Goal: Information Seeking & Learning: Check status

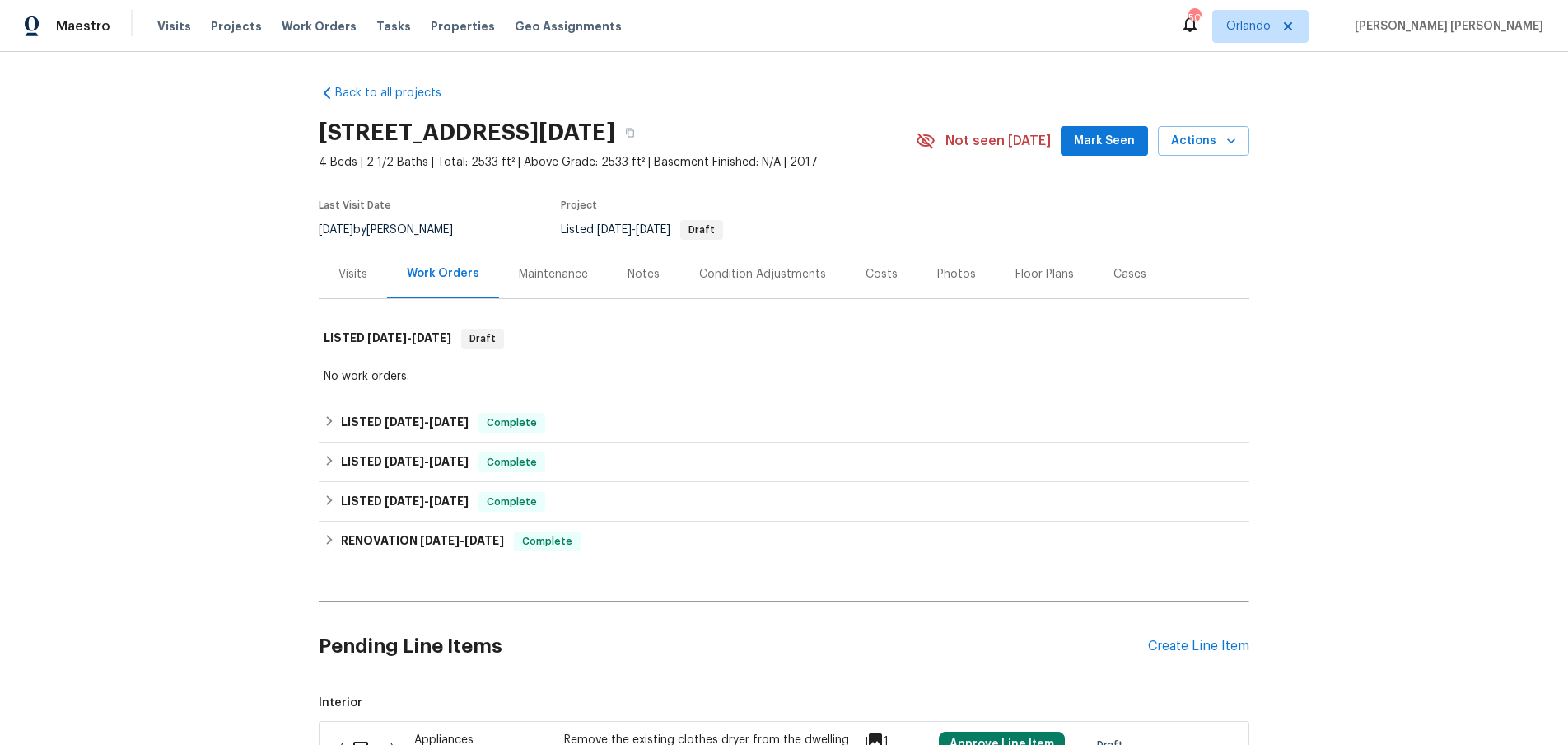
click at [372, 277] on div "Visits" at bounding box center [352, 273] width 68 height 49
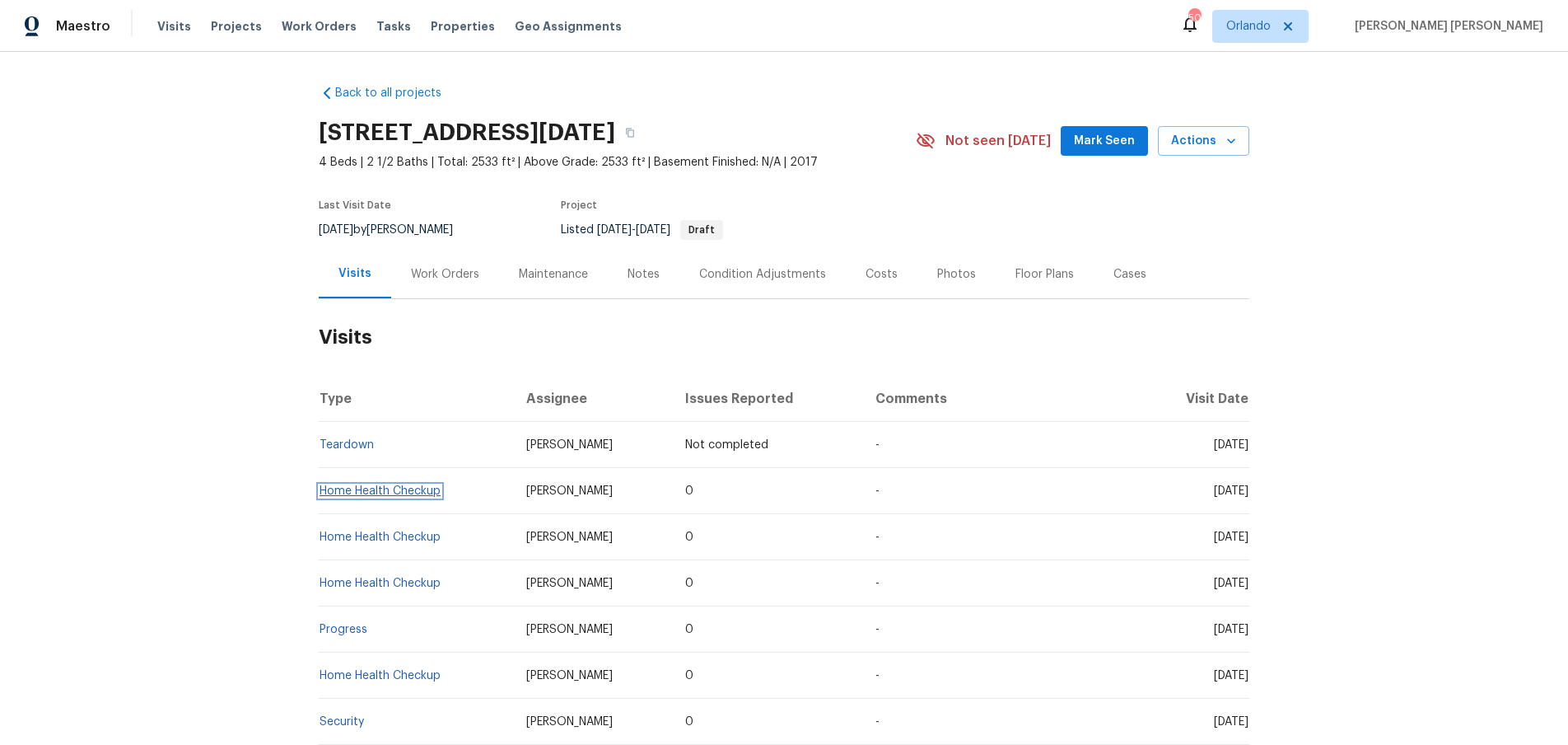
click at [406, 491] on link "Home Health Checkup" at bounding box center [379, 490] width 121 height 12
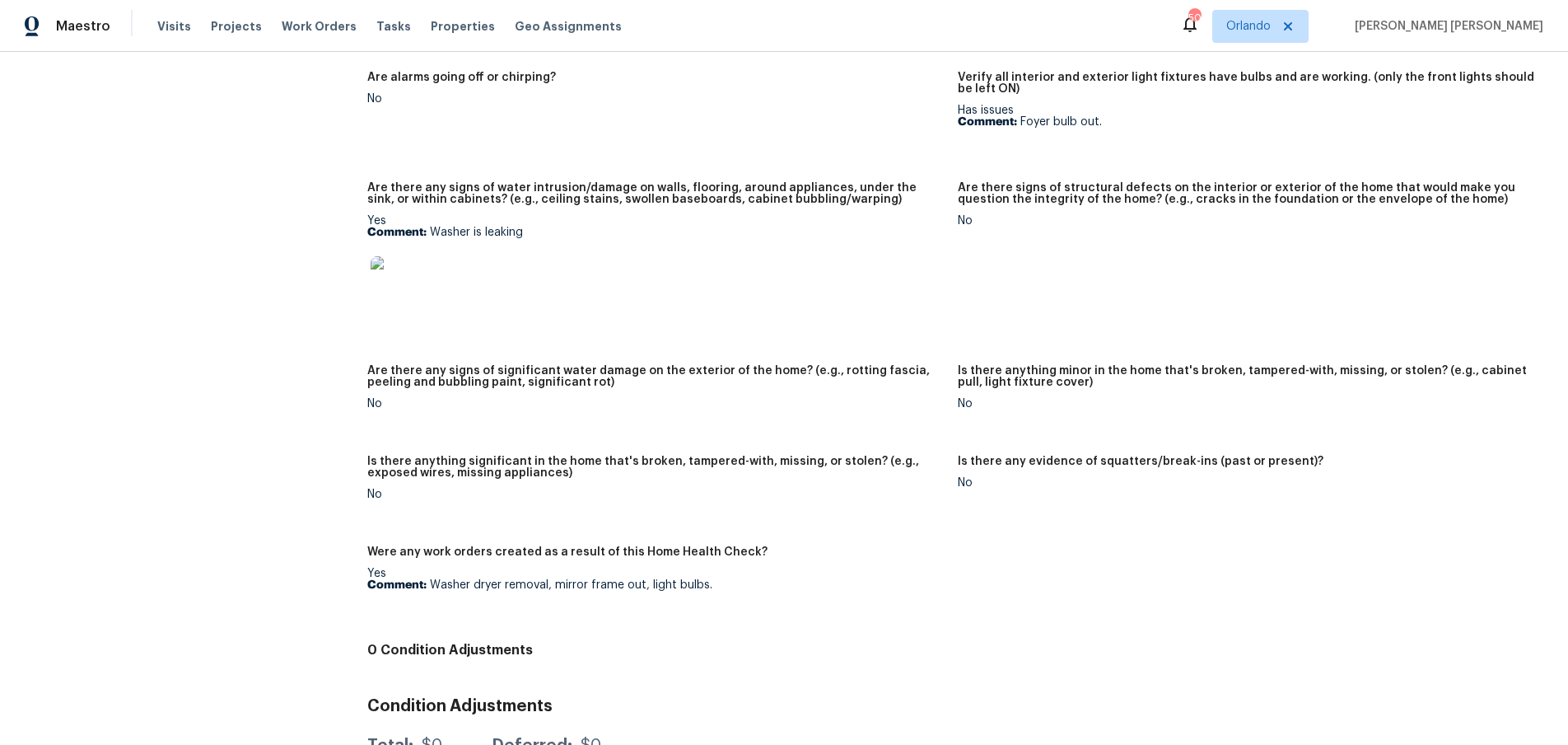
scroll to position [977, 0]
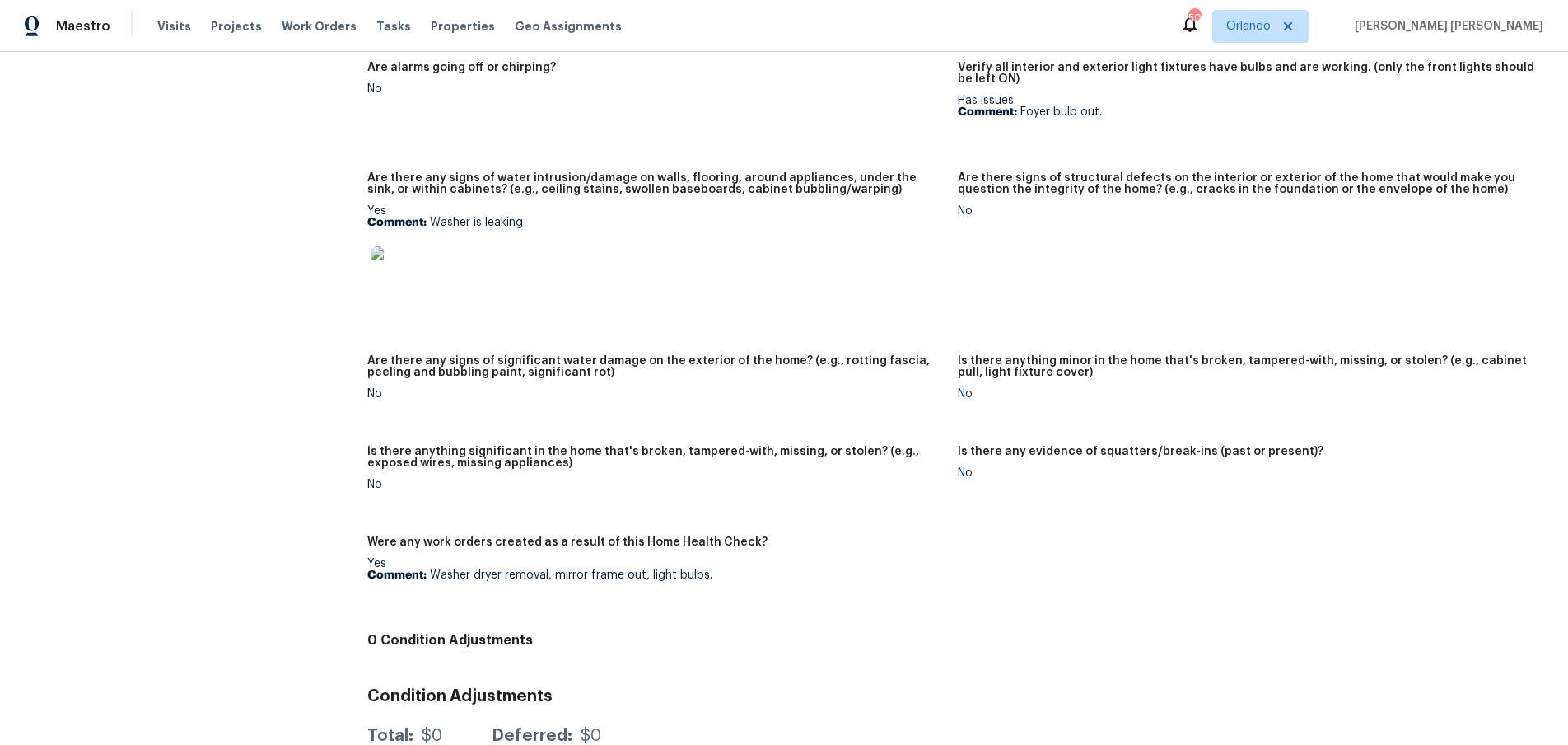
click at [405, 272] on img at bounding box center [397, 273] width 53 height 53
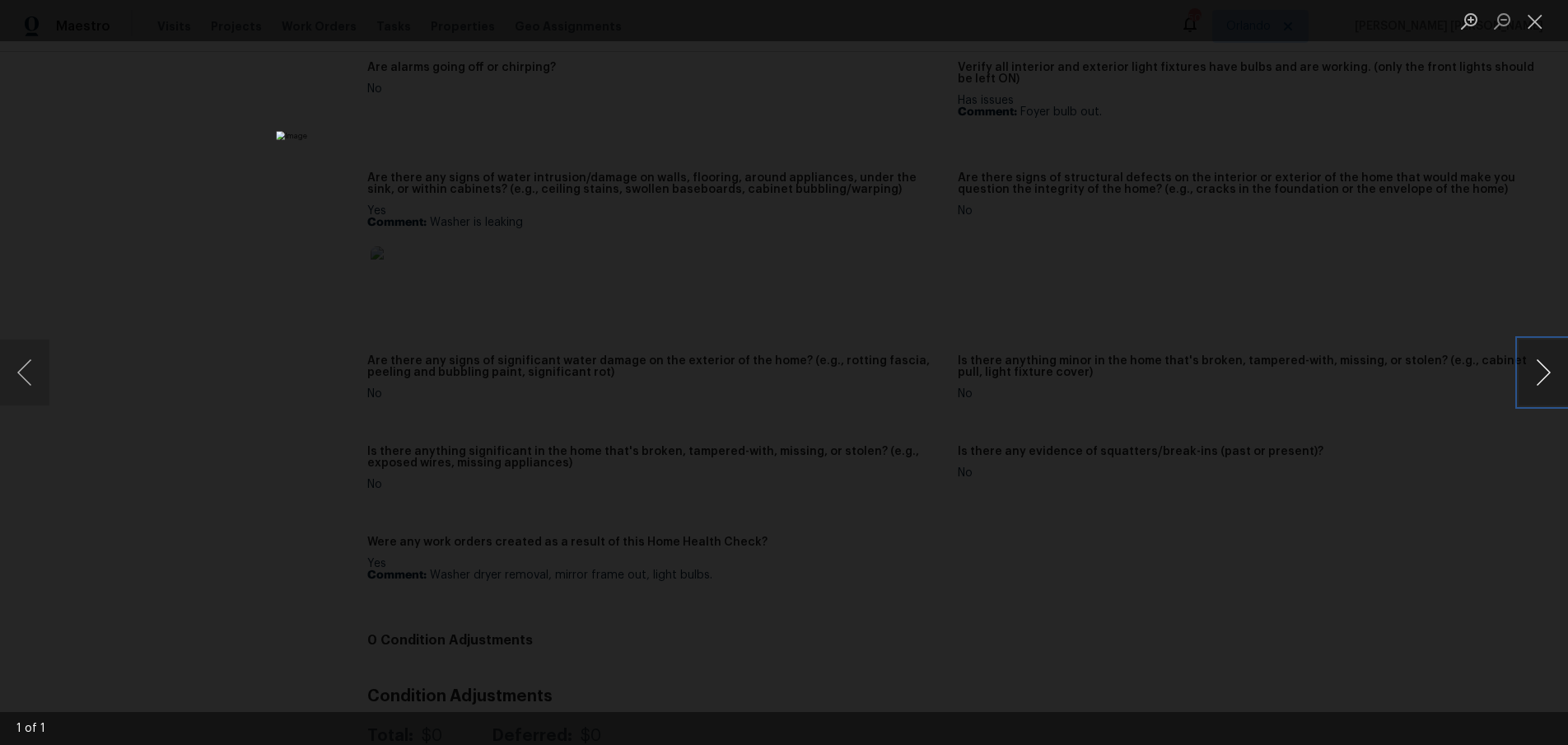
click at [1545, 380] on button "Next image" at bounding box center [1543, 372] width 50 height 65
click at [842, 543] on img "Lightbox" at bounding box center [784, 372] width 1015 height 482
click at [842, 542] on img "Lightbox" at bounding box center [784, 372] width 1015 height 482
click at [1318, 648] on div "Lightbox" at bounding box center [784, 372] width 1568 height 745
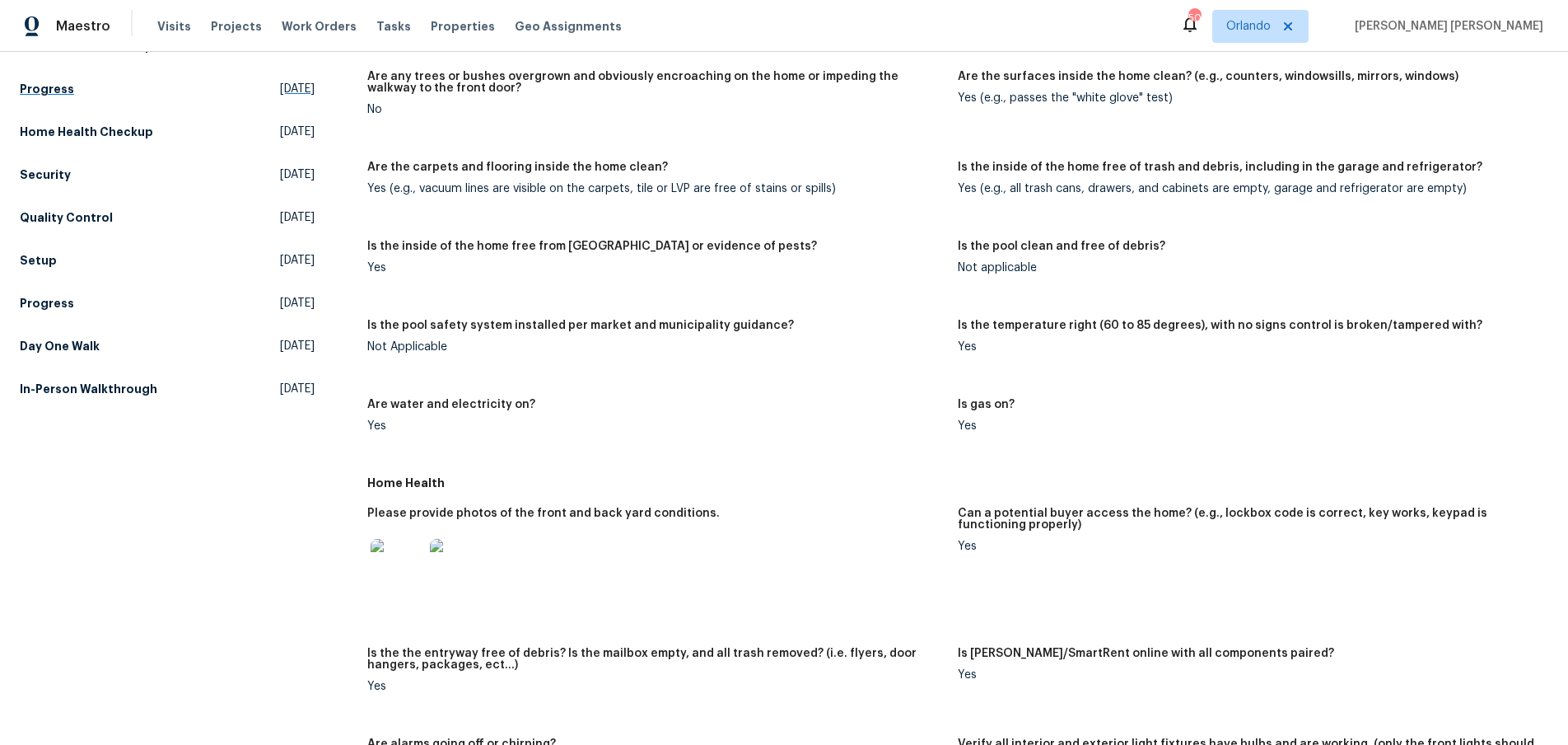
scroll to position [0, 0]
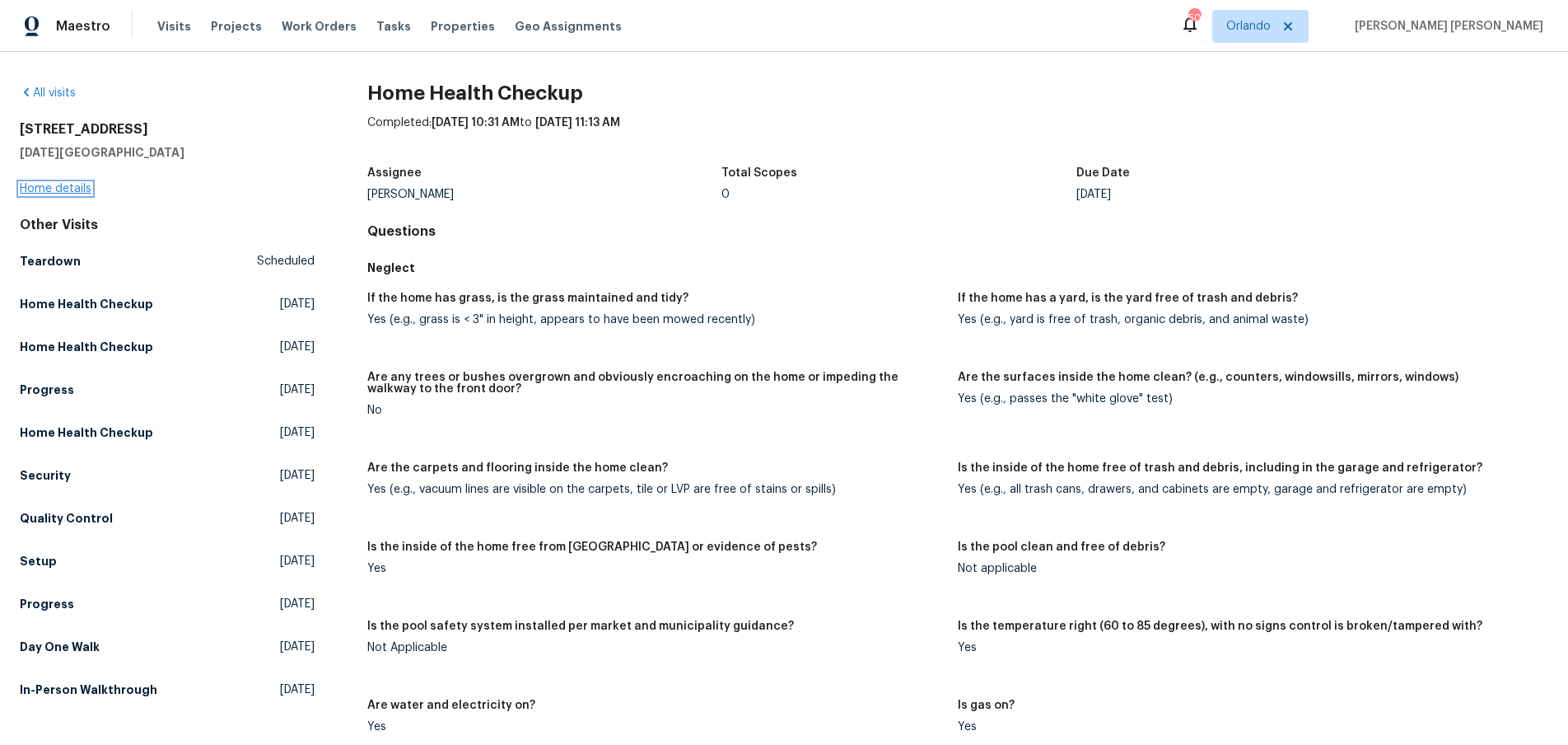
click at [66, 190] on link "Home details" at bounding box center [55, 188] width 72 height 12
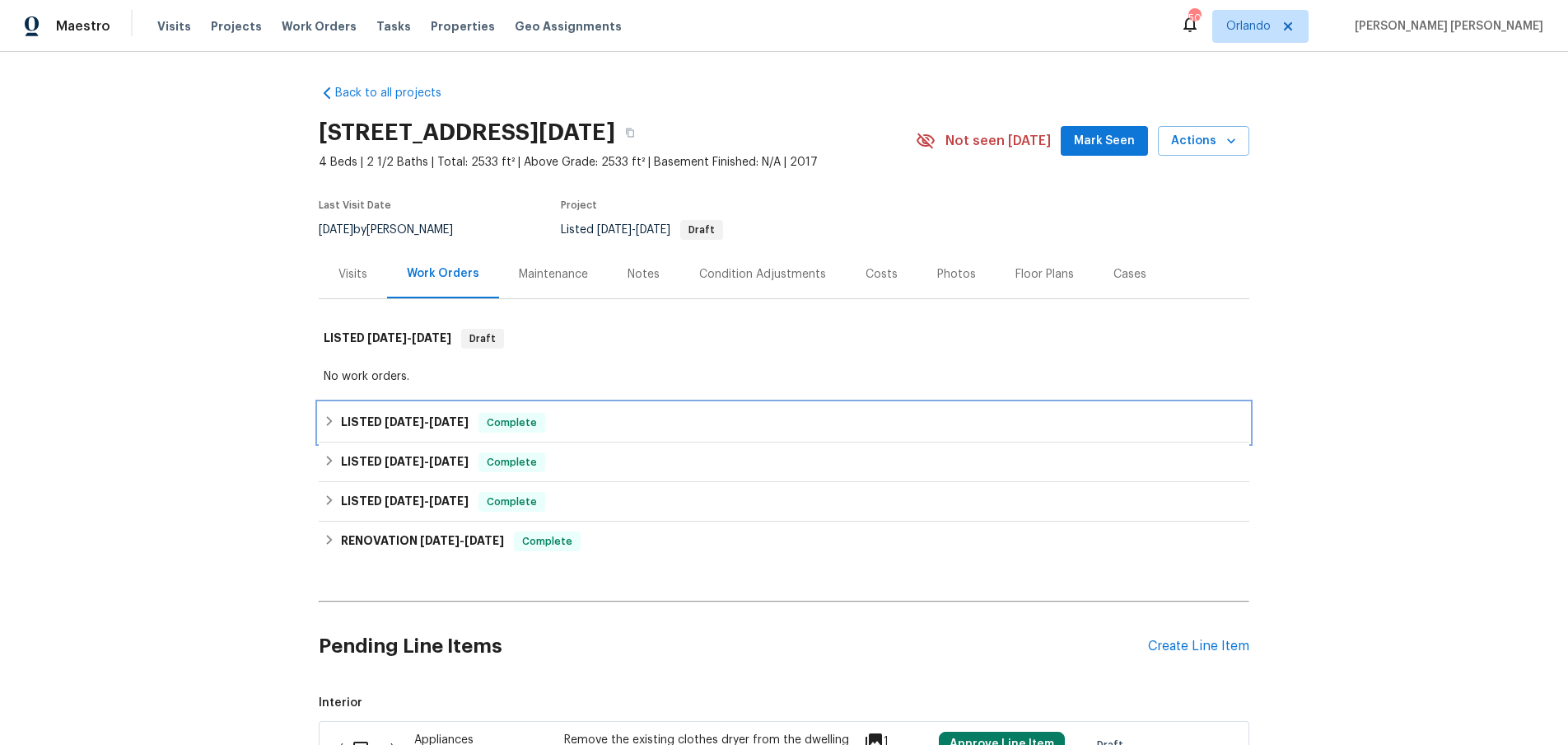
click at [328, 412] on div "LISTED 5/5/25 - 5/8/25 Complete" at bounding box center [784, 422] width 921 height 19
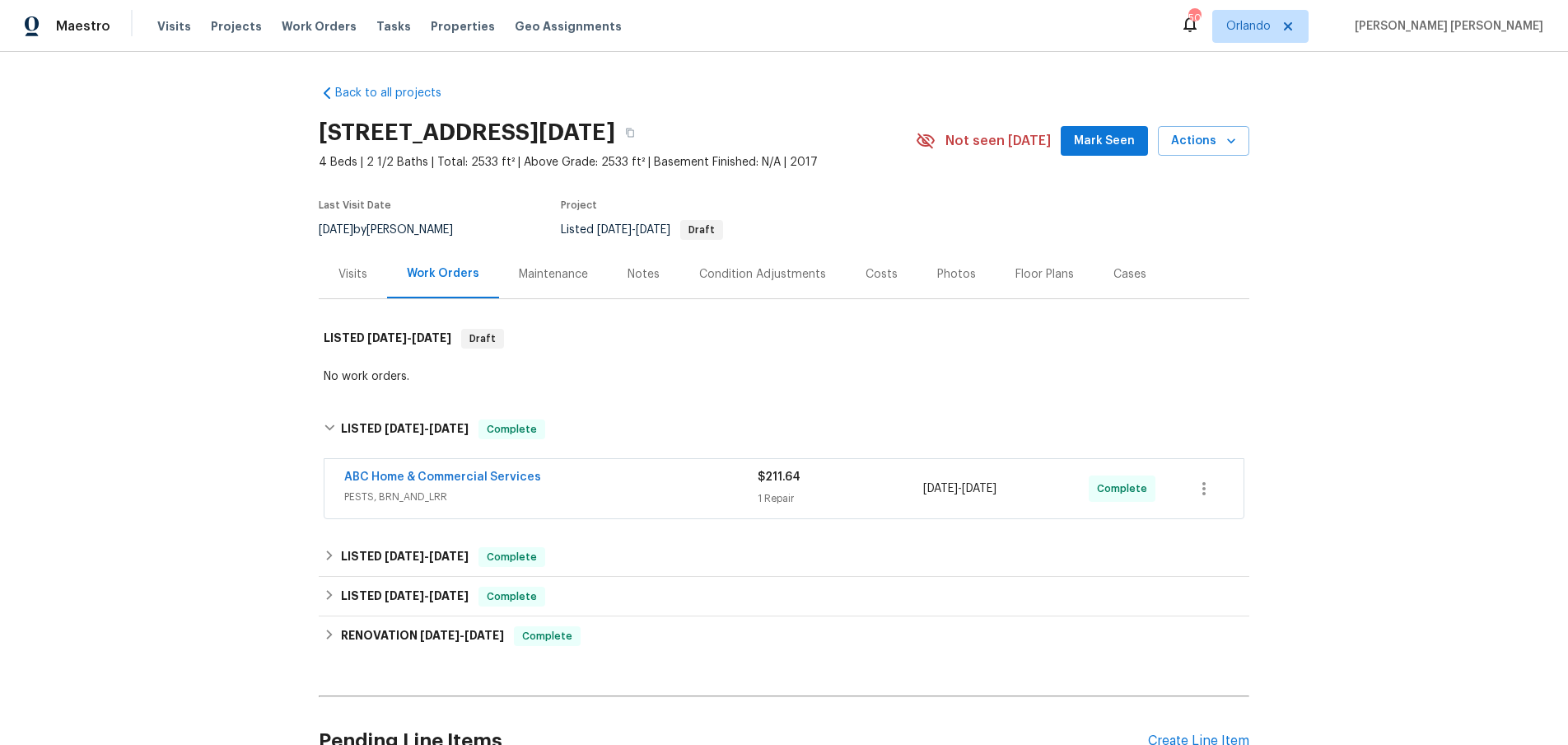
click at [741, 500] on span "PESTS, BRN_AND_LRR" at bounding box center [550, 496] width 413 height 17
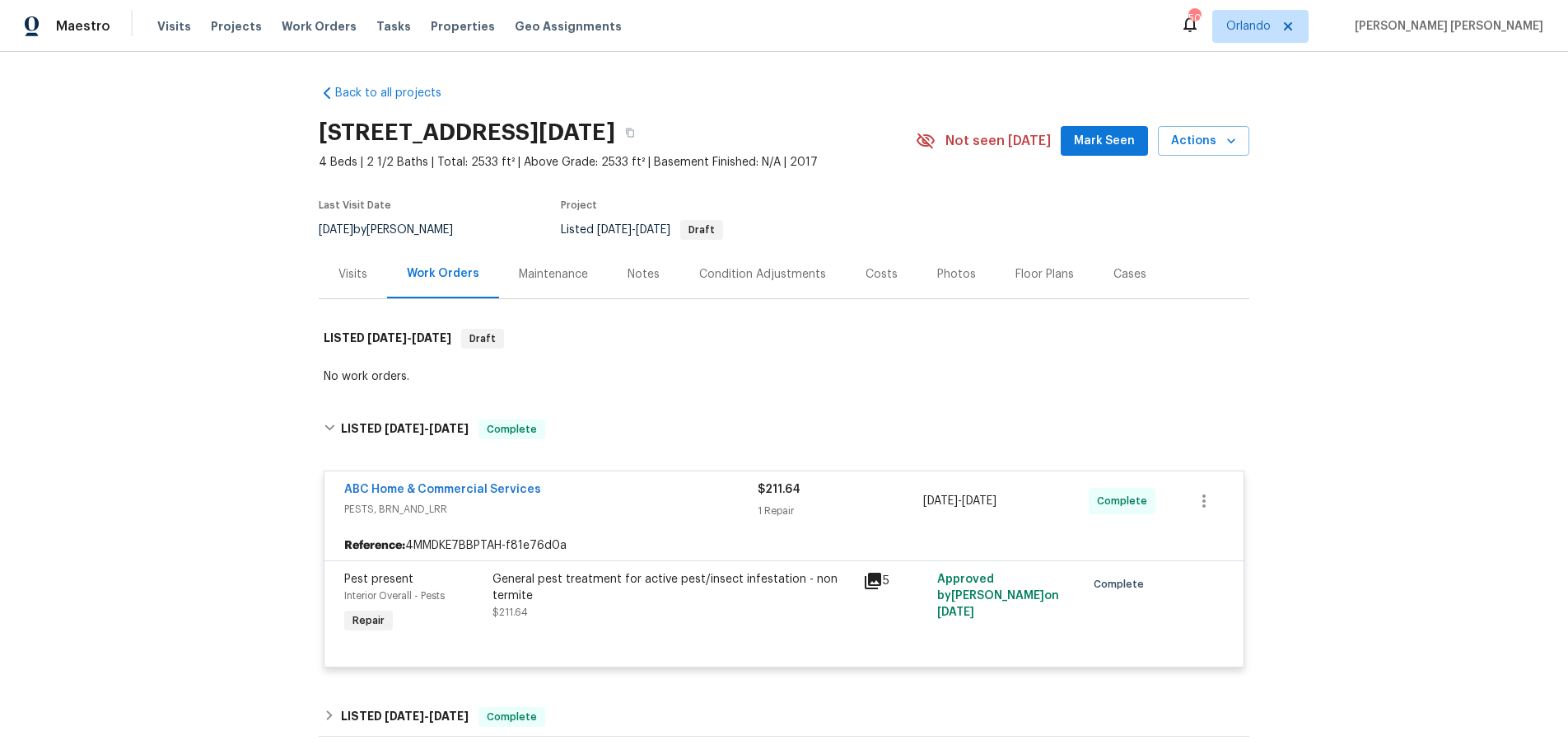
click at [741, 501] on span "PESTS, BRN_AND_LRR" at bounding box center [550, 509] width 413 height 17
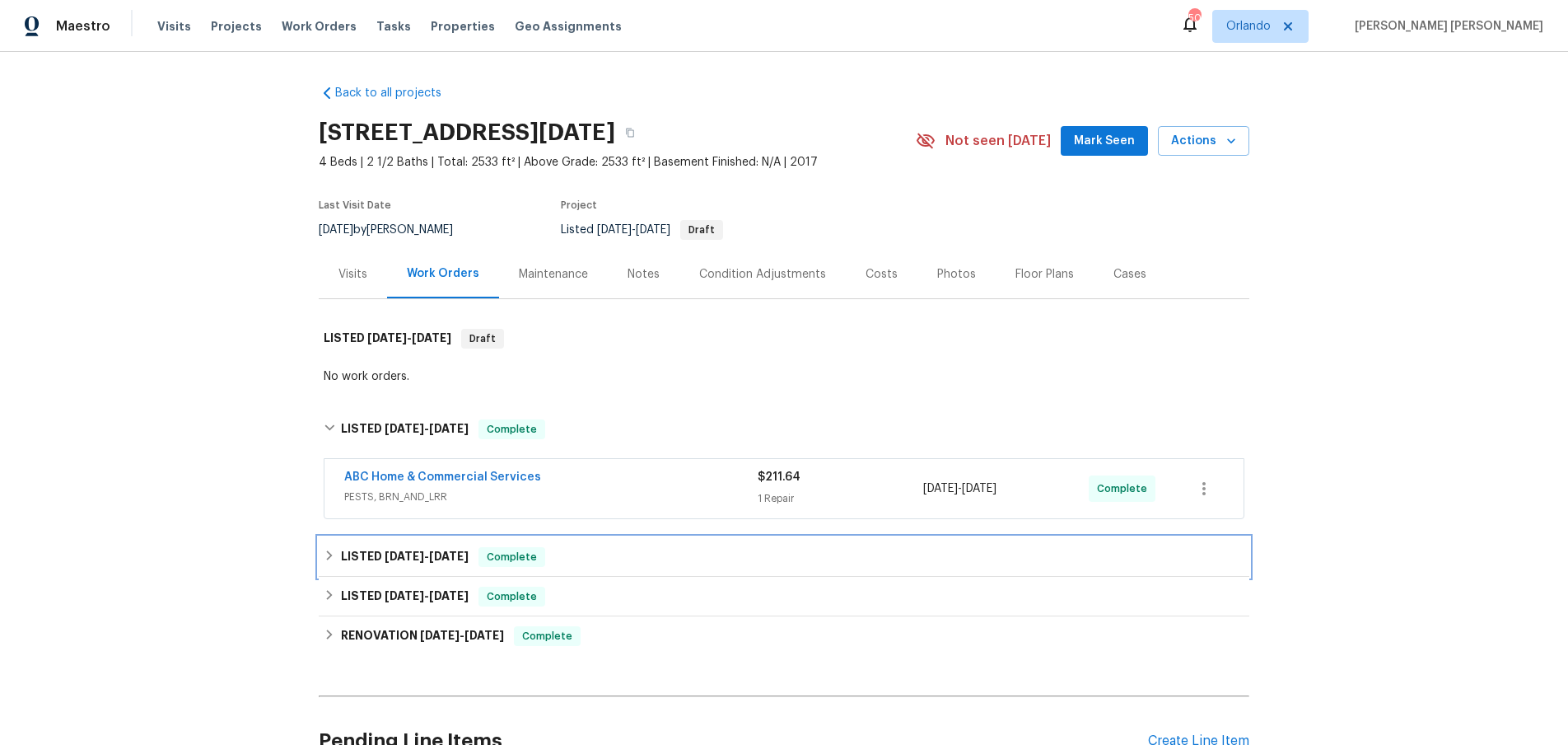
click at [723, 562] on div "LISTED 3/5/25 - 3/7/25 Complete" at bounding box center [784, 557] width 921 height 19
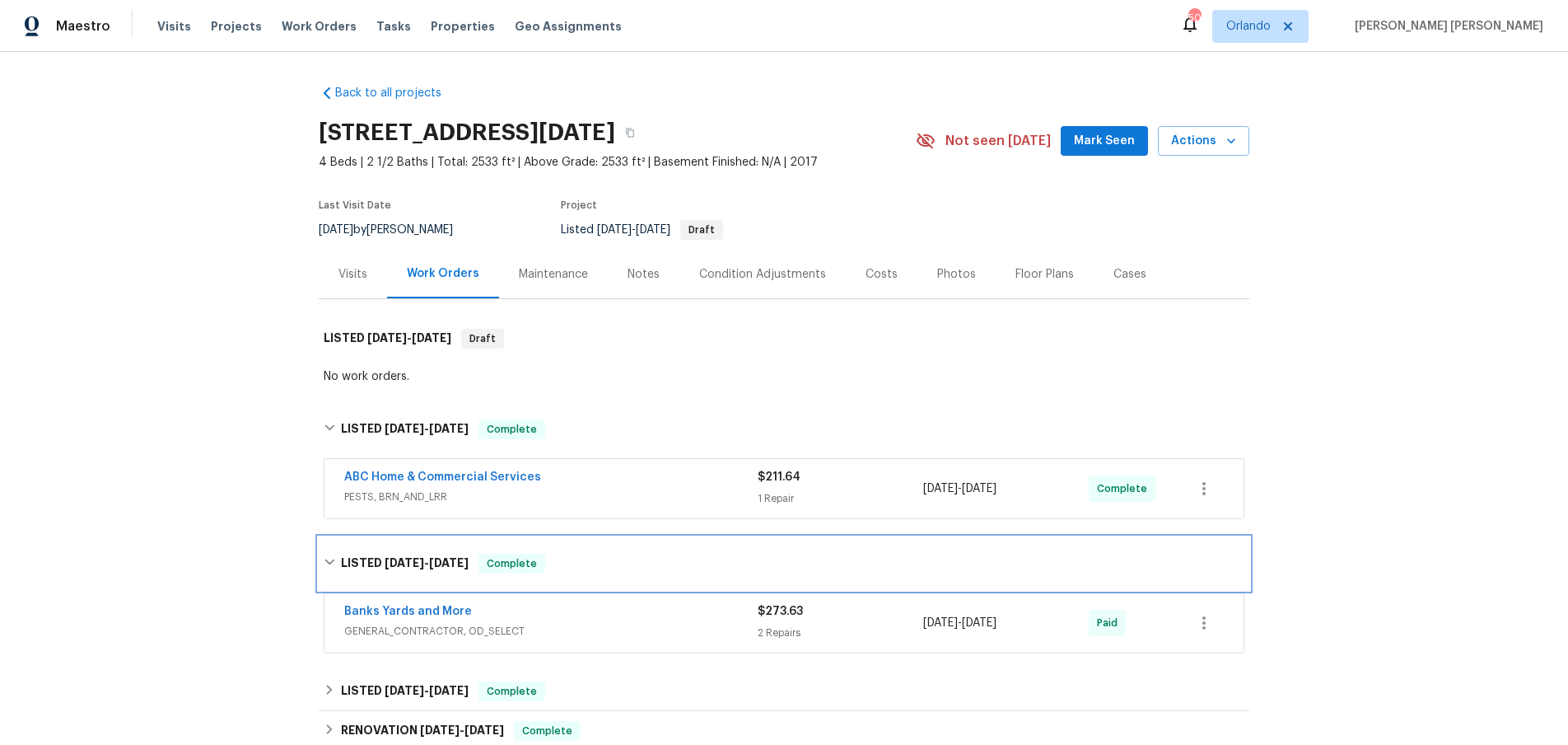
click at [723, 561] on div "LISTED 3/5/25 - 3/7/25 Complete" at bounding box center [784, 564] width 921 height 19
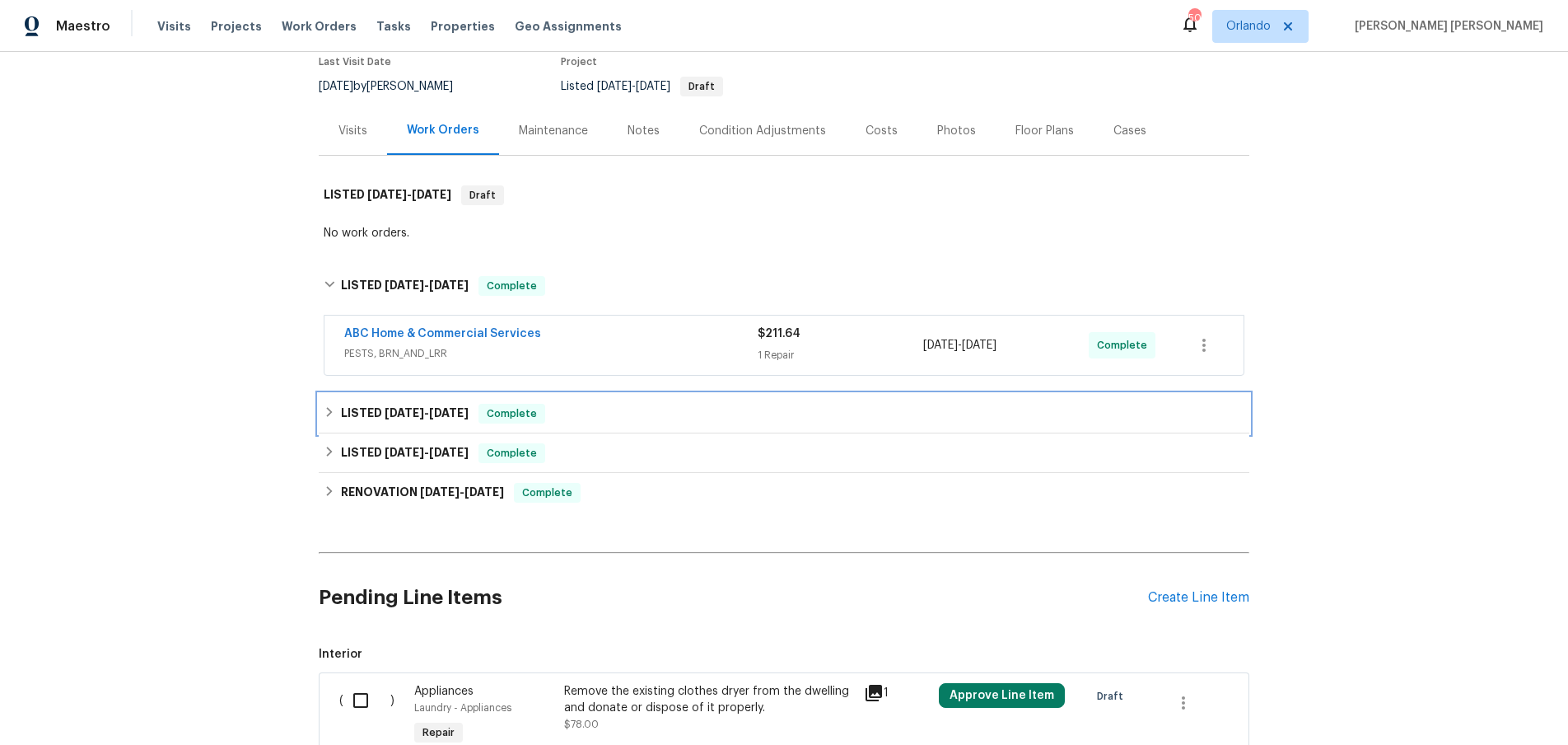
scroll to position [173, 0]
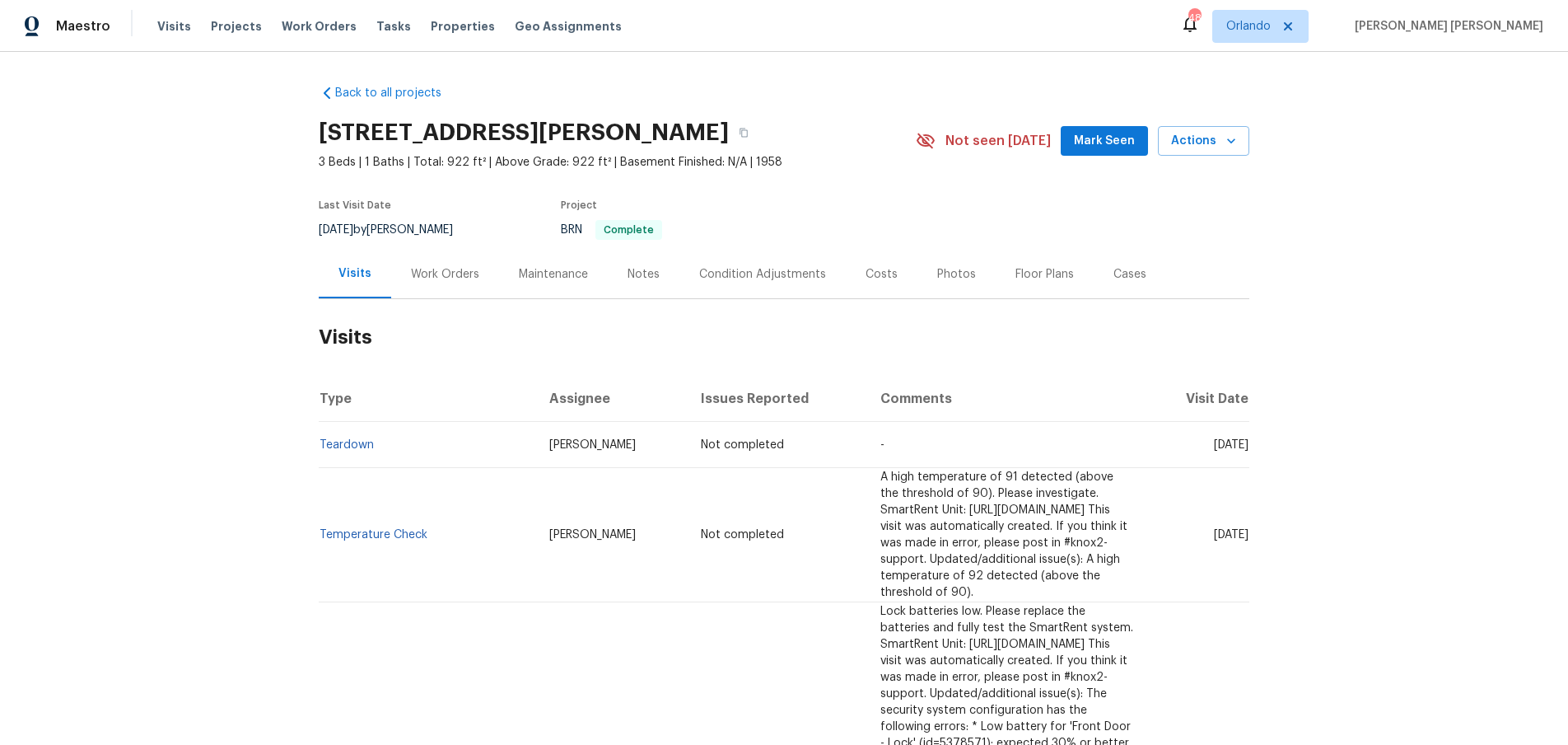
click at [432, 273] on div "Work Orders" at bounding box center [445, 274] width 68 height 17
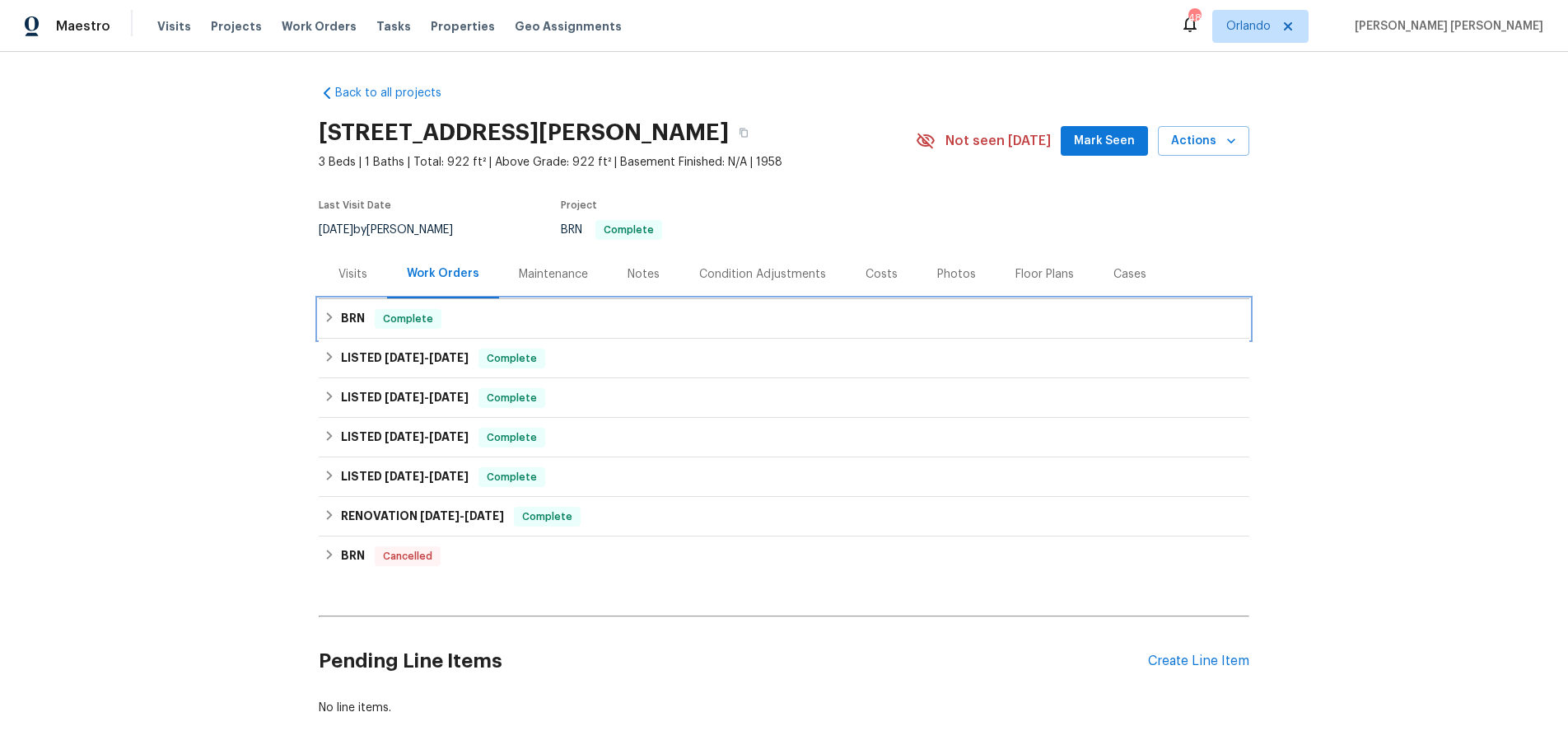
click at [325, 326] on div "BRN Complete" at bounding box center [784, 319] width 921 height 19
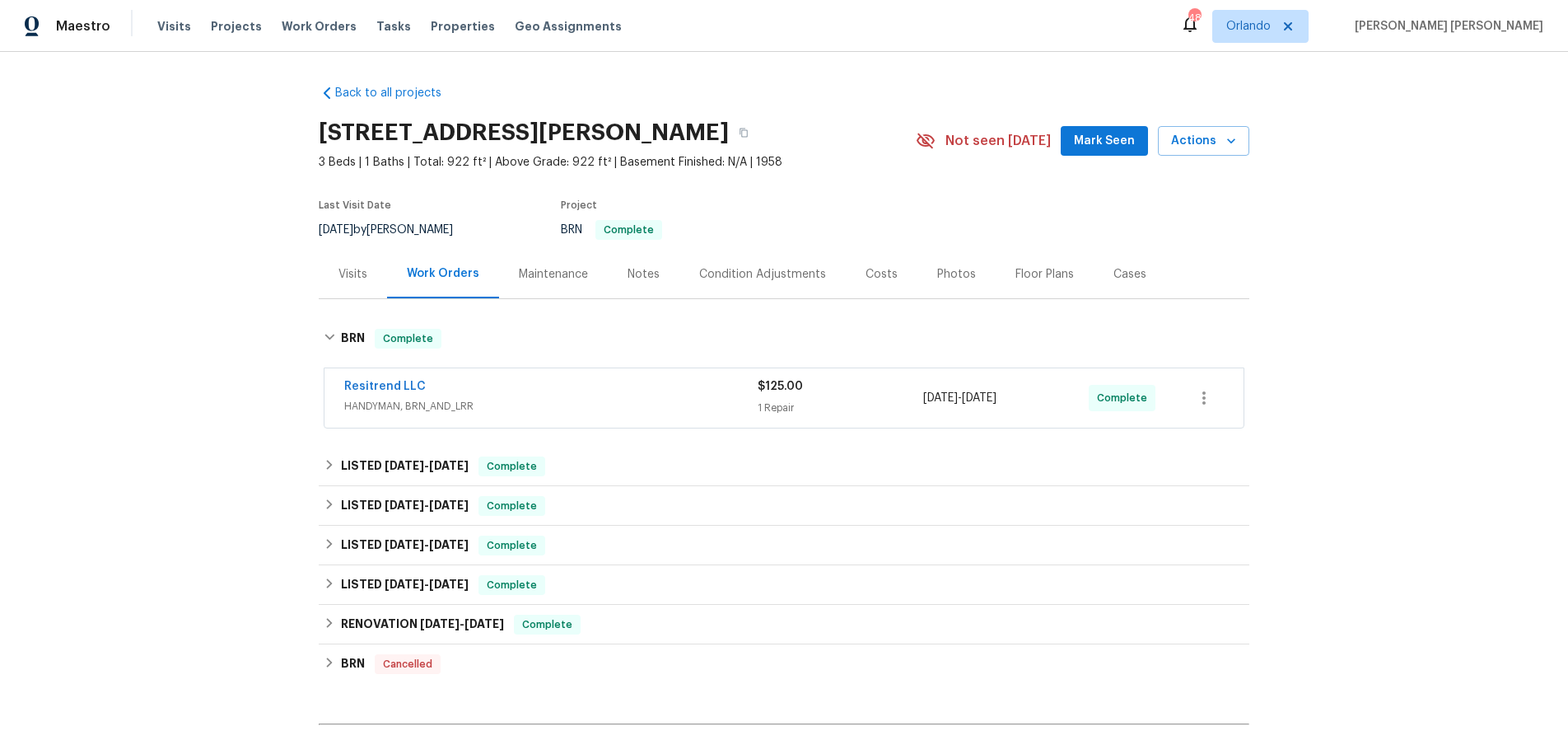
click at [715, 393] on div "Resitrend LLC" at bounding box center [550, 388] width 413 height 19
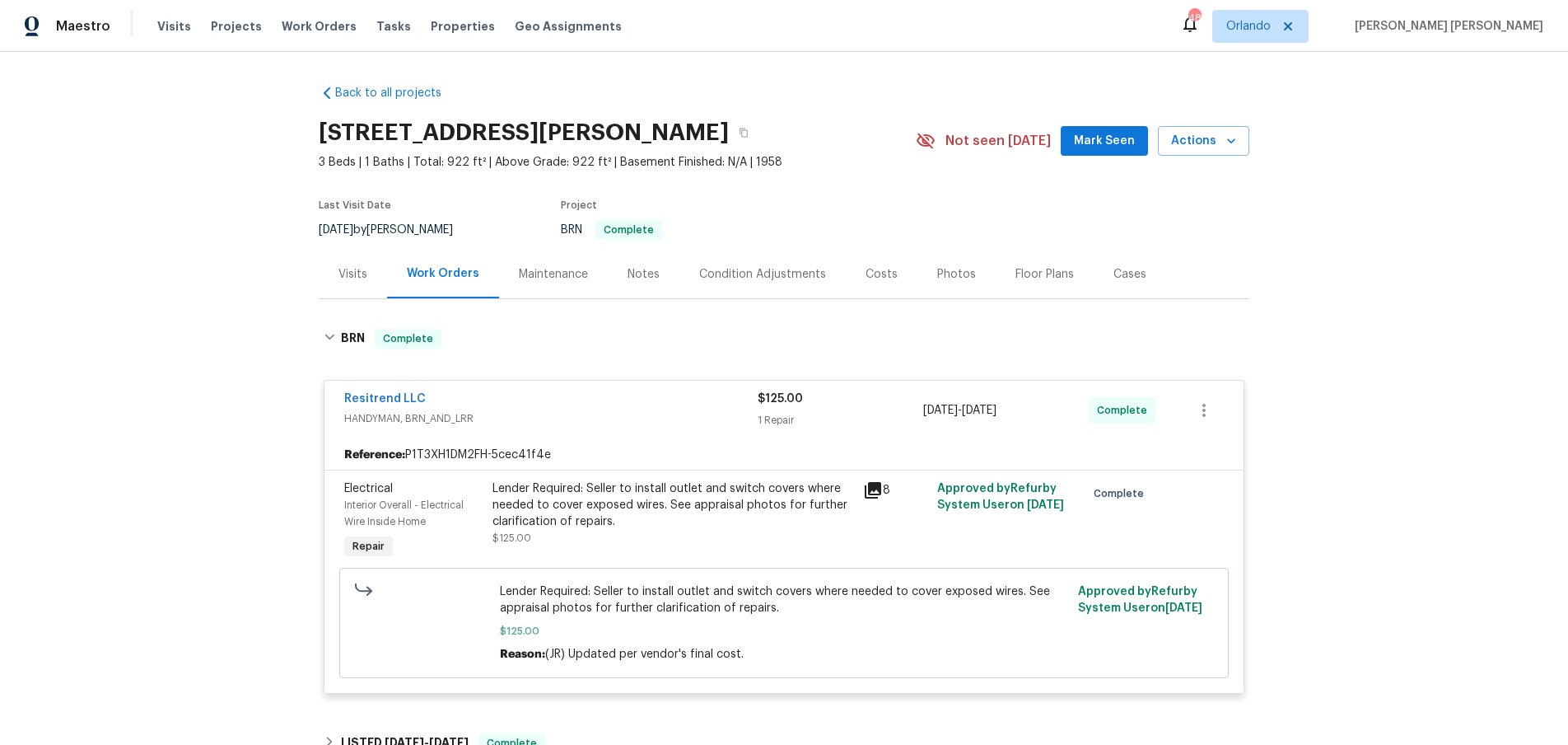
click at [701, 398] on div "Resitrend LLC" at bounding box center [550, 400] width 413 height 19
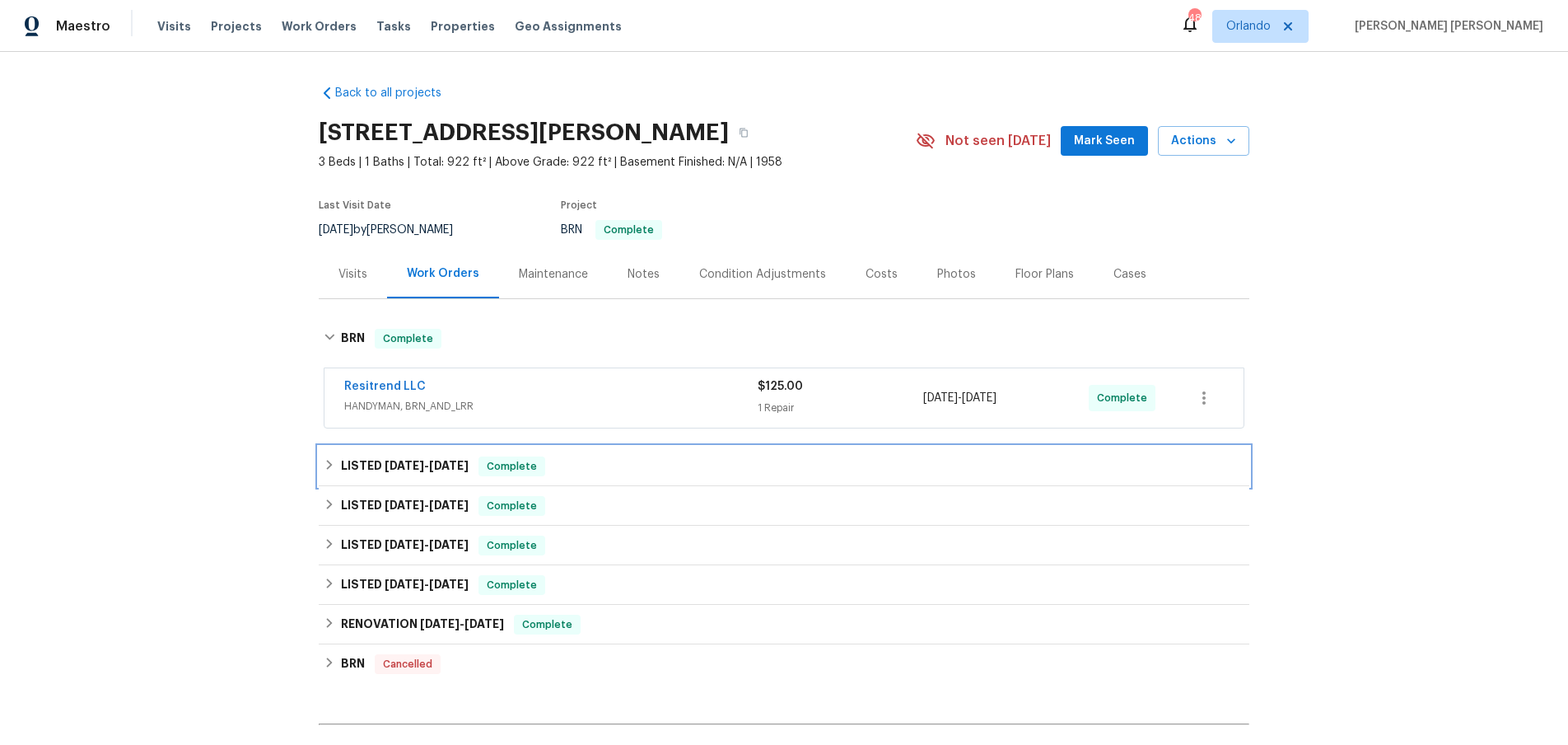
click at [335, 472] on div "LISTED 4/23/25 - 4/30/25 Complete" at bounding box center [784, 466] width 921 height 19
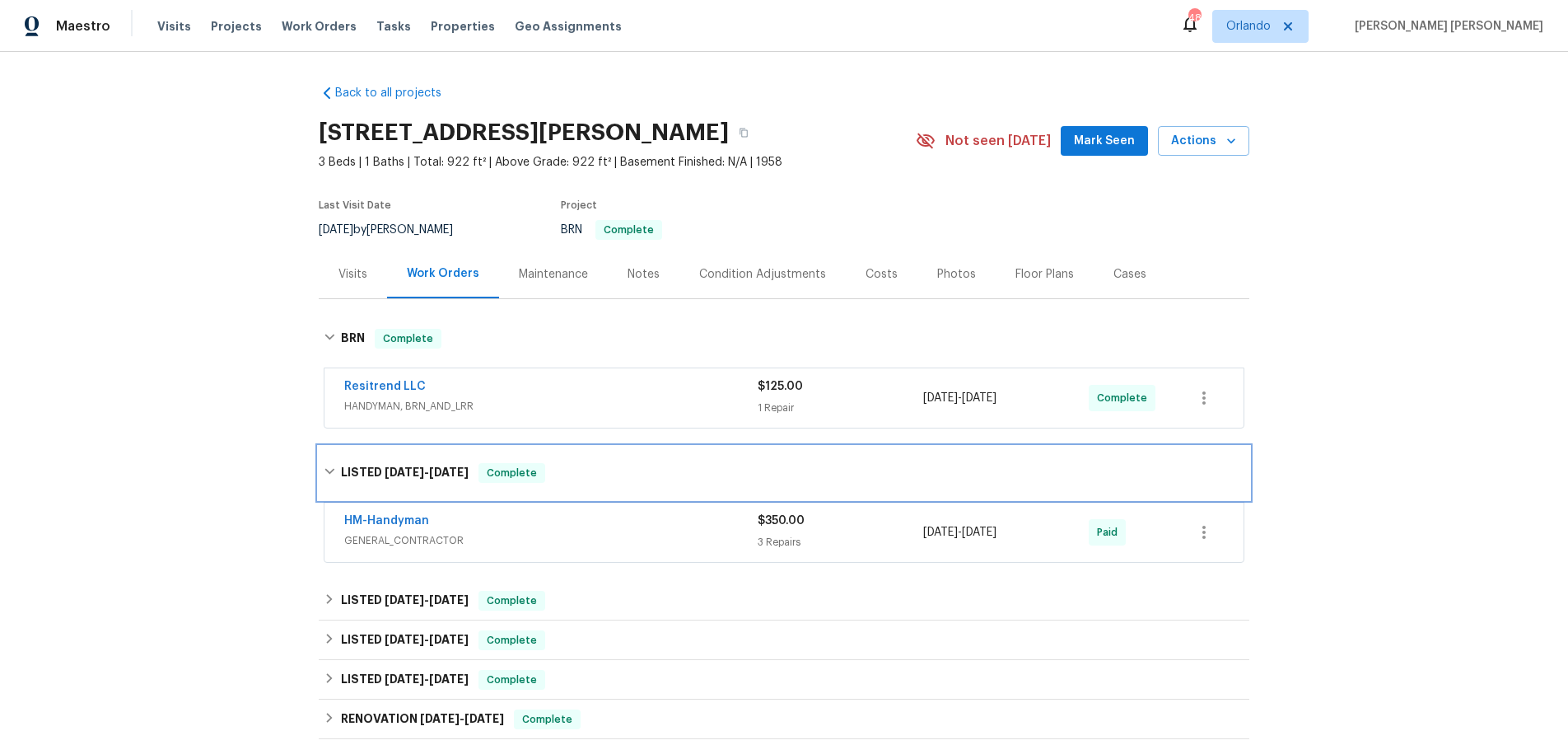
click at [335, 472] on div "LISTED 4/23/25 - 4/30/25 Complete" at bounding box center [784, 472] width 921 height 19
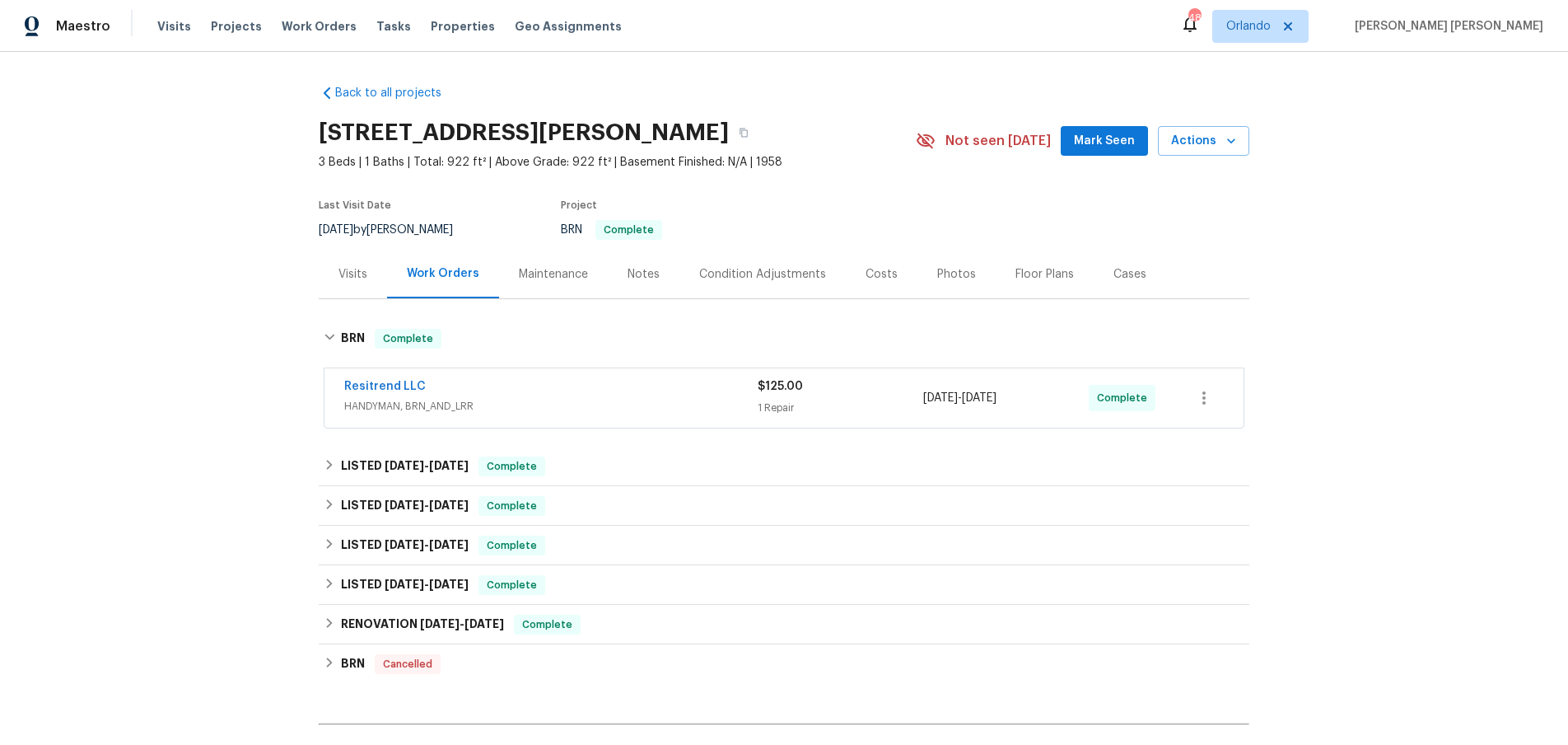
click at [350, 275] on div "Visits" at bounding box center [353, 274] width 29 height 17
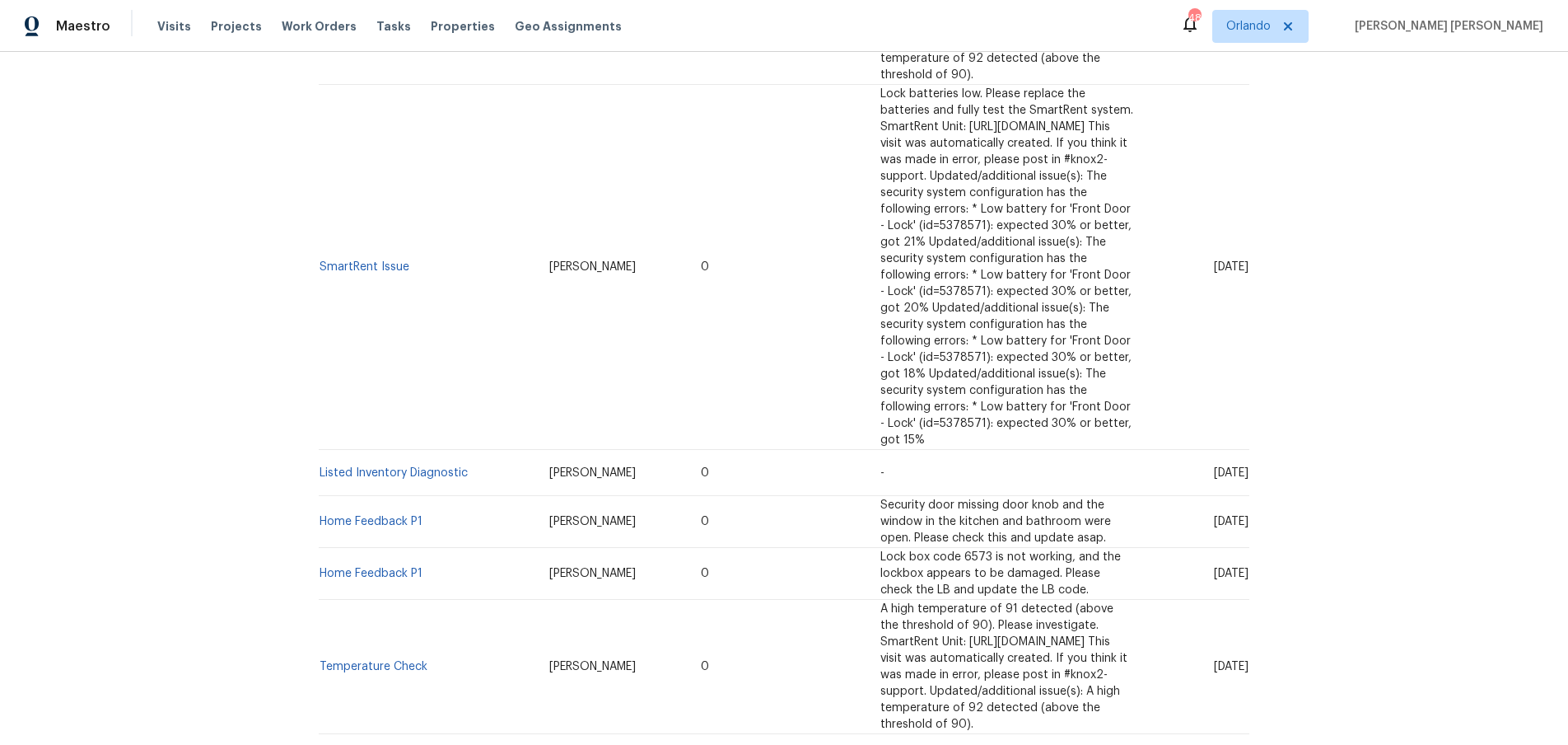
scroll to position [556, 0]
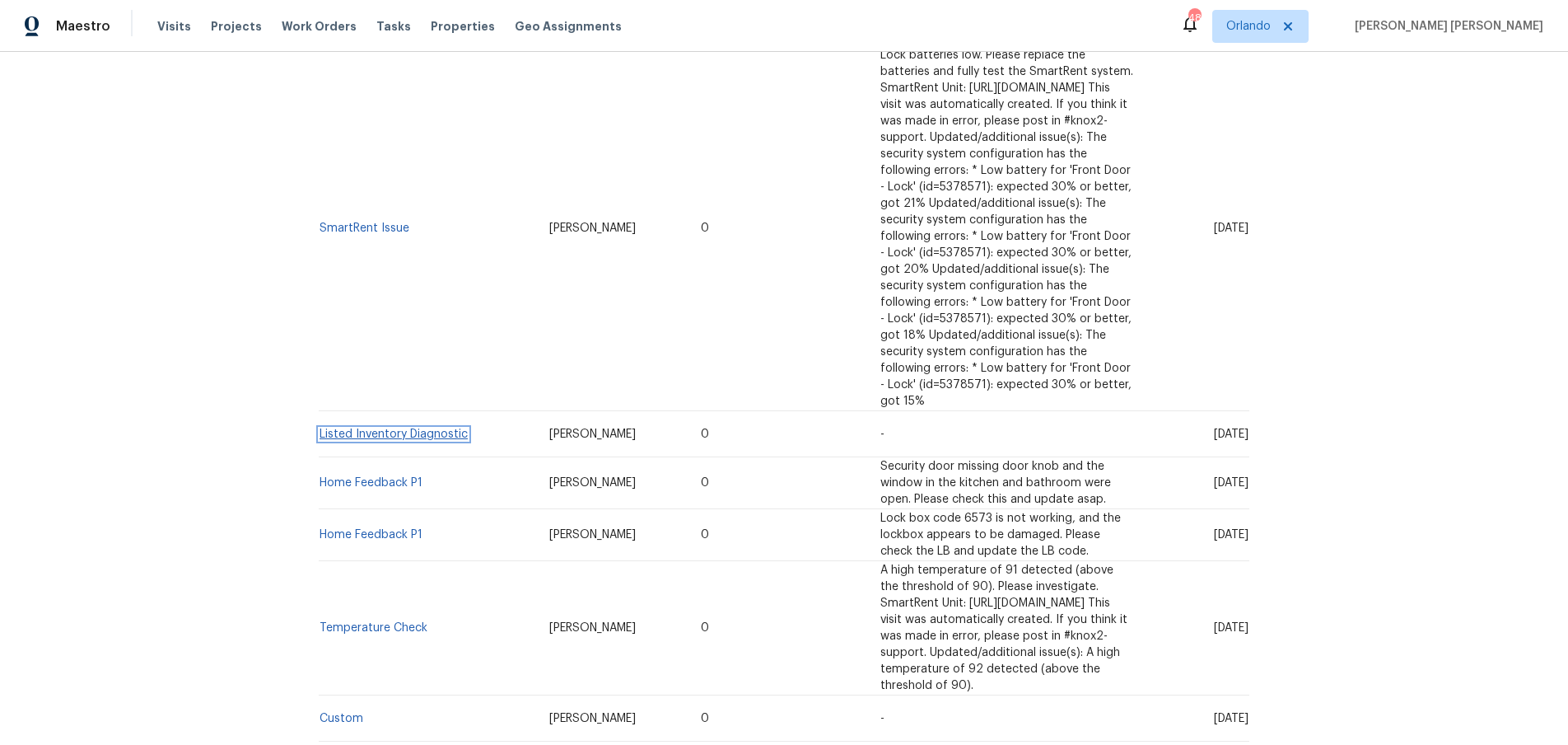
click at [418, 428] on link "Listed Inventory Diagnostic" at bounding box center [394, 434] width 149 height 12
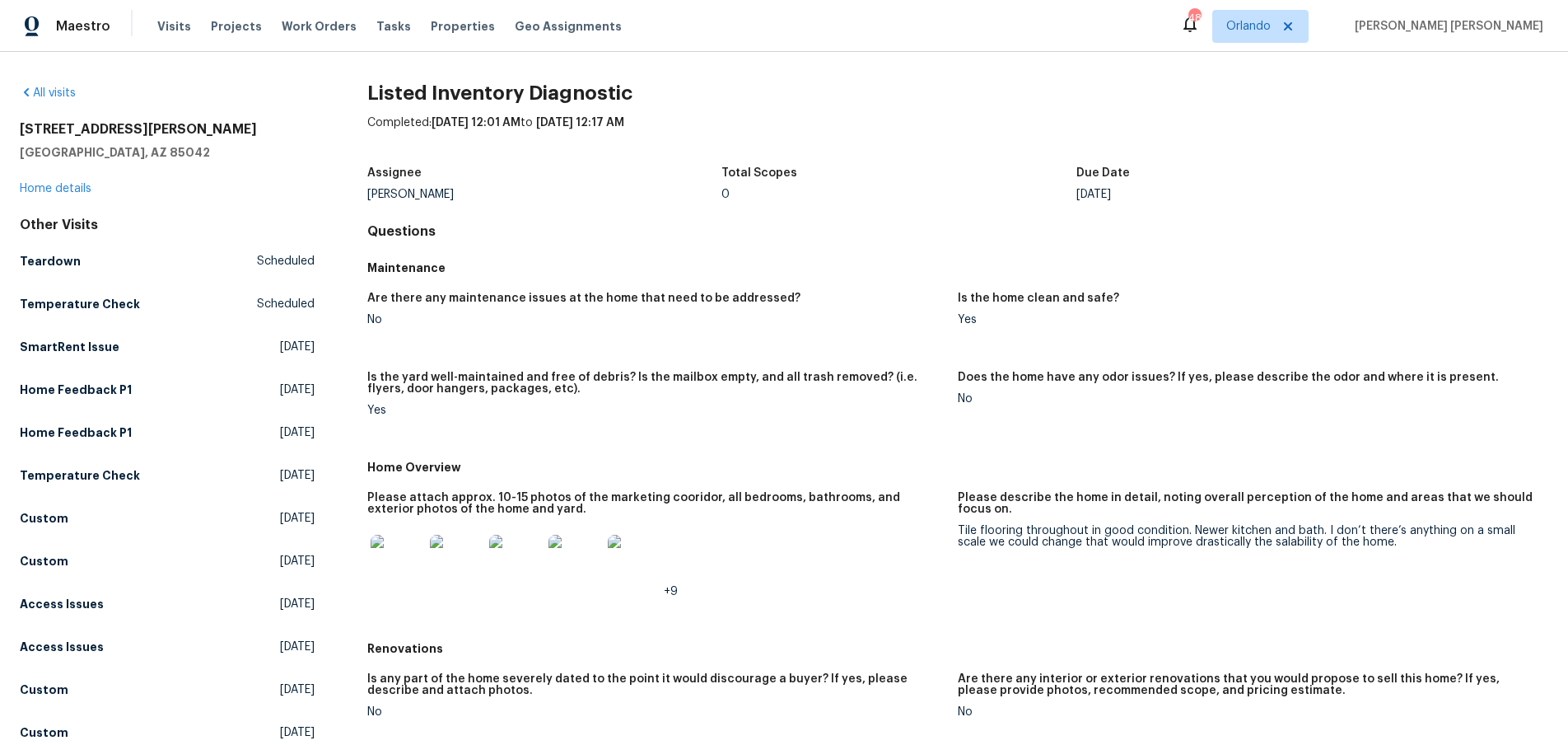
click at [400, 561] on img at bounding box center [397, 561] width 53 height 53
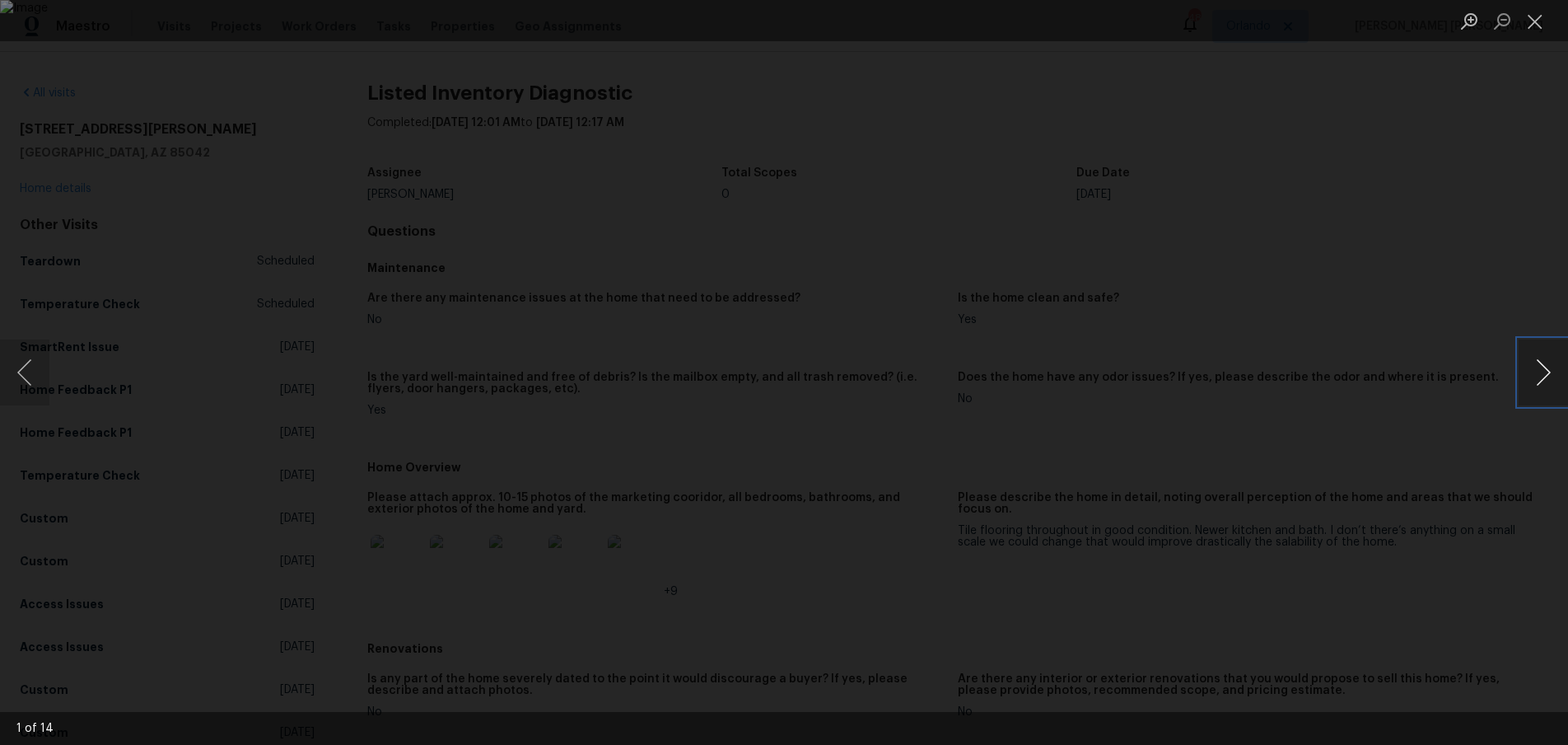
click at [1549, 377] on button "Next image" at bounding box center [1543, 372] width 50 height 65
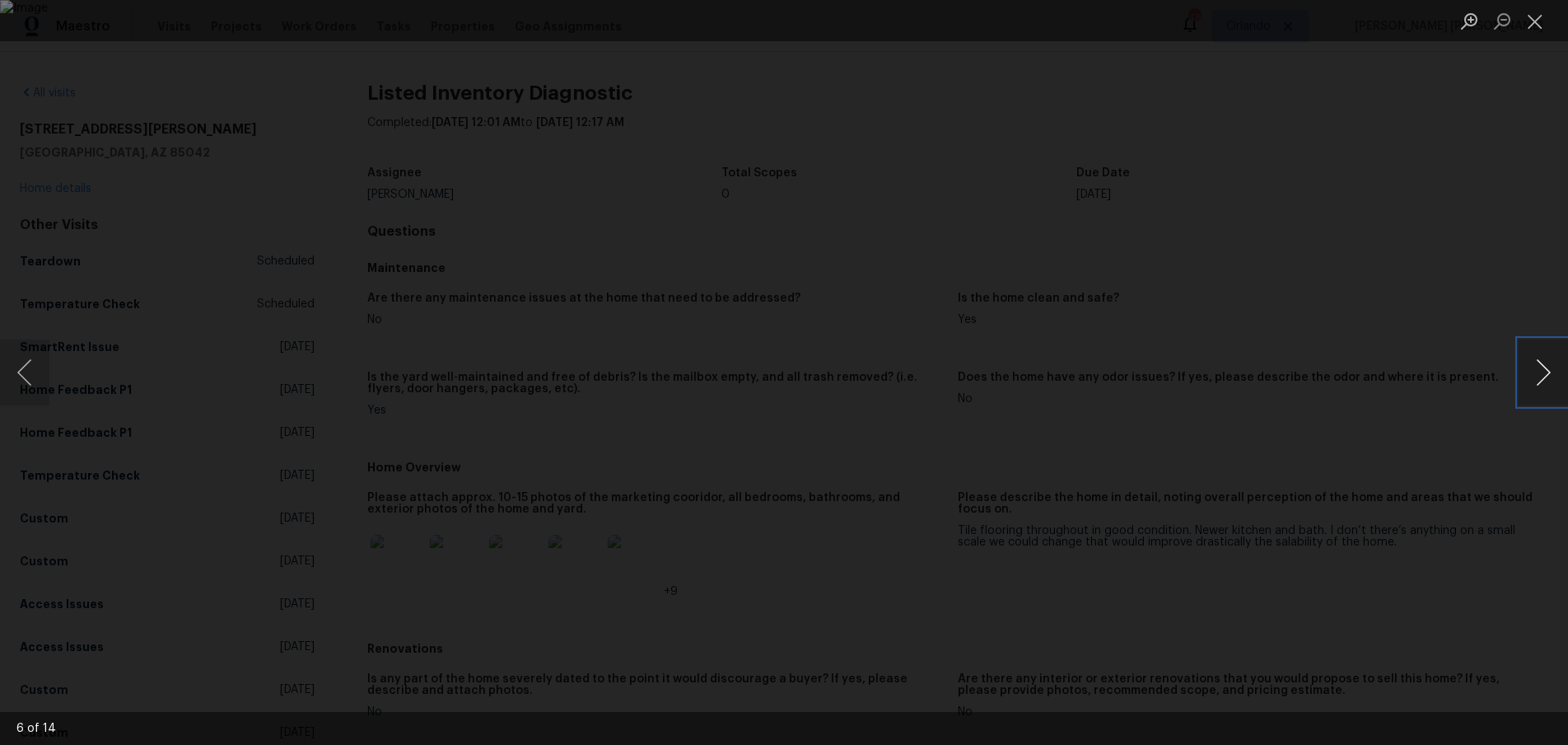
click at [1549, 377] on button "Next image" at bounding box center [1543, 372] width 50 height 65
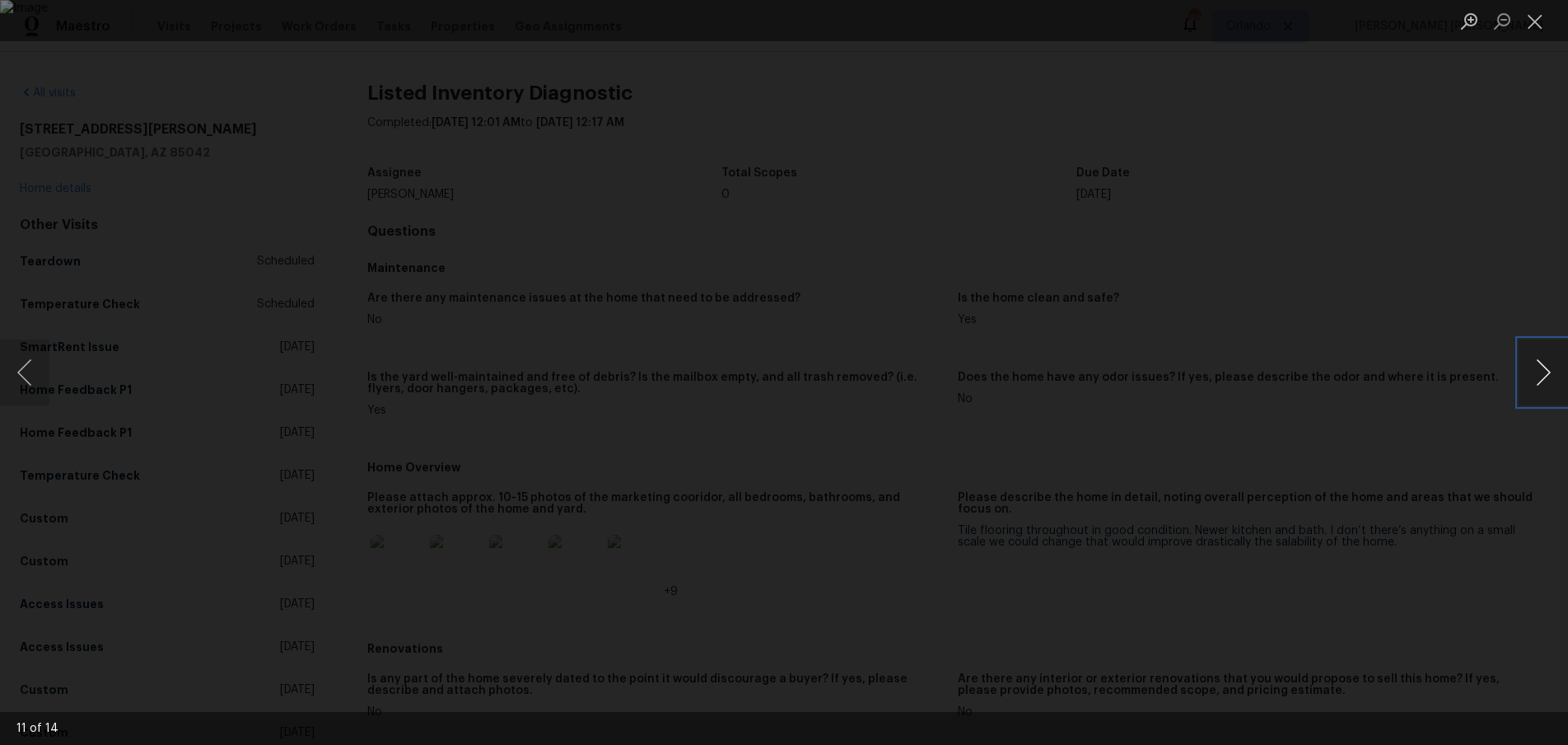
click at [1549, 377] on button "Next image" at bounding box center [1543, 372] width 50 height 65
drag, startPoint x: 1303, startPoint y: 577, endPoint x: 1313, endPoint y: 565, distance: 15.6
click at [1307, 572] on div "Lightbox" at bounding box center [784, 372] width 1568 height 745
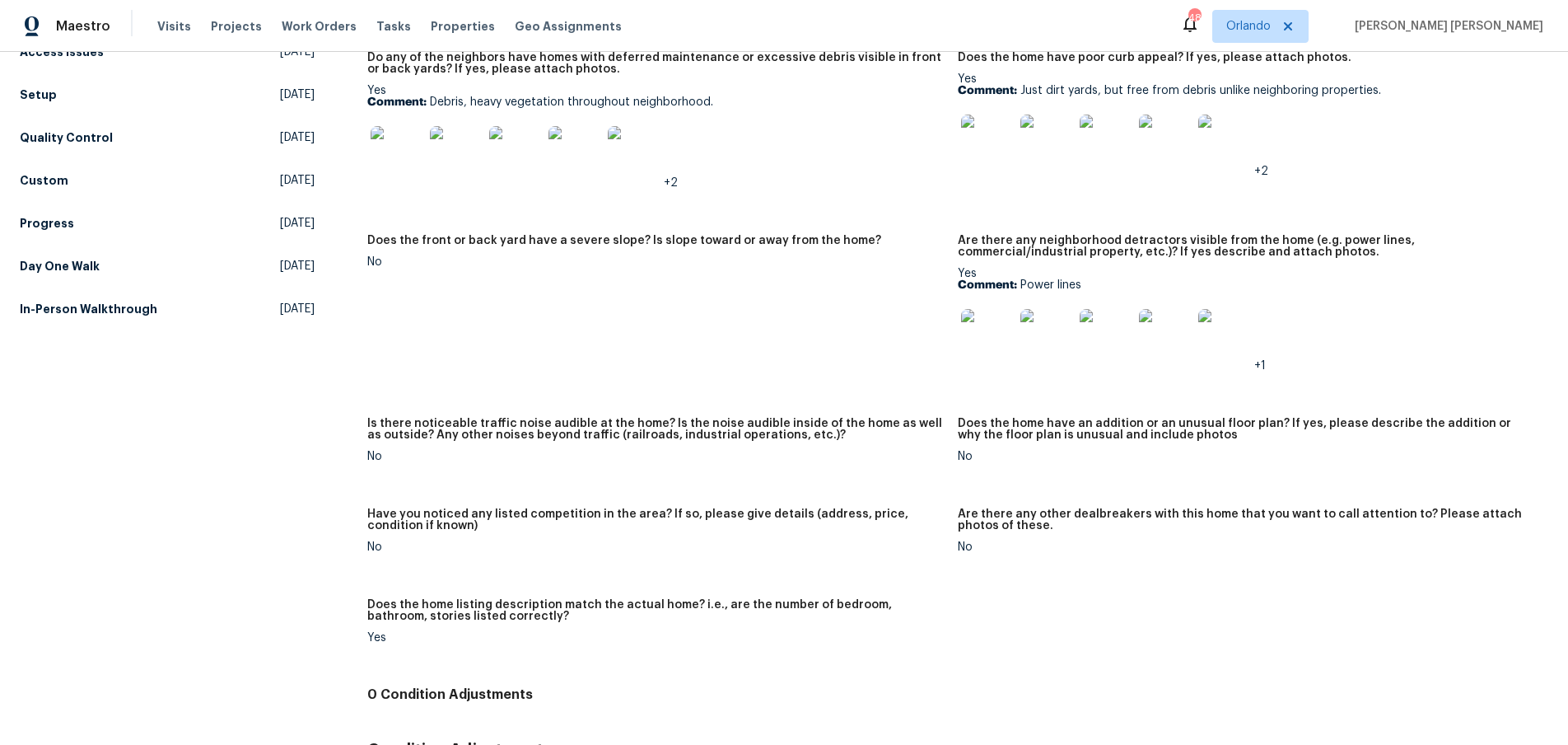
scroll to position [683, 0]
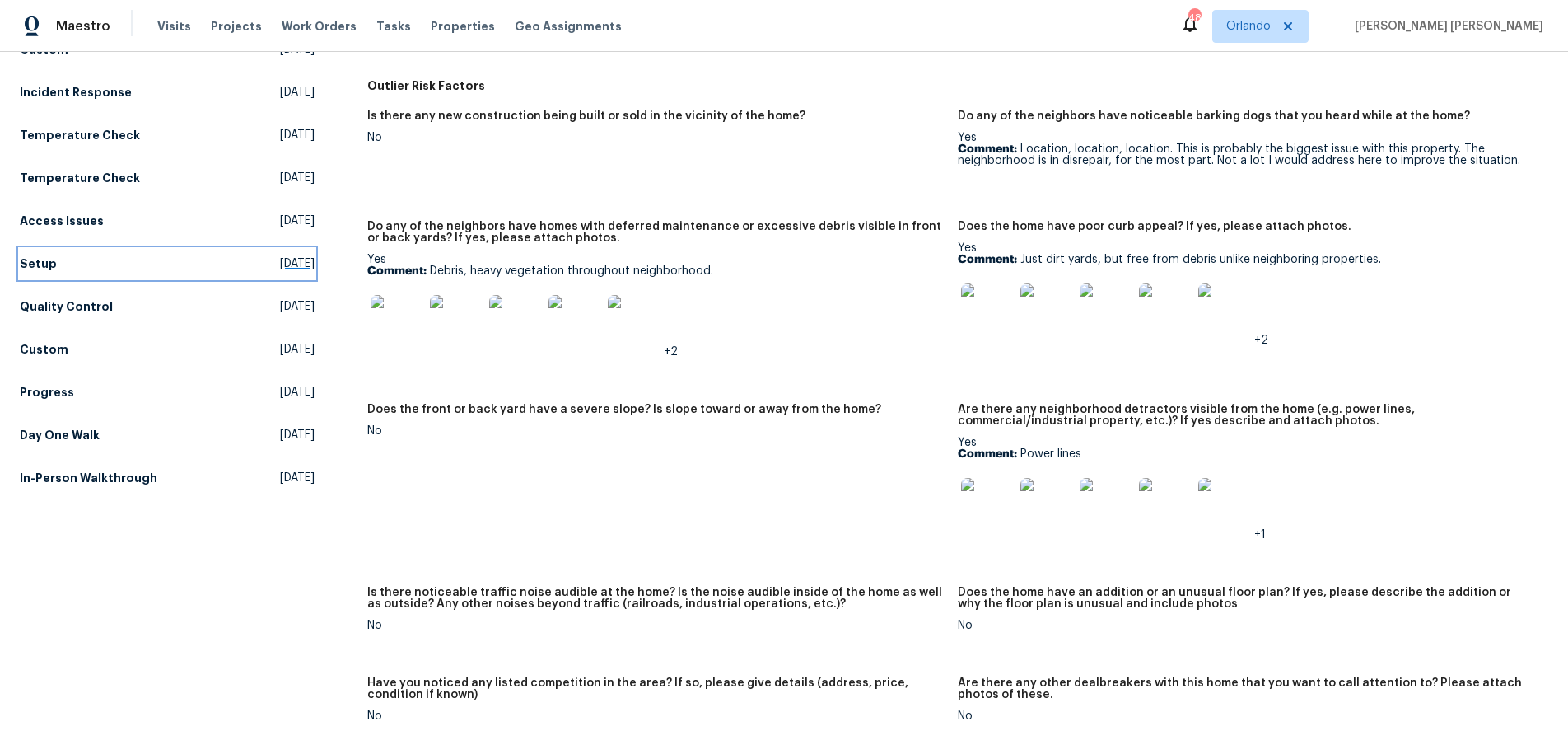
click at [29, 260] on h5 "Setup" at bounding box center [38, 264] width 37 height 17
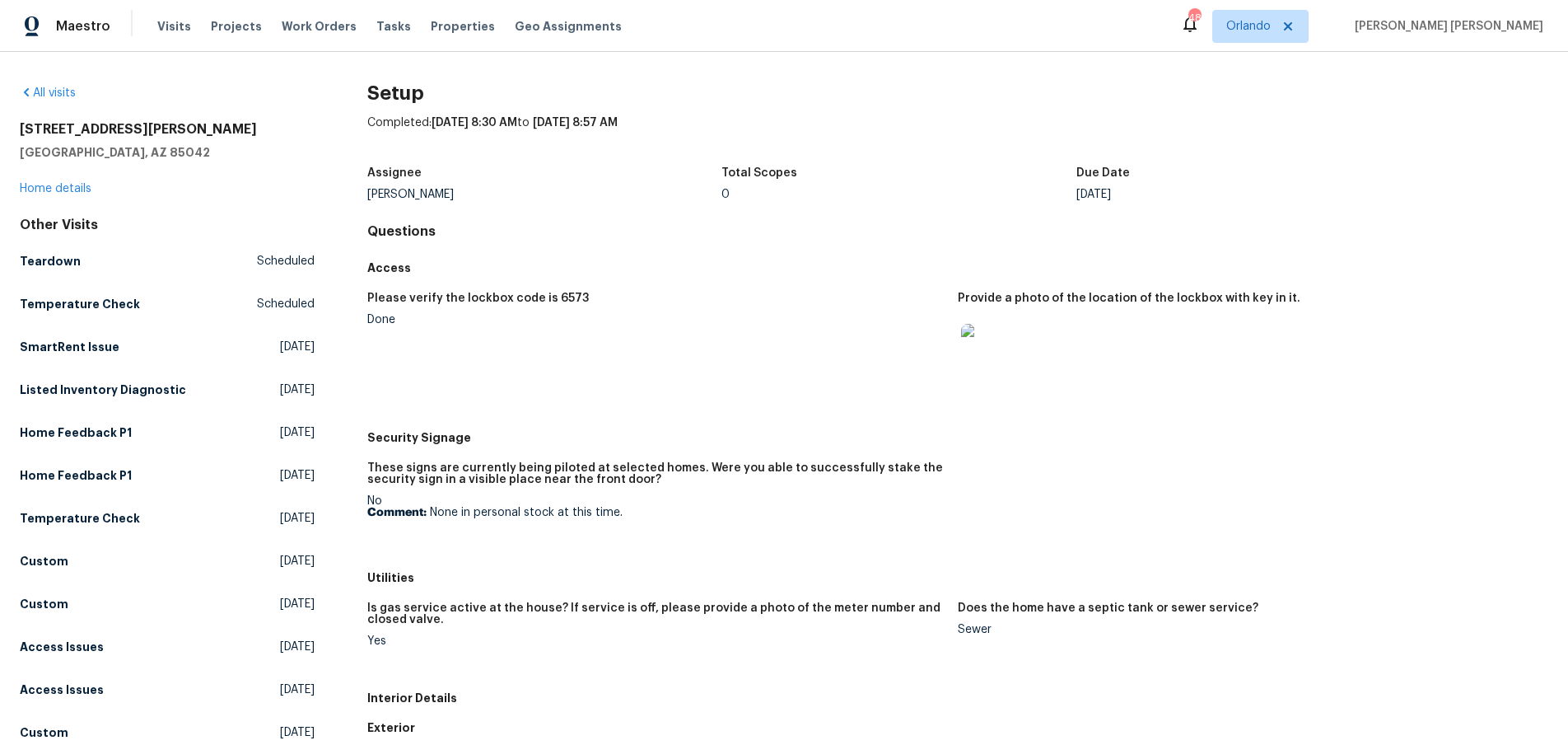
click at [985, 357] on img at bounding box center [988, 350] width 53 height 53
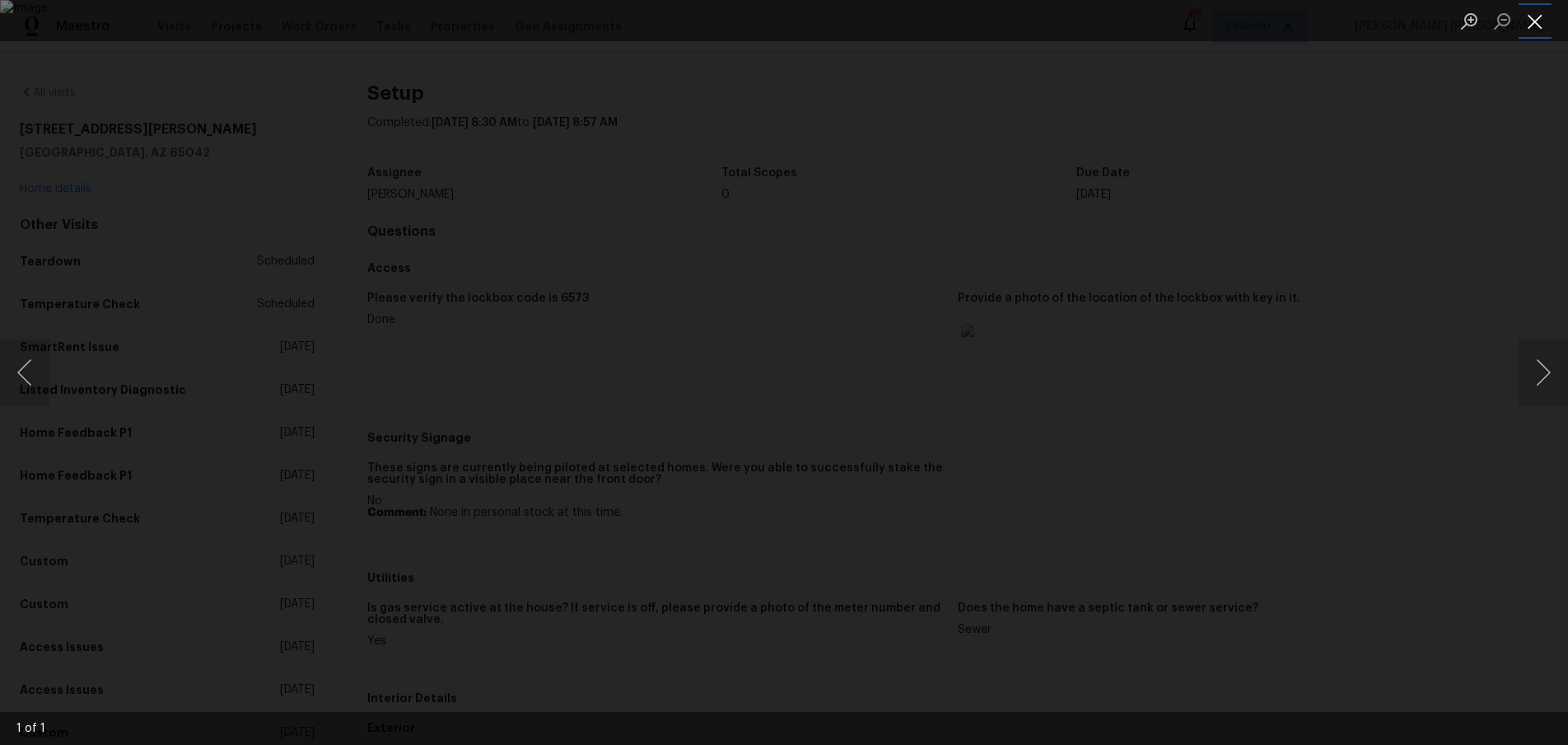
click at [1537, 22] on button "Close lightbox" at bounding box center [1534, 20] width 33 height 29
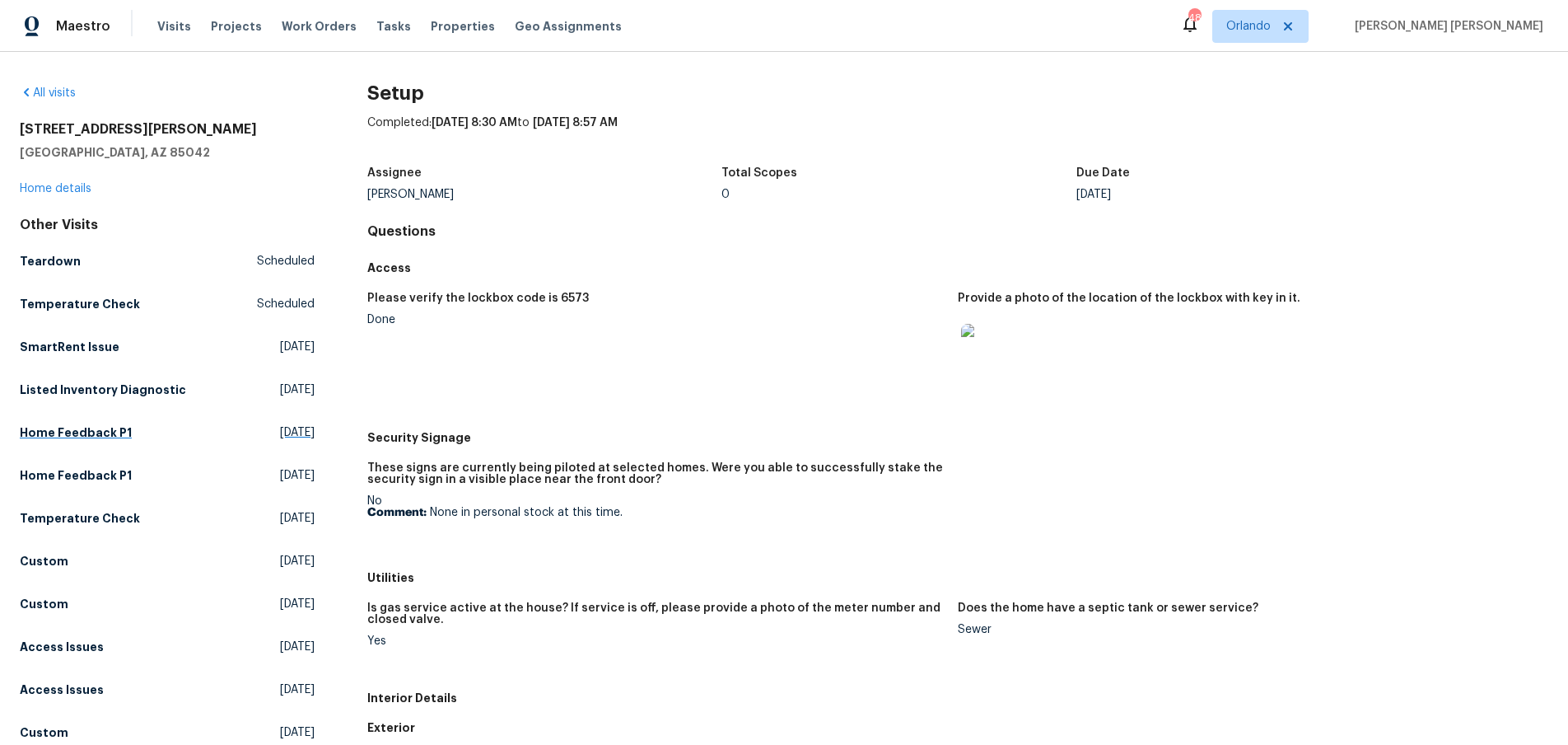
scroll to position [1, 0]
click at [101, 436] on h5 "Home Feedback P1" at bounding box center [75, 432] width 112 height 17
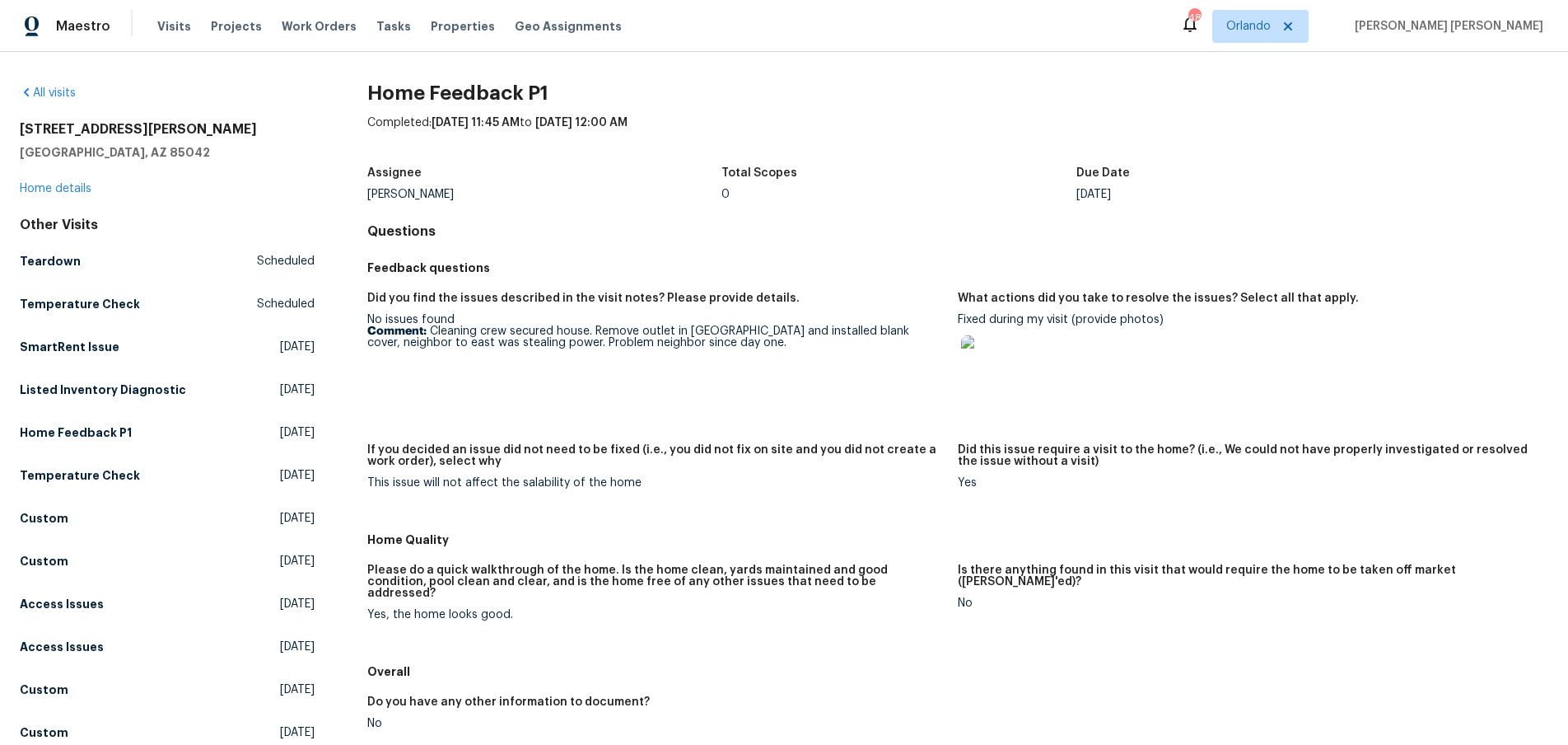
click at [975, 368] on img at bounding box center [988, 362] width 53 height 53
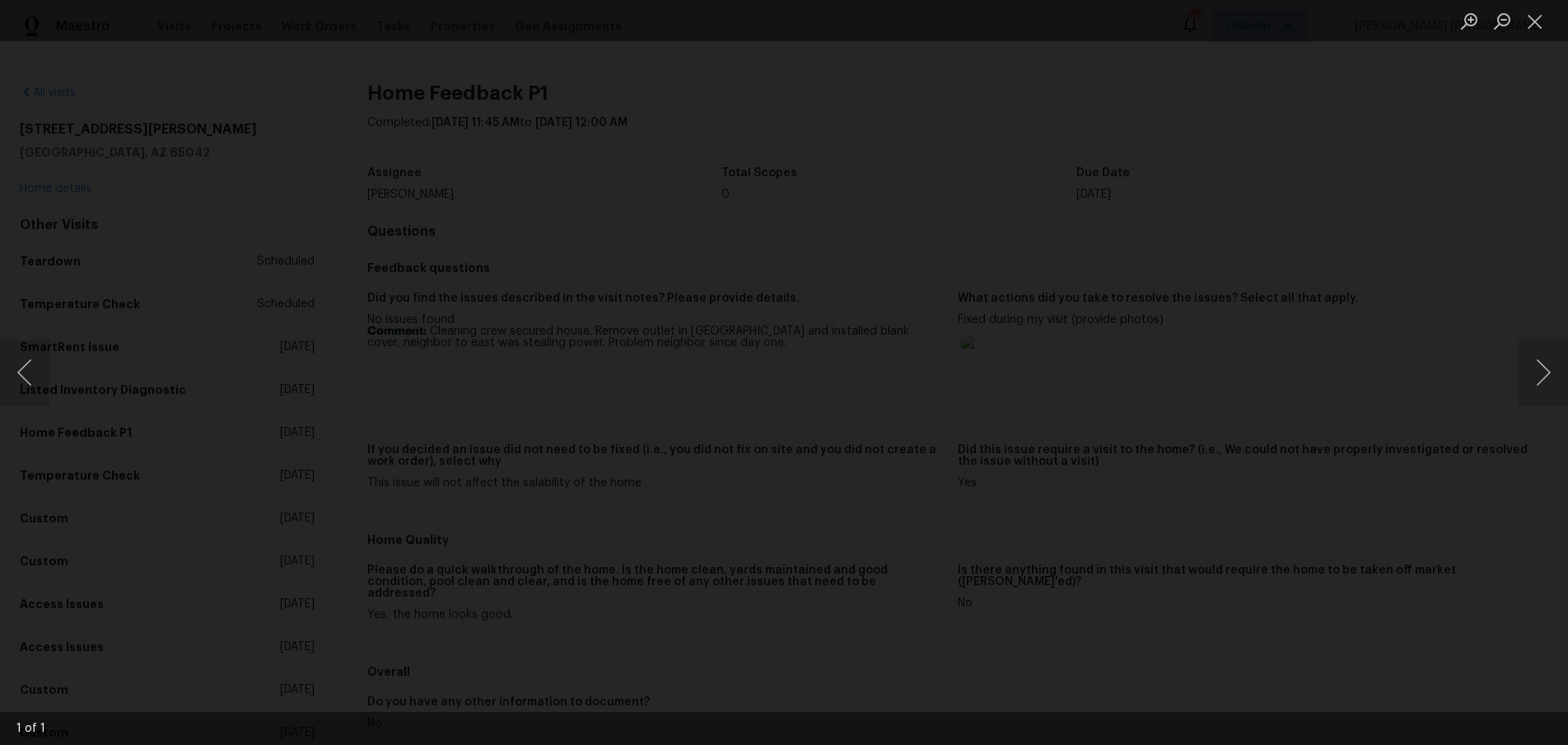
click at [1541, 28] on button "Close lightbox" at bounding box center [1534, 20] width 33 height 29
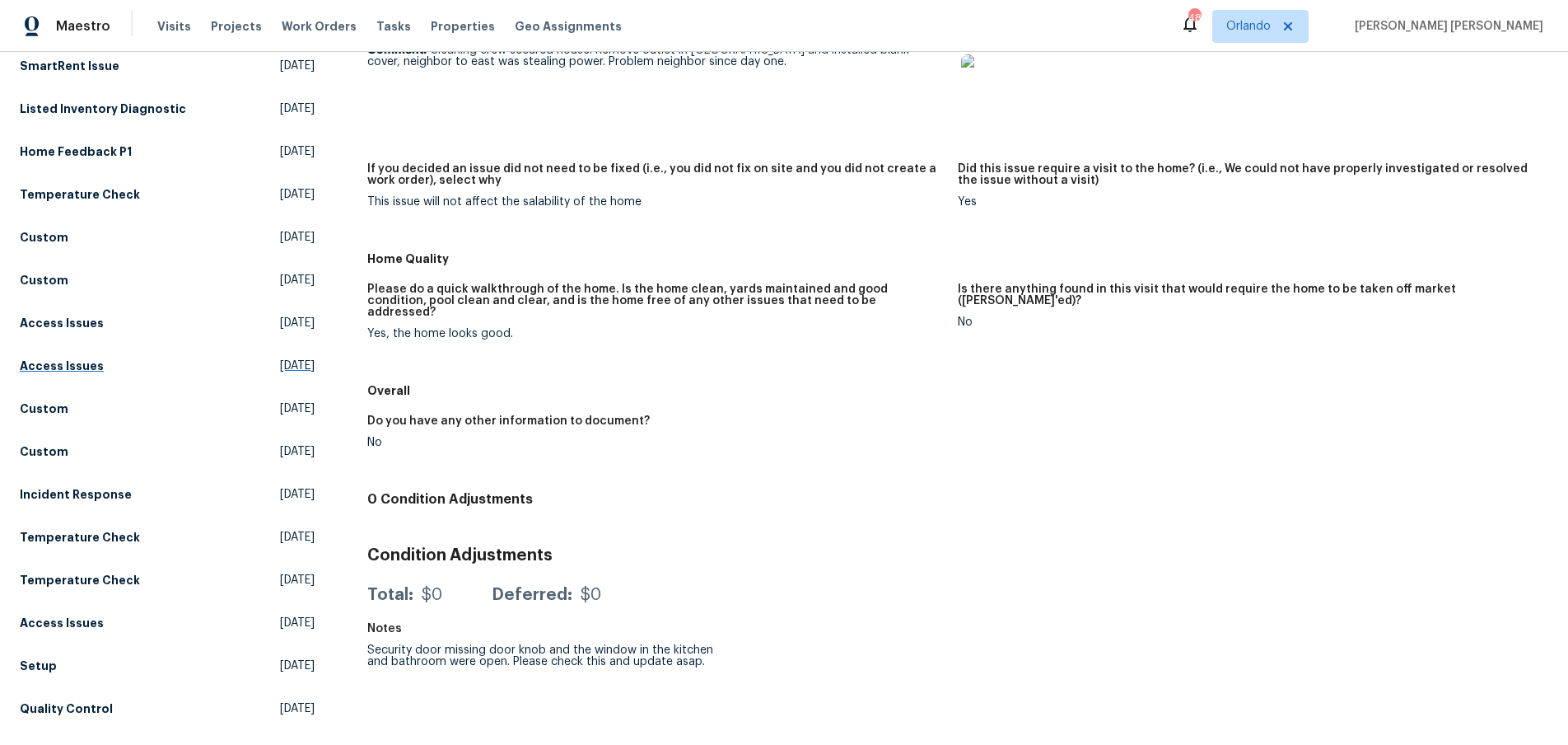
scroll to position [287, 0]
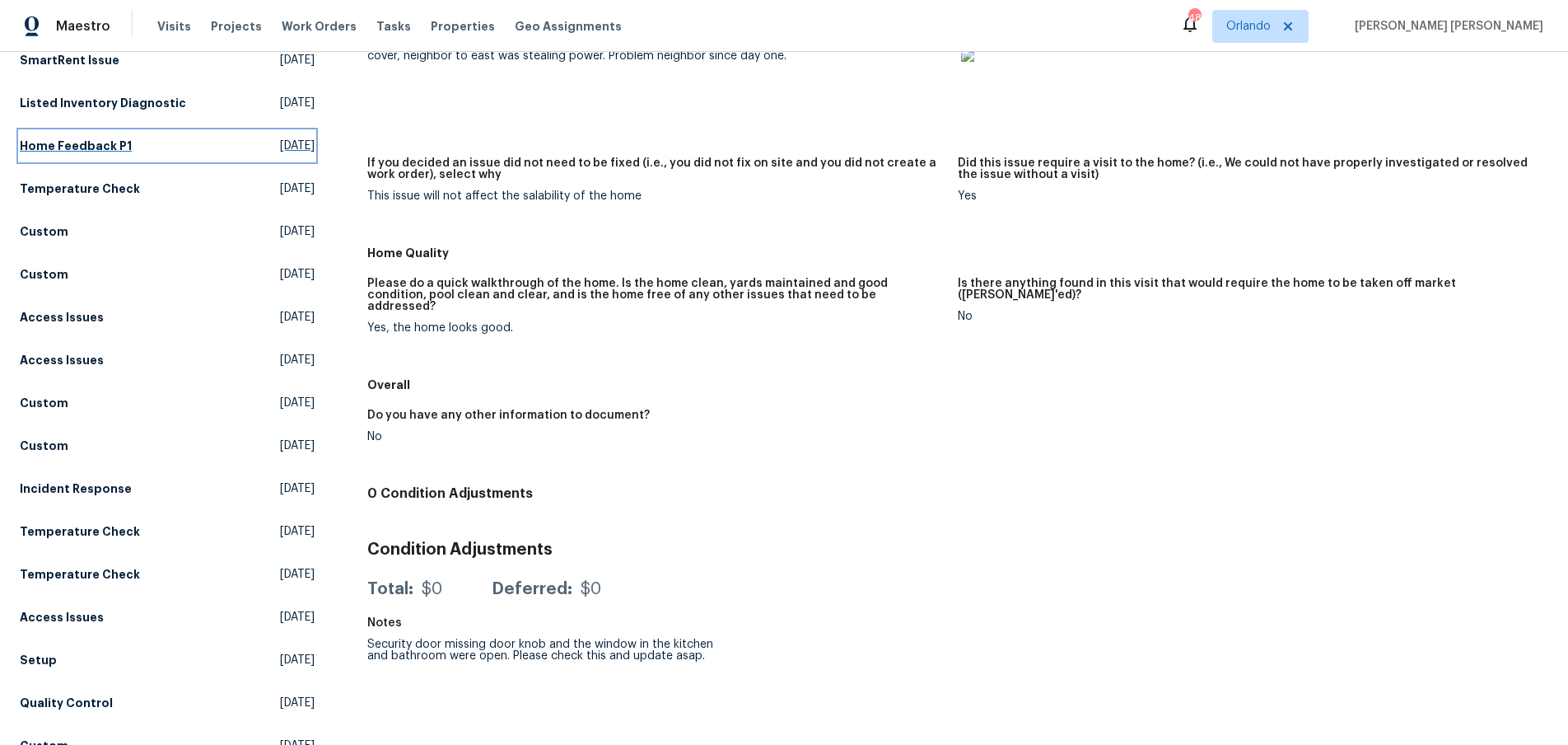
click at [80, 146] on h5 "Home Feedback P1" at bounding box center [75, 145] width 112 height 17
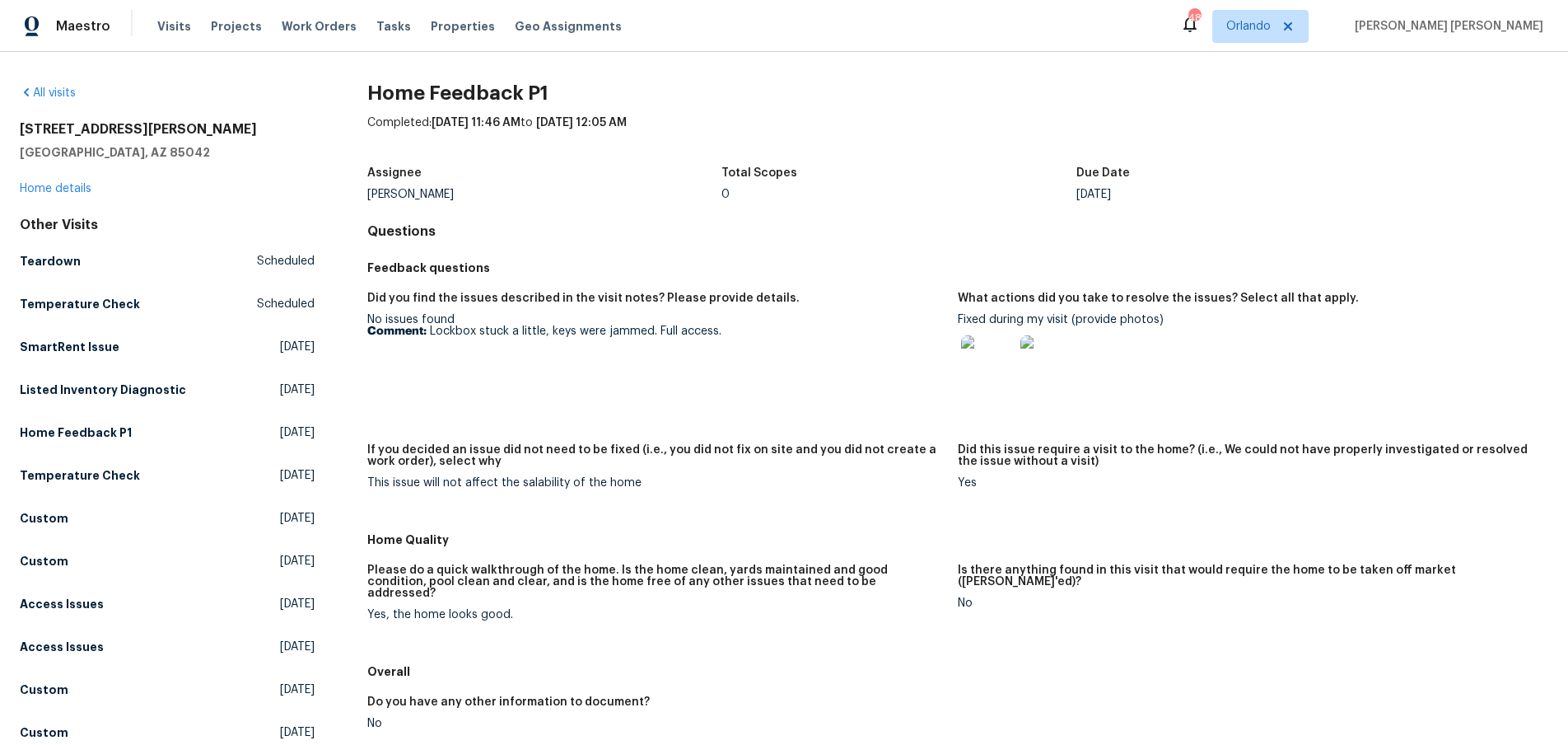
click at [991, 369] on img at bounding box center [988, 362] width 53 height 53
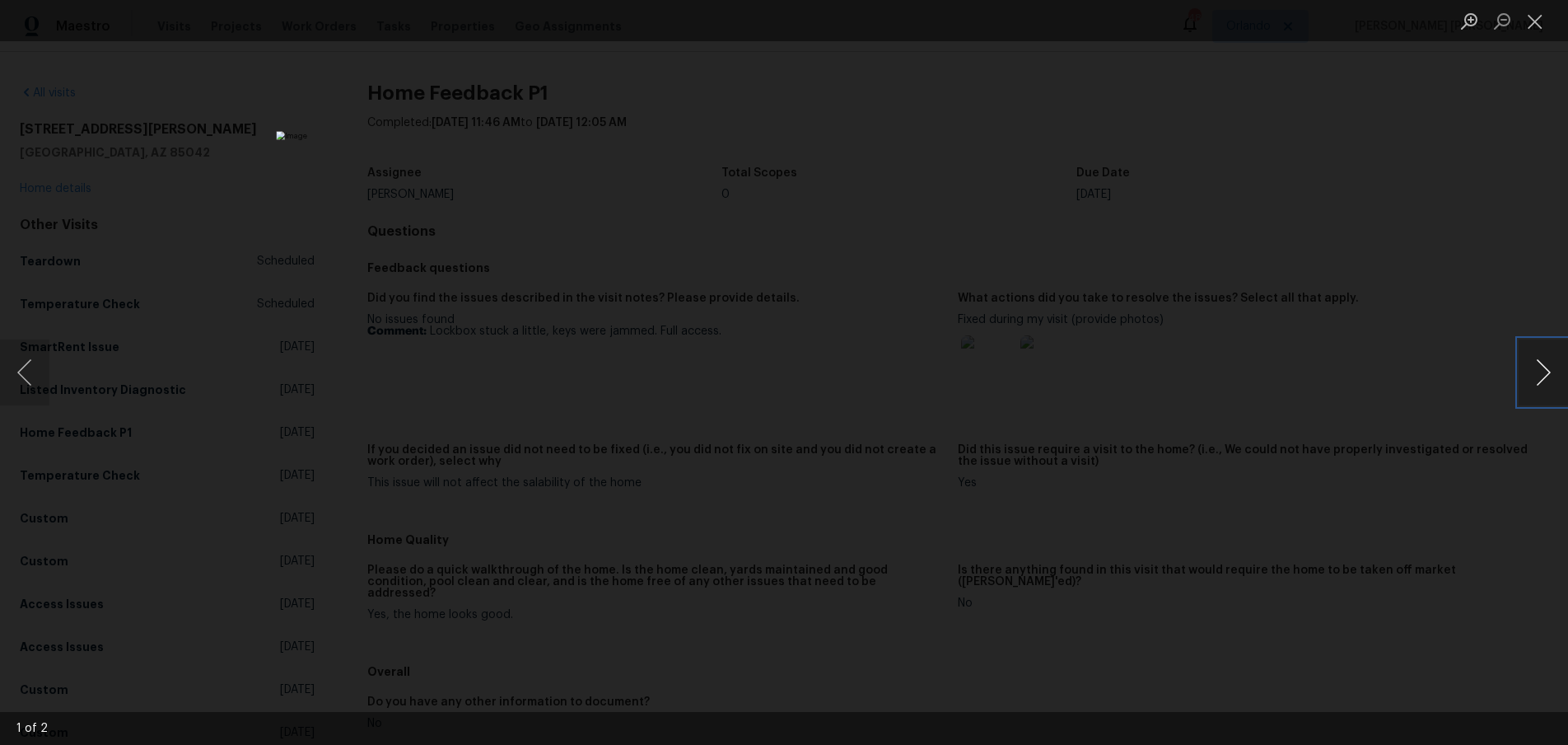
click at [1538, 374] on button "Next image" at bounding box center [1543, 372] width 50 height 65
click at [1293, 472] on div "Lightbox" at bounding box center [784, 372] width 1568 height 745
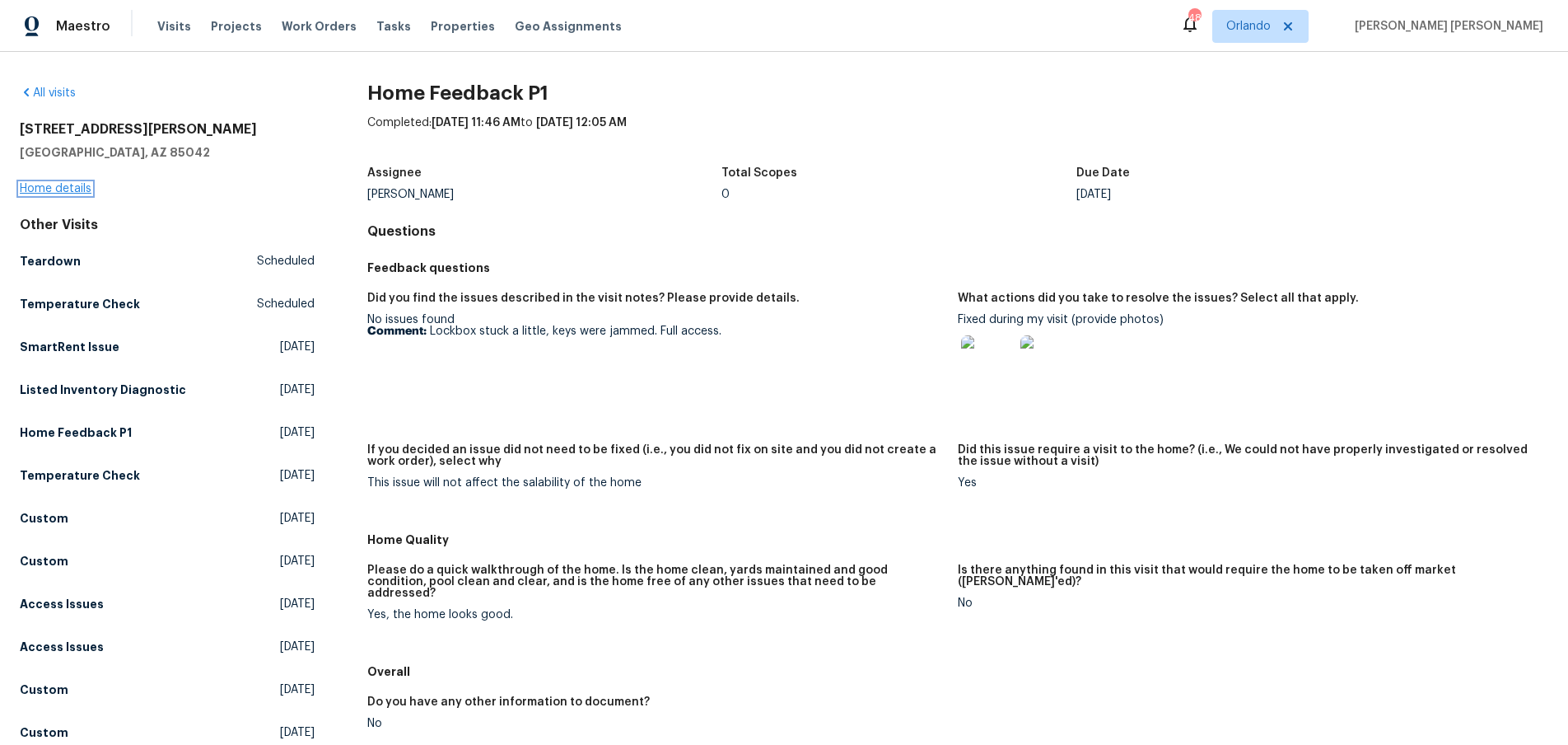
click at [63, 193] on link "Home details" at bounding box center [55, 188] width 72 height 12
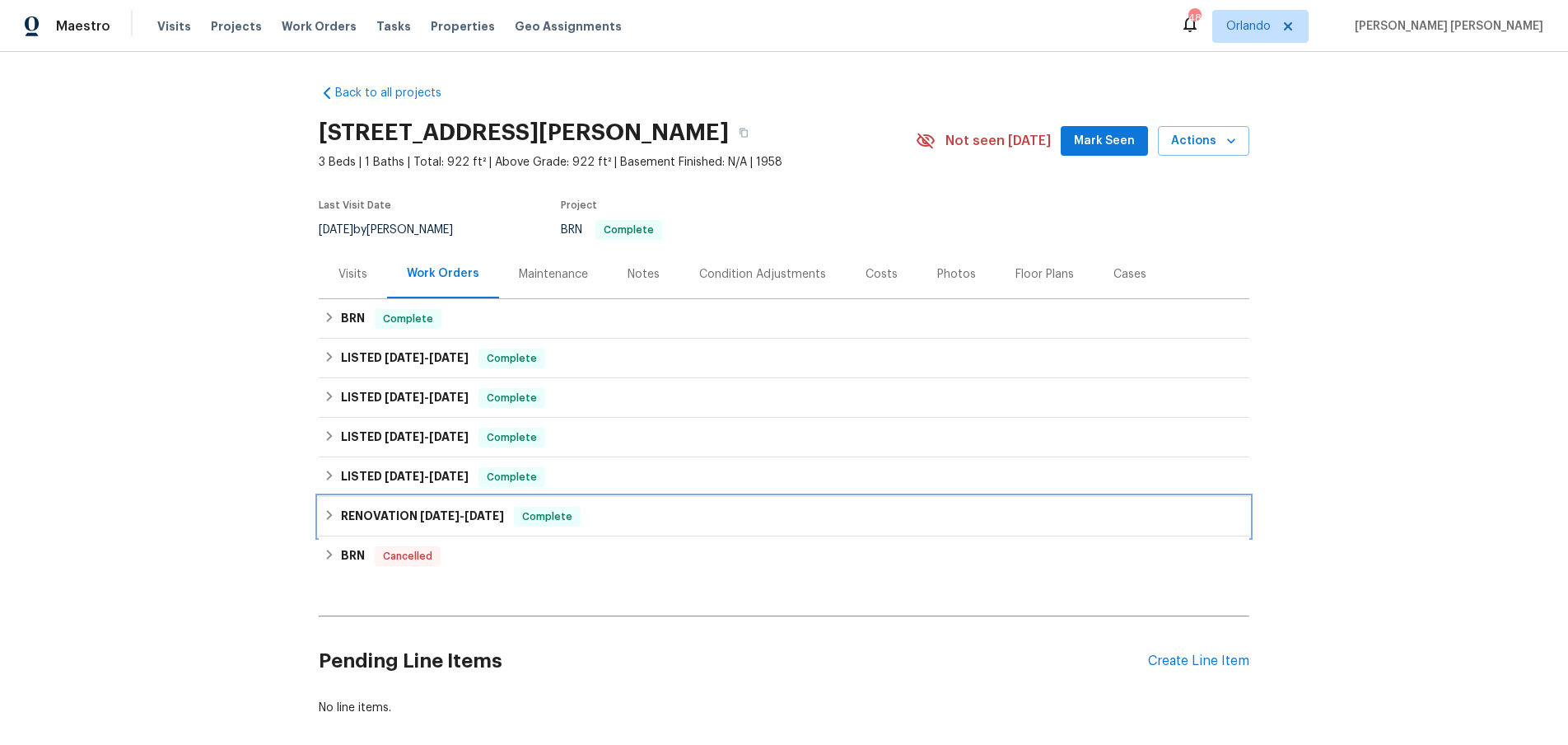
drag, startPoint x: 333, startPoint y: 515, endPoint x: 313, endPoint y: 508, distance: 21.2
click at [333, 514] on icon at bounding box center [329, 514] width 11 height 12
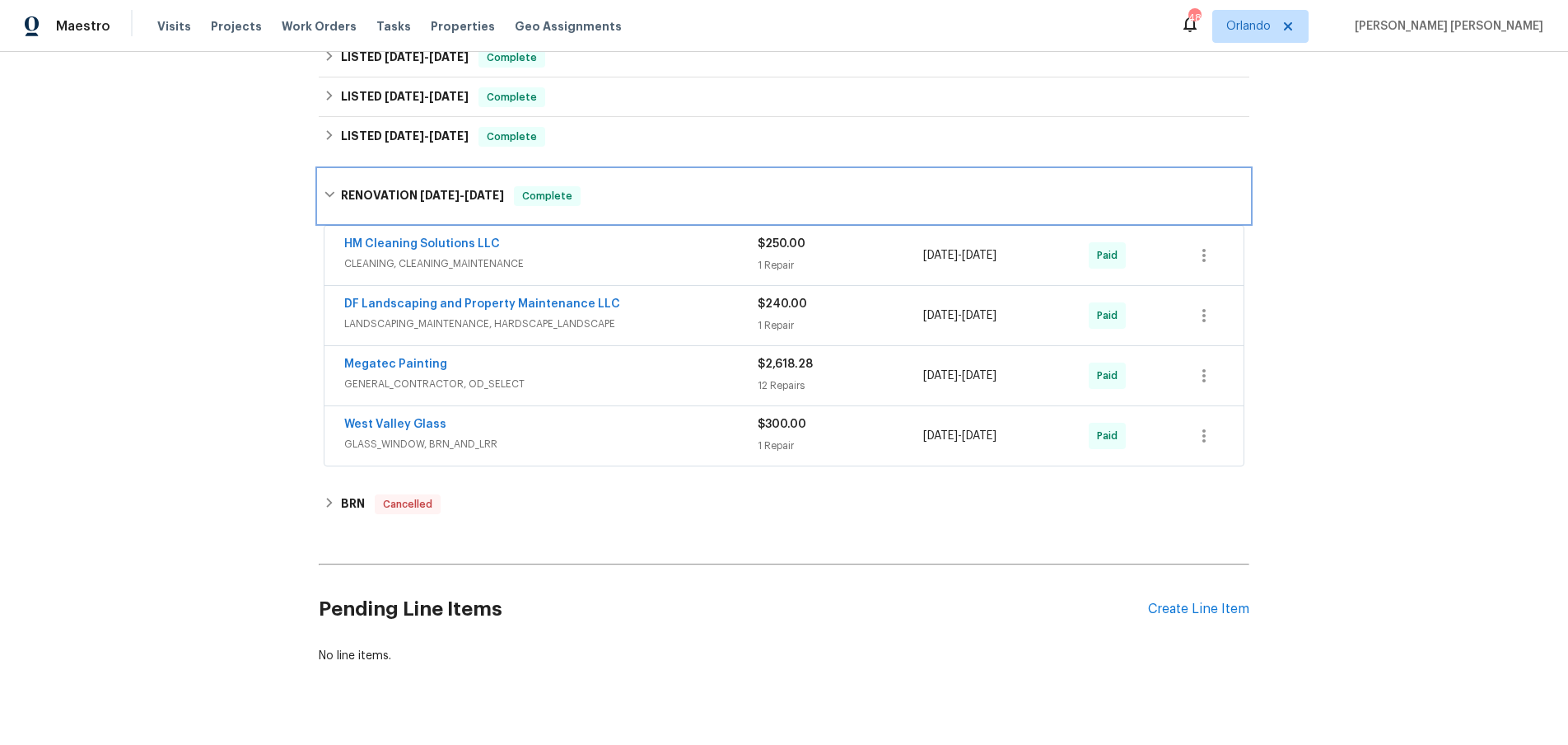
scroll to position [341, 0]
click at [328, 137] on icon at bounding box center [330, 134] width 6 height 10
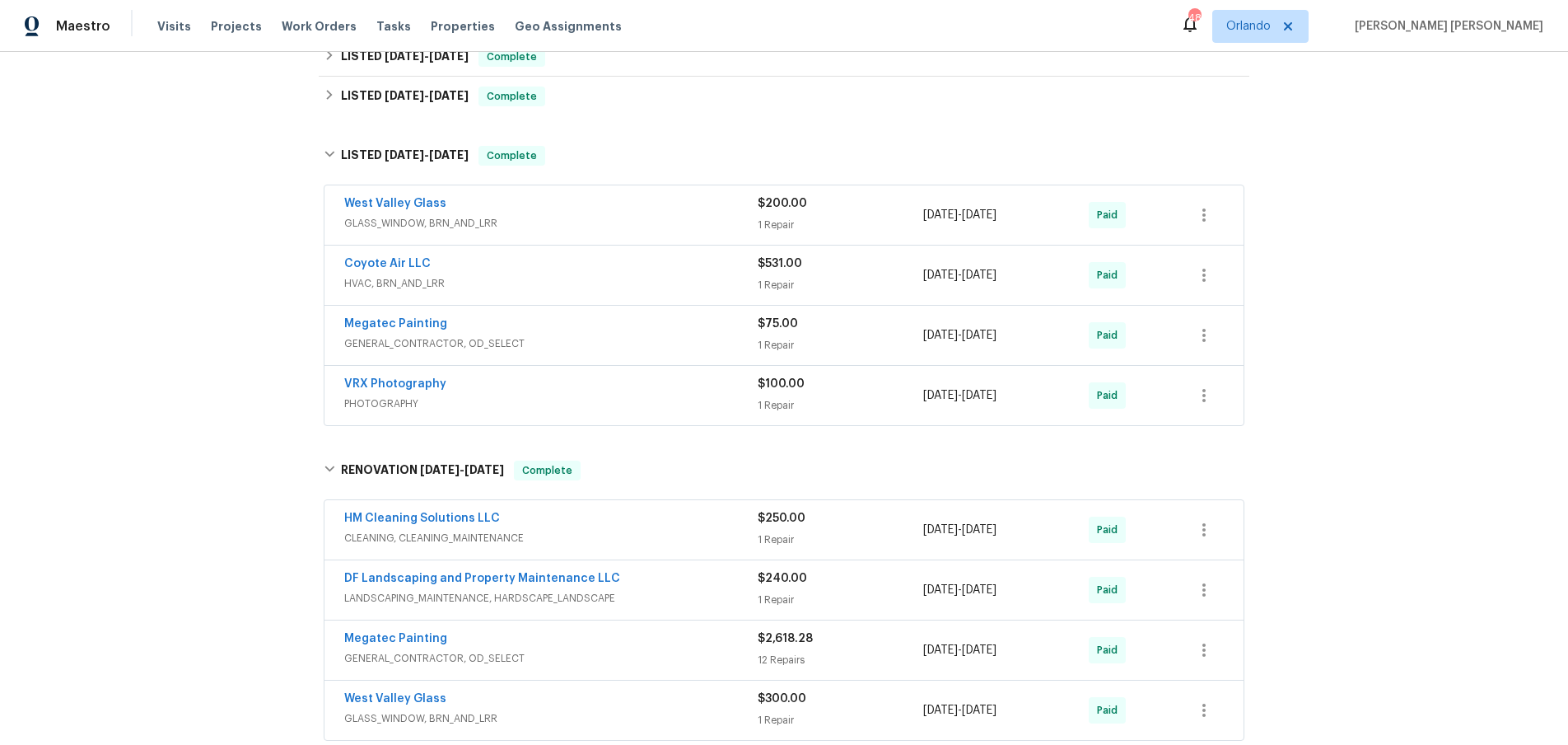
click at [685, 333] on div "Megatec Painting" at bounding box center [550, 326] width 413 height 19
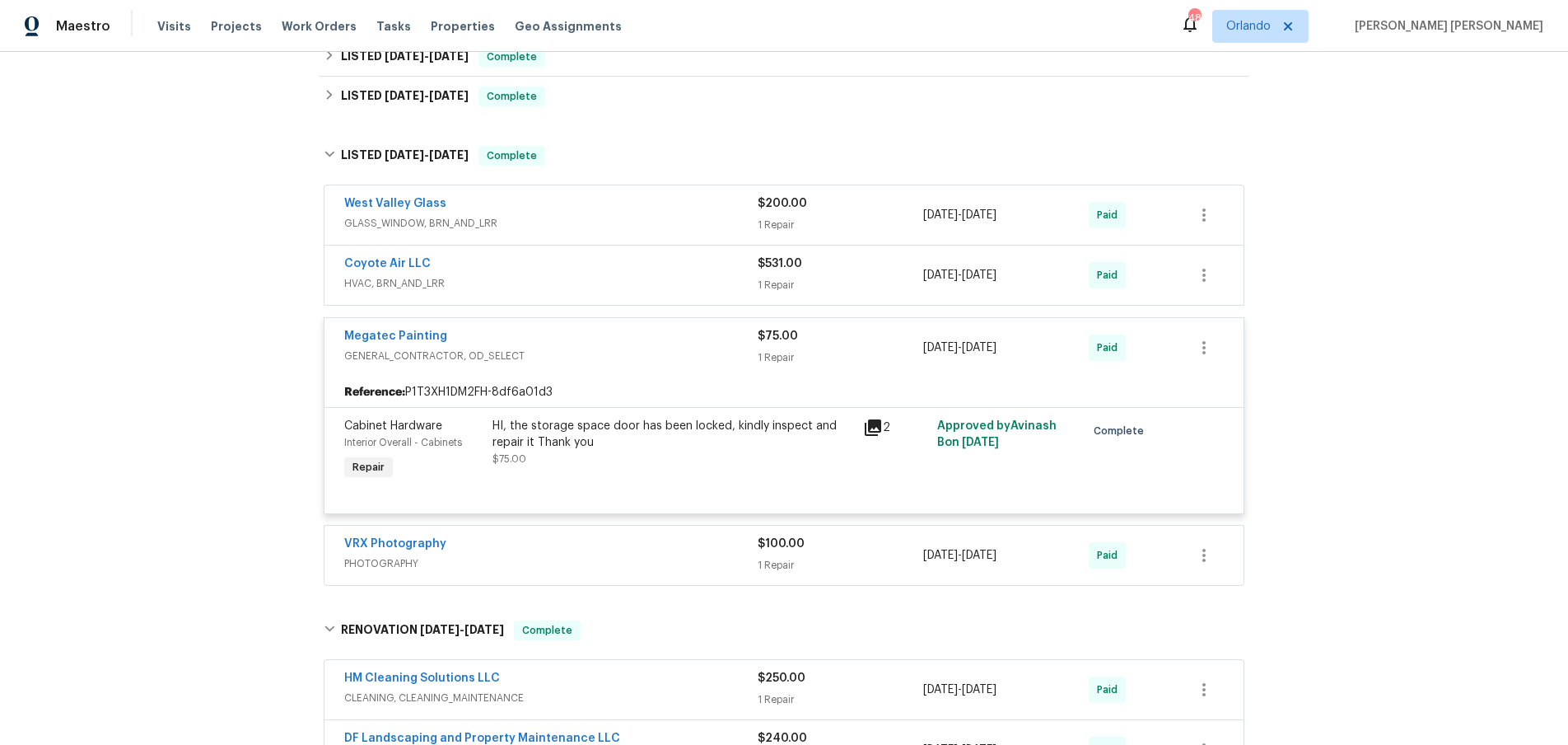
click at [875, 431] on icon at bounding box center [873, 427] width 17 height 17
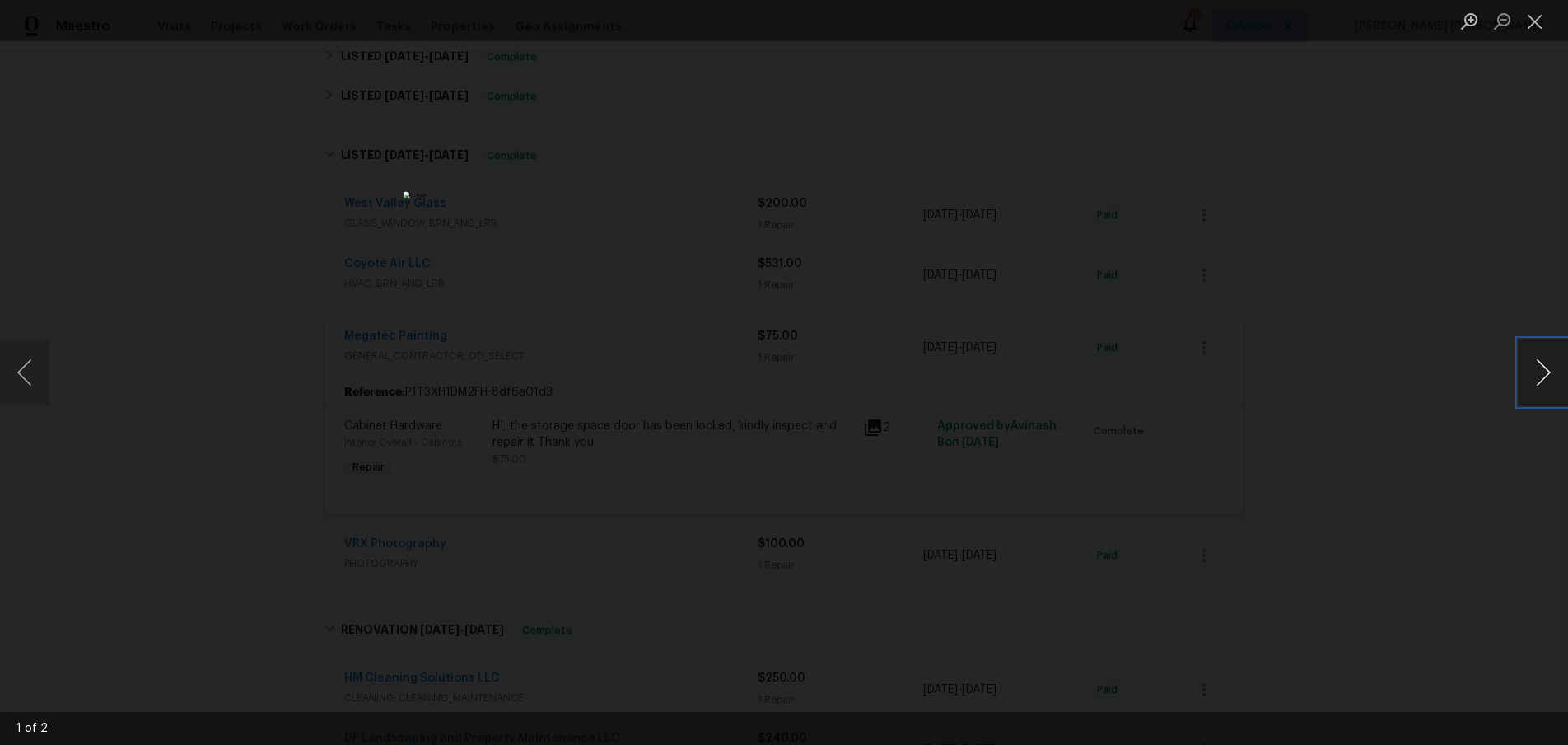
click at [1531, 379] on button "Next image" at bounding box center [1543, 372] width 50 height 65
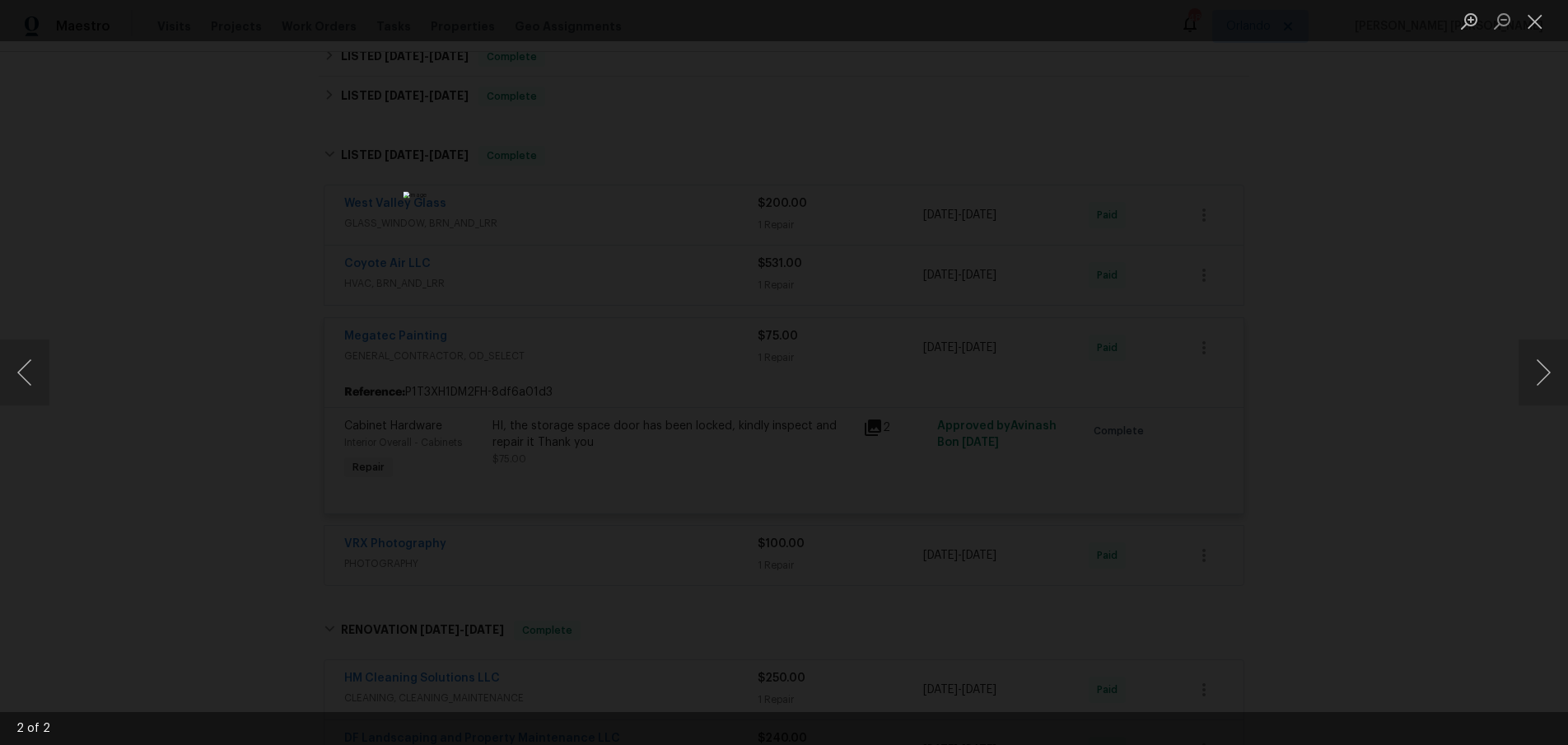
drag, startPoint x: 1432, startPoint y: 509, endPoint x: 1382, endPoint y: 495, distance: 51.9
click at [1419, 508] on div "Lightbox" at bounding box center [784, 372] width 1568 height 745
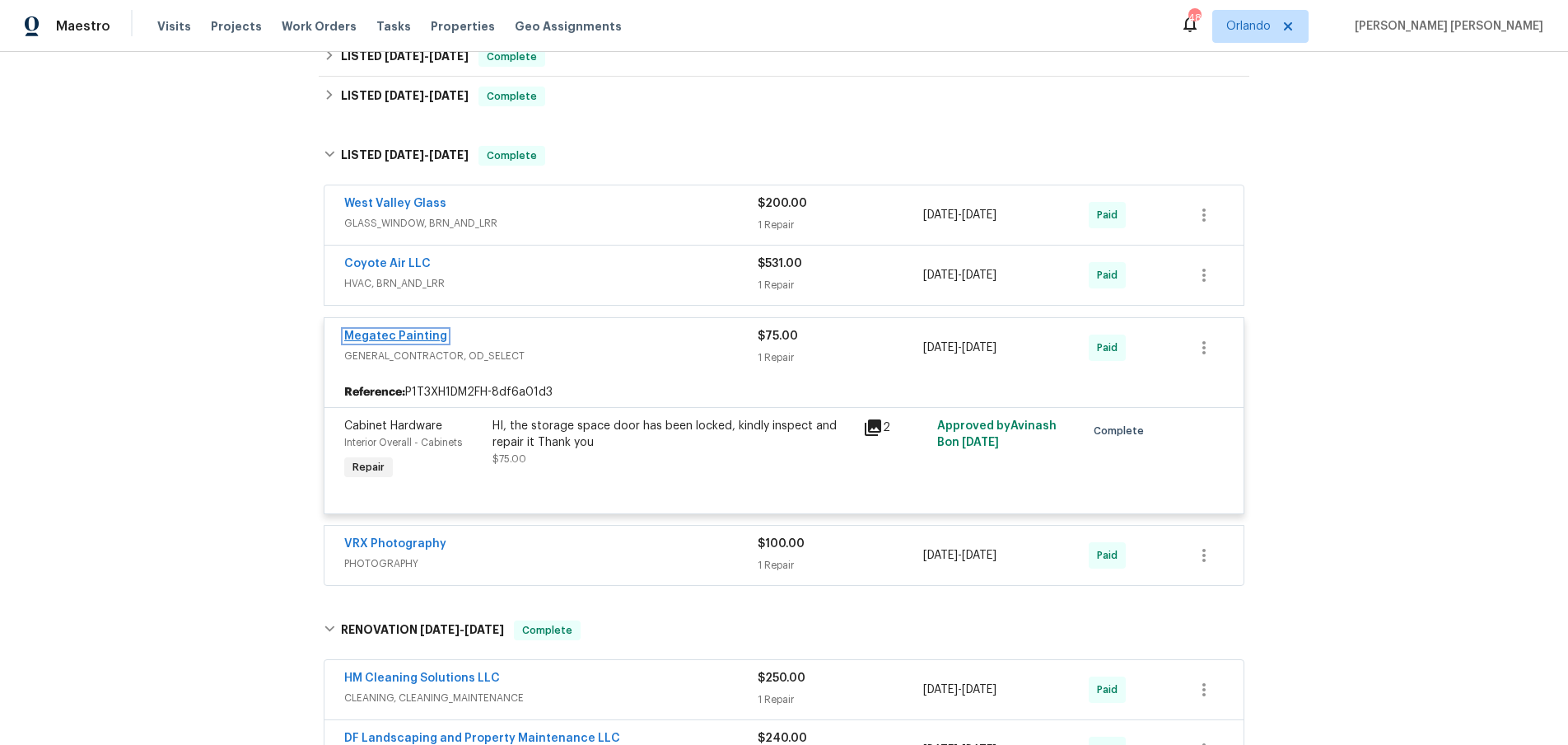
click at [388, 335] on link "Megatec Painting" at bounding box center [395, 335] width 103 height 12
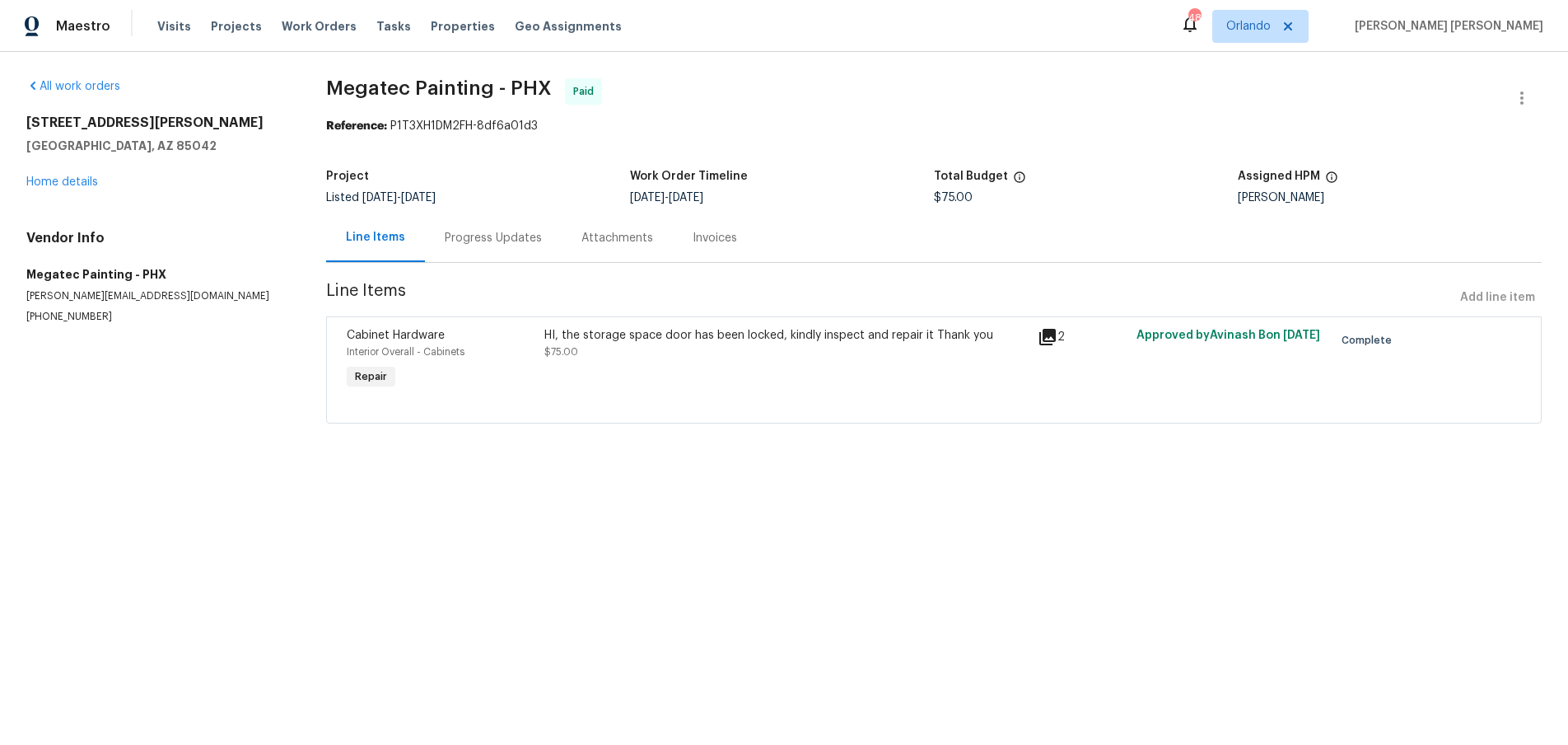
click at [458, 240] on div "Progress Updates" at bounding box center [493, 238] width 97 height 17
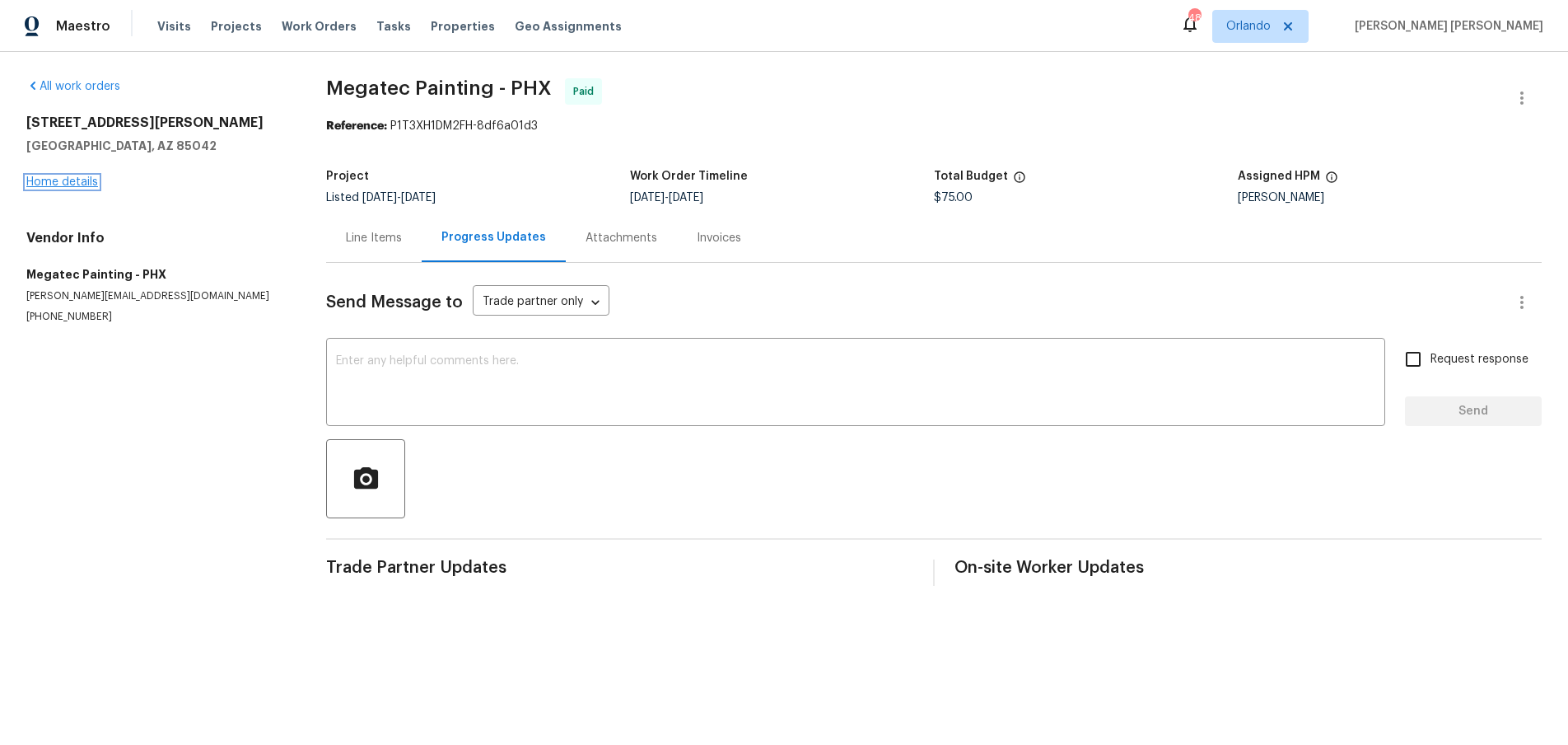
click at [72, 184] on link "Home details" at bounding box center [62, 181] width 72 height 12
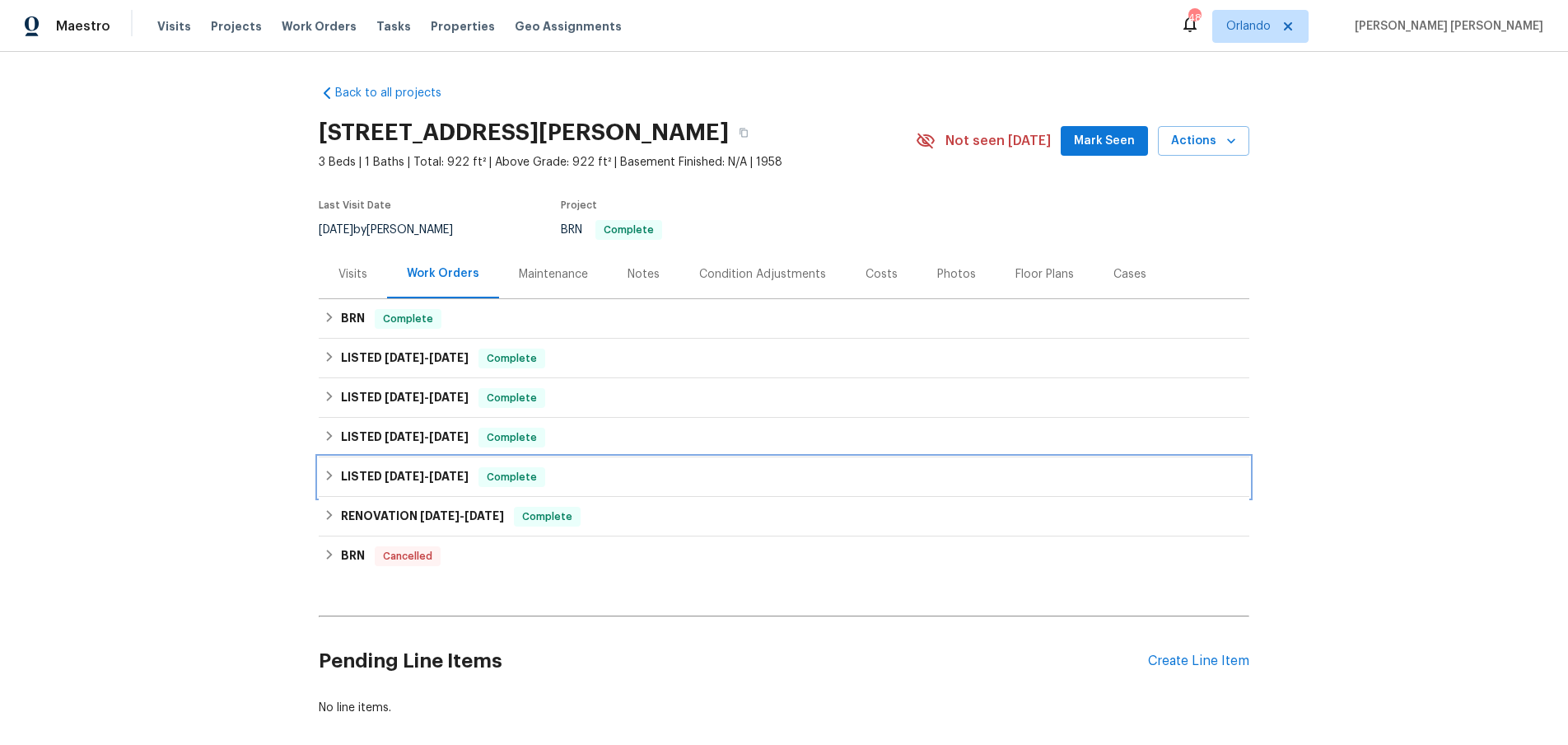
click at [332, 480] on icon at bounding box center [329, 475] width 11 height 12
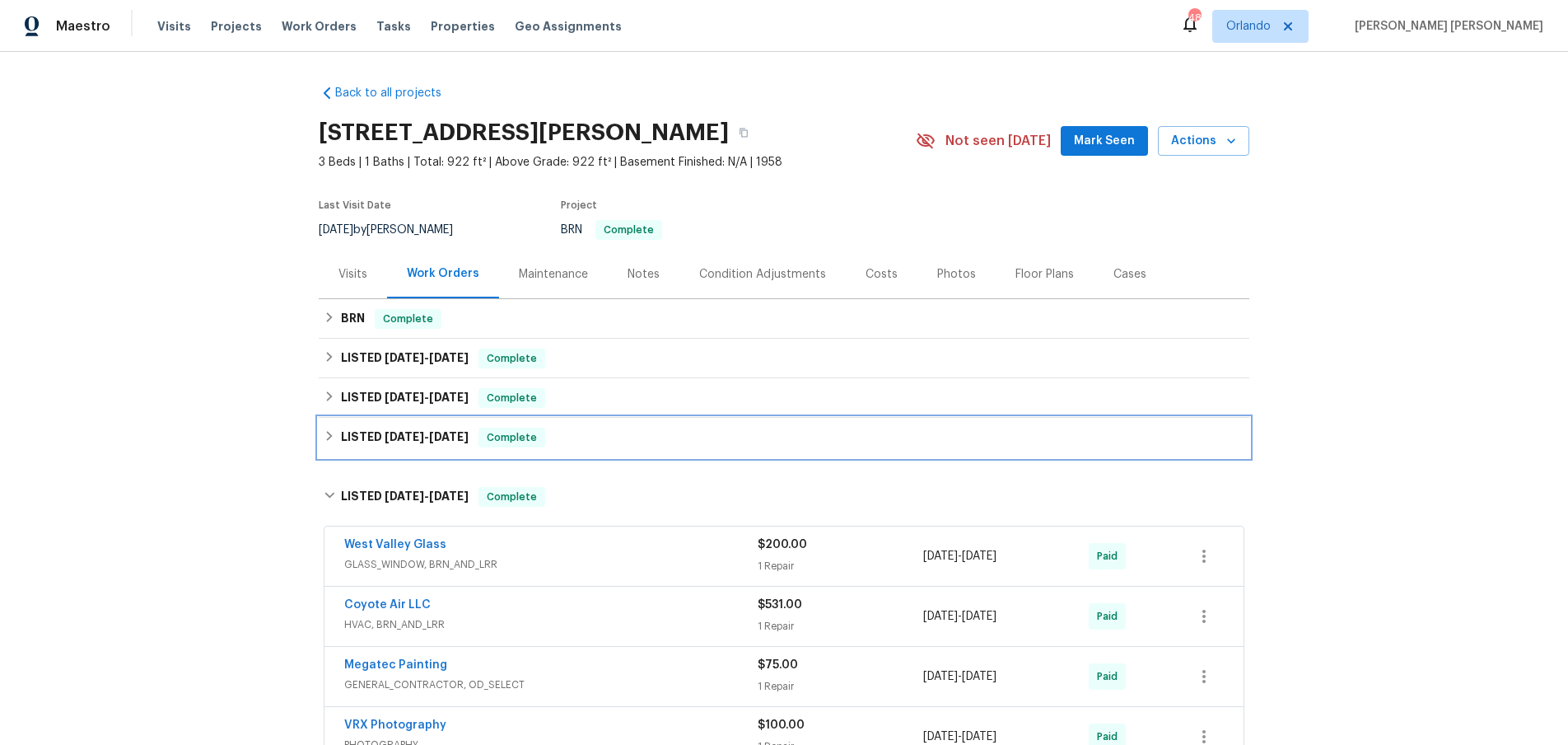
click at [329, 448] on div "LISTED 9/25/24 - 10/26/24 Complete" at bounding box center [784, 437] width 930 height 40
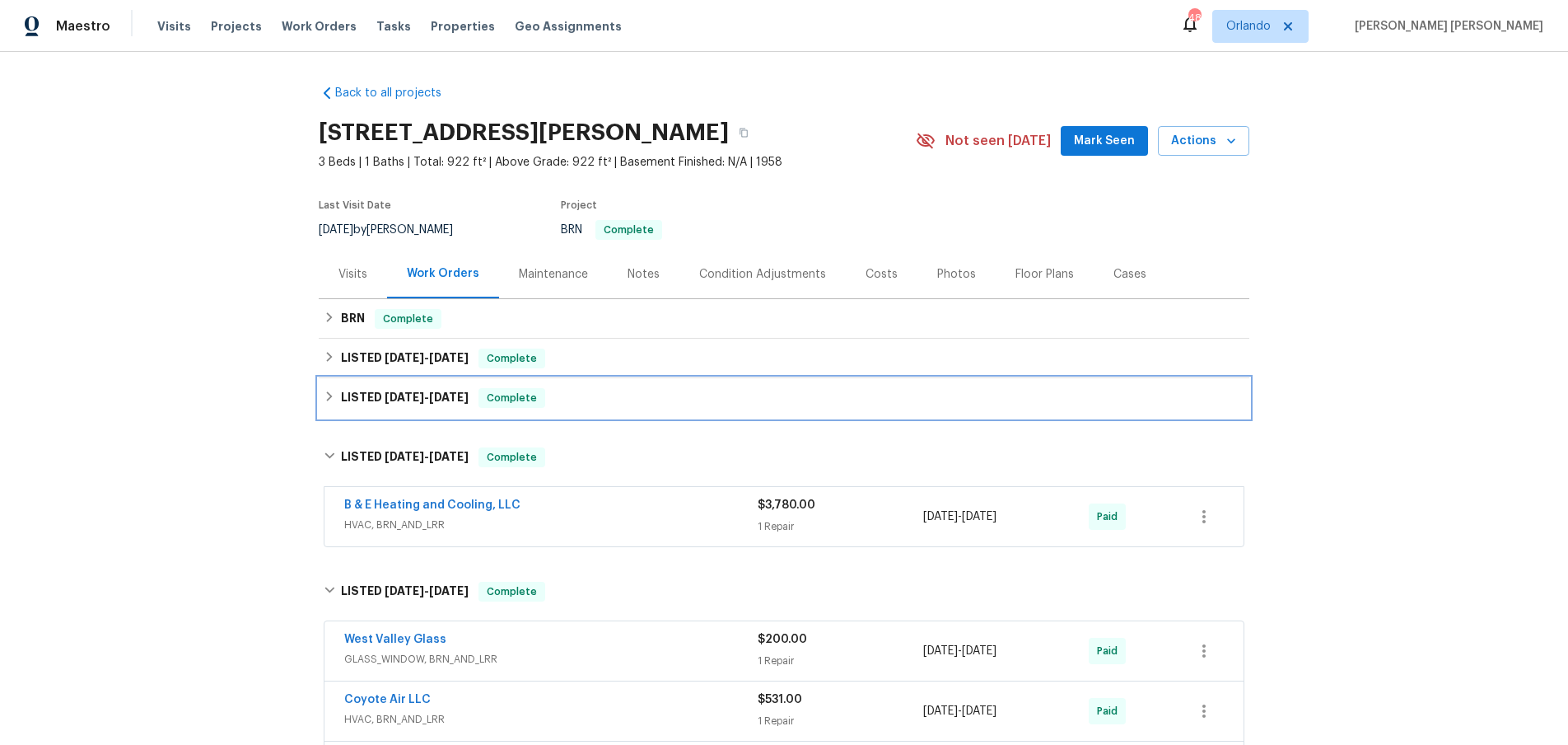
click at [326, 403] on div "LISTED 3/11/25 - 3/12/25 Complete" at bounding box center [784, 398] width 921 height 19
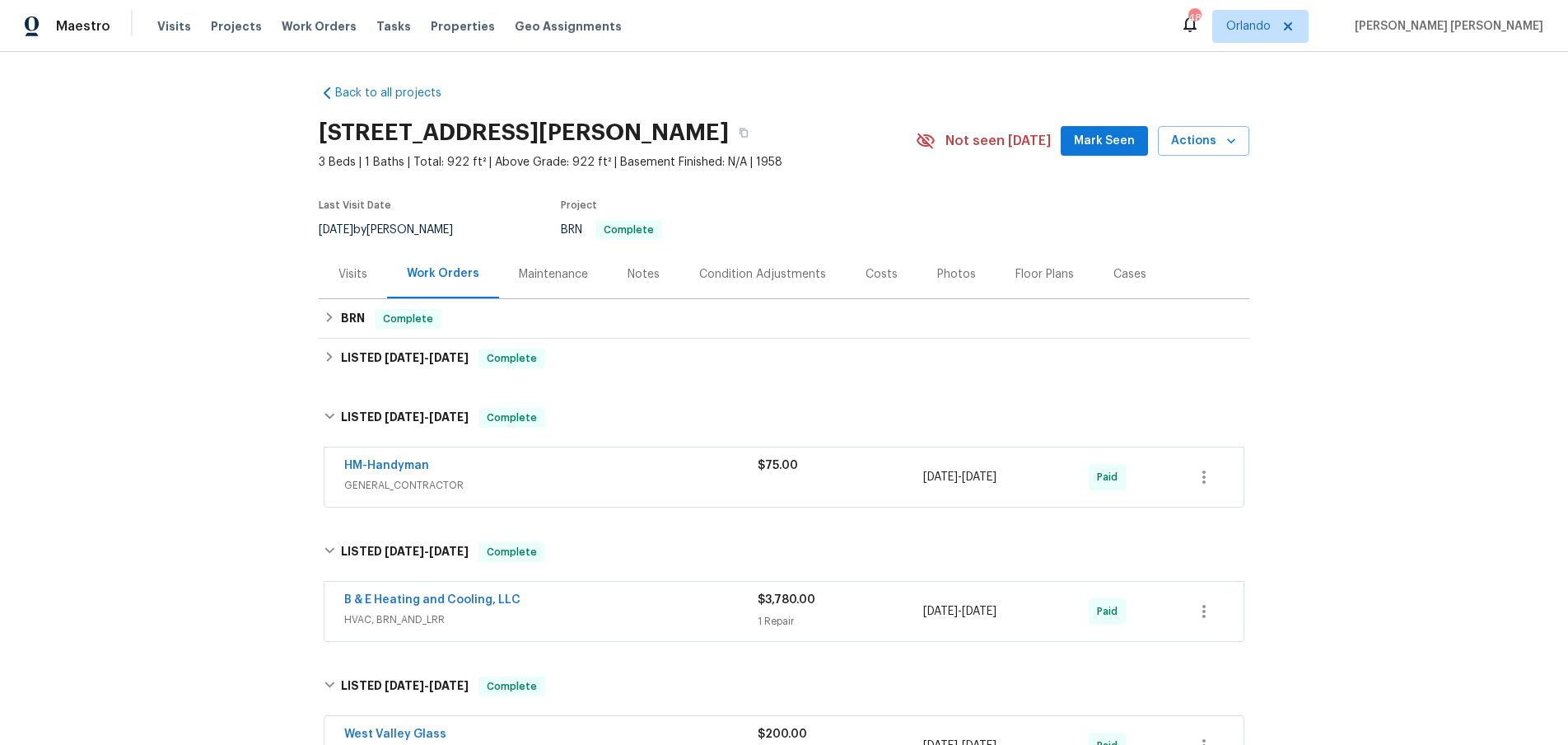
click at [639, 488] on span "GENERAL_CONTRACTOR" at bounding box center [550, 485] width 413 height 17
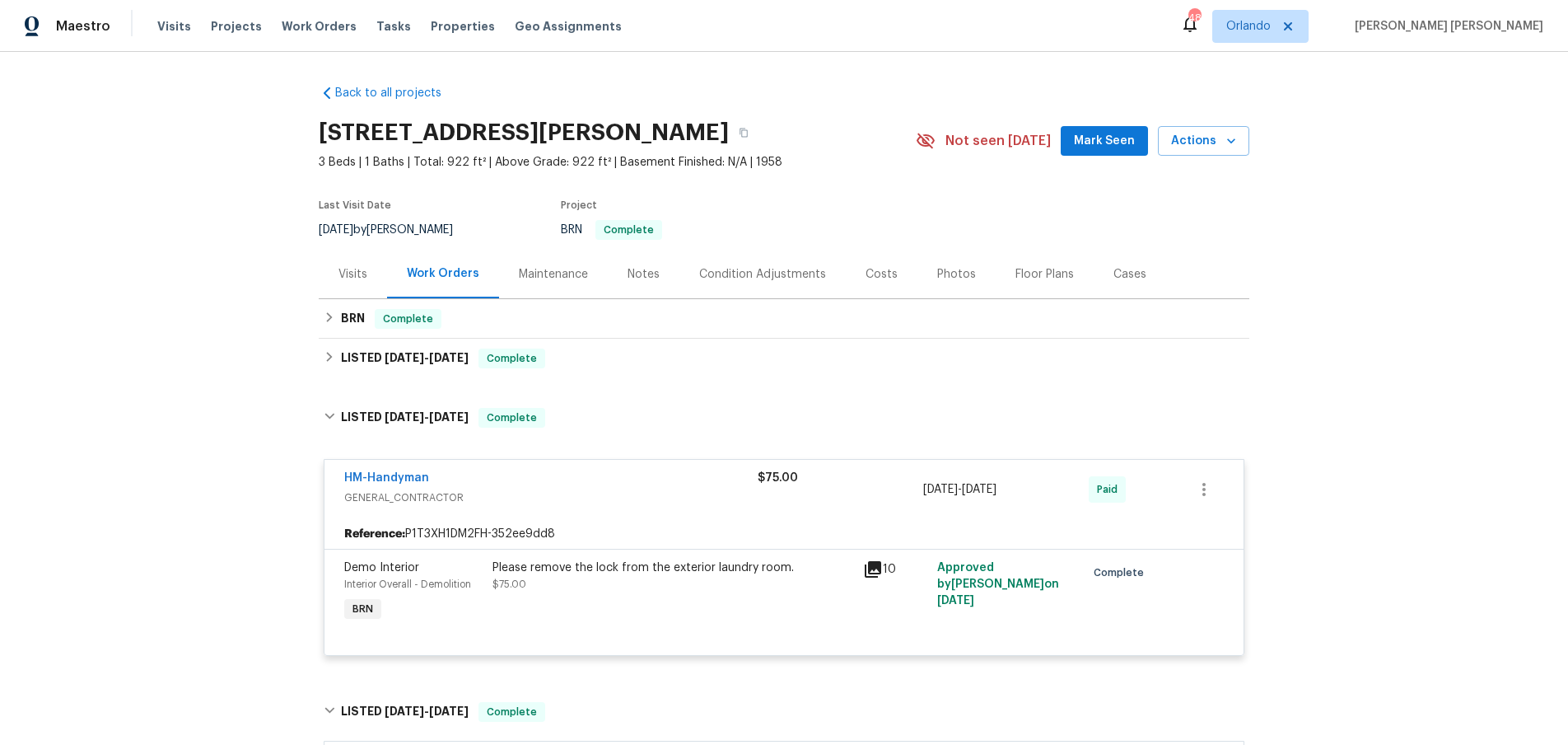
click at [874, 571] on icon at bounding box center [873, 569] width 19 height 19
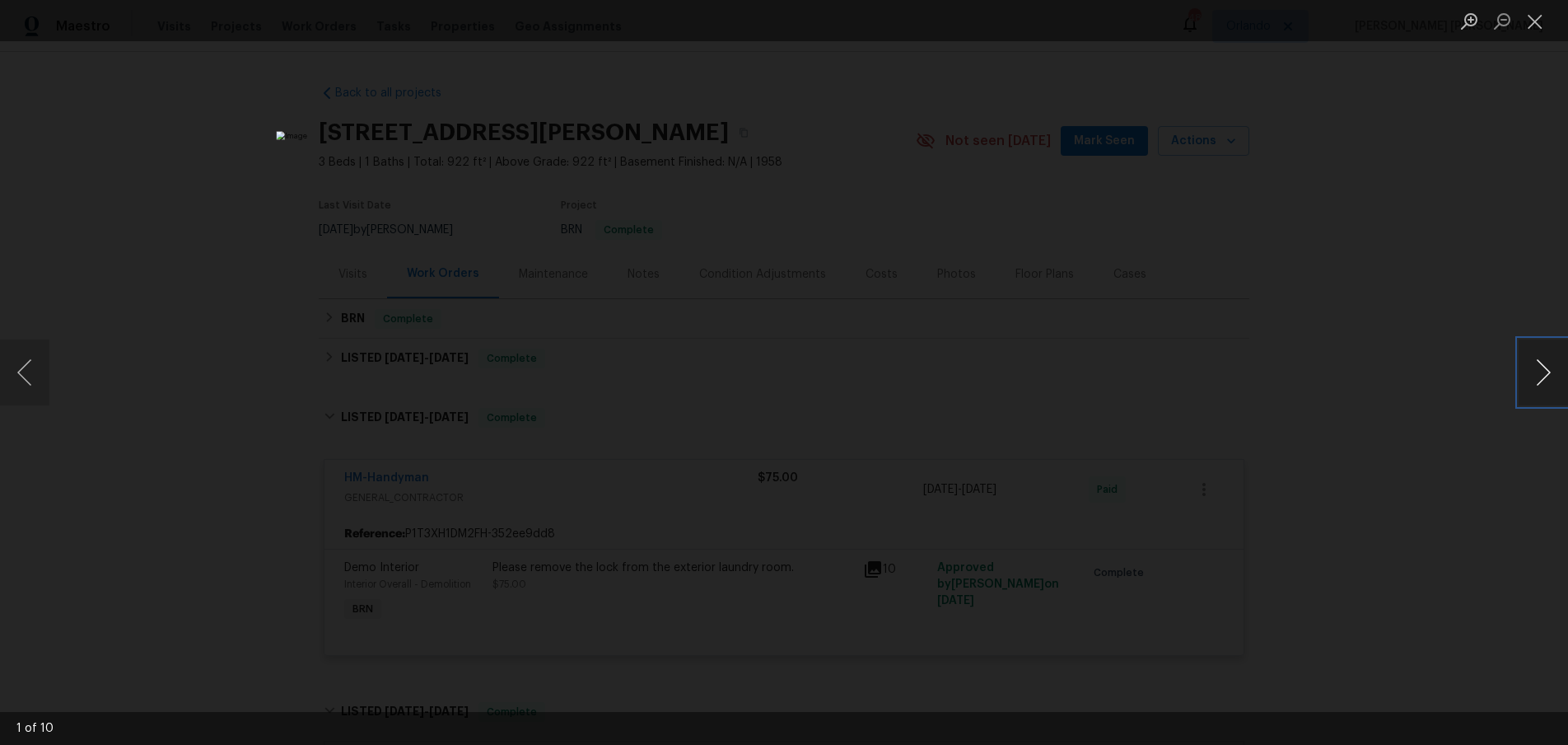
click at [1542, 384] on button "Next image" at bounding box center [1543, 372] width 50 height 65
click at [830, 588] on img "Lightbox" at bounding box center [784, 372] width 1015 height 482
click at [1535, 25] on button "Close lightbox" at bounding box center [1534, 20] width 33 height 29
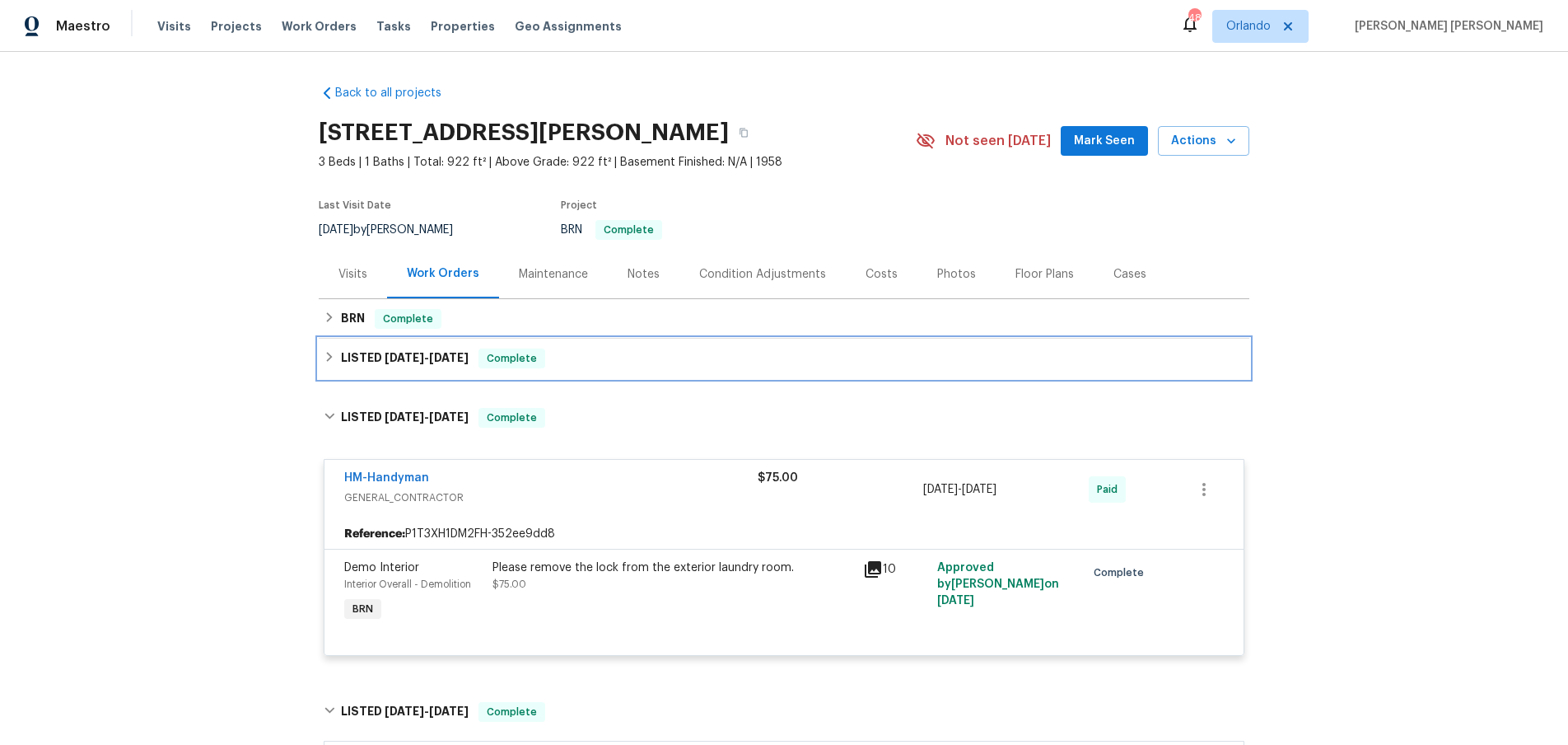
drag, startPoint x: 328, startPoint y: 353, endPoint x: 366, endPoint y: 345, distance: 38.8
click at [328, 352] on icon at bounding box center [329, 357] width 11 height 12
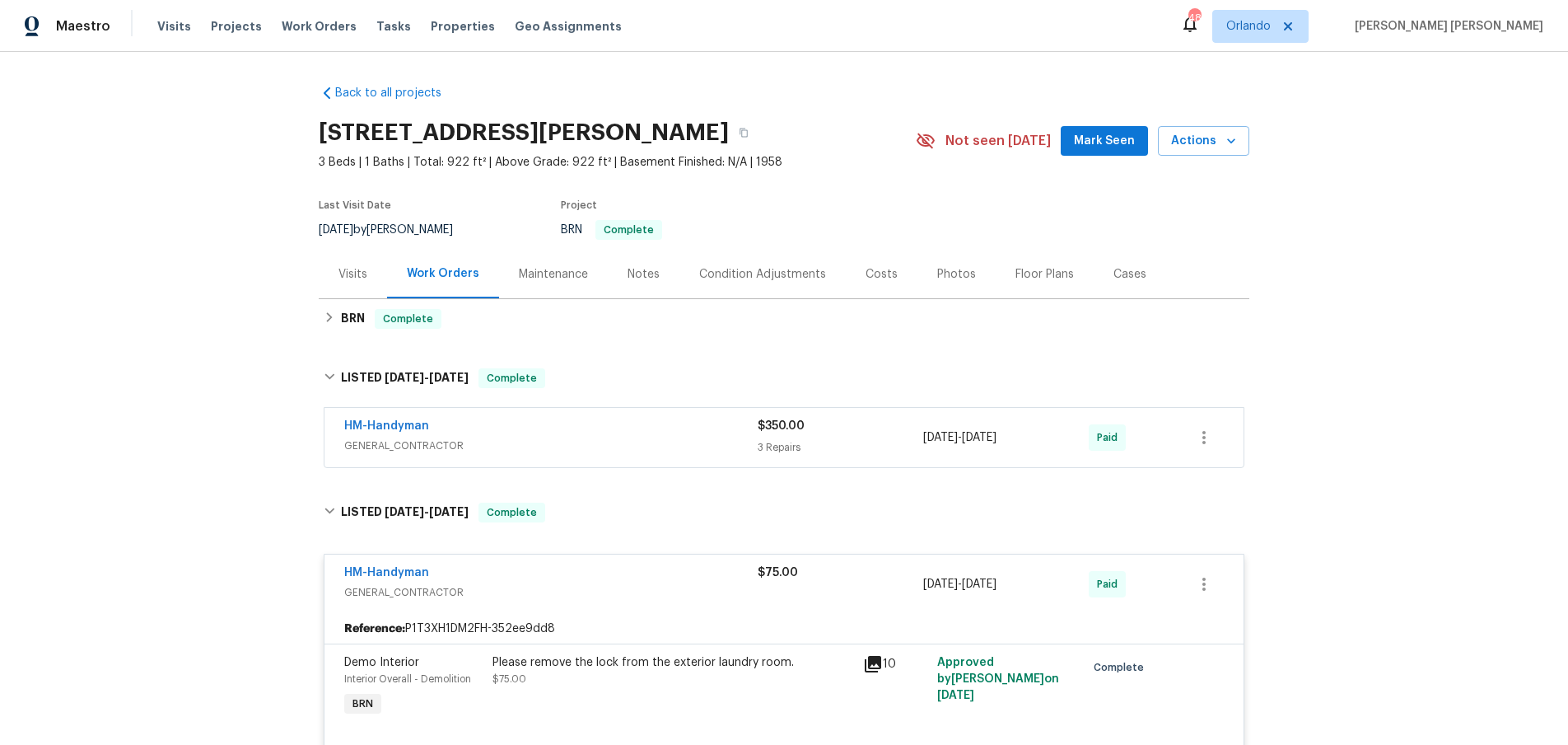
click at [506, 434] on div "HM-Handyman" at bounding box center [550, 427] width 413 height 19
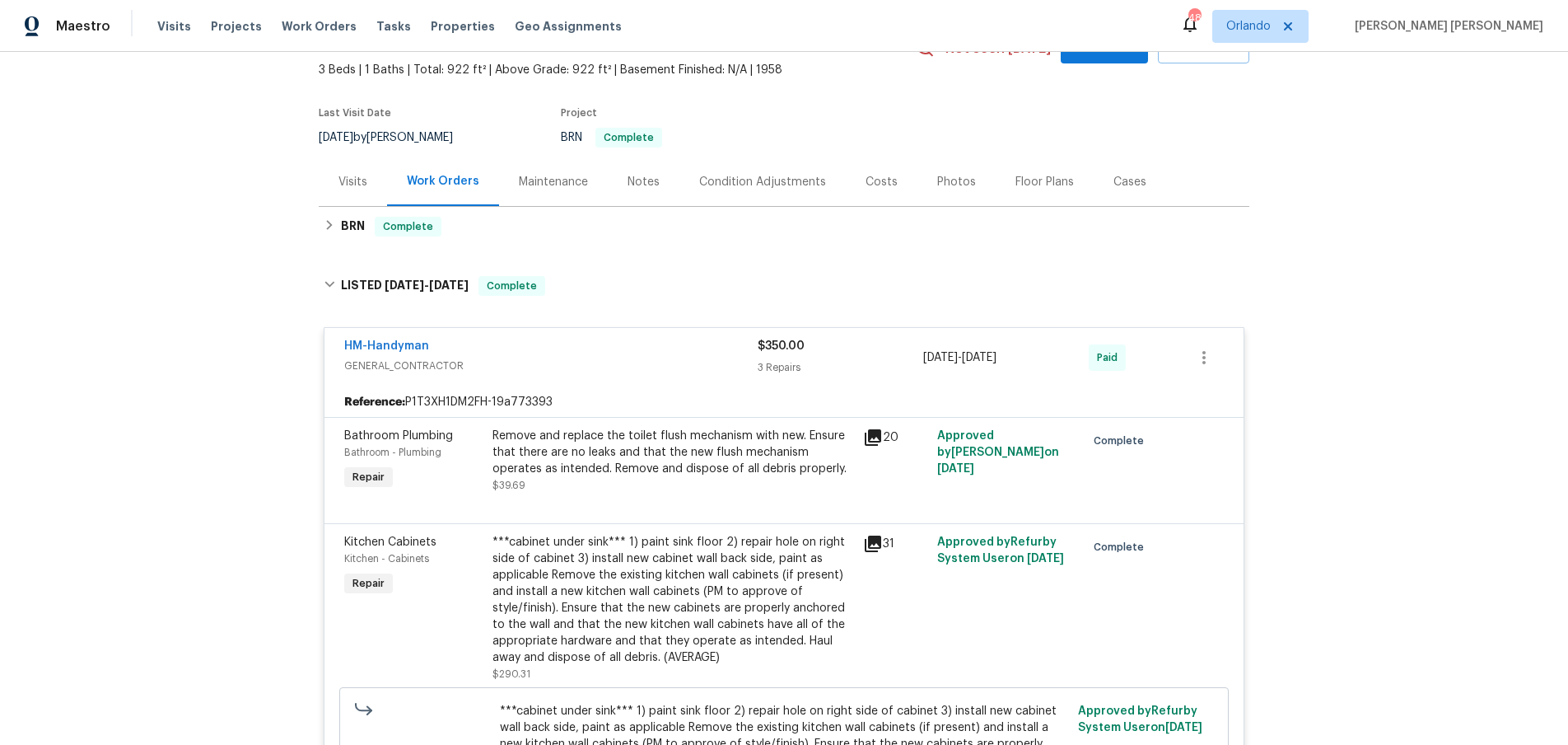
scroll to position [81, 0]
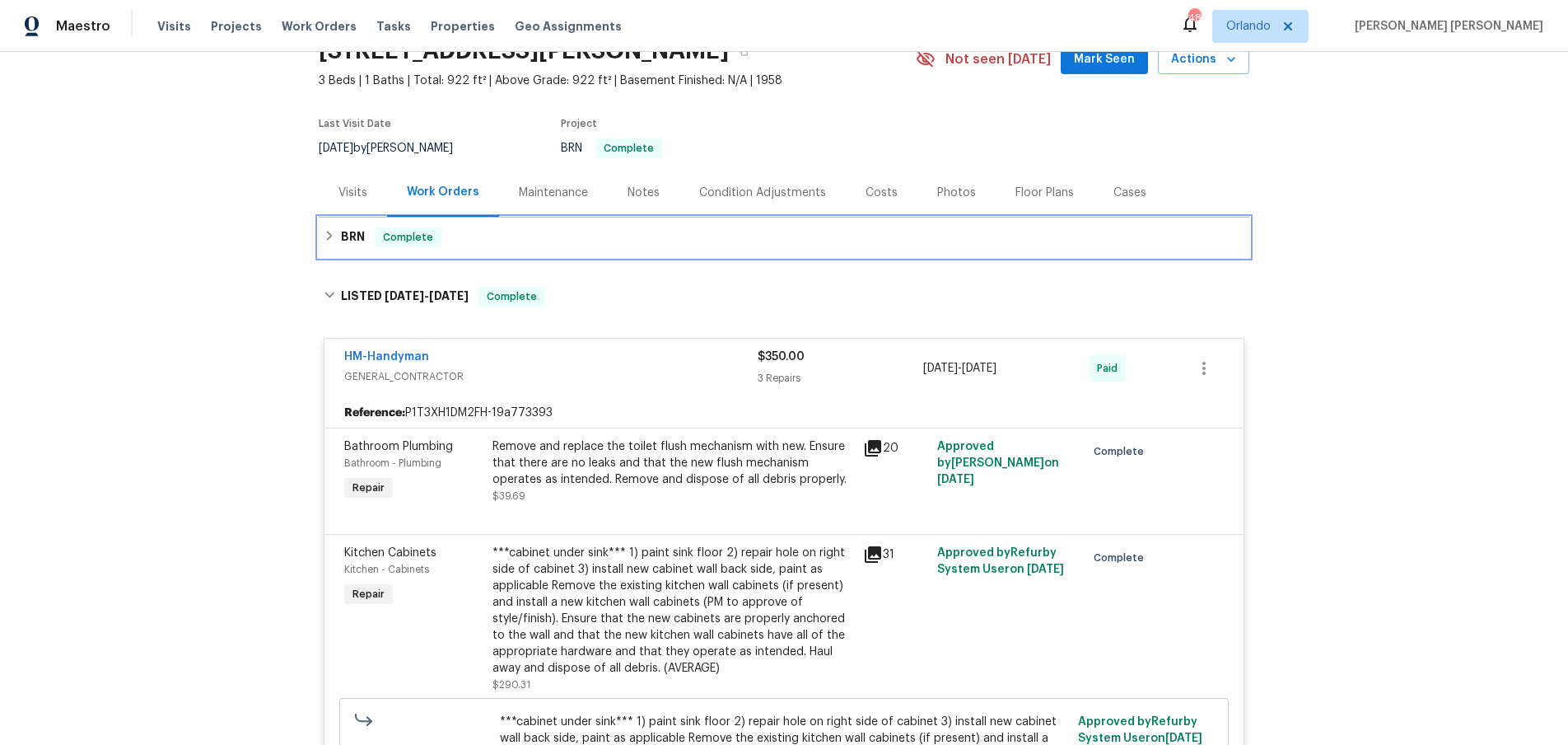
click at [325, 233] on icon at bounding box center [329, 235] width 11 height 12
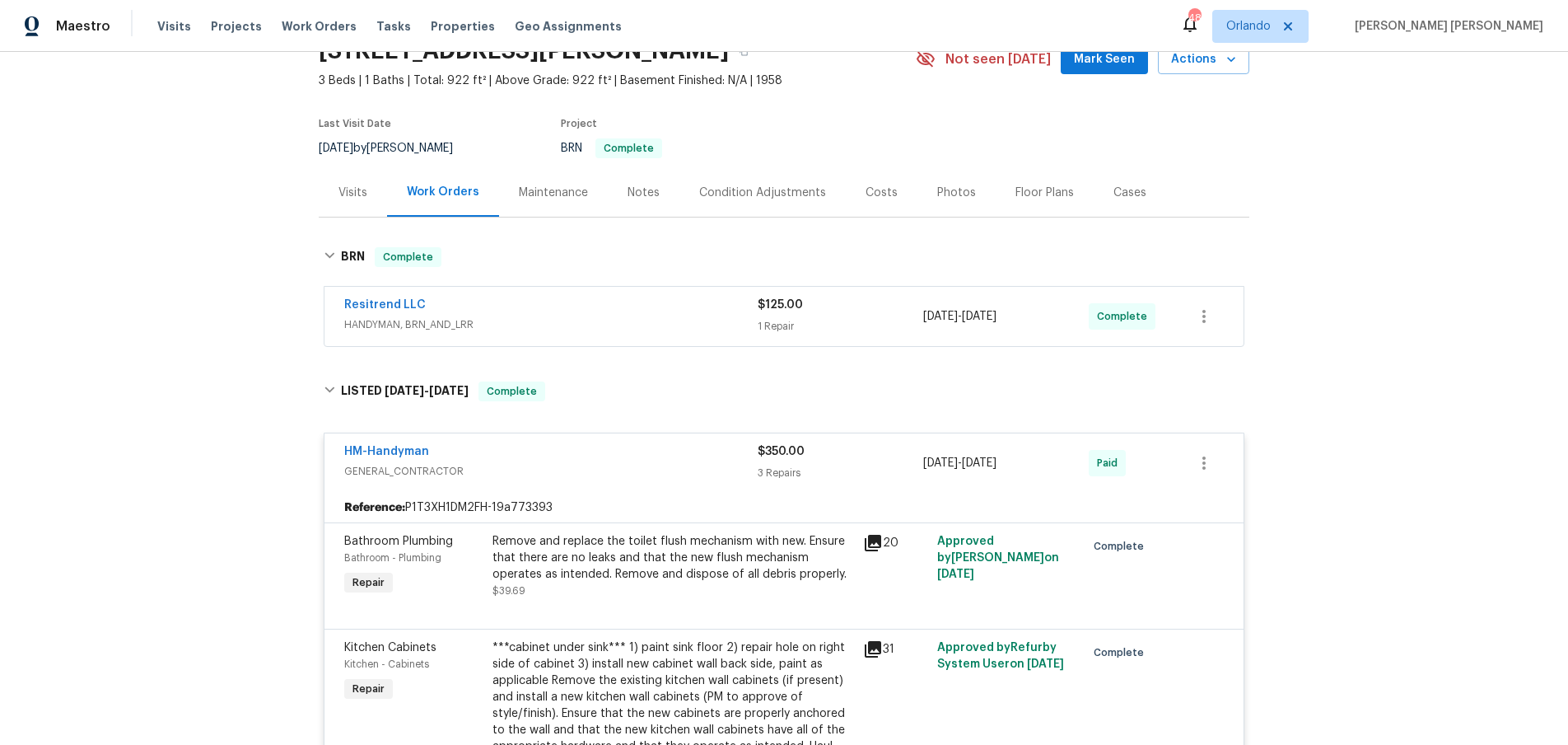
click at [509, 303] on div "Resitrend LLC" at bounding box center [550, 306] width 413 height 19
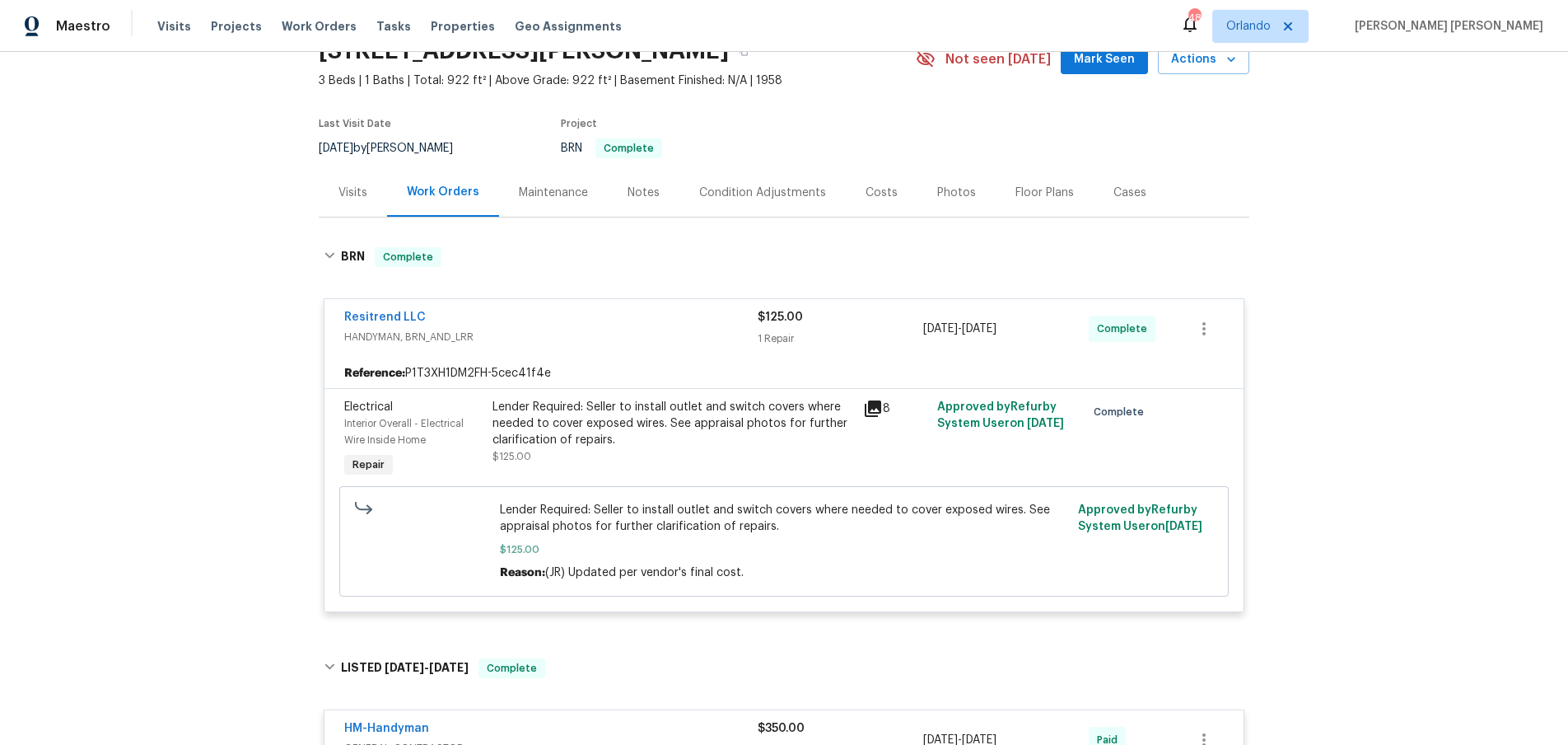
click at [872, 406] on icon at bounding box center [873, 408] width 17 height 17
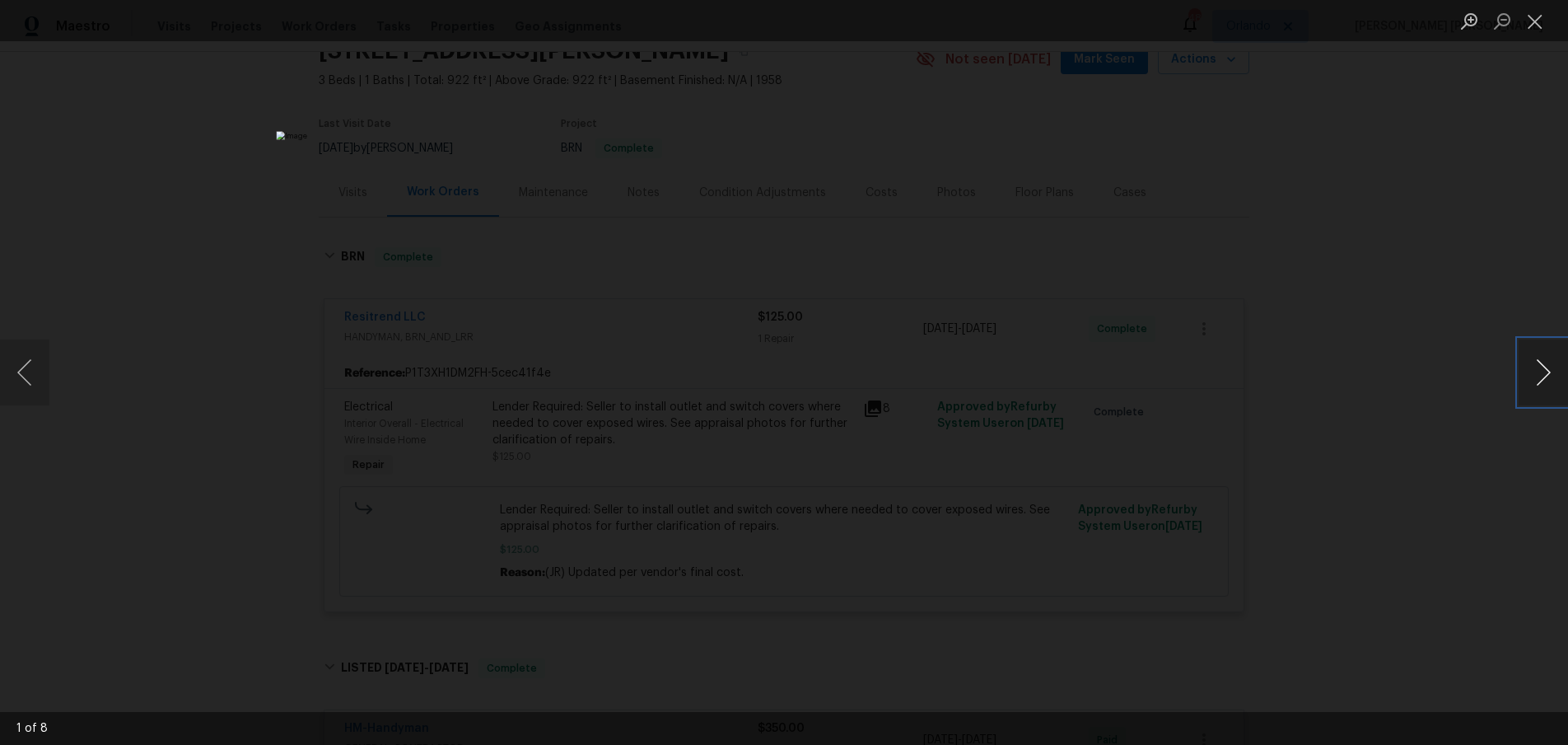
click at [1538, 379] on button "Next image" at bounding box center [1543, 372] width 50 height 65
click at [1443, 518] on div "Lightbox" at bounding box center [784, 372] width 1568 height 745
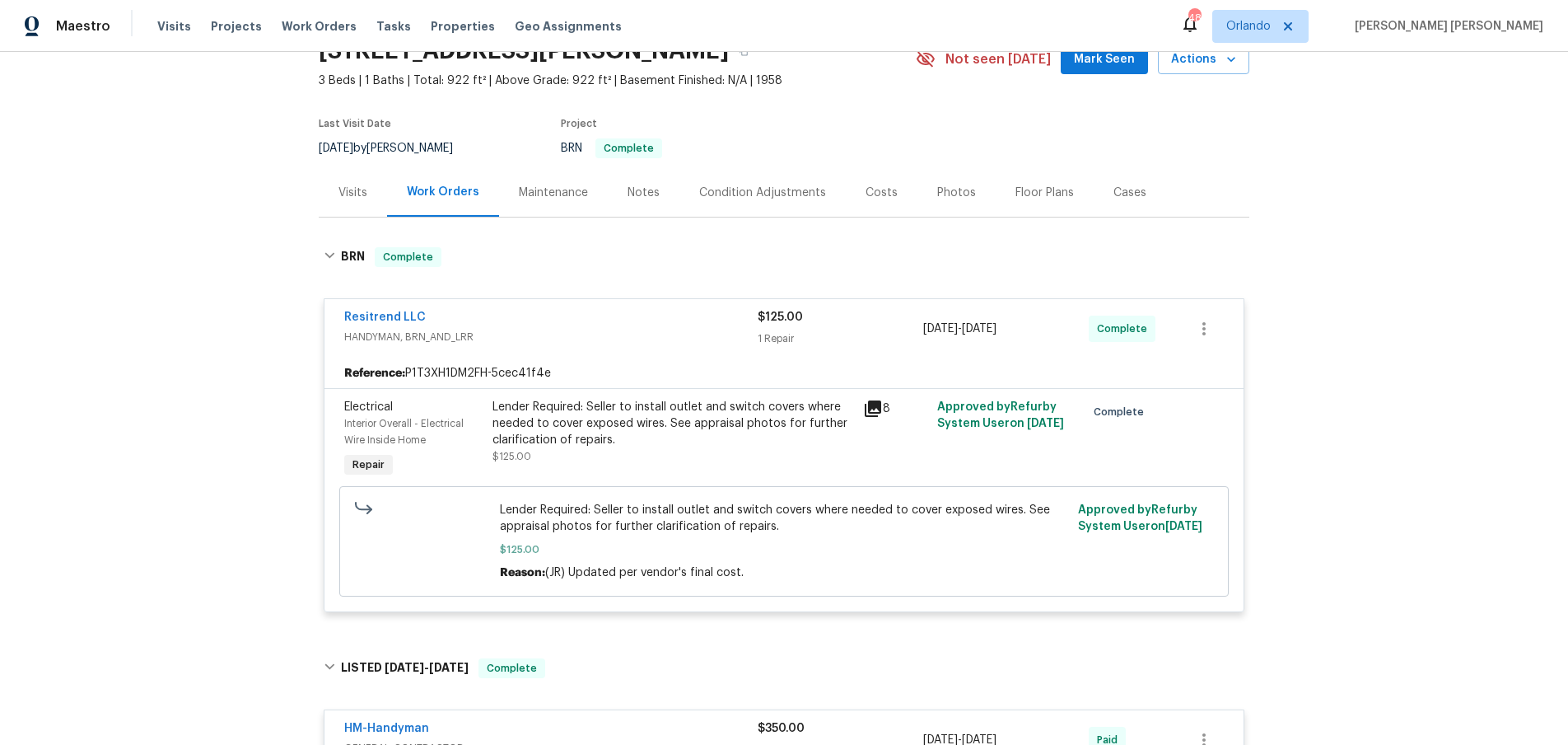
click at [868, 408] on icon at bounding box center [873, 408] width 17 height 17
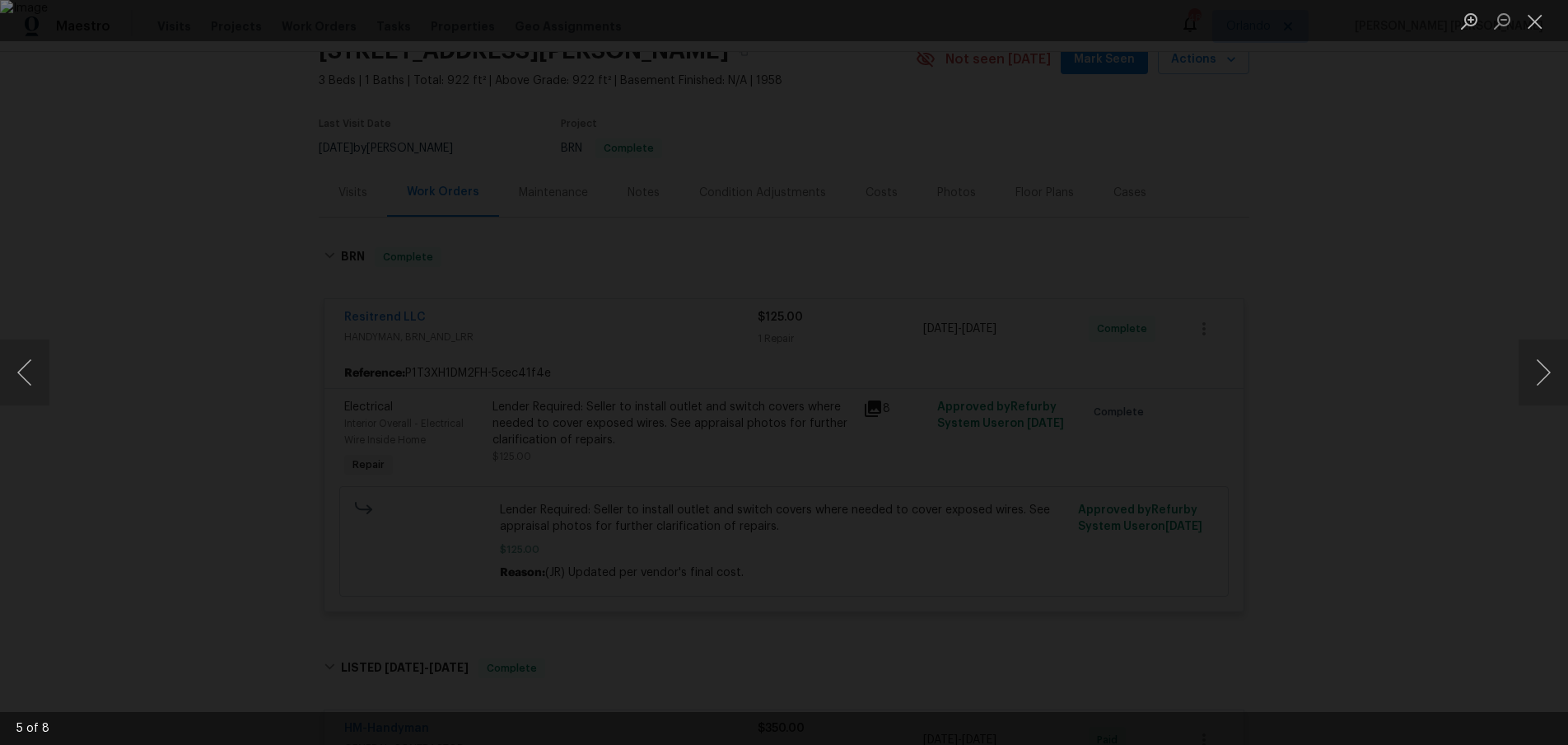
click at [1343, 465] on div "Lightbox" at bounding box center [784, 372] width 1568 height 745
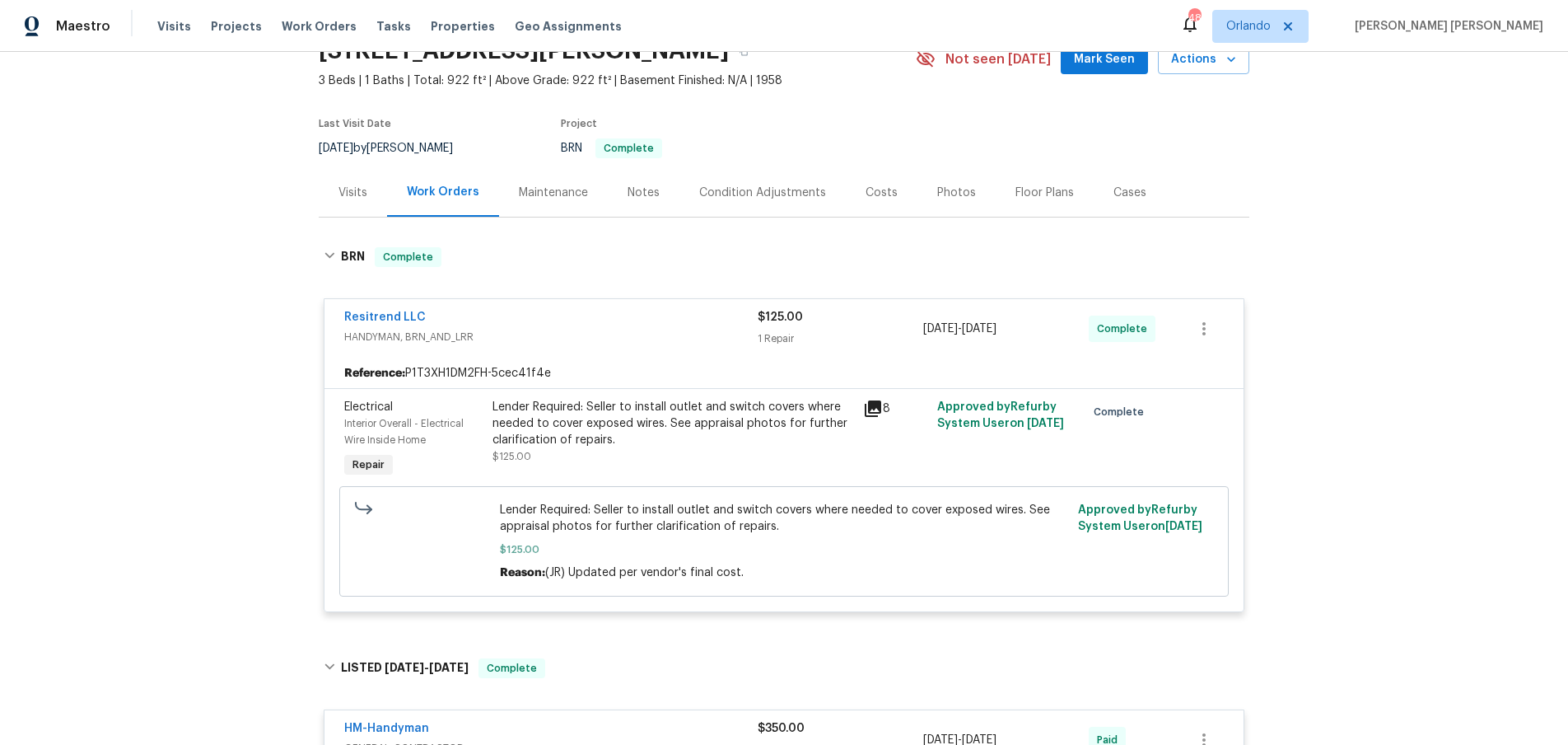
click at [1320, 247] on div "Back to all projects 2236 E Nancy Ln, Phoenix, AZ 85042 3 Beds | 1 Baths | Tota…" at bounding box center [784, 398] width 1568 height 693
click at [342, 199] on div "Visits" at bounding box center [353, 193] width 29 height 17
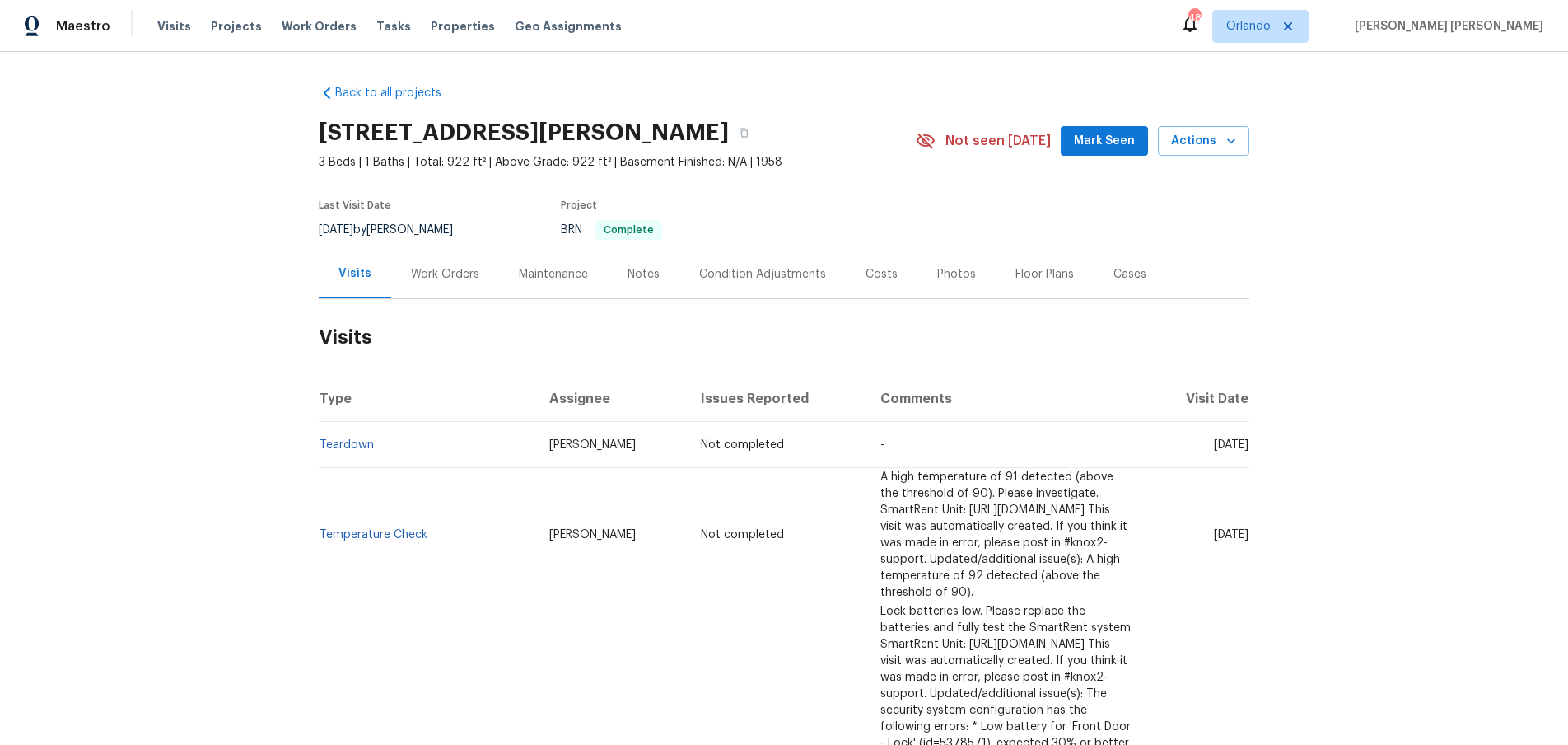
click at [465, 280] on div "Work Orders" at bounding box center [445, 274] width 68 height 17
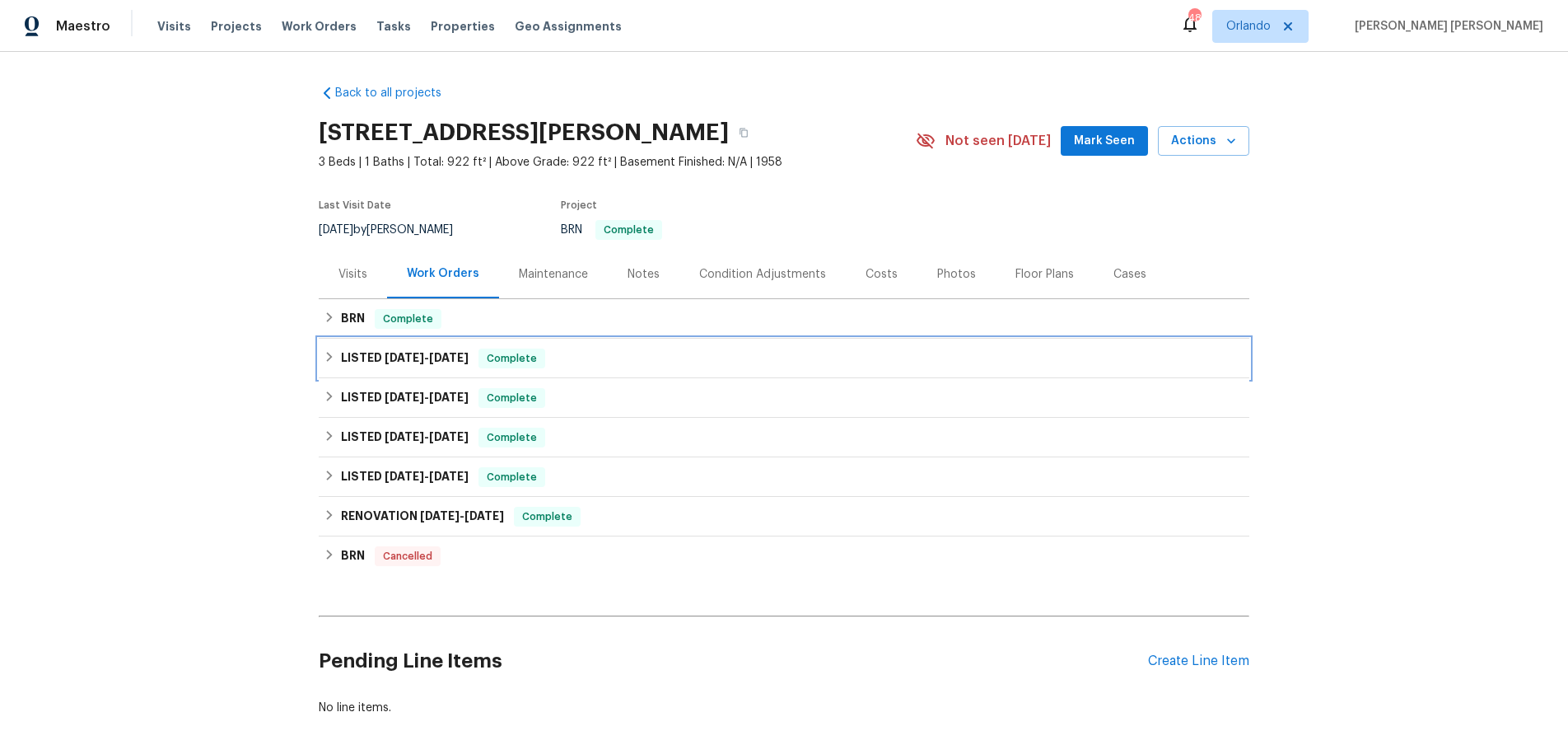
drag, startPoint x: 325, startPoint y: 363, endPoint x: 333, endPoint y: 365, distance: 8.2
click at [327, 360] on icon at bounding box center [329, 357] width 11 height 12
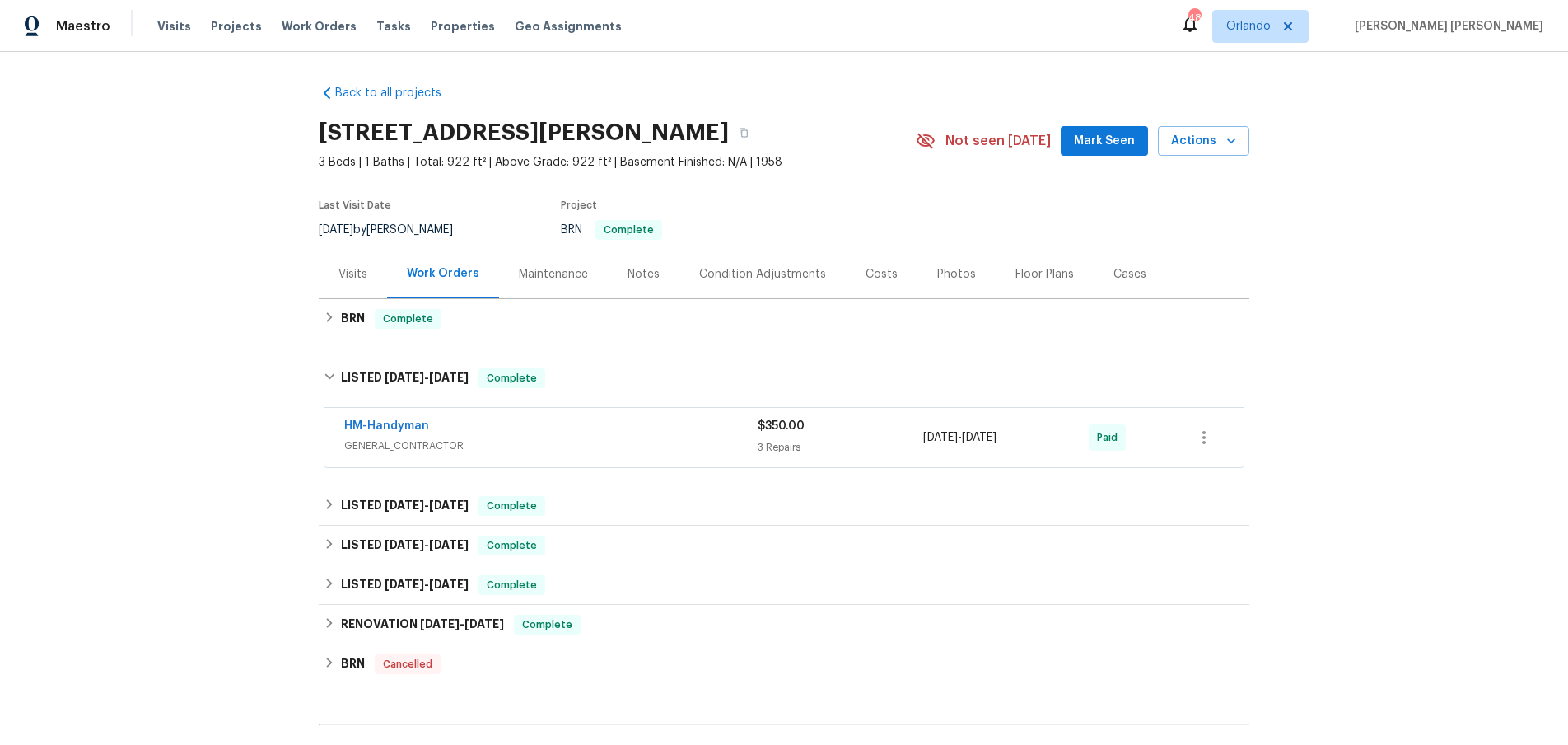
click at [503, 431] on div "HM-Handyman" at bounding box center [550, 427] width 413 height 19
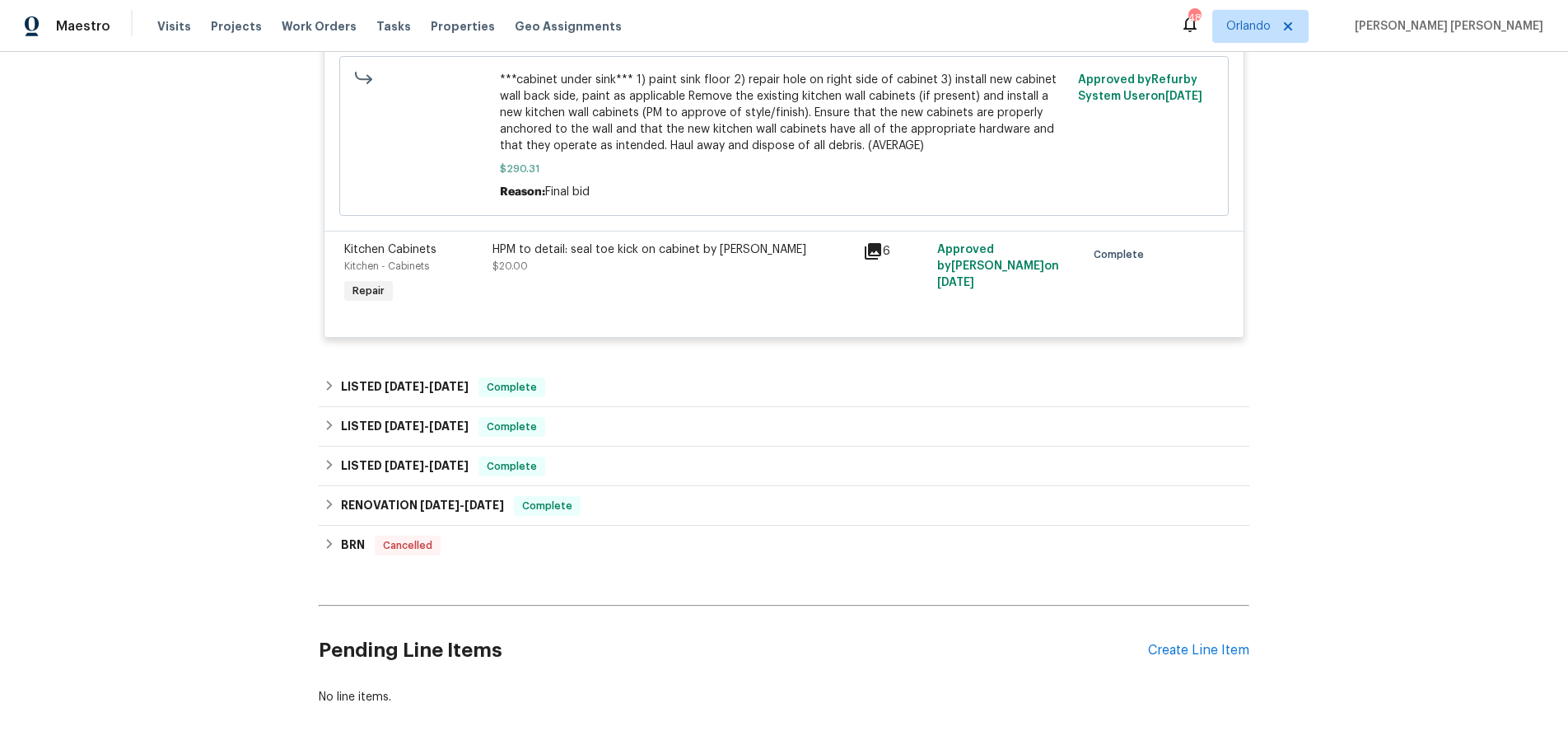
scroll to position [741, 0]
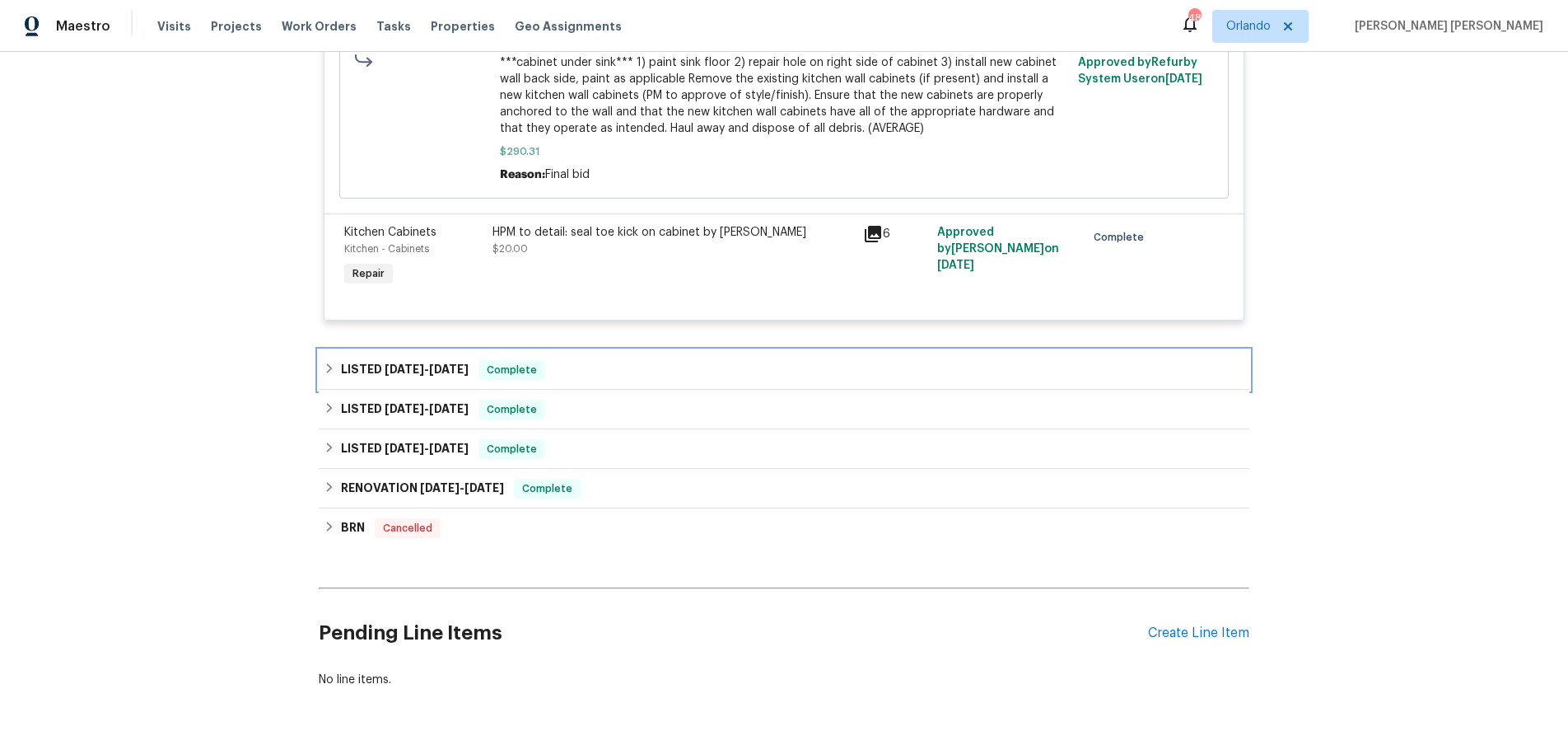
click at [333, 375] on div "LISTED 3/11/25 - 3/12/25 Complete" at bounding box center [784, 370] width 921 height 19
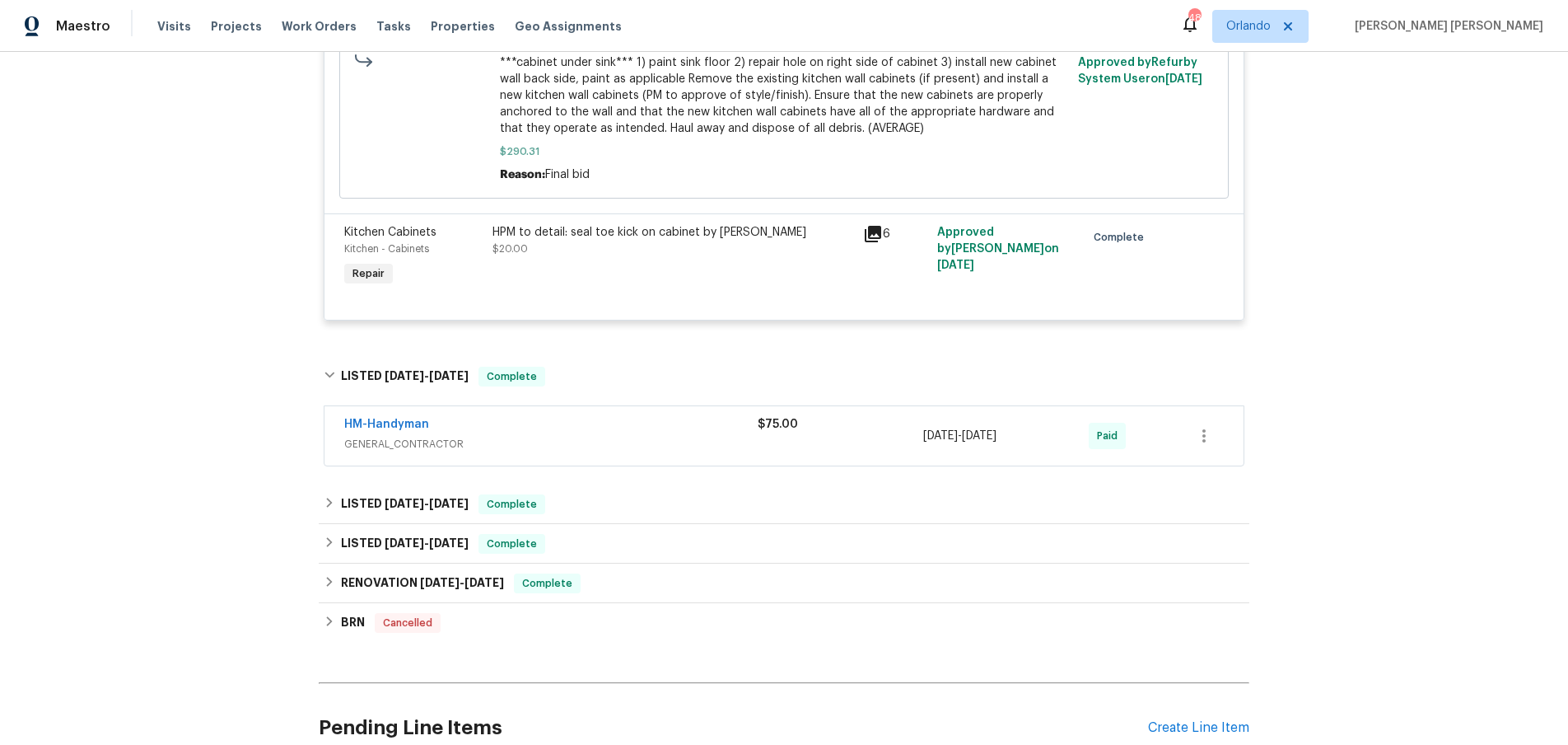
click at [539, 432] on div "HM-Handyman" at bounding box center [550, 426] width 413 height 19
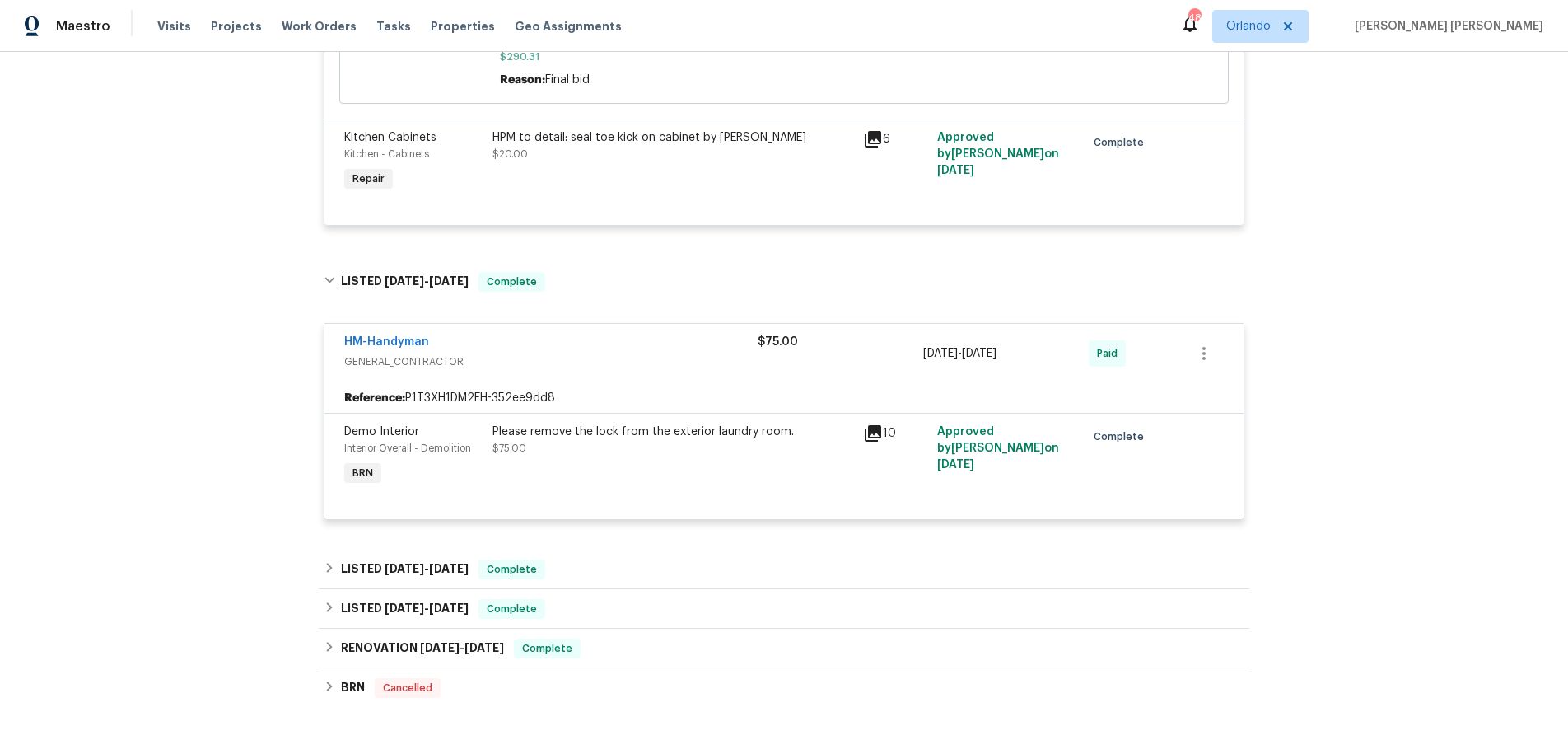
scroll to position [954, 0]
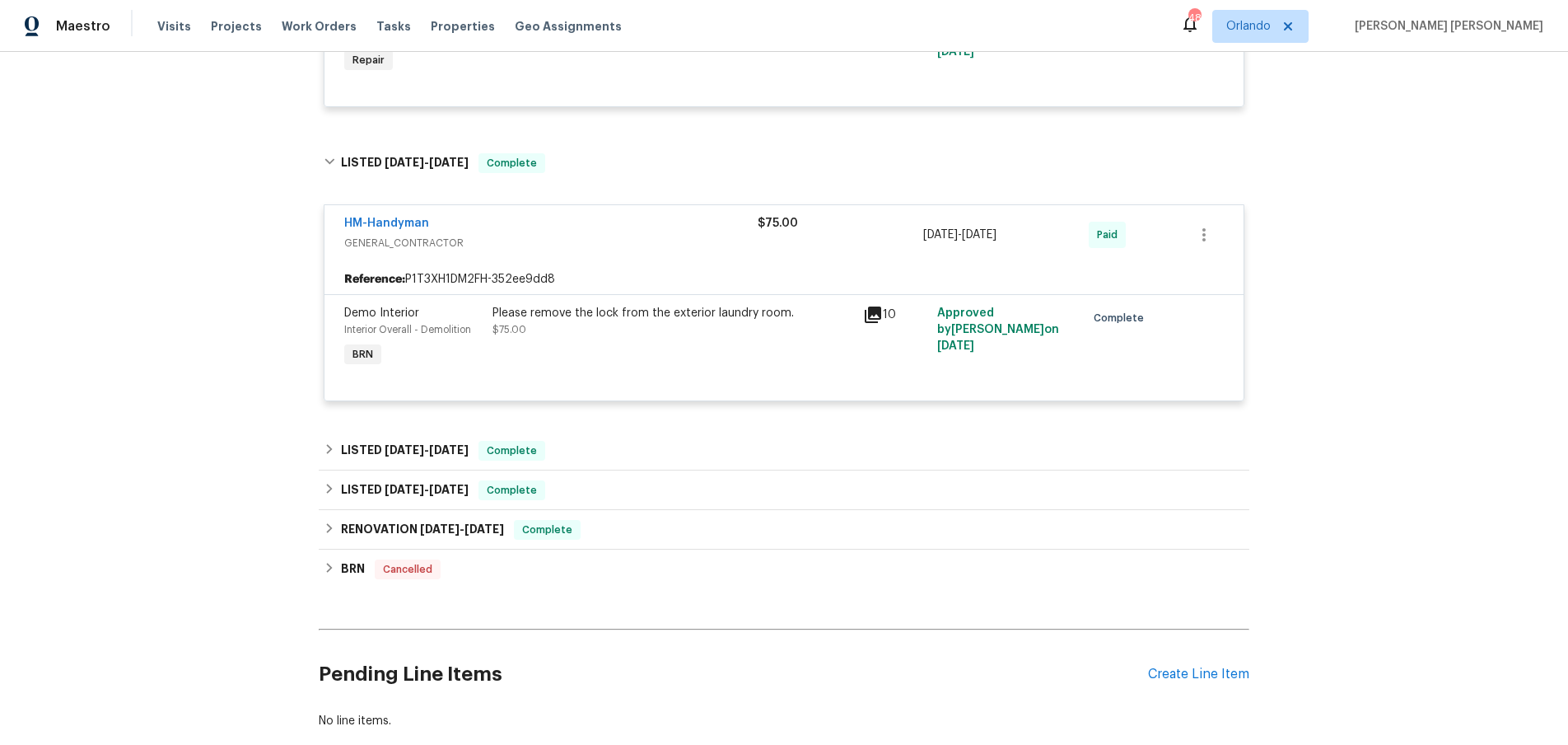
click at [875, 314] on icon at bounding box center [873, 314] width 17 height 17
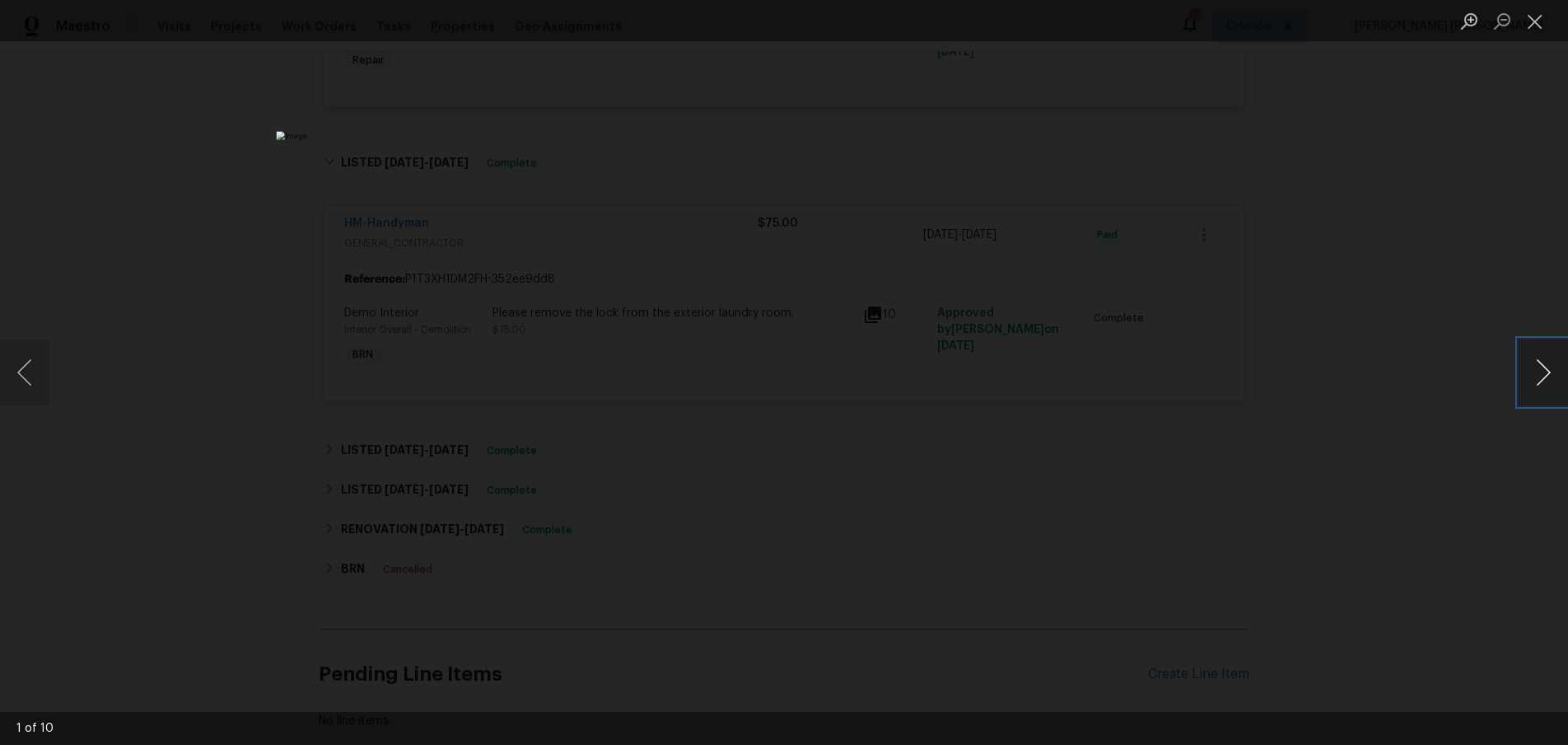
click at [1543, 374] on button "Next image" at bounding box center [1543, 372] width 50 height 65
click at [1539, 379] on button "Next image" at bounding box center [1543, 372] width 50 height 65
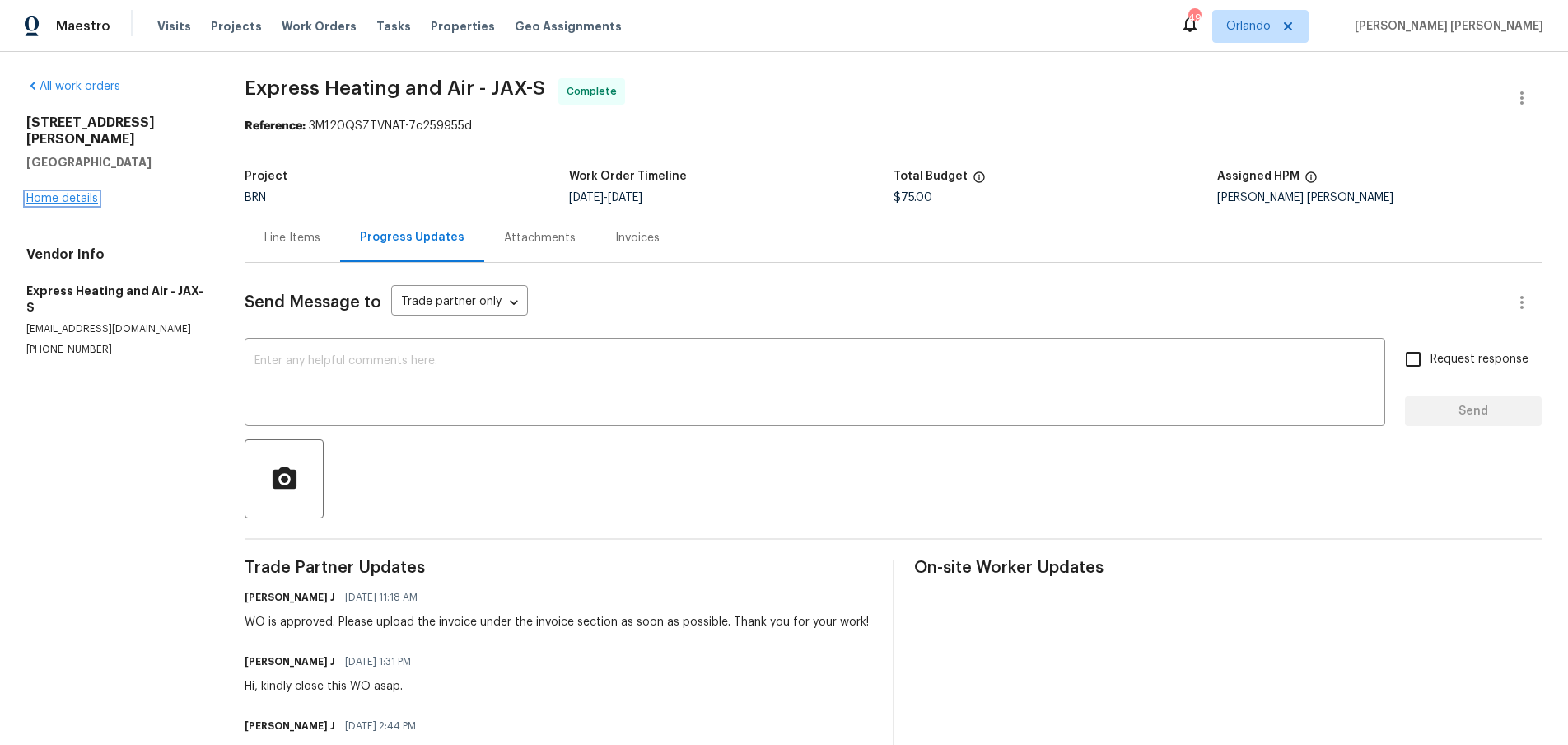
click at [70, 193] on link "Home details" at bounding box center [62, 198] width 72 height 12
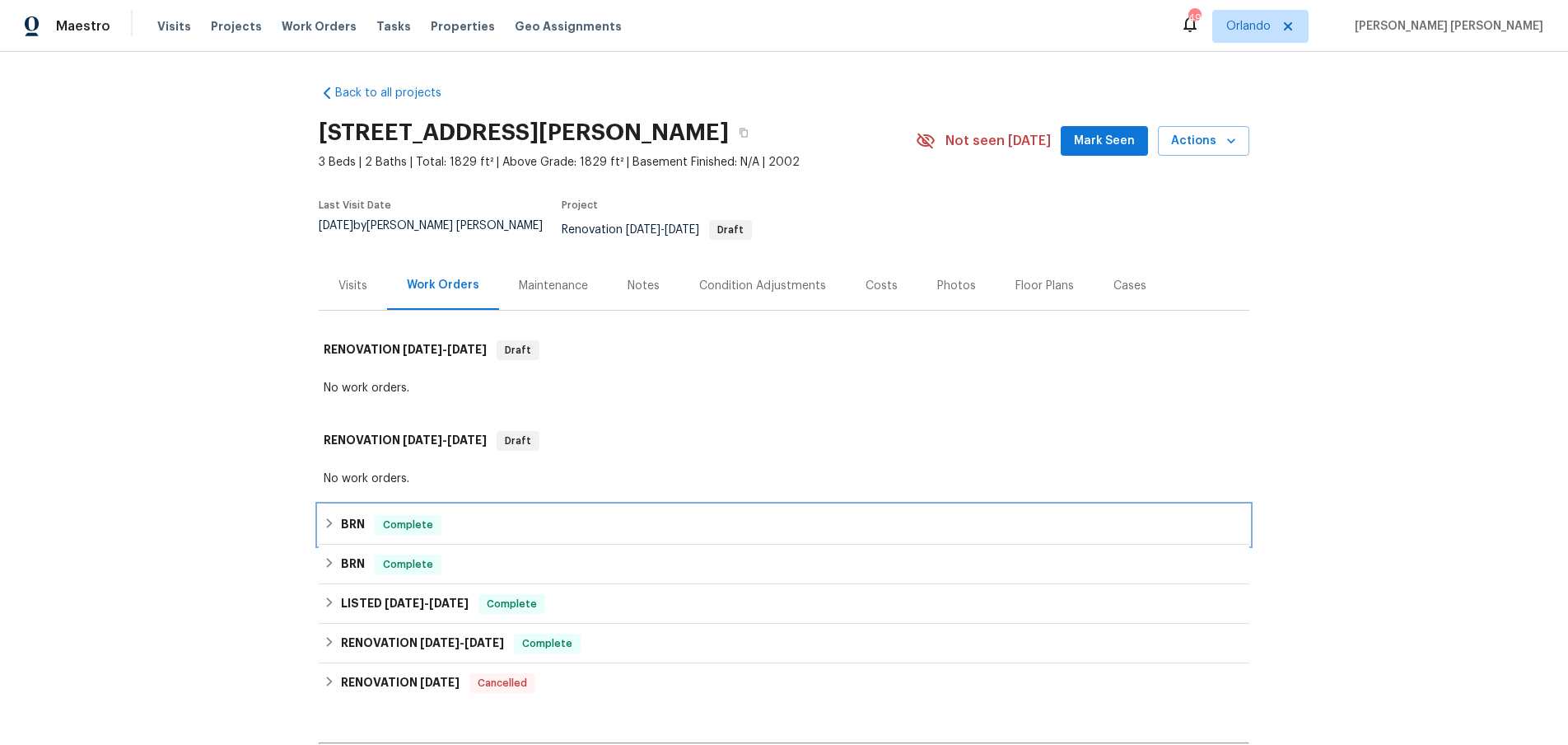
click at [331, 519] on div "BRN Complete" at bounding box center [784, 525] width 921 height 19
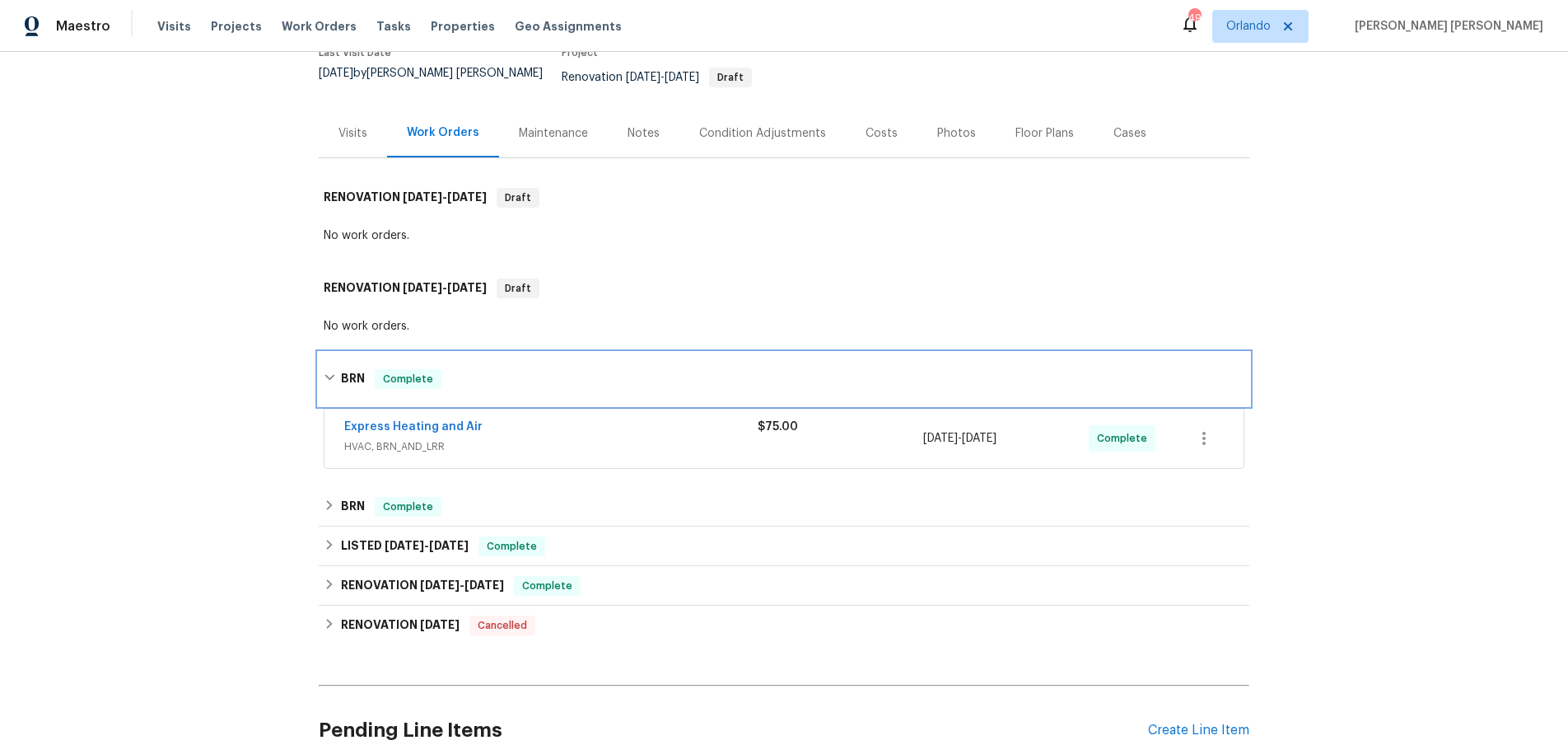
scroll to position [164, 0]
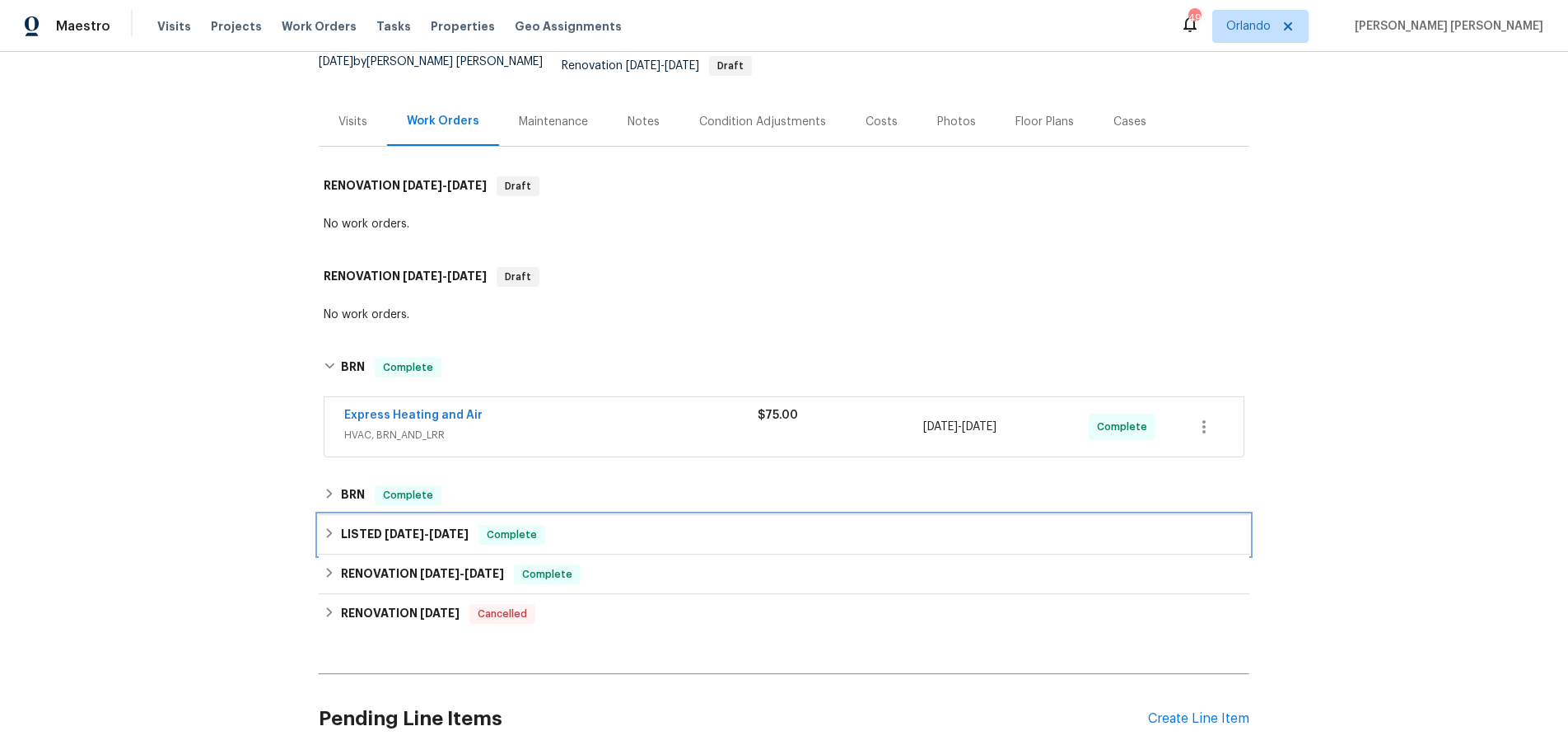
click at [337, 526] on div "LISTED 6/11/25 - 6/12/25 Complete" at bounding box center [784, 534] width 921 height 19
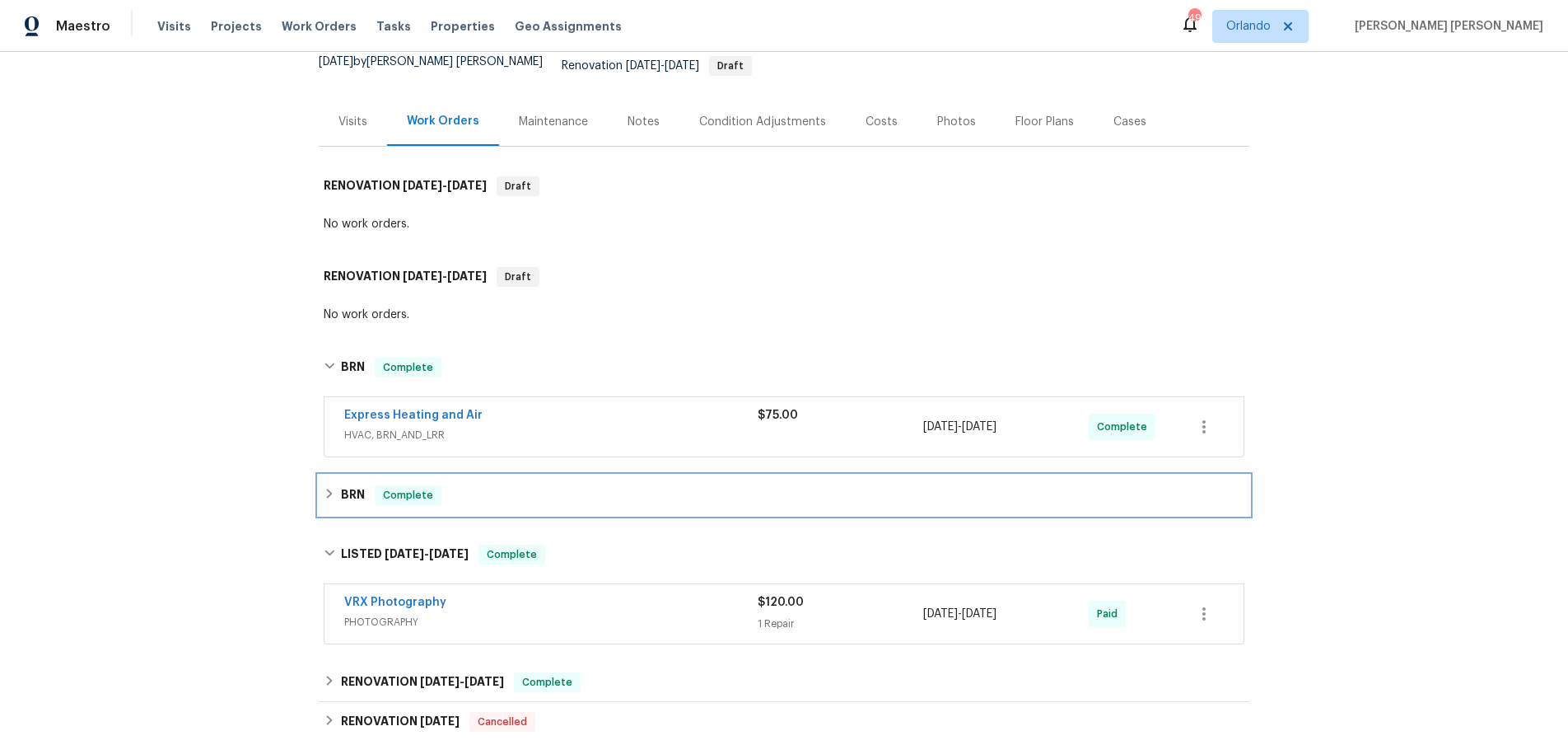
click at [329, 488] on icon at bounding box center [329, 493] width 11 height 12
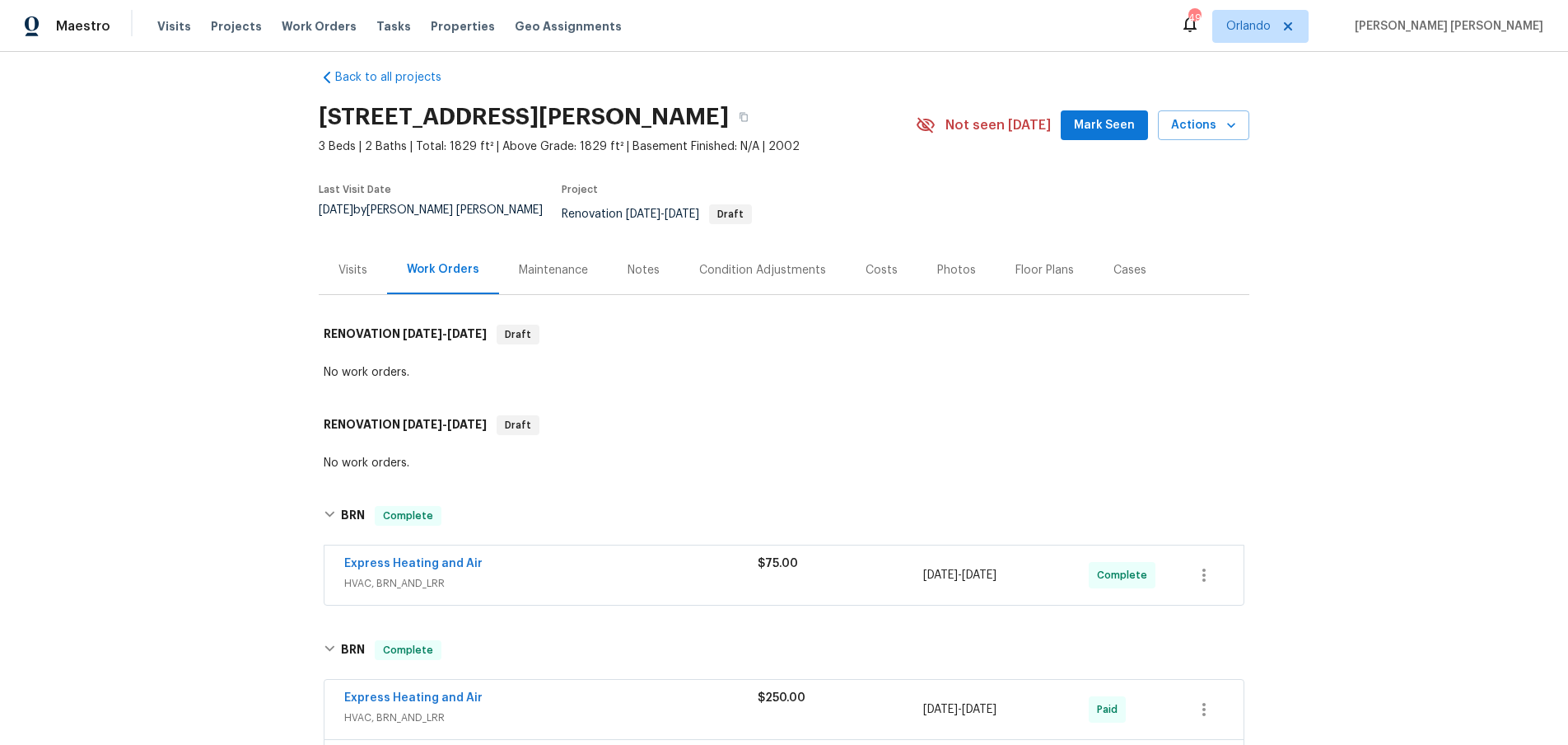
scroll to position [15, 0]
click at [339, 265] on div "Visits" at bounding box center [353, 271] width 29 height 17
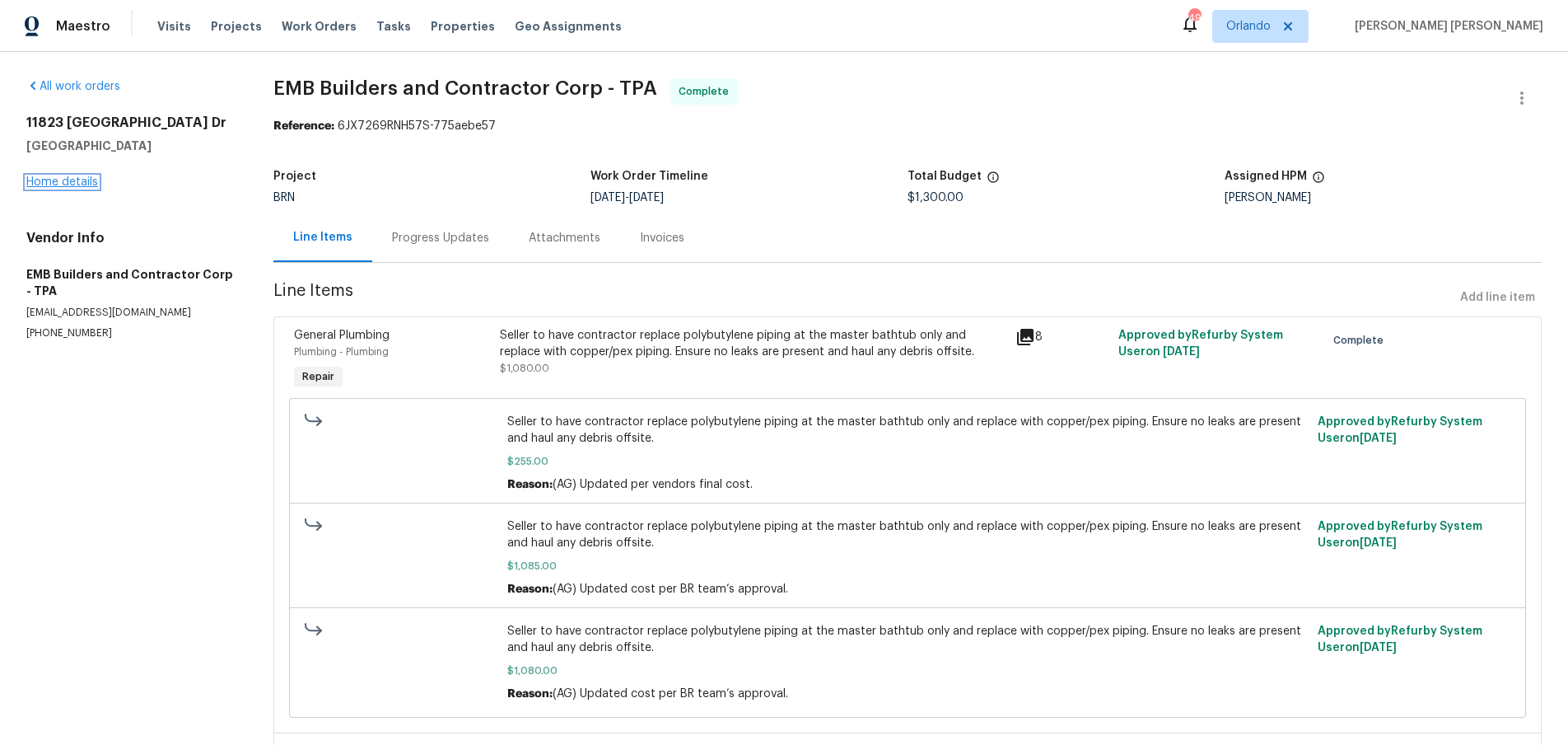
click at [58, 177] on link "Home details" at bounding box center [62, 181] width 72 height 12
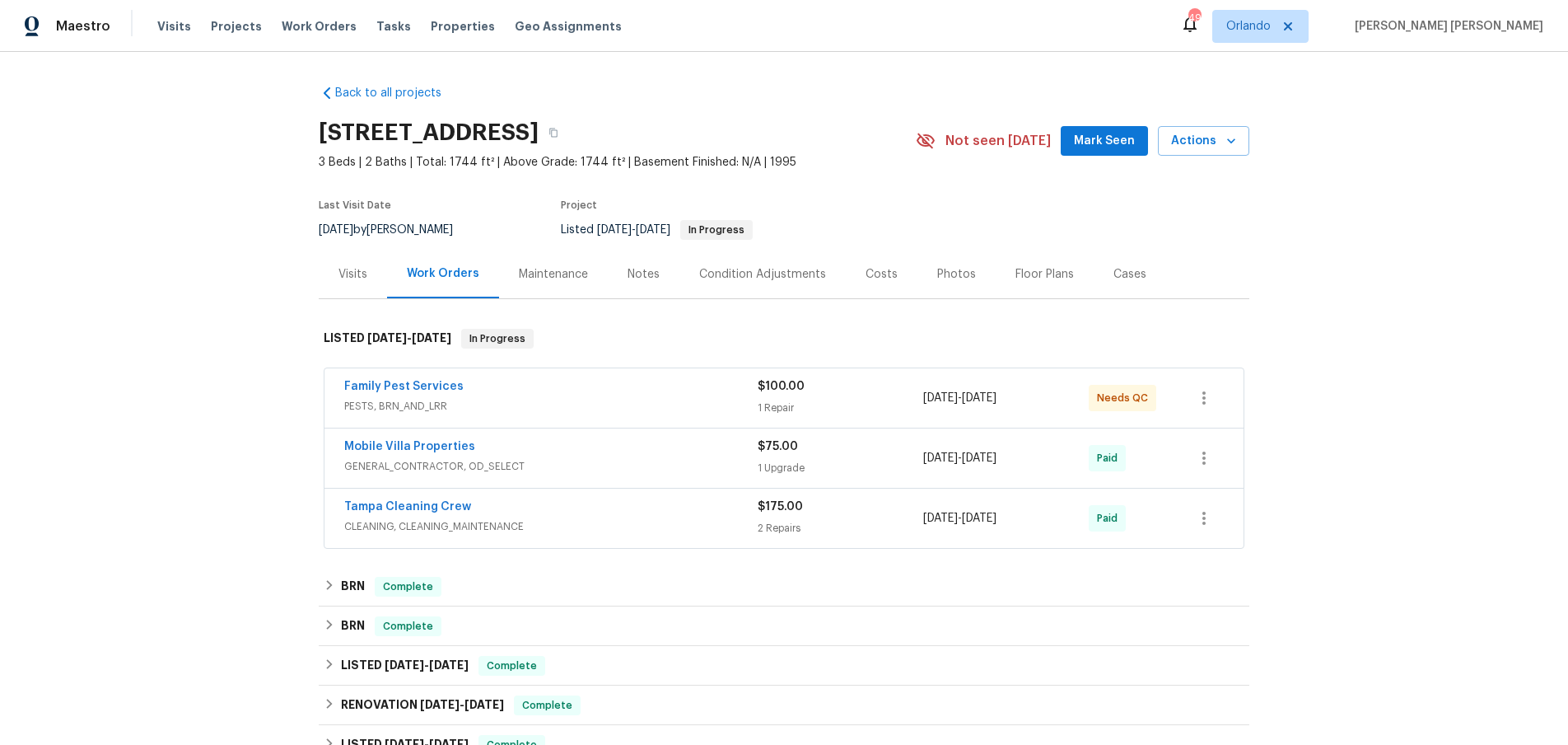
click at [650, 449] on div "Mobile Villa Properties" at bounding box center [550, 448] width 413 height 19
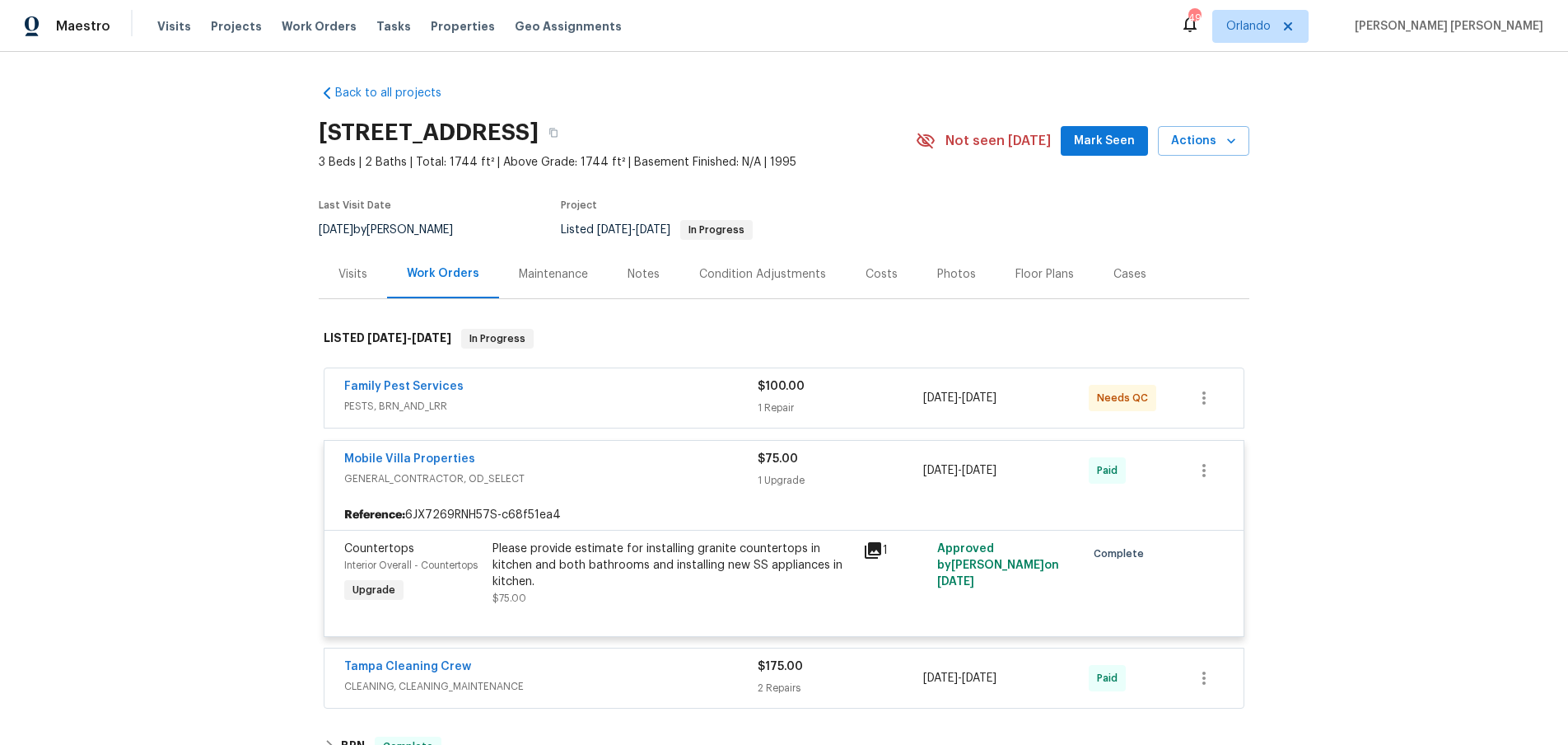
click at [650, 449] on div "Mobile Villa Properties GENERAL_CONTRACTOR, OD_SELECT $75.00 1 Upgrade [DATE] -…" at bounding box center [784, 470] width 919 height 59
click at [646, 468] on div "Mobile Villa Properties GENERAL_CONTRACTOR, OD_SELECT" at bounding box center [550, 468] width 413 height 36
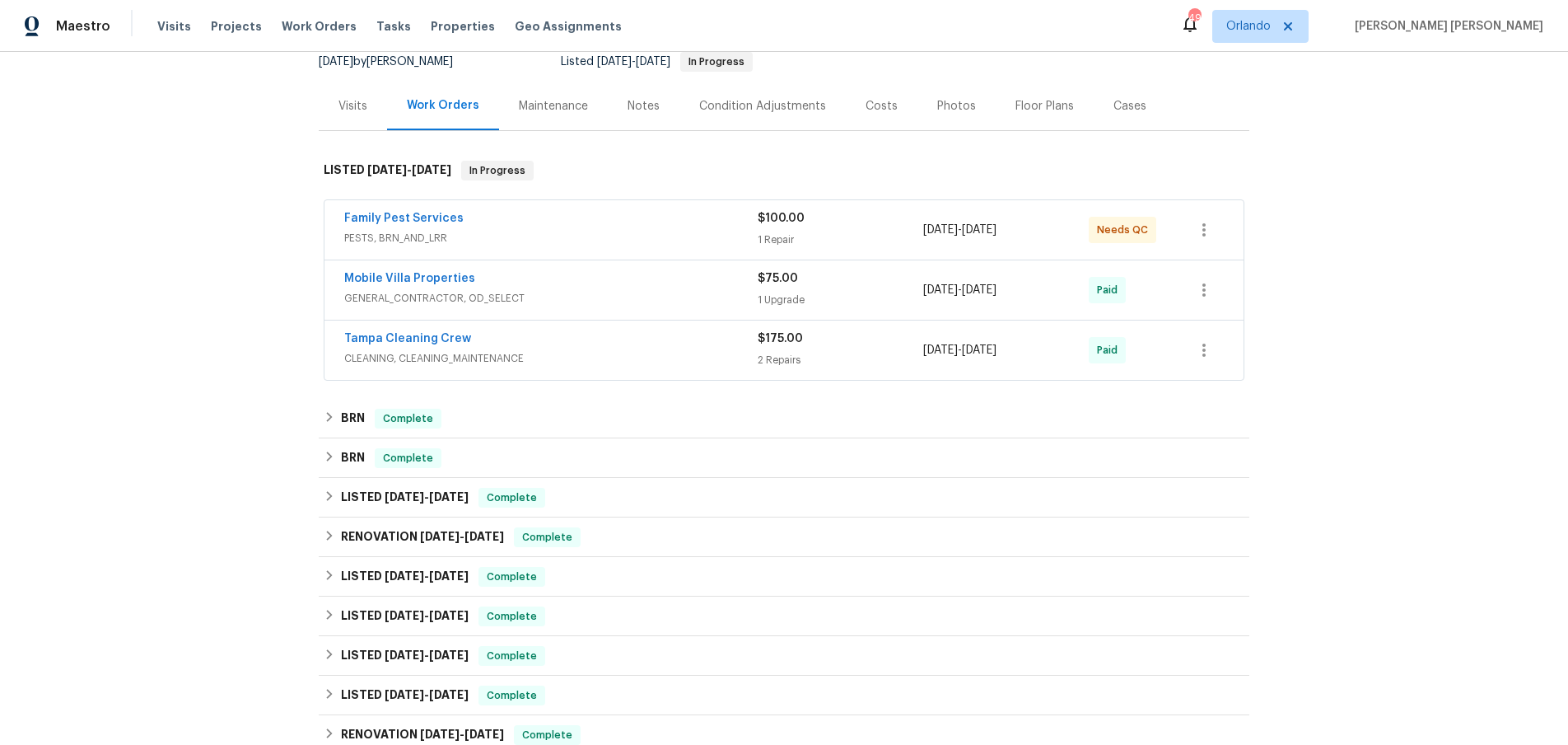
scroll to position [173, 0]
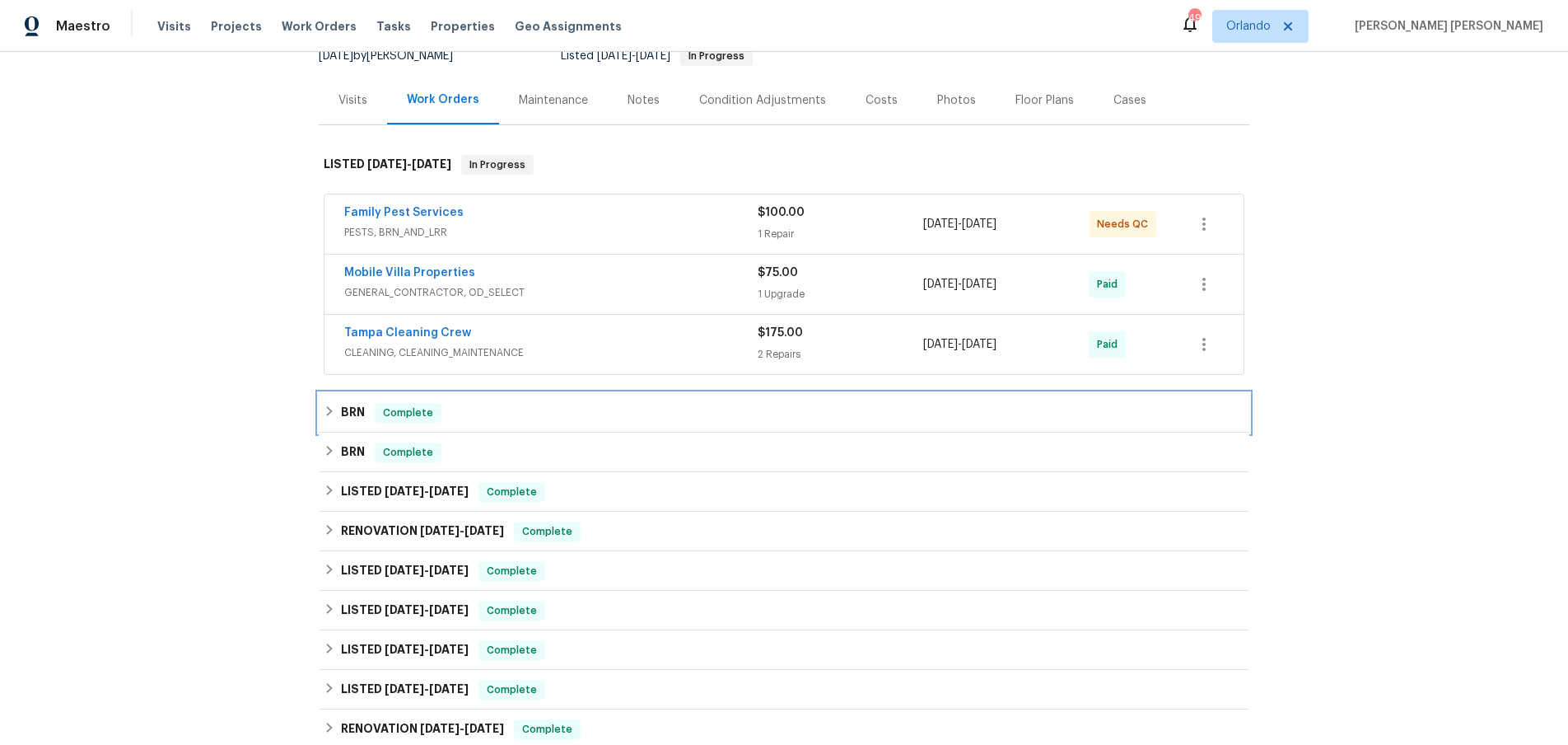
click at [327, 412] on icon at bounding box center [329, 411] width 11 height 12
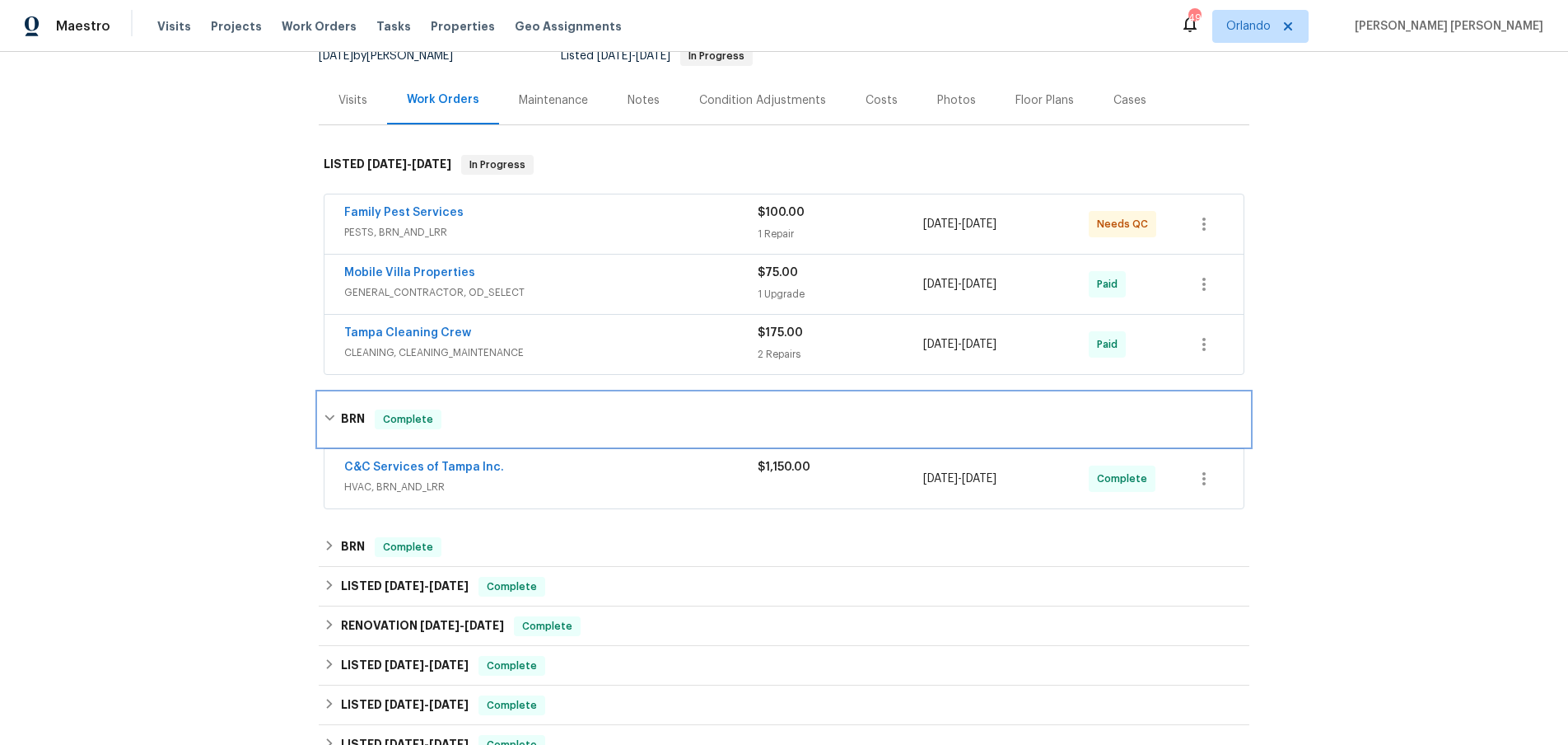
scroll to position [187, 0]
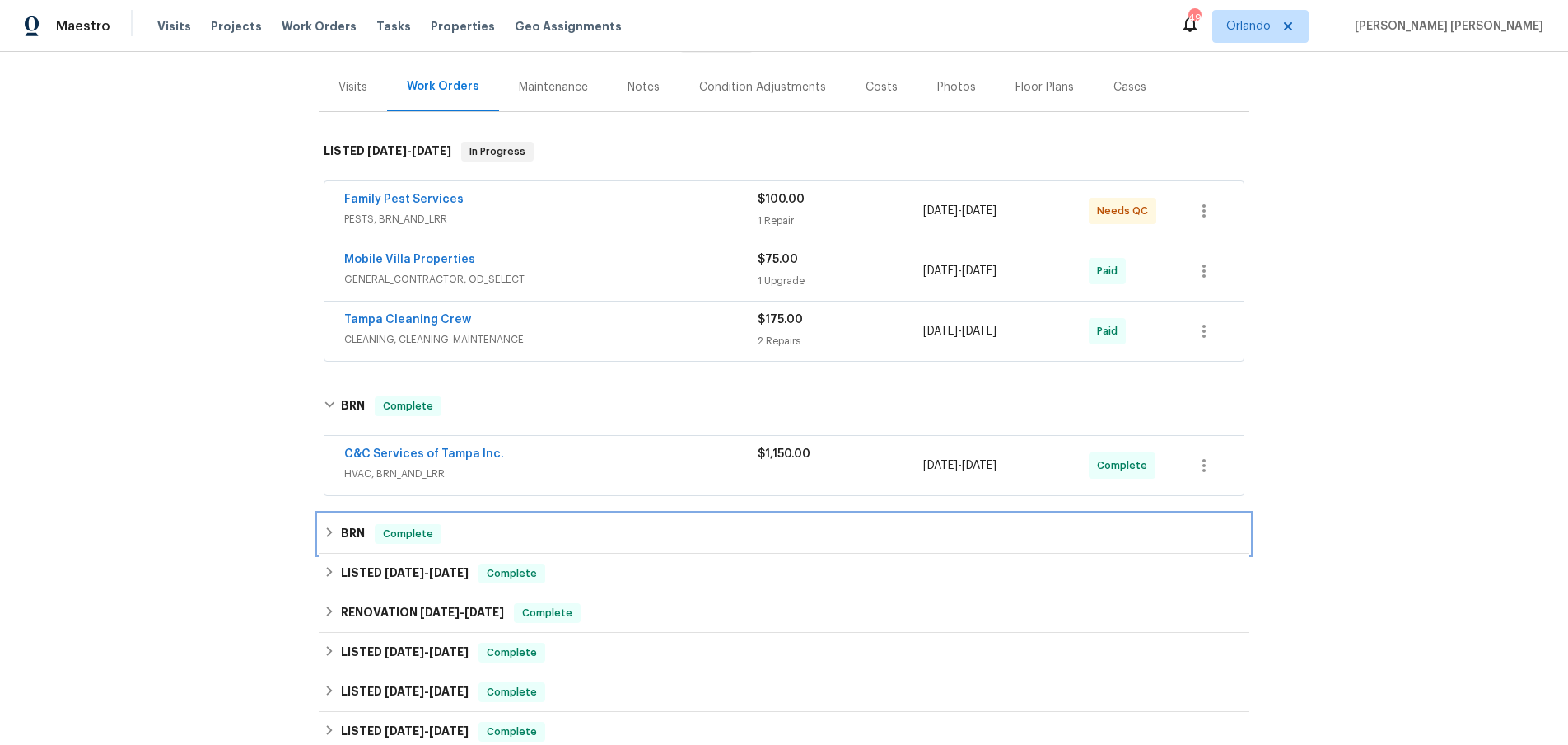
click at [338, 524] on div "BRN Complete" at bounding box center [784, 534] width 921 height 19
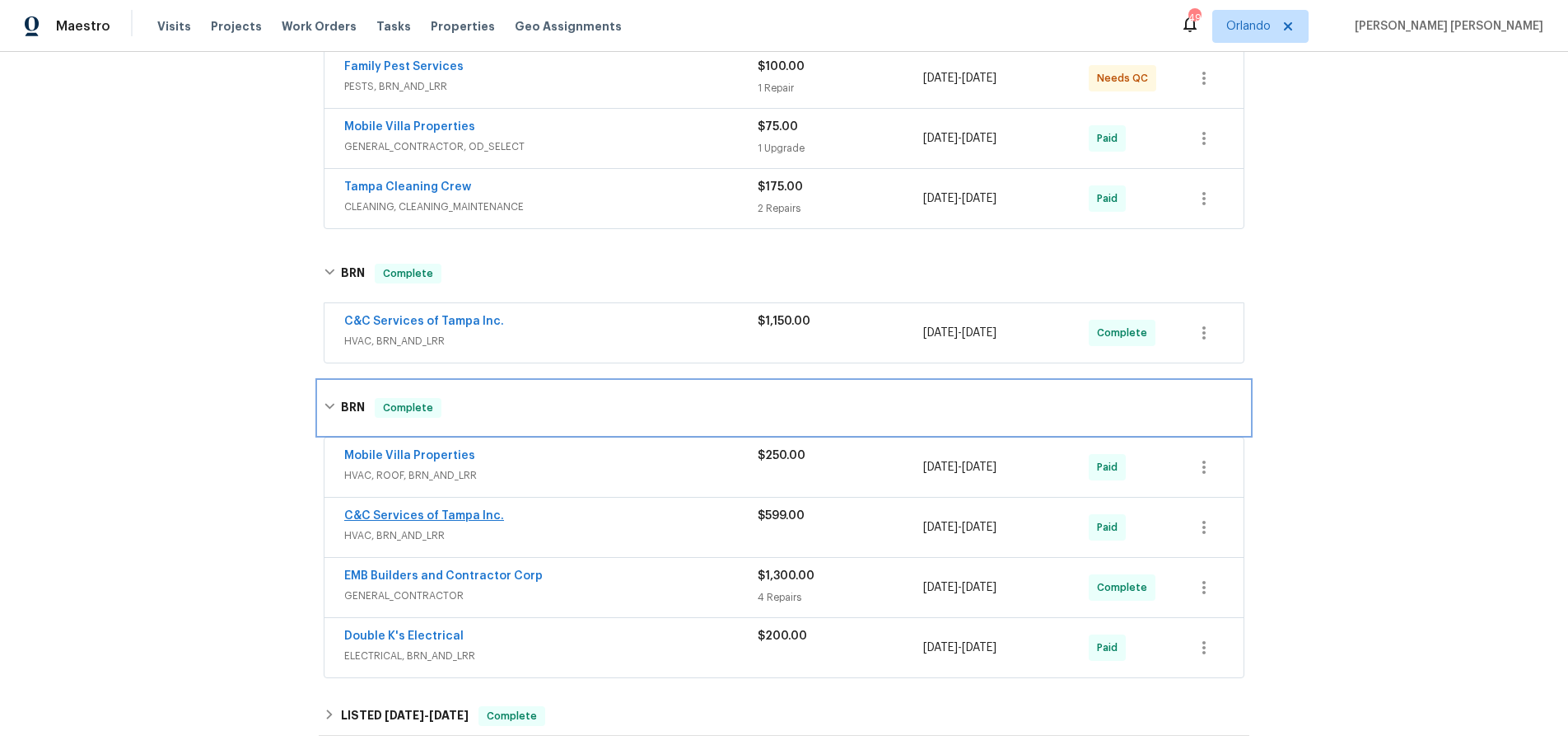
scroll to position [324, 0]
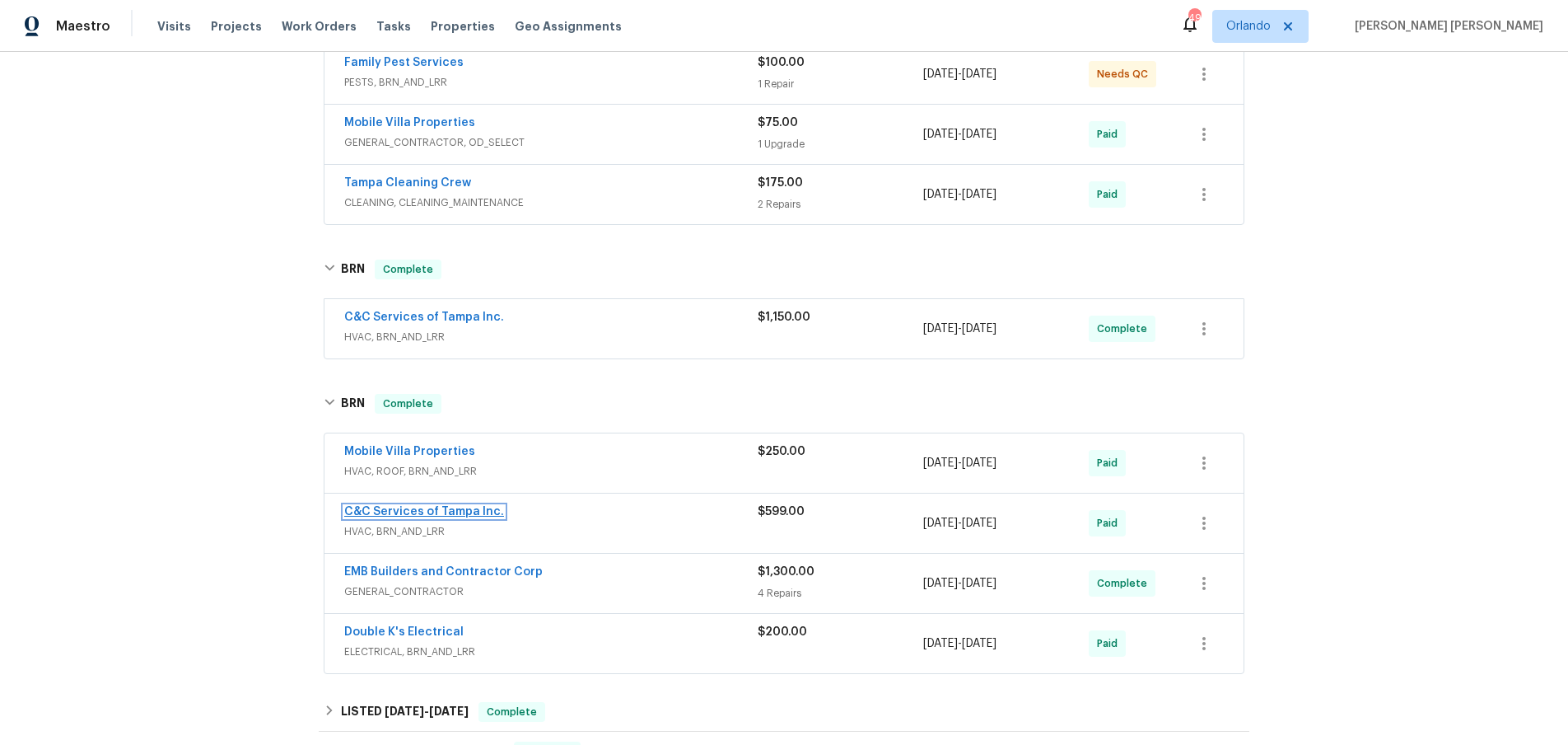
click at [453, 514] on link "C&C Services of Tampa Inc." at bounding box center [424, 511] width 160 height 12
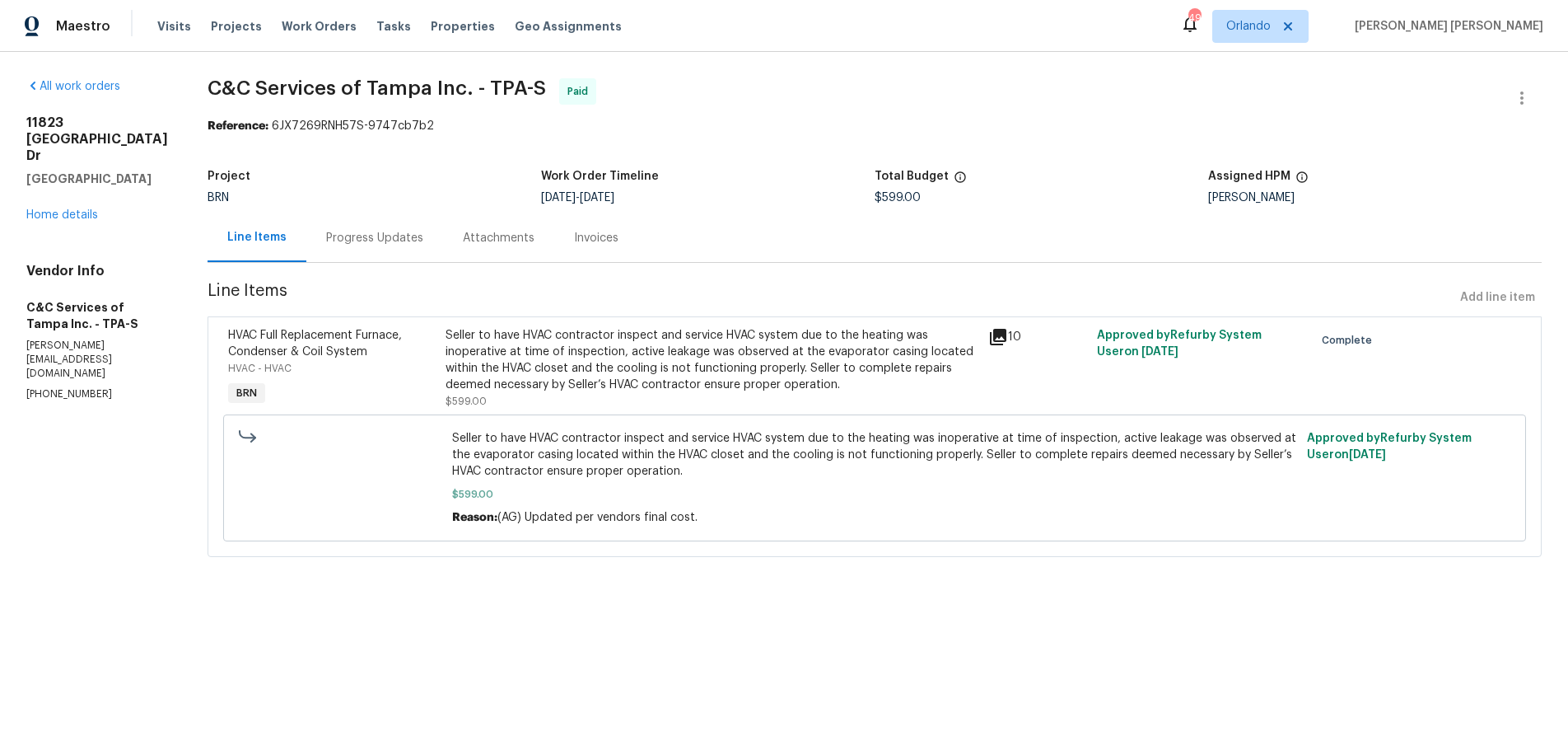
click at [1006, 334] on icon at bounding box center [998, 336] width 17 height 17
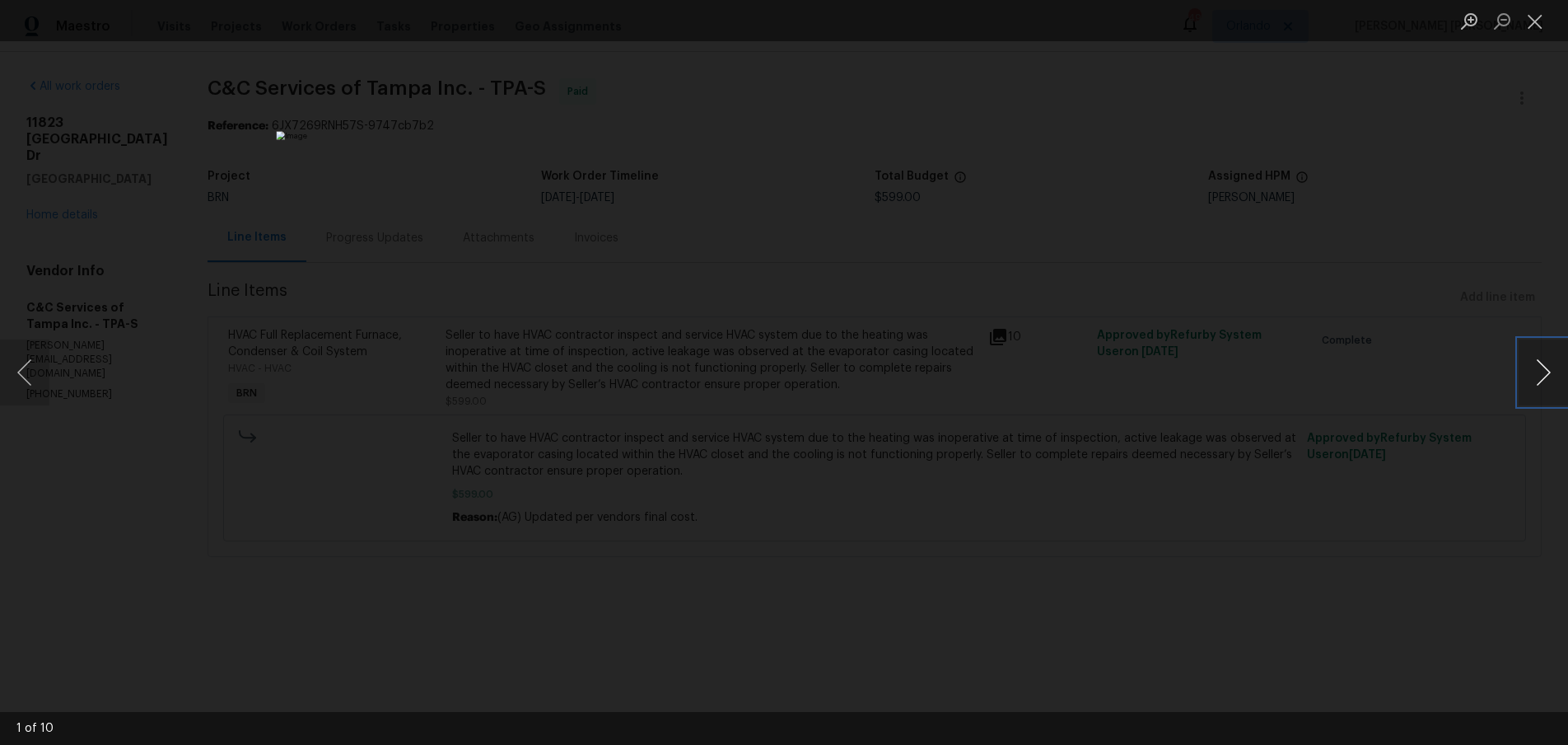
click at [1547, 380] on button "Next image" at bounding box center [1543, 372] width 50 height 65
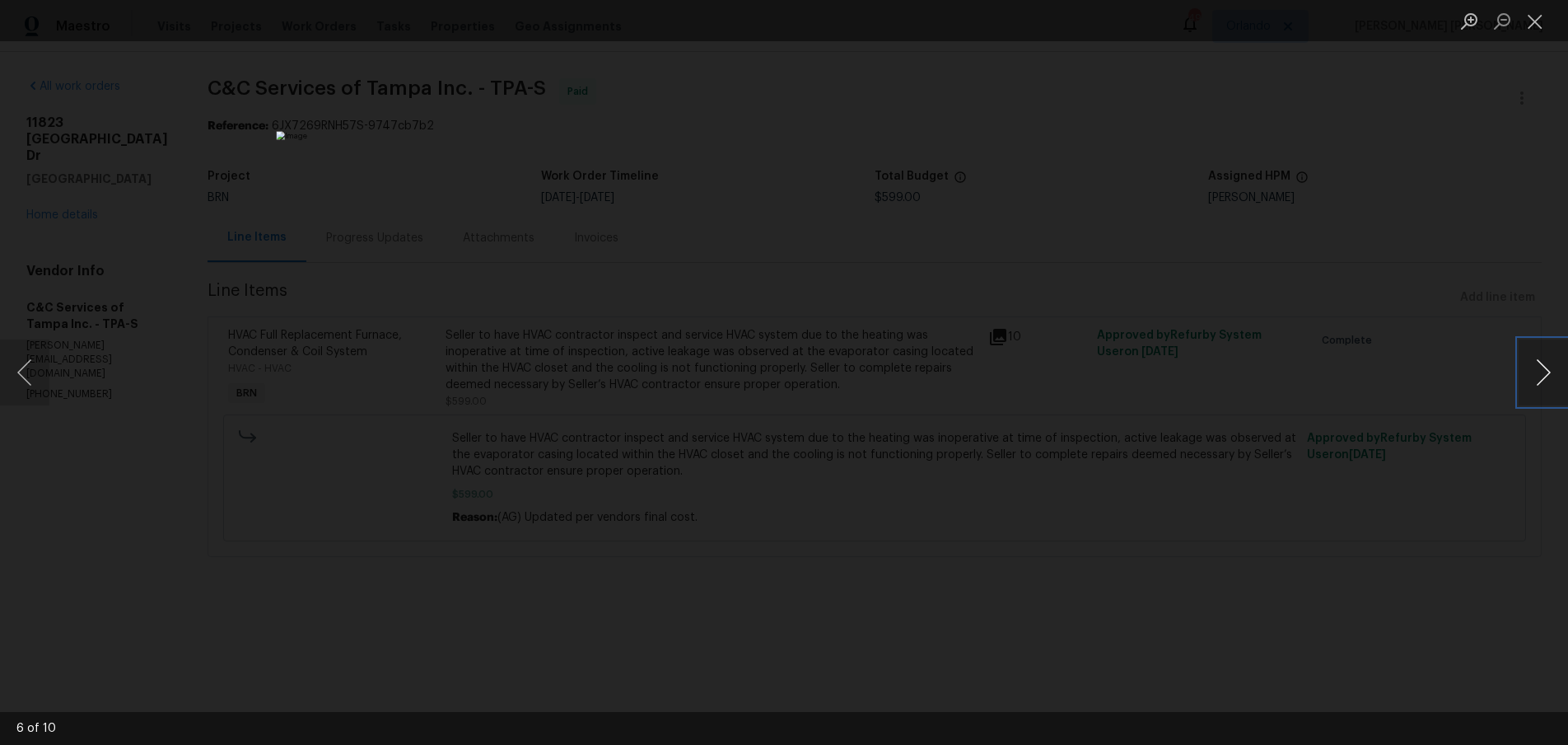
click at [1547, 380] on button "Next image" at bounding box center [1543, 372] width 50 height 65
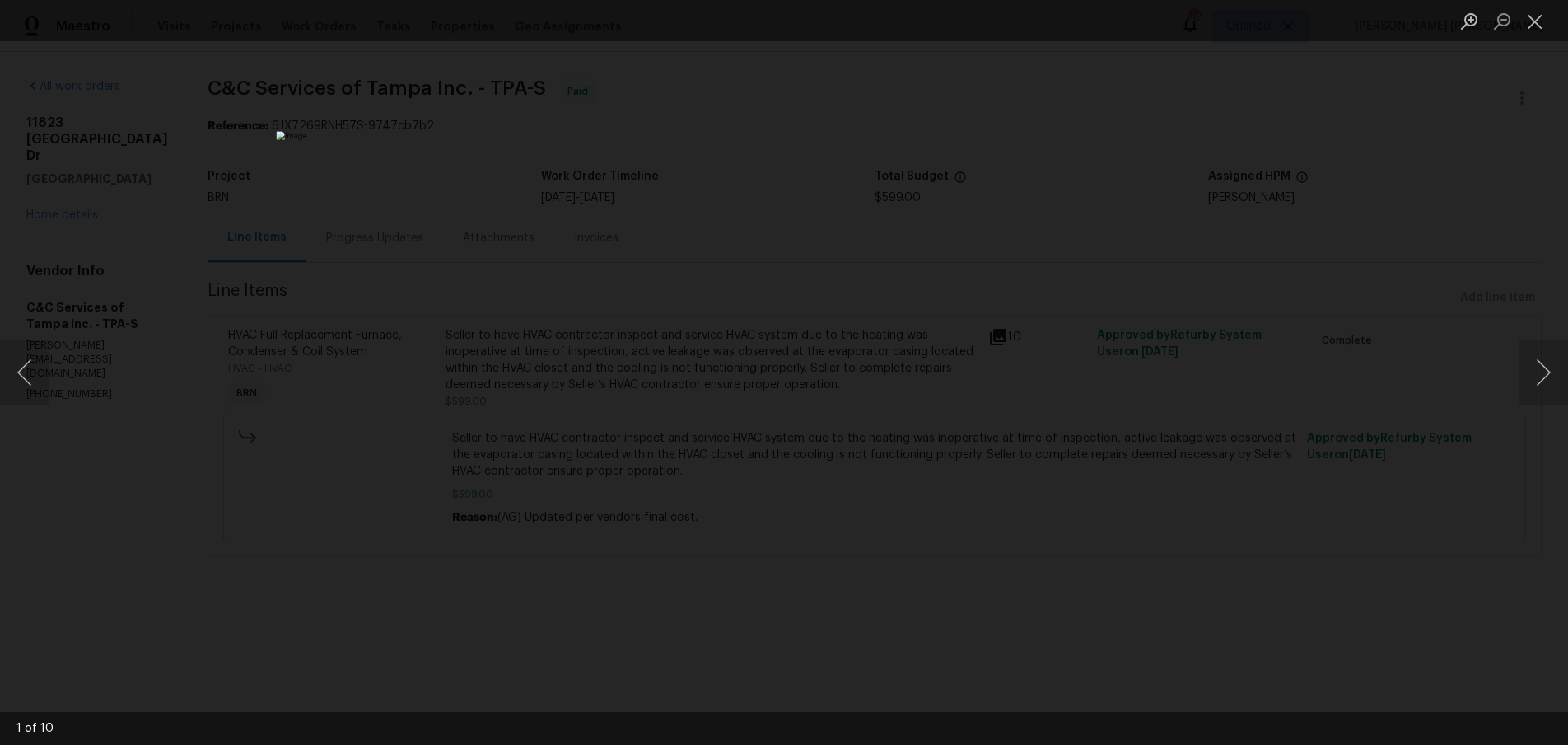
drag, startPoint x: 1389, startPoint y: 544, endPoint x: 1369, endPoint y: 540, distance: 20.4
click at [1376, 544] on div "Lightbox" at bounding box center [784, 372] width 1568 height 745
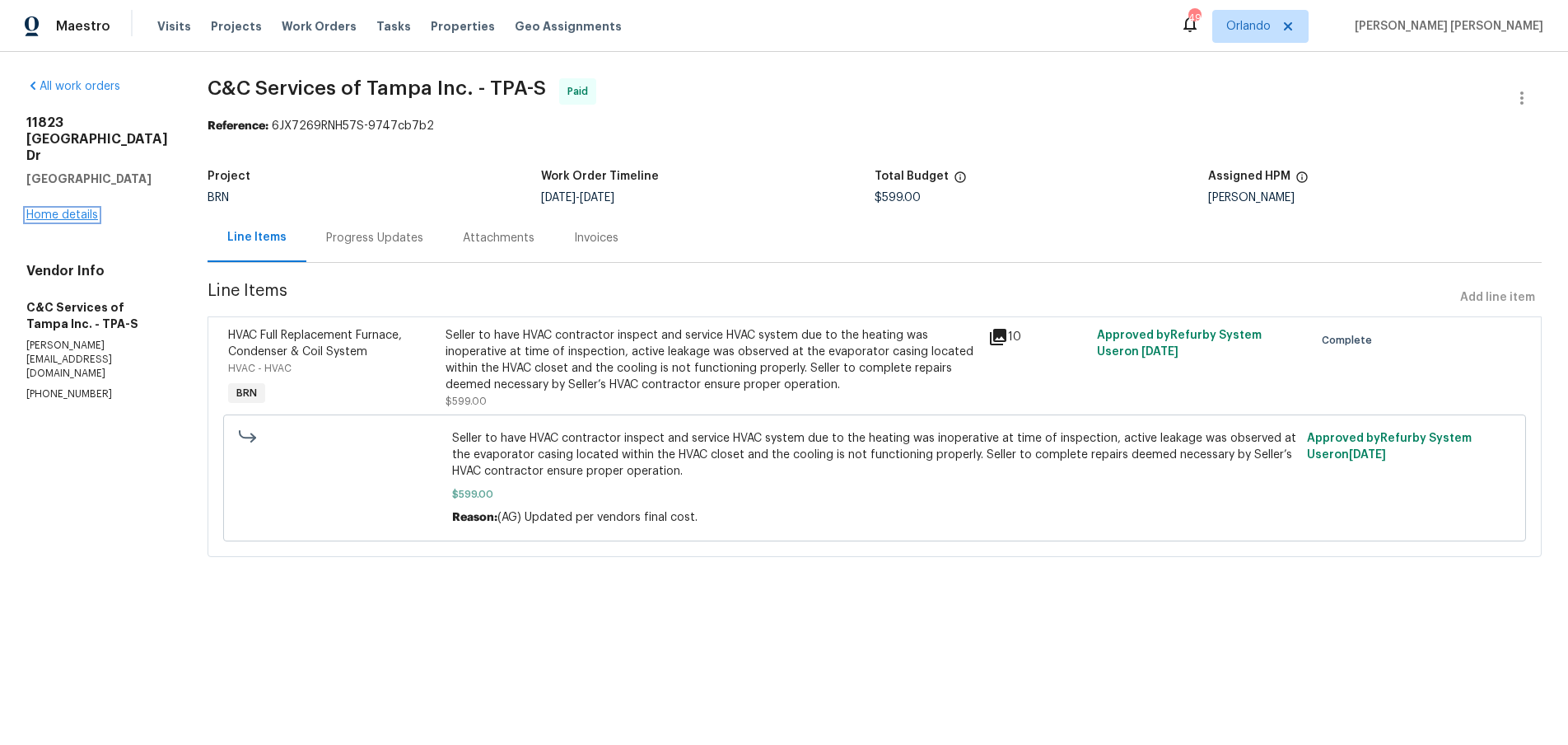
click at [60, 209] on link "Home details" at bounding box center [62, 214] width 72 height 12
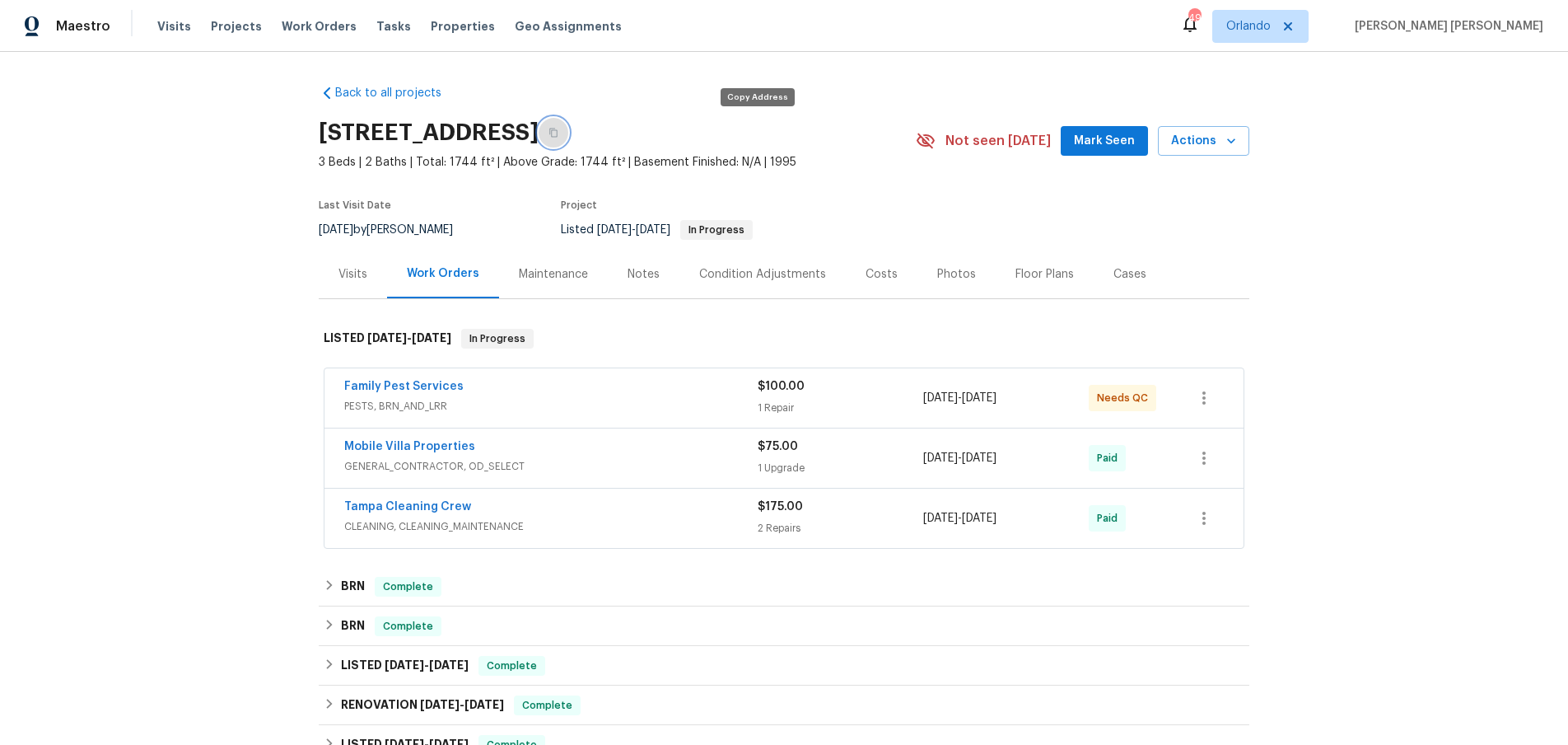
click at [558, 131] on icon "button" at bounding box center [553, 132] width 10 height 10
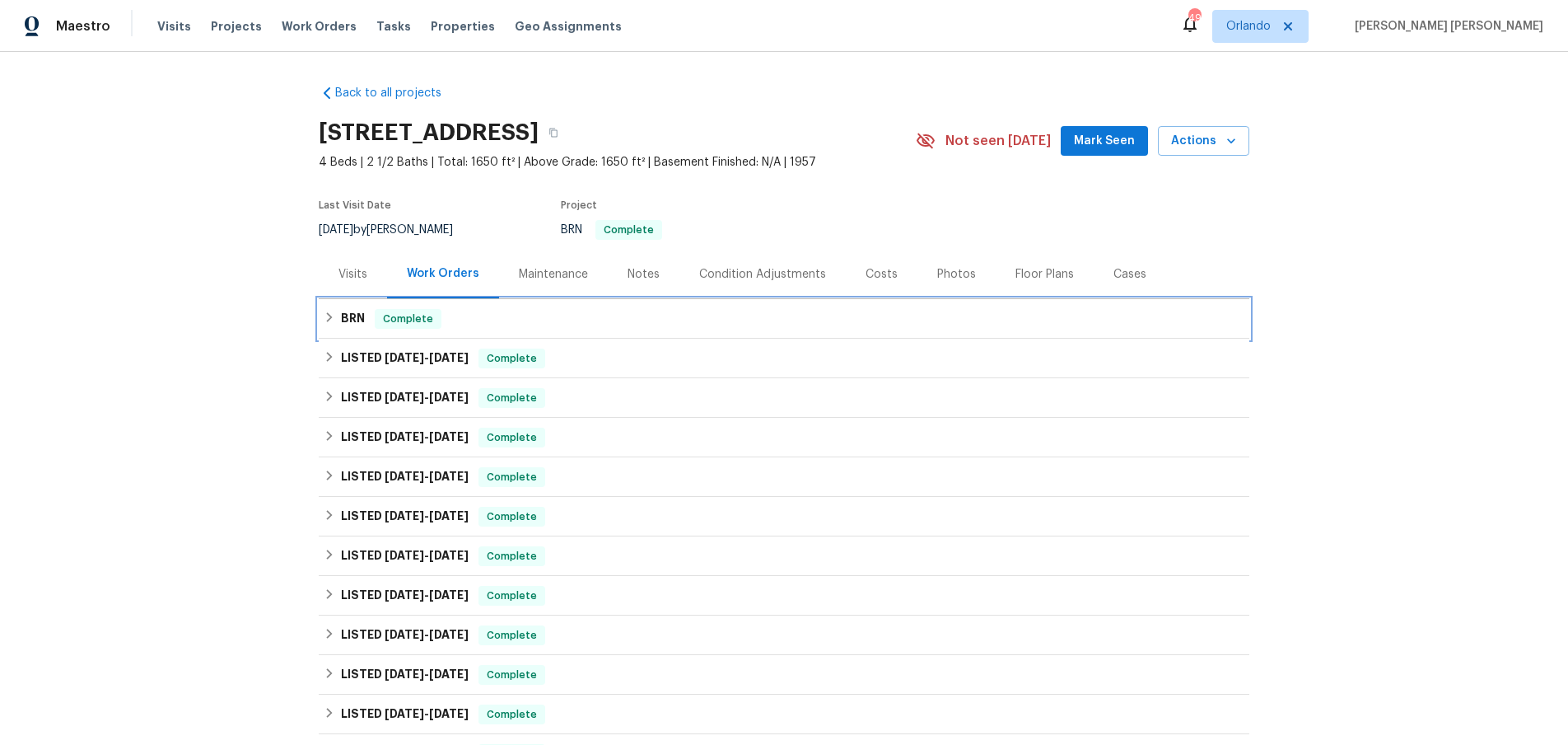
click at [329, 319] on icon at bounding box center [329, 317] width 11 height 12
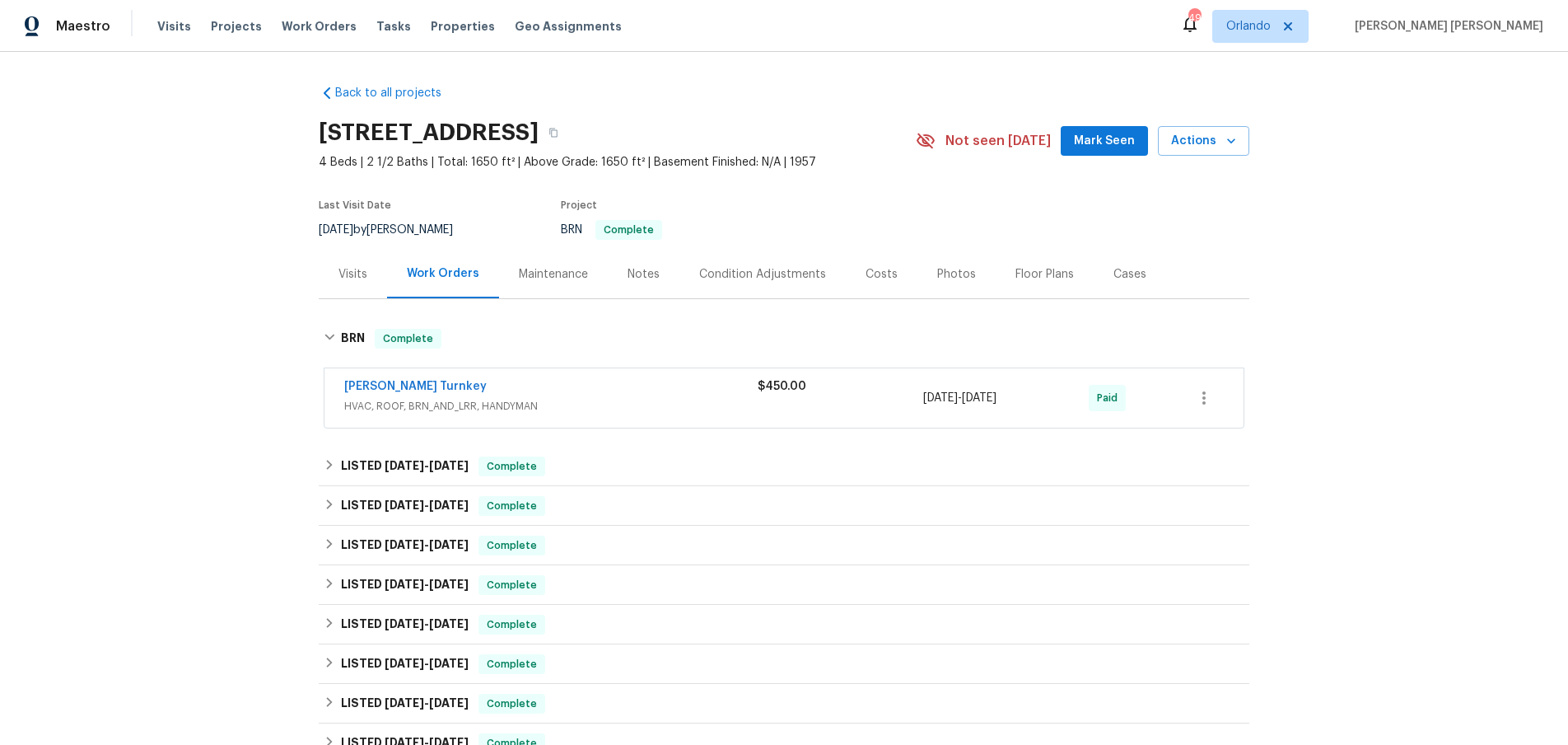
click at [645, 403] on span "HVAC, ROOF, BRN_AND_LRR, HANDYMAN" at bounding box center [550, 406] width 413 height 17
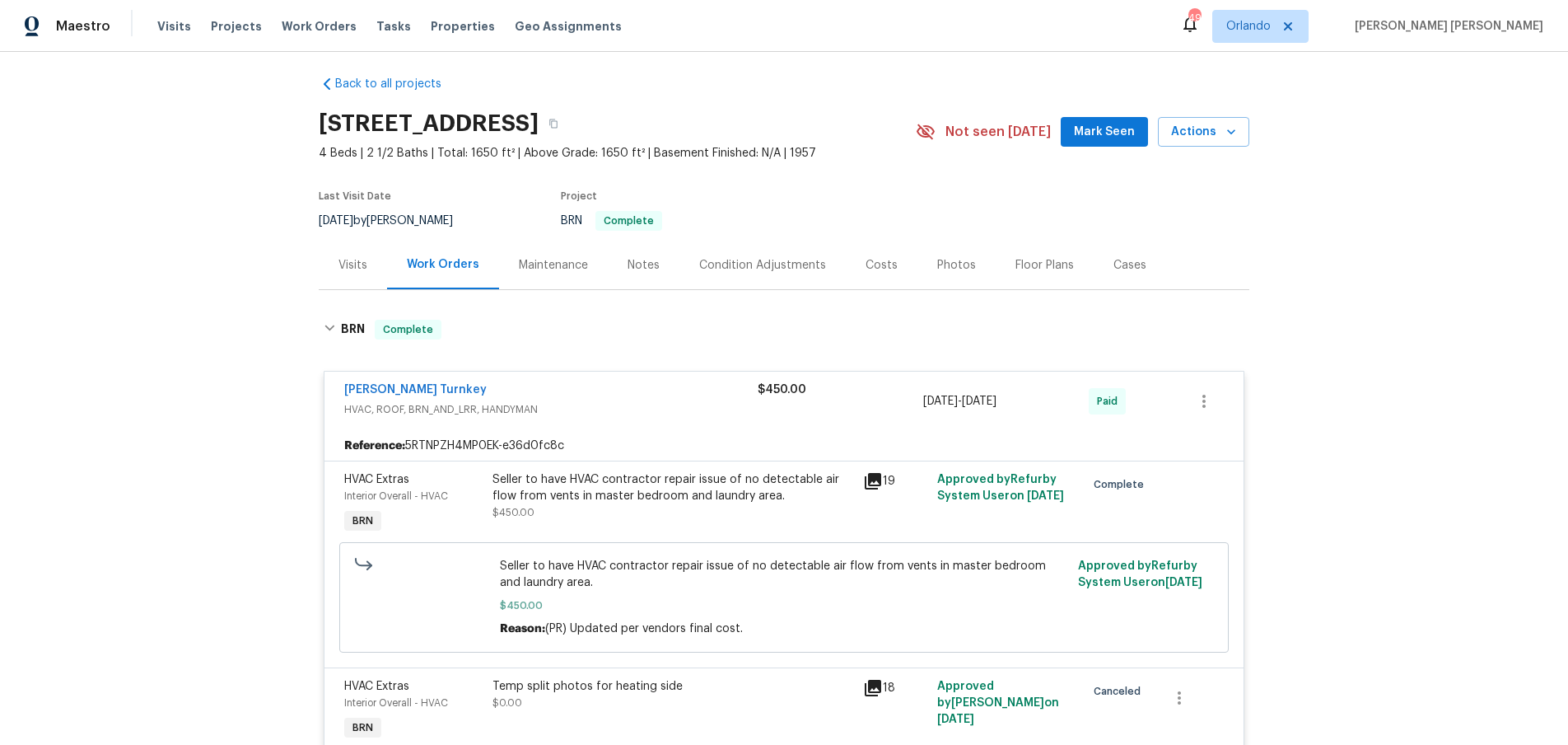
click at [645, 403] on span "HVAC, ROOF, BRN_AND_LRR, HANDYMAN" at bounding box center [550, 409] width 413 height 17
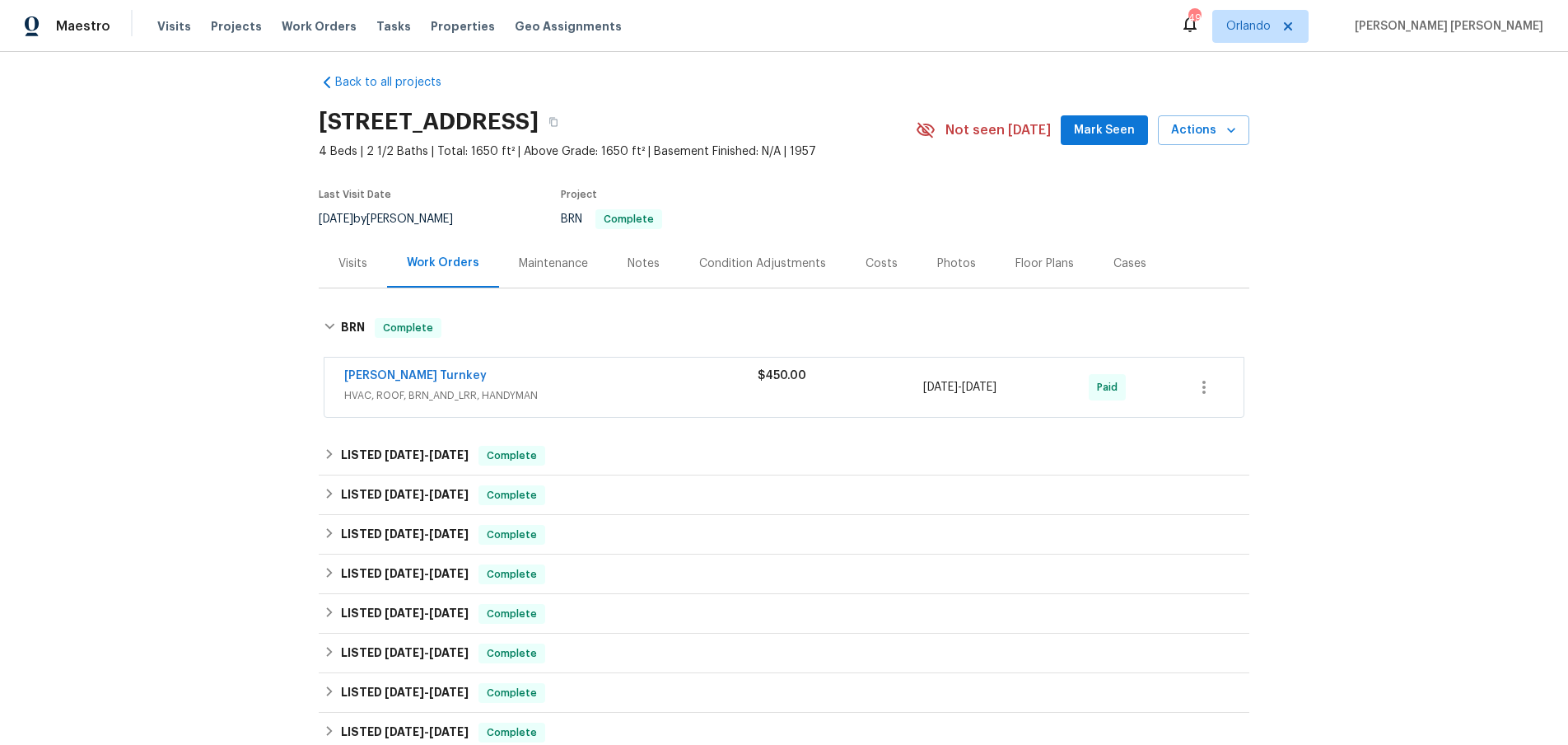
scroll to position [13, 0]
click at [352, 257] on div "Visits" at bounding box center [353, 261] width 29 height 17
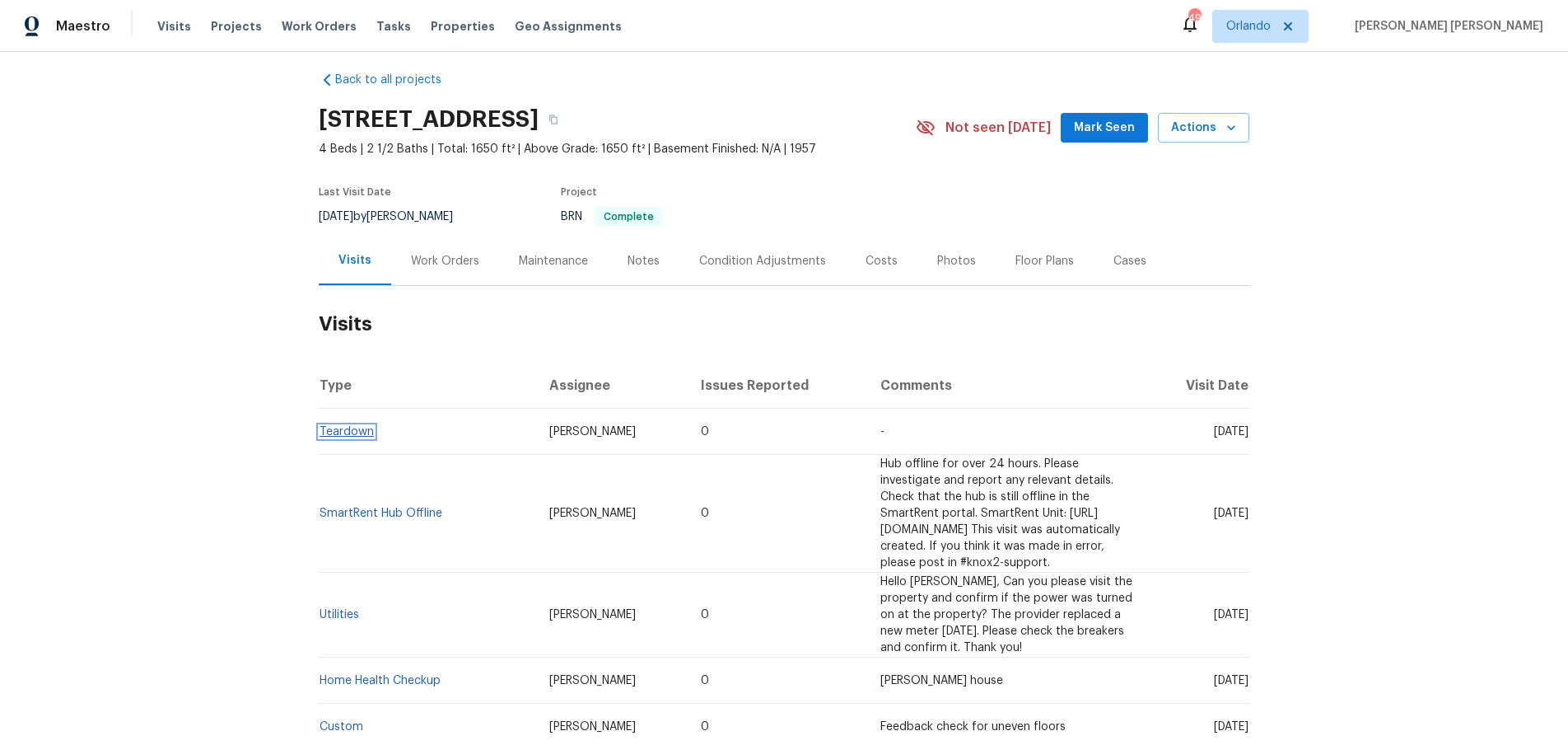
click at [348, 437] on link "Teardown" at bounding box center [346, 431] width 54 height 12
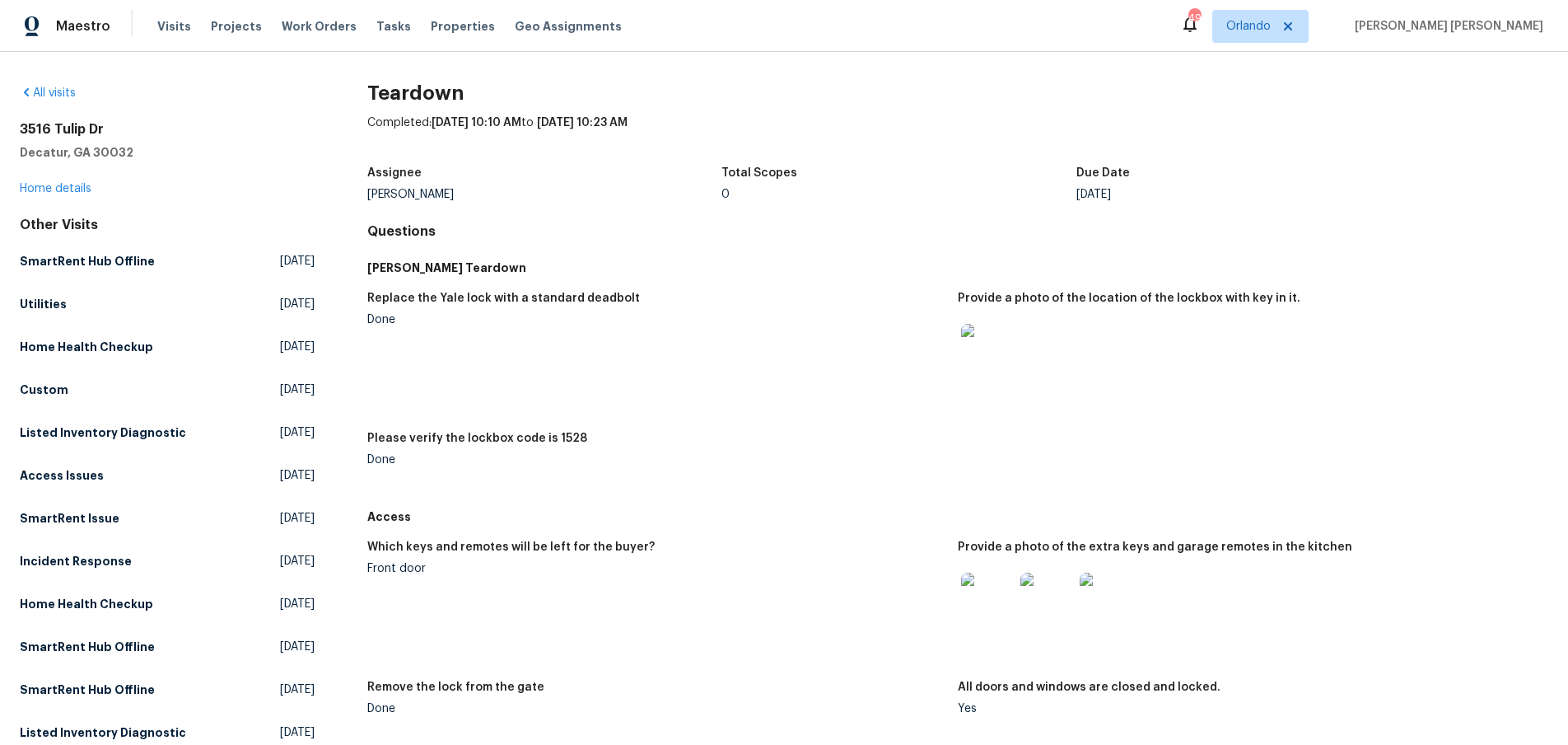
click at [989, 611] on img at bounding box center [988, 599] width 53 height 53
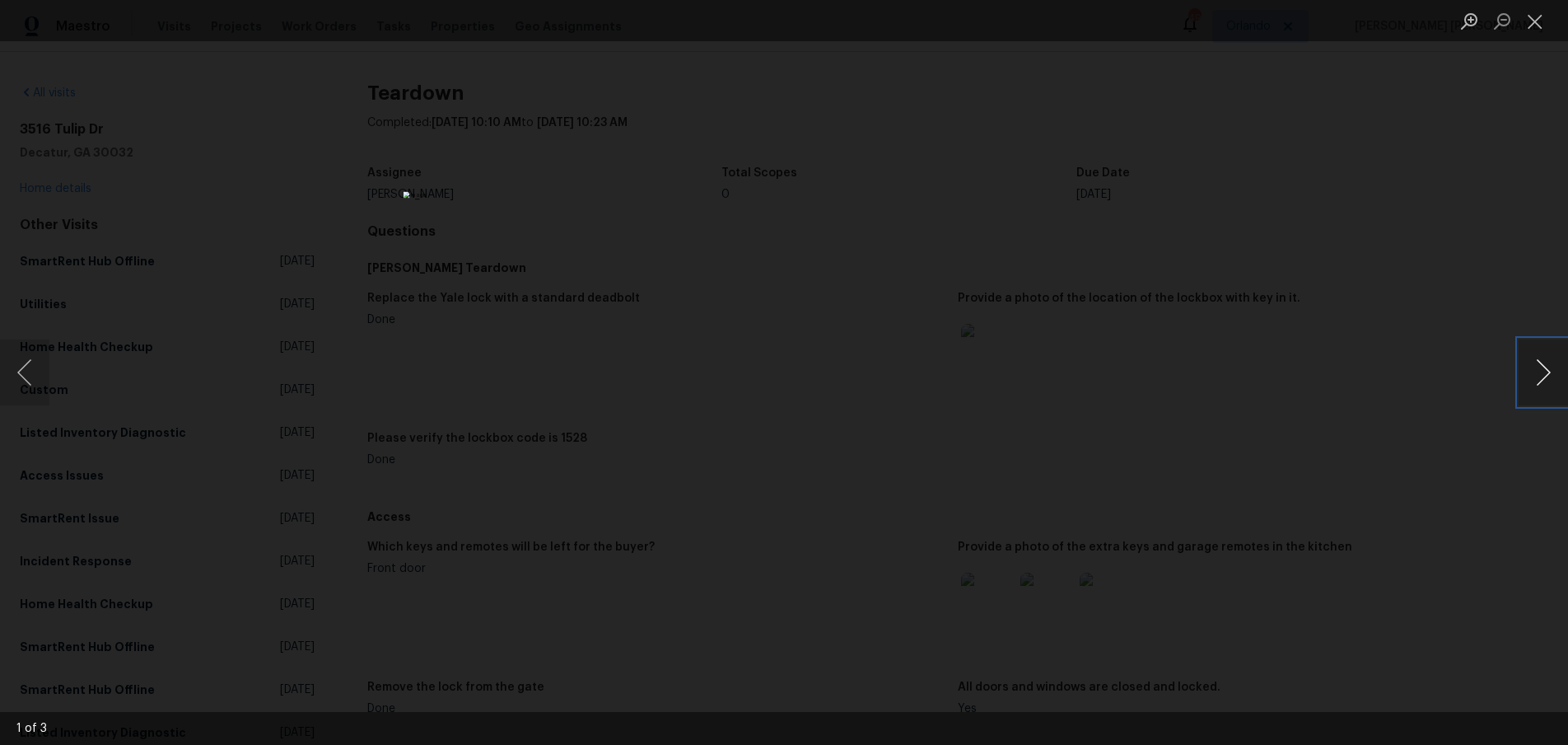
click at [1534, 380] on button "Next image" at bounding box center [1543, 372] width 50 height 65
click at [1534, 380] on button "Next image" at bounding box center [1543, 372] width 50 height 65
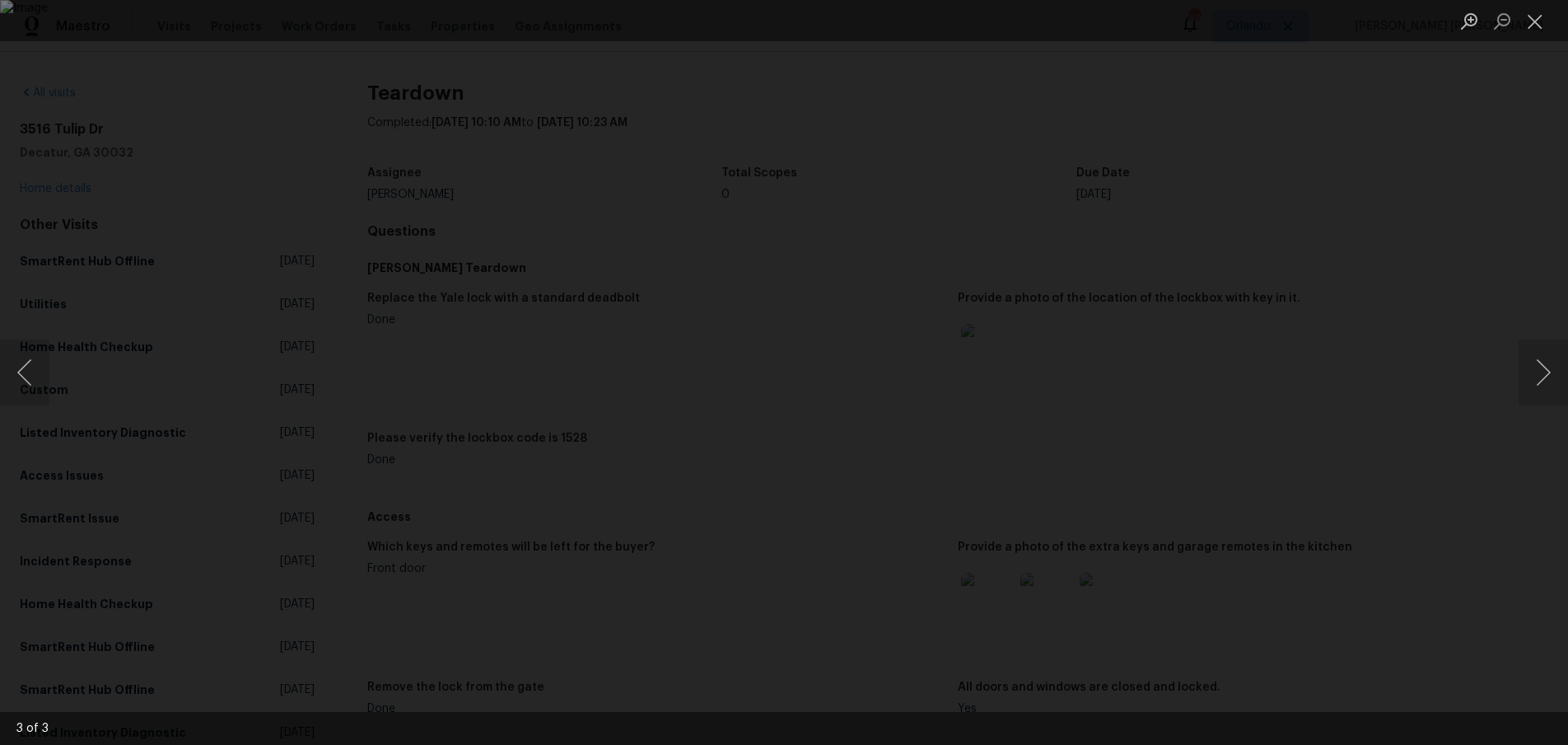
click at [1485, 495] on div "Lightbox" at bounding box center [784, 372] width 1568 height 745
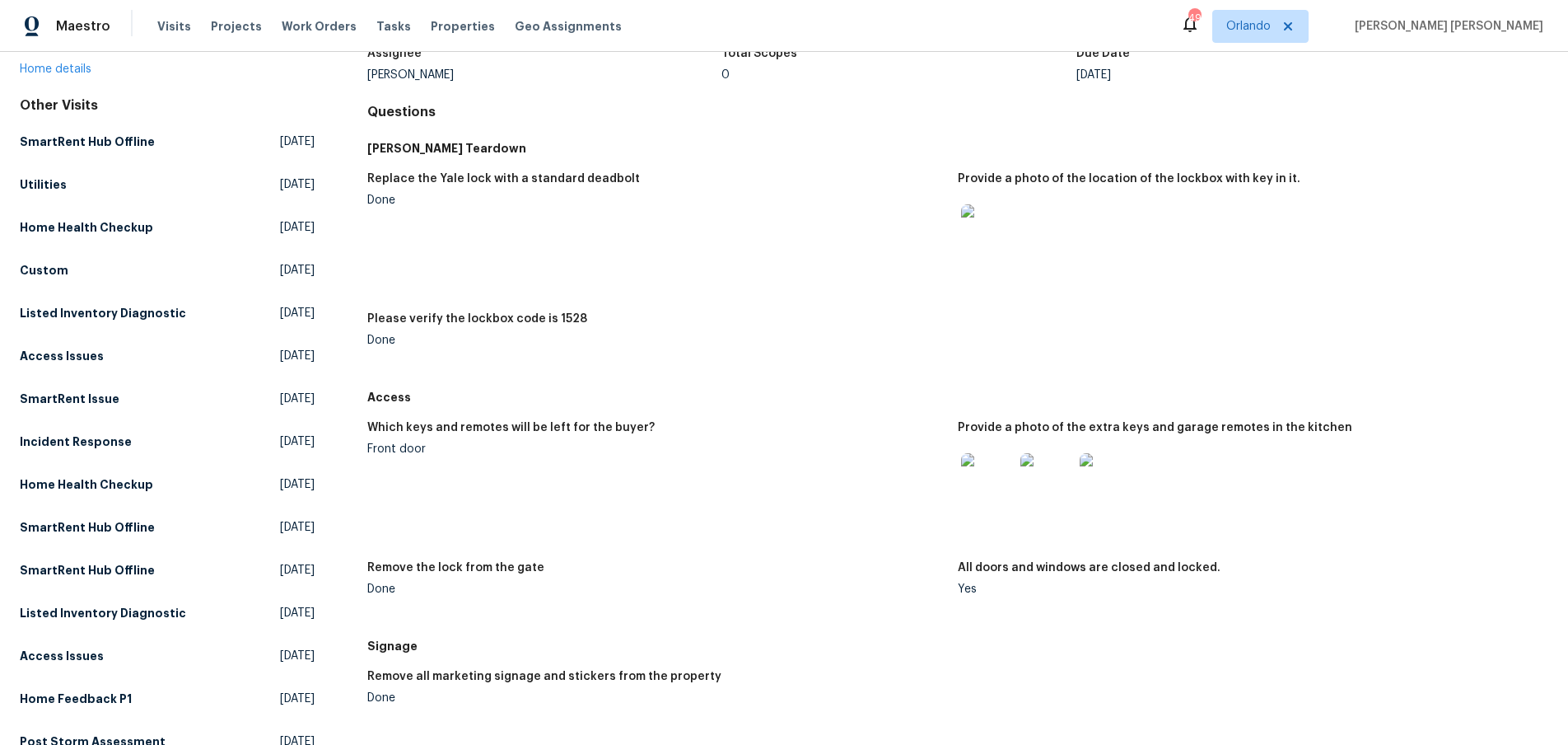
scroll to position [120, 0]
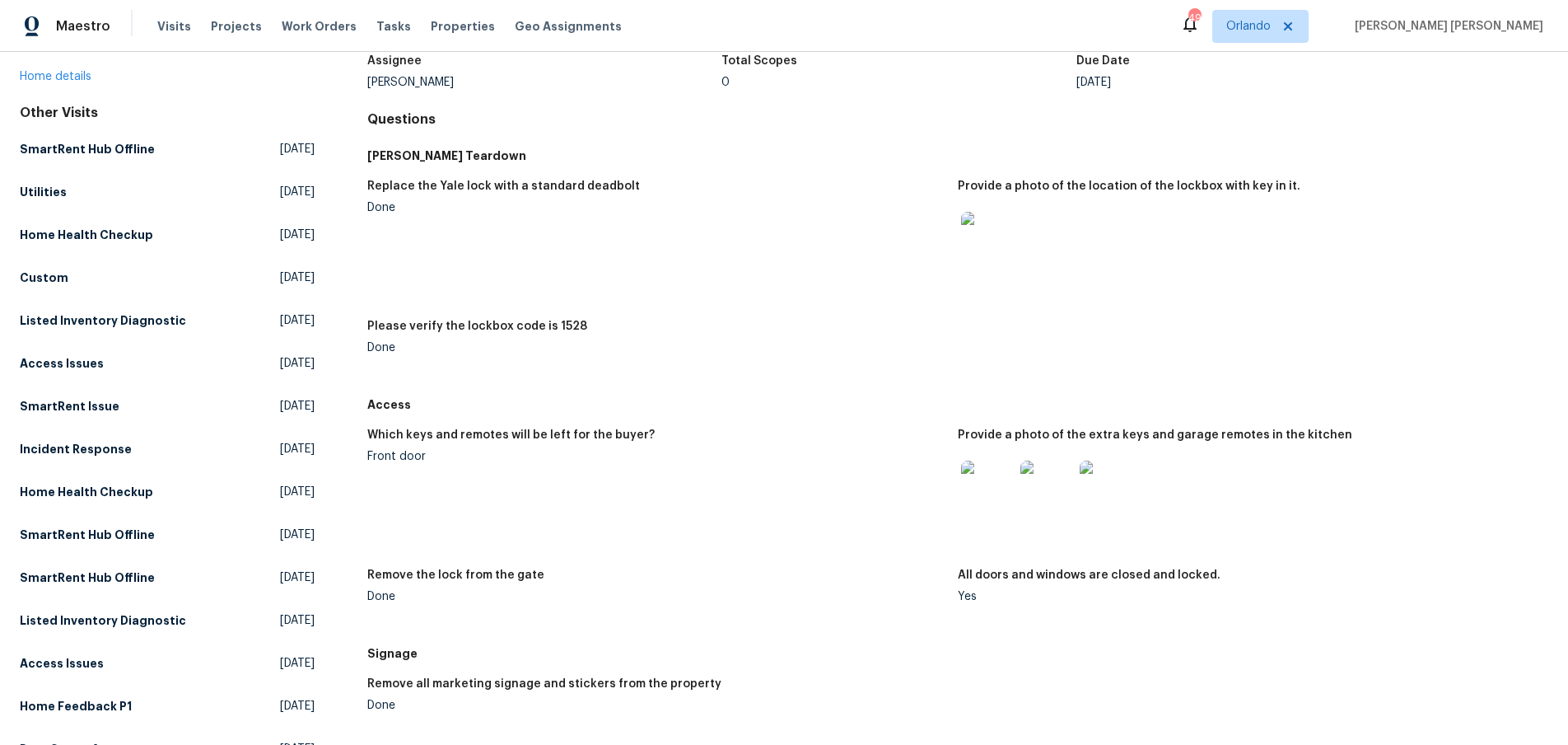
click at [990, 500] on img at bounding box center [988, 487] width 53 height 53
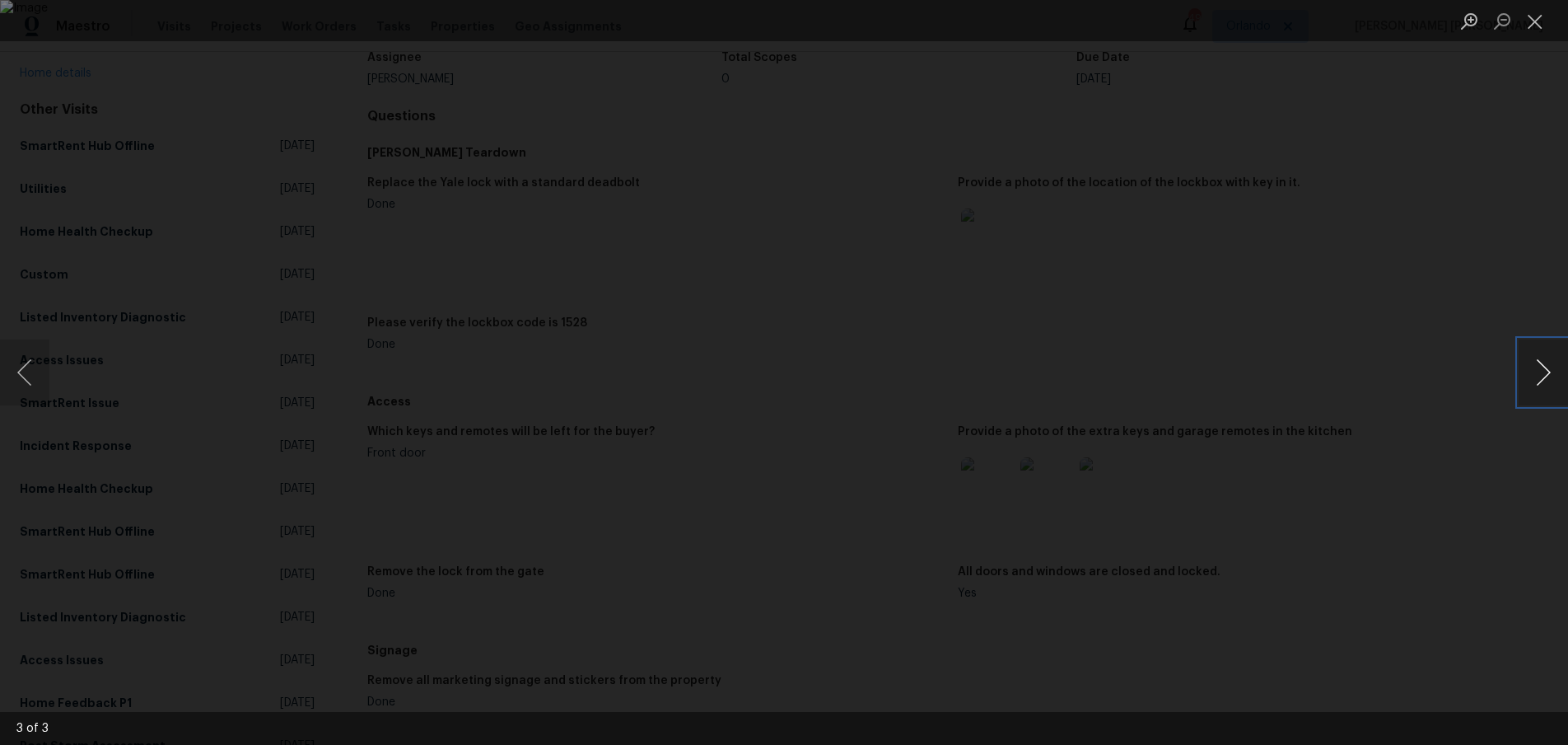
click at [1547, 378] on button "Next image" at bounding box center [1543, 372] width 50 height 65
click at [1426, 505] on div "Lightbox" at bounding box center [784, 372] width 1568 height 745
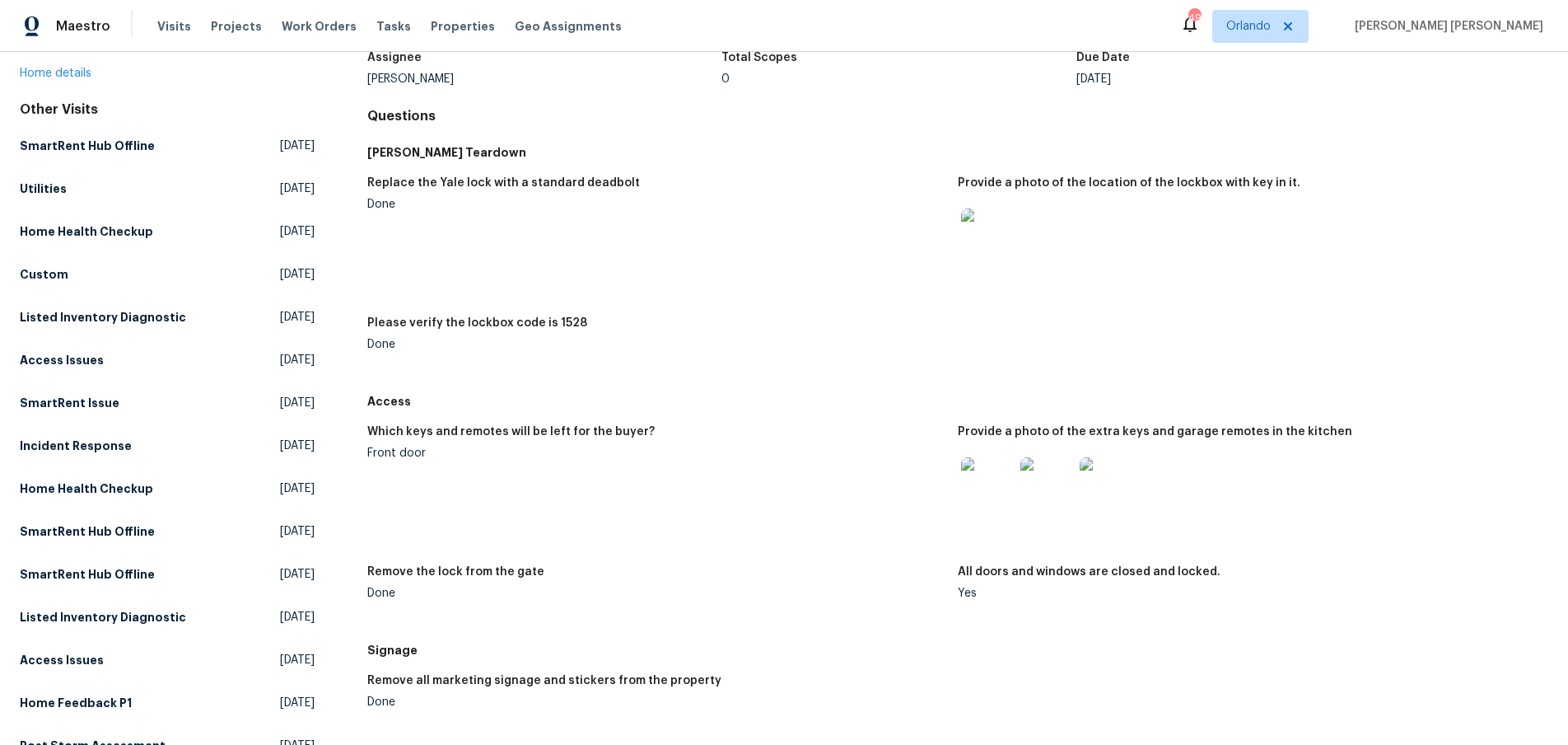
click at [1107, 489] on img at bounding box center [1106, 484] width 53 height 53
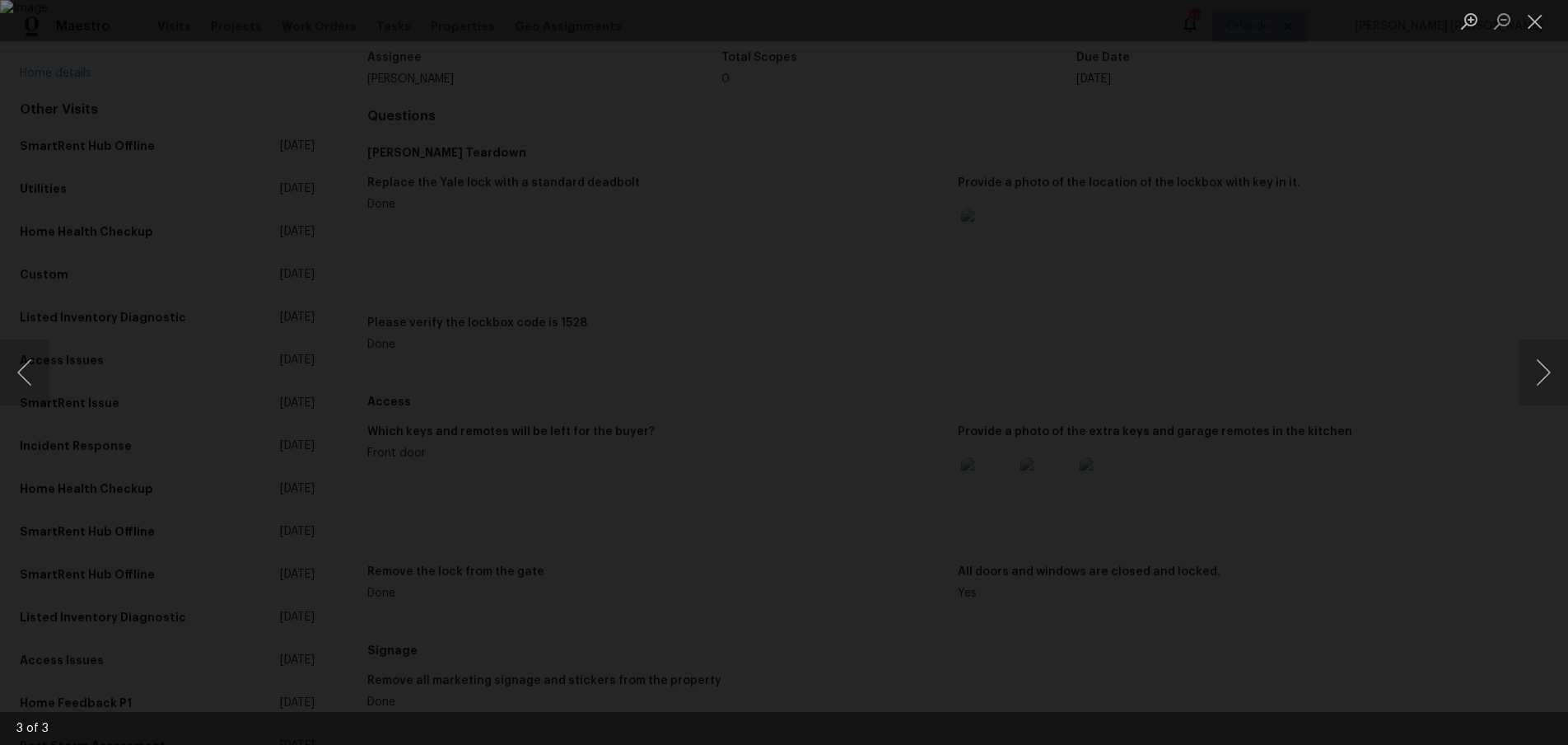
drag, startPoint x: 1487, startPoint y: 596, endPoint x: 1424, endPoint y: 567, distance: 69.4
click at [1469, 591] on div "Lightbox" at bounding box center [784, 372] width 1568 height 745
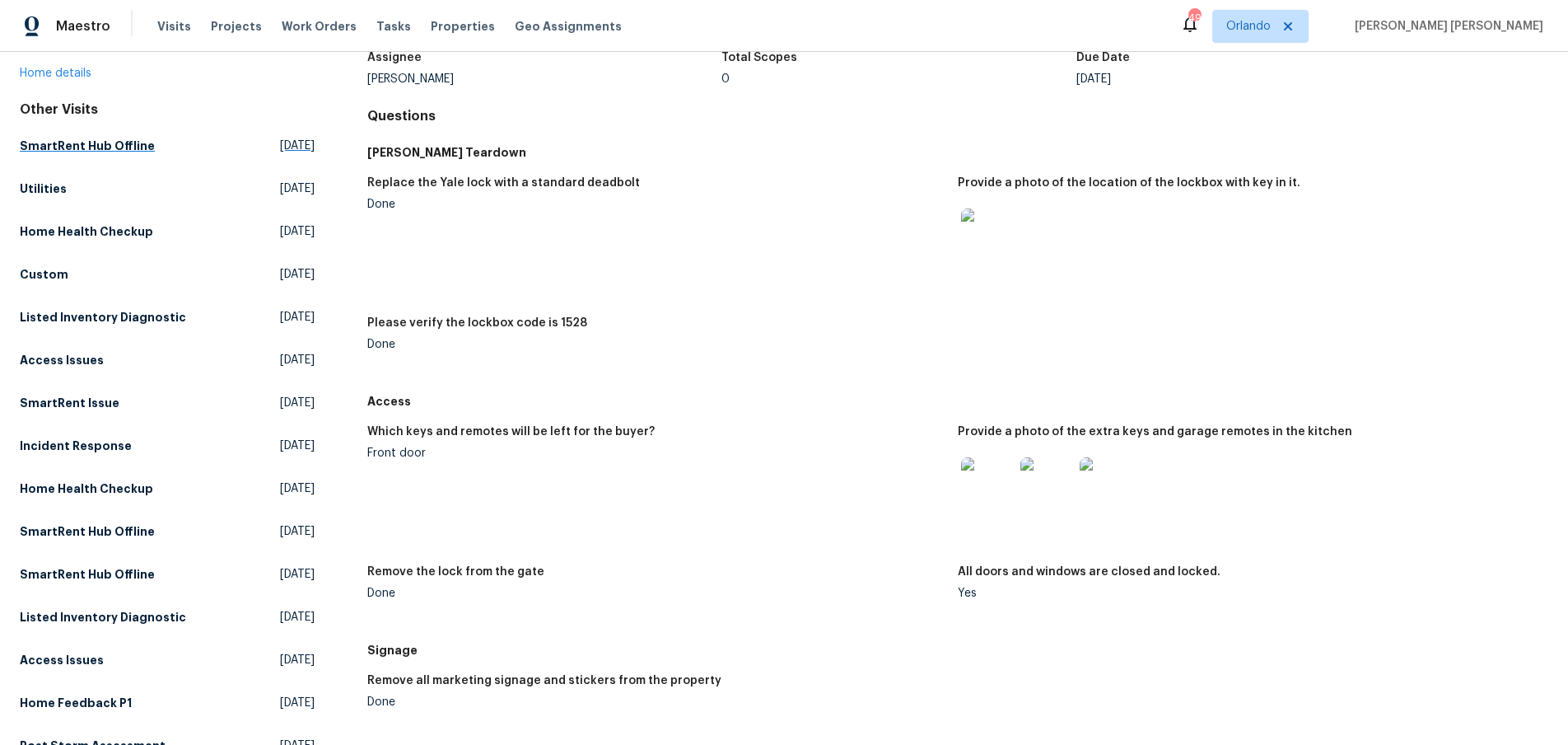
scroll to position [0, 0]
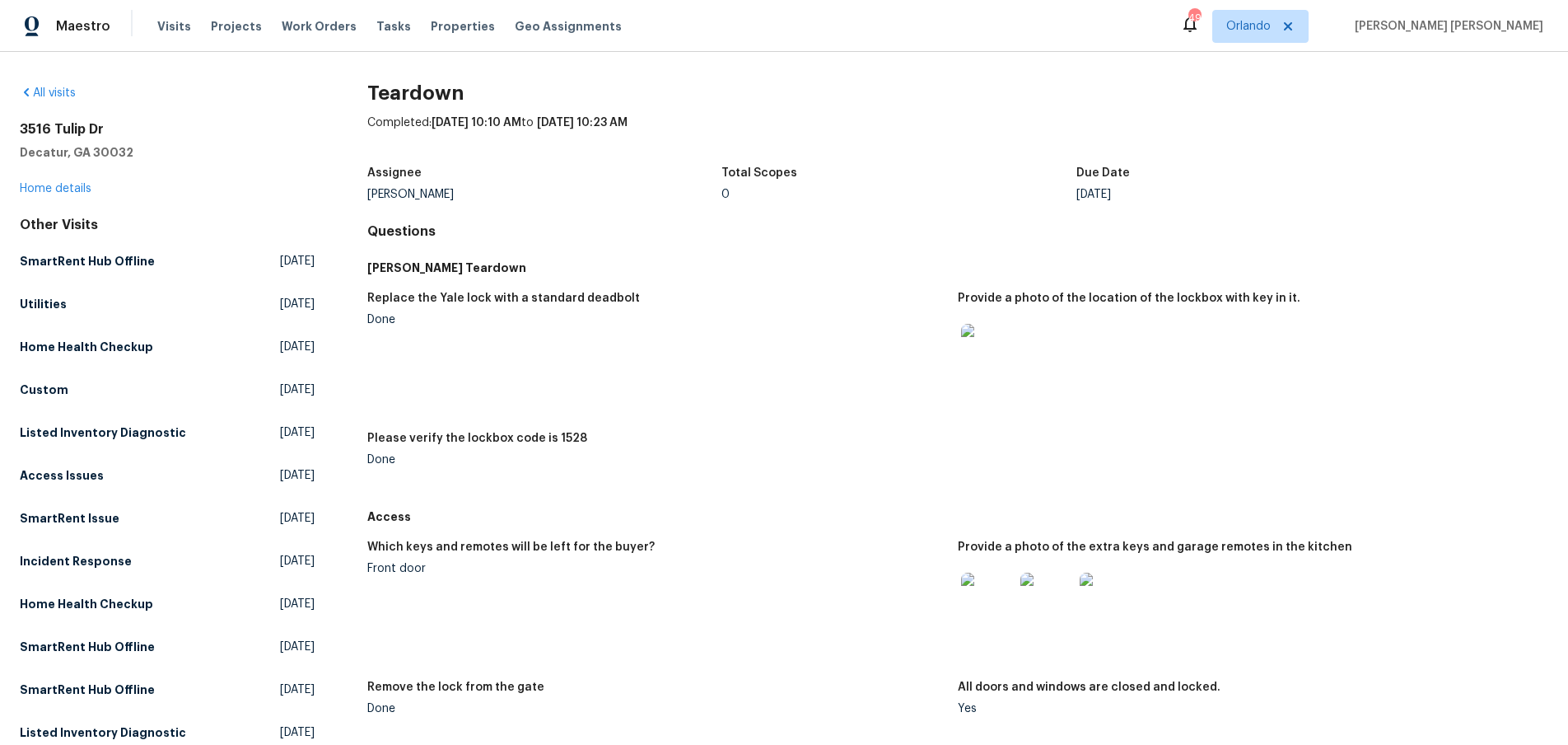
click at [122, 129] on h2 "3516 Tulip Dr" at bounding box center [166, 129] width 294 height 17
drag, startPoint x: 121, startPoint y: 129, endPoint x: 20, endPoint y: 126, distance: 101.0
click at [20, 126] on h2 "3516 Tulip Dr" at bounding box center [166, 129] width 294 height 17
copy h2 "3516 Tulip Dr"
click at [78, 185] on link "Home details" at bounding box center [55, 188] width 72 height 12
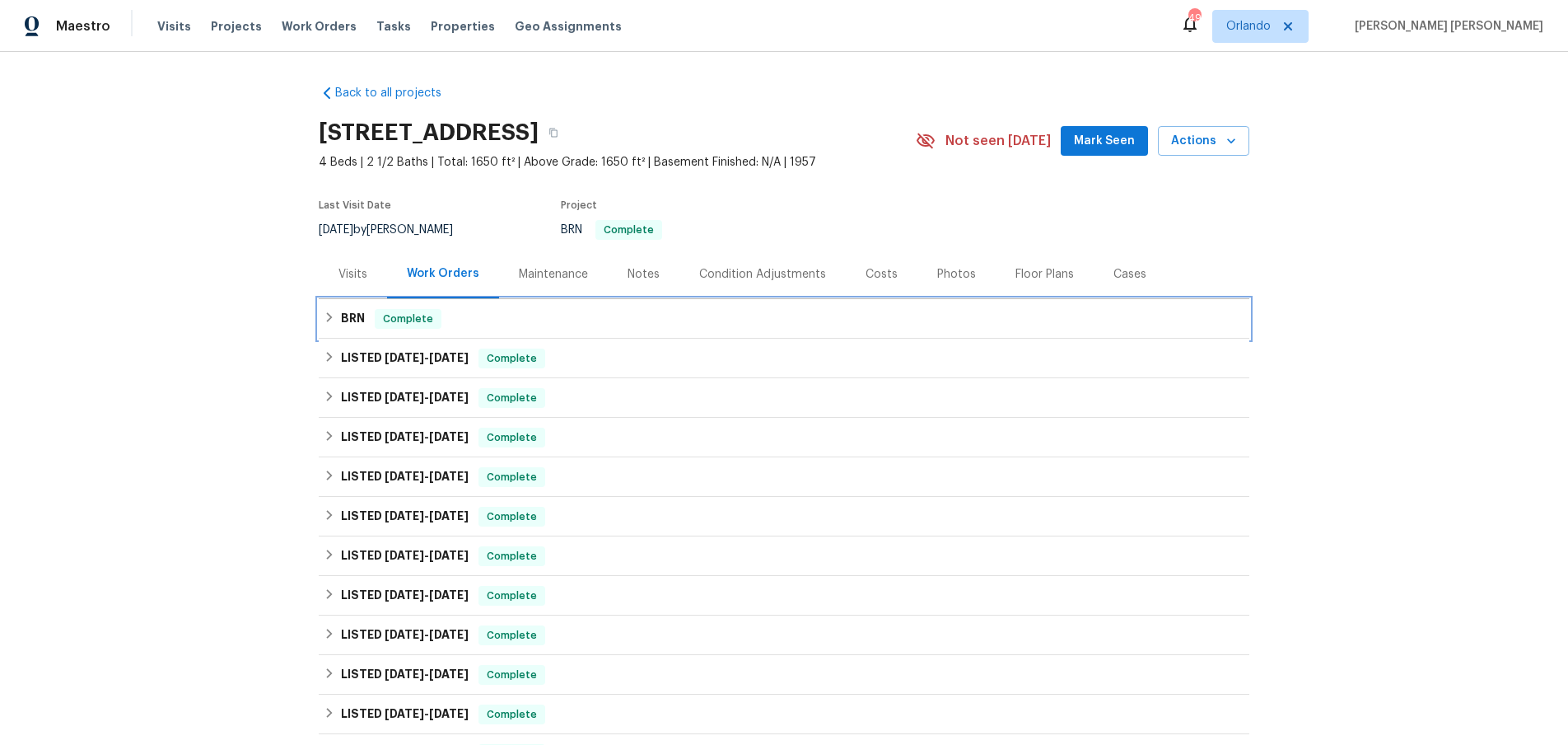
click at [320, 328] on div "BRN Complete" at bounding box center [784, 319] width 930 height 40
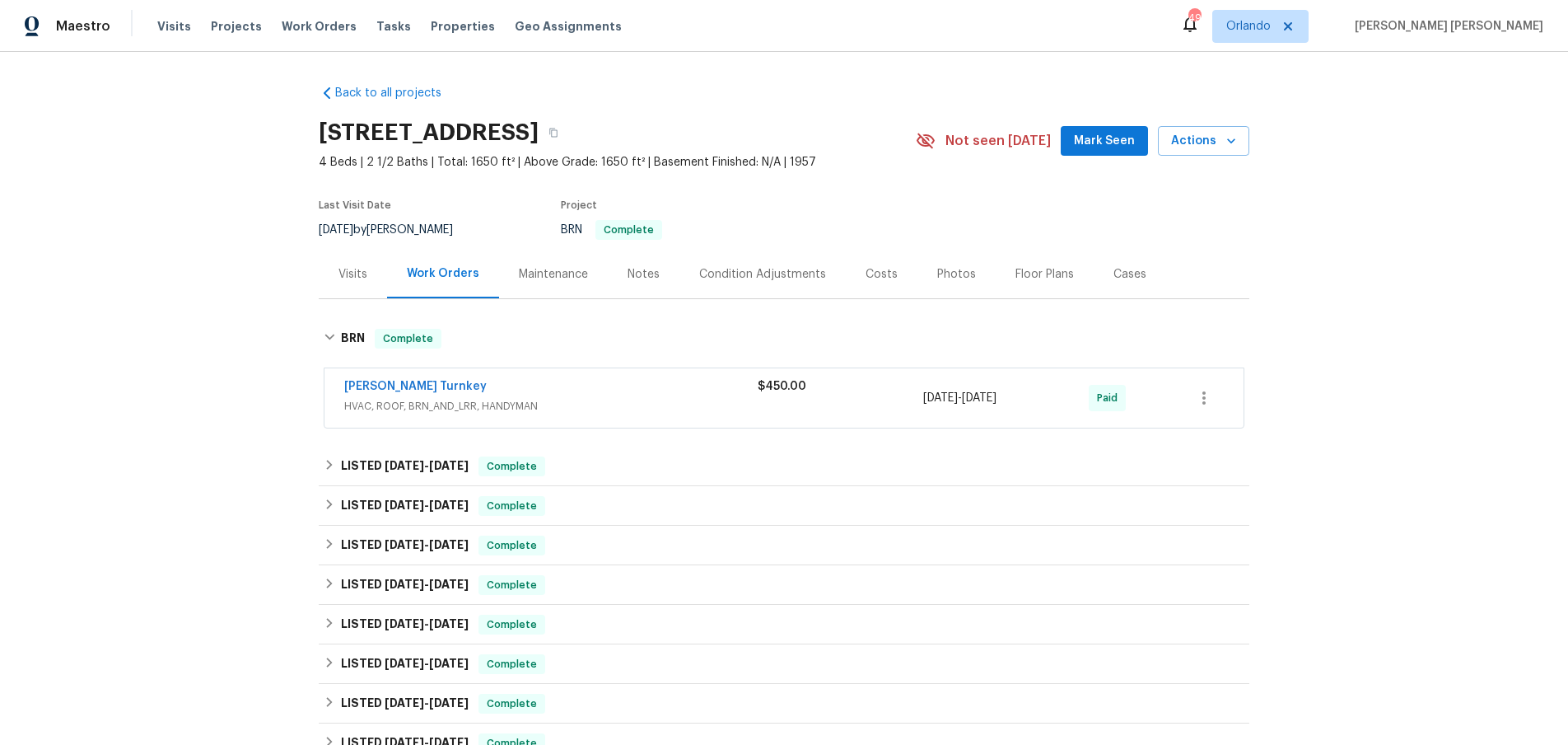
click at [550, 273] on div "Maintenance" at bounding box center [554, 274] width 69 height 17
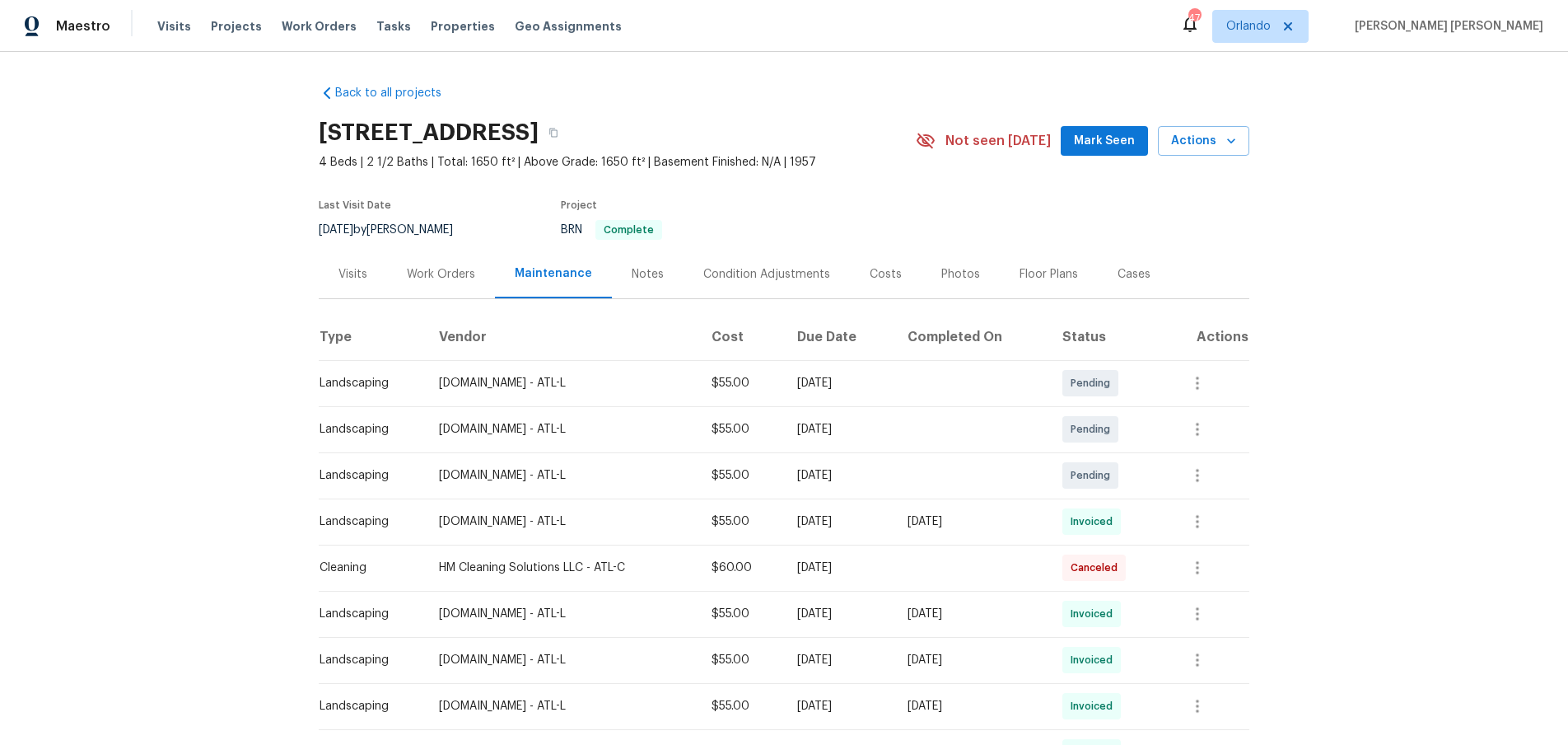
click at [353, 273] on div "Visits" at bounding box center [353, 274] width 29 height 17
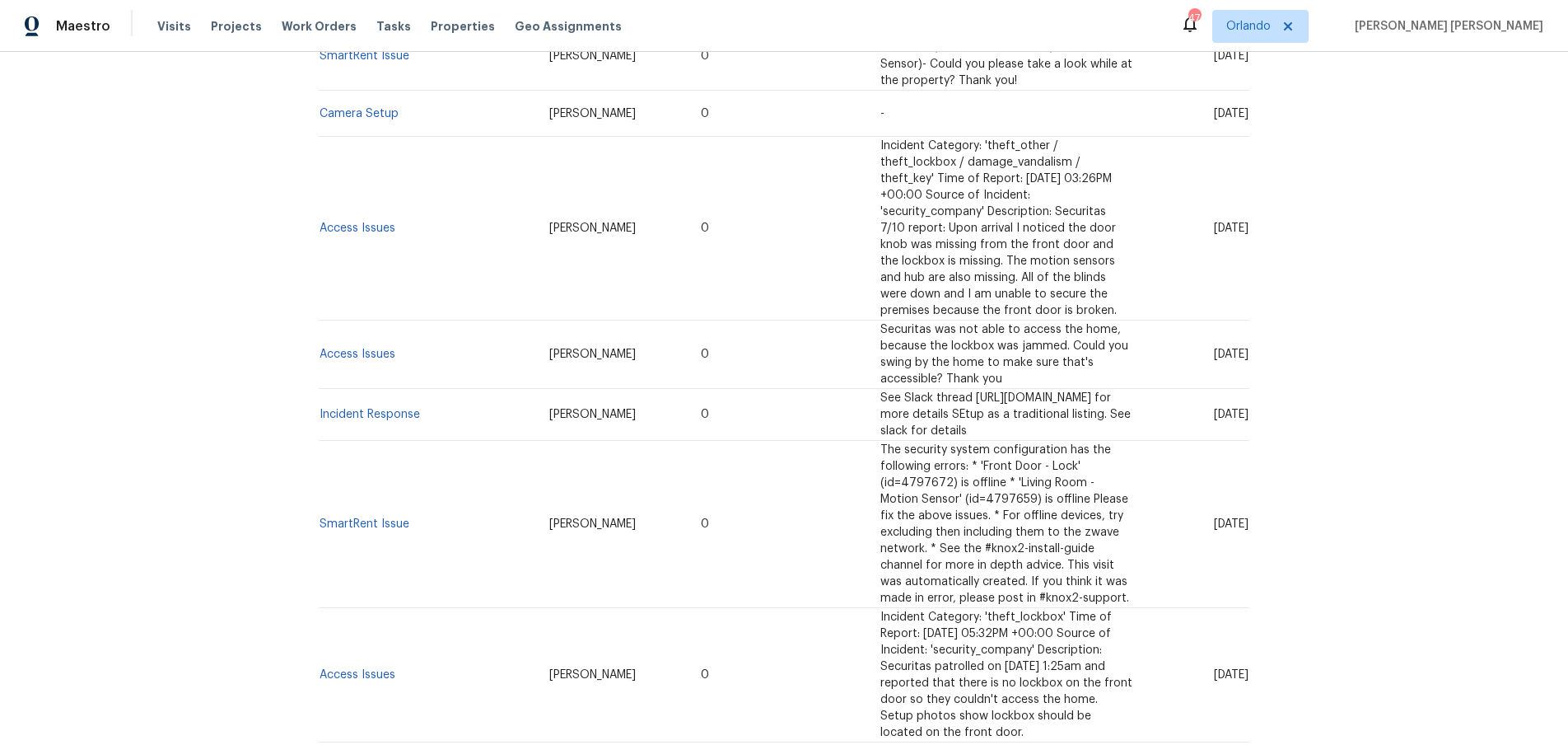
scroll to position [1962, 0]
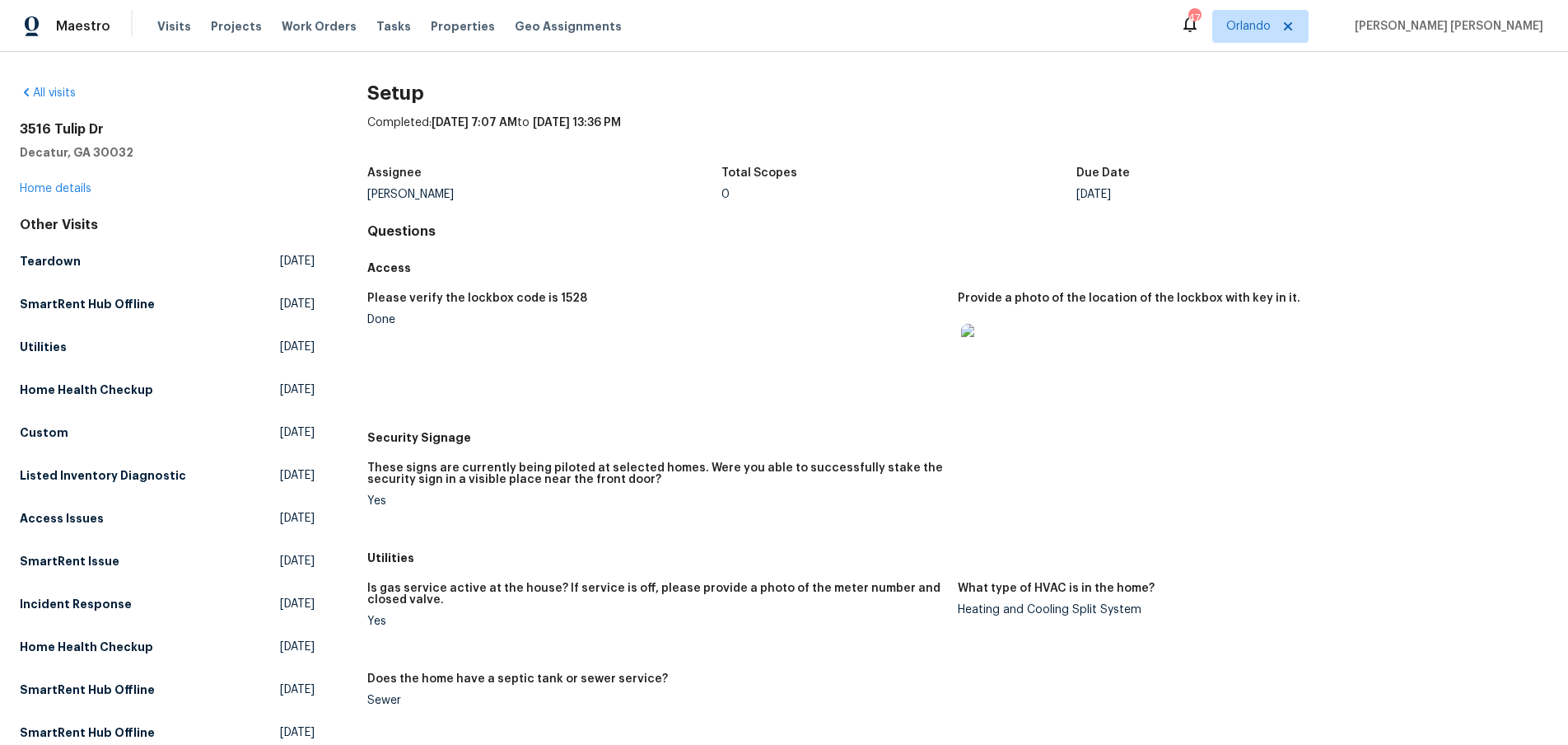
click at [999, 362] on img at bounding box center [988, 350] width 53 height 53
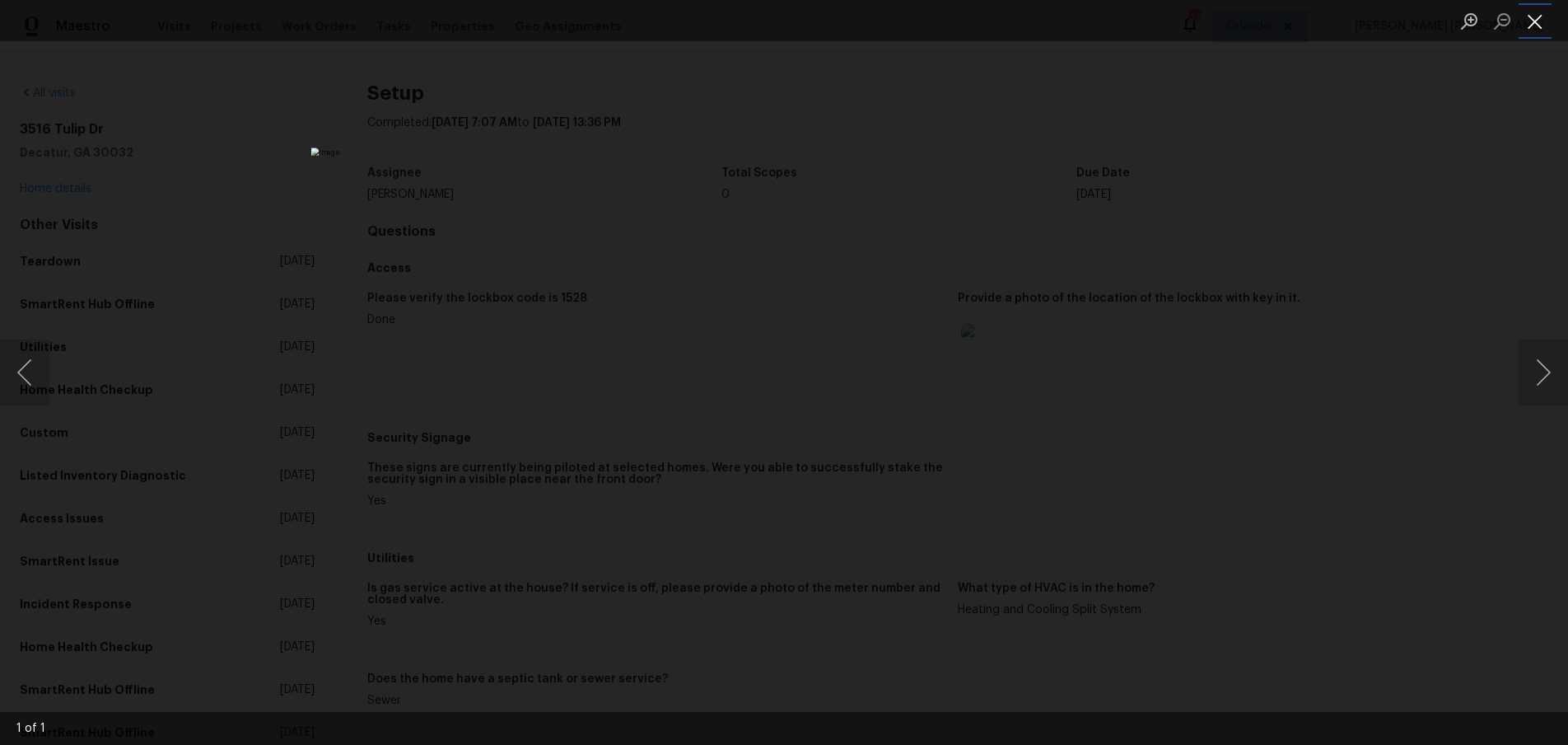
click at [1528, 30] on button "Close lightbox" at bounding box center [1534, 20] width 33 height 29
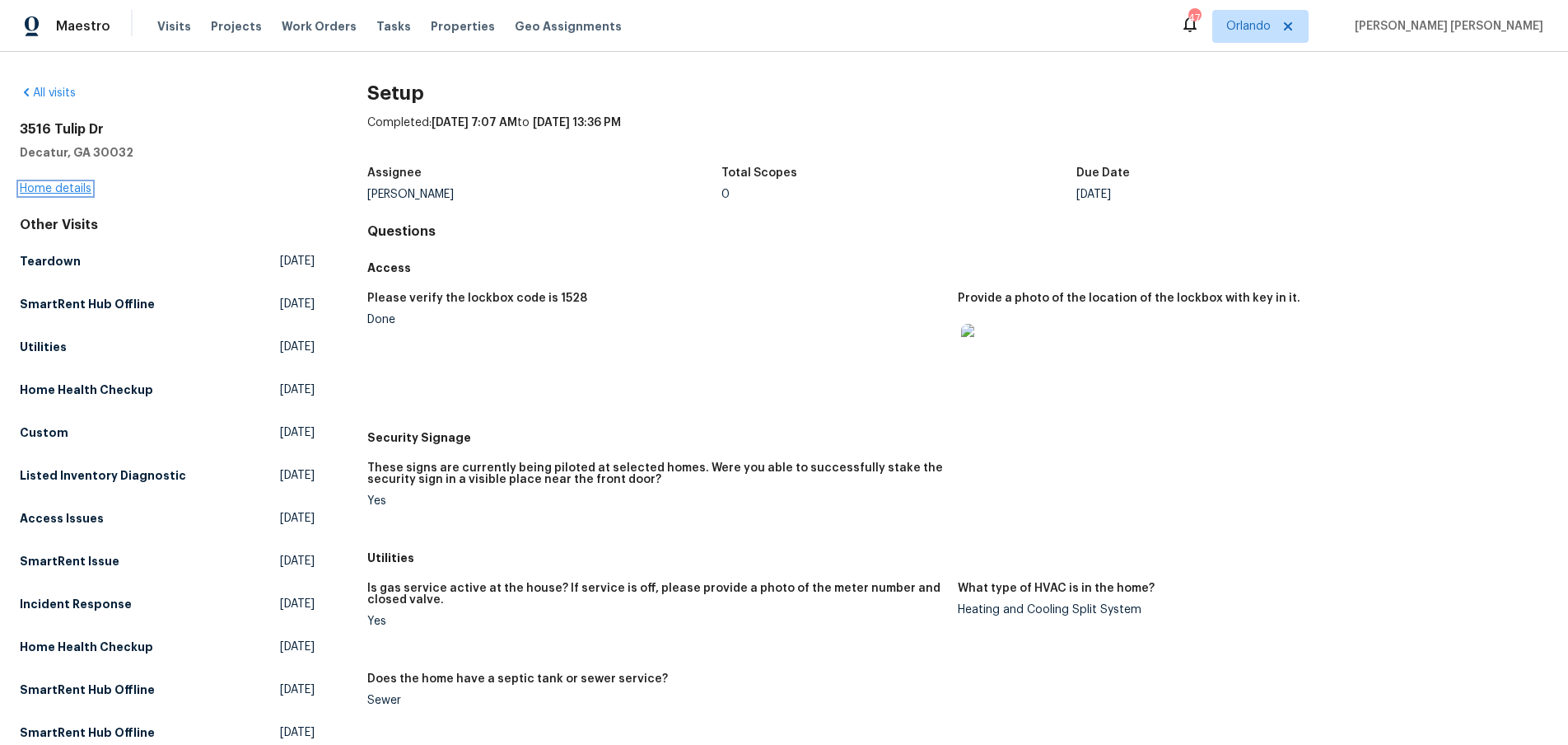
click at [69, 188] on link "Home details" at bounding box center [55, 188] width 72 height 12
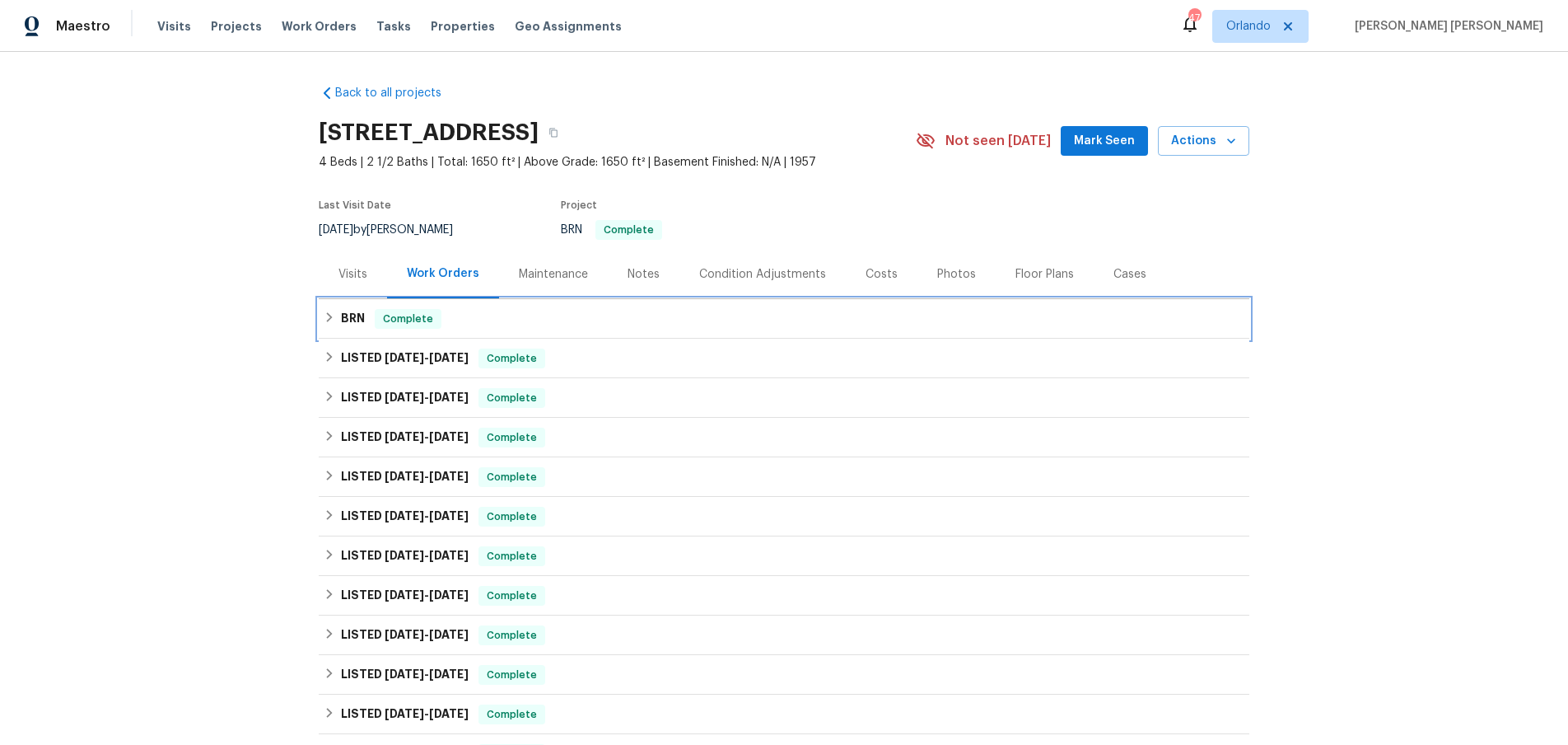
click at [336, 317] on div "BRN Complete" at bounding box center [784, 319] width 921 height 19
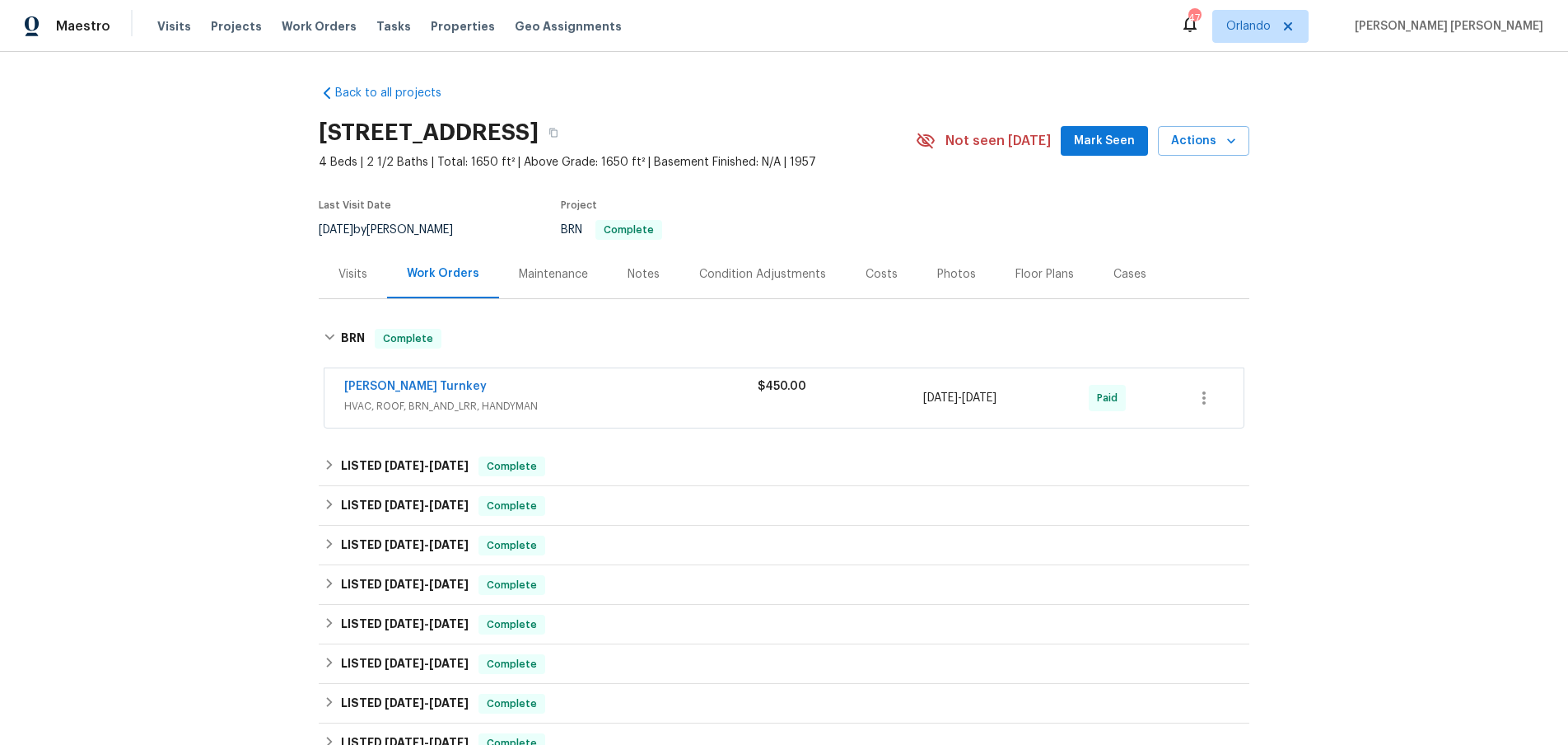
click at [341, 271] on div "Visits" at bounding box center [353, 274] width 29 height 17
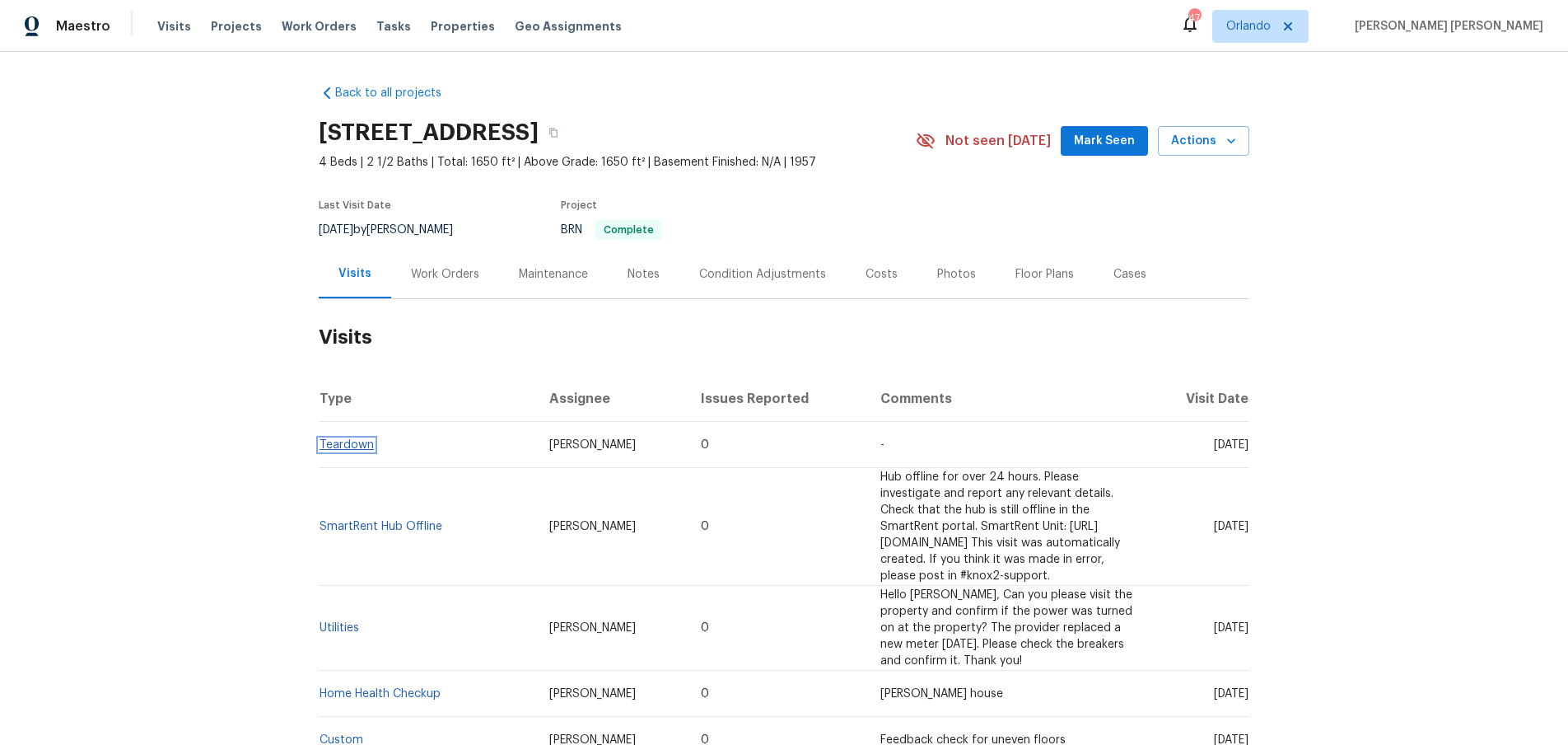
click at [339, 450] on link "Teardown" at bounding box center [346, 444] width 54 height 12
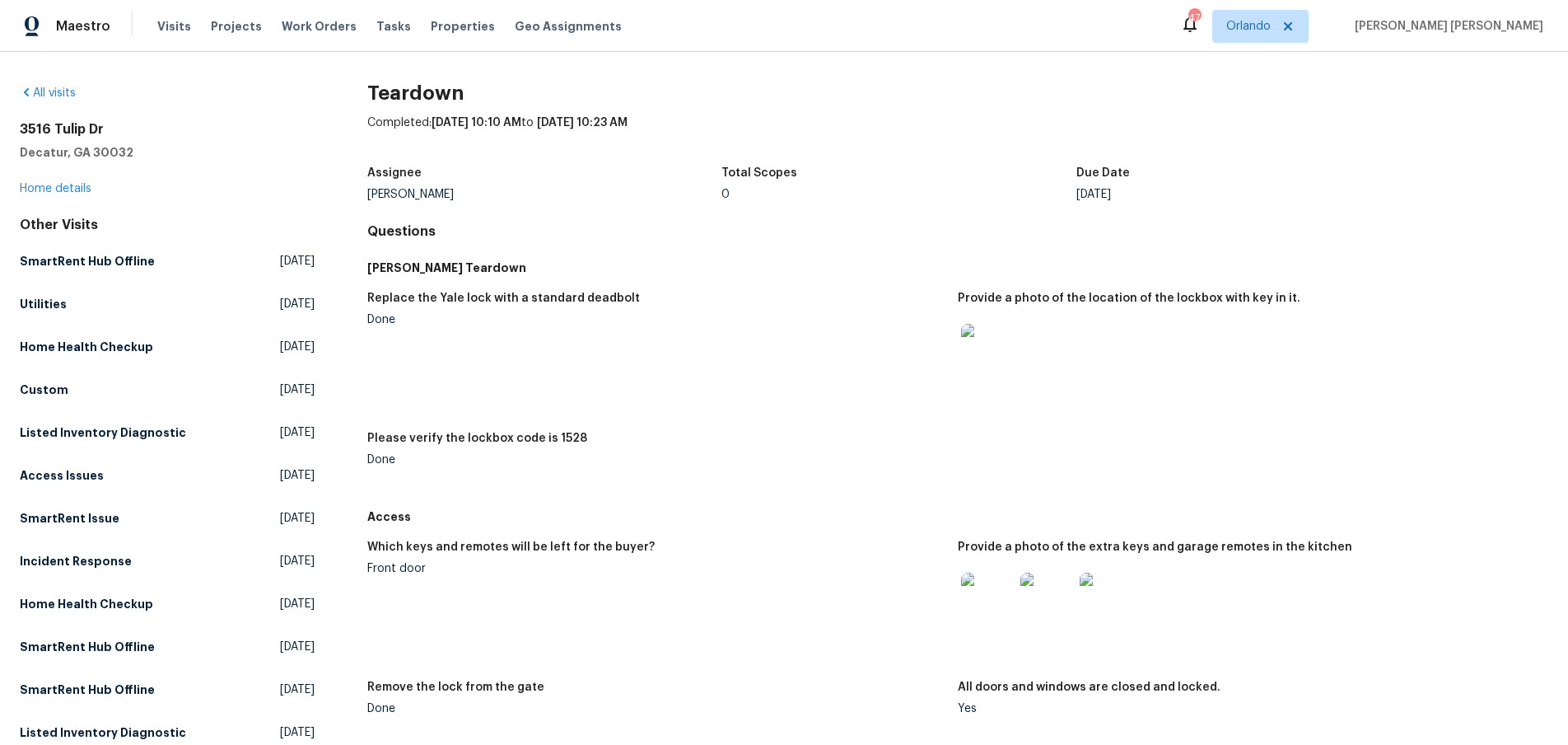
click at [991, 616] on img at bounding box center [988, 599] width 53 height 53
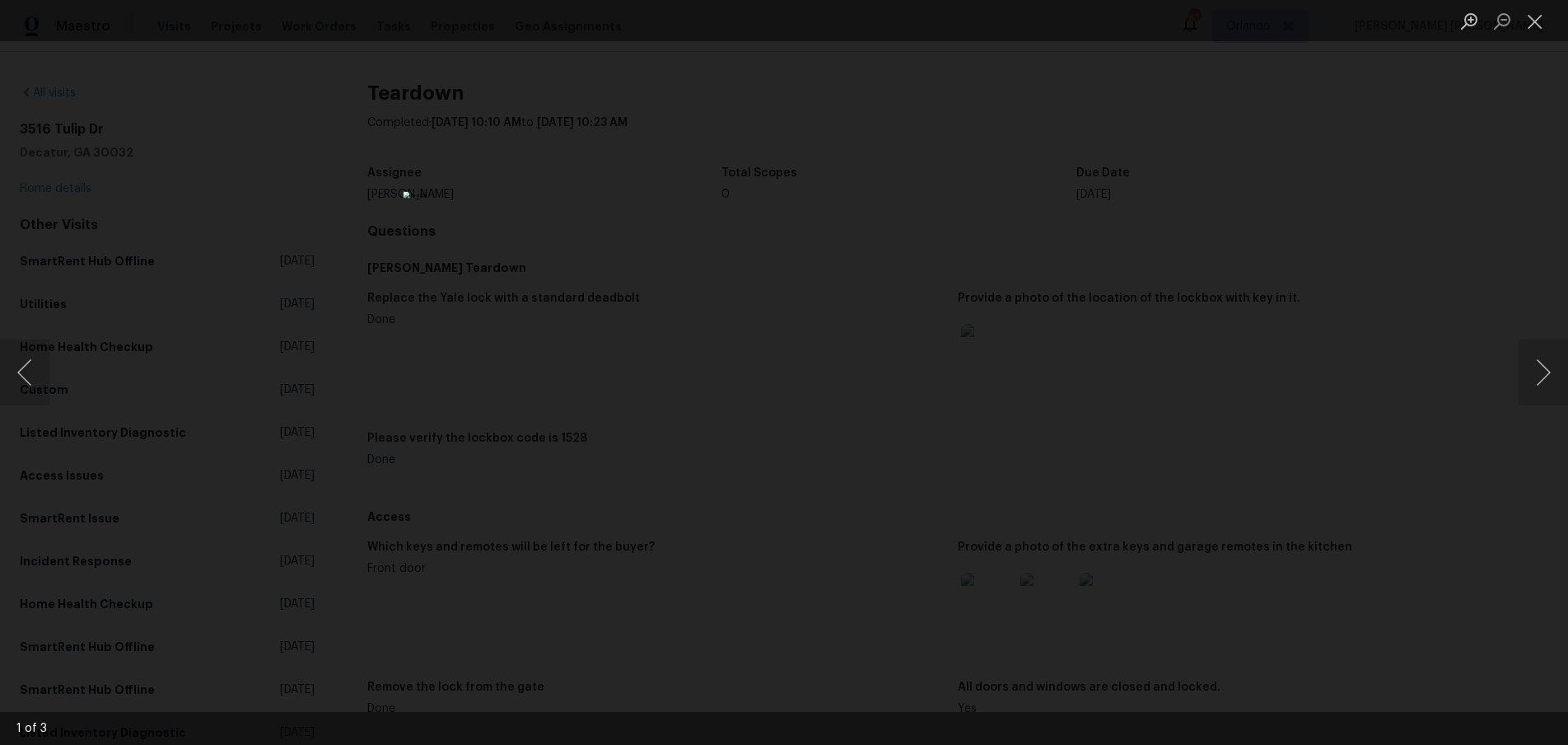
click at [1274, 446] on div "Lightbox" at bounding box center [784, 372] width 1568 height 745
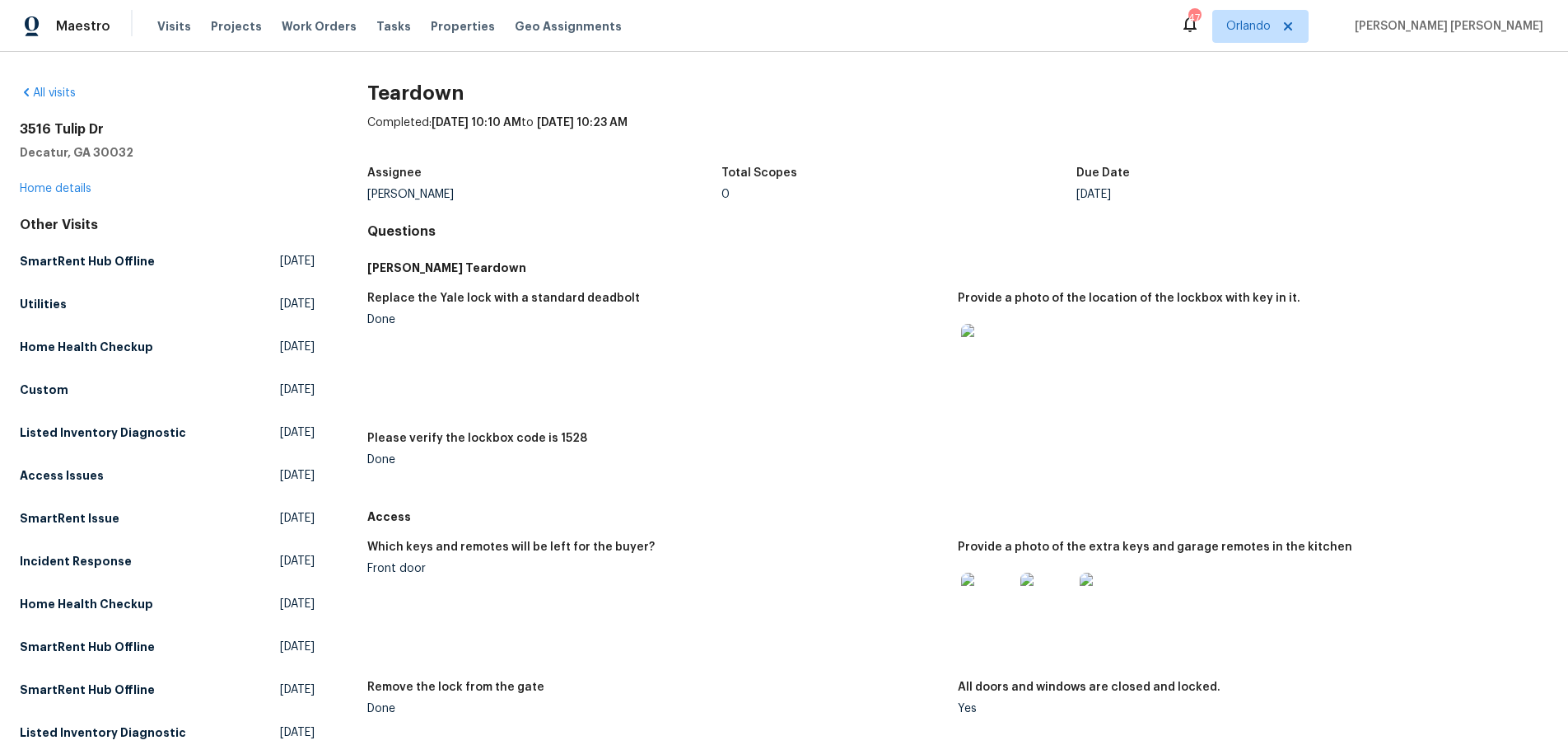
click at [1274, 446] on div "Lightbox" at bounding box center [784, 372] width 1568 height 745
click at [1106, 603] on img at bounding box center [1106, 599] width 53 height 53
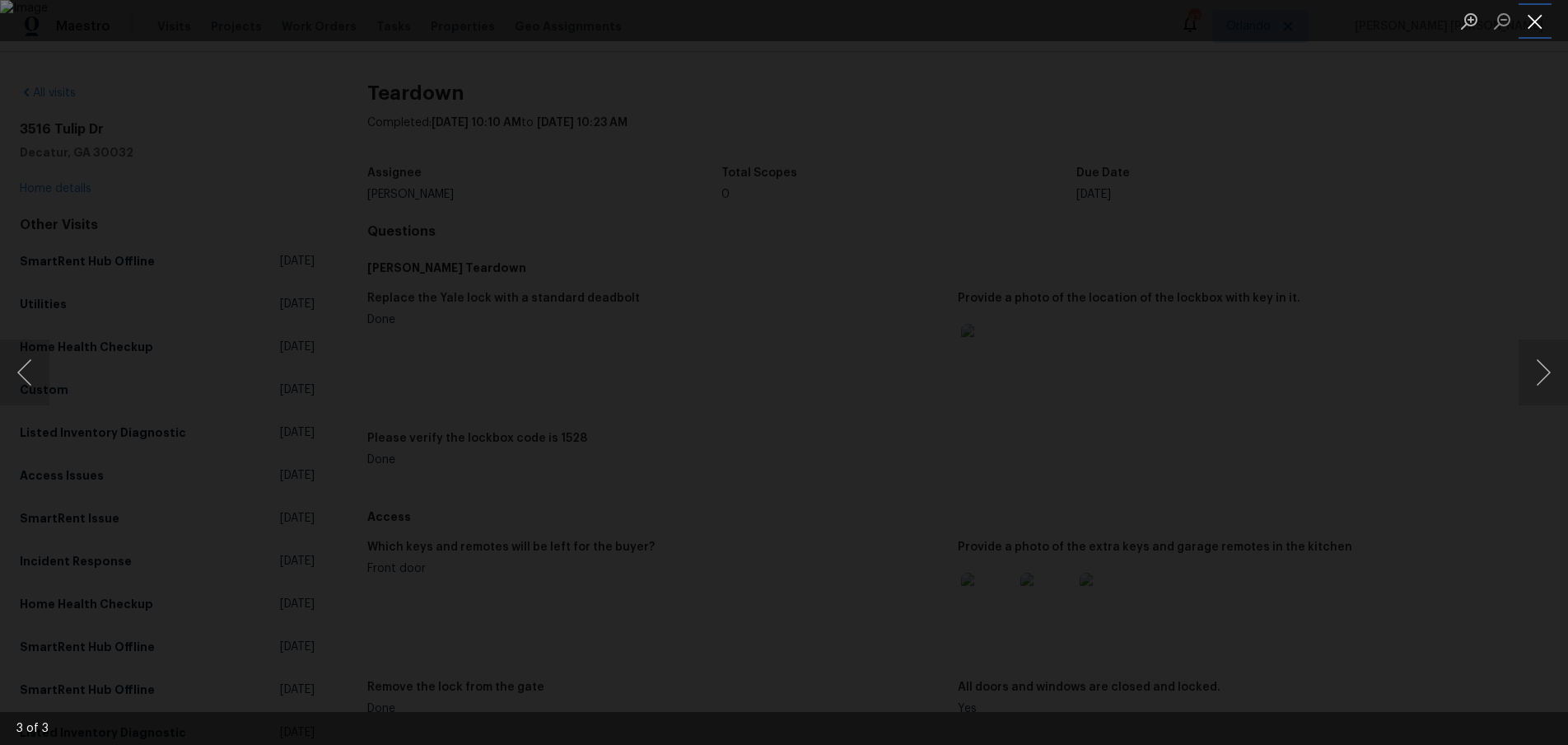
click at [1534, 27] on button "Close lightbox" at bounding box center [1534, 20] width 33 height 29
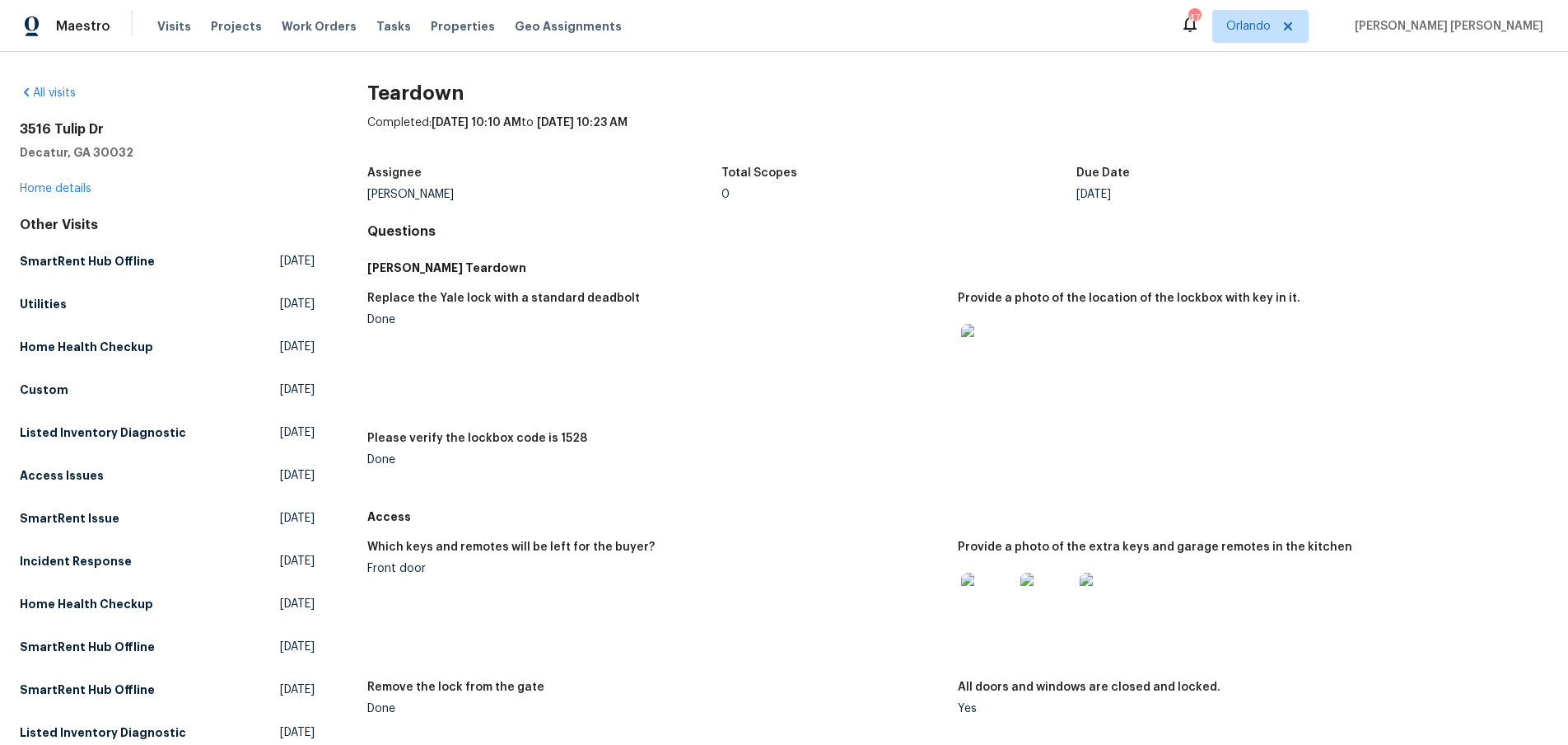
click at [985, 350] on img at bounding box center [988, 350] width 53 height 53
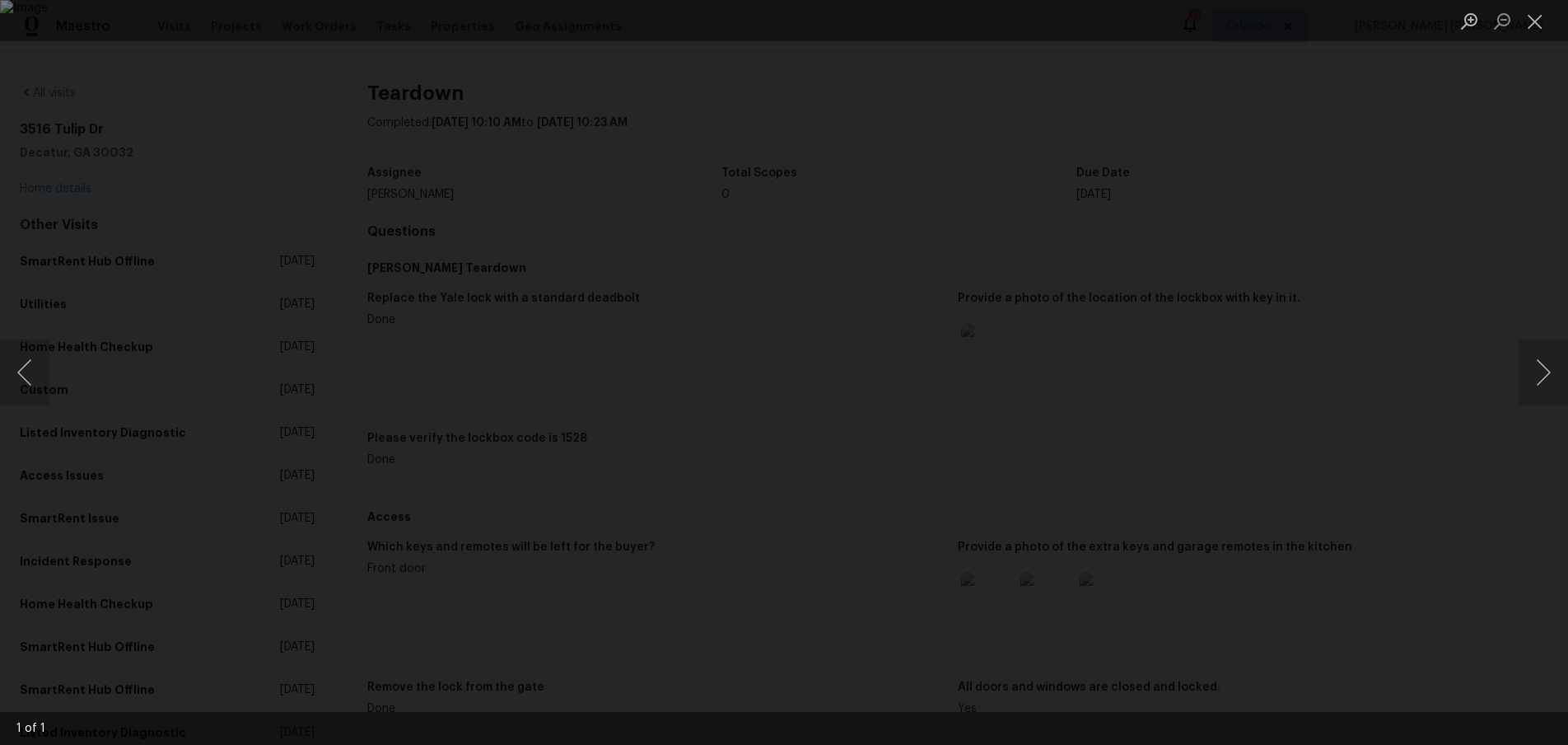
click at [1389, 595] on div "Lightbox" at bounding box center [784, 372] width 1568 height 745
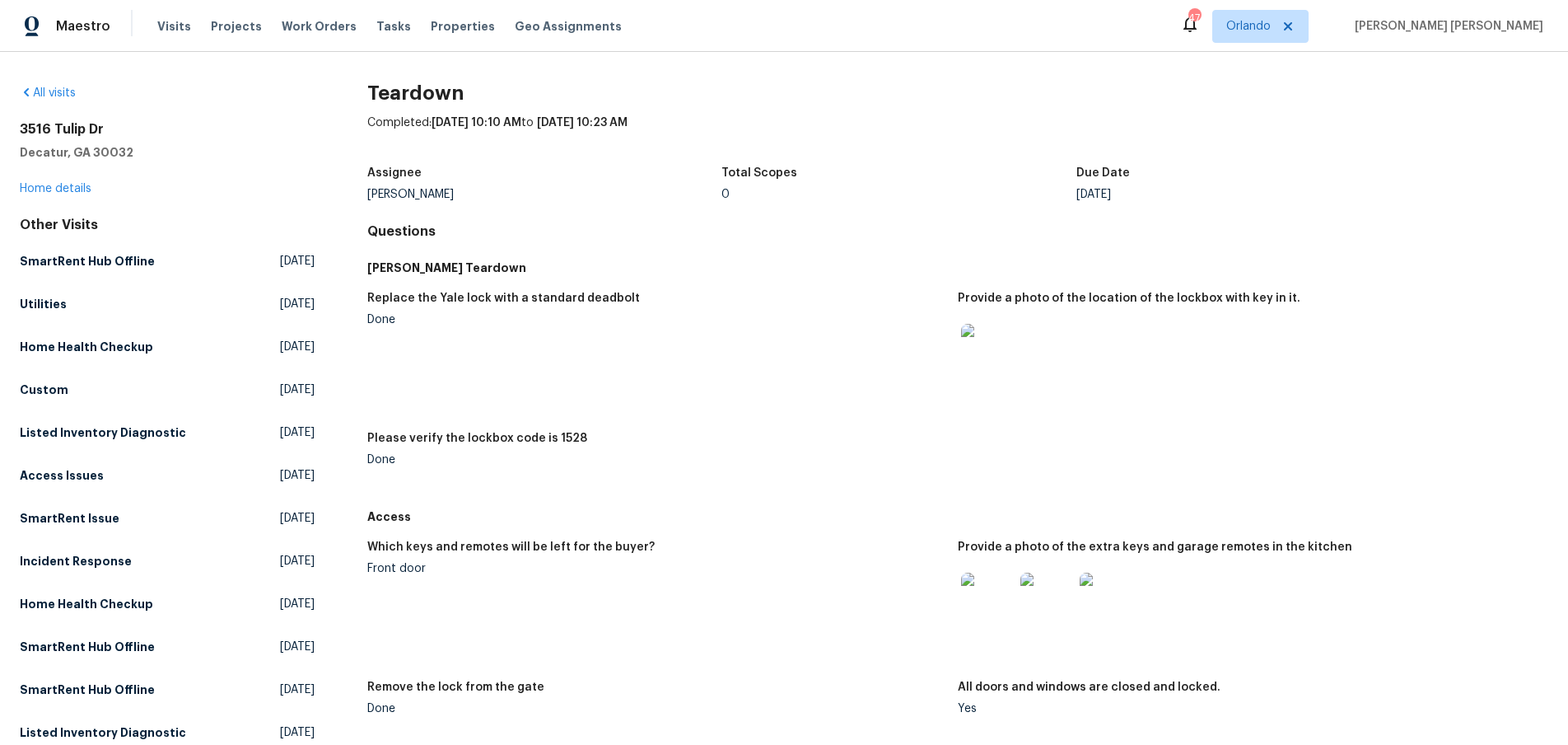
click at [1047, 602] on img at bounding box center [1047, 599] width 53 height 53
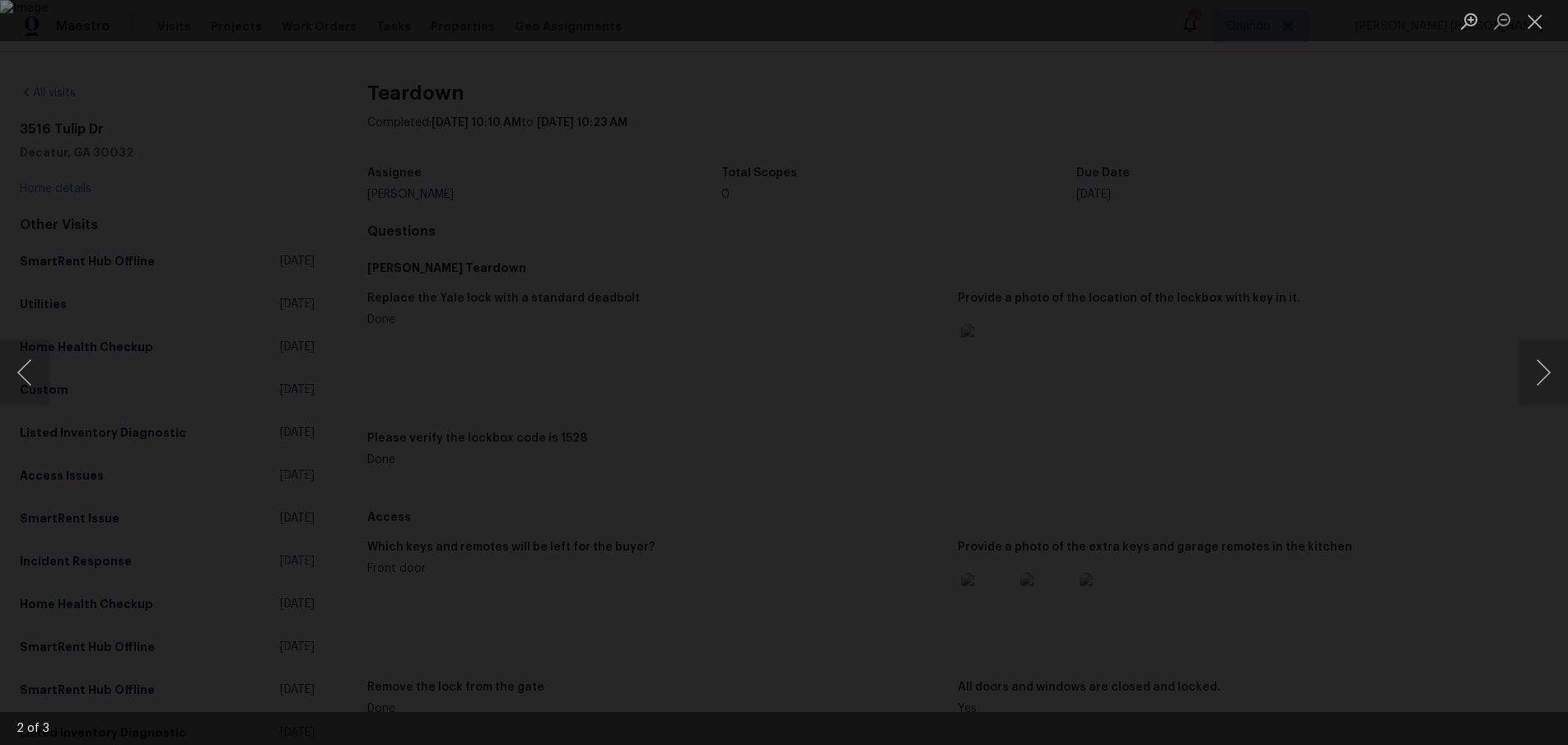
click at [1400, 547] on div "Lightbox" at bounding box center [784, 372] width 1568 height 745
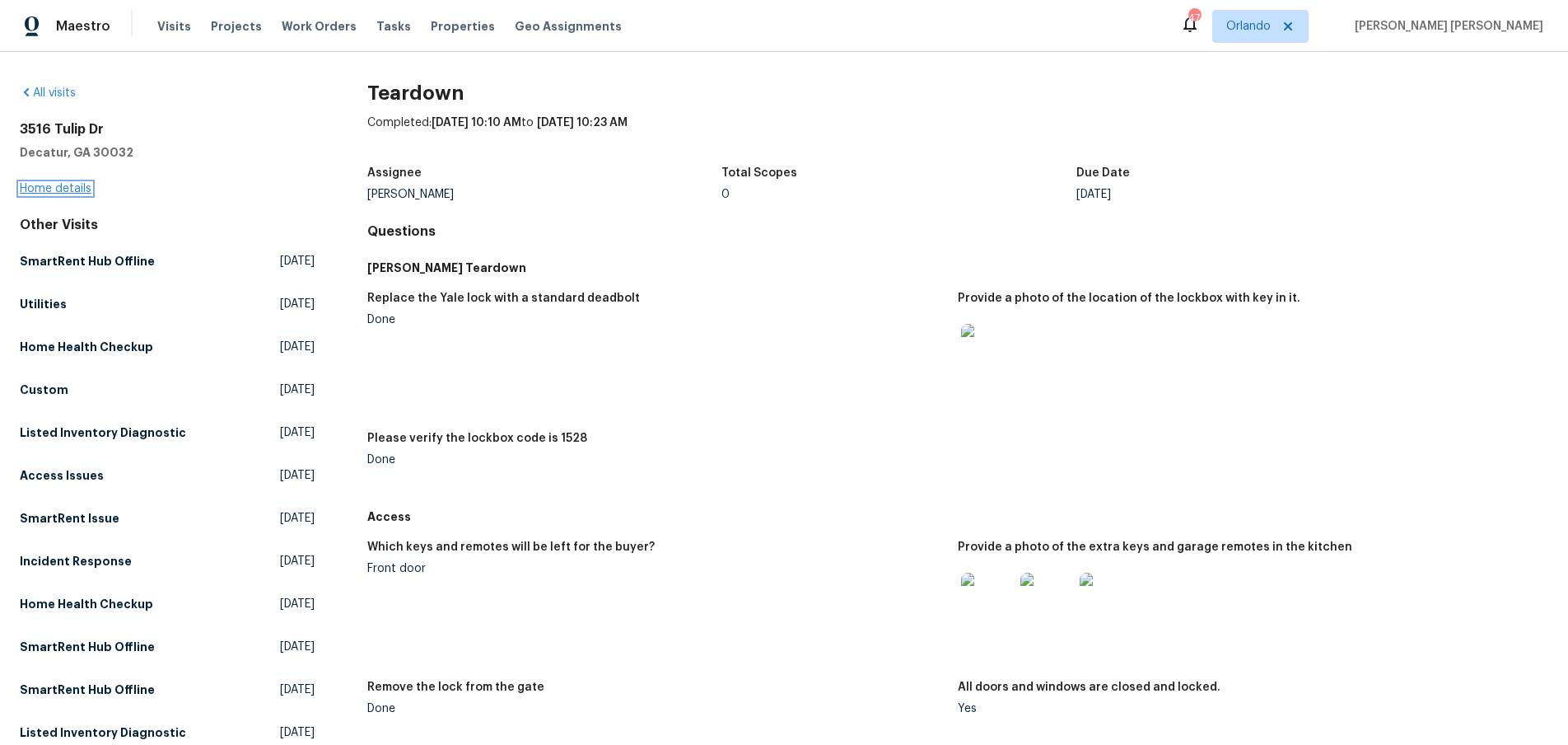
click at [56, 188] on link "Home details" at bounding box center [55, 188] width 72 height 12
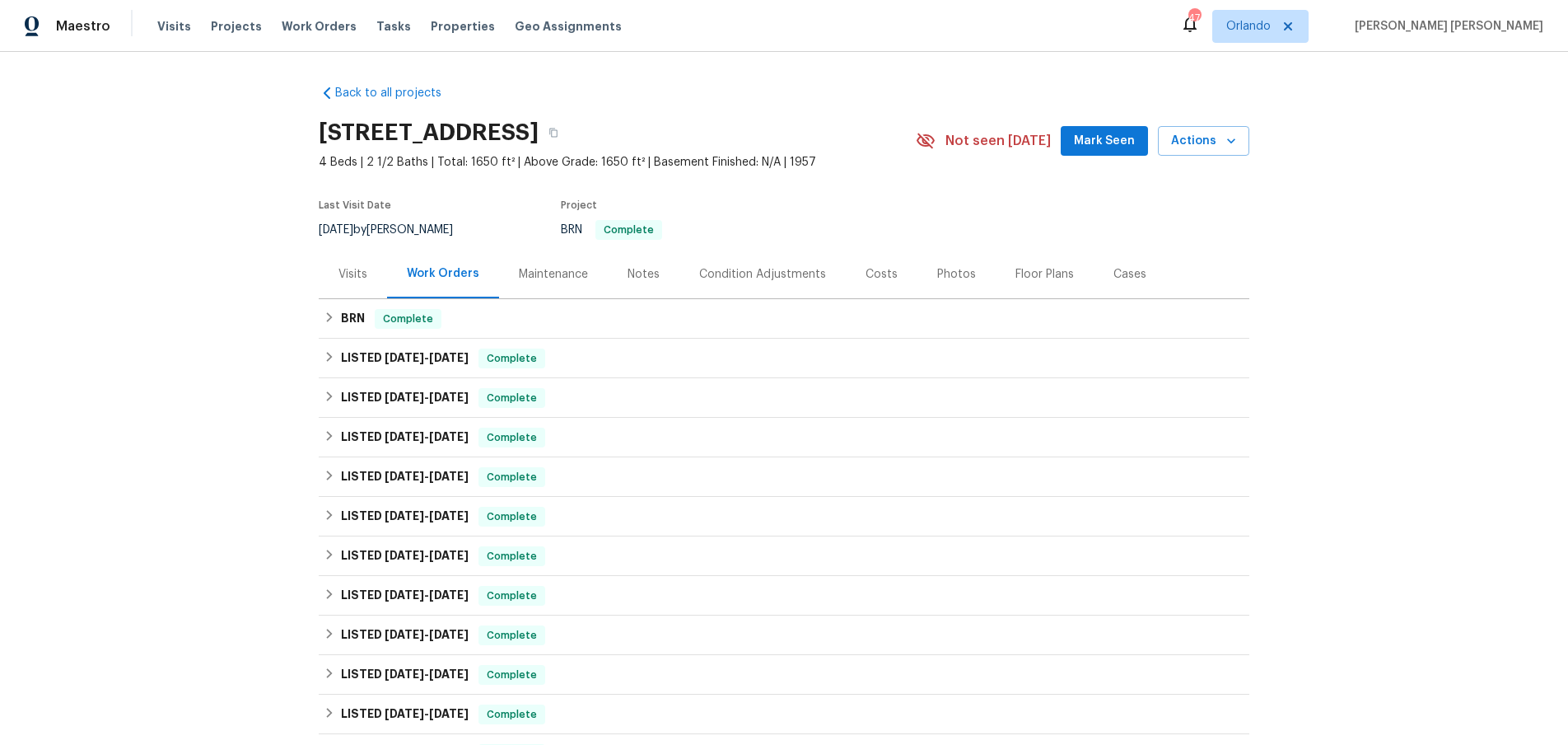
click at [631, 276] on div "Notes" at bounding box center [643, 274] width 32 height 17
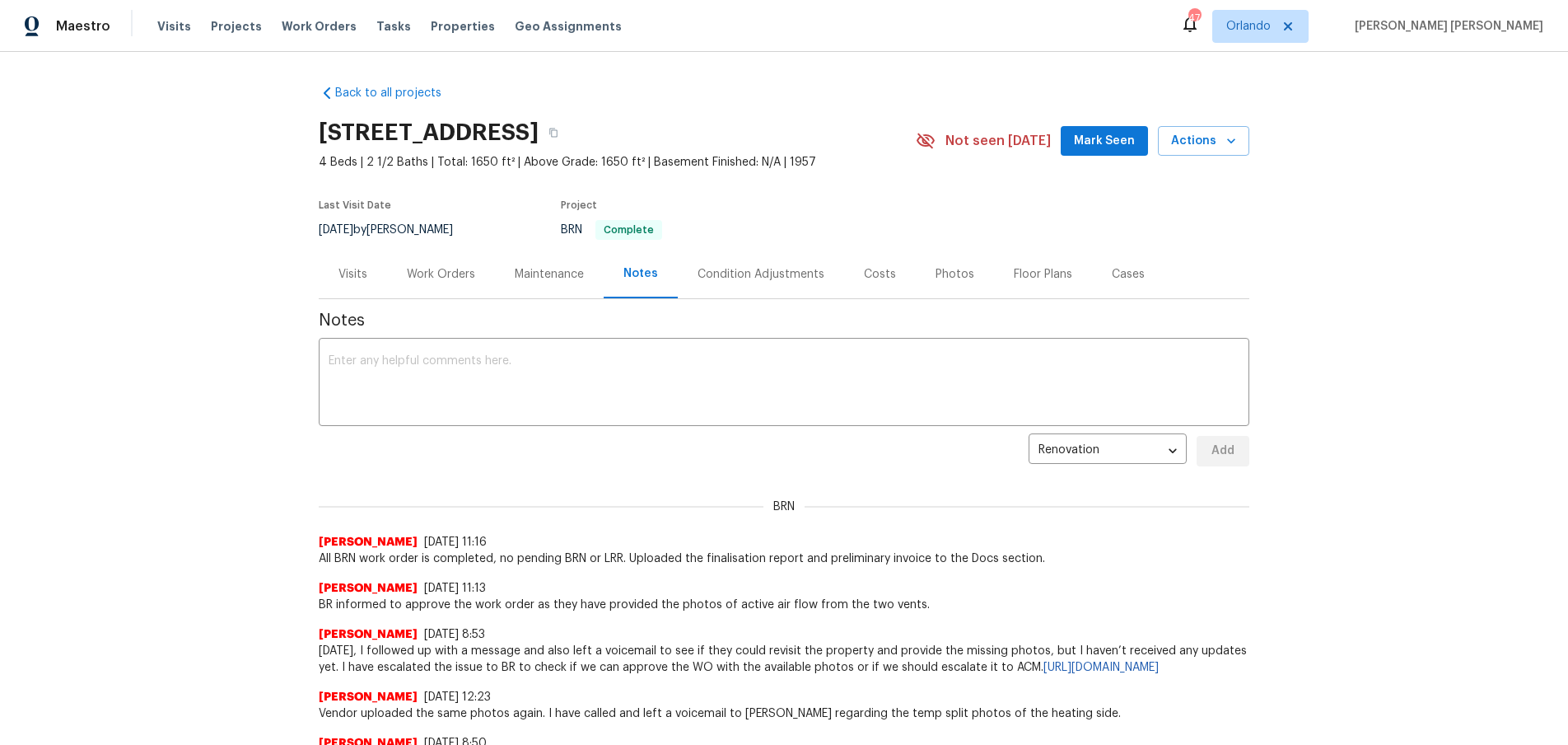
drag, startPoint x: 345, startPoint y: 280, endPoint x: 348, endPoint y: 270, distance: 10.4
click at [343, 276] on div "Visits" at bounding box center [353, 274] width 29 height 17
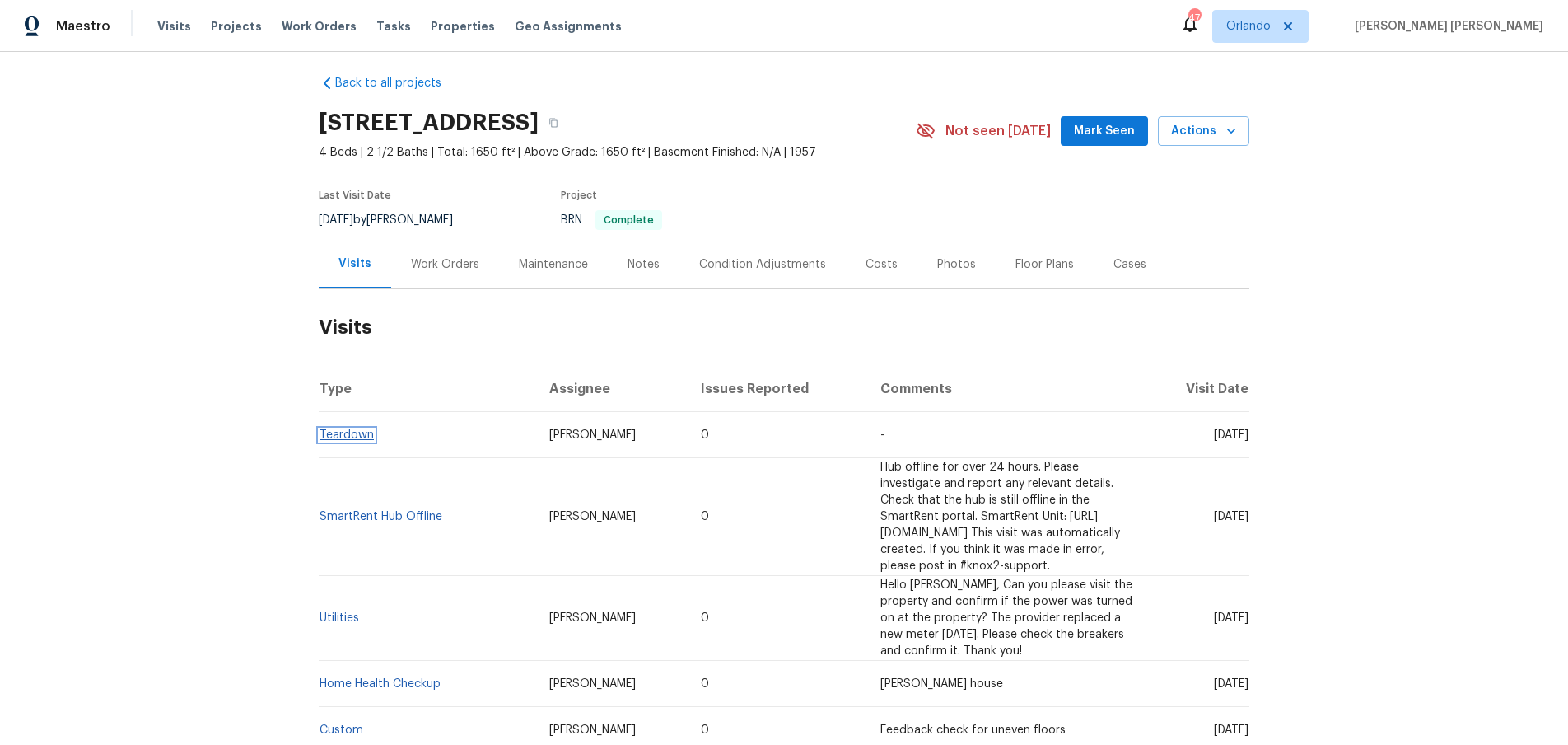
scroll to position [7, 0]
click at [341, 443] on link "Teardown" at bounding box center [346, 437] width 54 height 12
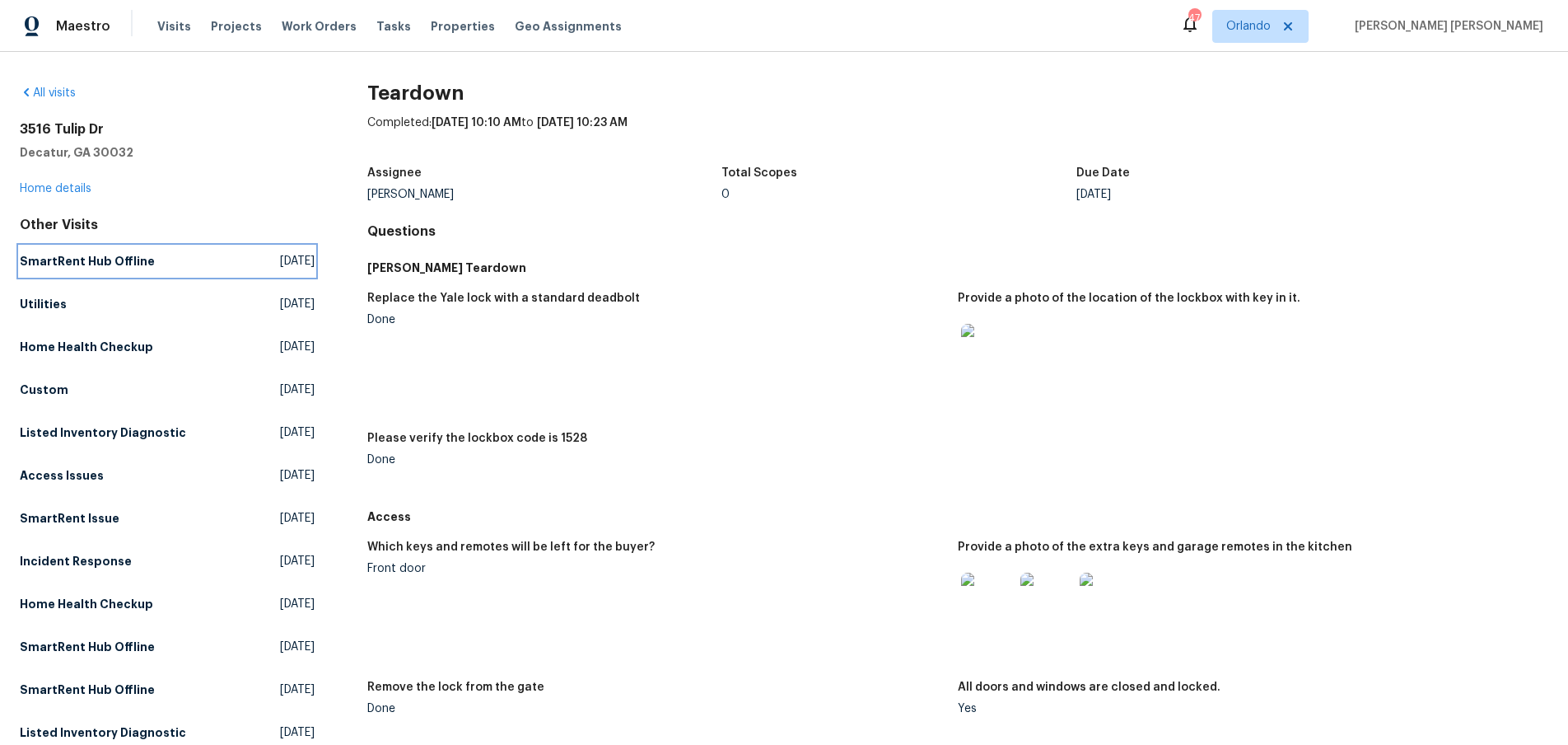
drag, startPoint x: 89, startPoint y: 261, endPoint x: 170, endPoint y: 265, distance: 81.1
click at [90, 261] on h5 "SmartRent Hub Offline" at bounding box center [87, 261] width 135 height 17
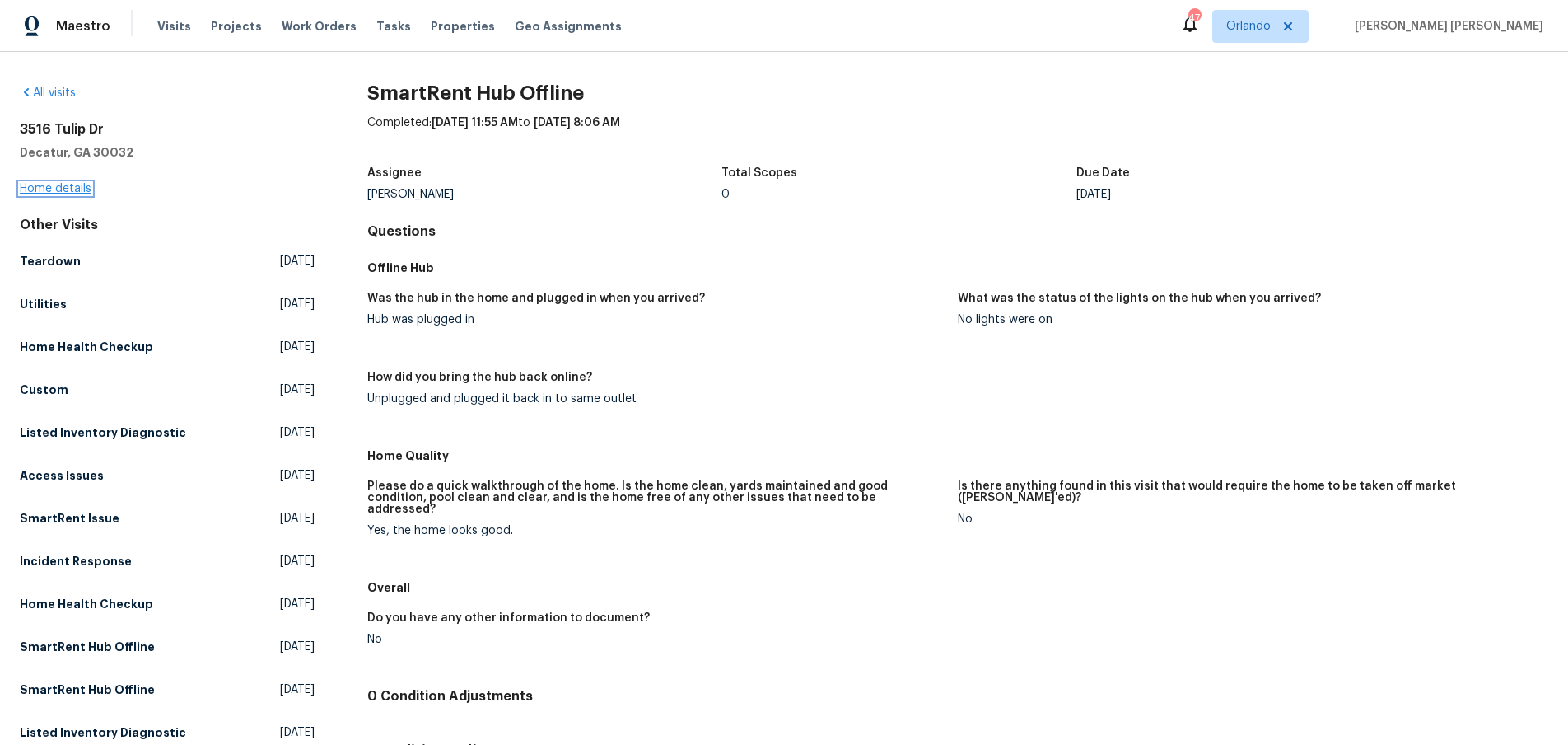
click at [66, 191] on link "Home details" at bounding box center [55, 188] width 72 height 12
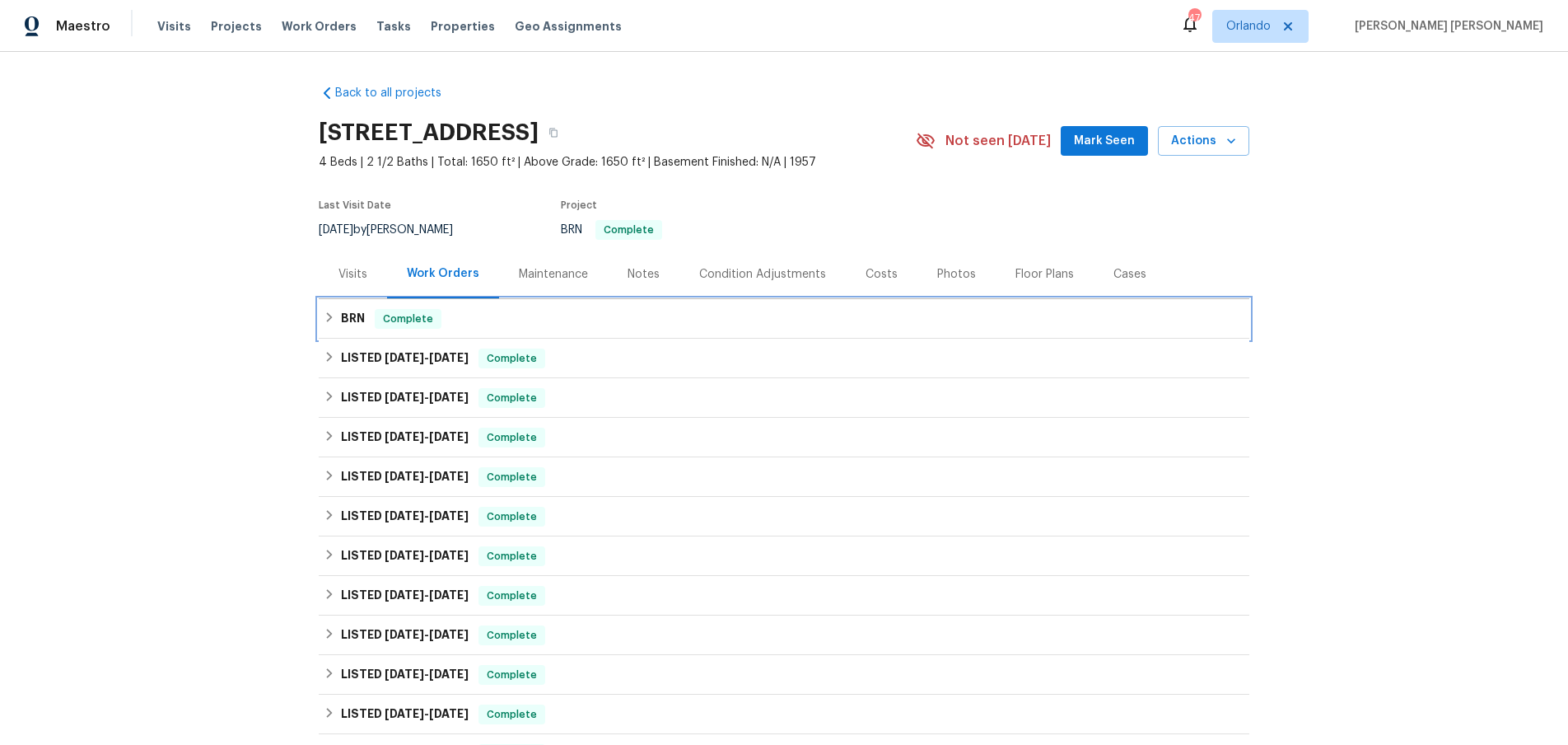
click at [335, 325] on div "BRN Complete" at bounding box center [784, 319] width 921 height 19
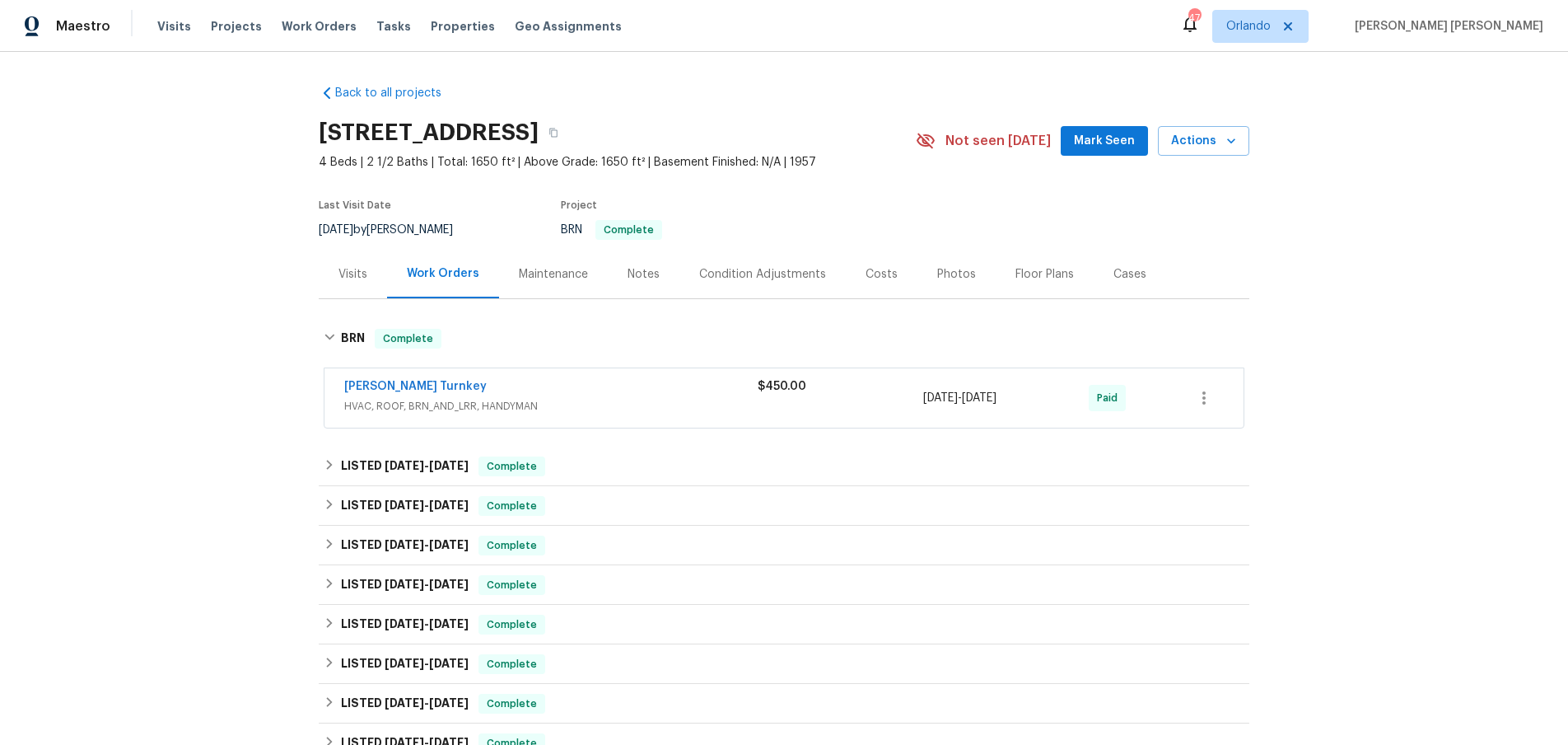
click at [874, 389] on div "$450.00" at bounding box center [840, 386] width 165 height 17
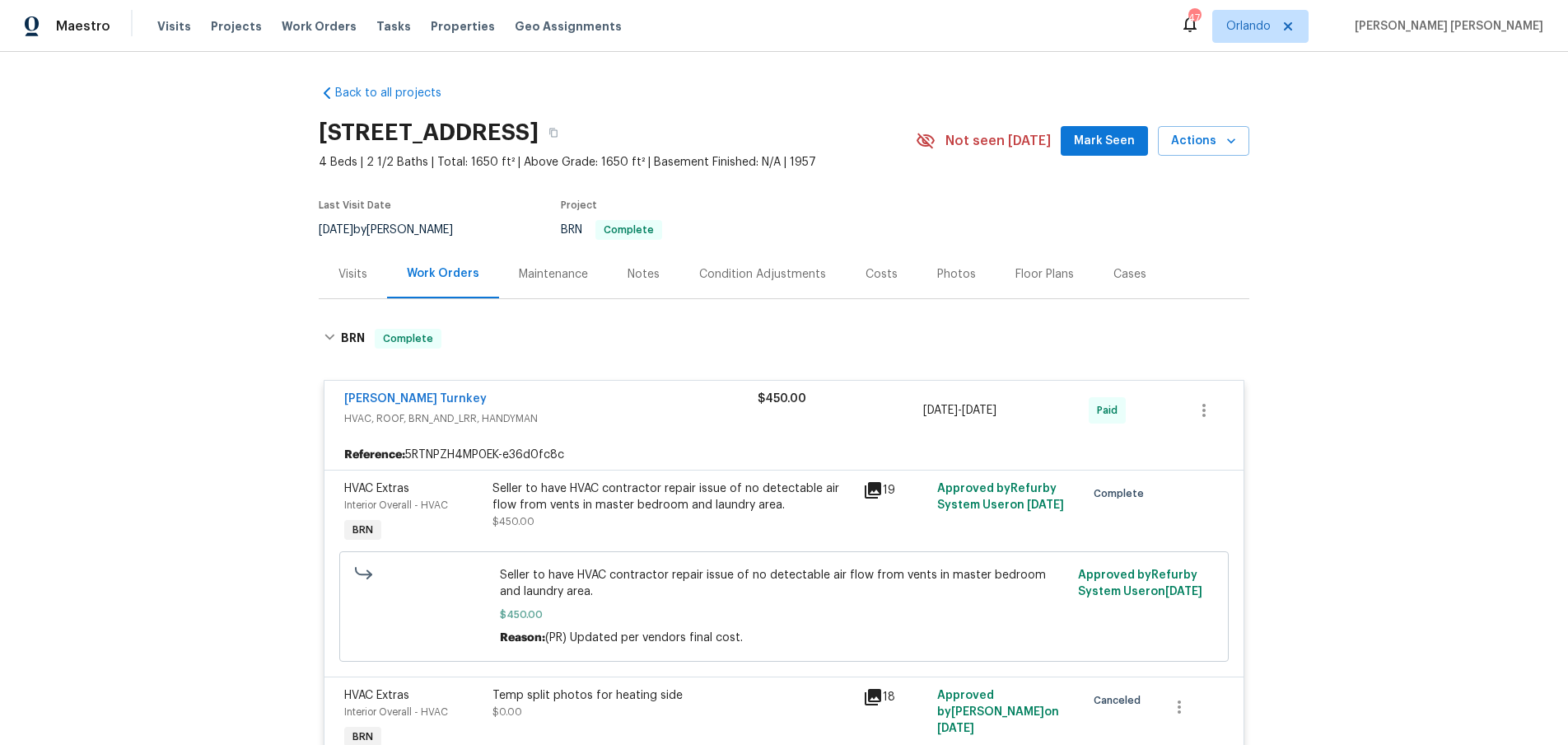
click at [871, 484] on icon at bounding box center [873, 490] width 17 height 17
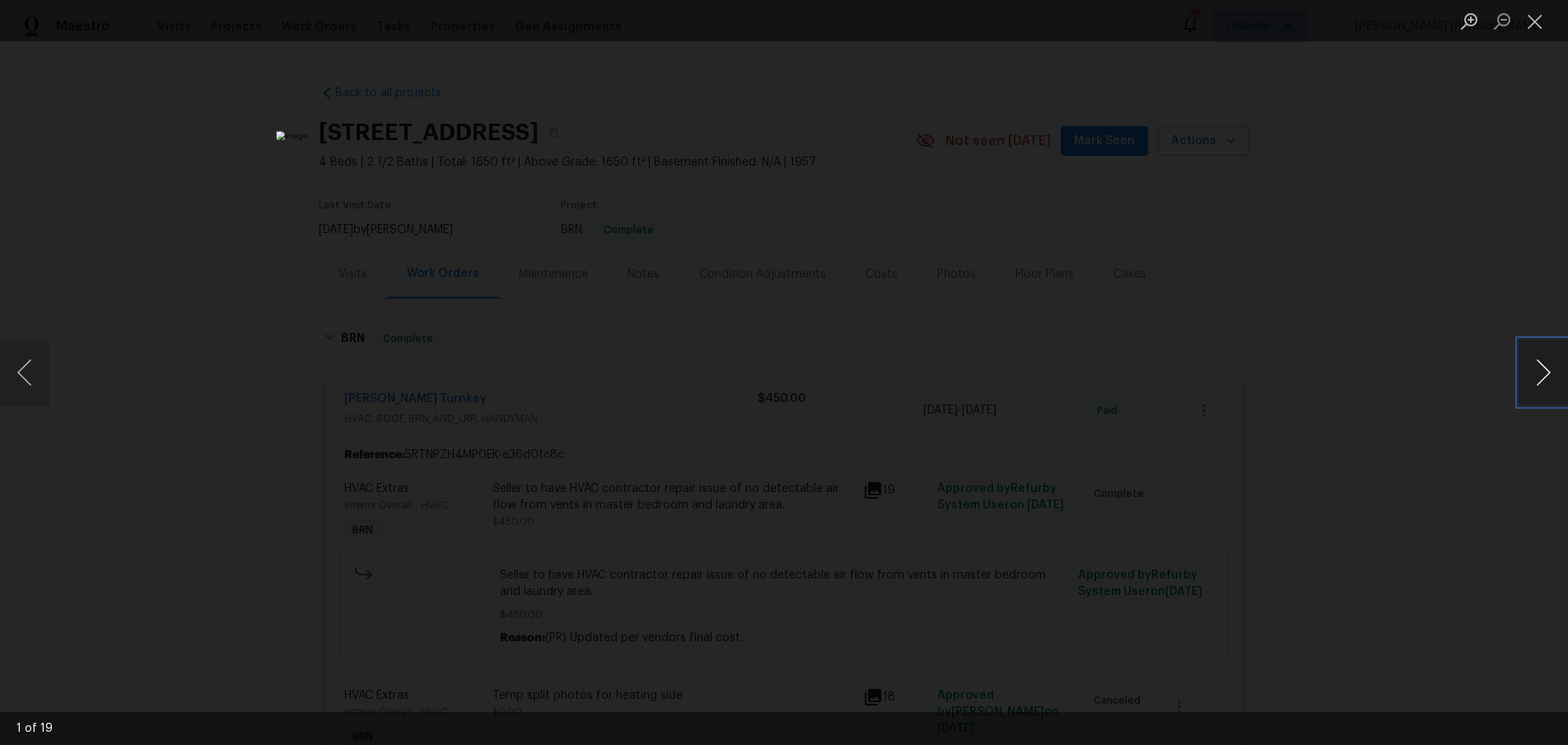
click at [1537, 369] on button "Next image" at bounding box center [1543, 372] width 50 height 65
drag, startPoint x: 1465, startPoint y: 475, endPoint x: 1427, endPoint y: 472, distance: 38.1
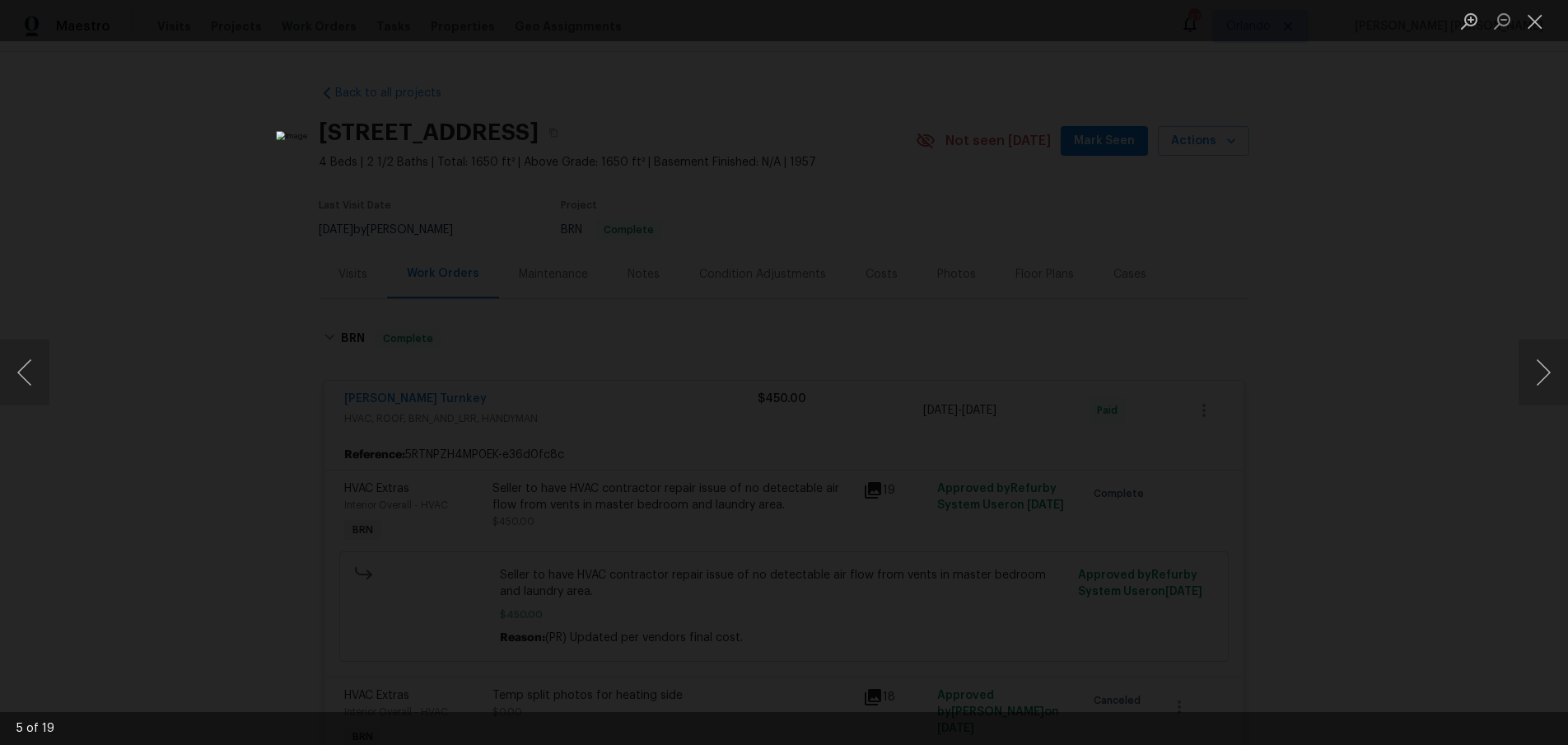
click at [1458, 472] on div "Lightbox" at bounding box center [784, 372] width 1568 height 745
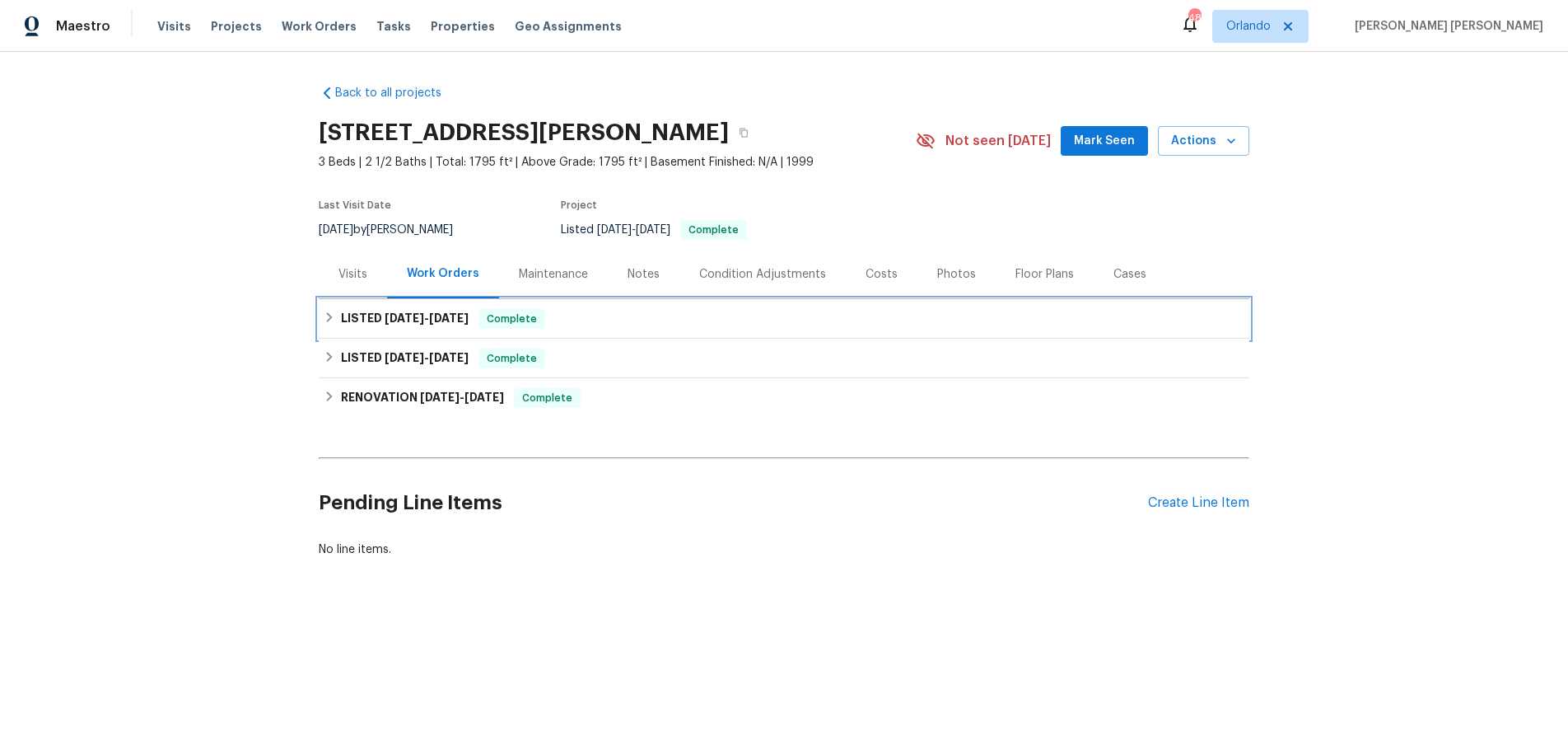
click at [340, 326] on div "LISTED 4/10/25 - 4/12/25 Complete" at bounding box center [784, 319] width 921 height 19
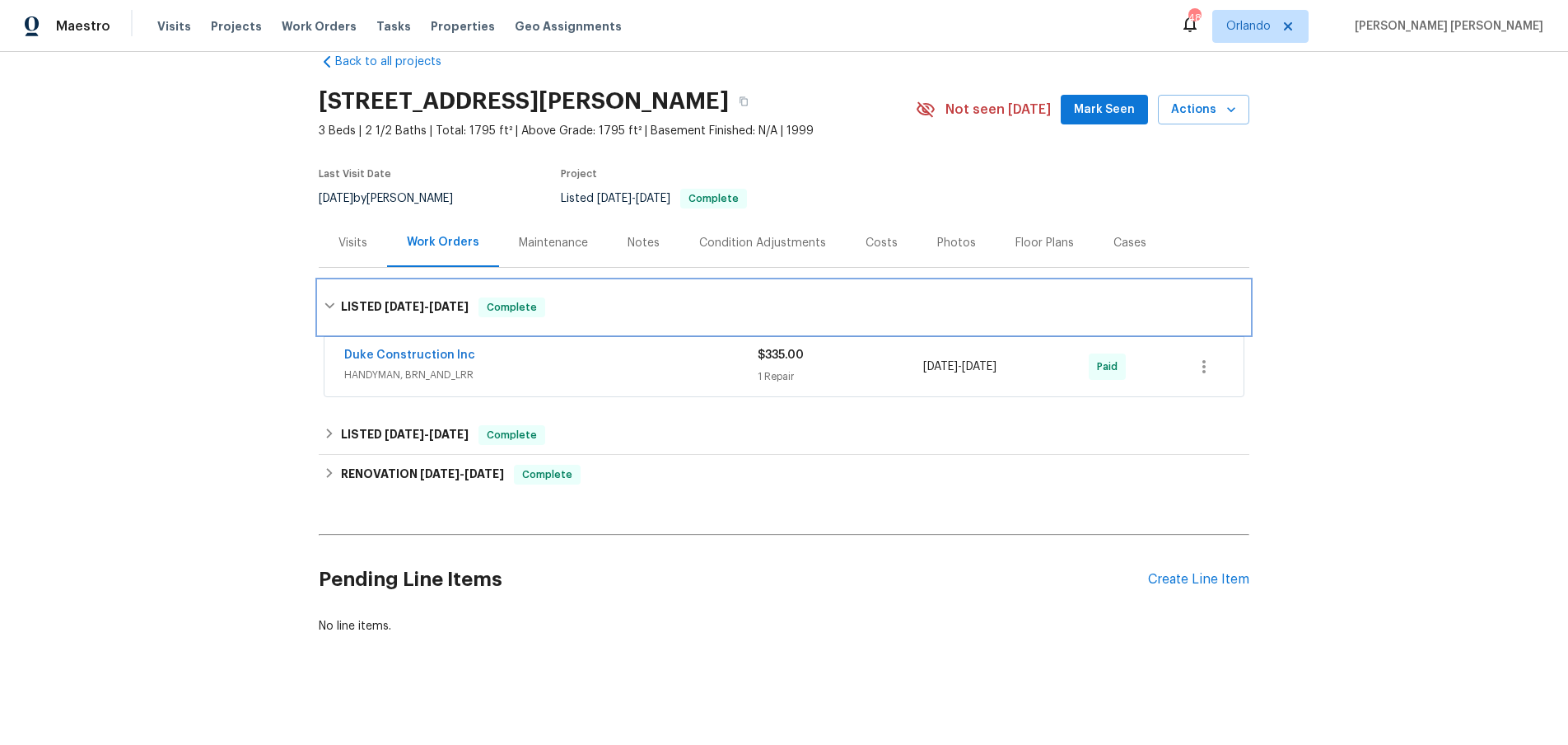
scroll to position [33, 0]
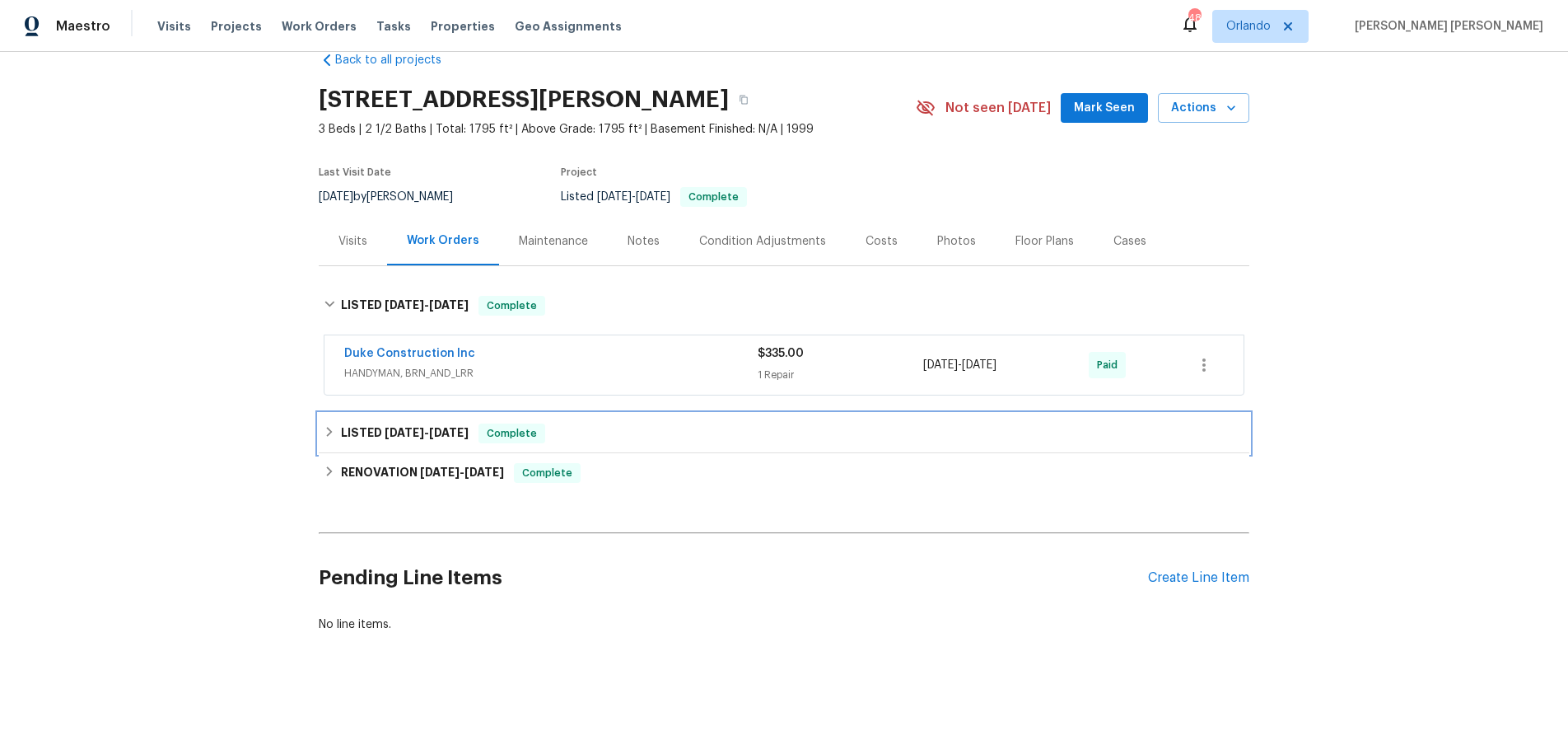
click at [328, 438] on div "LISTED 3/15/25 - 3/20/25 Complete" at bounding box center [784, 434] width 921 height 19
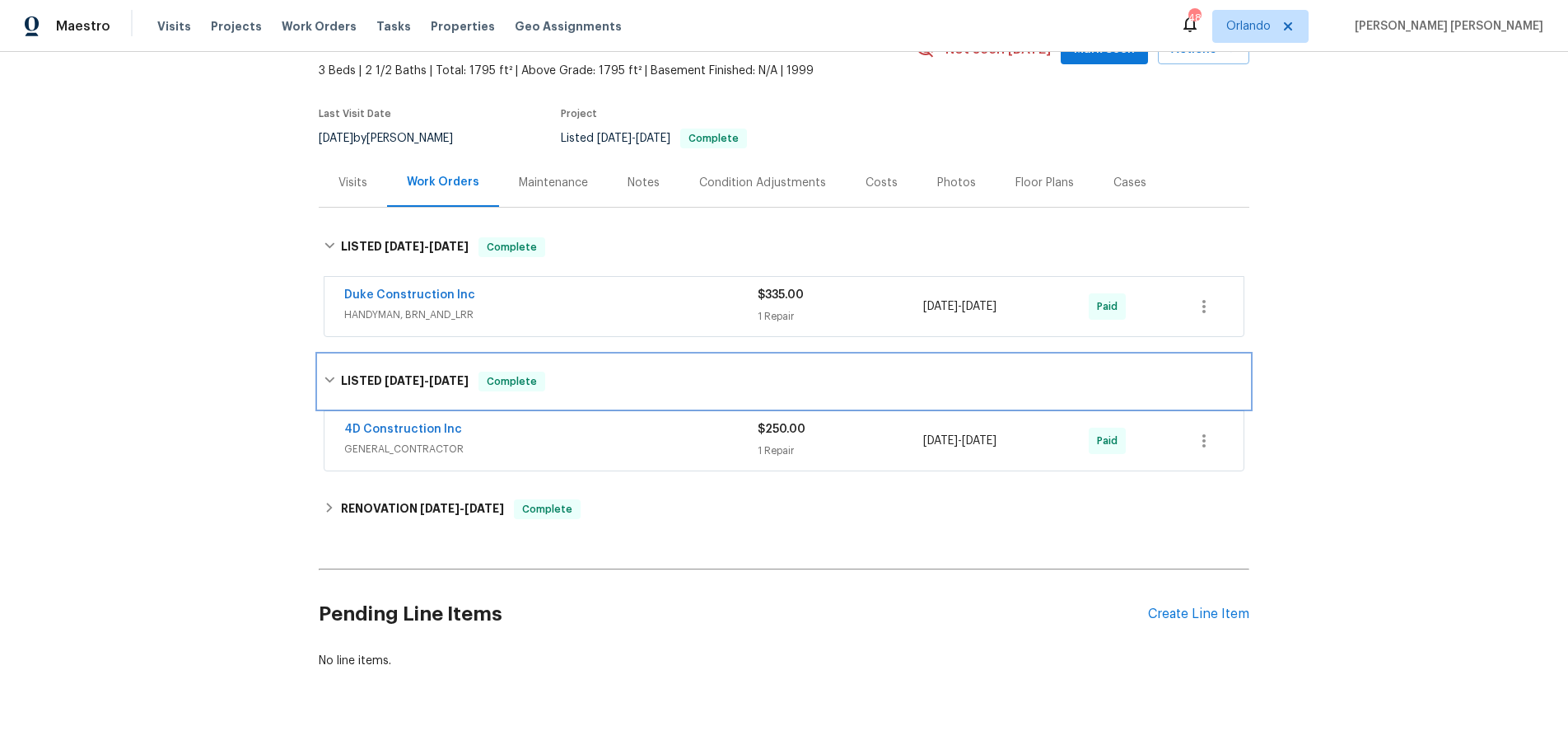
scroll to position [127, 0]
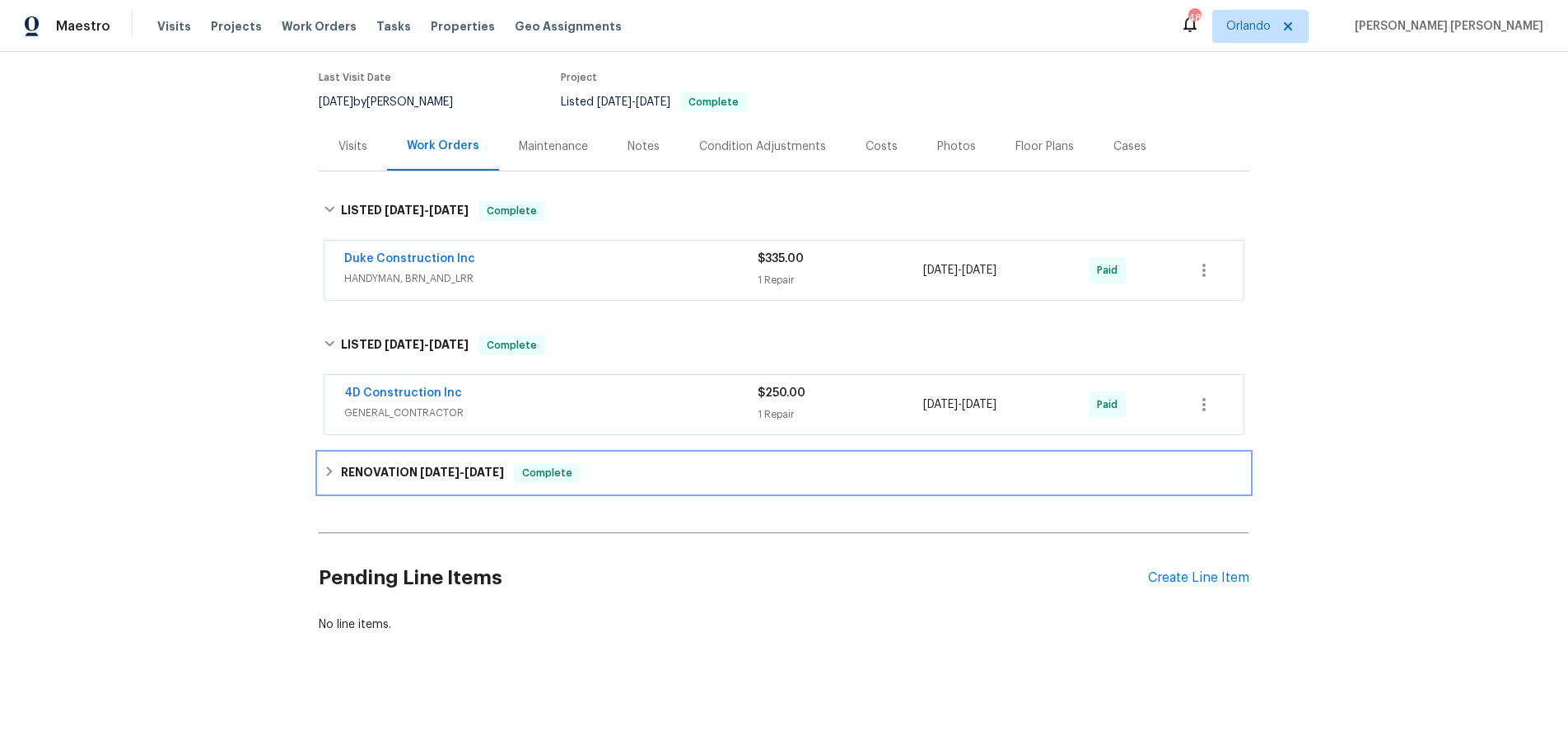
drag, startPoint x: 333, startPoint y: 467, endPoint x: 372, endPoint y: 464, distance: 39.1
click at [338, 467] on div "RENOVATION 2/18/25 - 3/7/25 Complete" at bounding box center [784, 472] width 921 height 19
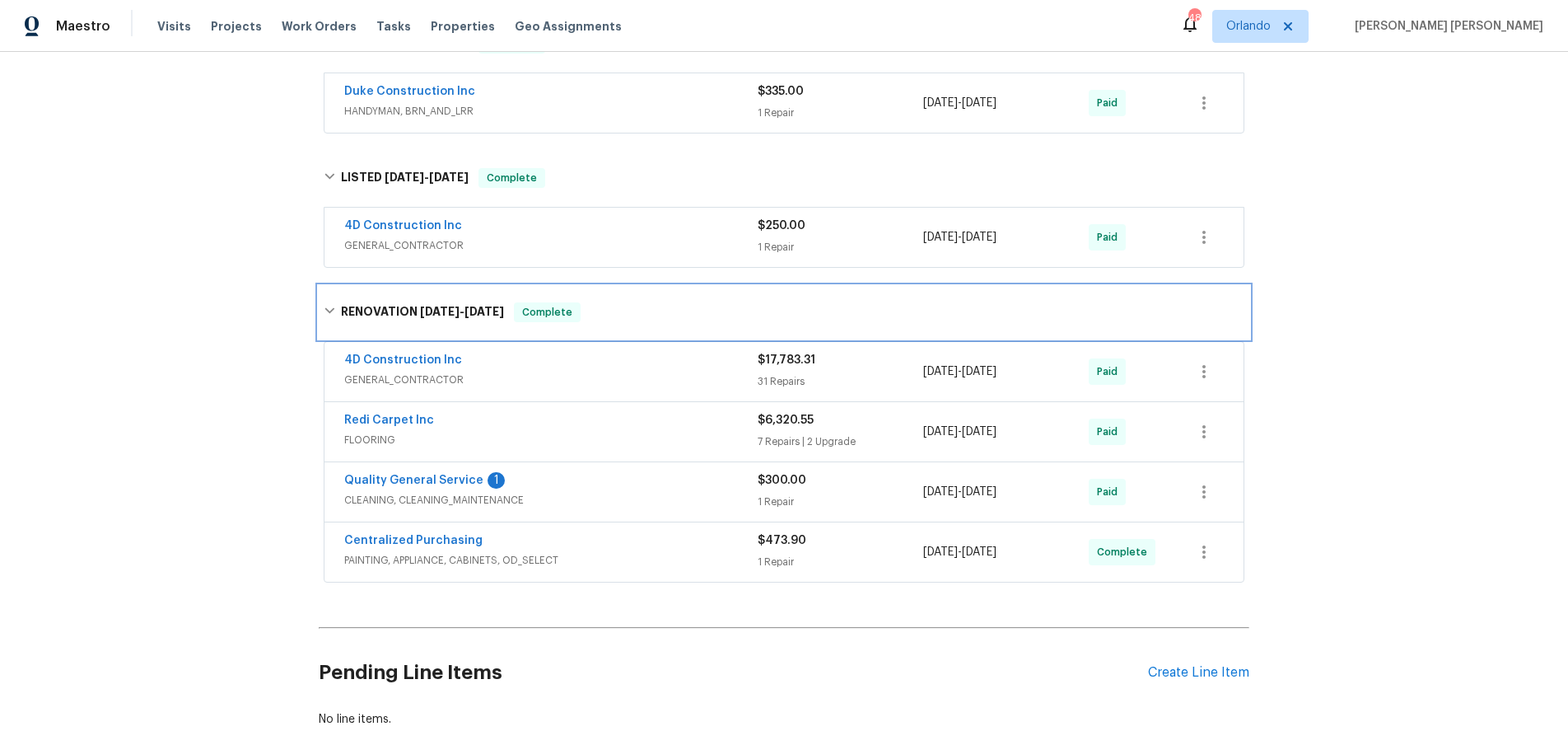
scroll to position [389, 0]
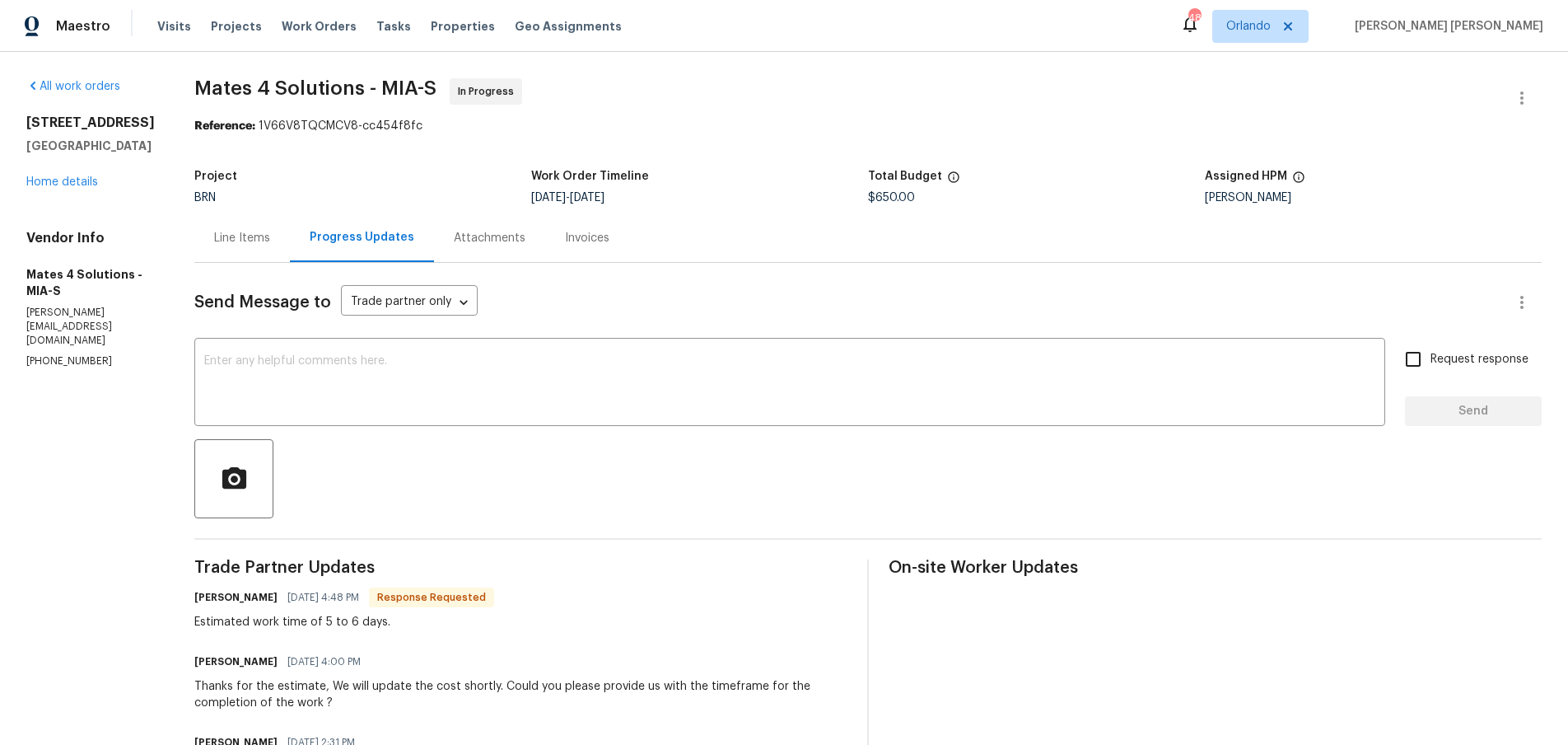
click at [236, 238] on div "Line Items" at bounding box center [241, 238] width 56 height 17
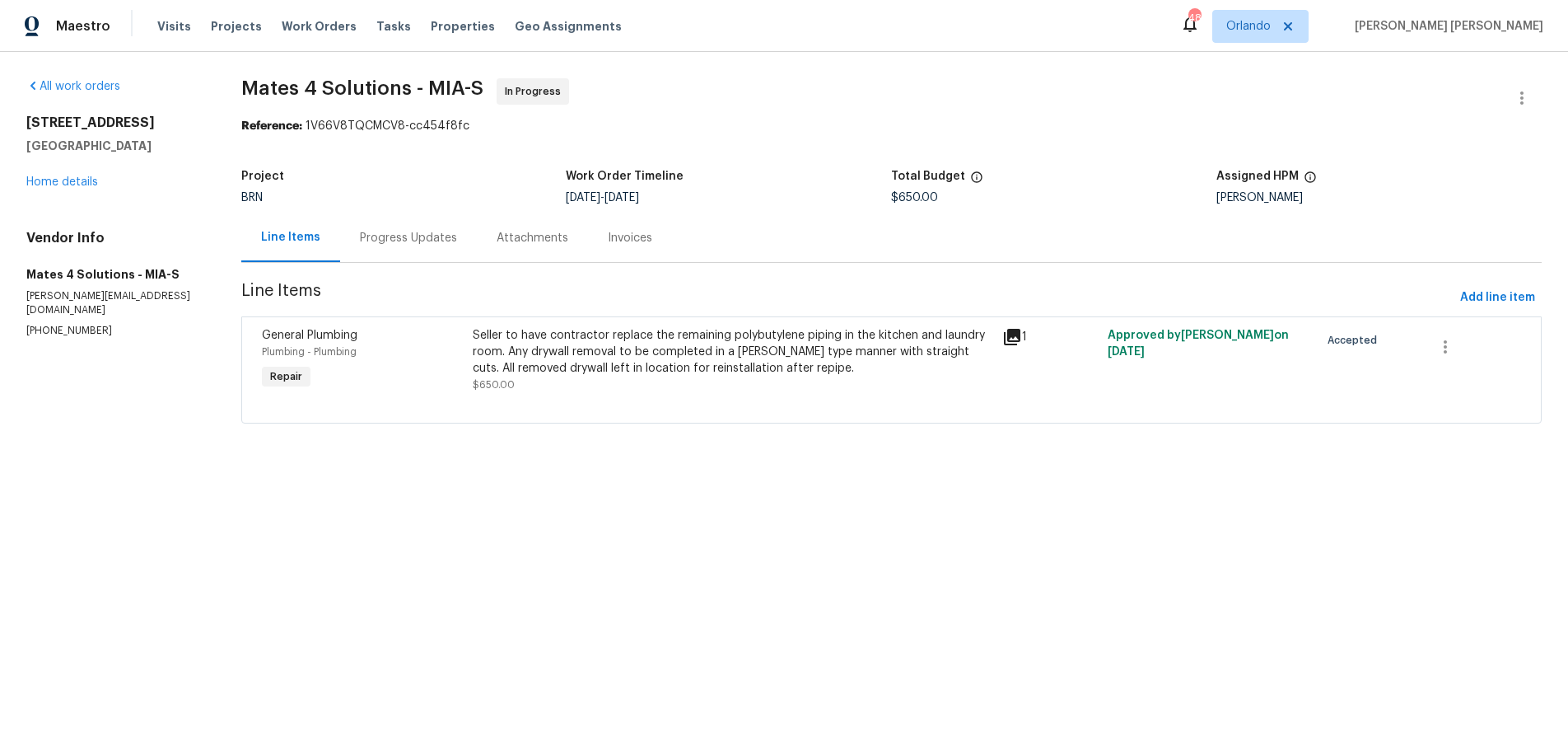
click at [1009, 341] on icon at bounding box center [1012, 337] width 19 height 19
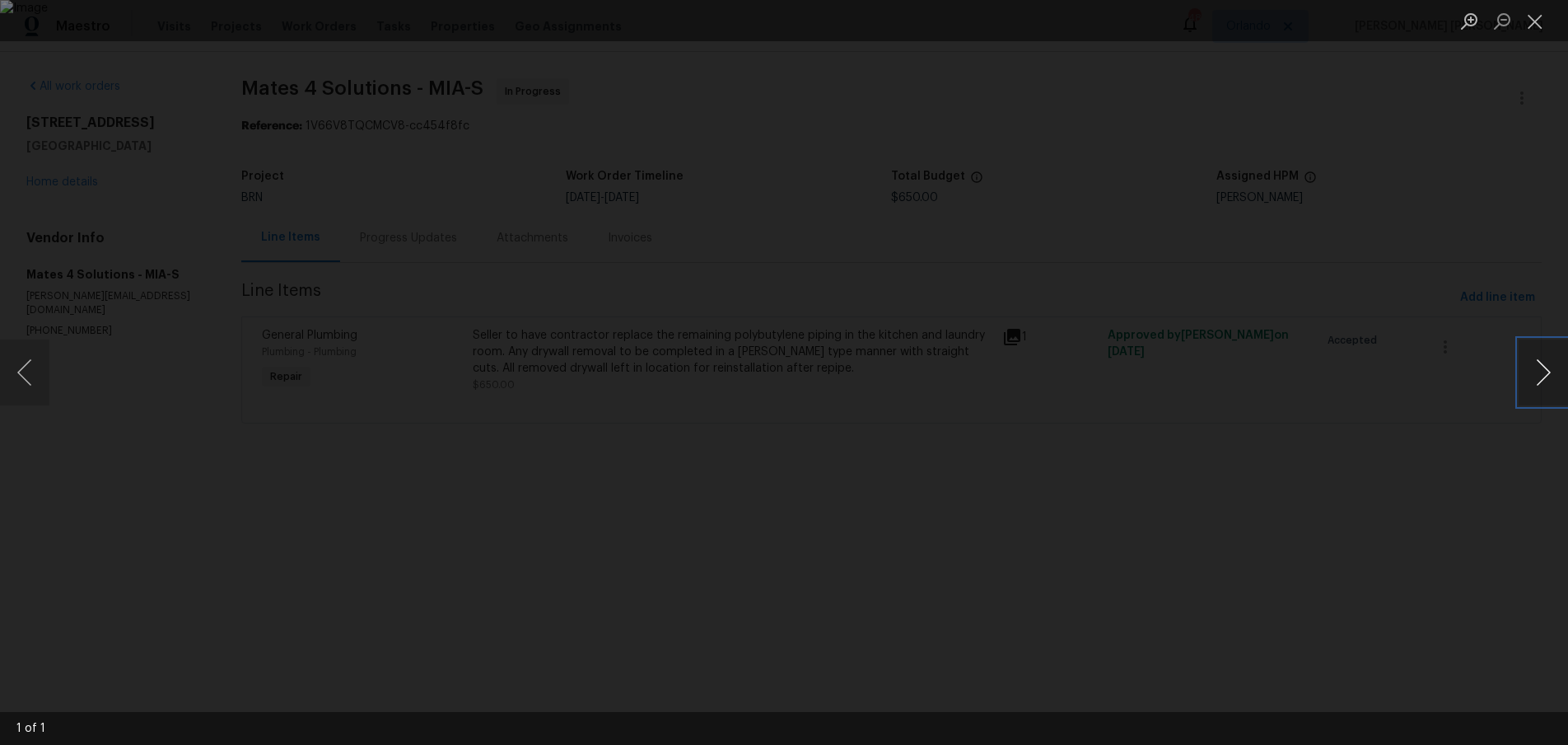
click at [1536, 381] on button "Next image" at bounding box center [1543, 372] width 50 height 65
click at [1200, 591] on div "Lightbox" at bounding box center [784, 372] width 1568 height 745
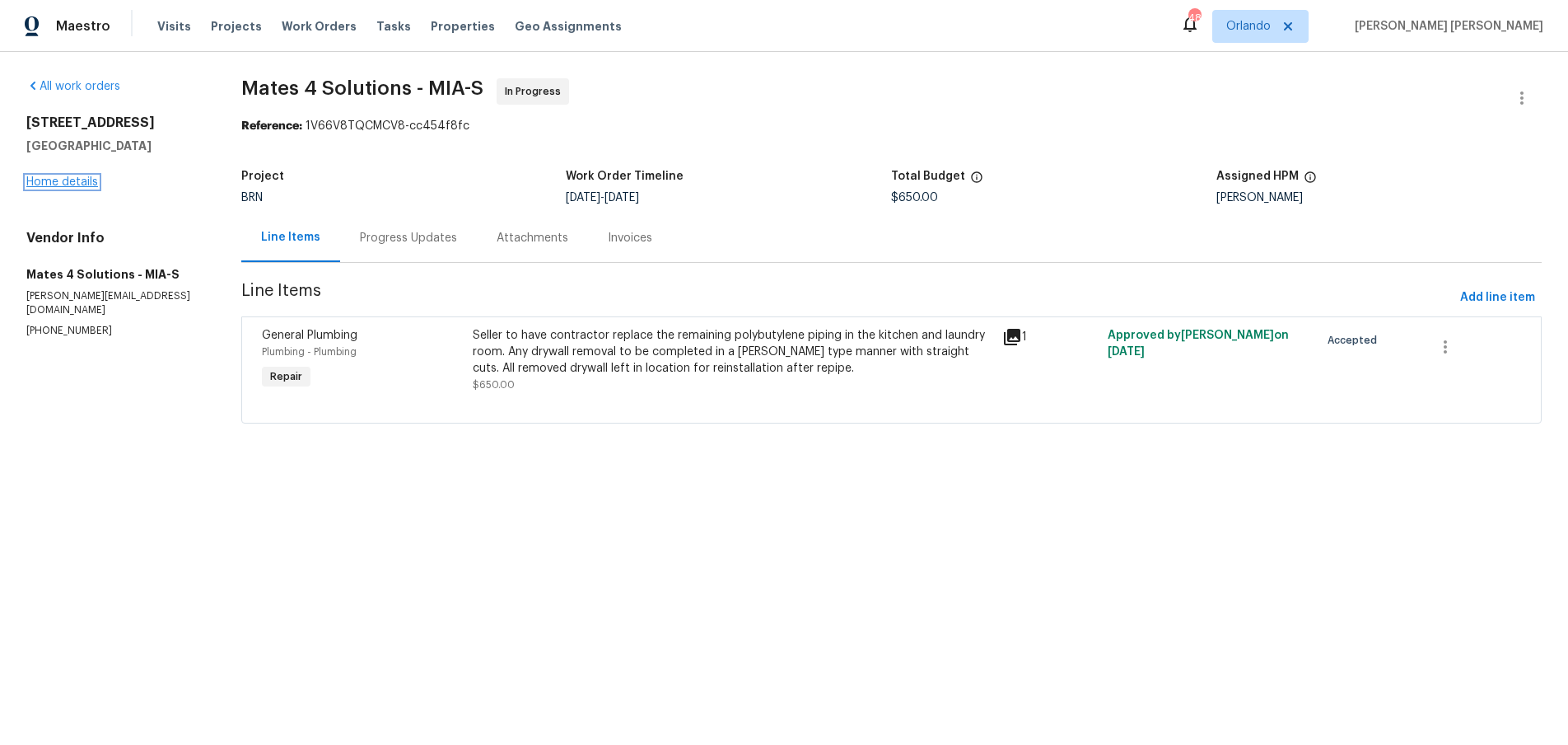
click at [62, 177] on link "Home details" at bounding box center [62, 181] width 72 height 12
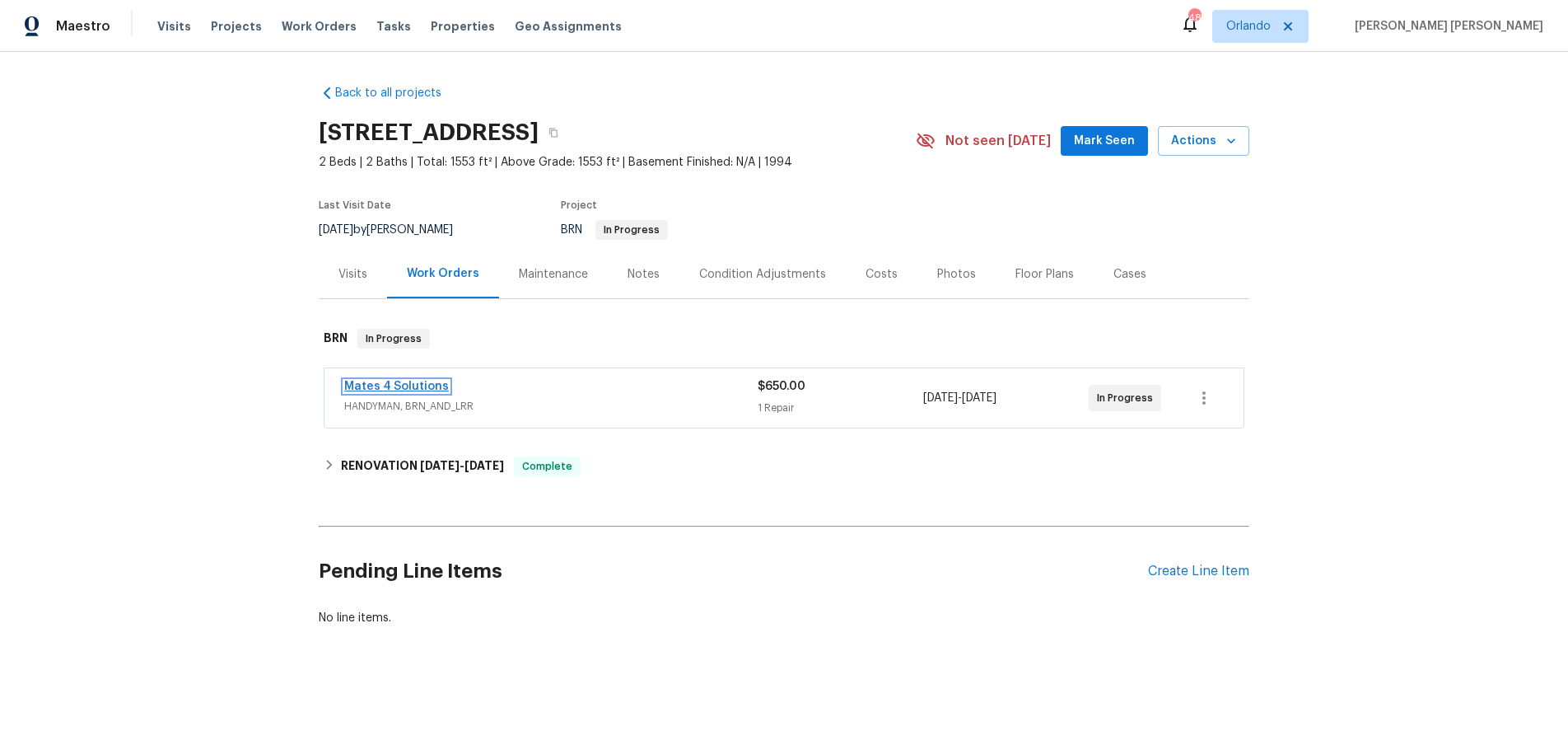
click at [407, 389] on link "Mates 4 Solutions" at bounding box center [396, 386] width 104 height 12
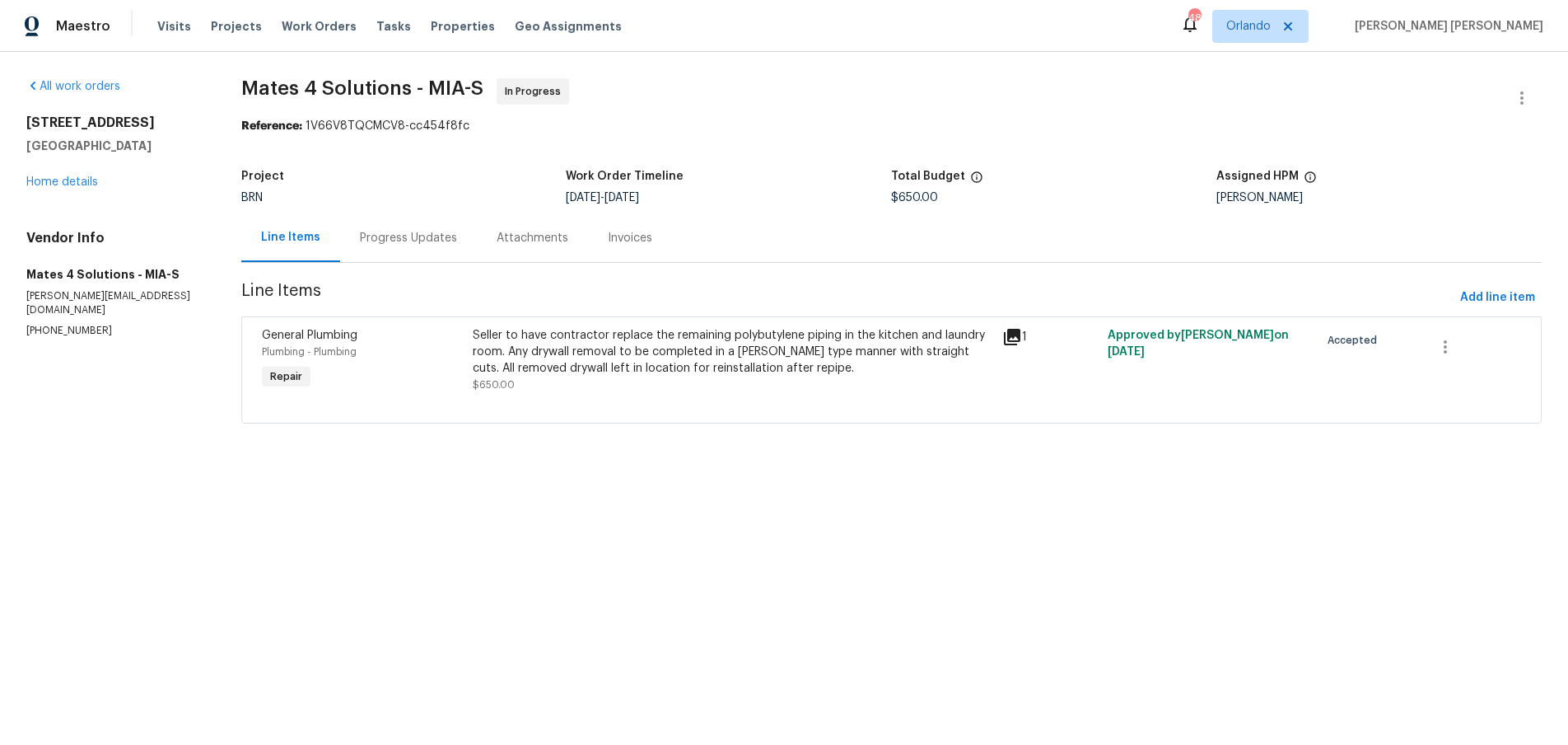
click at [1013, 341] on icon at bounding box center [1012, 337] width 19 height 19
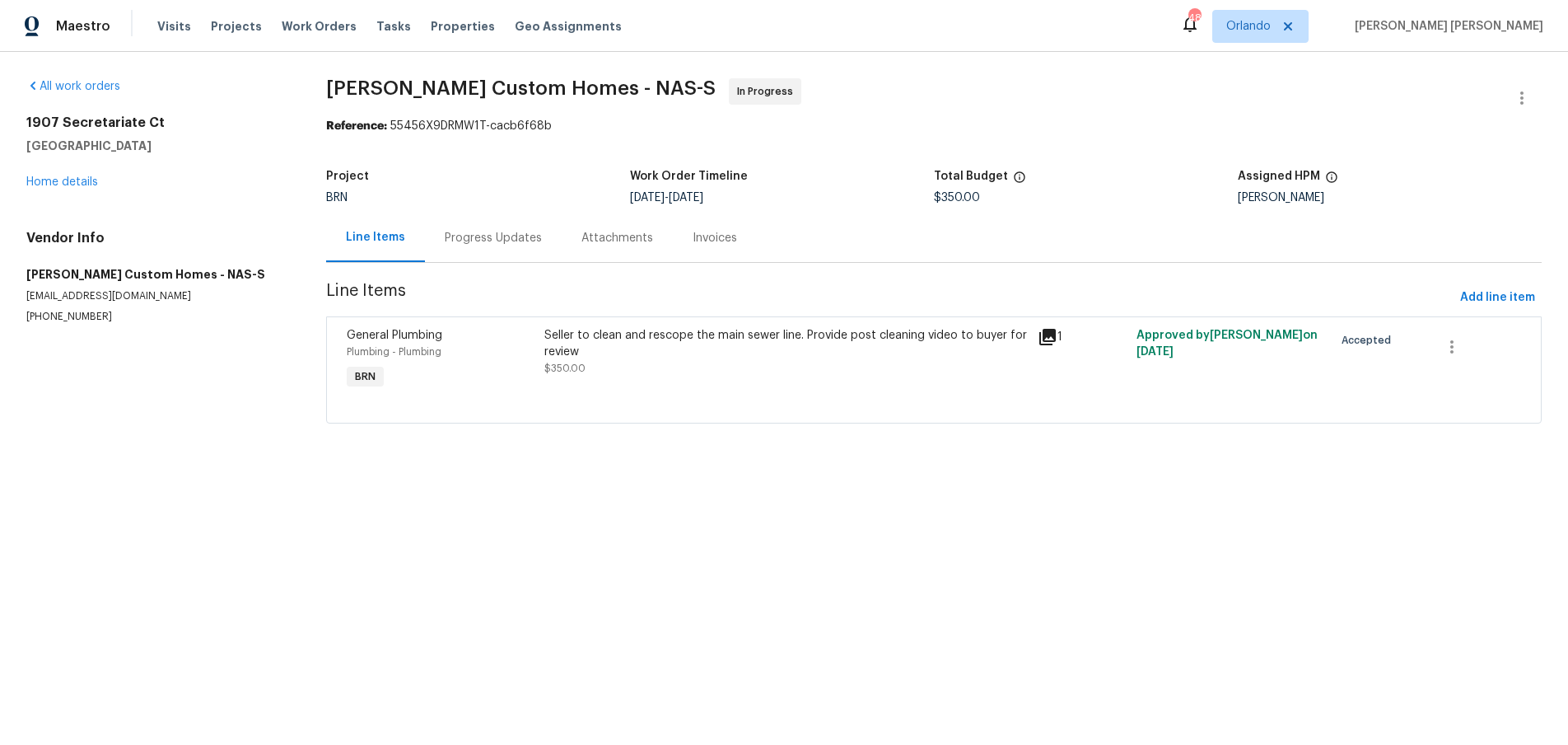
click at [1052, 339] on icon at bounding box center [1047, 337] width 19 height 19
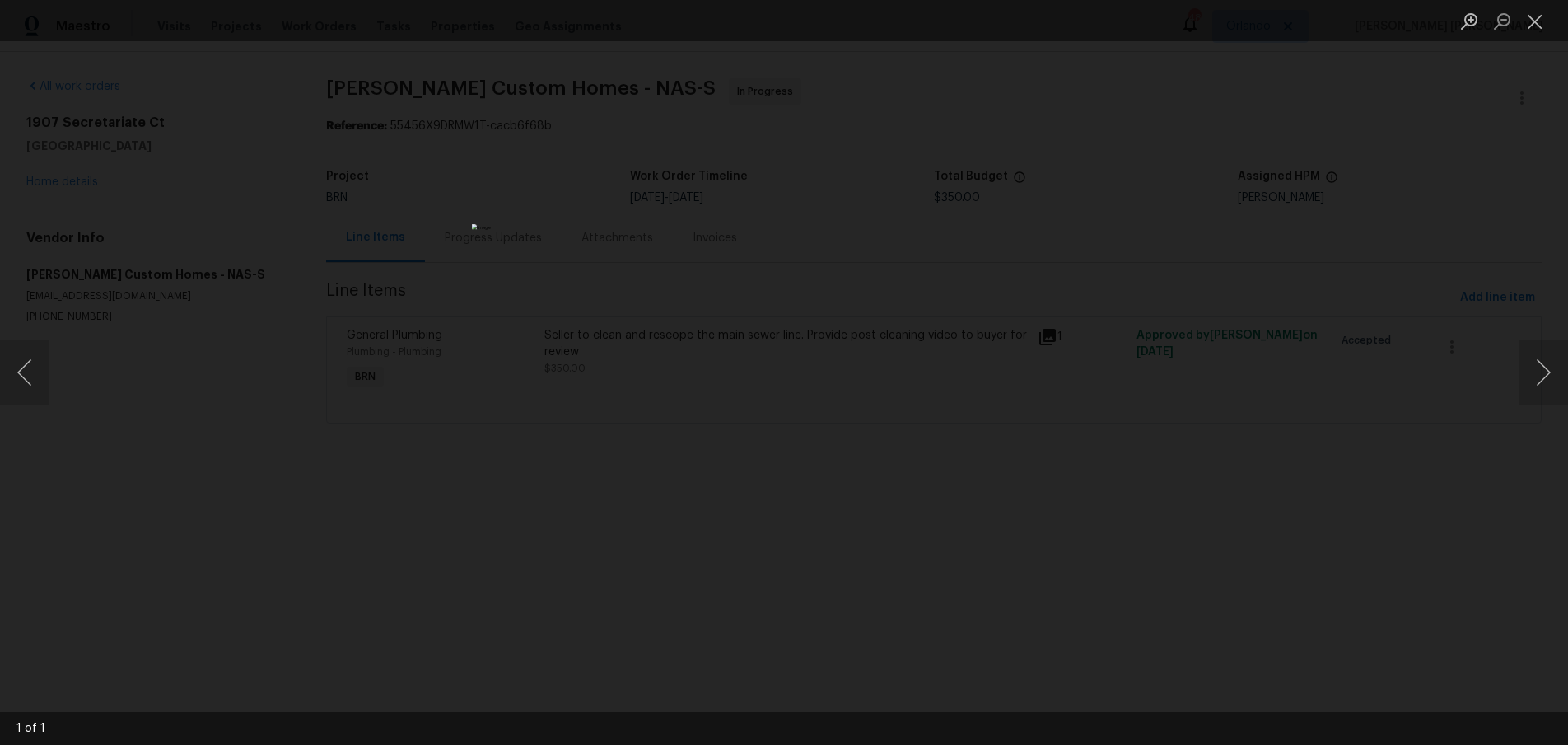
click at [1070, 267] on div "Lightbox" at bounding box center [784, 372] width 1568 height 745
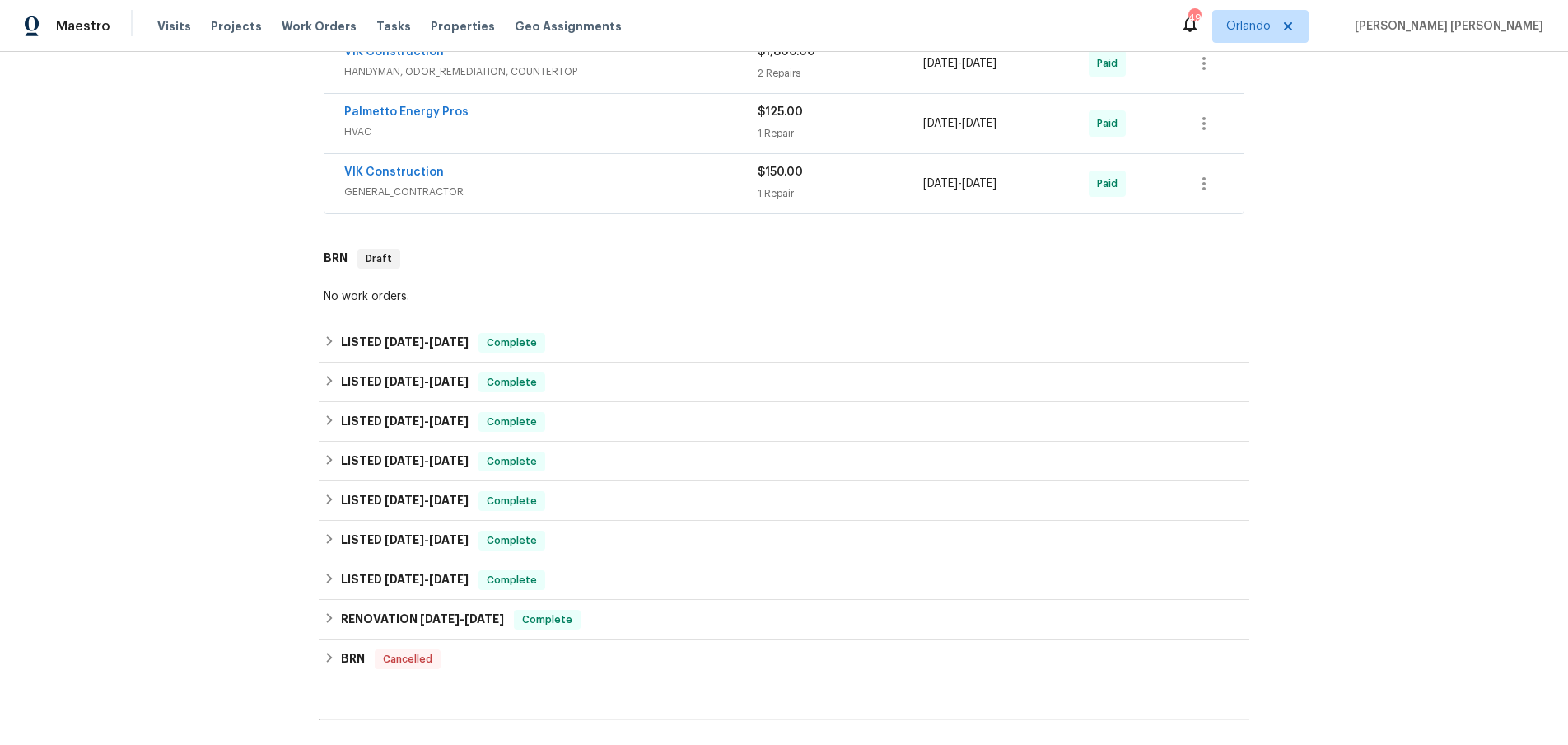
scroll to position [137, 0]
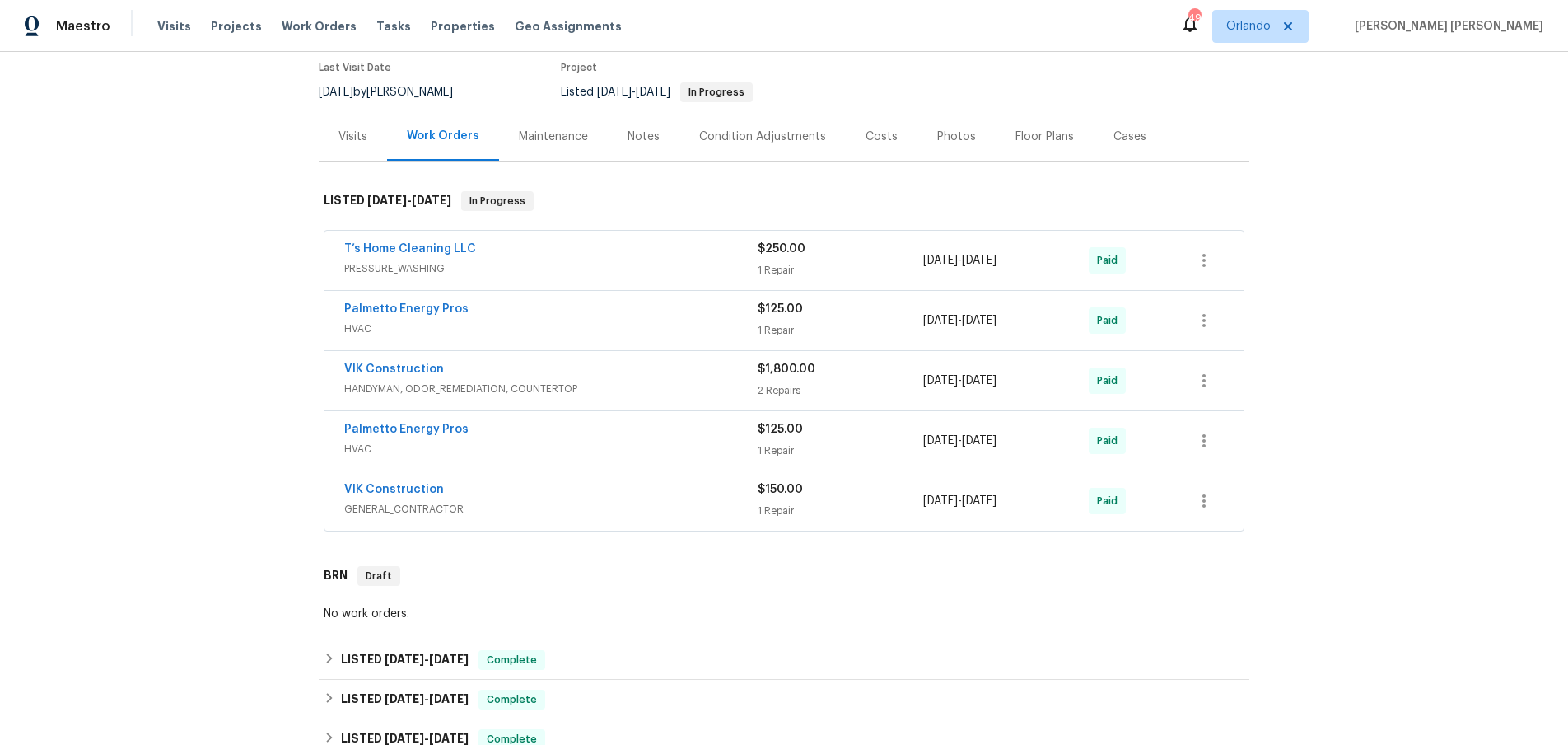
drag, startPoint x: 865, startPoint y: 145, endPoint x: 885, endPoint y: 198, distance: 56.6
click at [864, 145] on div "Costs" at bounding box center [881, 136] width 72 height 49
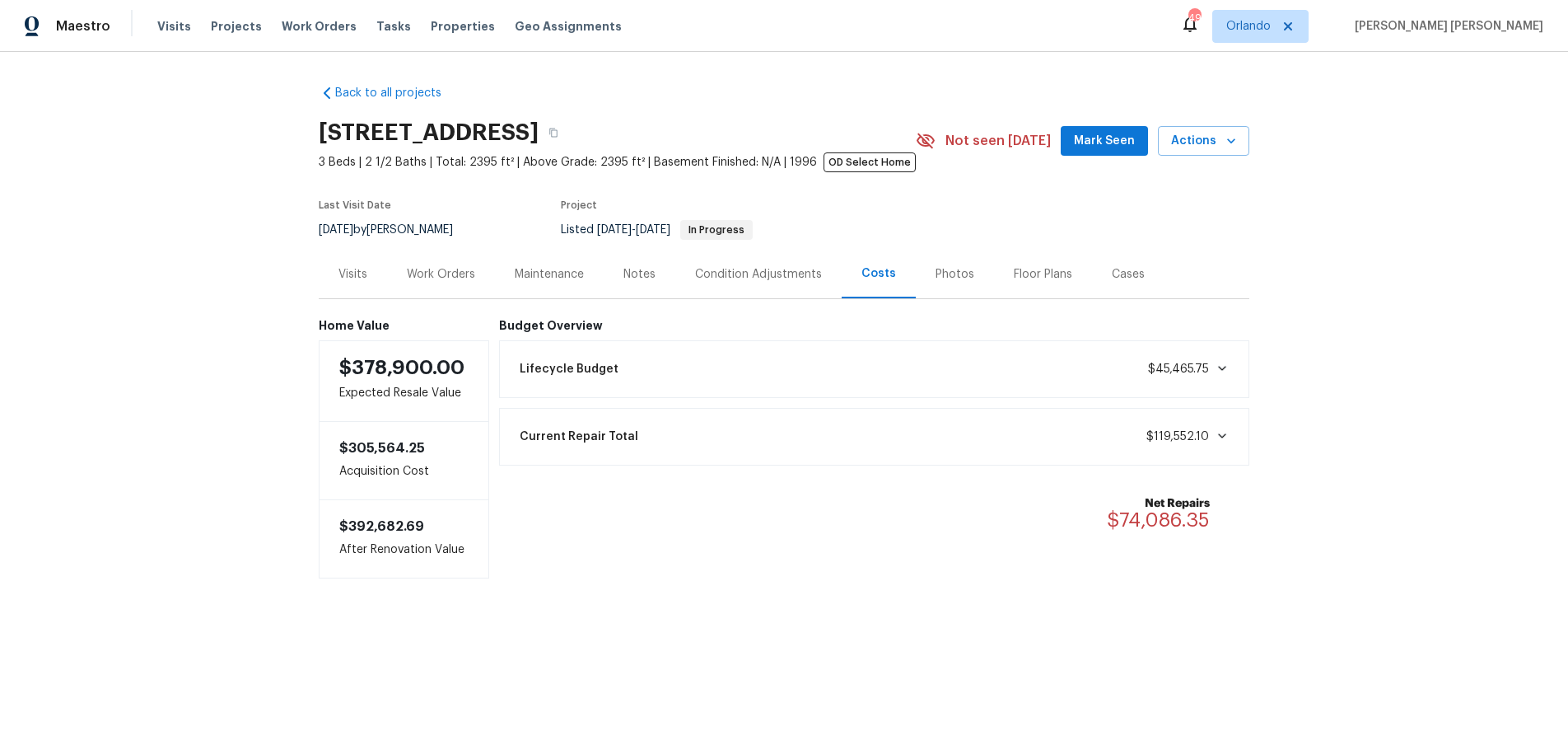
click at [1040, 280] on div "Floor Plans" at bounding box center [1043, 274] width 58 height 17
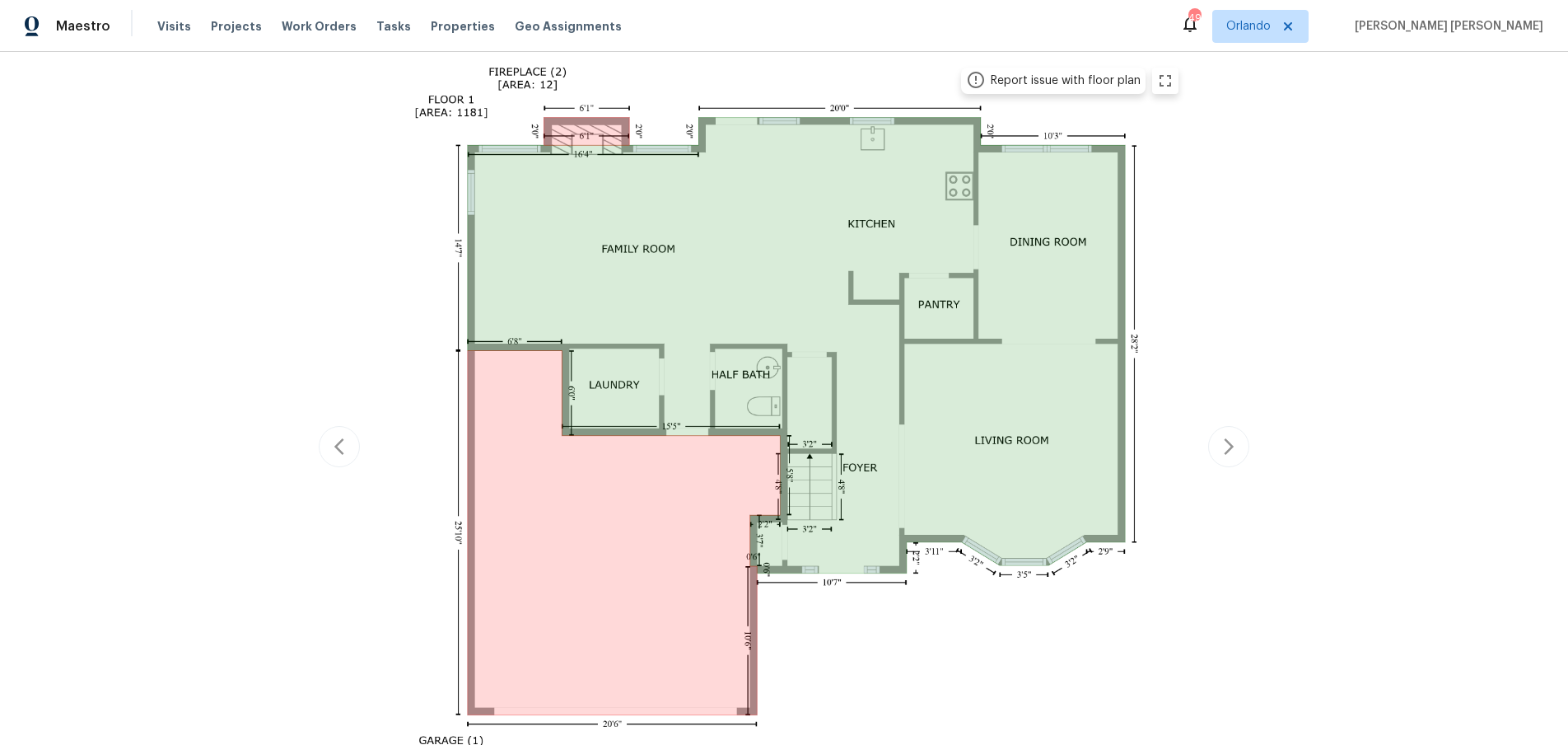
scroll to position [316, 0]
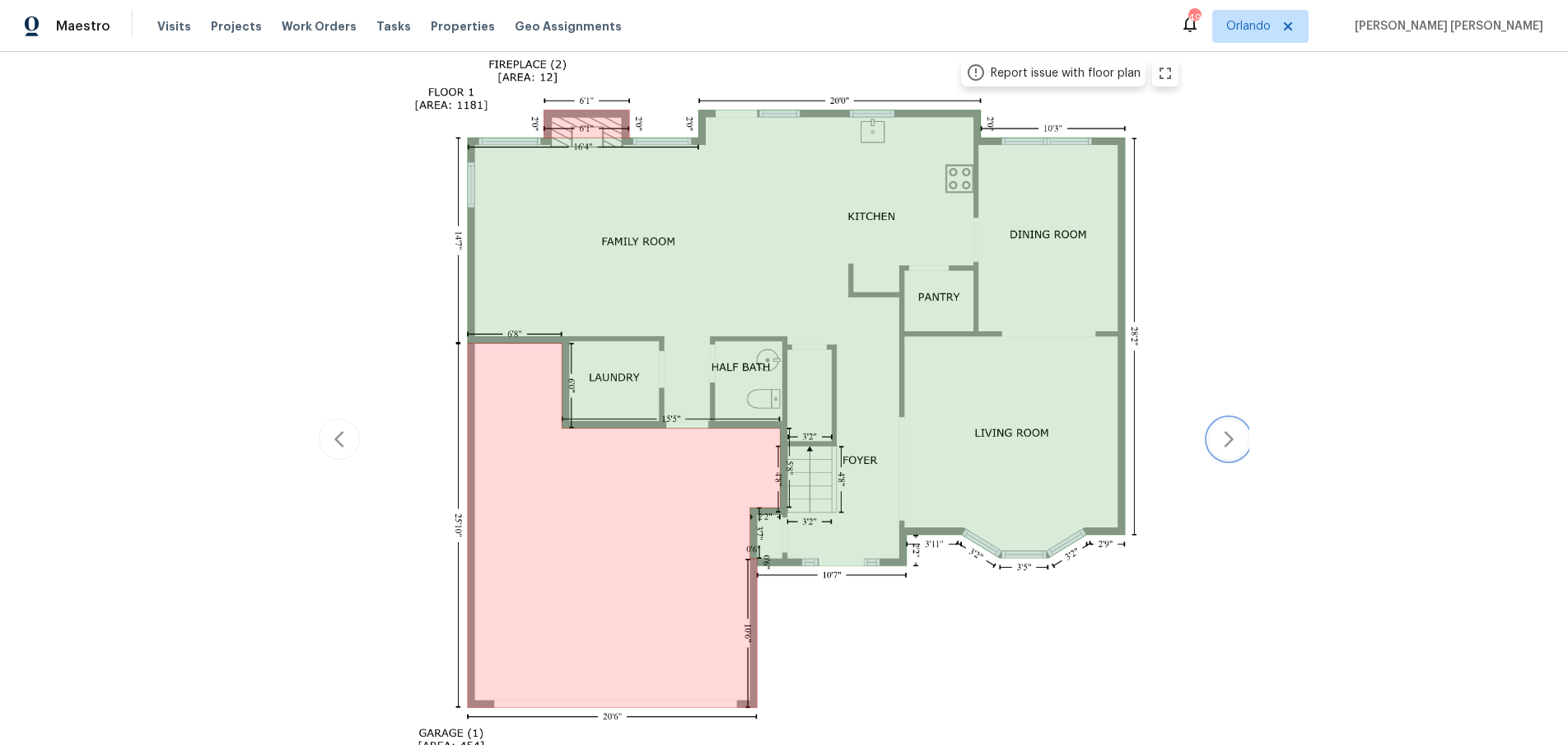
click at [1224, 436] on icon "button" at bounding box center [1228, 439] width 19 height 19
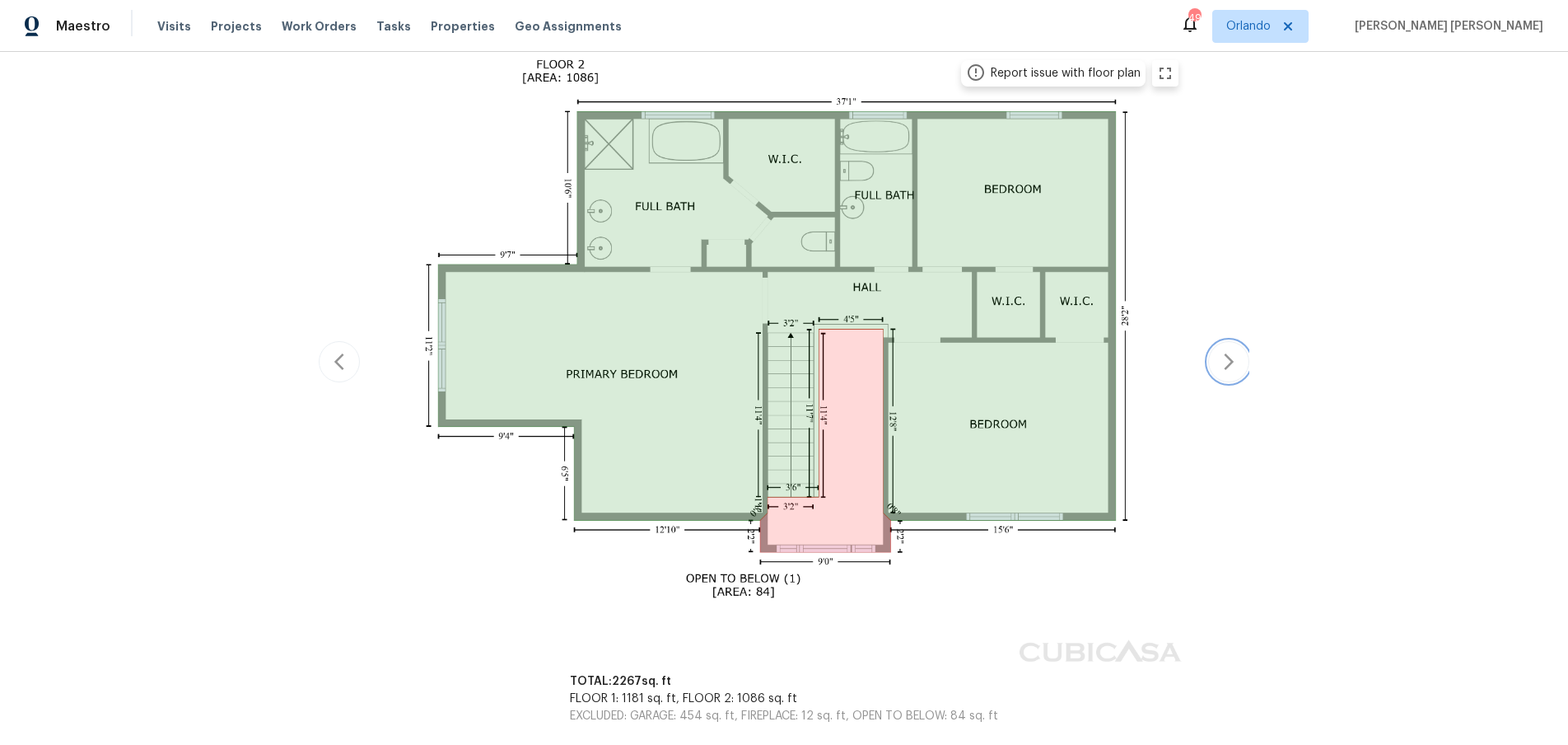
scroll to position [238, 0]
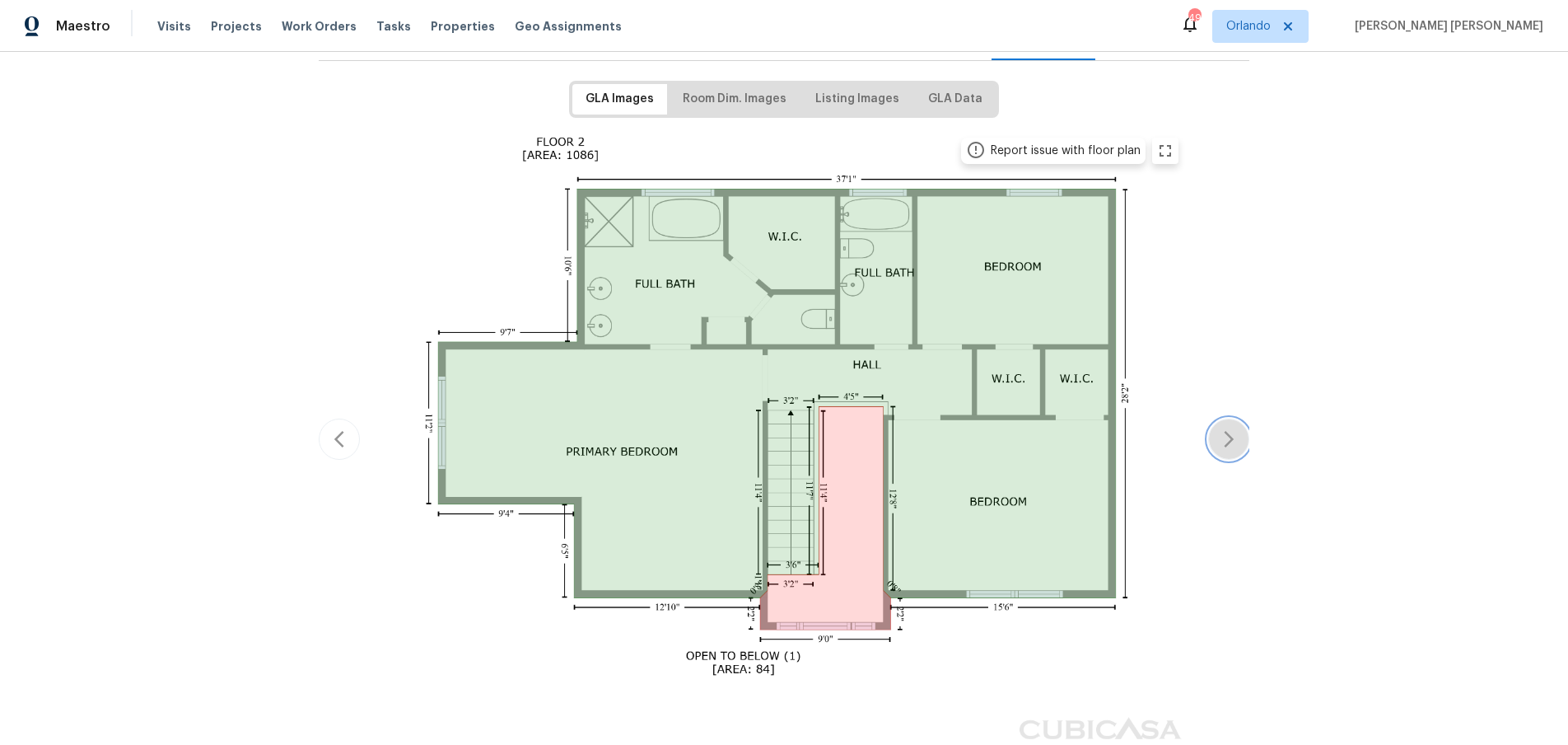
click at [1224, 436] on icon "button" at bounding box center [1228, 439] width 19 height 19
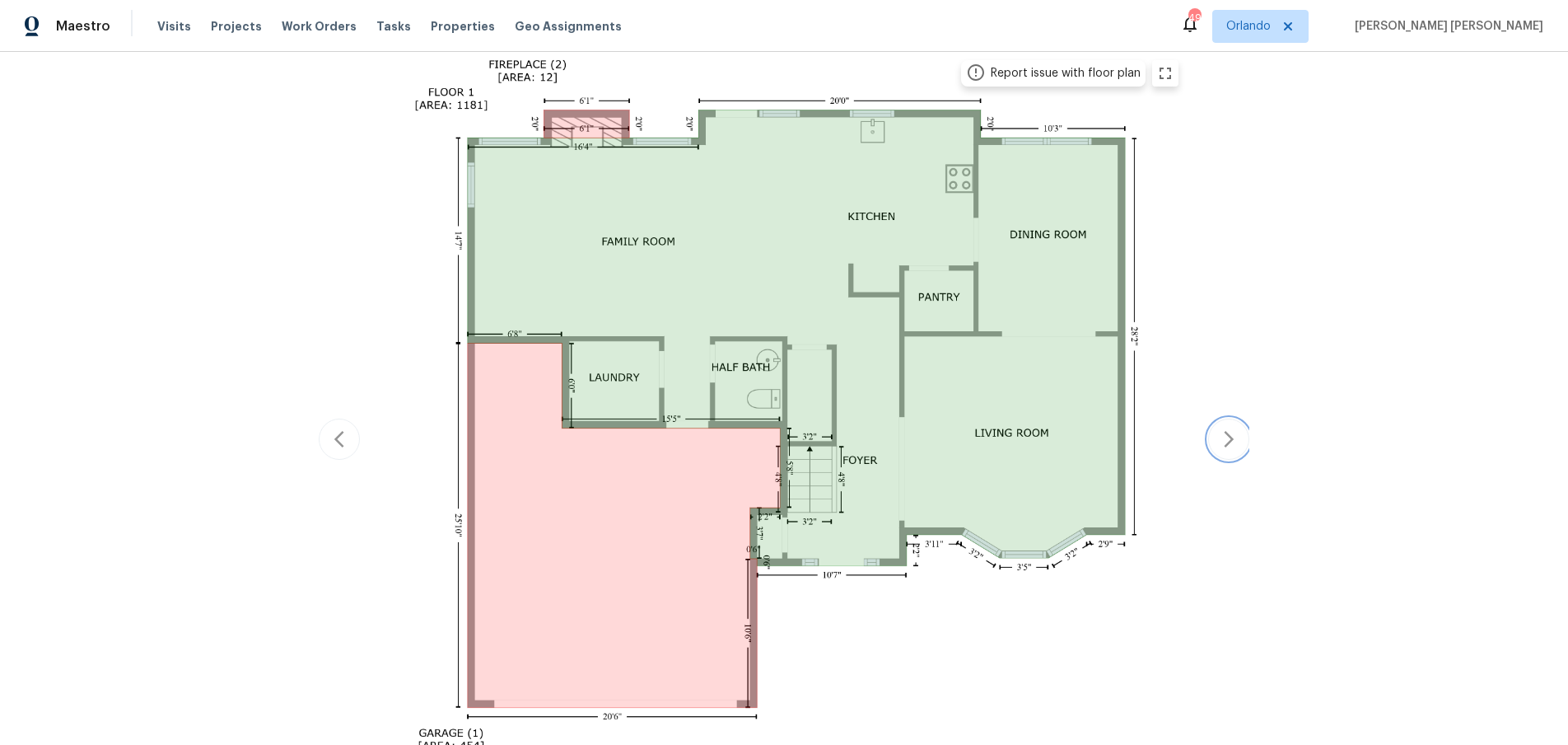
click at [1224, 436] on icon "button" at bounding box center [1228, 439] width 19 height 19
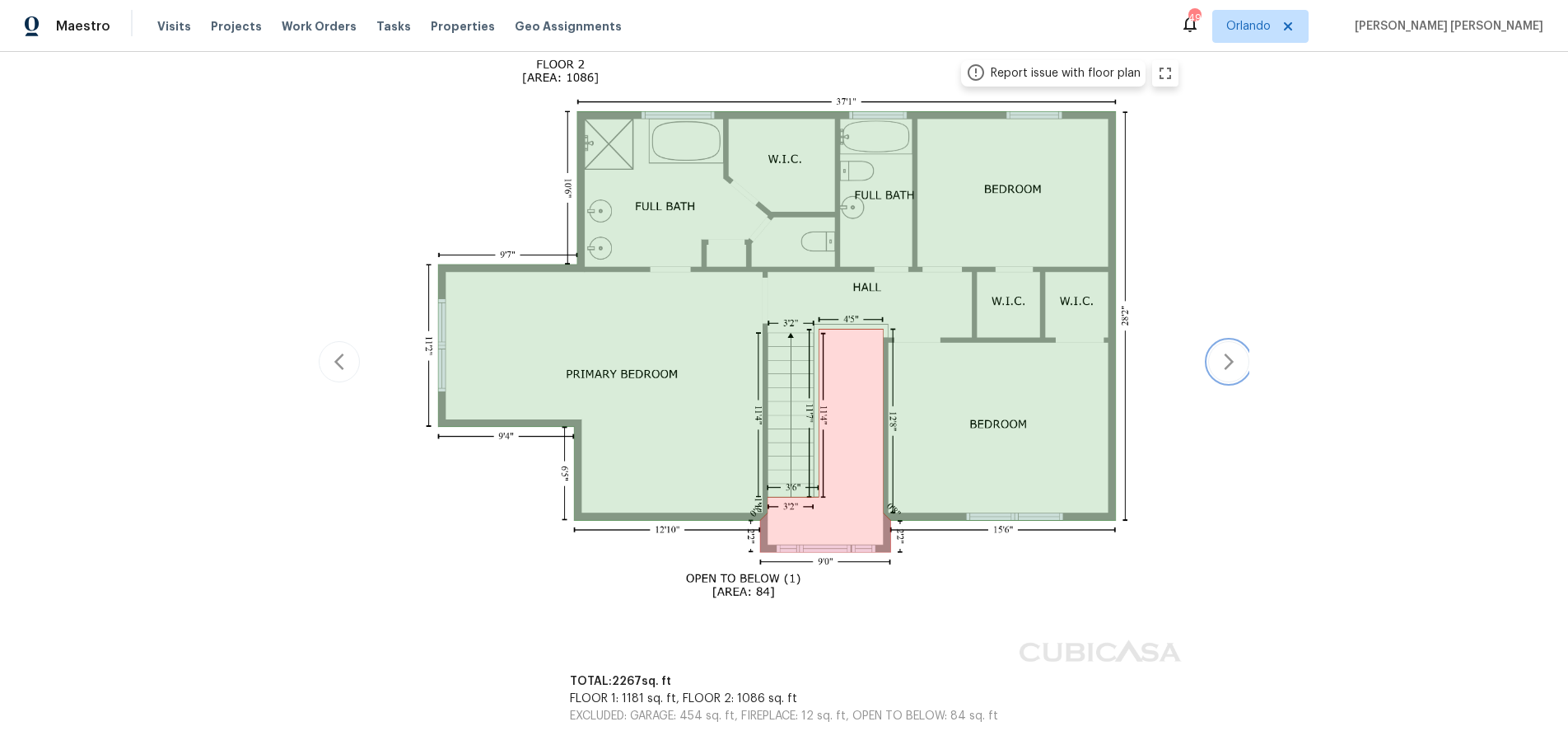
scroll to position [238, 0]
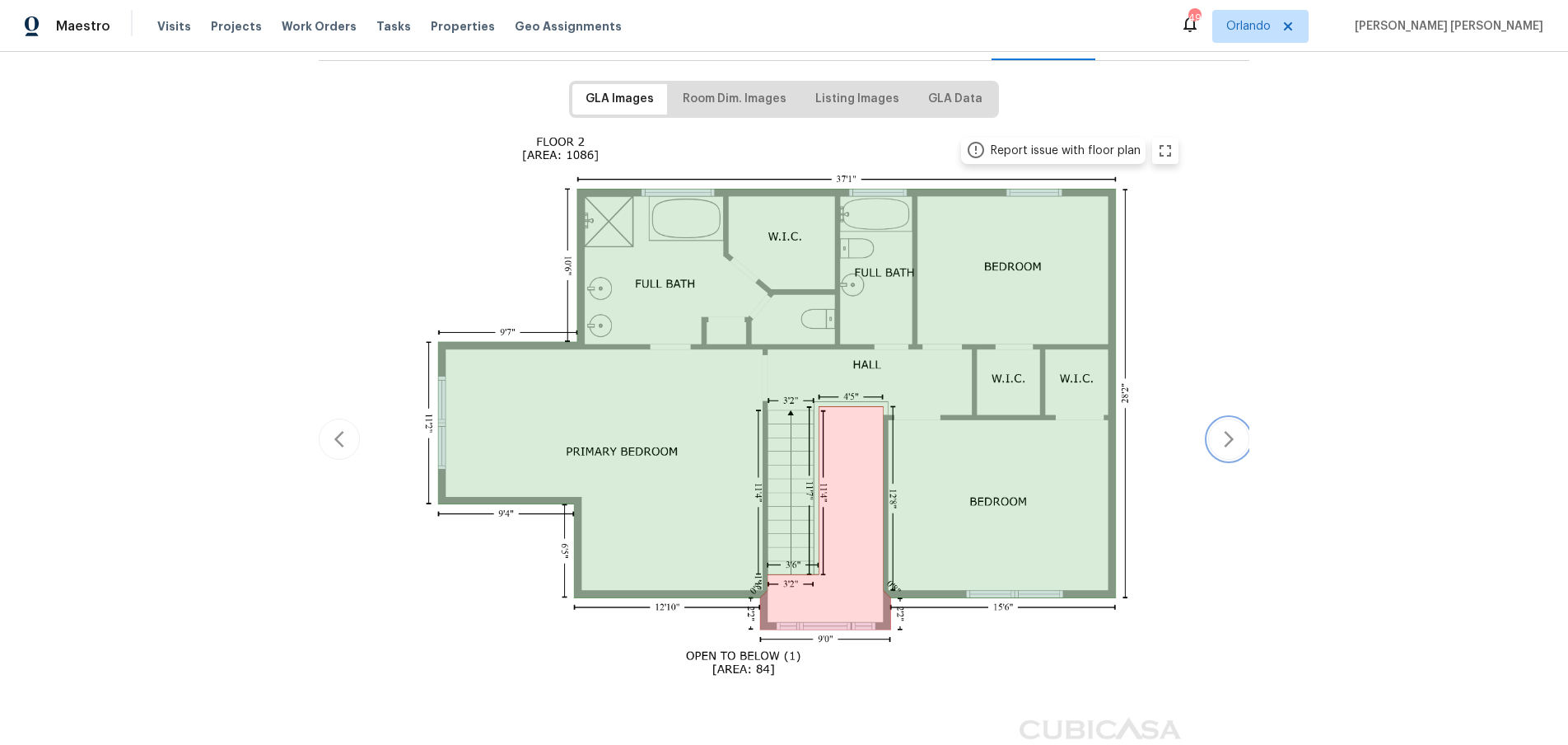
click at [1224, 436] on icon "button" at bounding box center [1228, 439] width 19 height 19
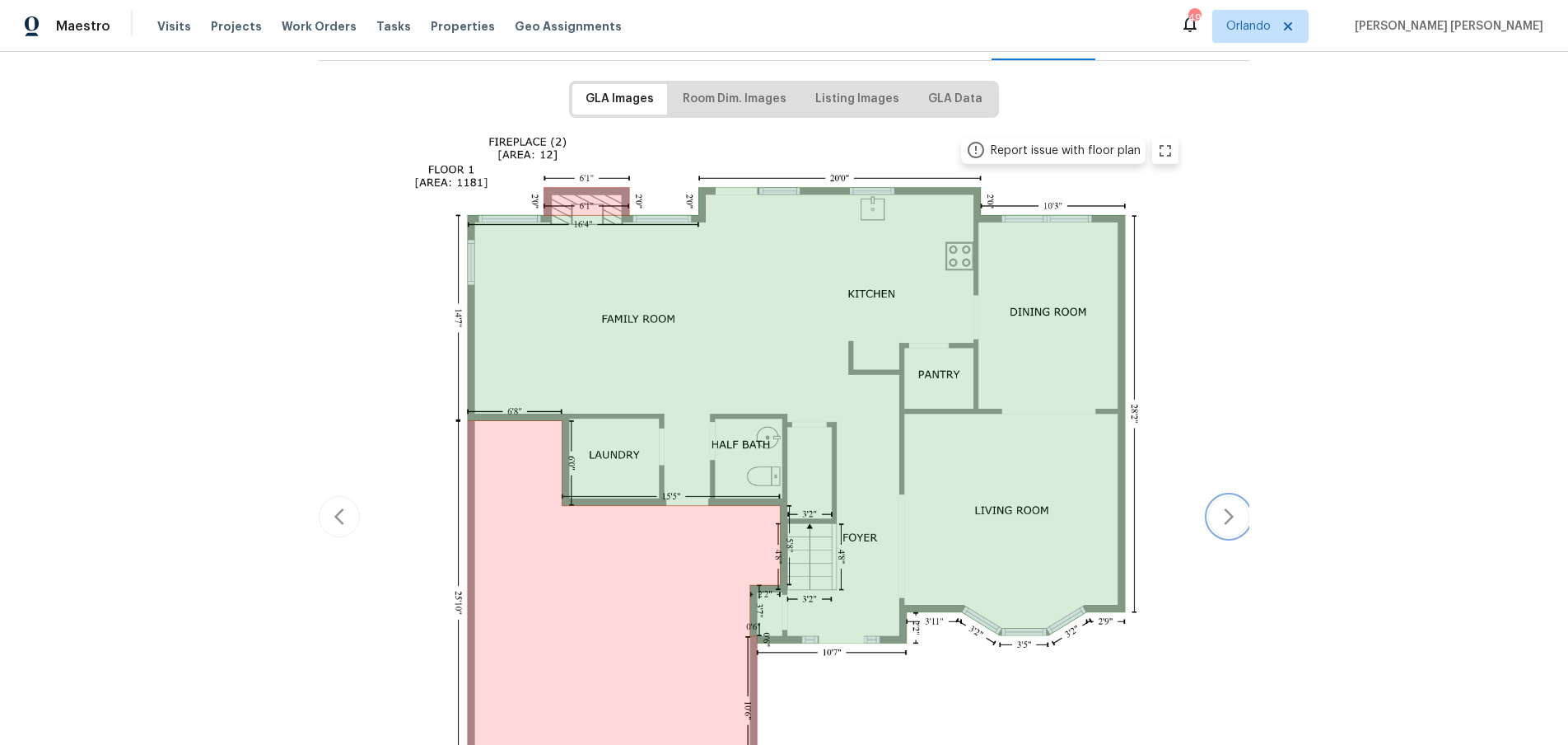
scroll to position [316, 0]
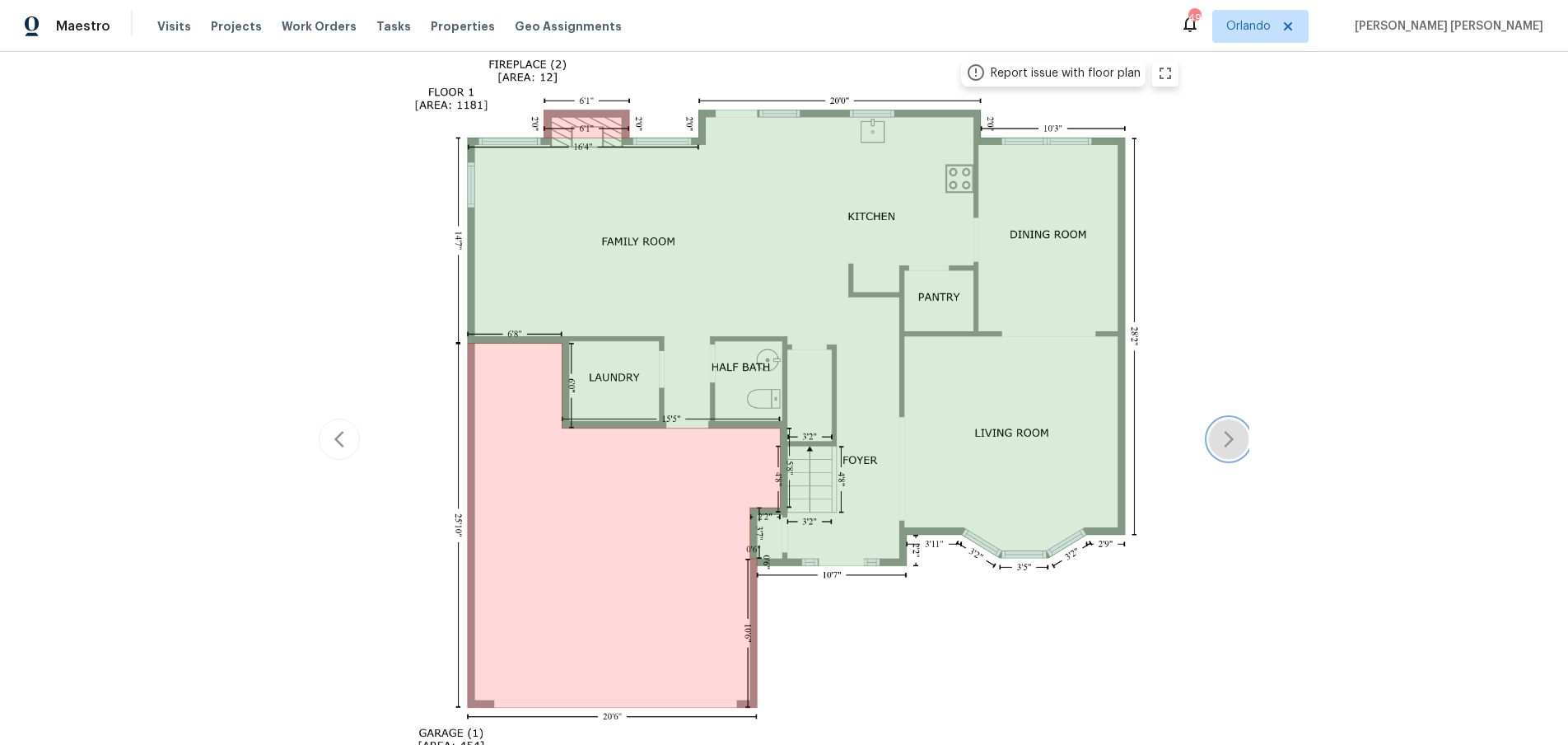
click at [1224, 436] on icon "button" at bounding box center [1228, 439] width 19 height 19
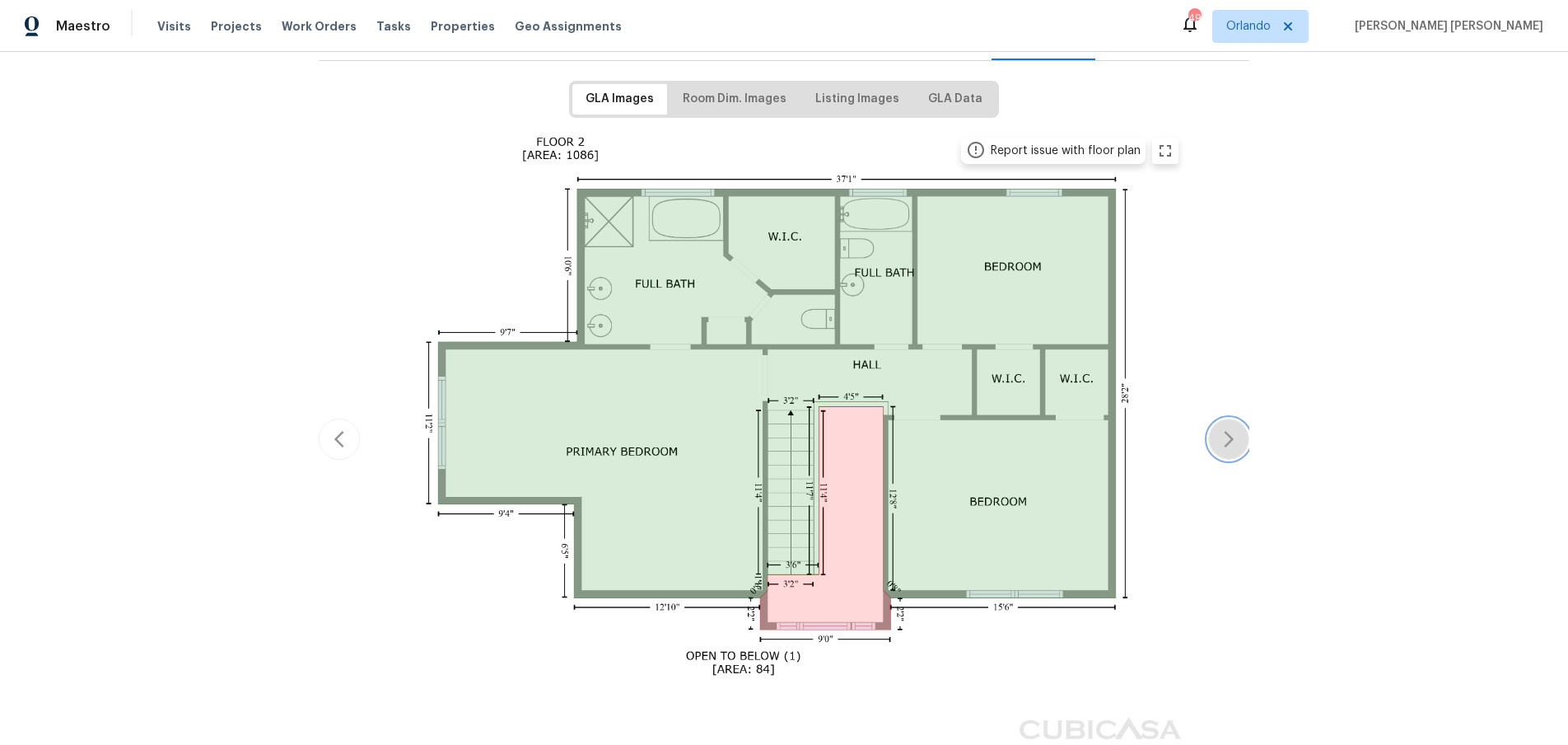
click at [1224, 436] on icon "button" at bounding box center [1228, 439] width 19 height 19
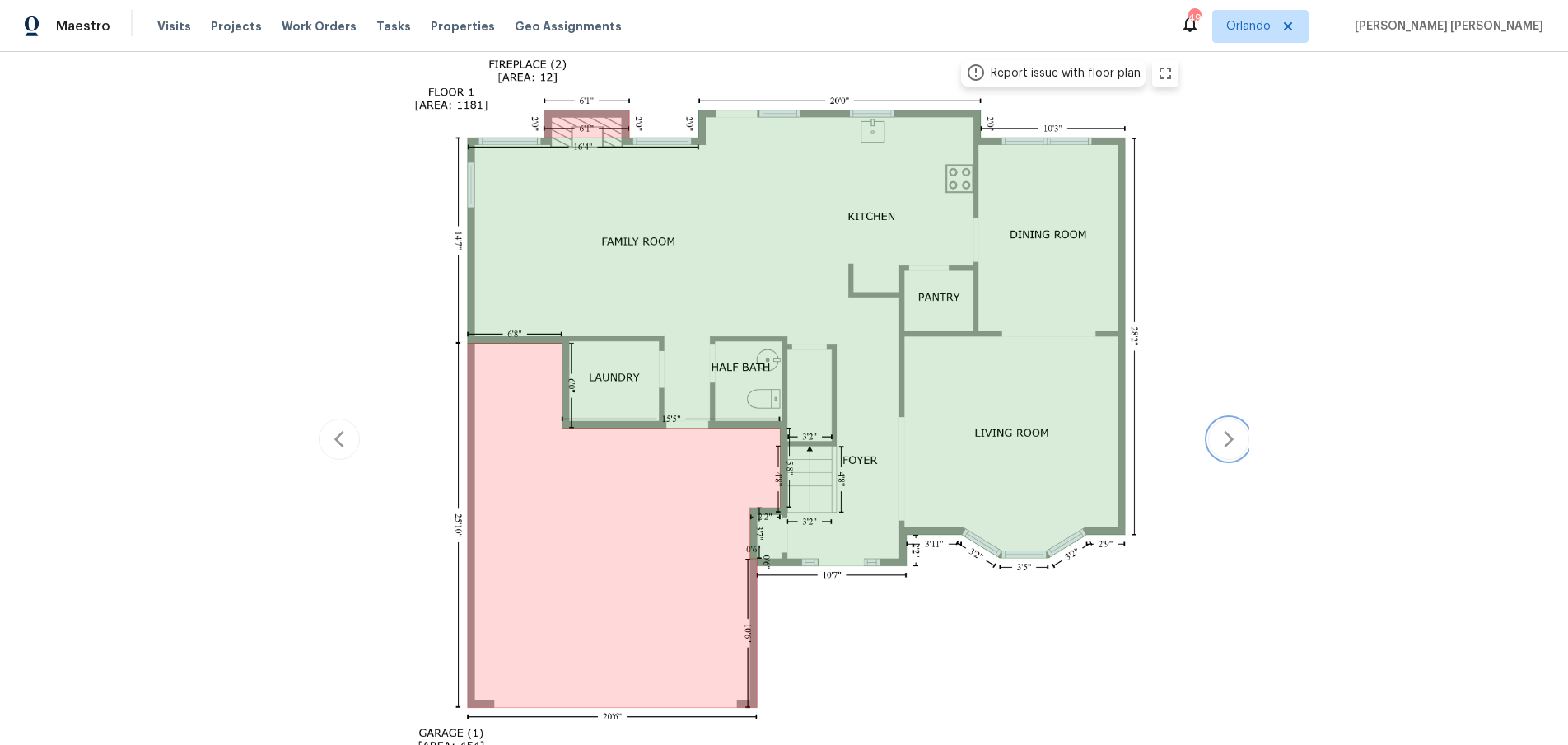
click at [1224, 436] on icon "button" at bounding box center [1228, 439] width 19 height 19
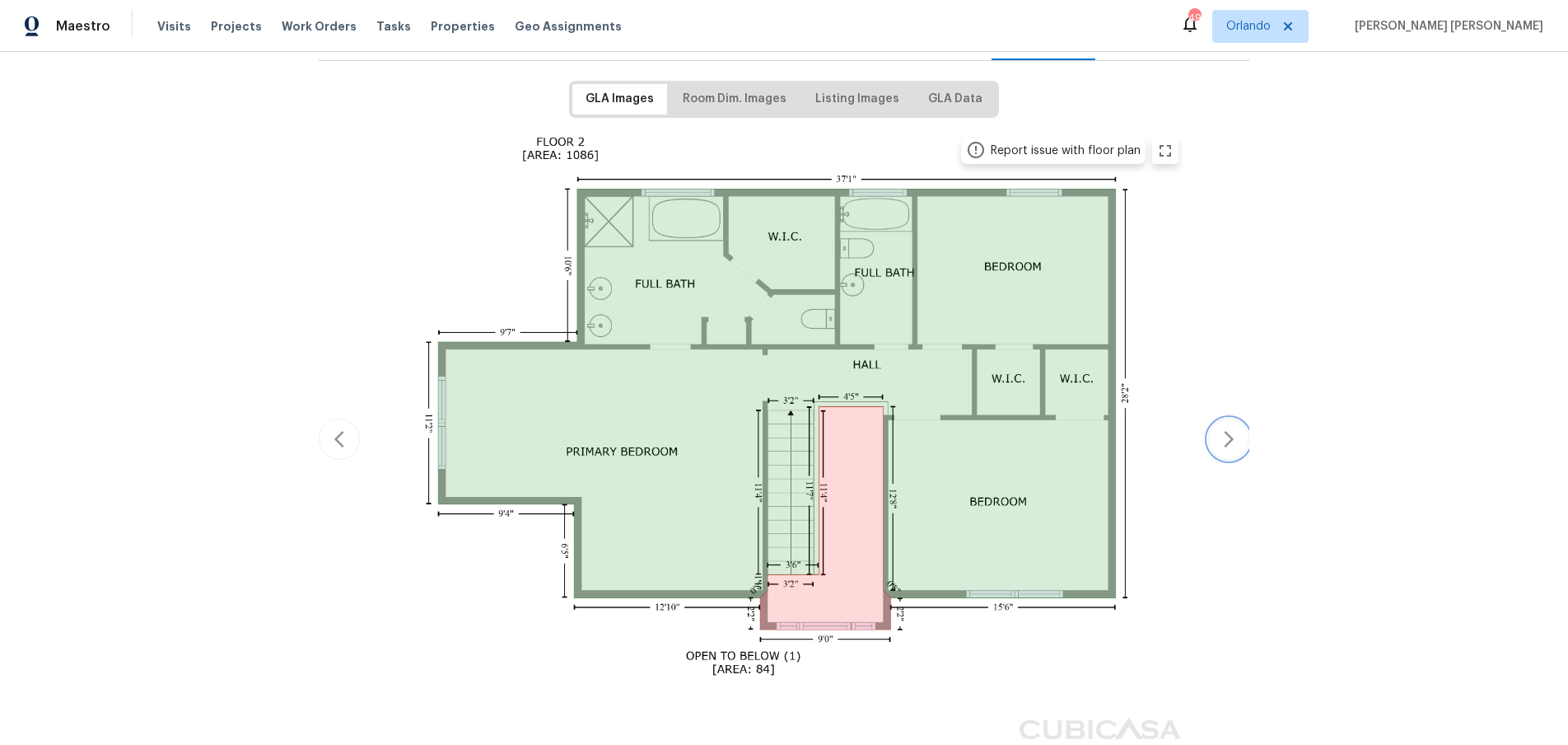
click at [1224, 436] on icon "button" at bounding box center [1228, 439] width 19 height 19
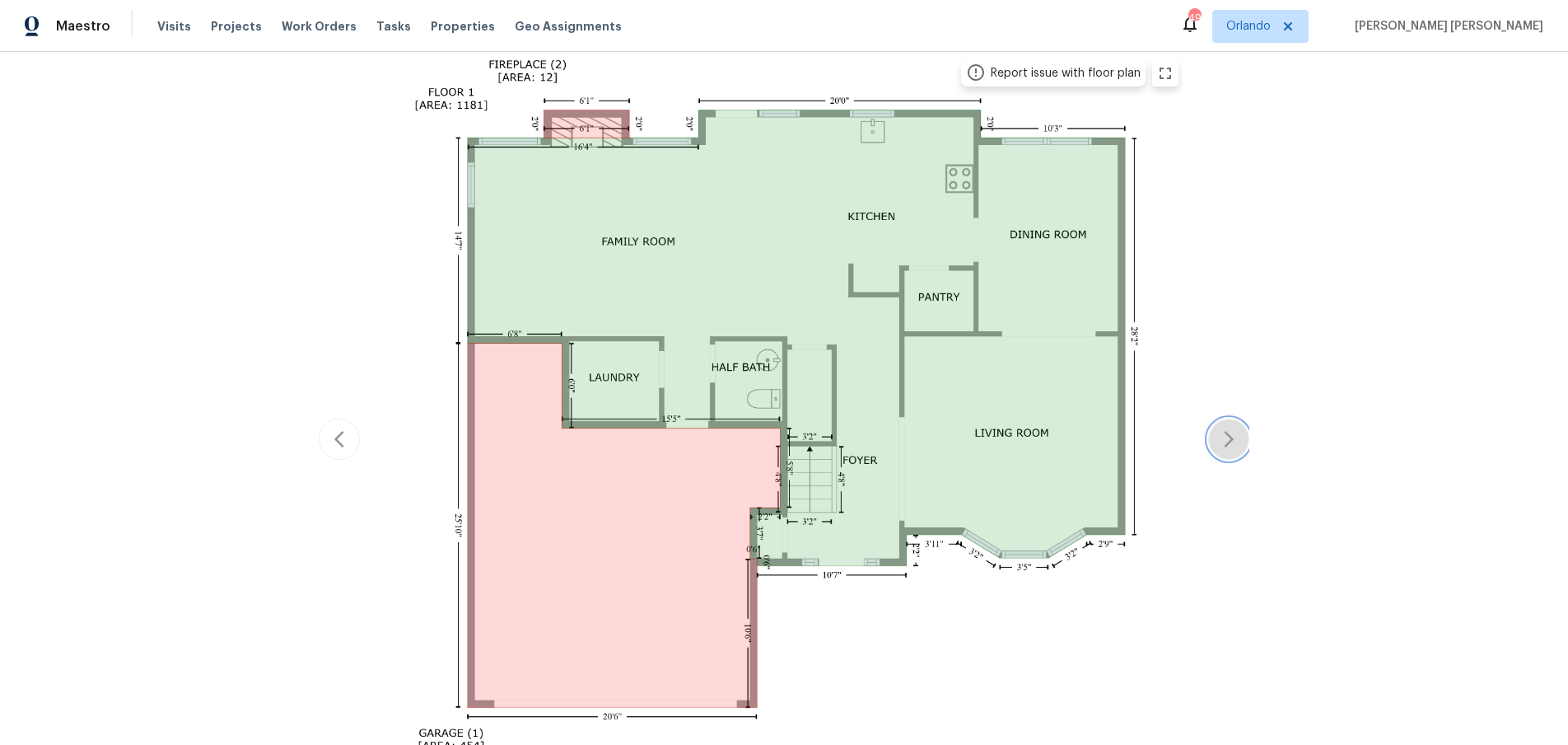
click at [1224, 436] on icon "button" at bounding box center [1228, 439] width 19 height 19
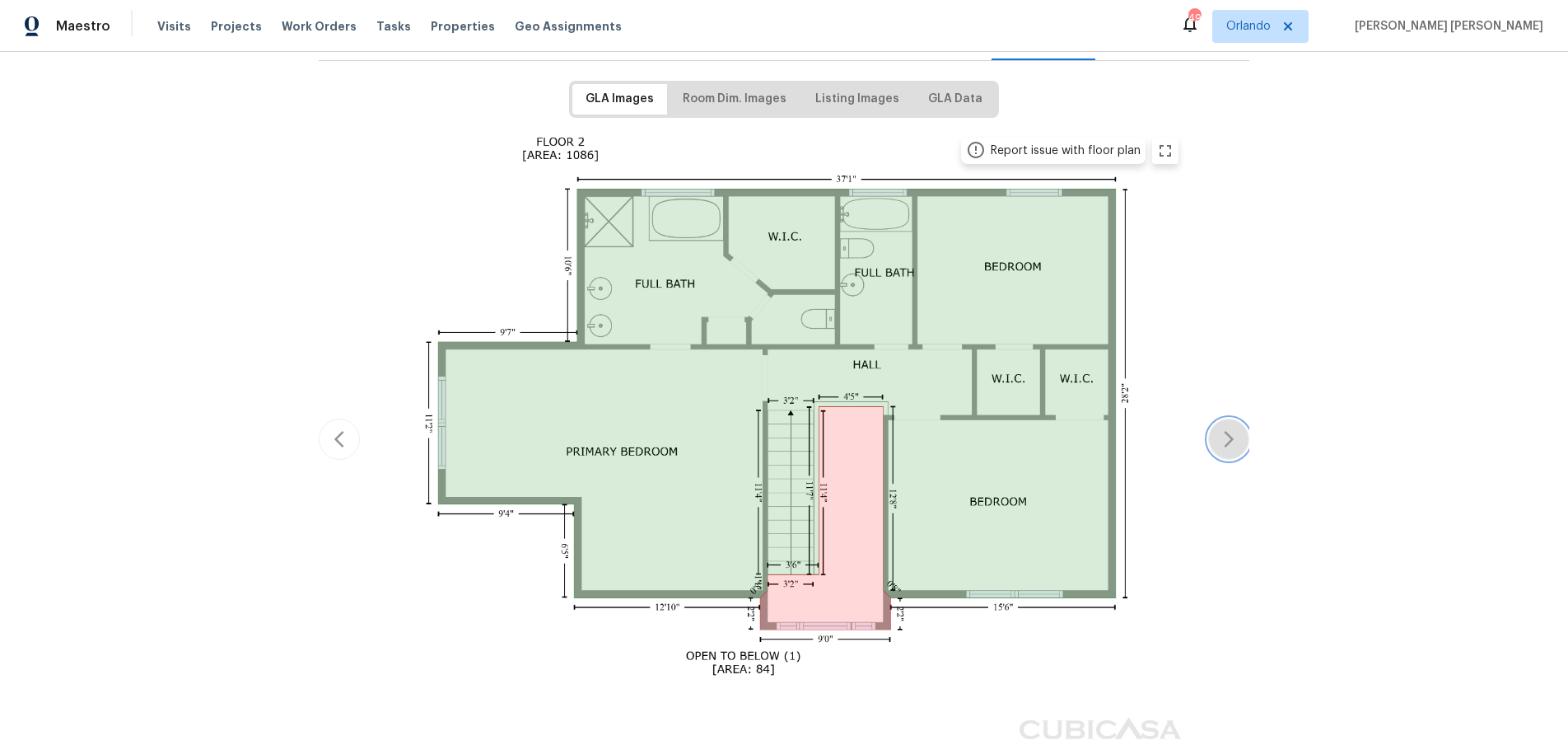
click at [1224, 436] on icon "button" at bounding box center [1228, 439] width 19 height 19
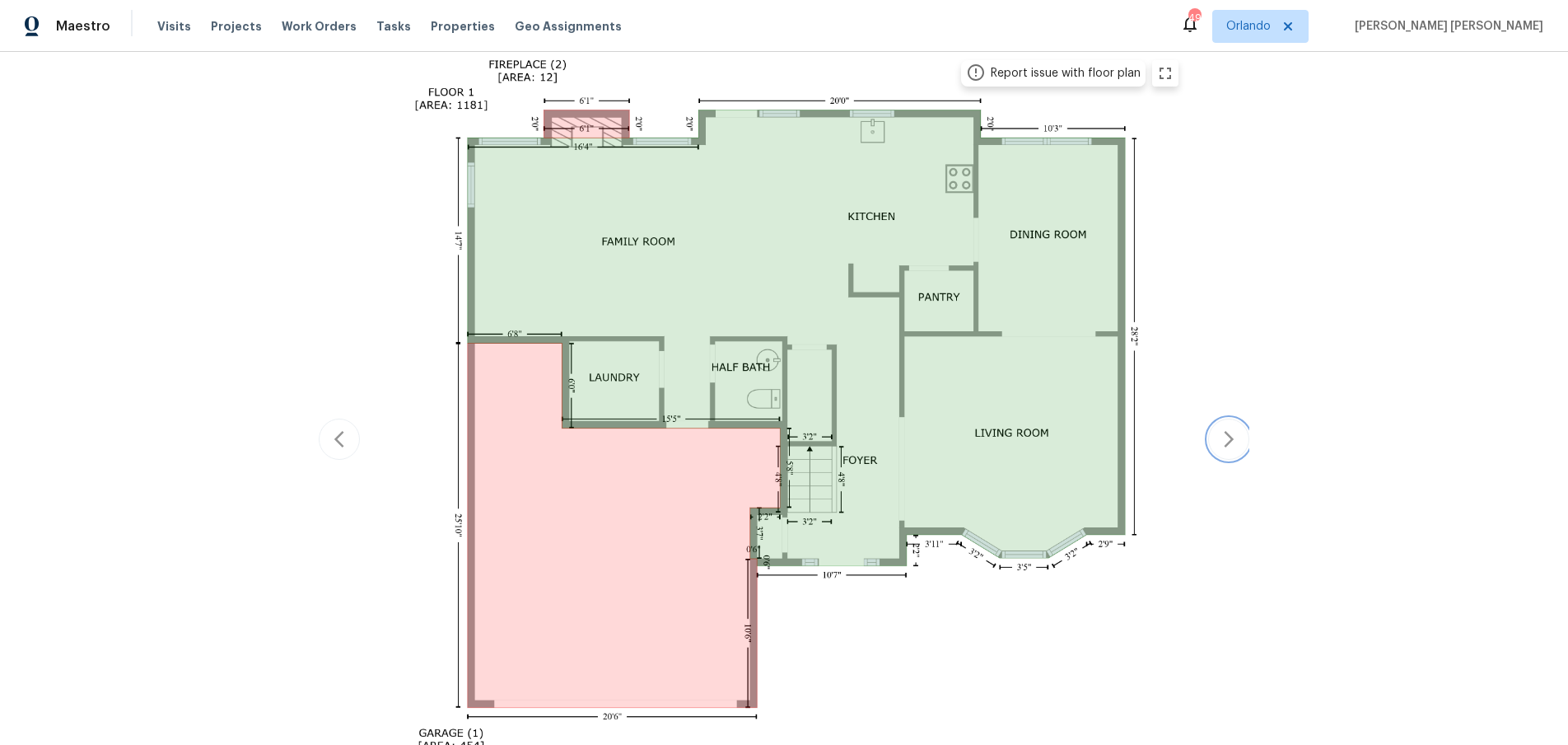
click at [1224, 436] on icon "button" at bounding box center [1228, 439] width 19 height 19
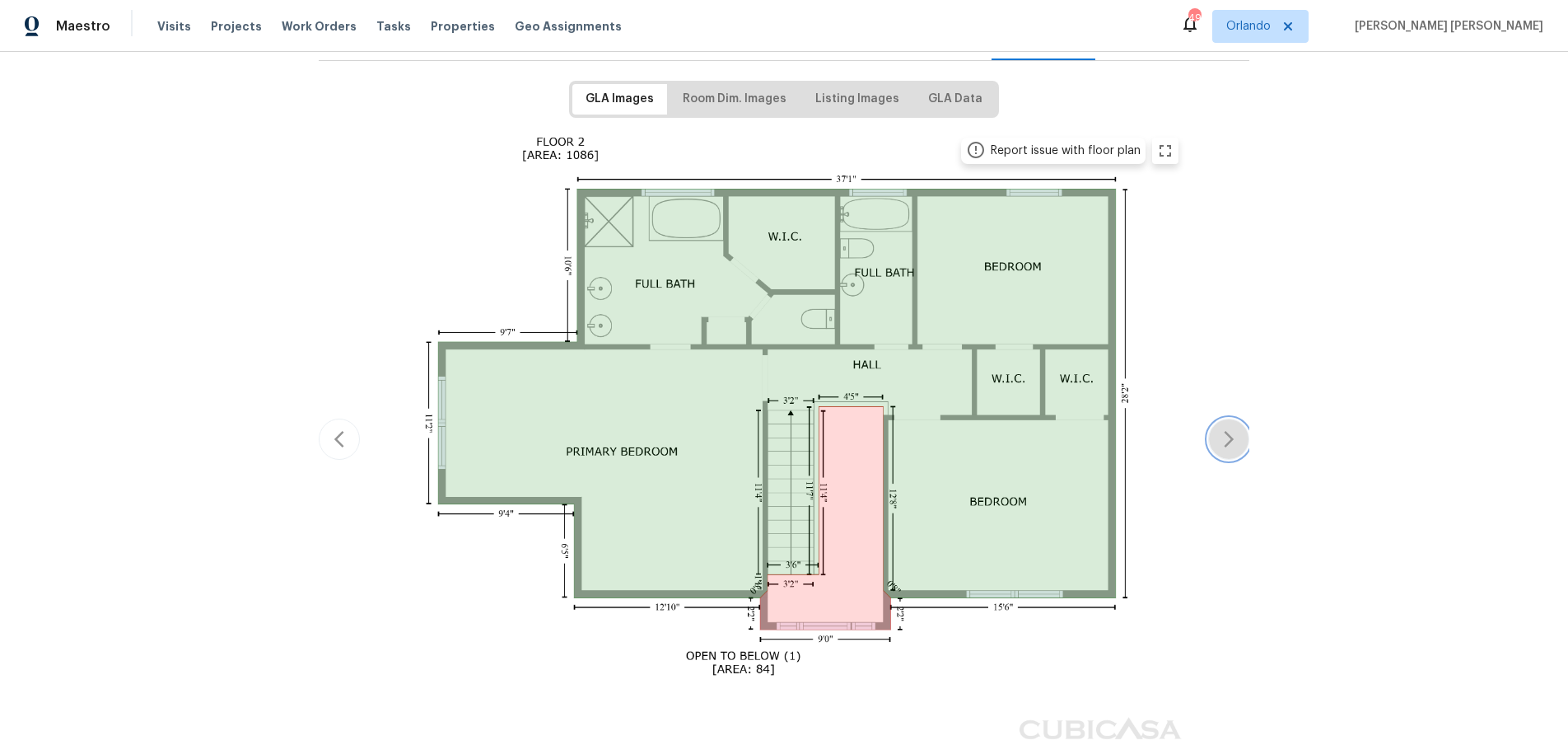
click at [1224, 436] on icon "button" at bounding box center [1228, 439] width 19 height 19
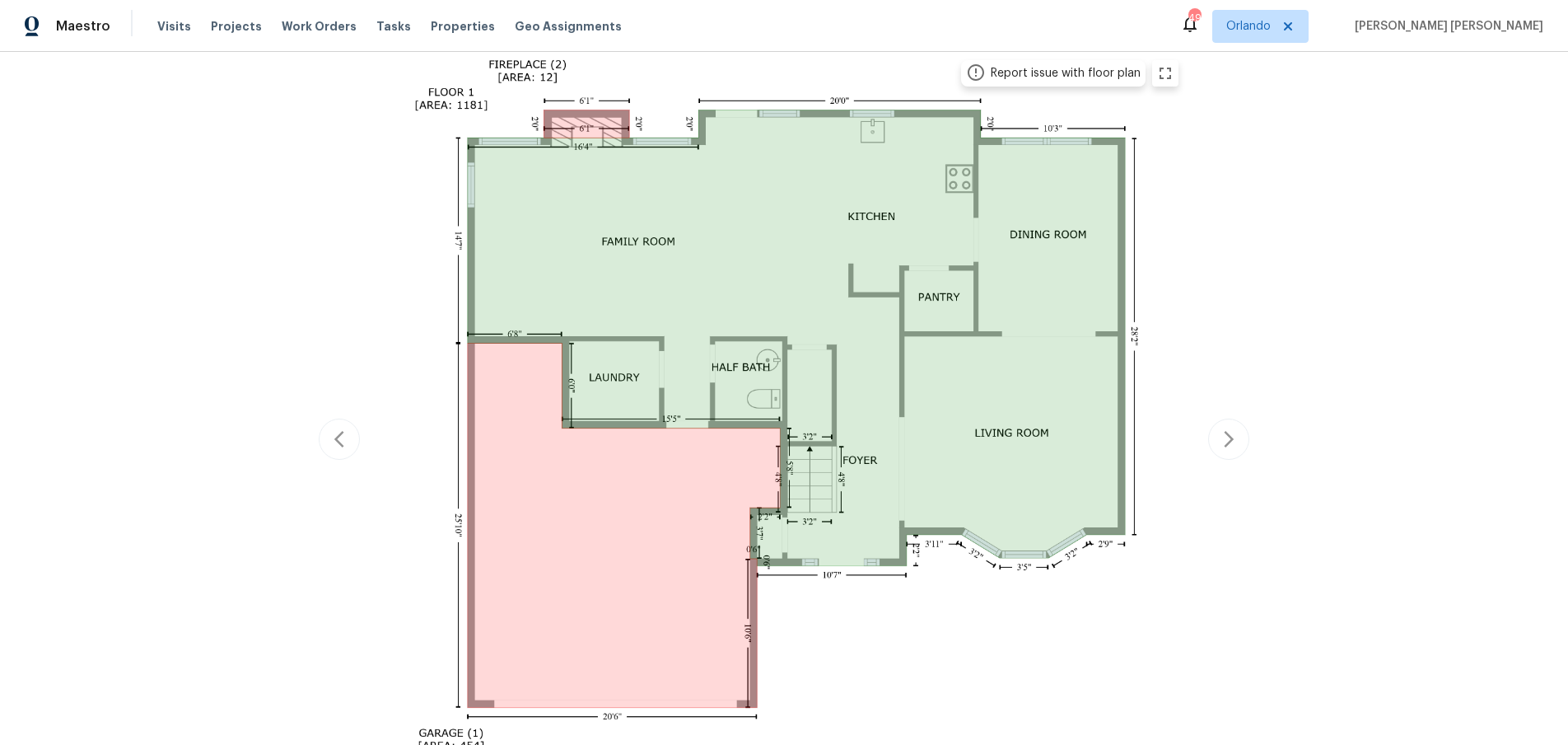
click at [1280, 457] on div "Back to all projects 7 Riverton Ct, Greer, SC 29650 3 Beds | 2 1/2 Baths | Tota…" at bounding box center [784, 398] width 1568 height 693
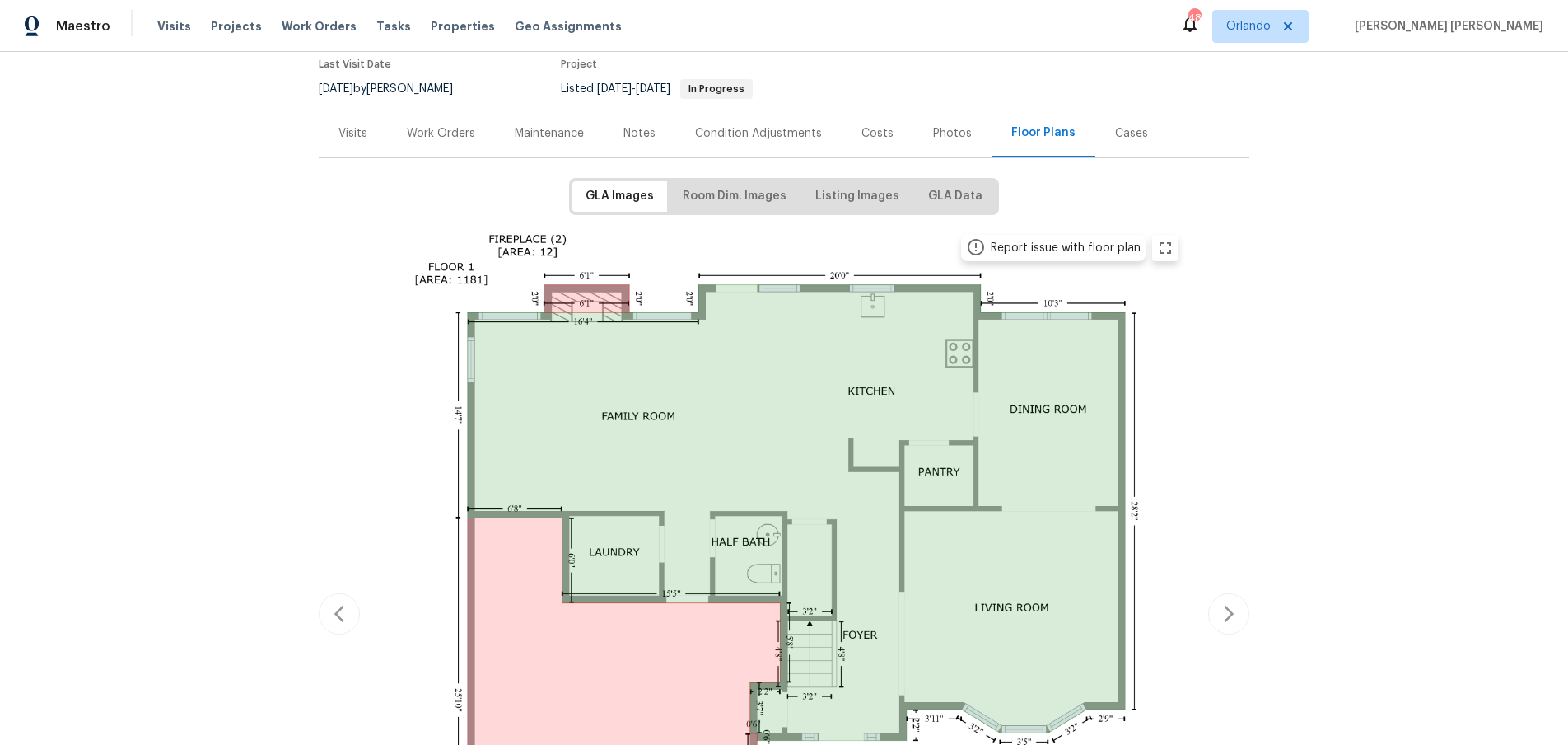
scroll to position [0, 0]
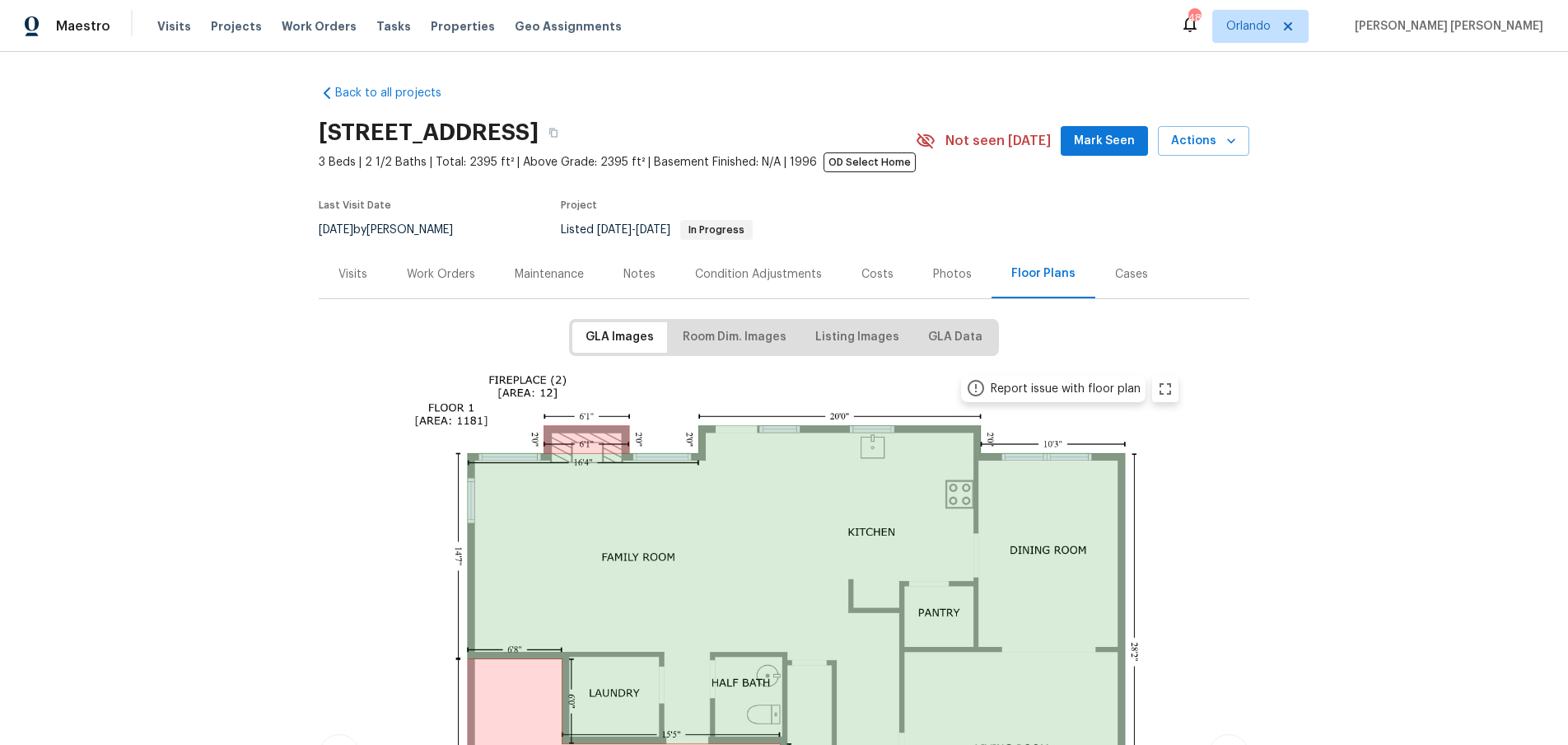
drag, startPoint x: 428, startPoint y: 272, endPoint x: 528, endPoint y: 269, distance: 100.0
click at [429, 272] on div "Work Orders" at bounding box center [440, 274] width 68 height 17
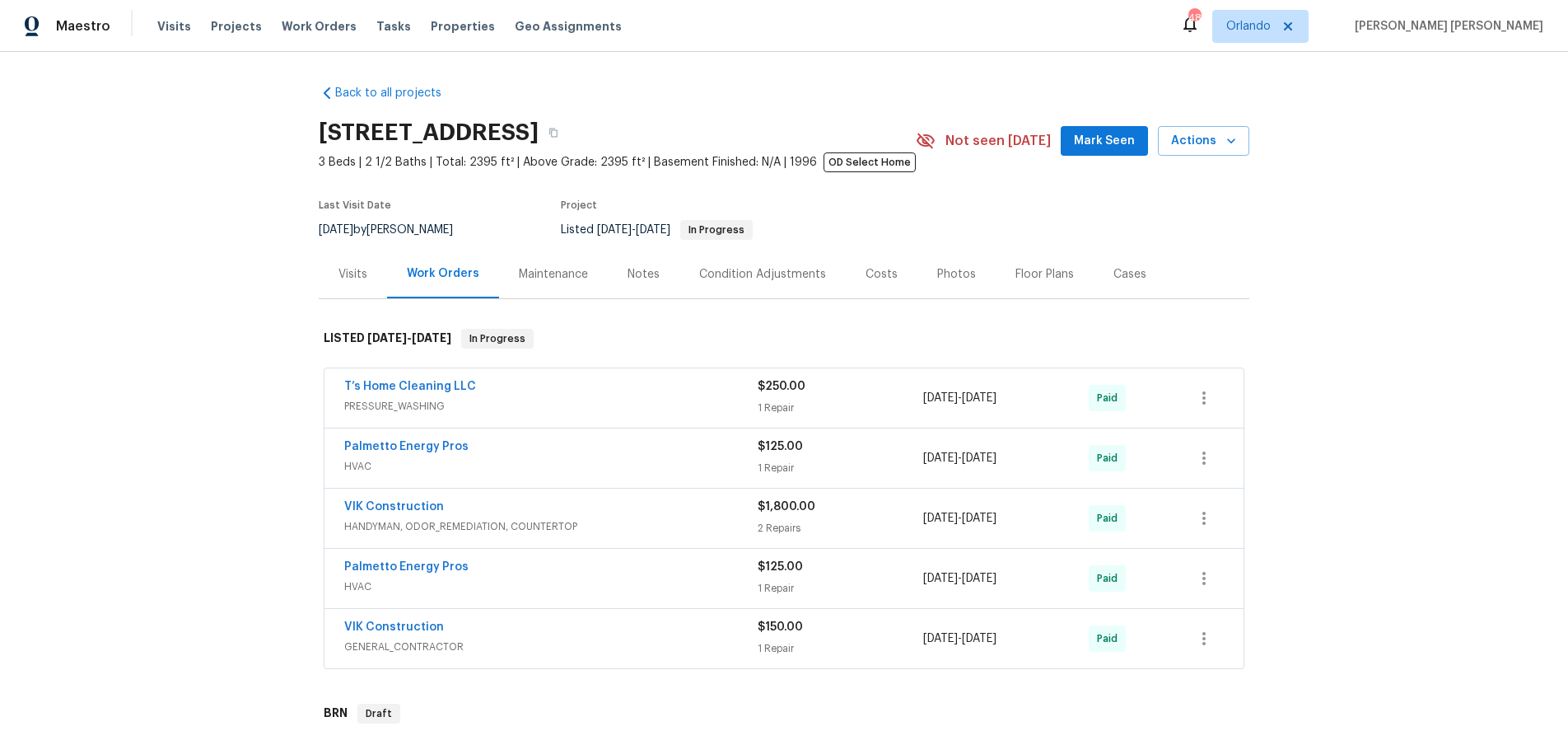
click at [665, 525] on span "HANDYMAN, ODOR_REMEDIATION, COUNTERTOP" at bounding box center [550, 526] width 413 height 17
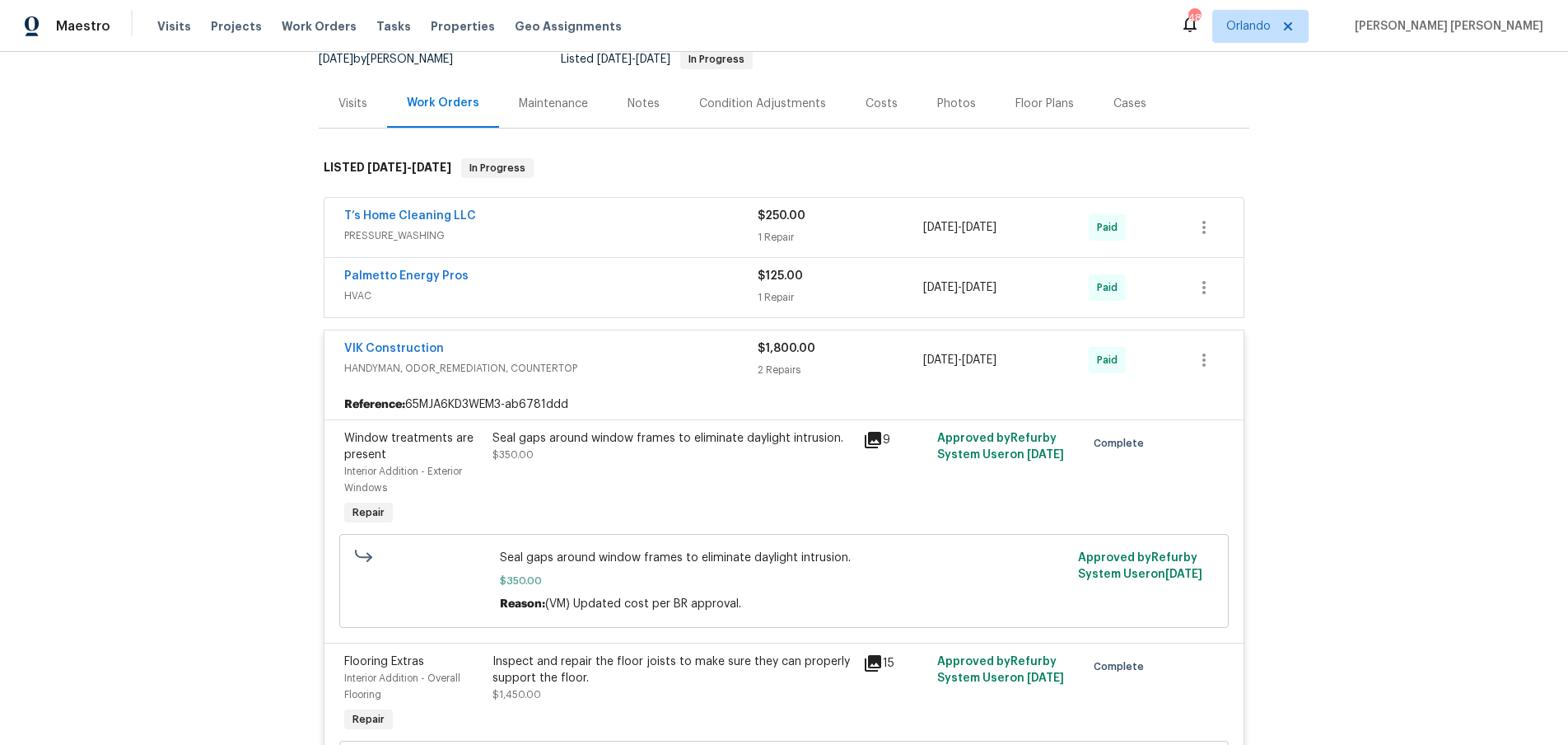
scroll to position [207, 0]
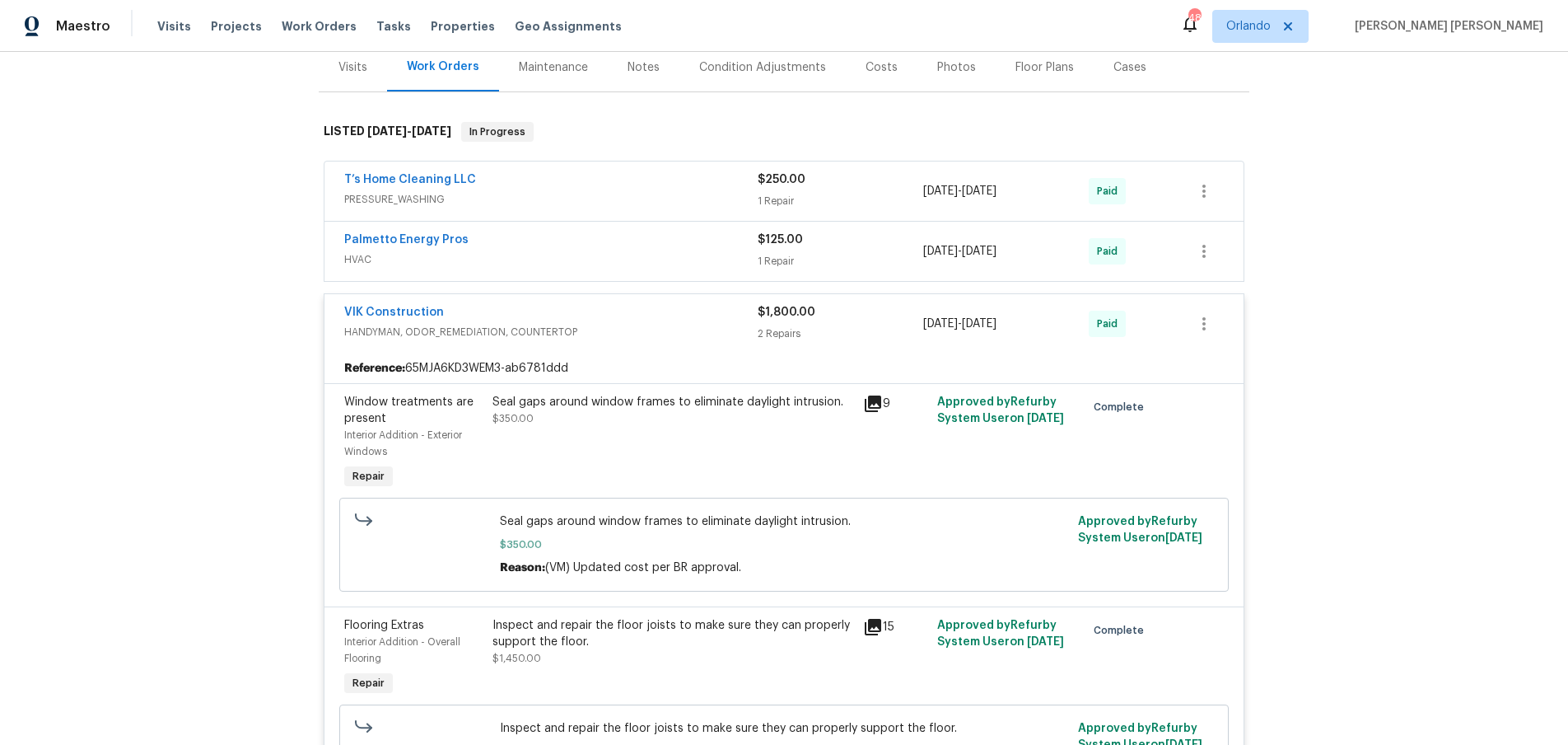
drag, startPoint x: 876, startPoint y: 405, endPoint x: 895, endPoint y: 413, distance: 20.6
click at [876, 405] on icon at bounding box center [873, 403] width 19 height 19
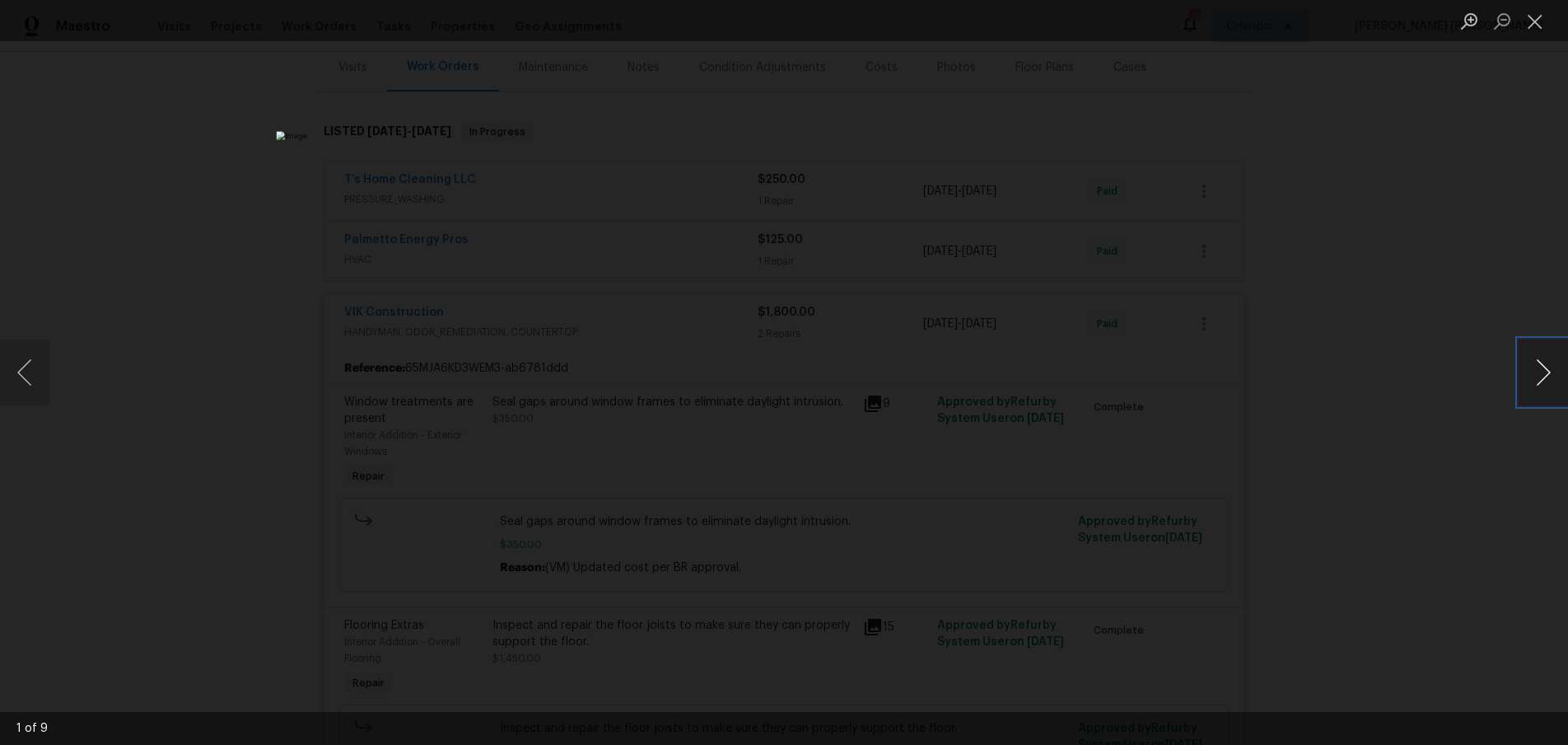
click at [1541, 393] on button "Next image" at bounding box center [1543, 372] width 50 height 65
click at [1510, 442] on div "Lightbox" at bounding box center [784, 372] width 1568 height 745
click at [1509, 442] on div "Lightbox" at bounding box center [784, 372] width 1568 height 745
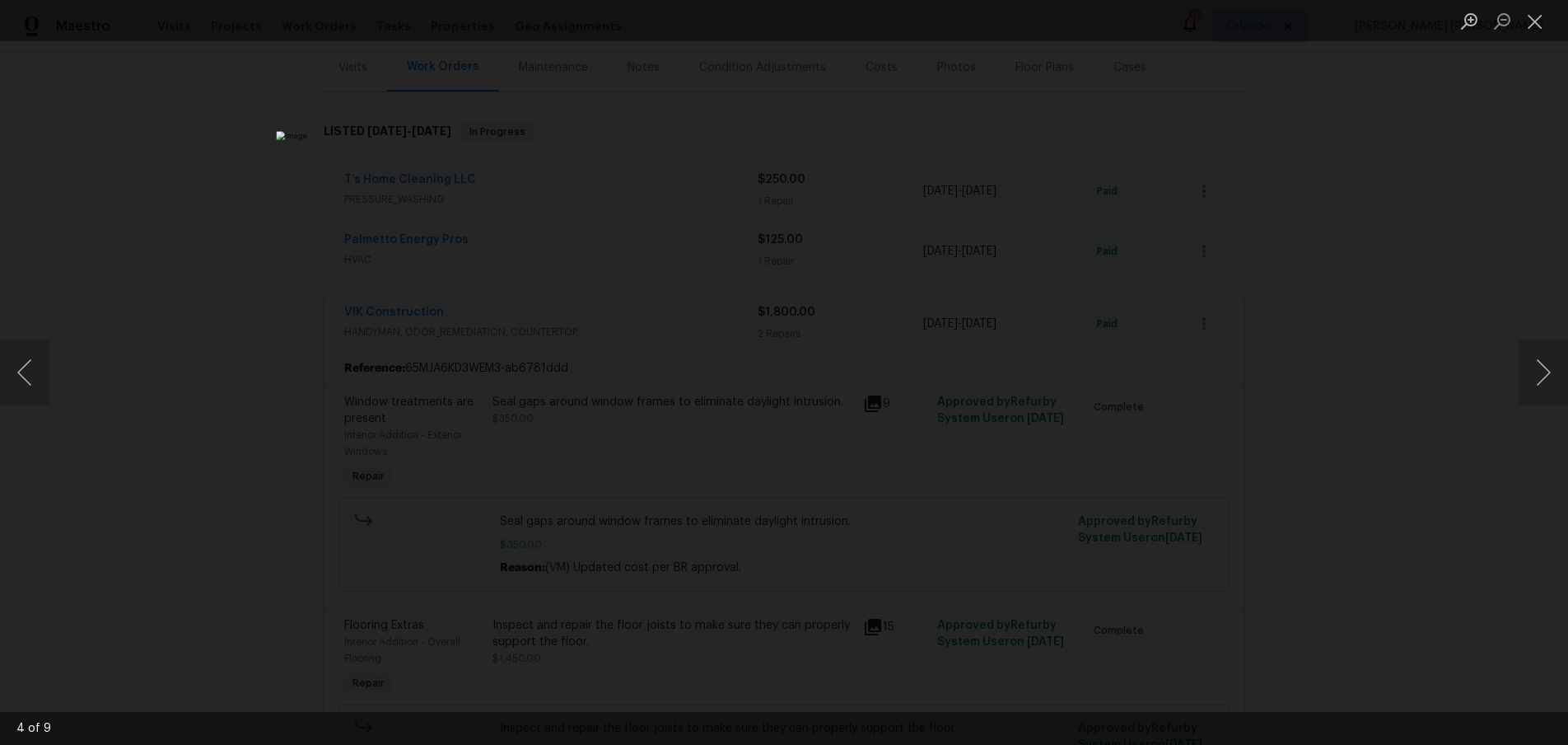
click at [1388, 293] on div "Lightbox" at bounding box center [784, 372] width 1568 height 745
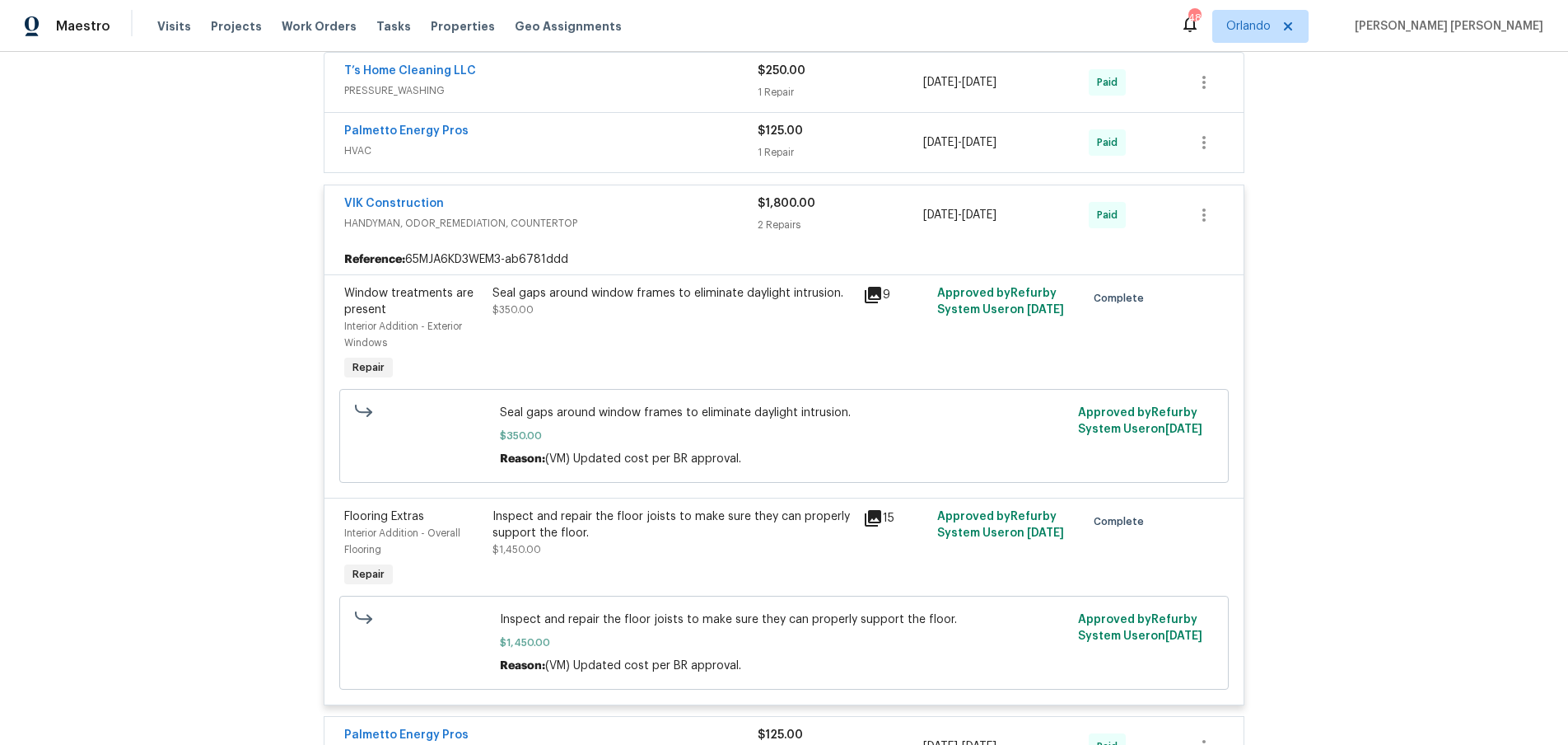
scroll to position [299, 0]
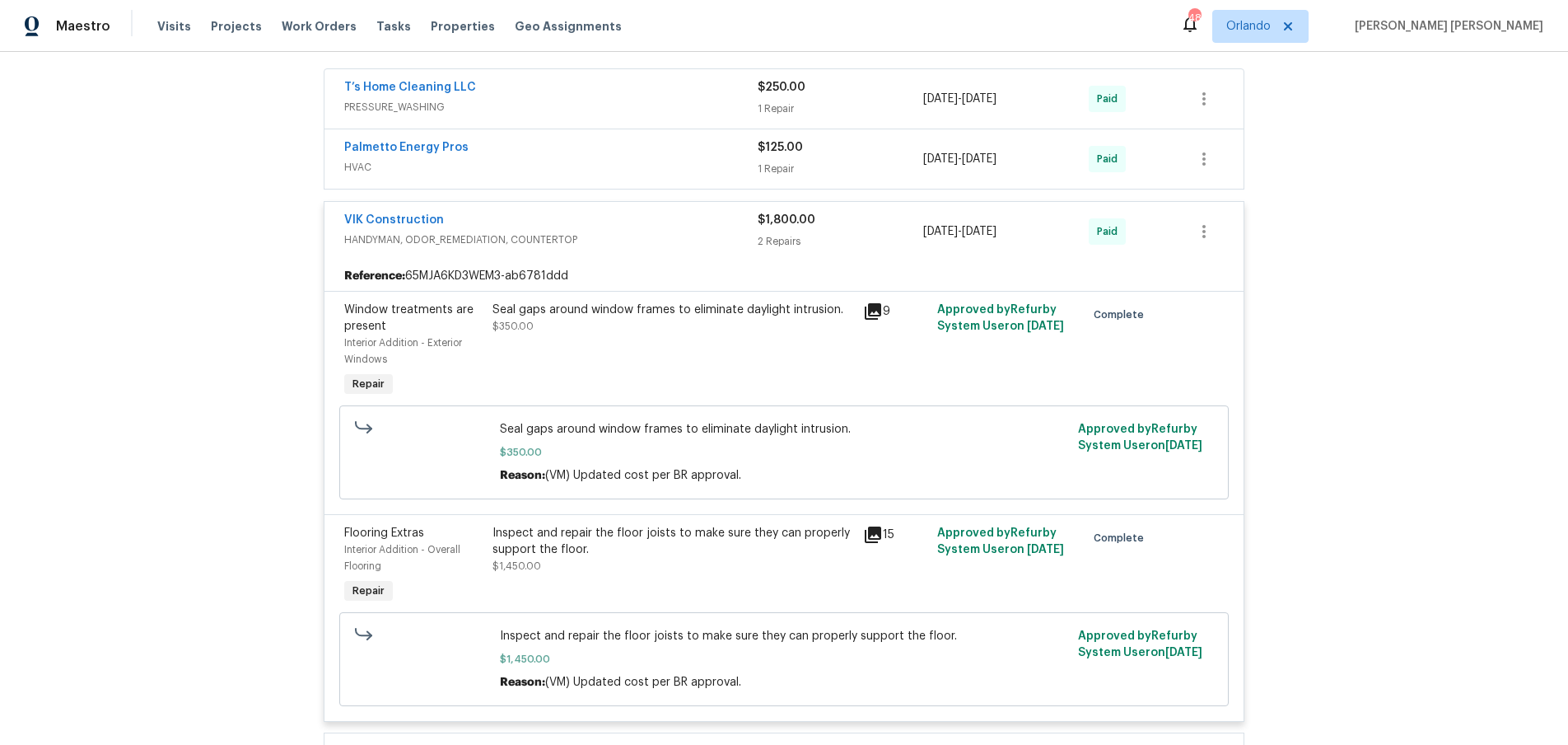
click at [579, 227] on div "VIK Construction" at bounding box center [550, 221] width 413 height 19
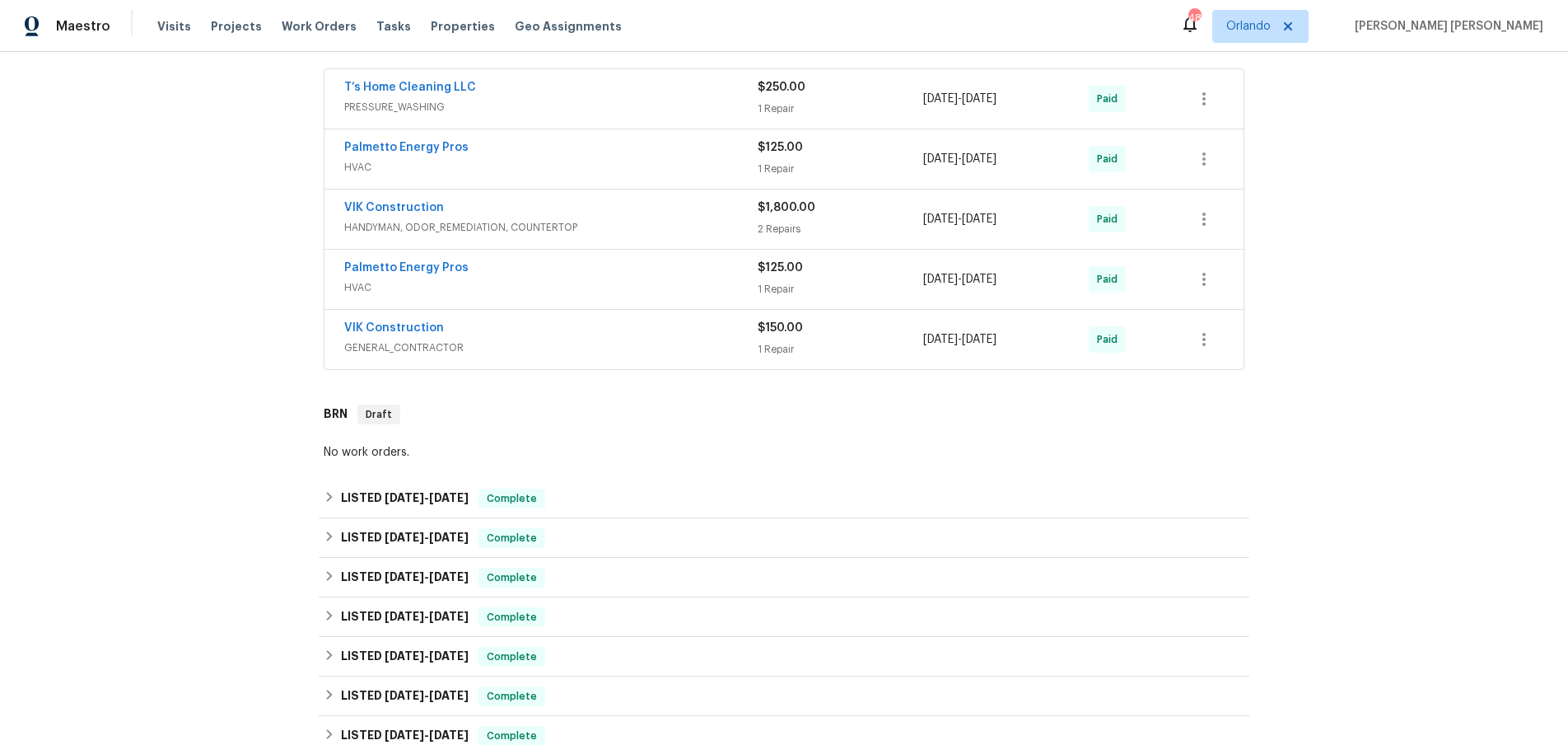
click at [644, 343] on span "GENERAL_CONTRACTOR" at bounding box center [550, 348] width 413 height 17
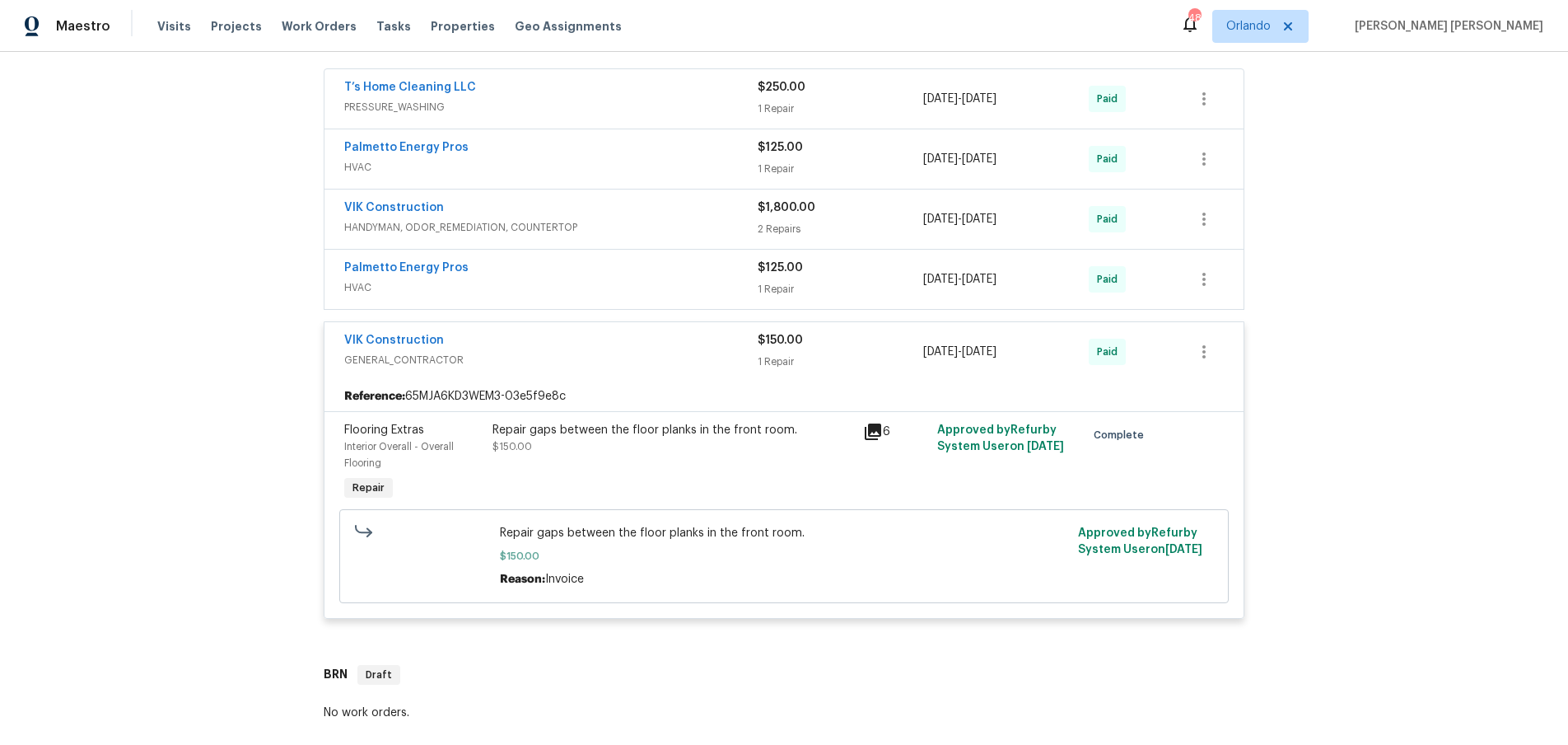
click at [868, 434] on icon at bounding box center [873, 432] width 17 height 17
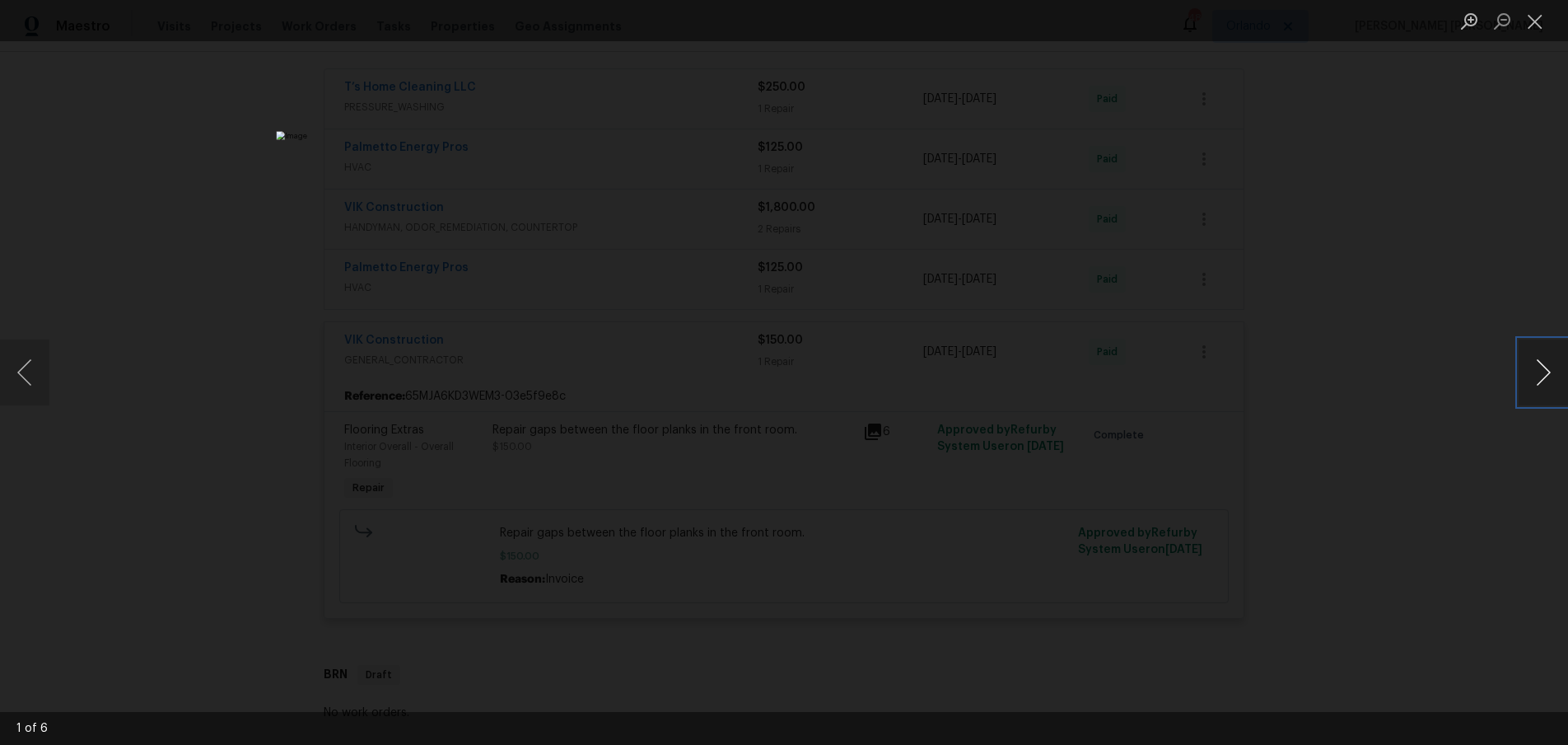
click at [1539, 388] on button "Next image" at bounding box center [1543, 372] width 50 height 65
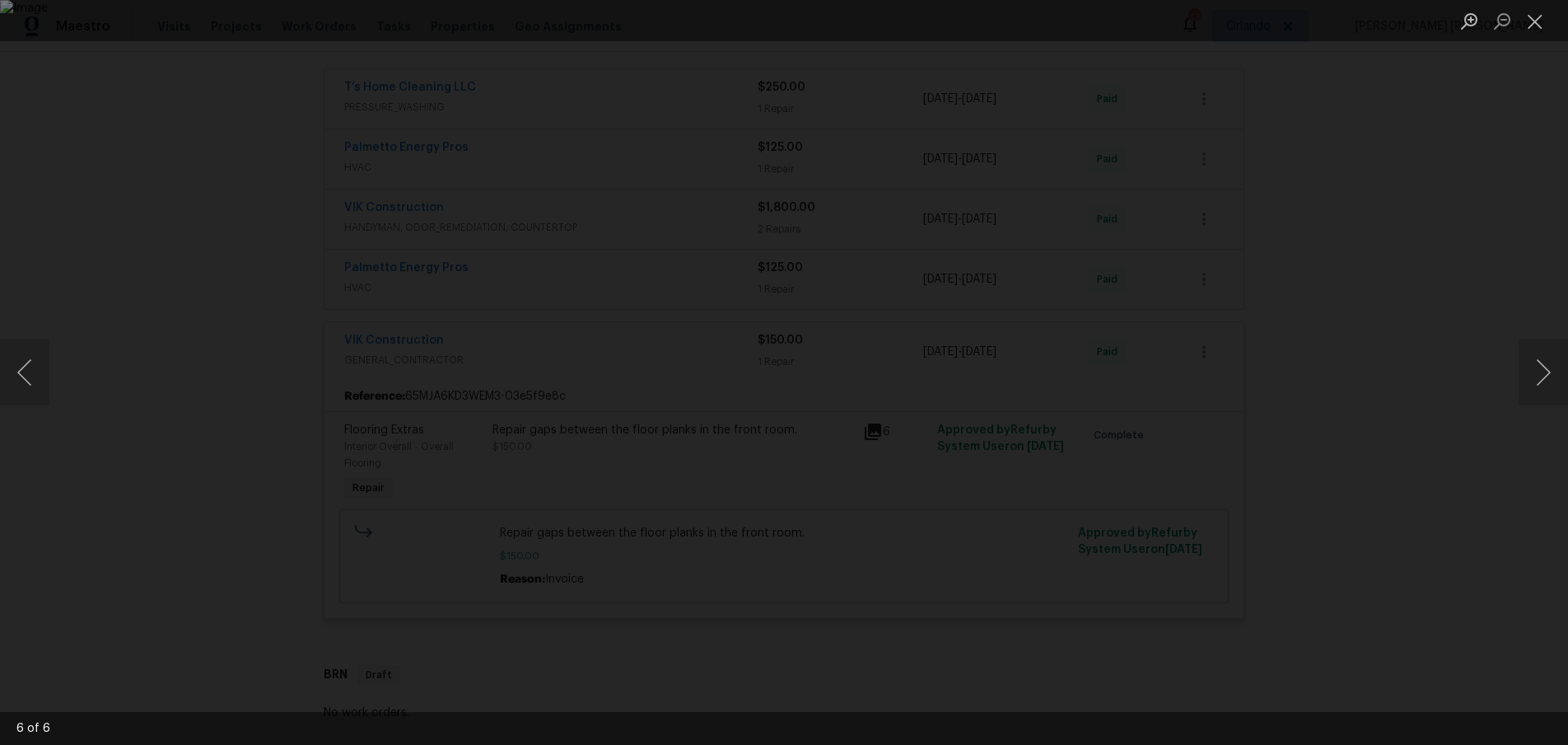
click at [1416, 488] on div "Lightbox" at bounding box center [784, 372] width 1568 height 745
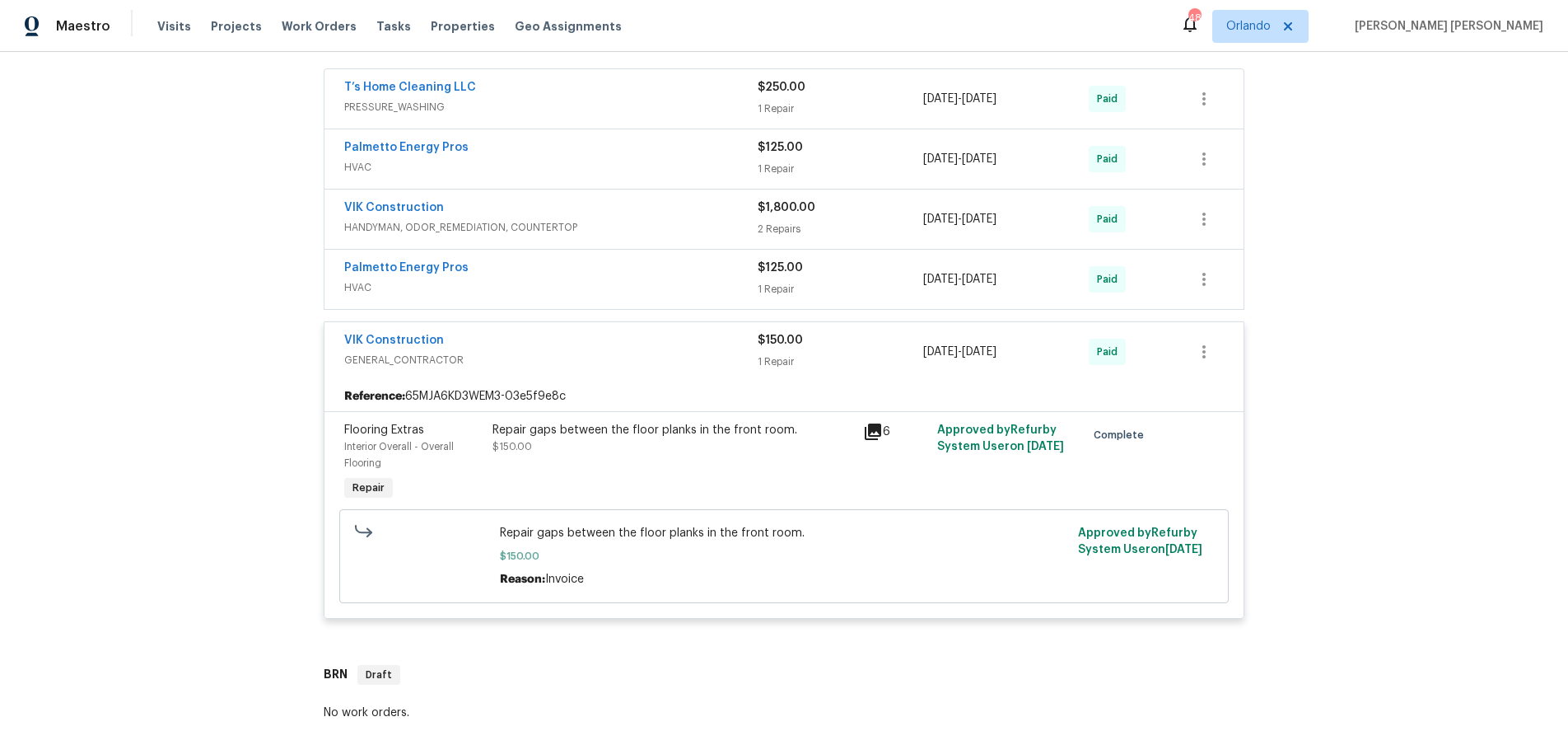
click at [515, 347] on div "VIK Construction" at bounding box center [550, 342] width 413 height 19
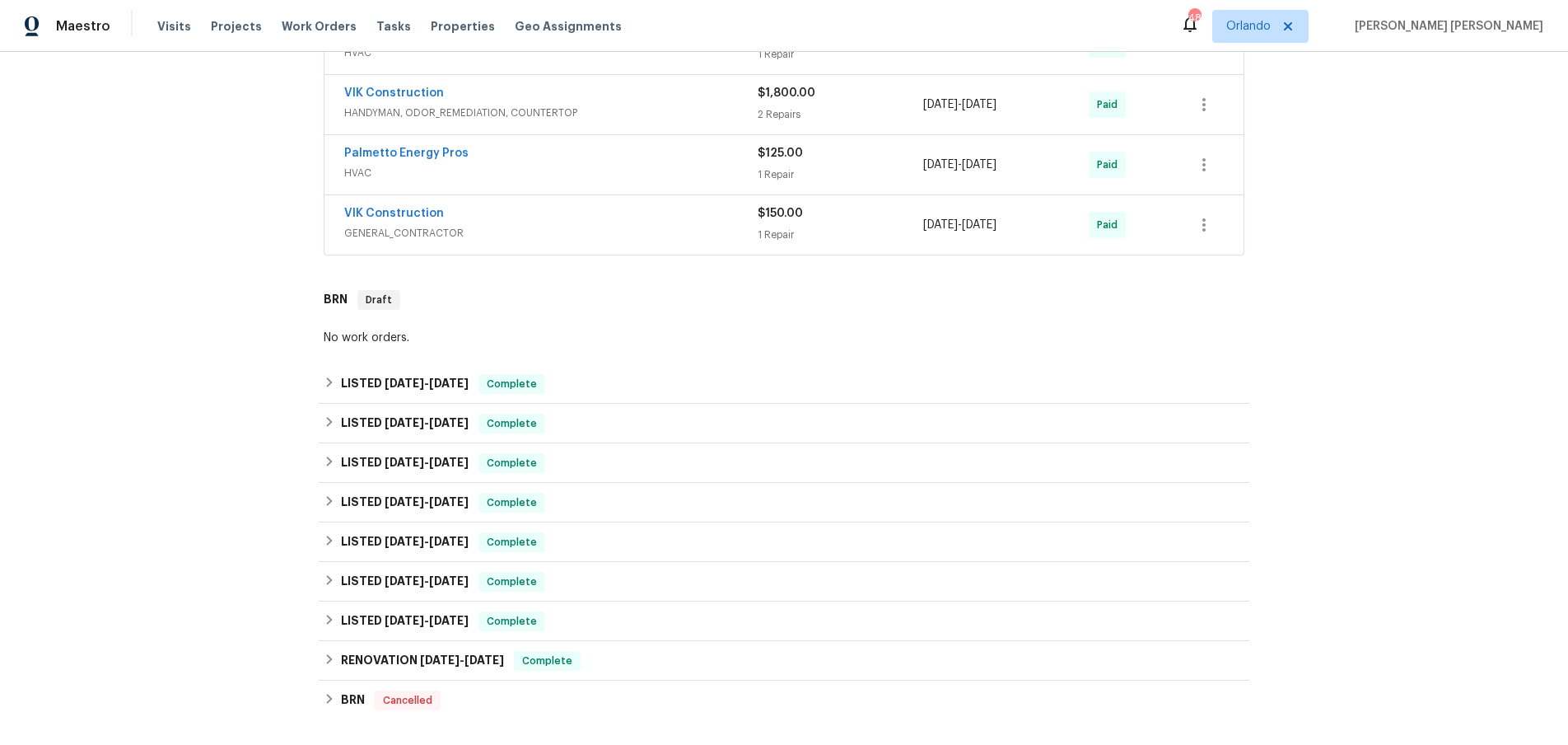
scroll to position [417, 0]
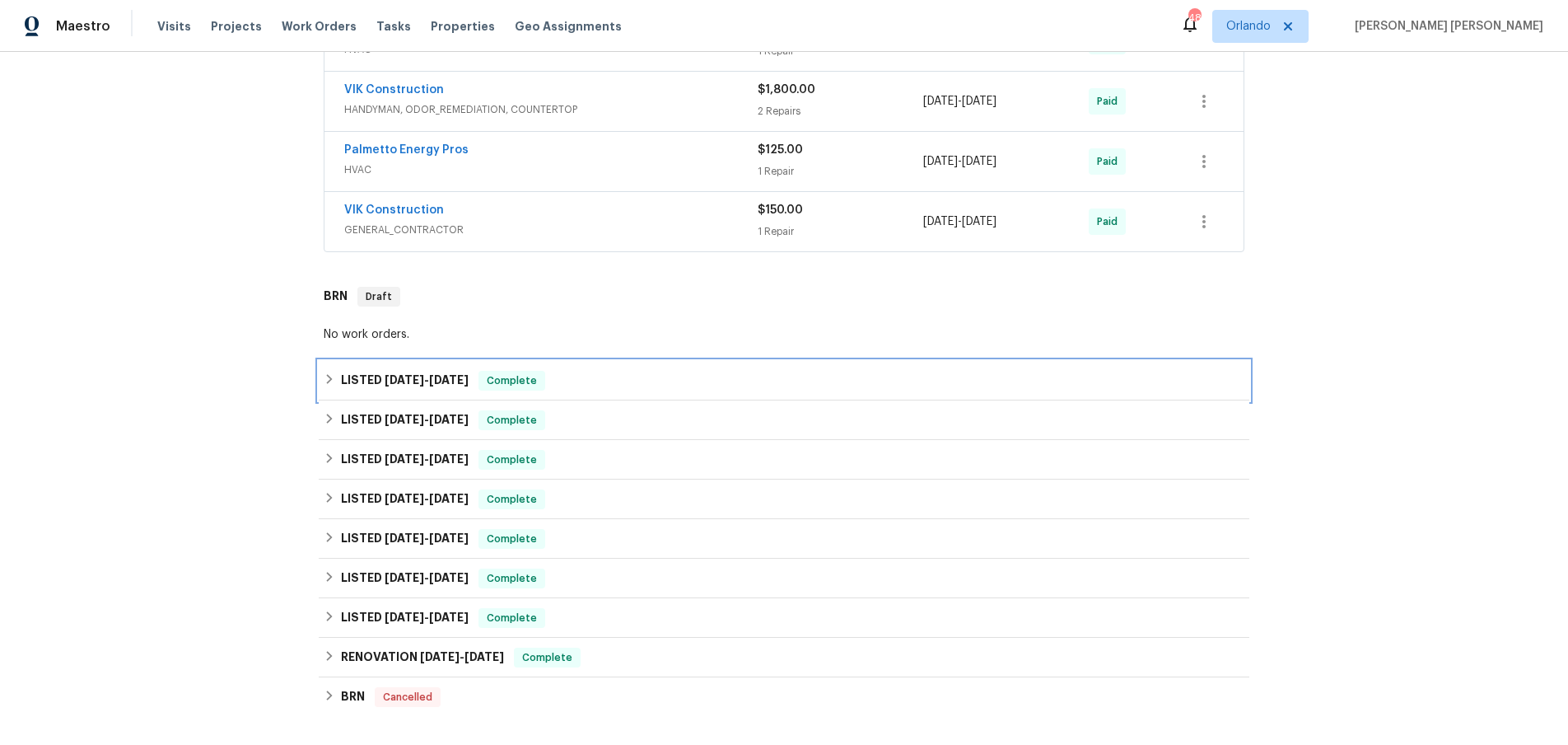
click at [324, 388] on div "LISTED 3/19/25 - 3/19/25 Complete" at bounding box center [784, 380] width 921 height 19
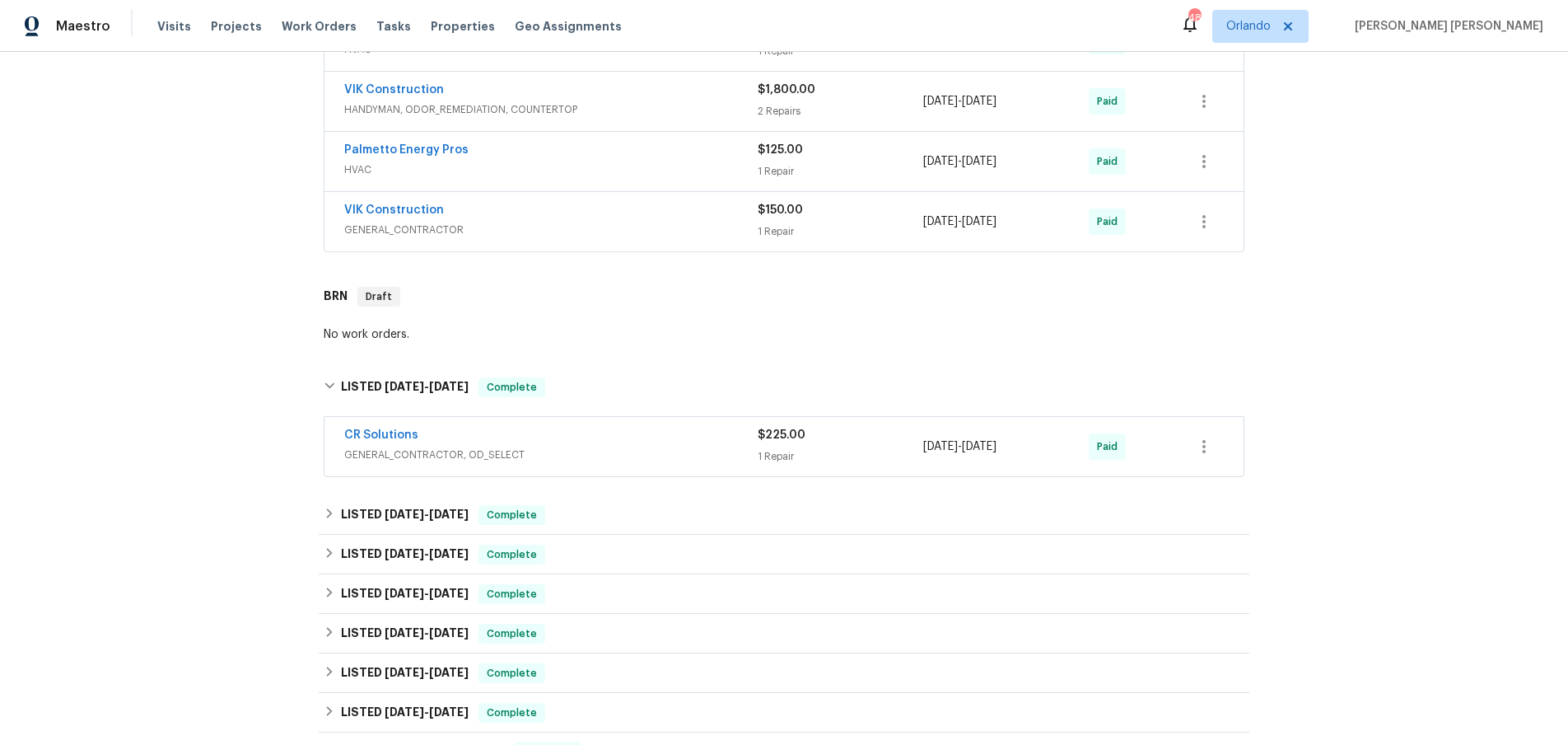
click at [619, 460] on span "GENERAL_CONTRACTOR, OD_SELECT" at bounding box center [550, 455] width 413 height 17
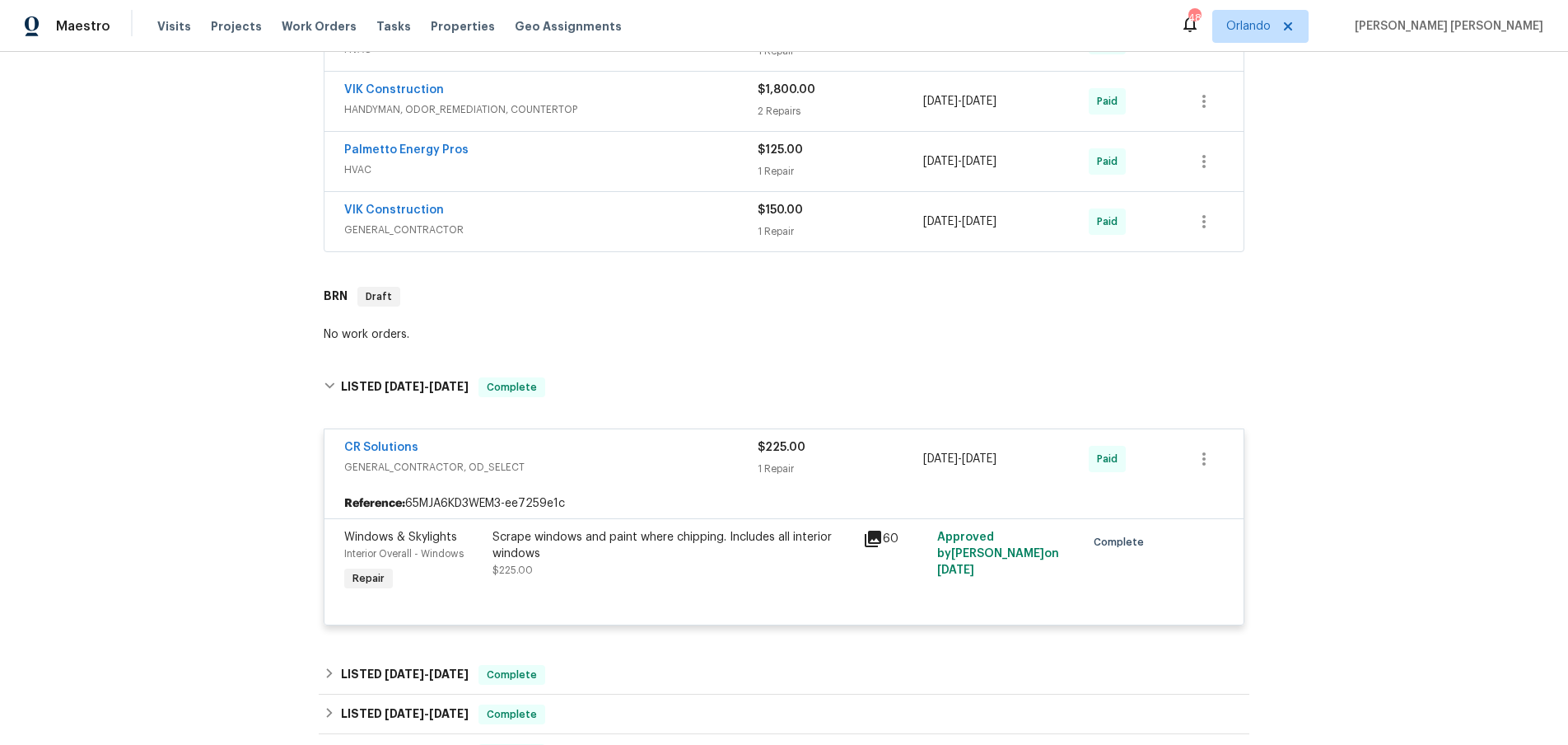
click at [611, 459] on span "GENERAL_CONTRACTOR, OD_SELECT" at bounding box center [550, 467] width 413 height 17
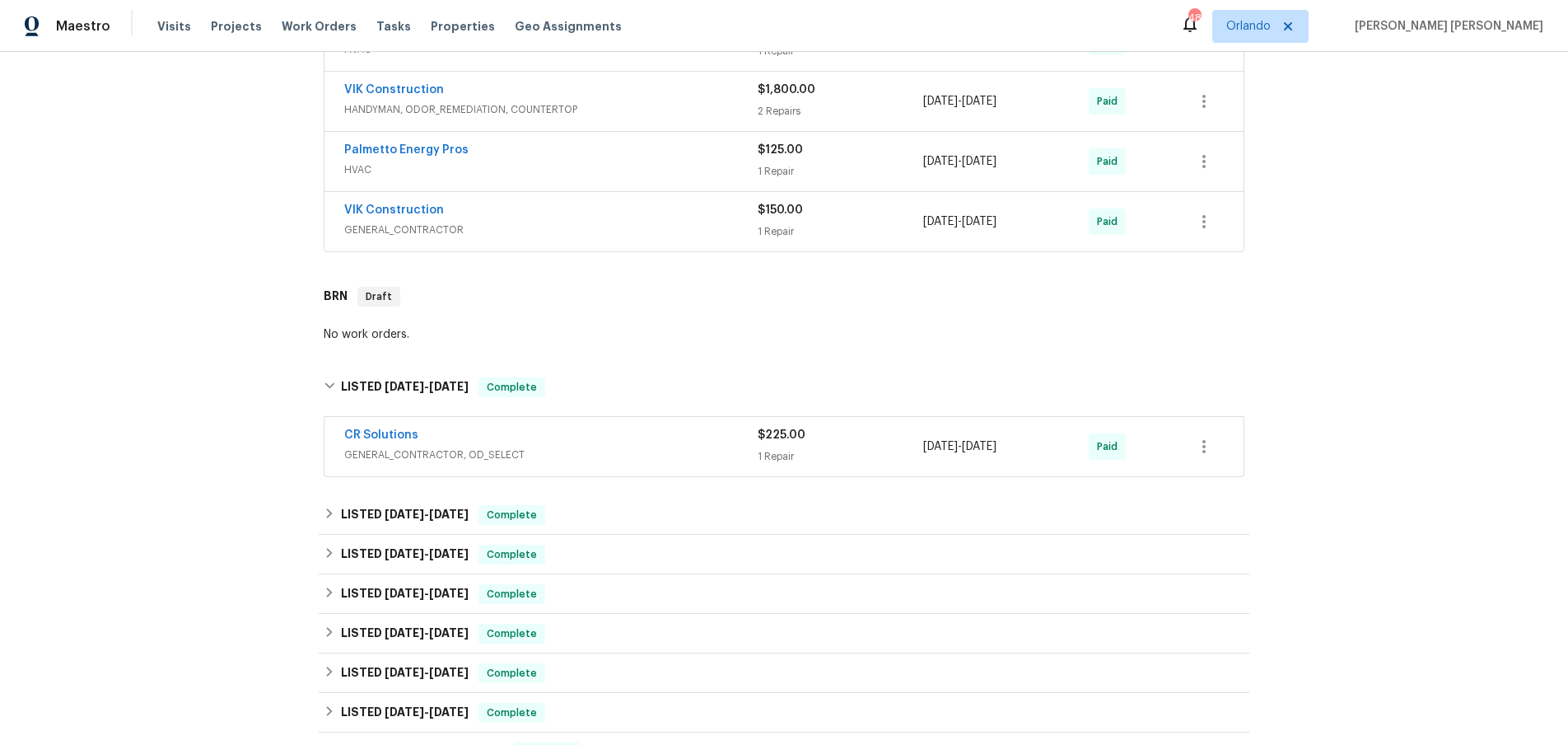
click at [611, 459] on span "GENERAL_CONTRACTOR, OD_SELECT" at bounding box center [550, 455] width 413 height 17
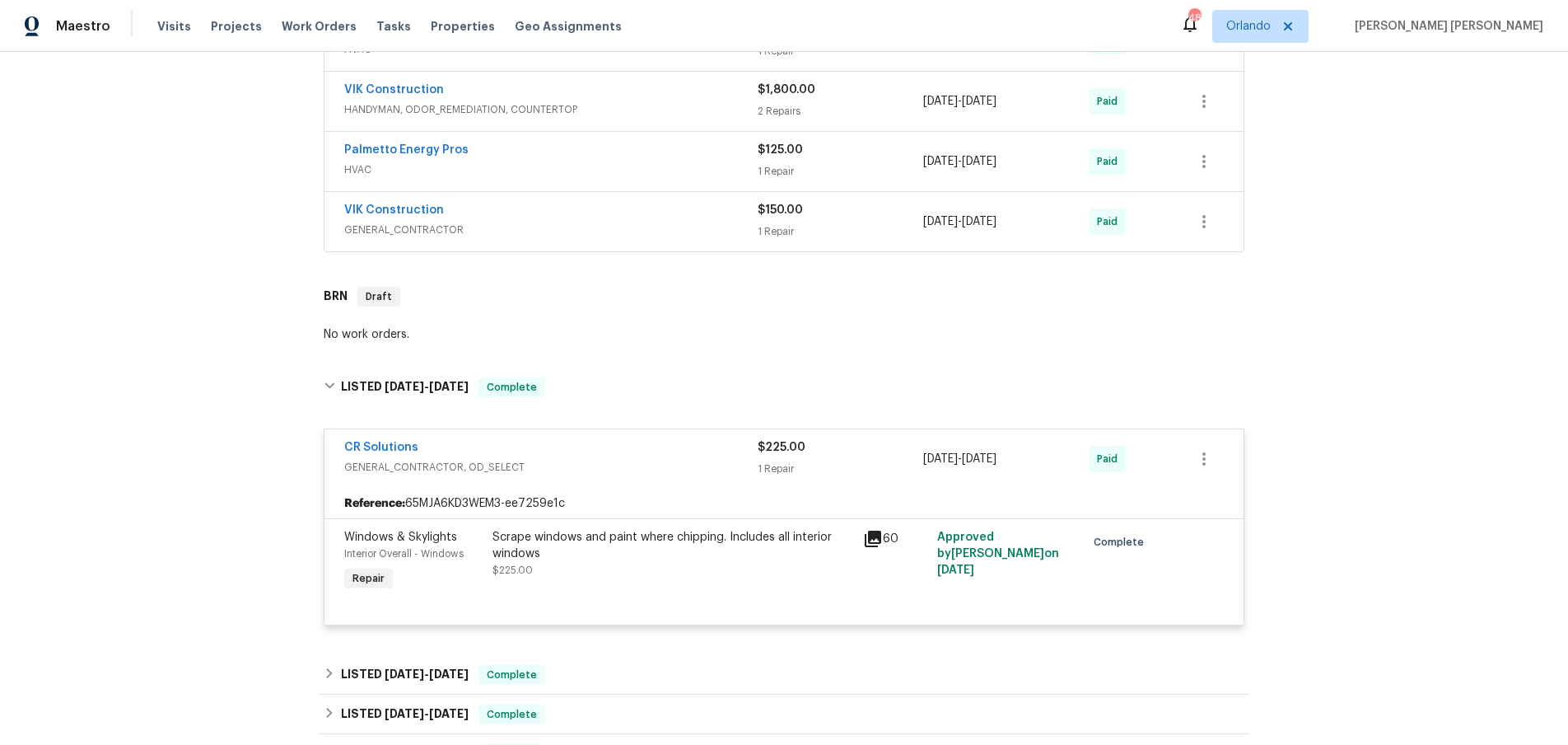
click at [611, 459] on span "GENERAL_CONTRACTOR, OD_SELECT" at bounding box center [550, 467] width 413 height 17
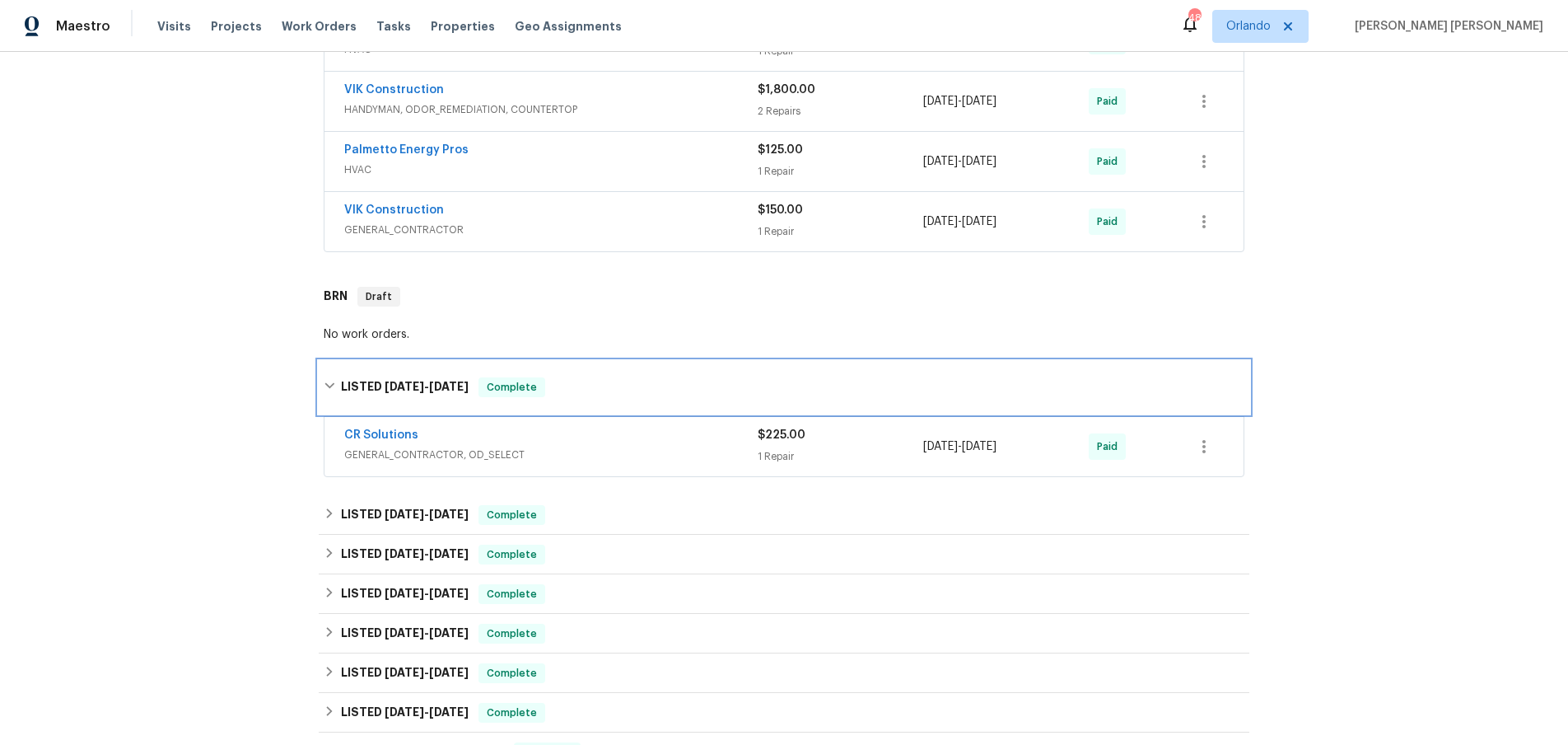
click at [333, 391] on icon at bounding box center [329, 385] width 11 height 12
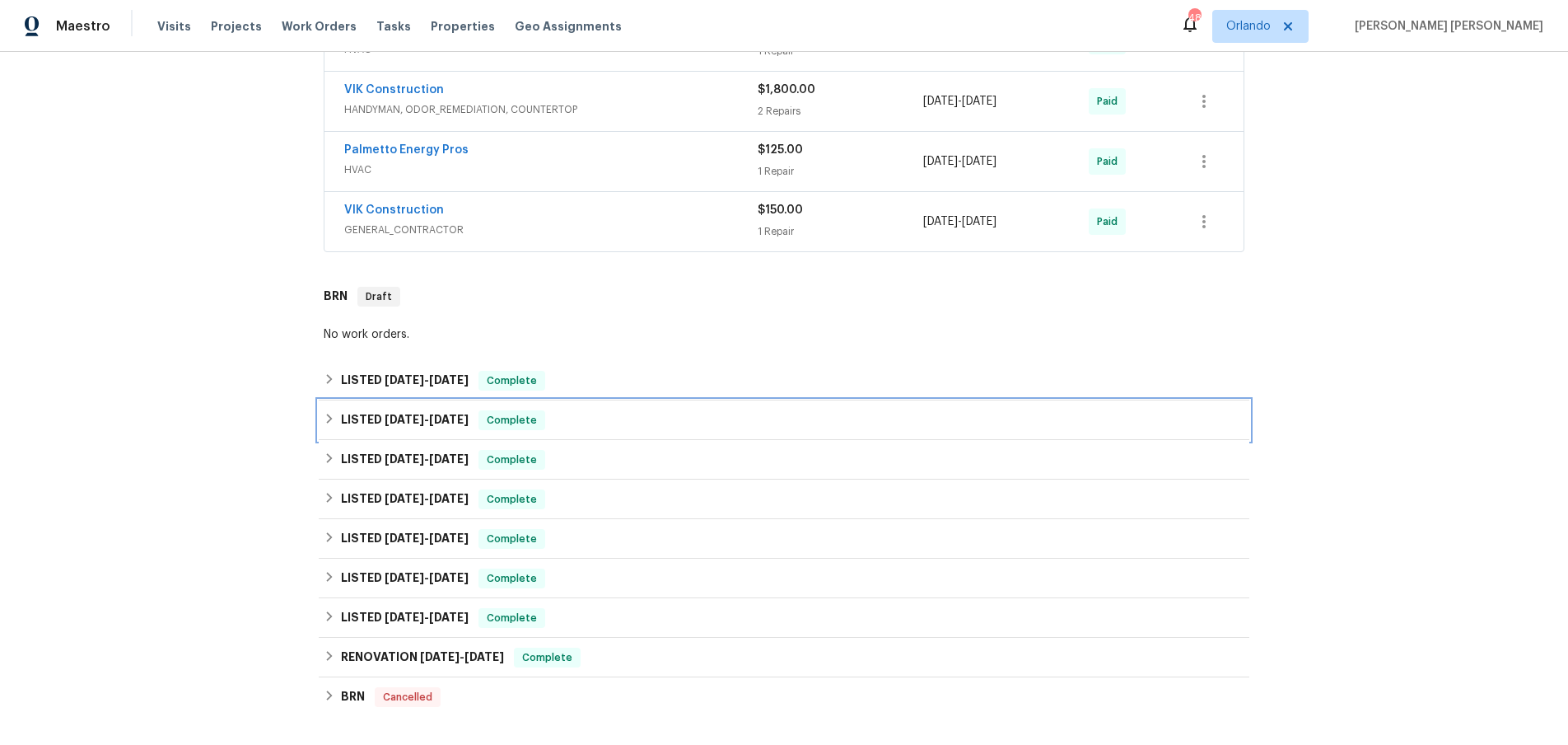
click at [328, 421] on icon at bounding box center [330, 418] width 6 height 10
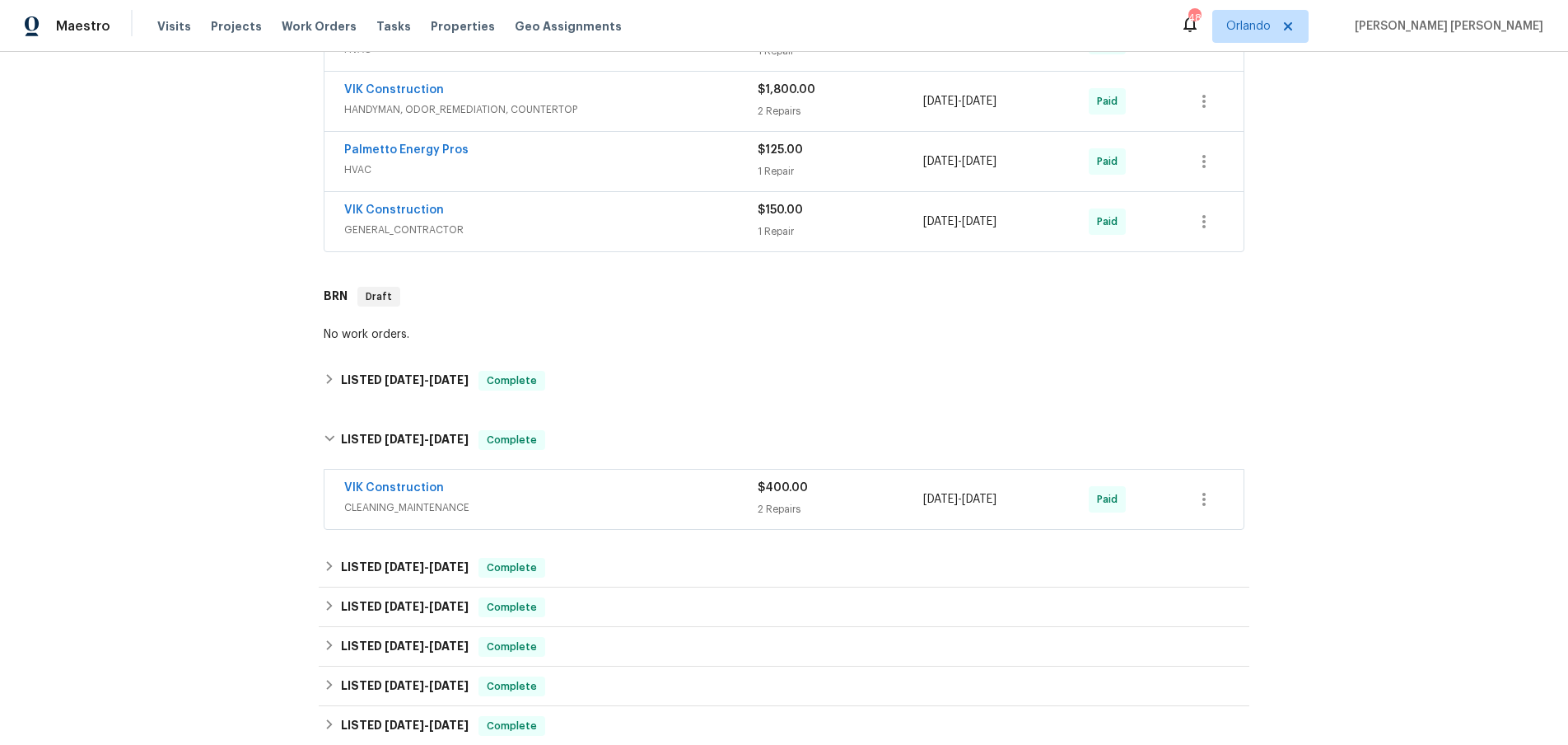
click at [656, 504] on span "CLEANING_MAINTENANCE" at bounding box center [550, 507] width 413 height 17
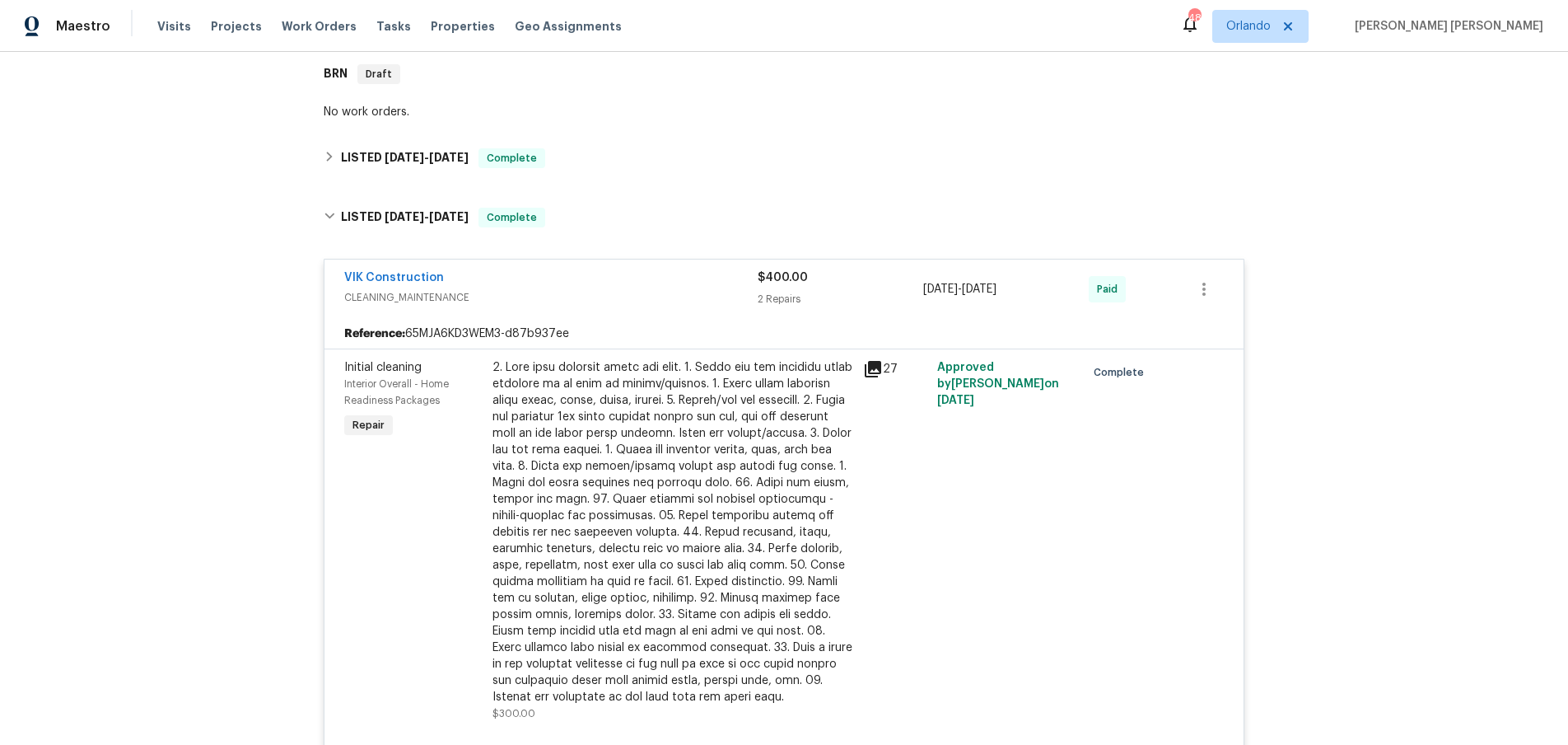
scroll to position [636, 0]
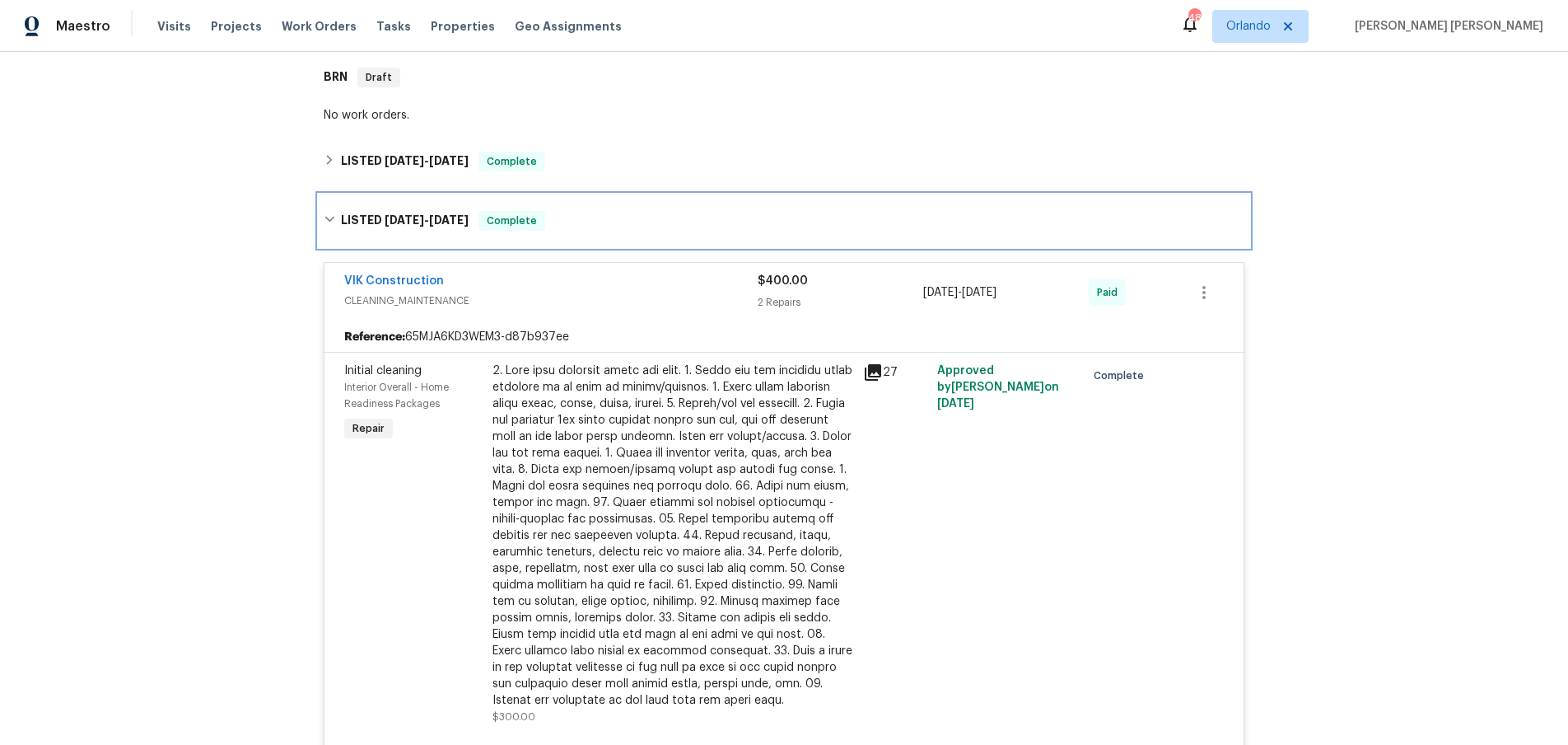
click at [322, 219] on div "LISTED 3/17/25 - 3/18/25 Complete" at bounding box center [784, 221] width 930 height 53
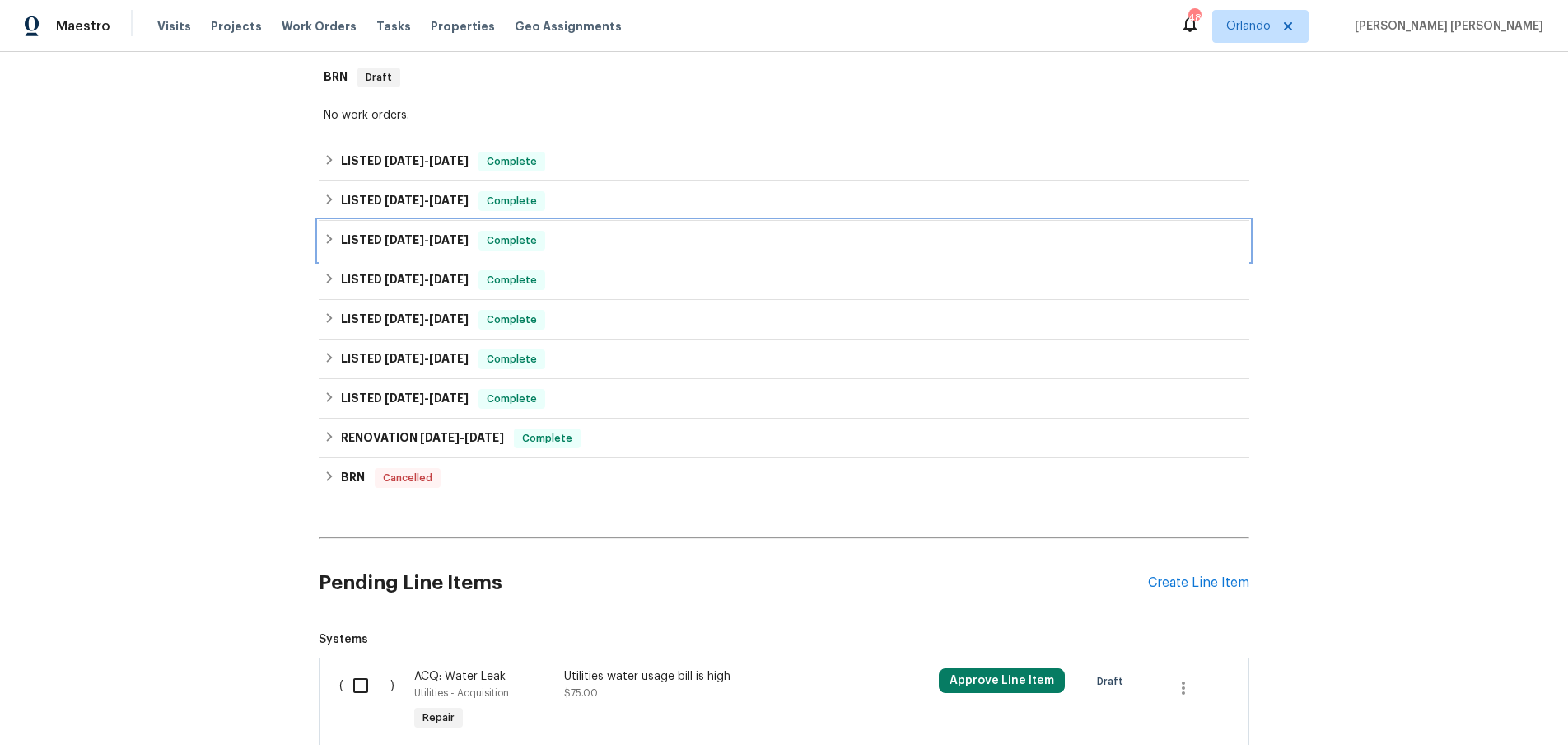
click at [325, 246] on div "LISTED 1/27/25 - 1/30/25 Complete" at bounding box center [784, 241] width 921 height 19
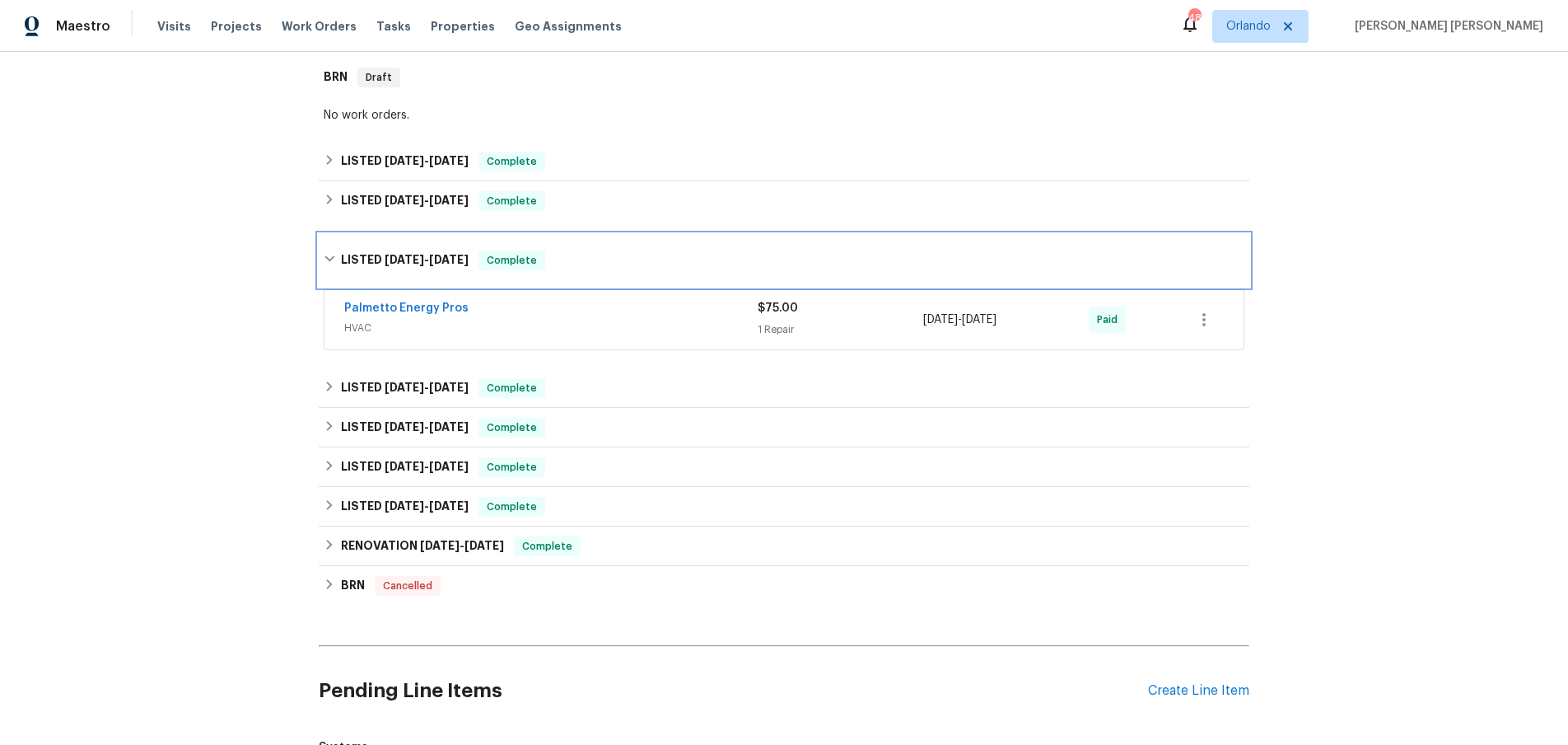
click at [325, 246] on div "LISTED 1/27/25 - 1/30/25 Complete" at bounding box center [784, 260] width 930 height 53
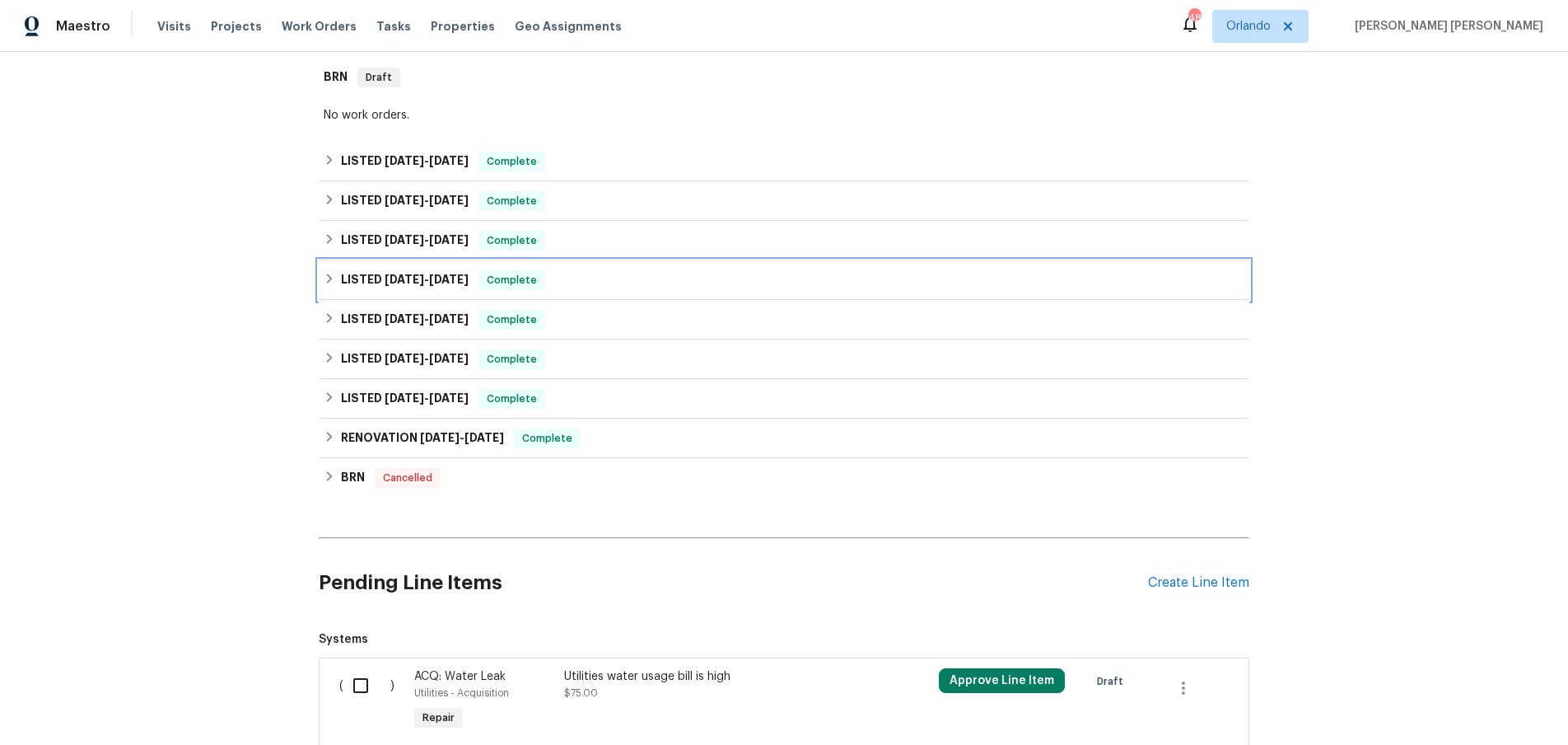
click at [325, 275] on icon at bounding box center [329, 278] width 11 height 12
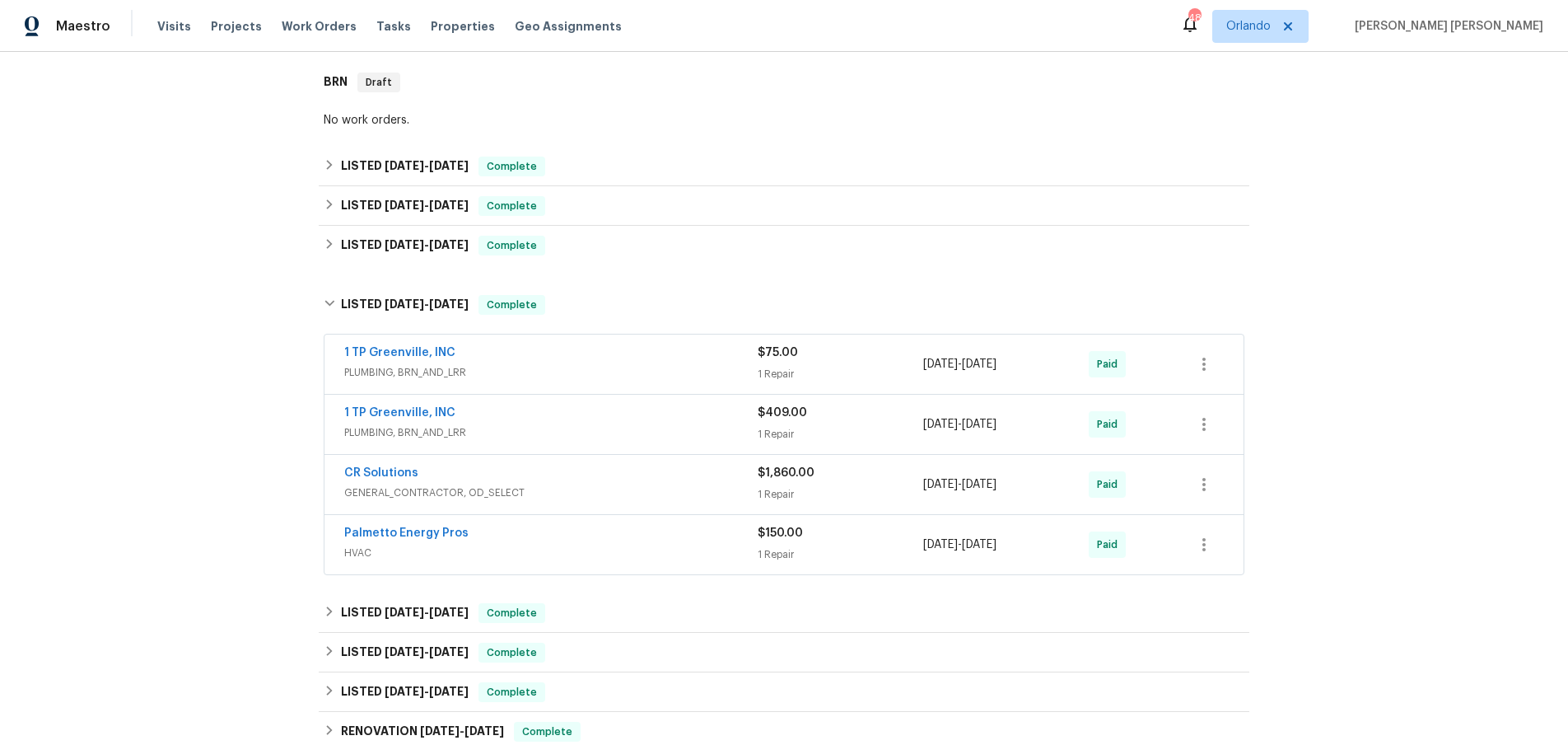
click at [608, 496] on span "GENERAL_CONTRACTOR, OD_SELECT" at bounding box center [550, 492] width 413 height 17
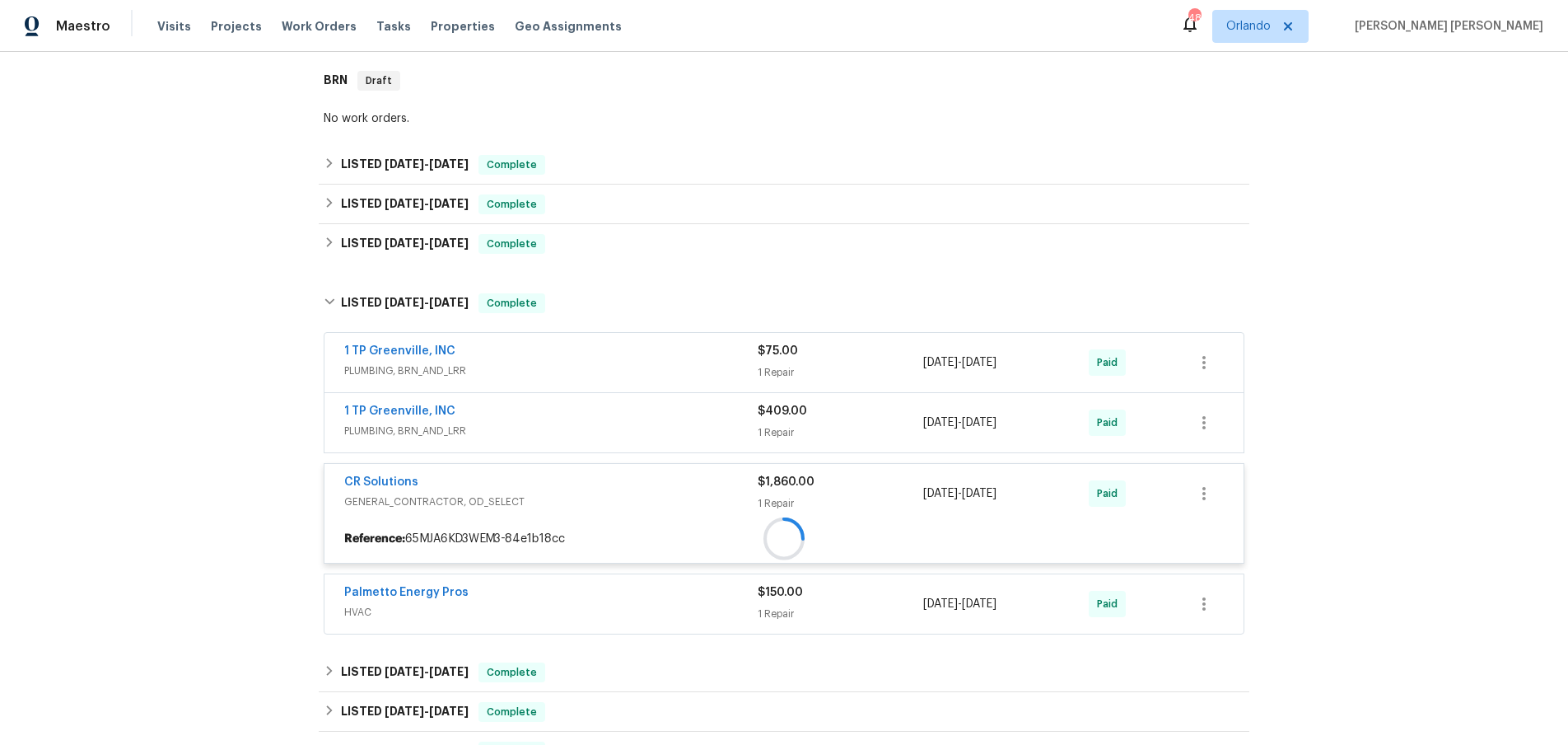
scroll to position [638, 0]
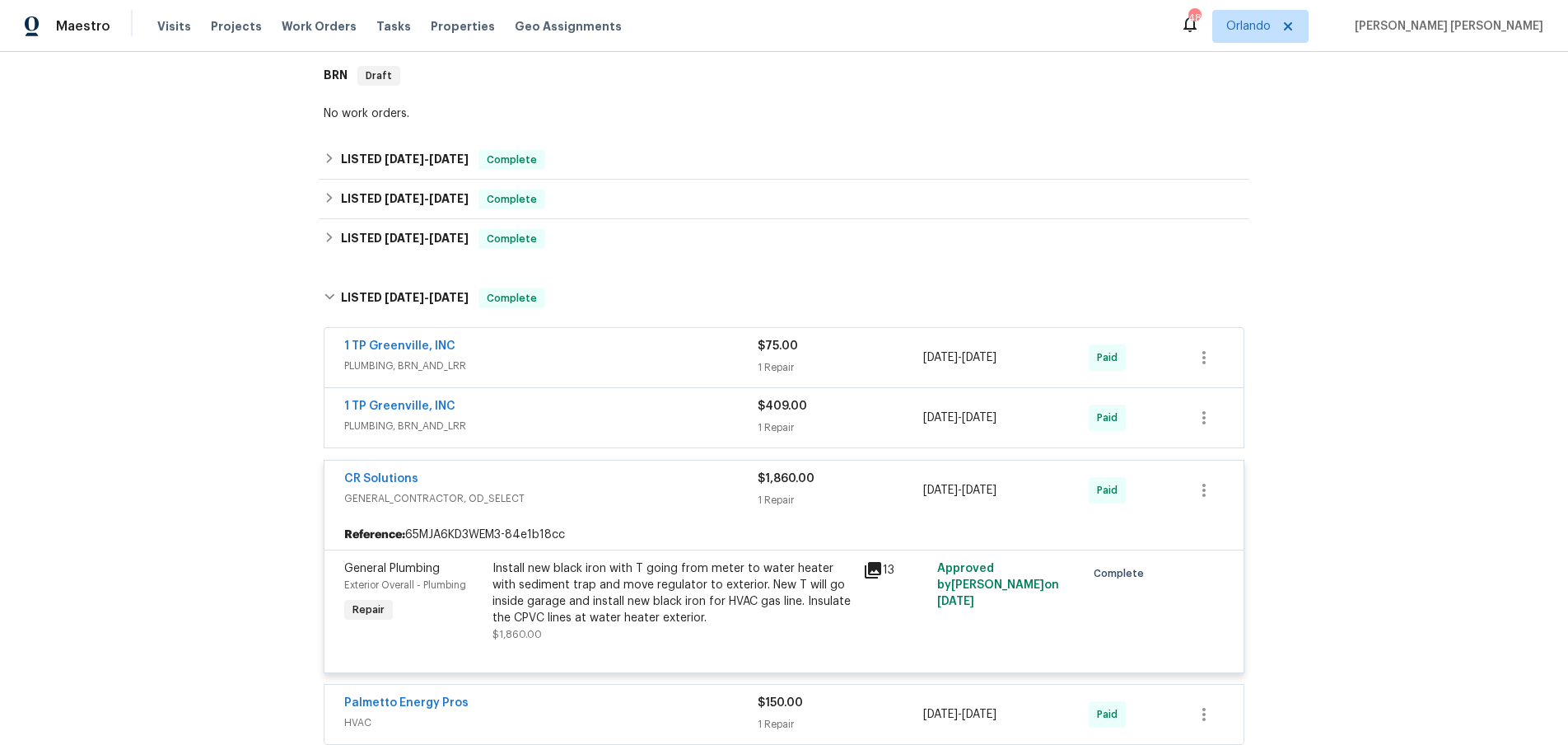
click at [608, 496] on span "GENERAL_CONTRACTOR, OD_SELECT" at bounding box center [550, 498] width 413 height 17
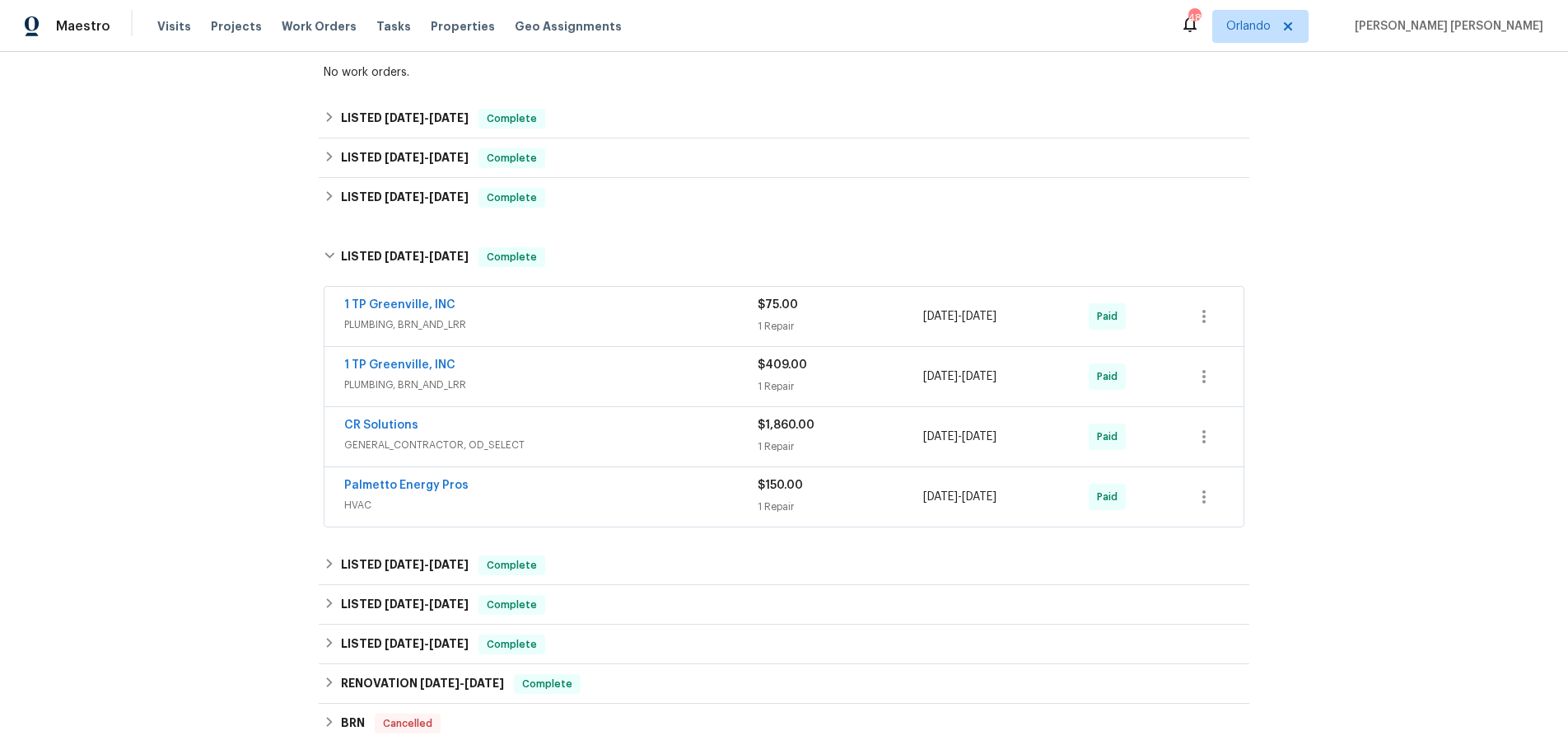
scroll to position [695, 0]
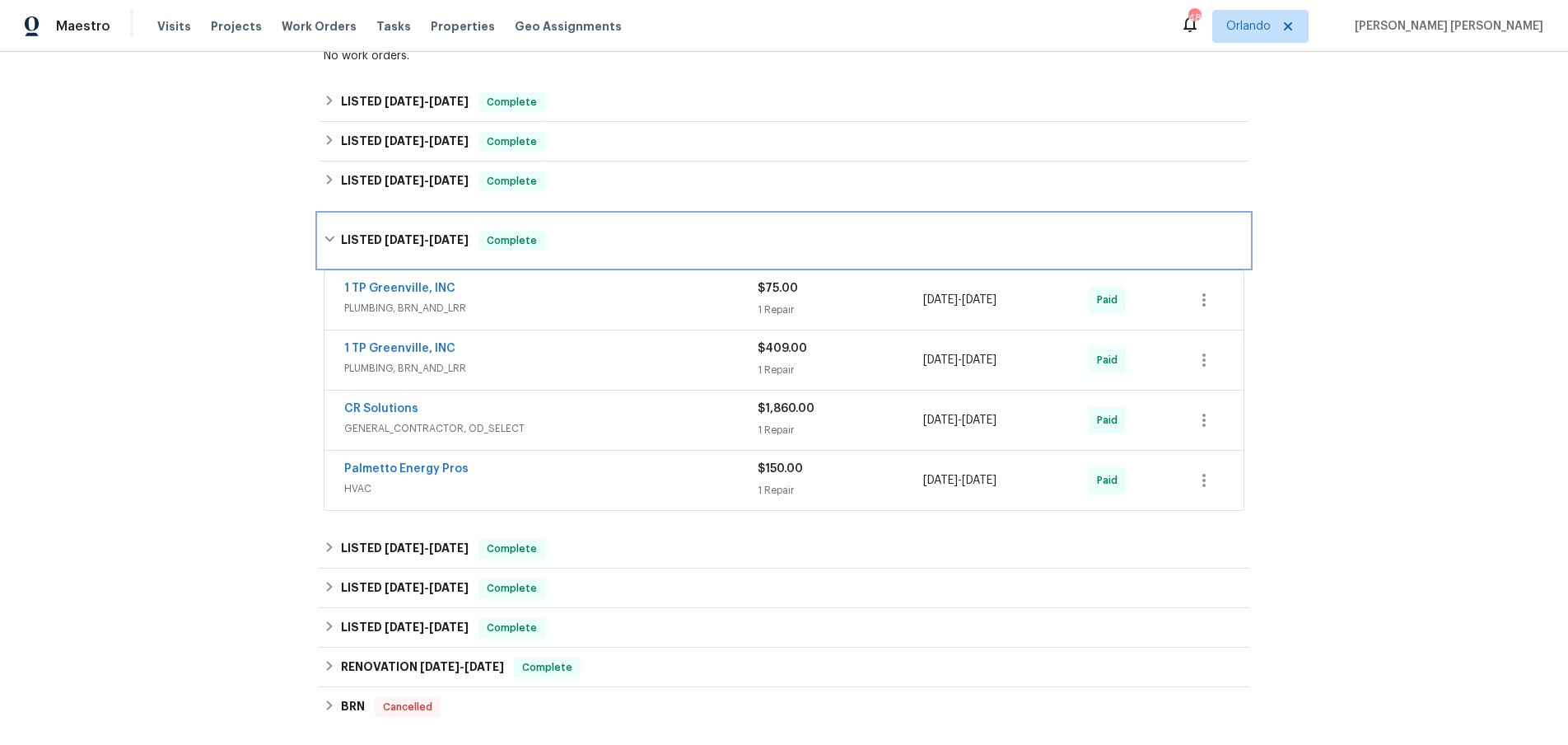
click at [326, 234] on icon at bounding box center [329, 238] width 11 height 12
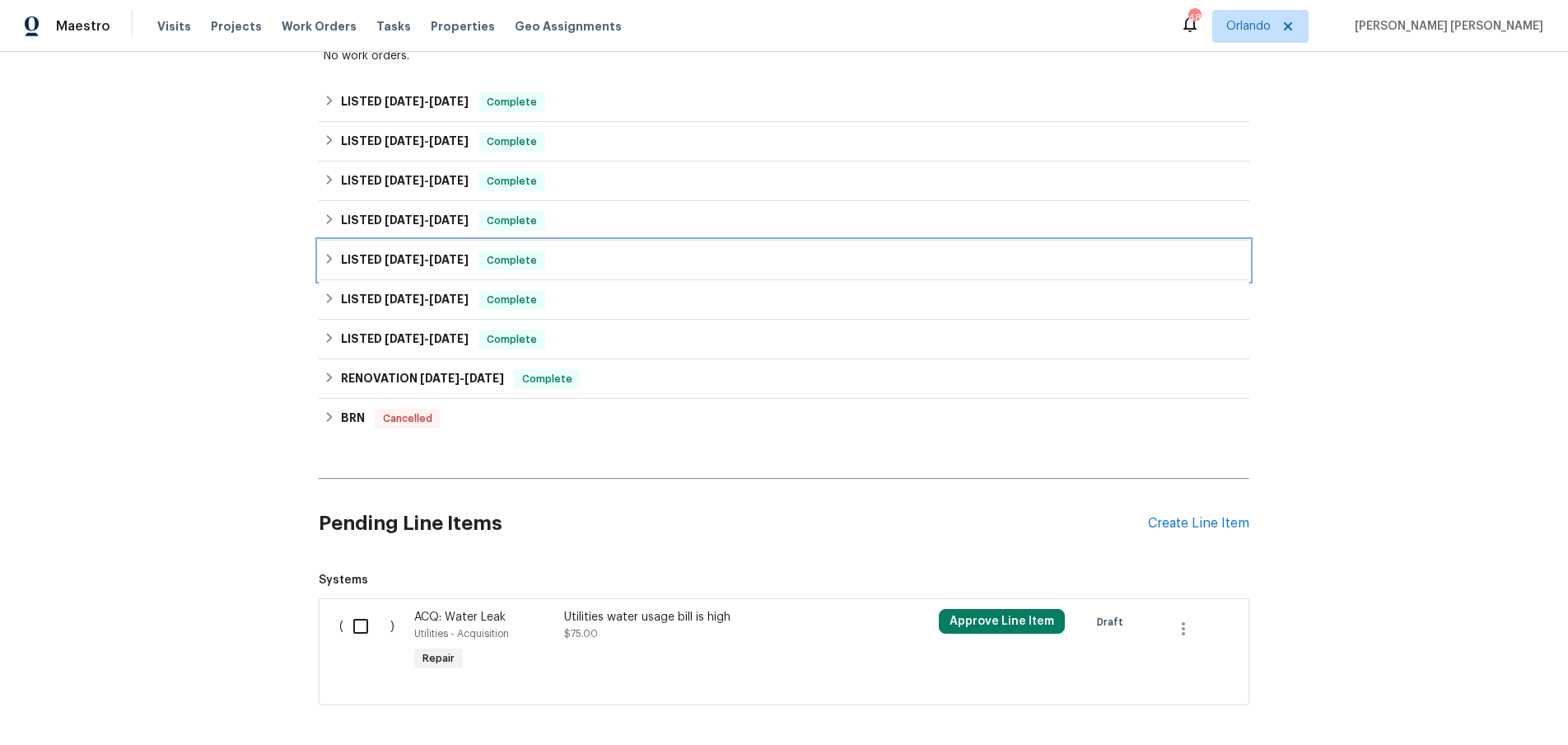
click at [325, 257] on icon at bounding box center [329, 258] width 11 height 12
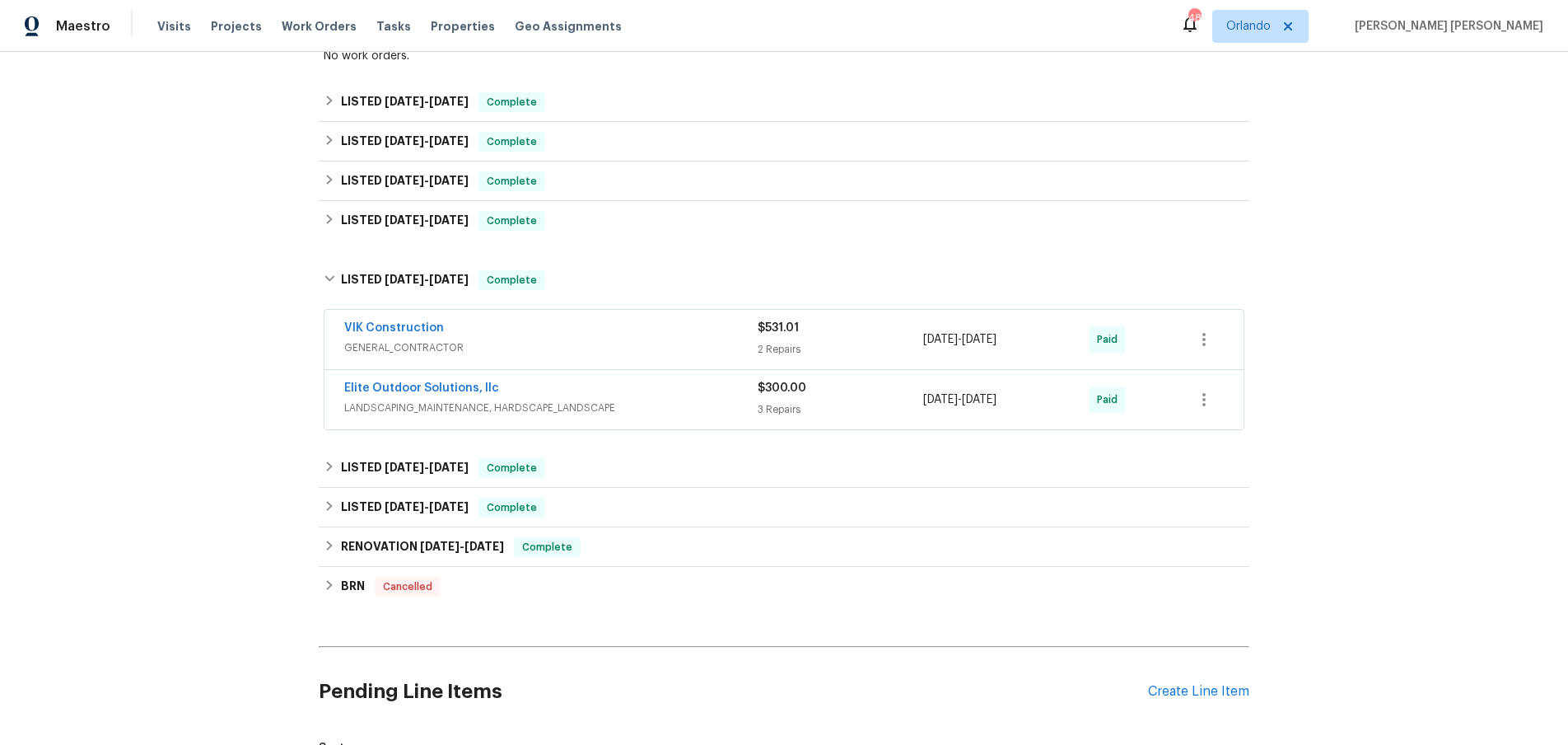
click at [579, 390] on div "Elite Outdoor Solutions, llc" at bounding box center [550, 389] width 413 height 19
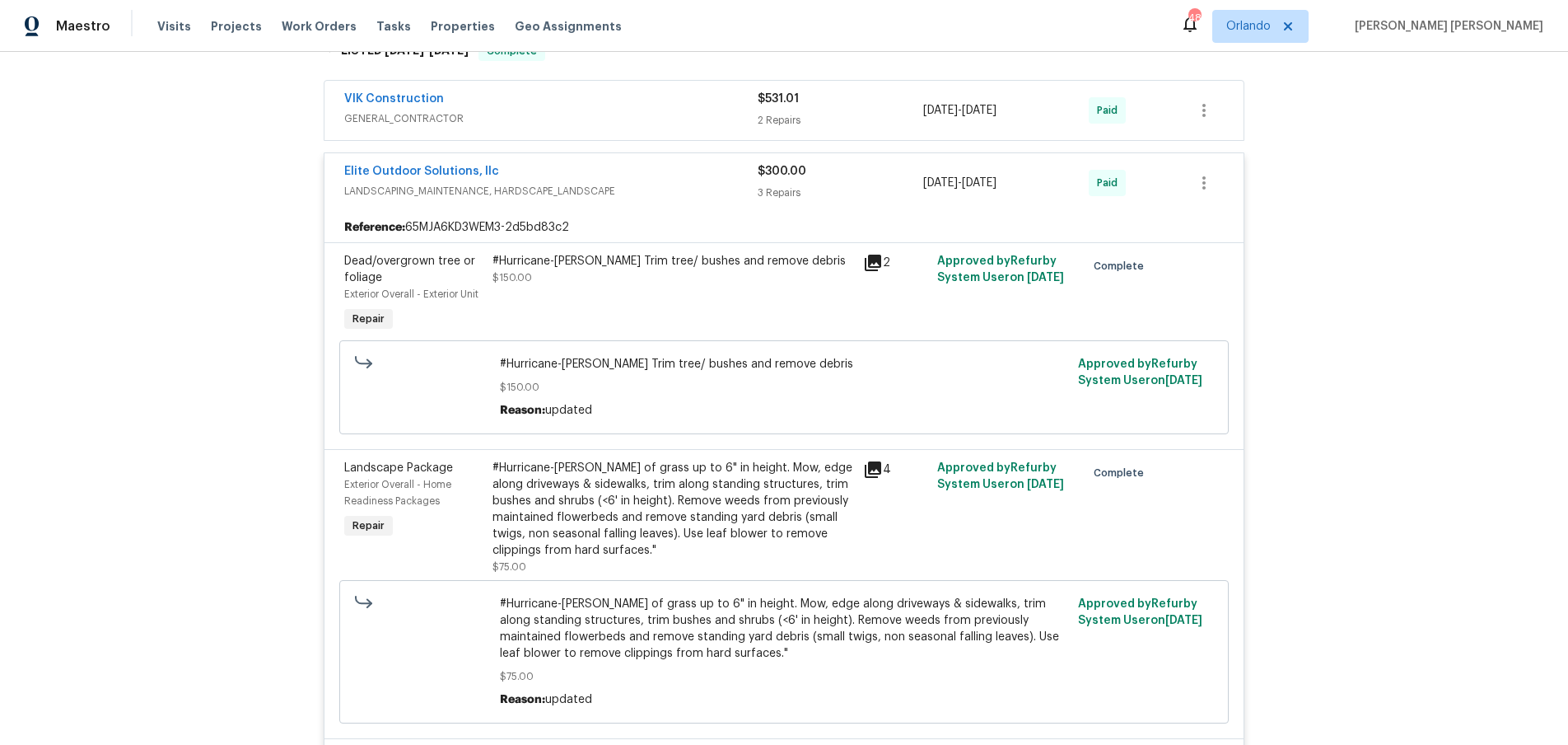
scroll to position [914, 0]
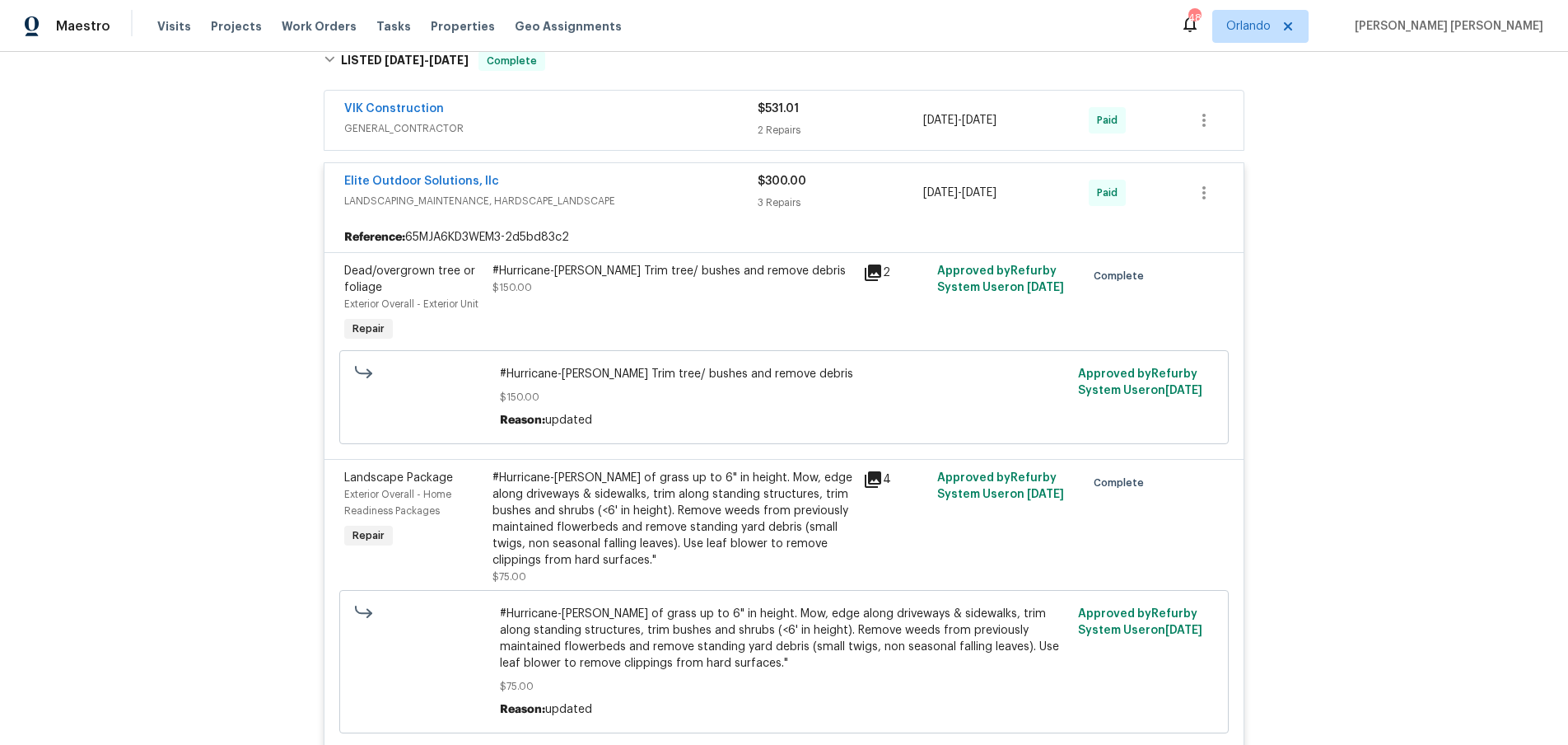
click at [573, 206] on span "LANDSCAPING_MAINTENANCE, HARDSCAPE_LANDSCAPE" at bounding box center [550, 201] width 413 height 17
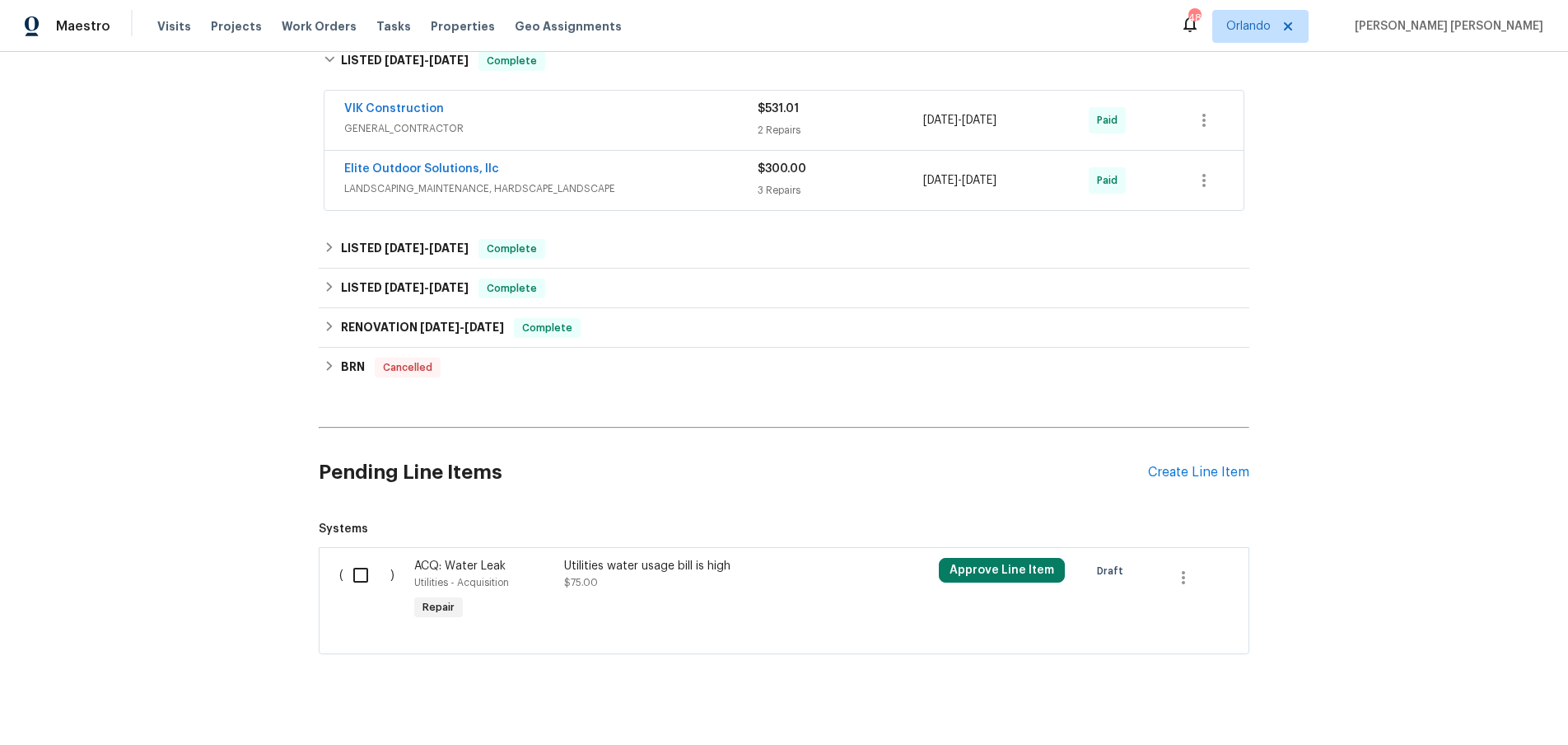
click at [555, 113] on div "VIK Construction" at bounding box center [550, 111] width 413 height 19
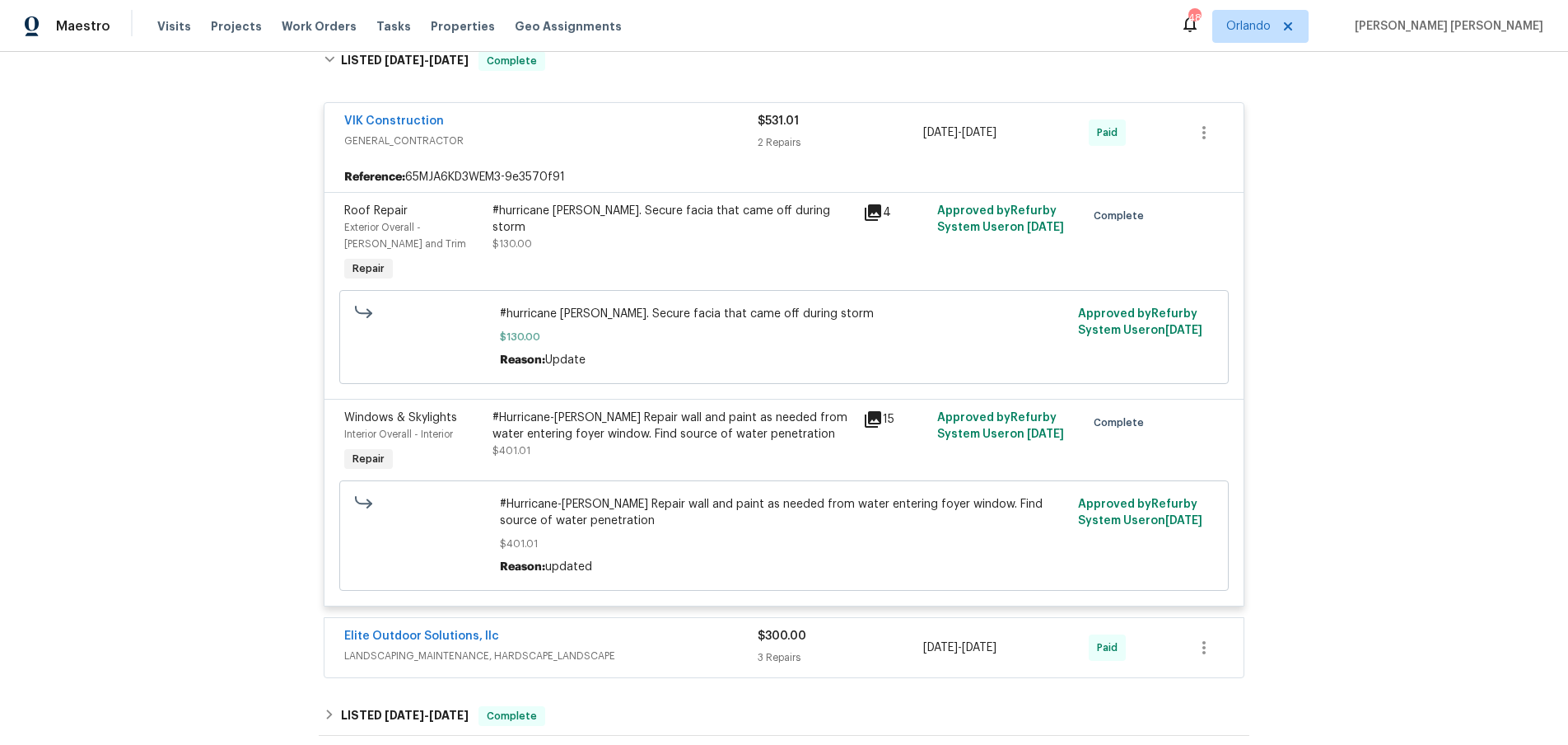
click at [872, 212] on icon at bounding box center [873, 212] width 17 height 17
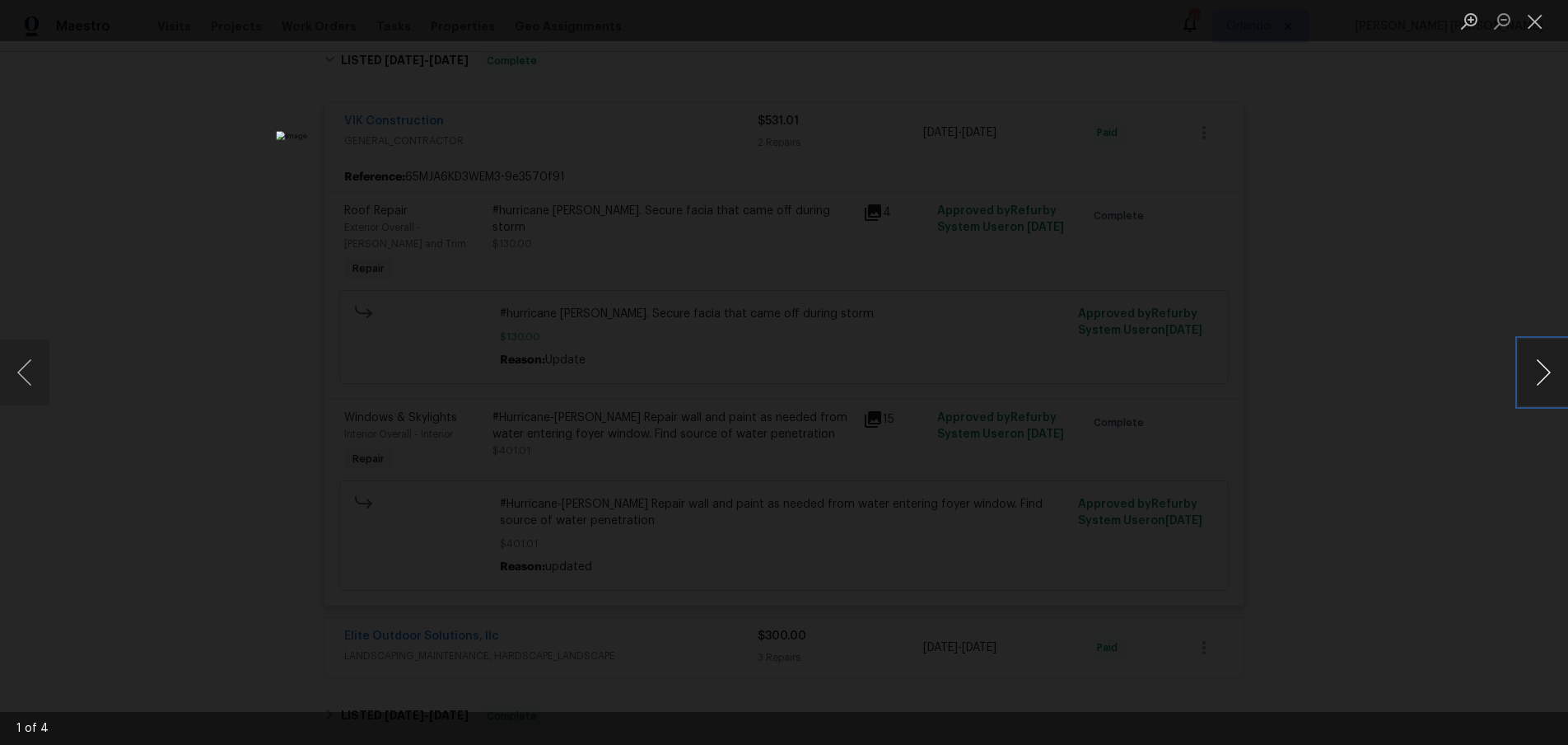
click at [1539, 380] on button "Next image" at bounding box center [1543, 372] width 50 height 65
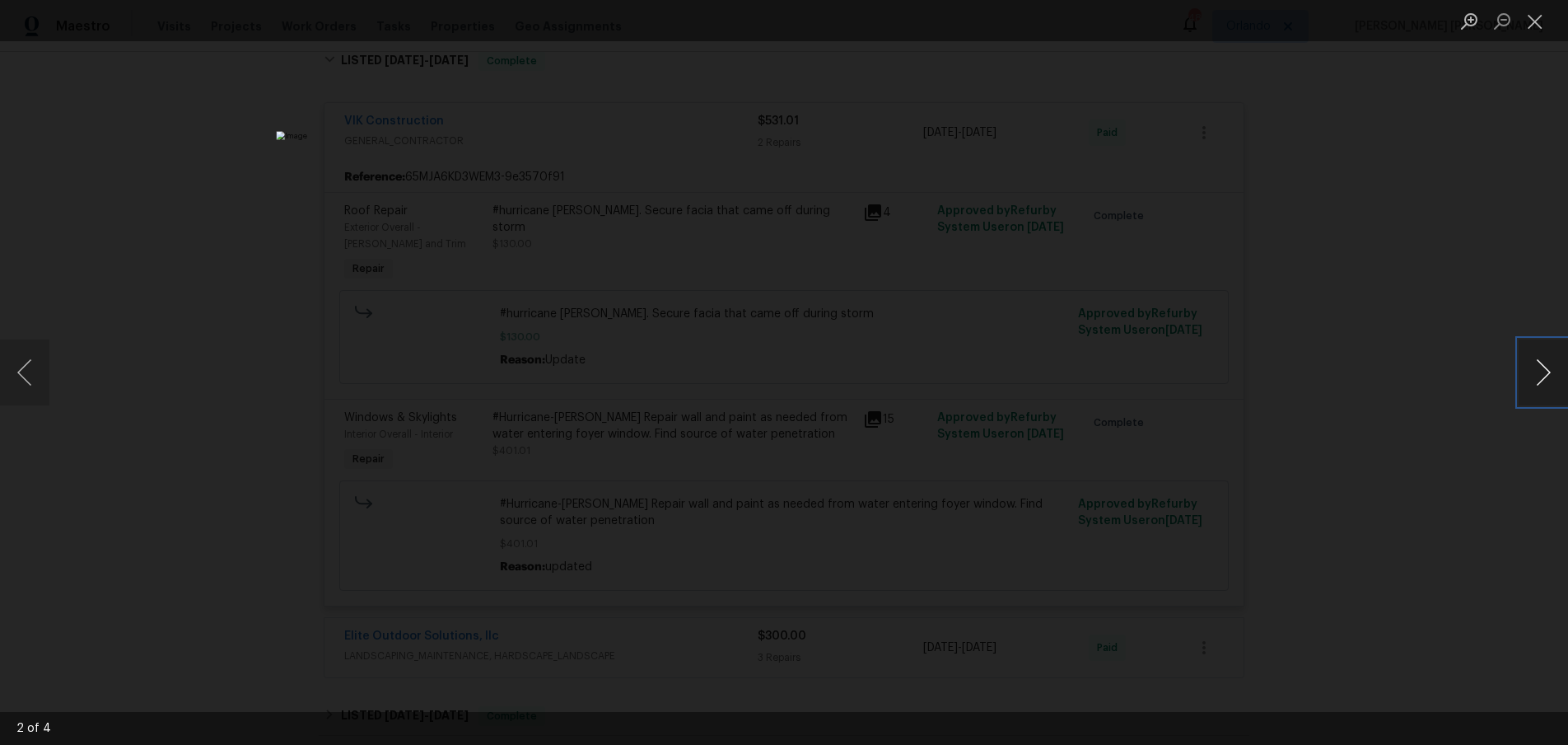
click at [1539, 379] on button "Next image" at bounding box center [1543, 372] width 50 height 65
click at [1539, 380] on button "Next image" at bounding box center [1543, 372] width 50 height 65
click at [1480, 459] on div "Lightbox" at bounding box center [784, 372] width 1568 height 745
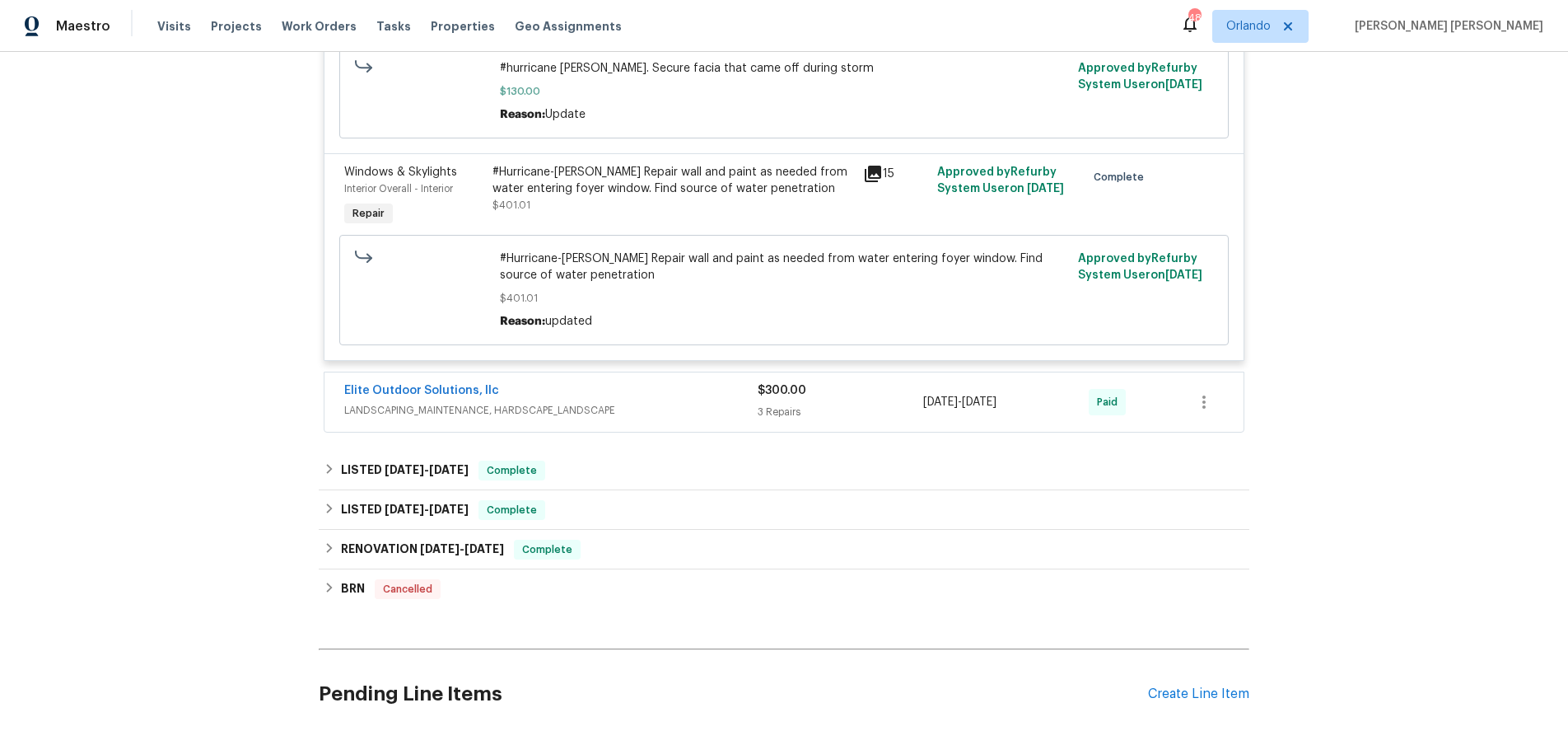
scroll to position [1229, 0]
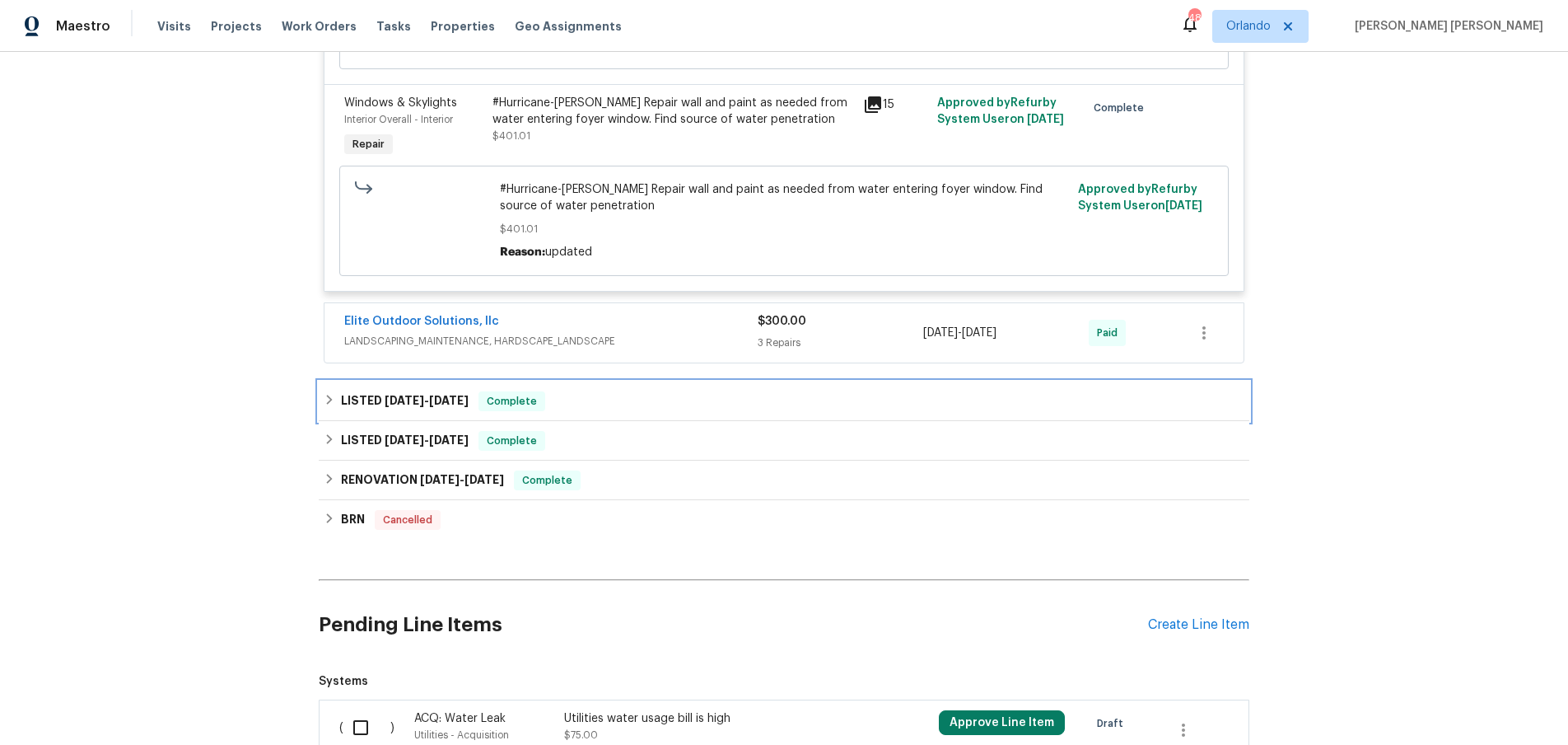
click at [324, 402] on icon at bounding box center [329, 399] width 11 height 12
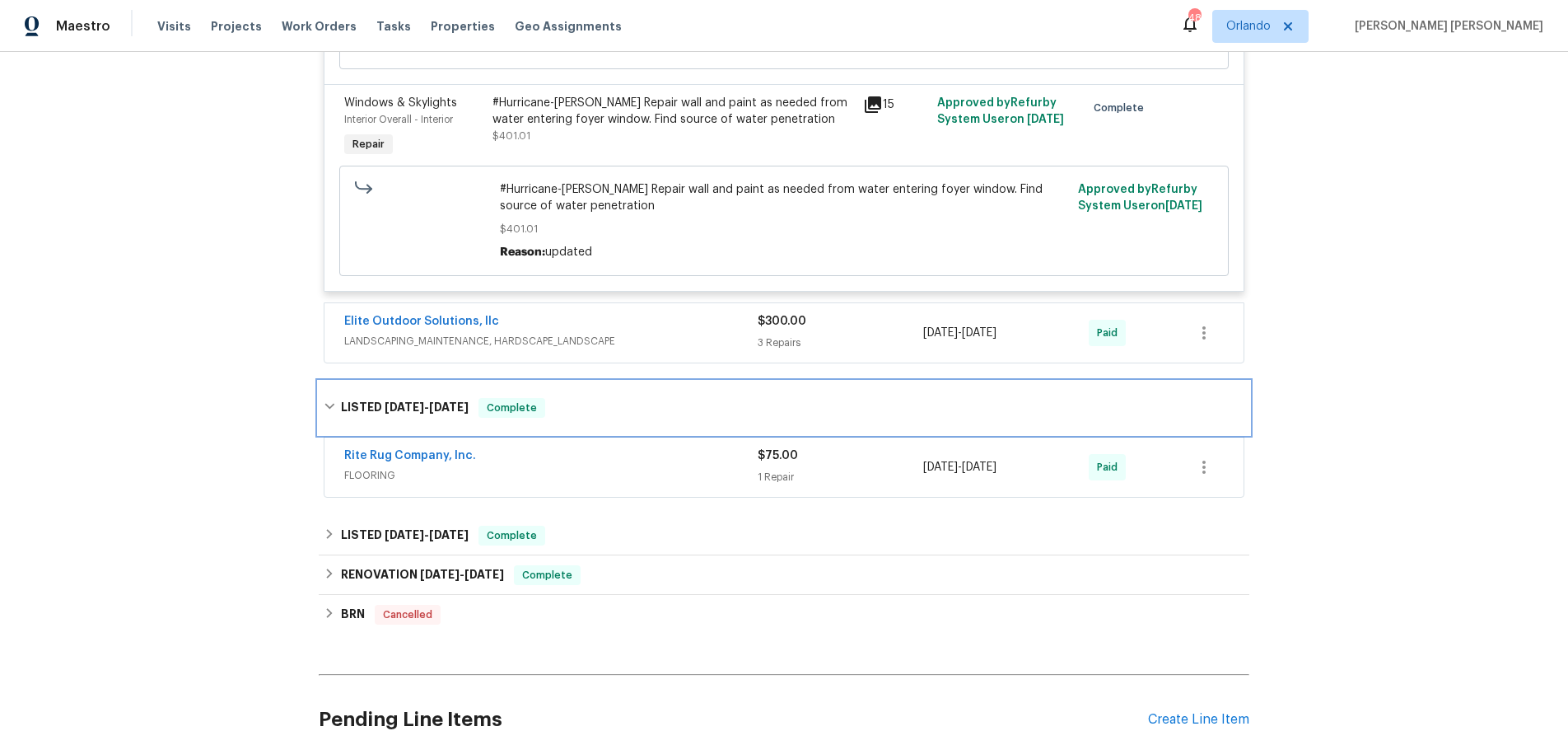
click at [324, 402] on icon at bounding box center [329, 405] width 11 height 12
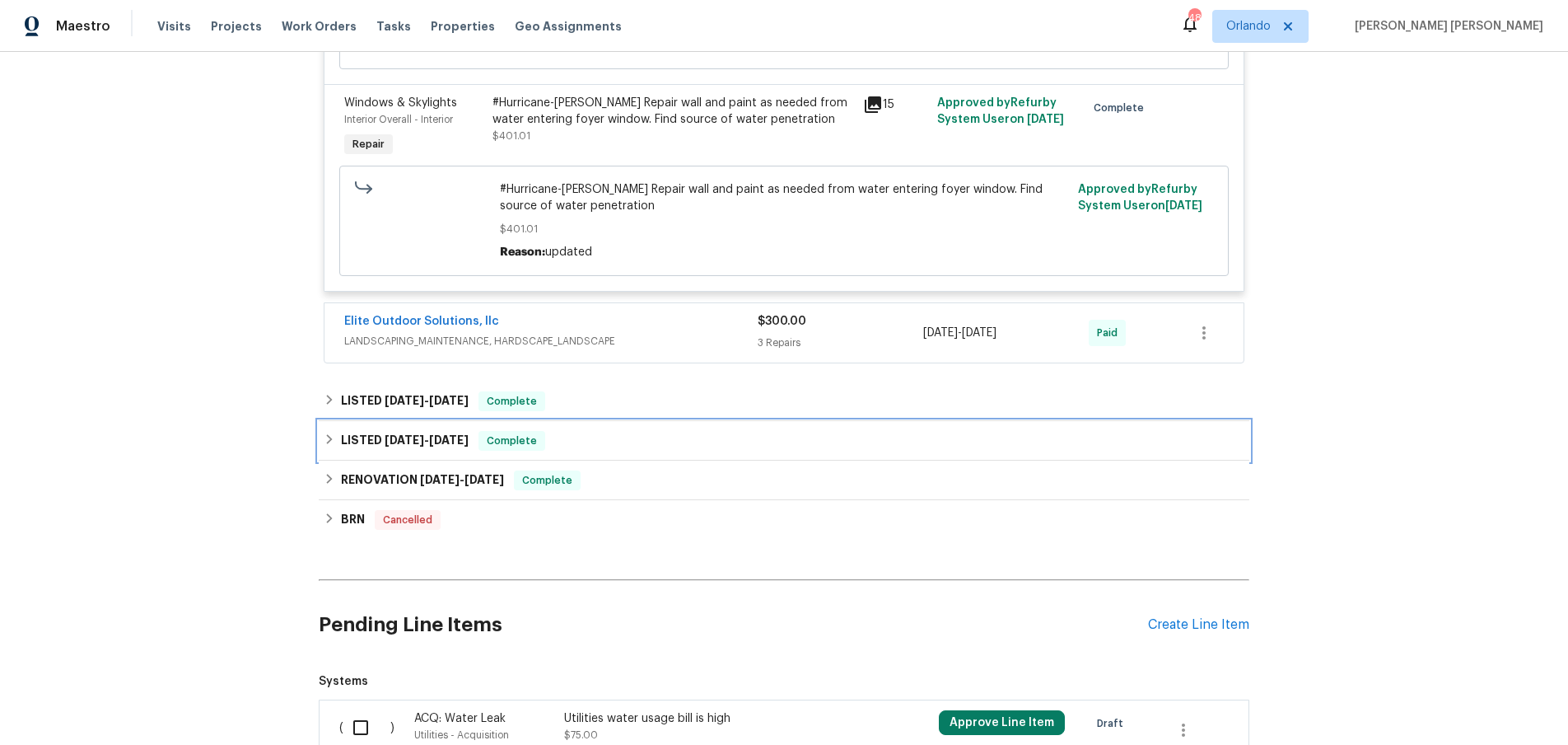
click at [327, 444] on icon at bounding box center [330, 439] width 6 height 10
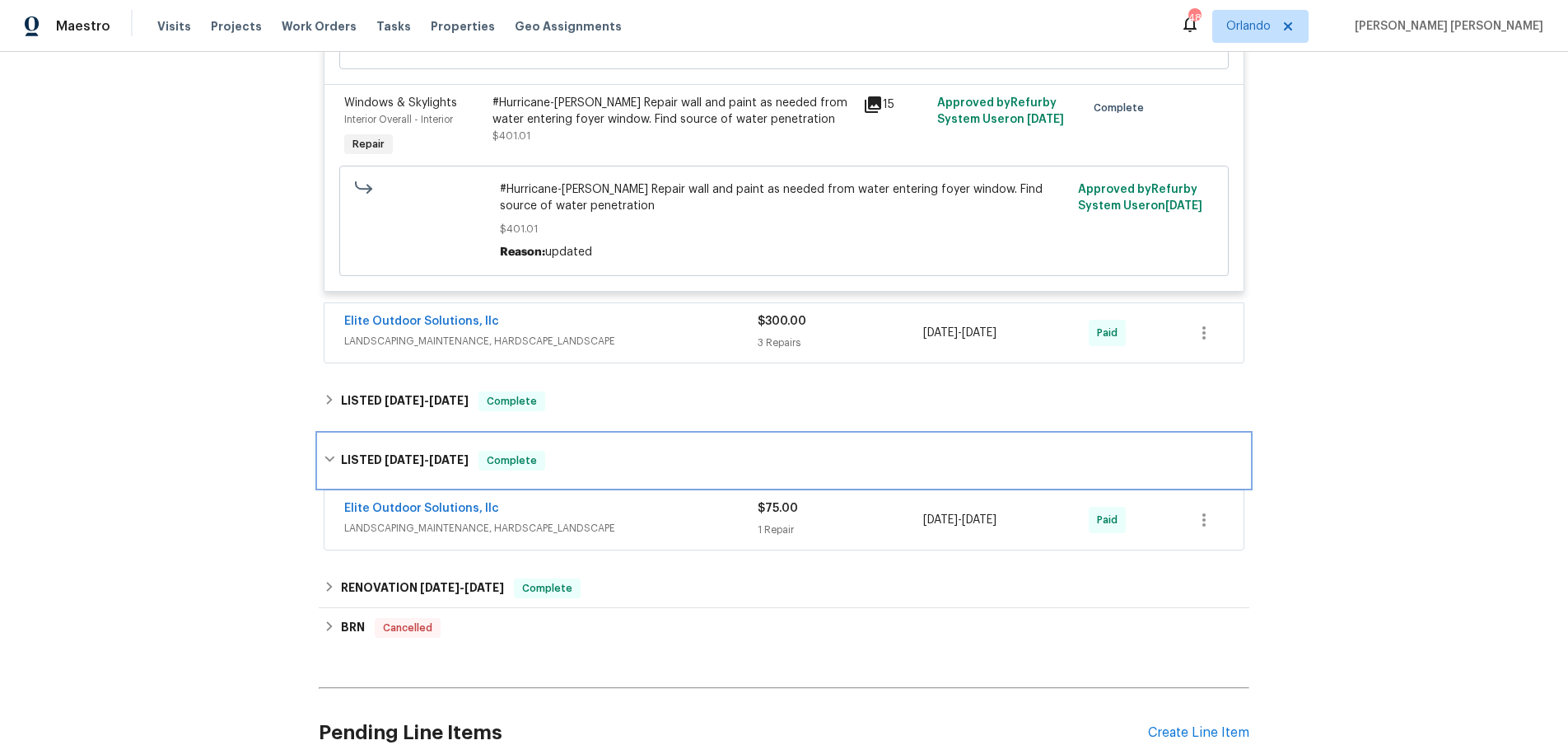
click at [327, 445] on div "LISTED 5/27/24 - 6/6/24 Complete" at bounding box center [784, 461] width 930 height 53
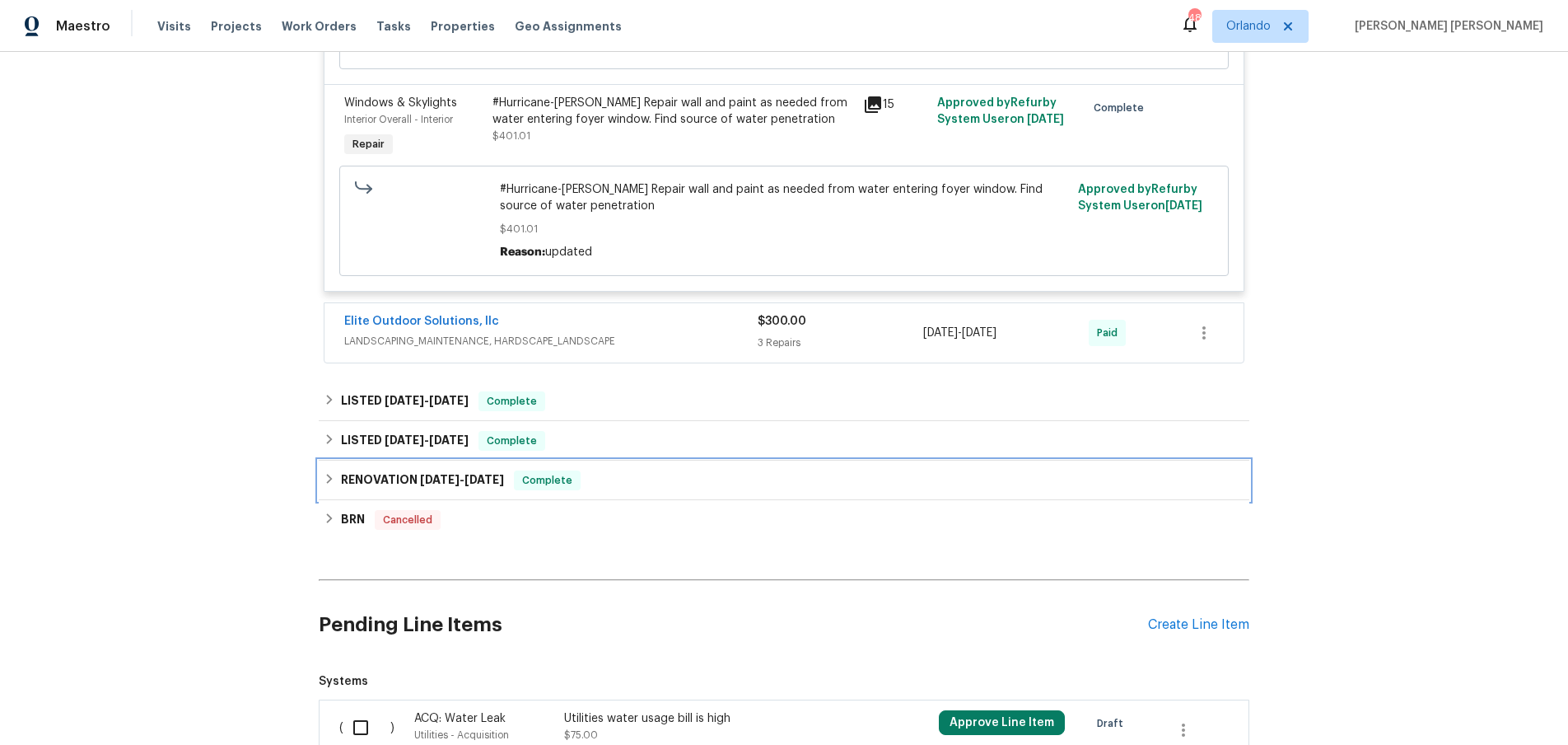
click at [324, 477] on icon at bounding box center [329, 478] width 11 height 12
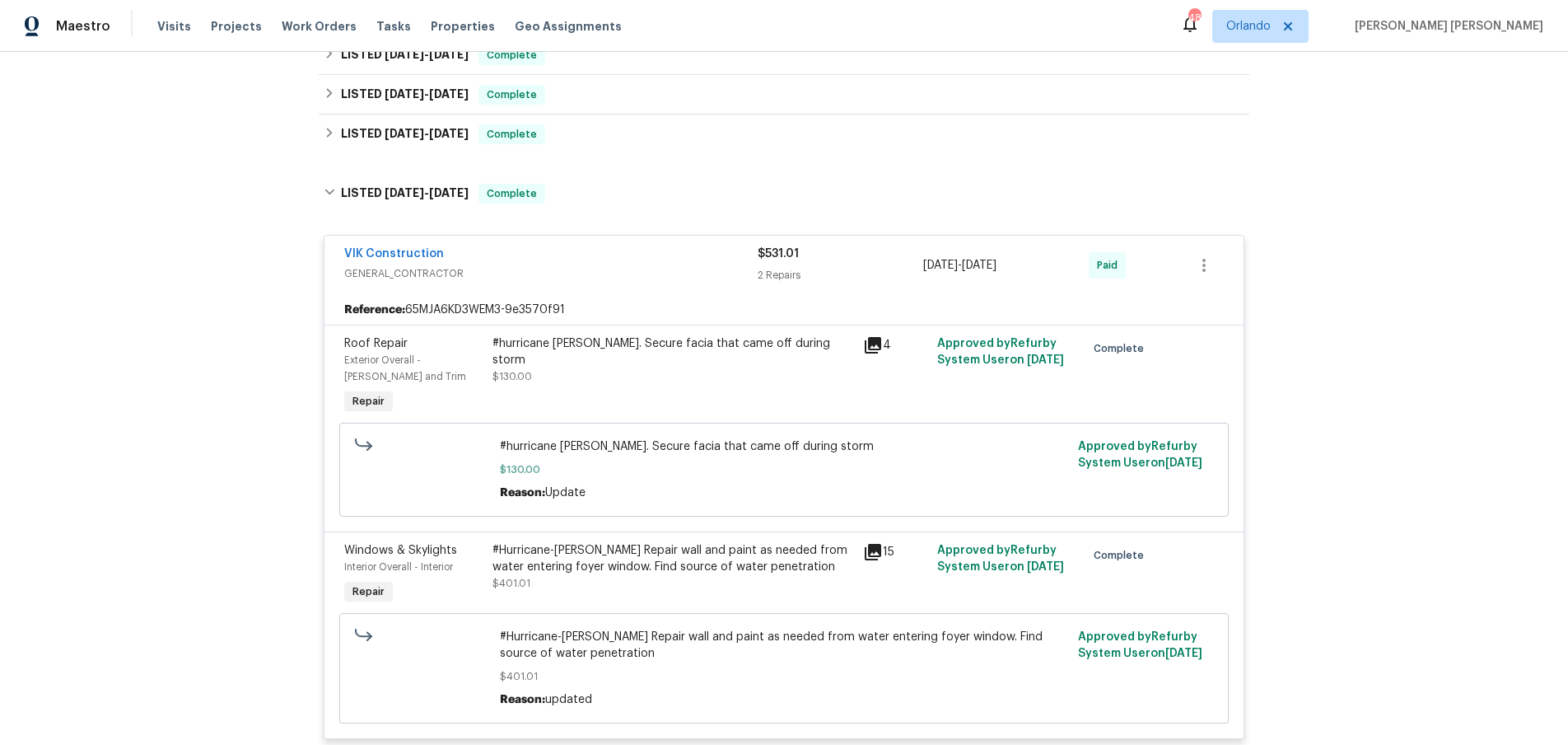
scroll to position [780, 0]
click at [317, 195] on div "Back to all projects 7 Riverton Ct, Greer, SC 29650 3 Beds | 2 1/2 Baths | Tota…" at bounding box center [784, 398] width 1568 height 693
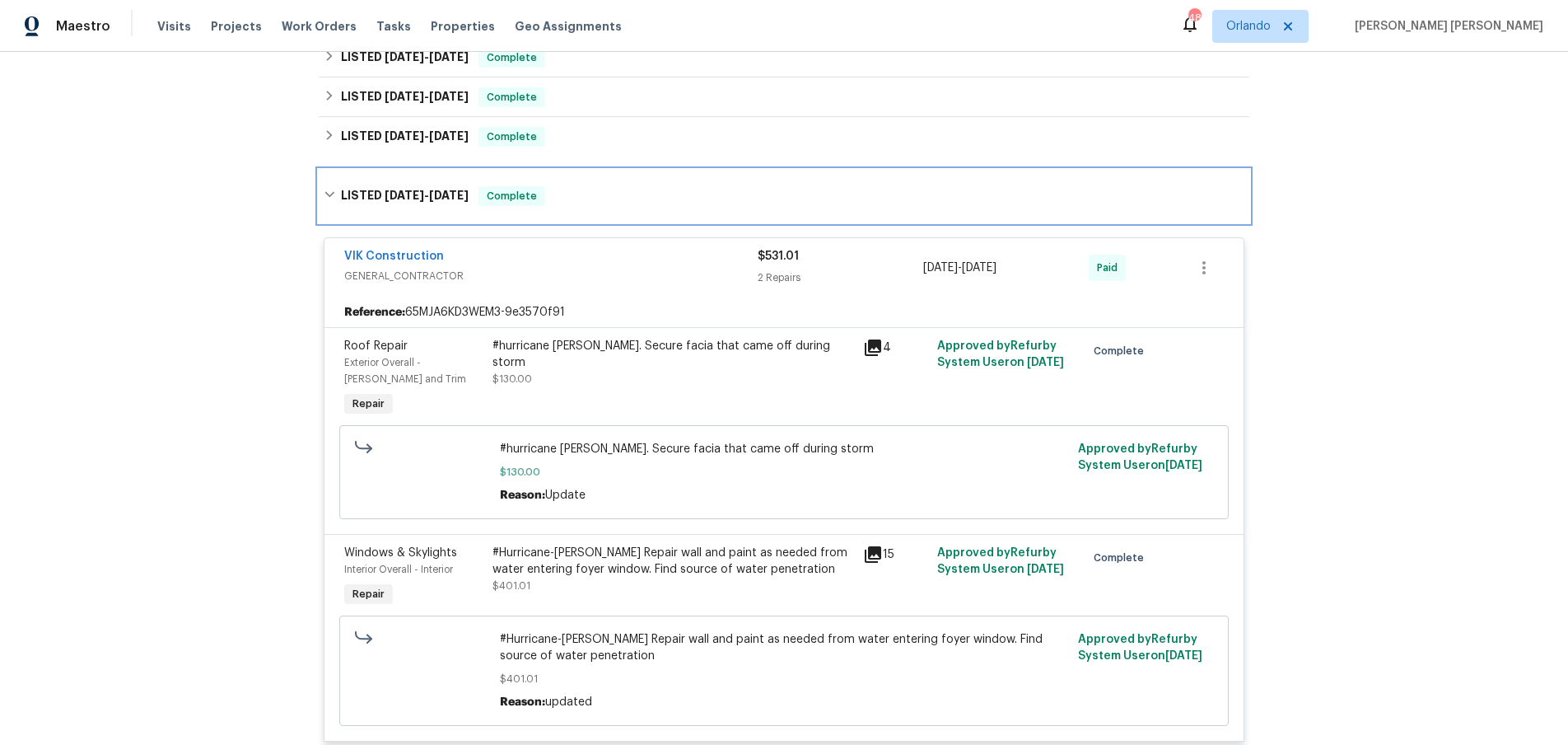
click at [352, 197] on h6 "LISTED 9/30/24 - 10/3/24" at bounding box center [404, 196] width 127 height 19
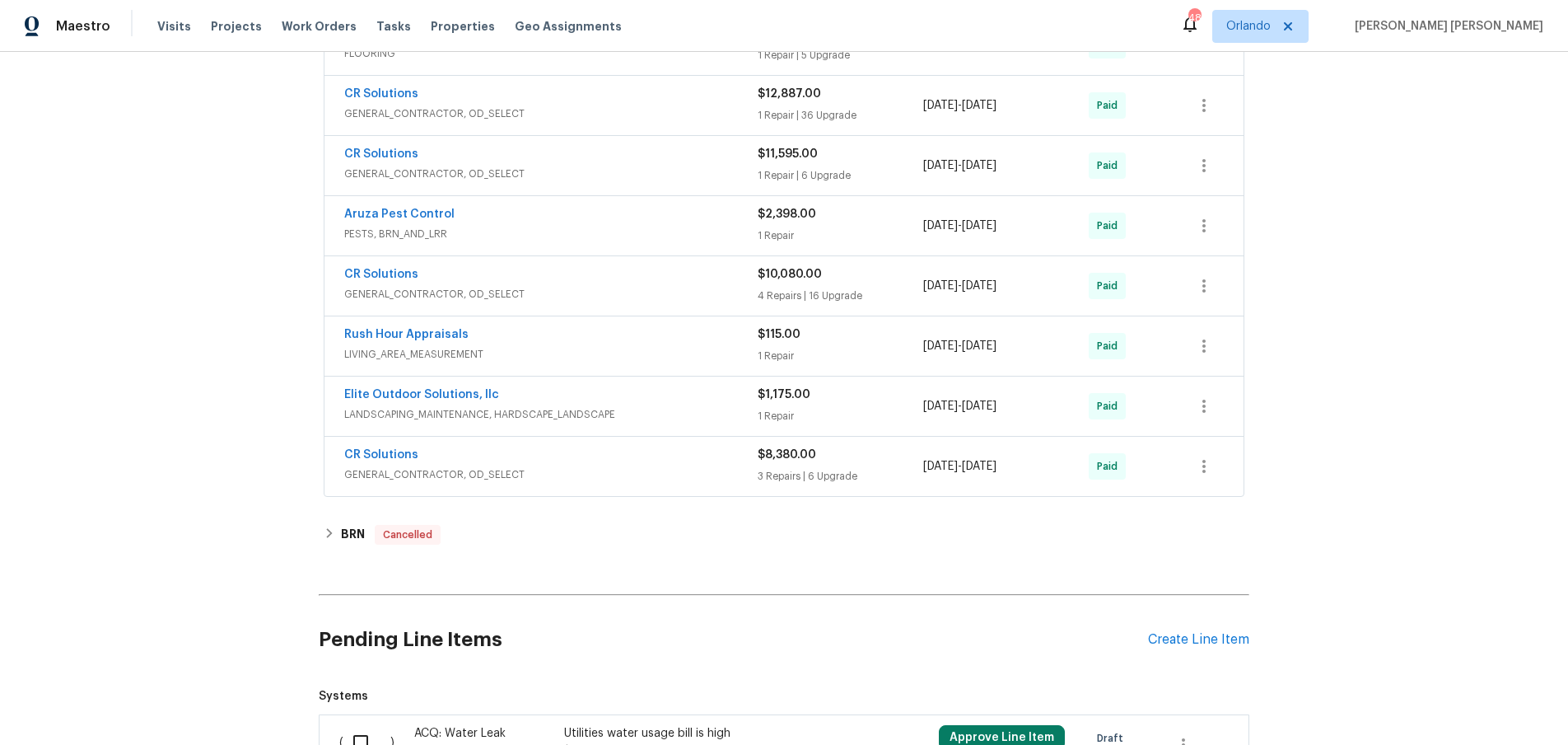
scroll to position [1534, 0]
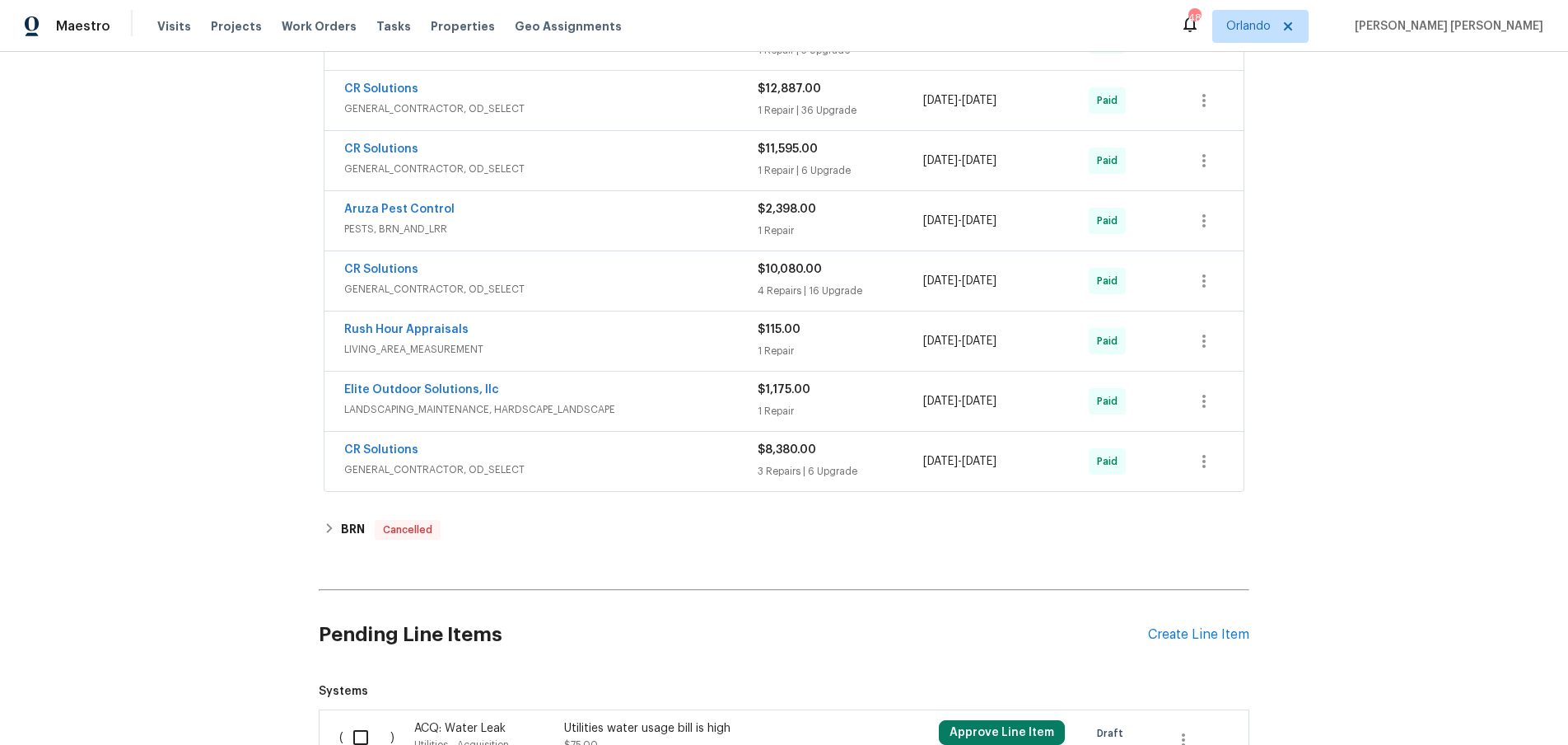
drag, startPoint x: 635, startPoint y: 459, endPoint x: 711, endPoint y: 468, distance: 76.5
click at [637, 458] on div "CR Solutions" at bounding box center [550, 451] width 413 height 19
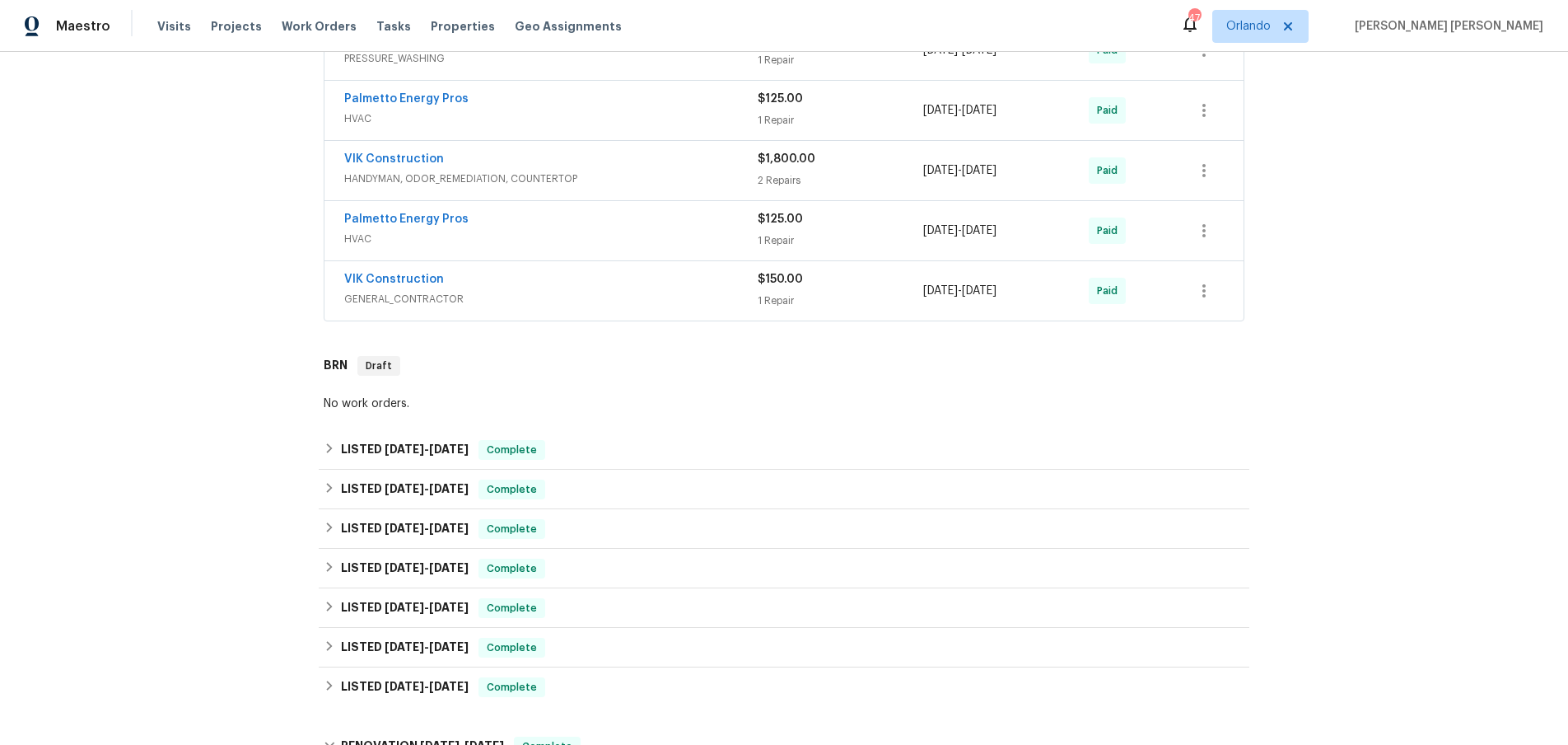
scroll to position [0, 0]
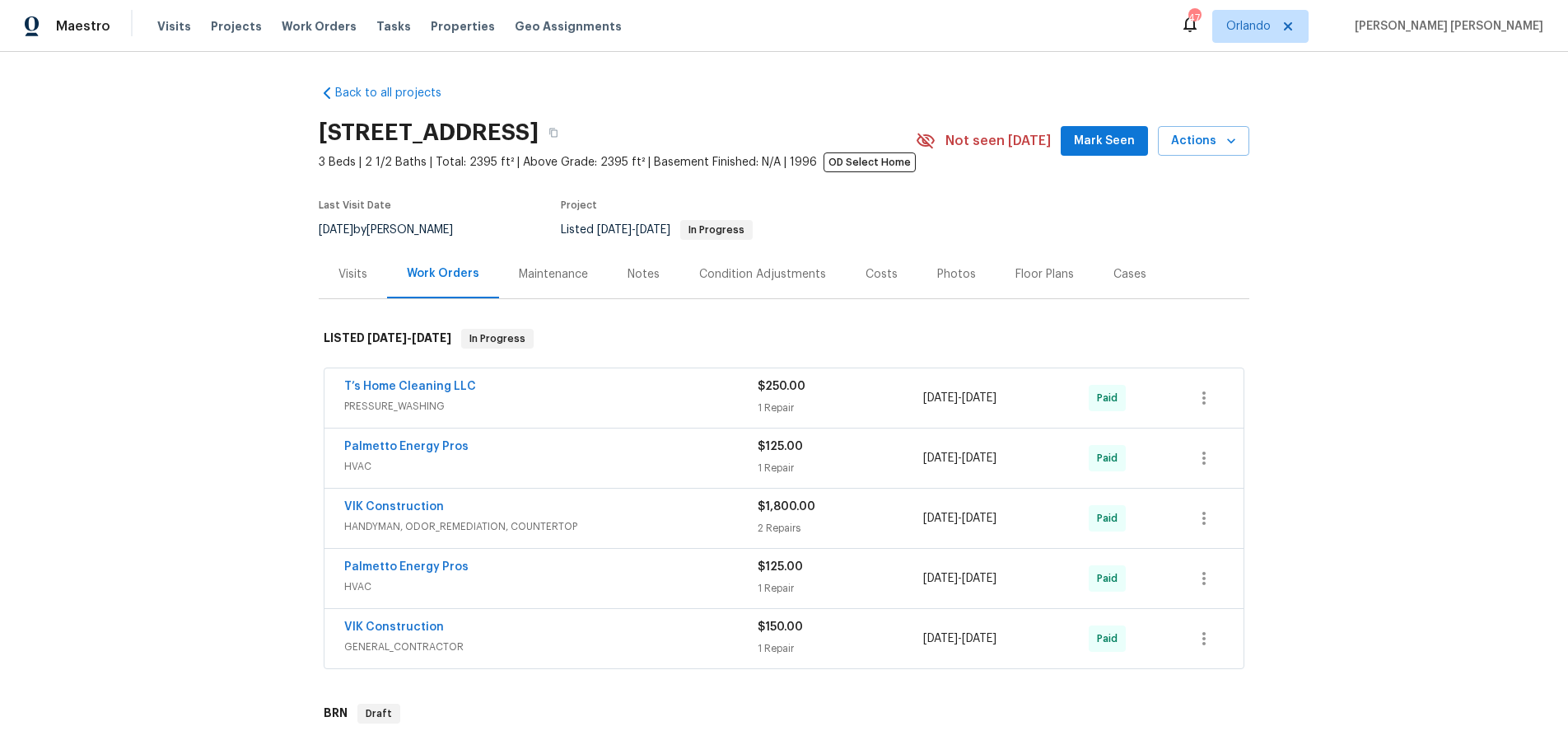
click at [630, 526] on span "HANDYMAN, ODOR_REMEDIATION, COUNTERTOP" at bounding box center [550, 526] width 413 height 17
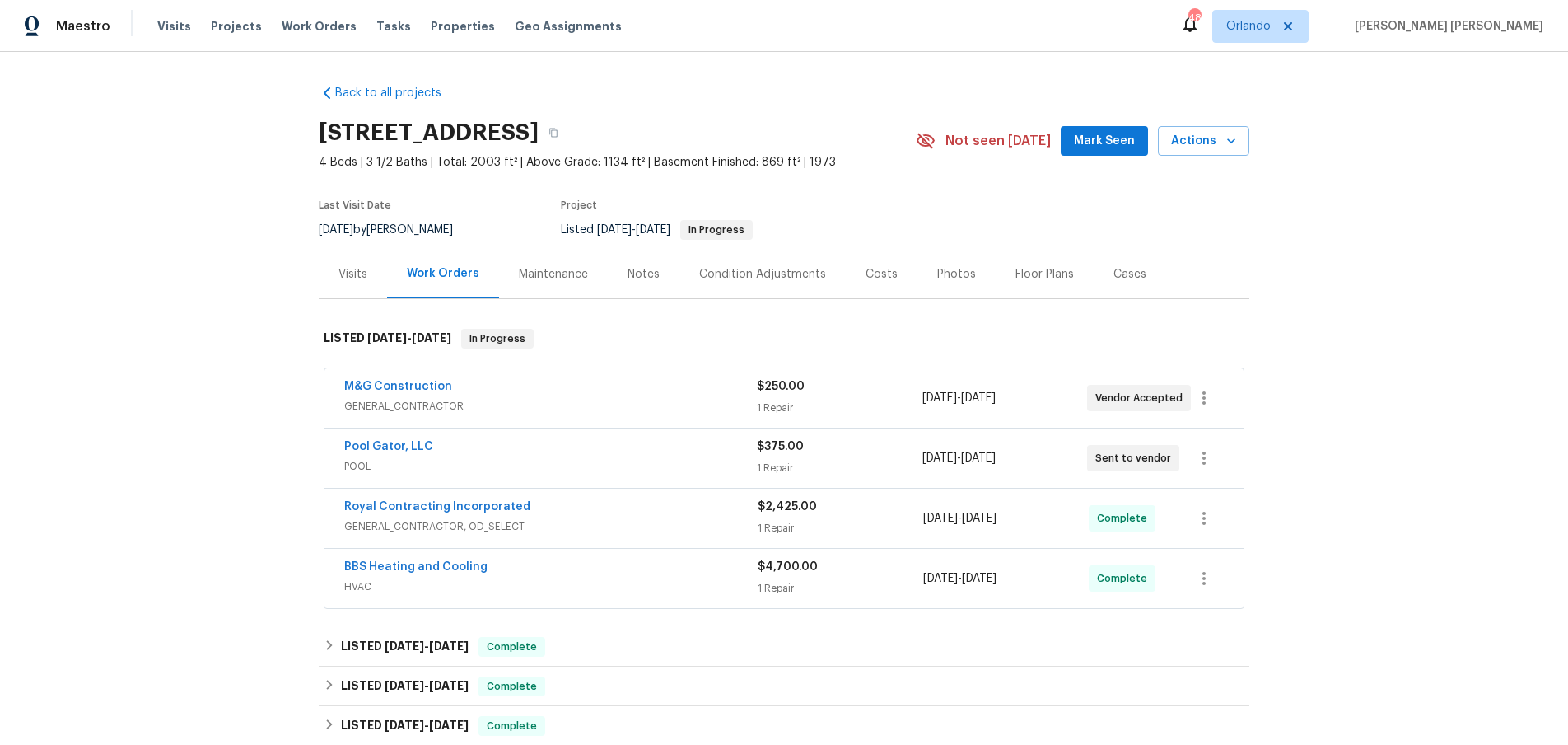
click at [643, 465] on span "POOL" at bounding box center [550, 466] width 412 height 17
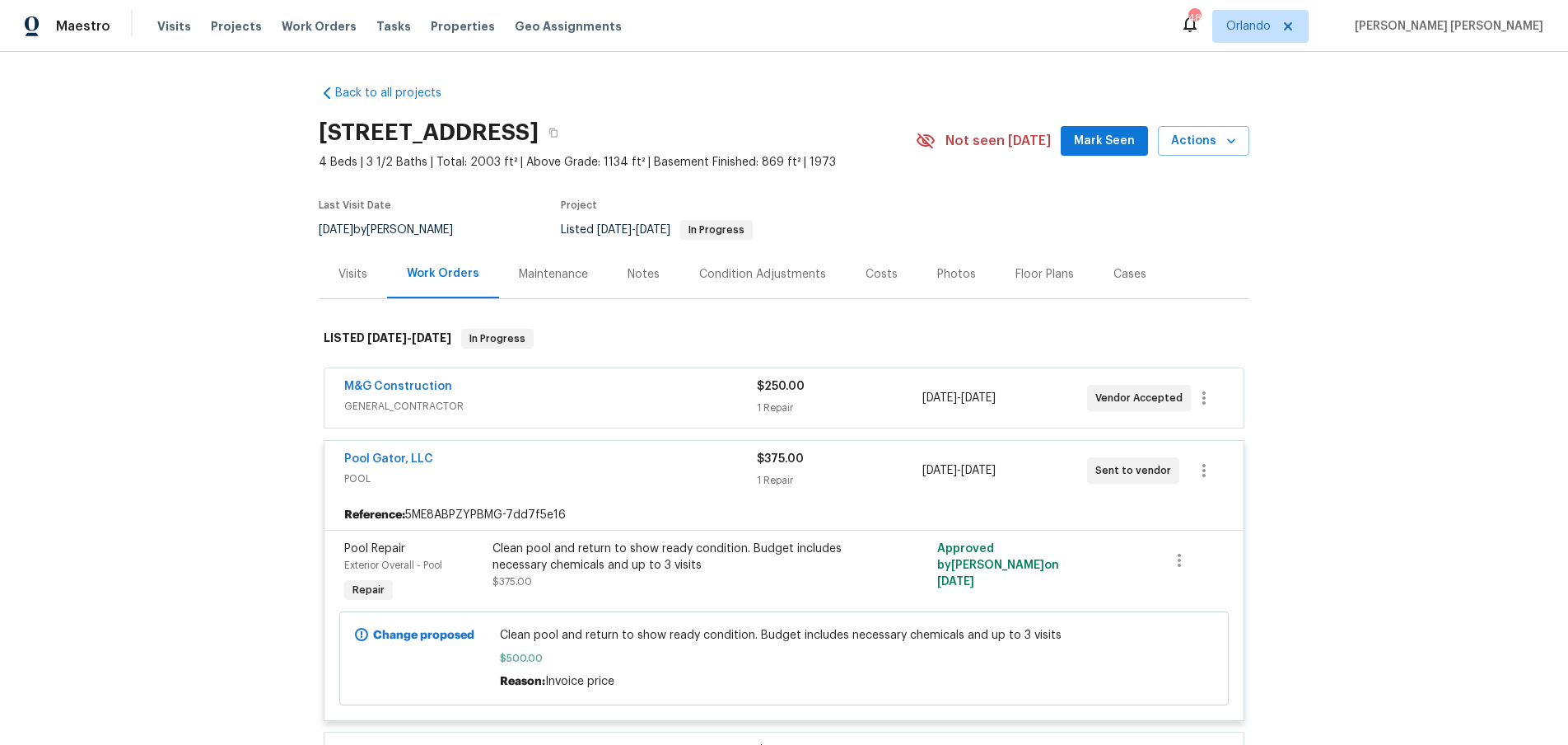
click at [574, 398] on span "GENERAL_CONTRACTOR" at bounding box center [550, 406] width 412 height 17
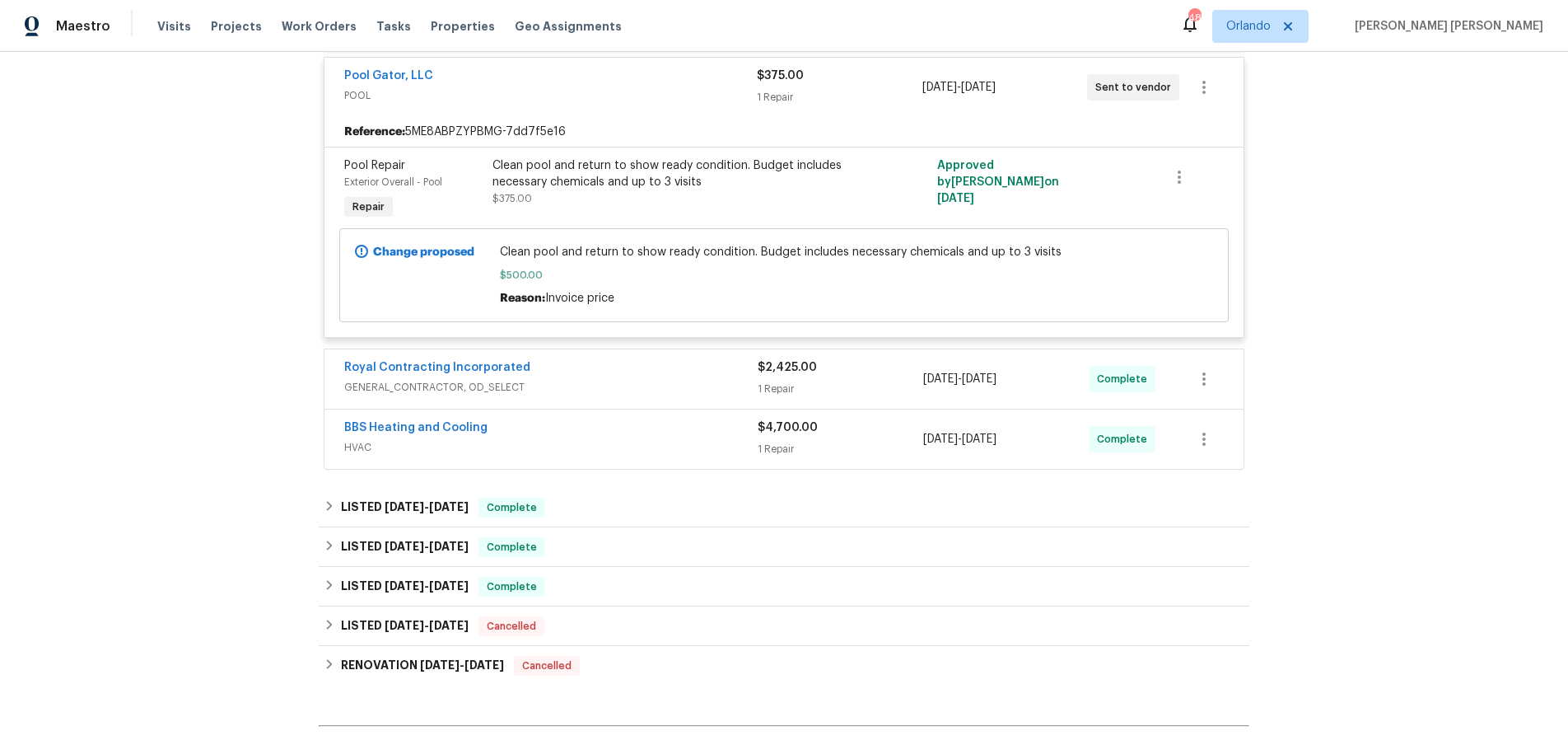
scroll to position [742, 0]
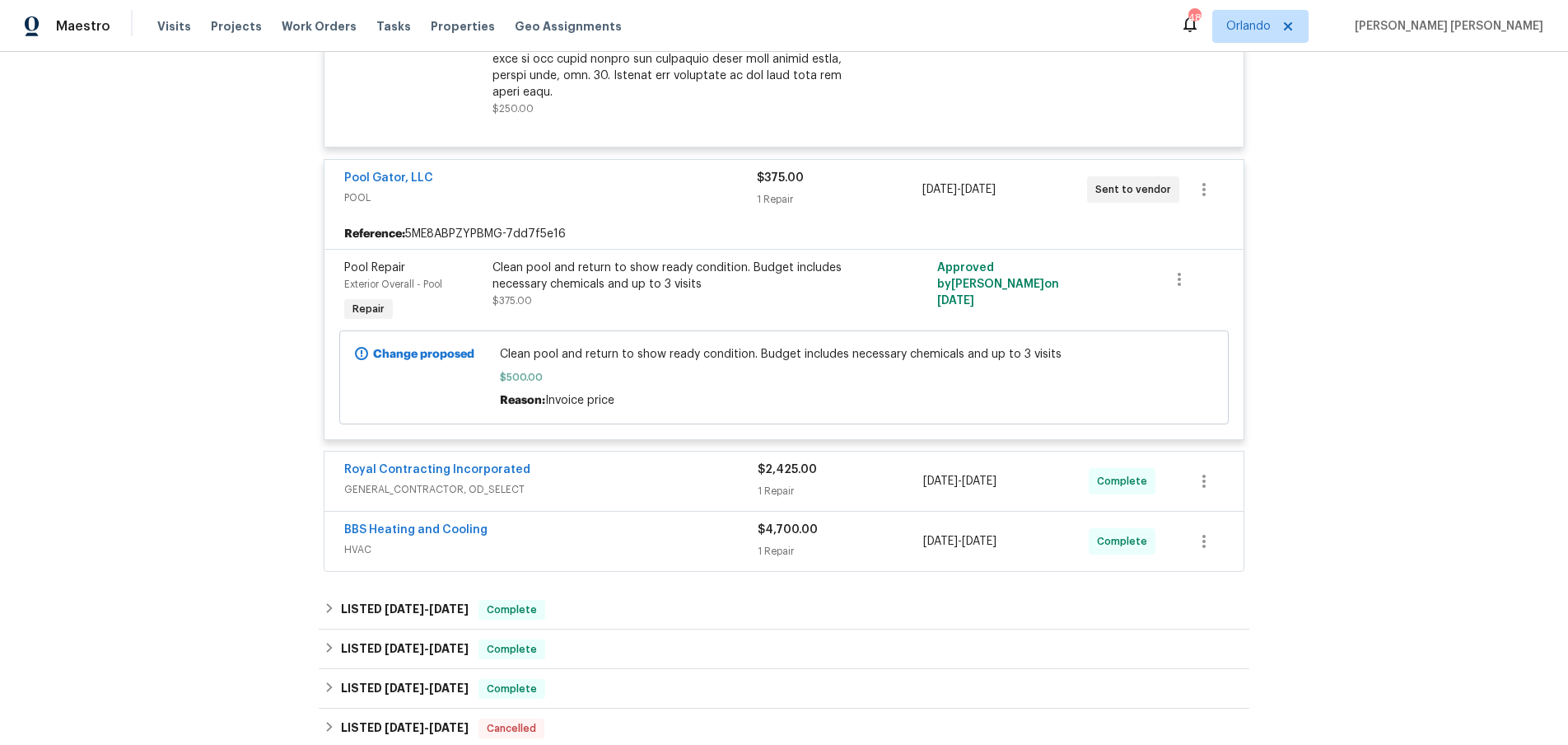
click at [1354, 280] on div "Back to all projects [STREET_ADDRESS] 4 Beds | 3 1/2 Baths | Total: 2003 ft² | …" at bounding box center [784, 398] width 1568 height 693
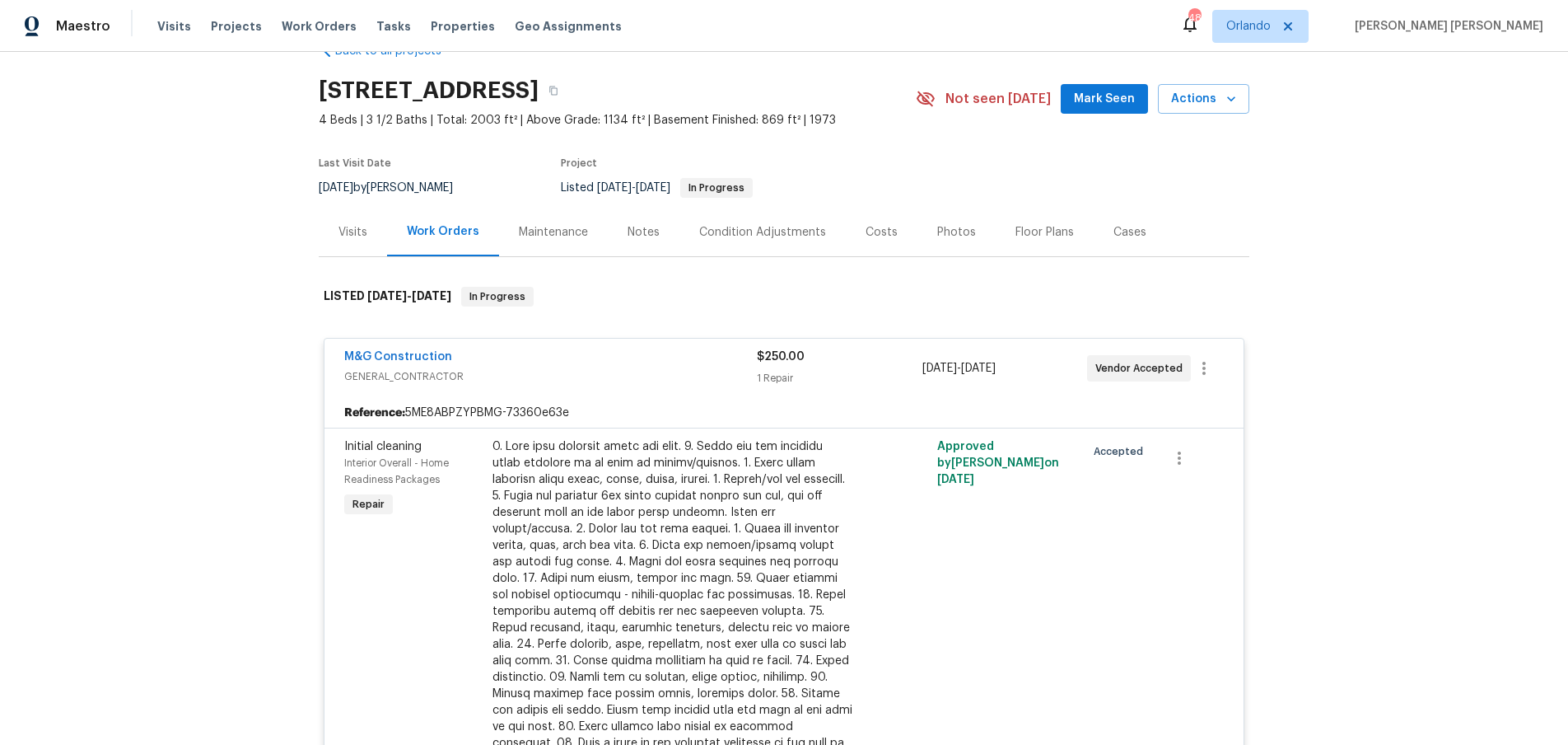
scroll to position [36, 0]
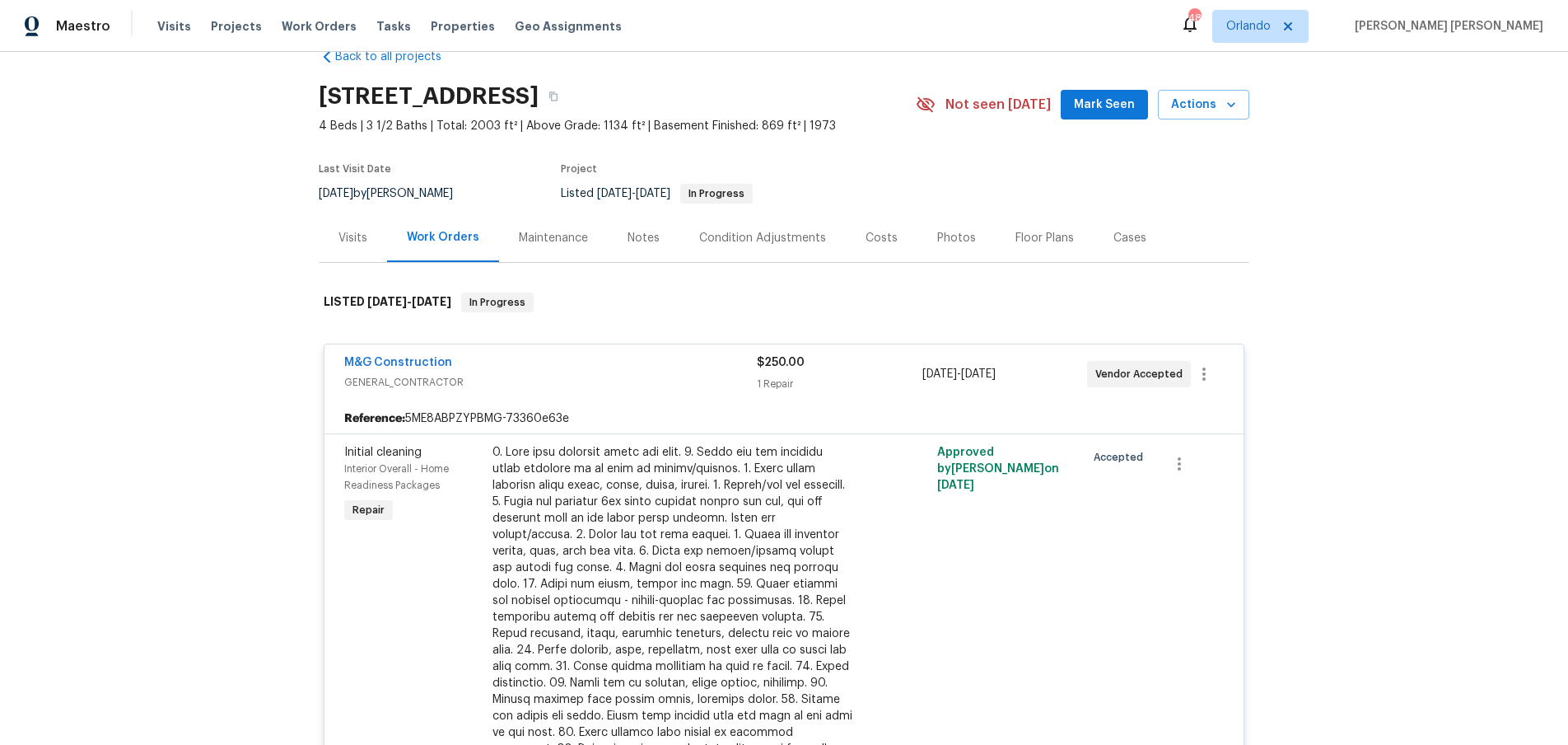
click at [359, 243] on div "Visits" at bounding box center [353, 238] width 29 height 17
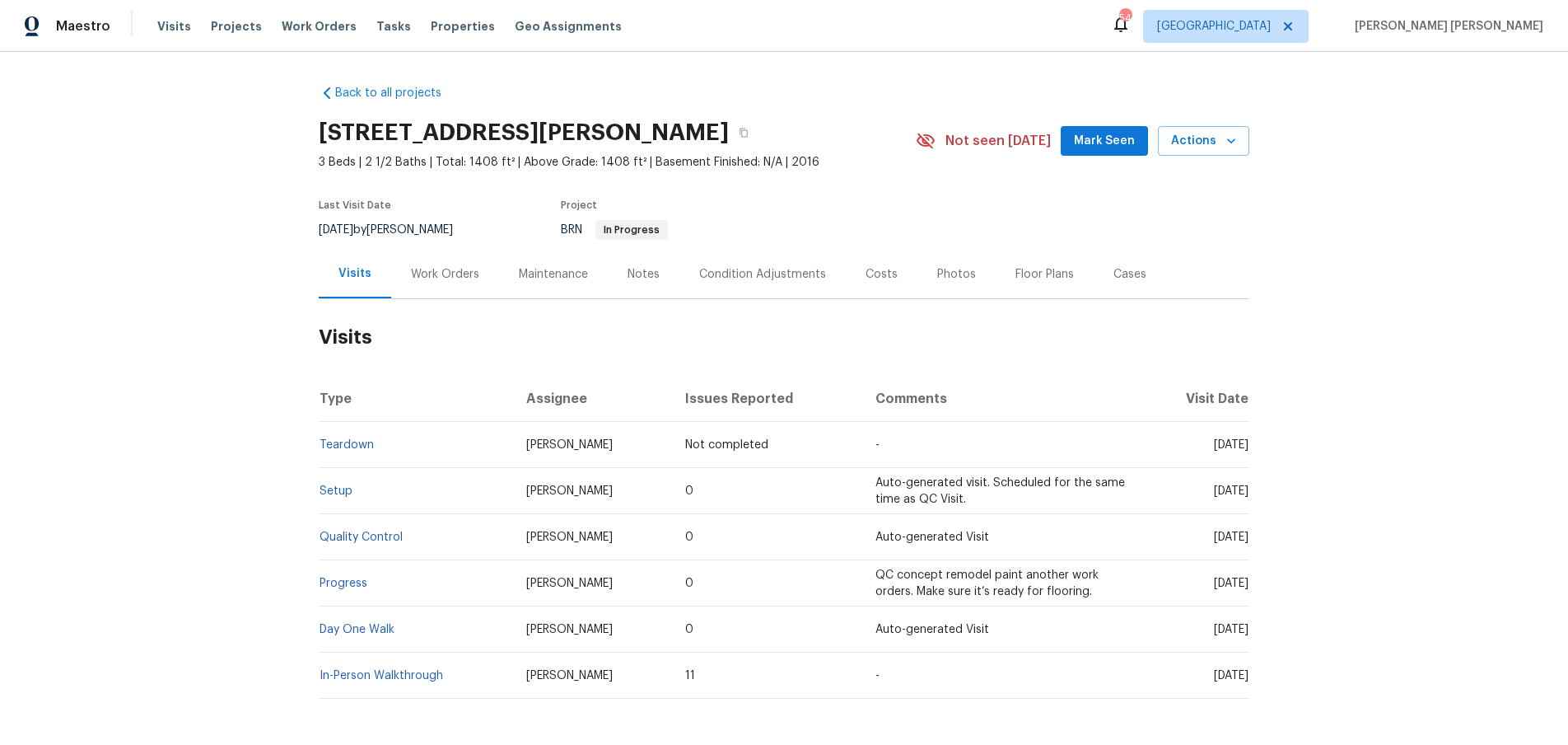
click at [447, 279] on div "Work Orders" at bounding box center [445, 274] width 68 height 17
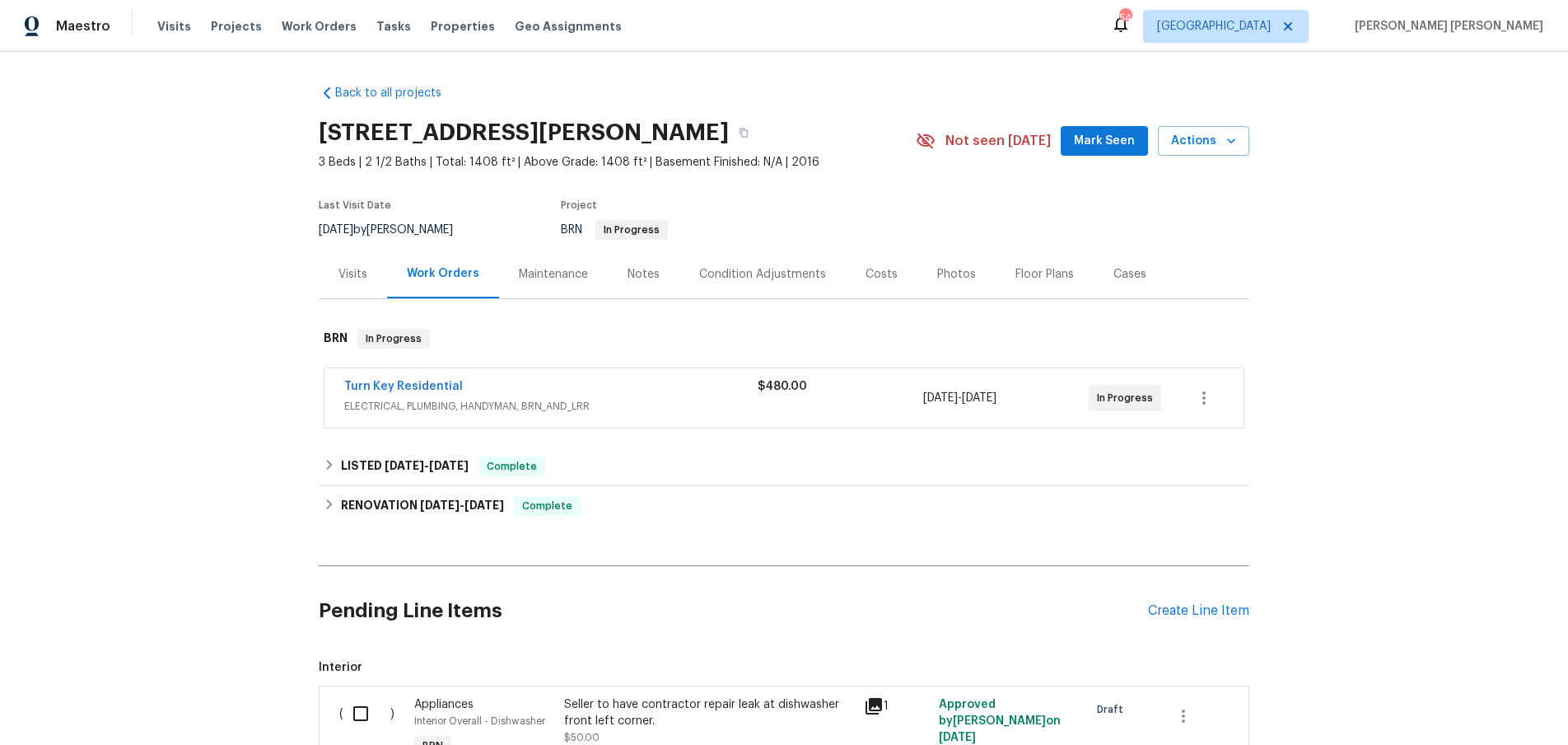
click at [612, 394] on div "Turn Key Residential" at bounding box center [550, 388] width 413 height 19
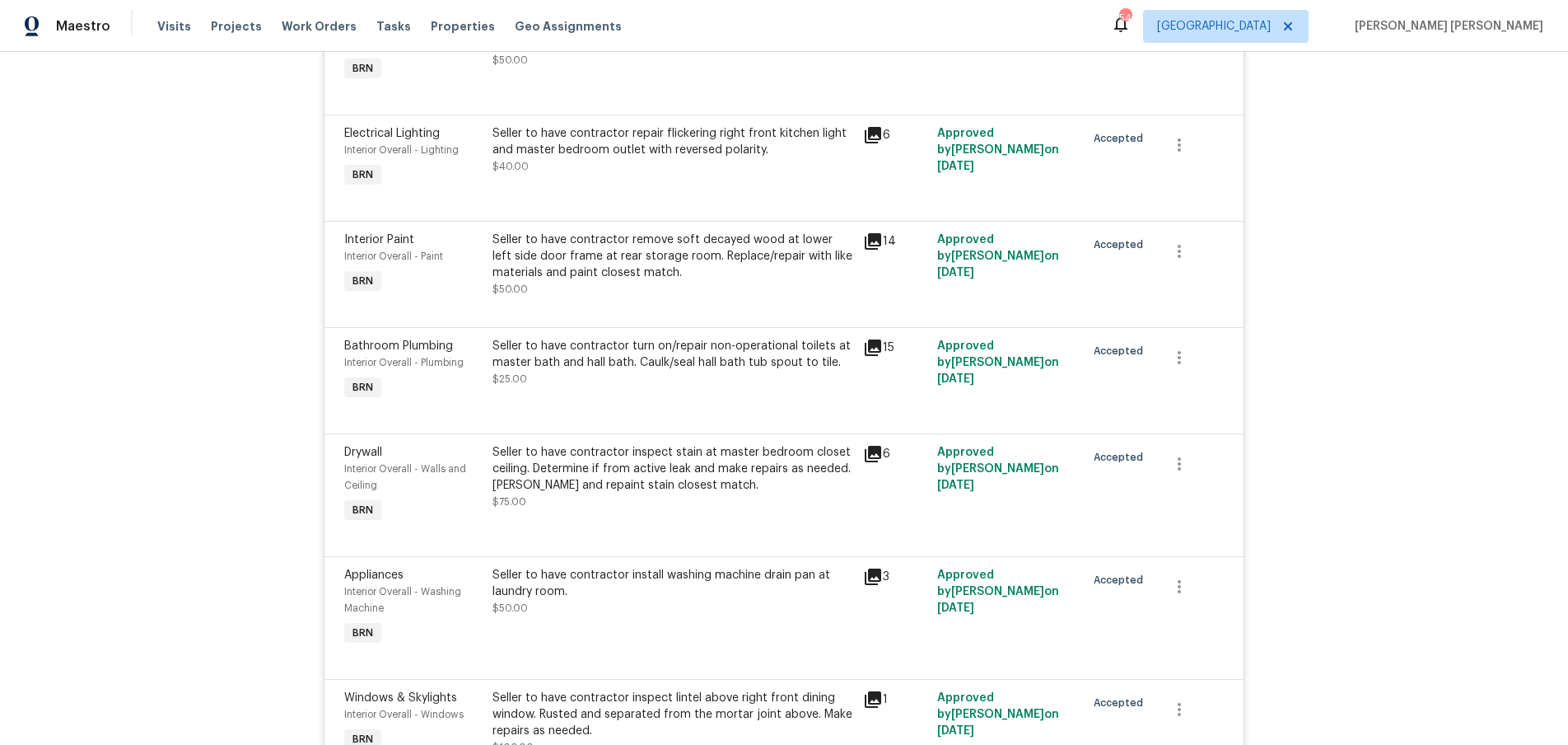
scroll to position [709, 0]
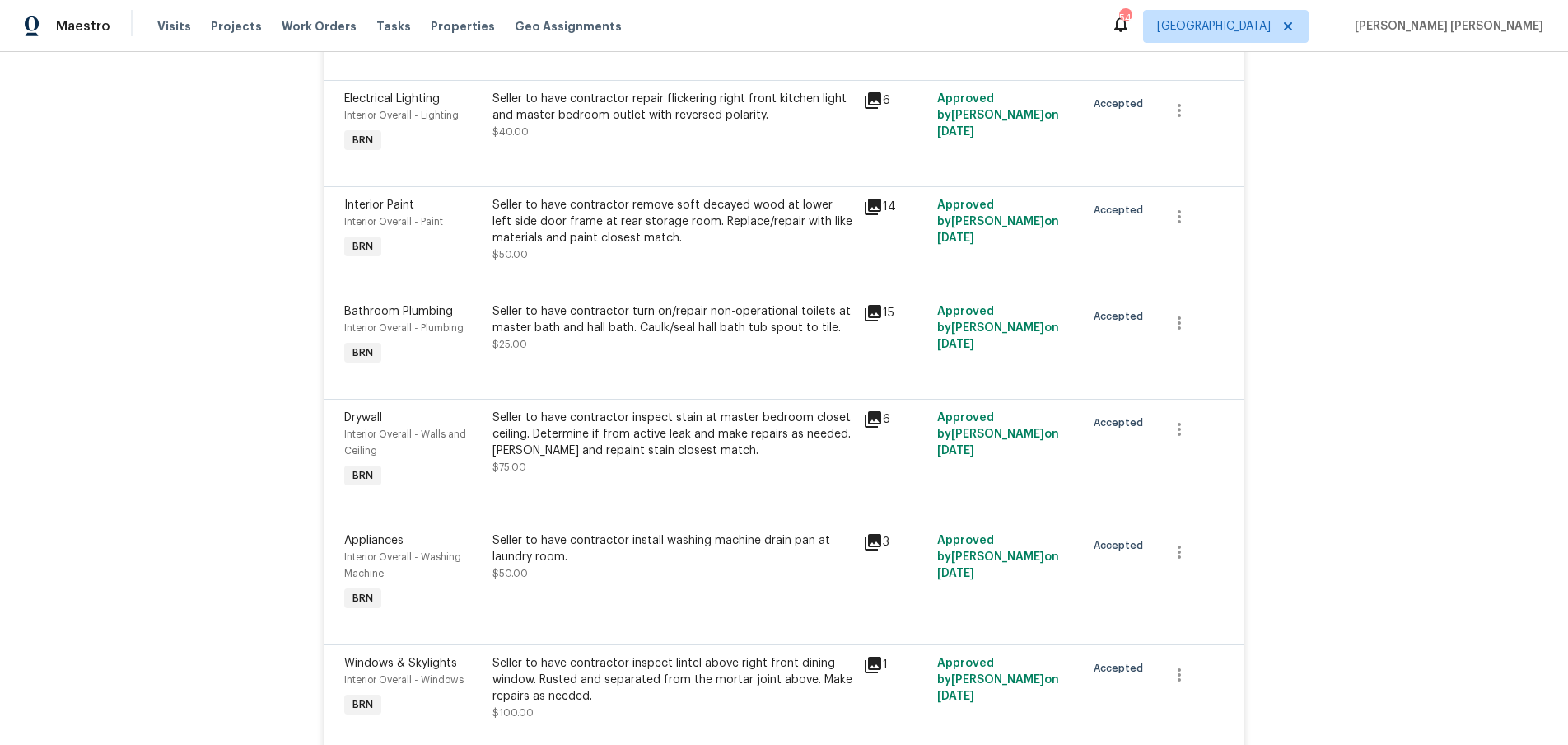
click at [875, 317] on icon at bounding box center [873, 312] width 17 height 17
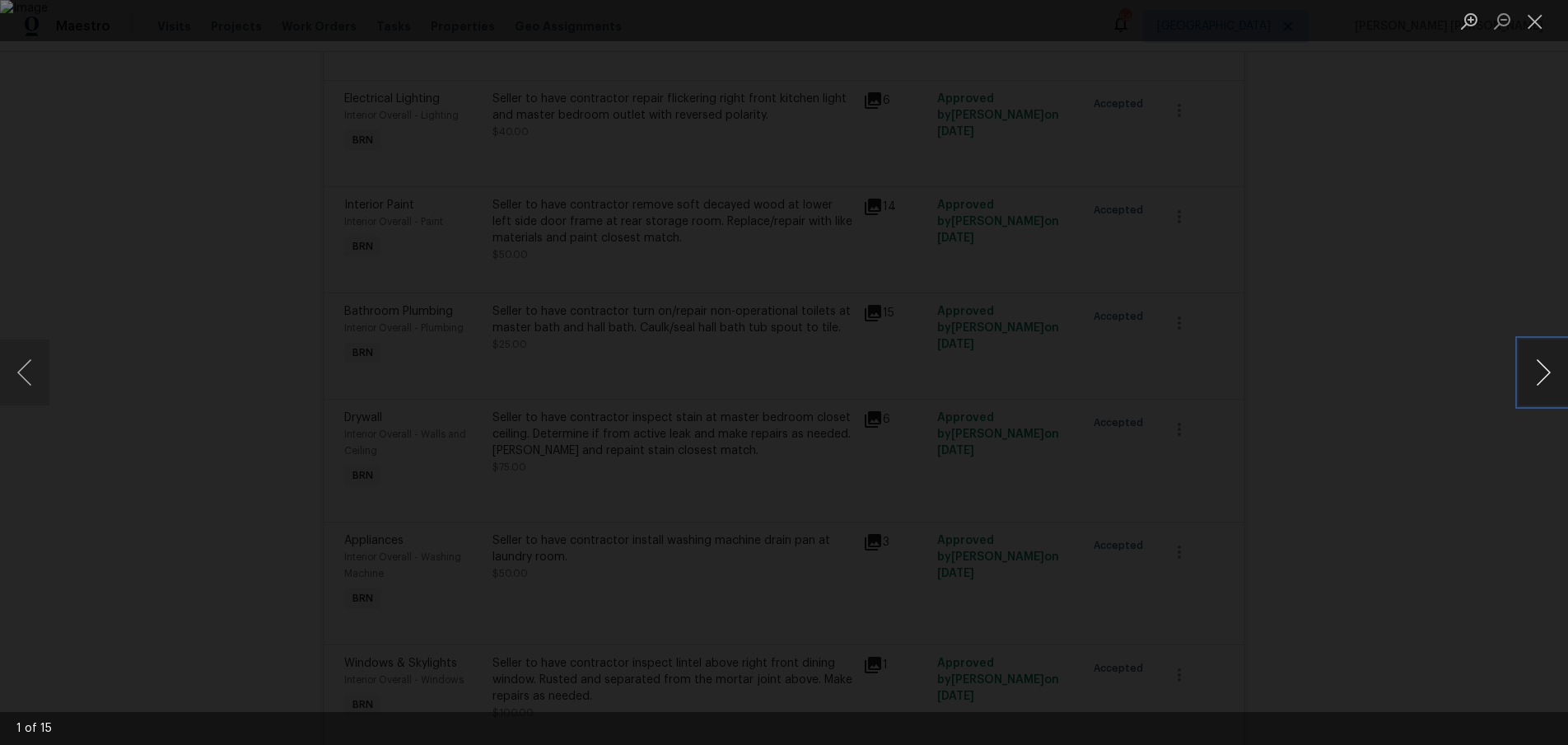
click at [1534, 374] on button "Next image" at bounding box center [1543, 372] width 50 height 65
click at [1425, 421] on div "Lightbox" at bounding box center [784, 372] width 1568 height 745
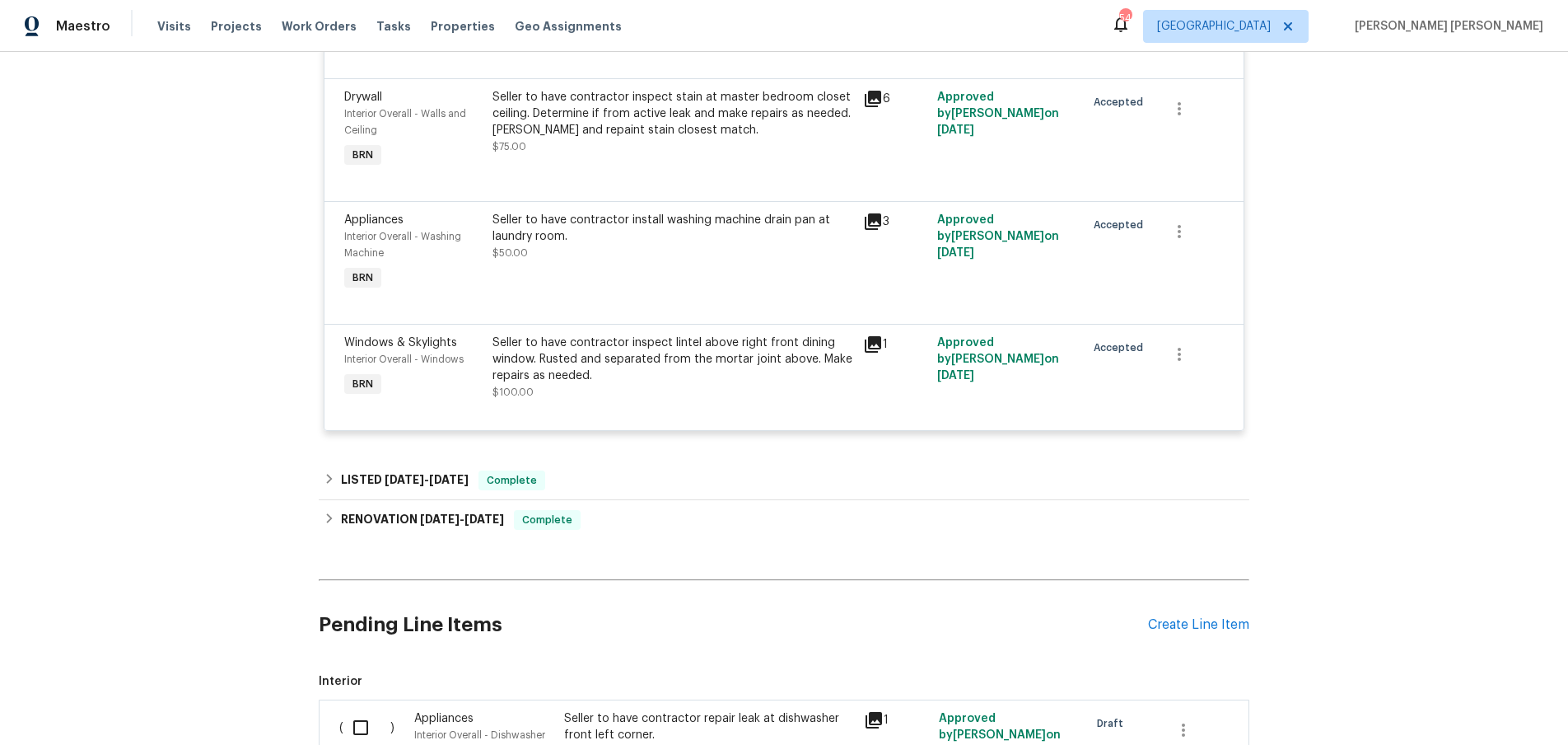
scroll to position [1031, 0]
click at [402, 493] on div "LISTED 5/15/25 - 5/16/25 Complete" at bounding box center [784, 479] width 930 height 40
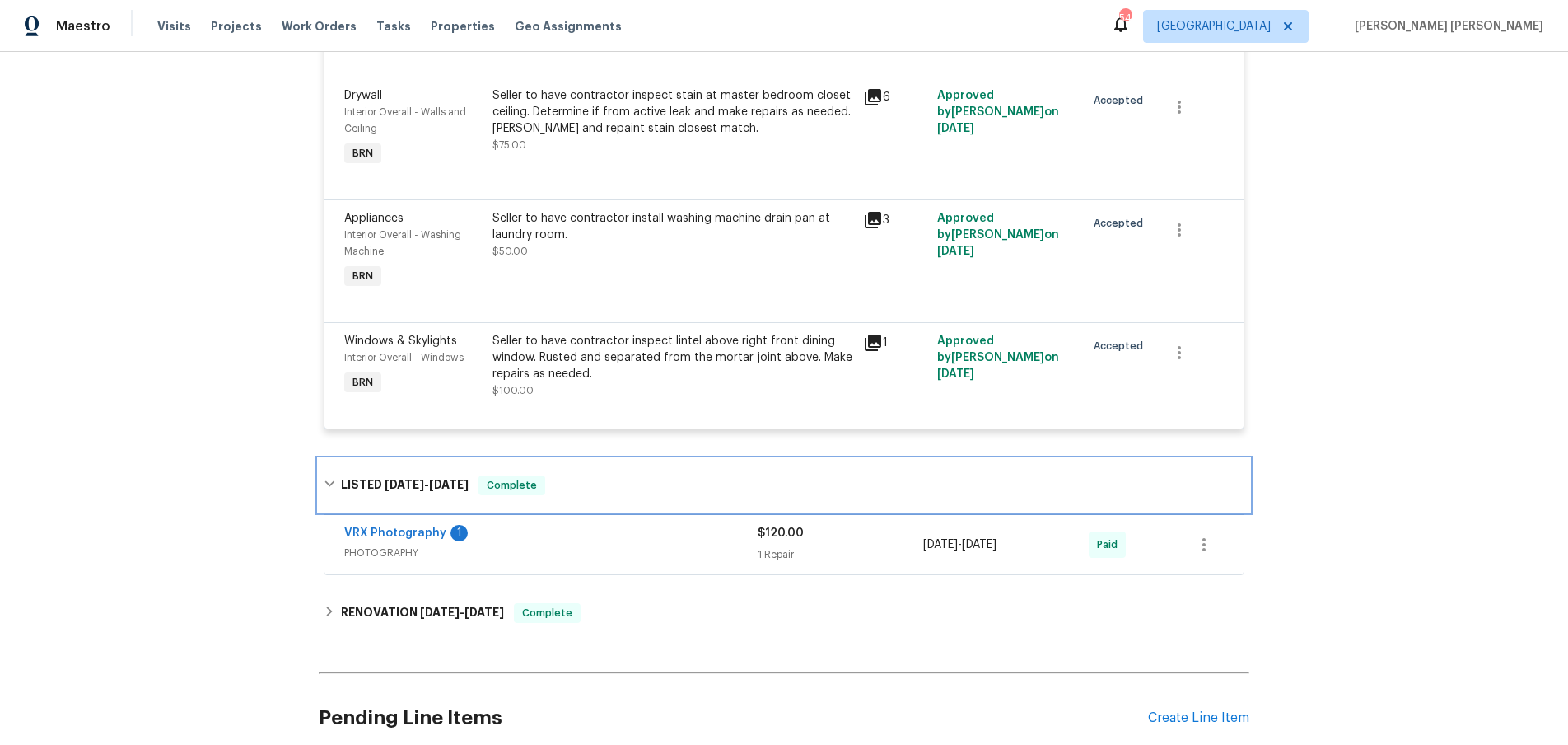
click at [402, 493] on h6 "LISTED 5/15/25 - 5/16/25" at bounding box center [404, 485] width 127 height 19
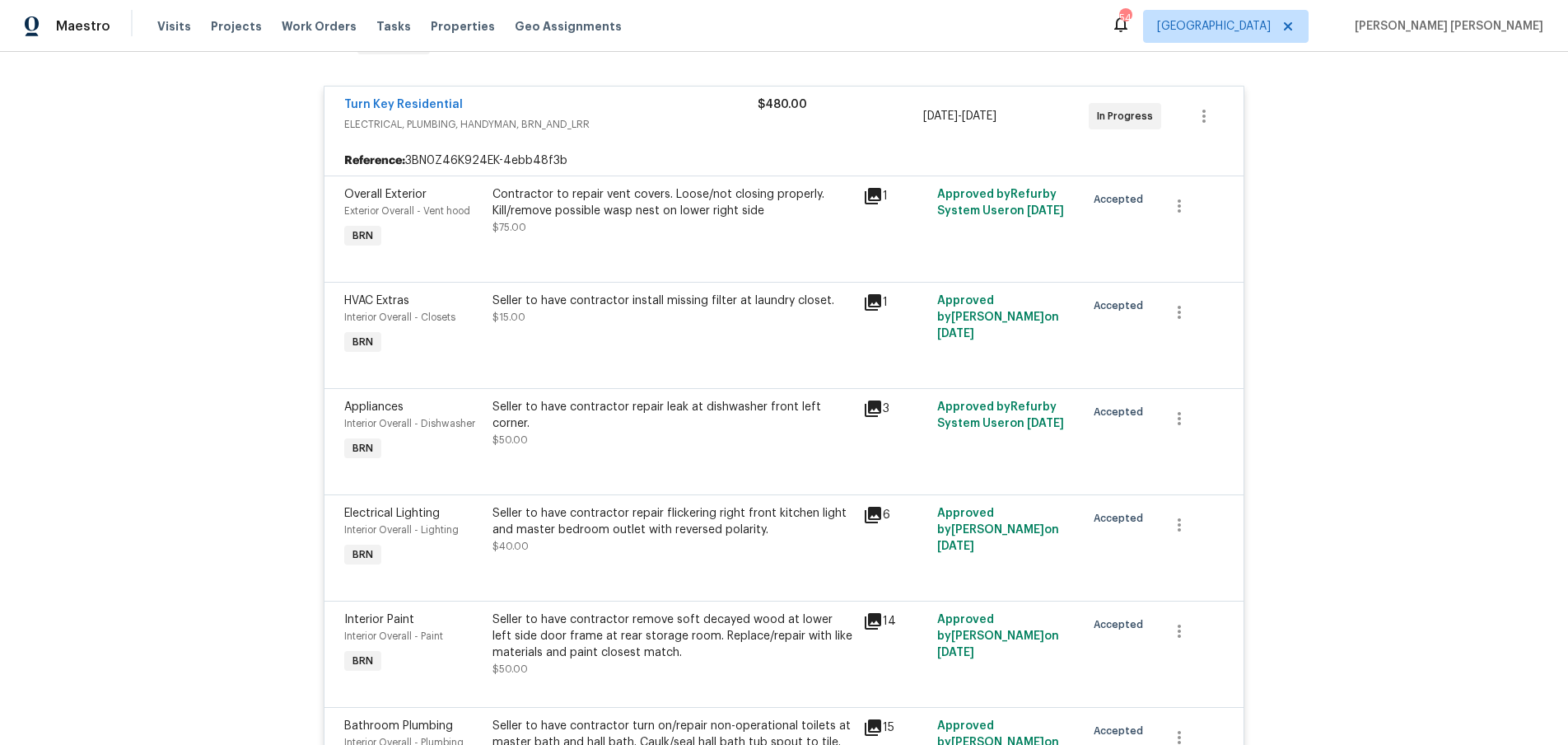
scroll to position [270, 0]
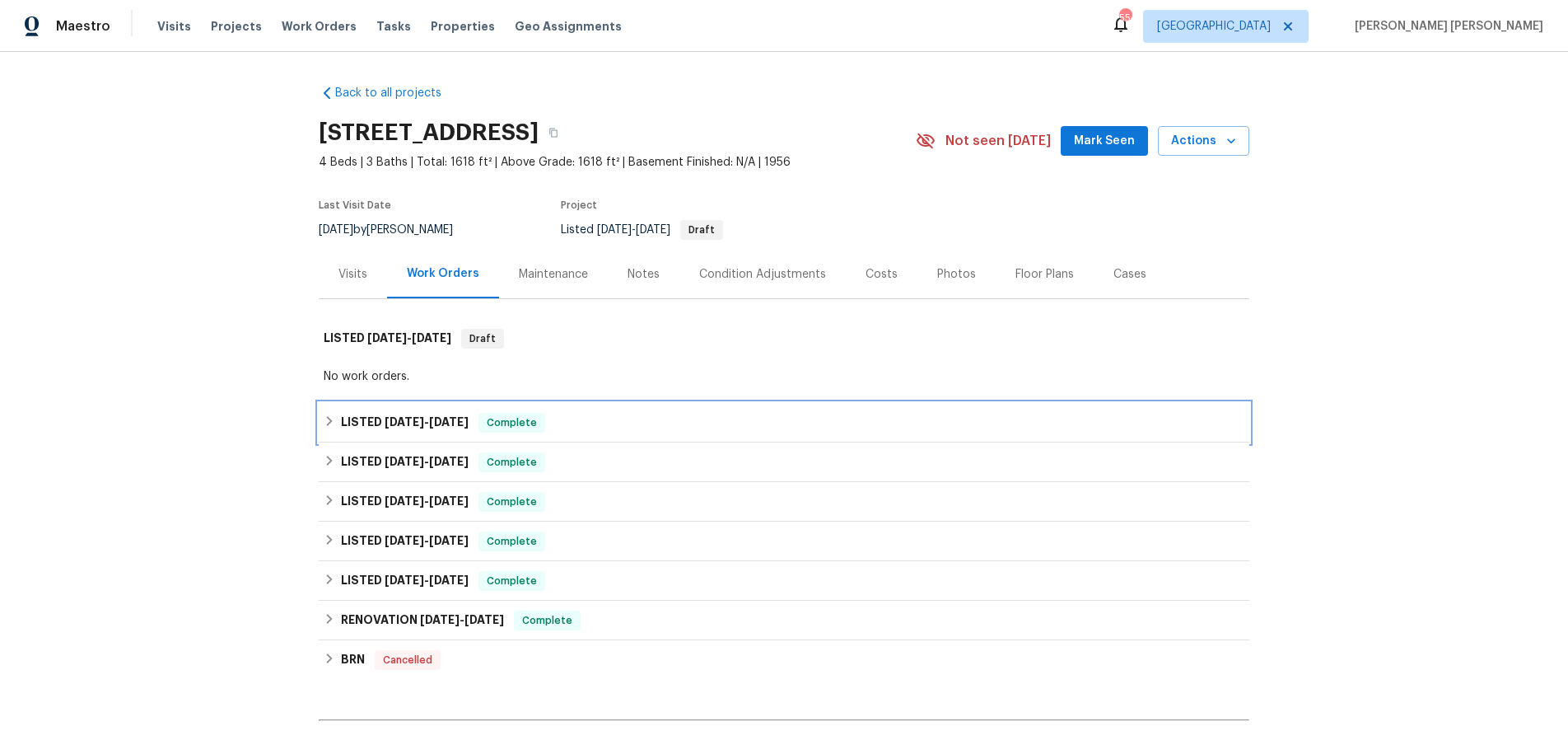
click at [328, 424] on icon at bounding box center [330, 420] width 6 height 10
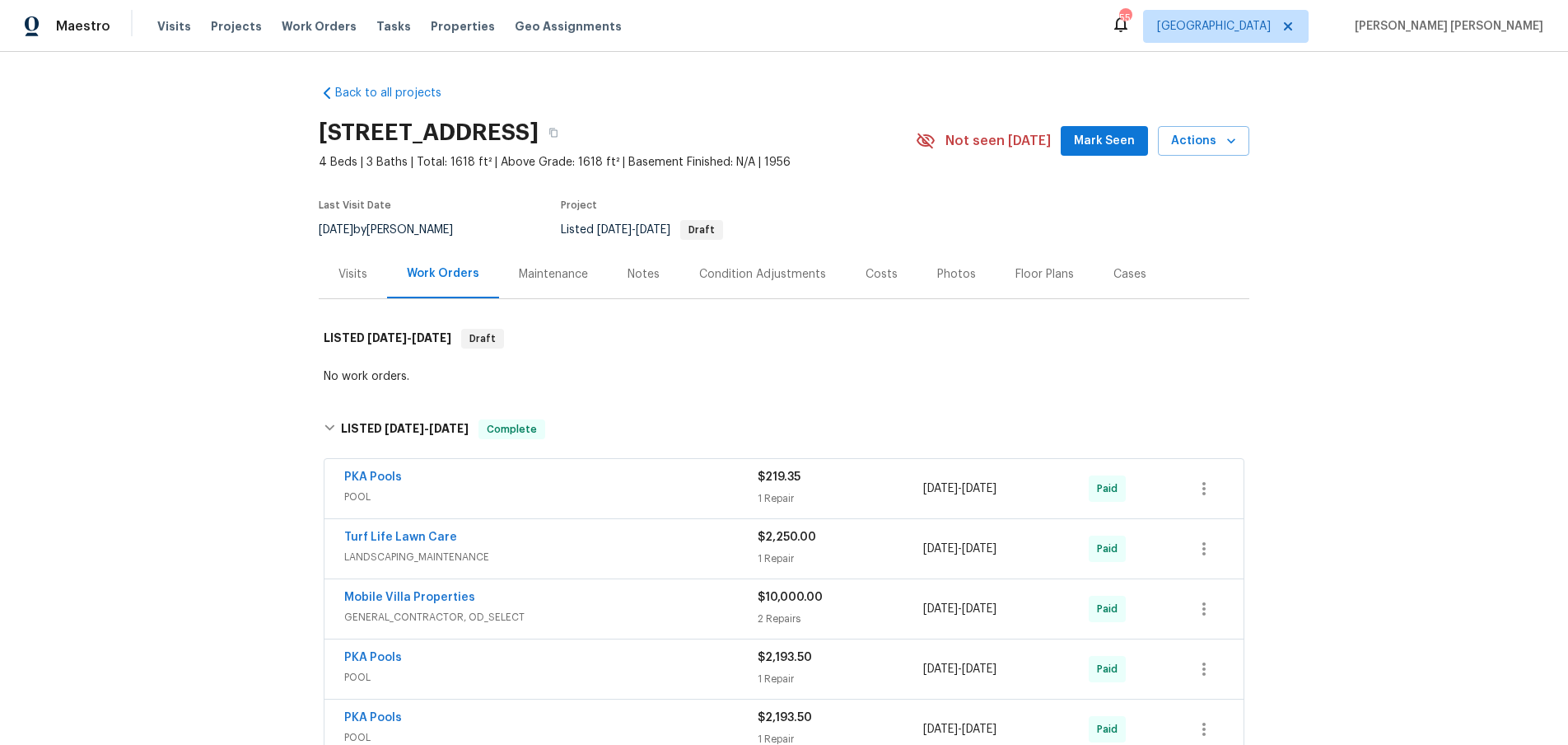
click at [579, 495] on span "POOL" at bounding box center [550, 496] width 413 height 17
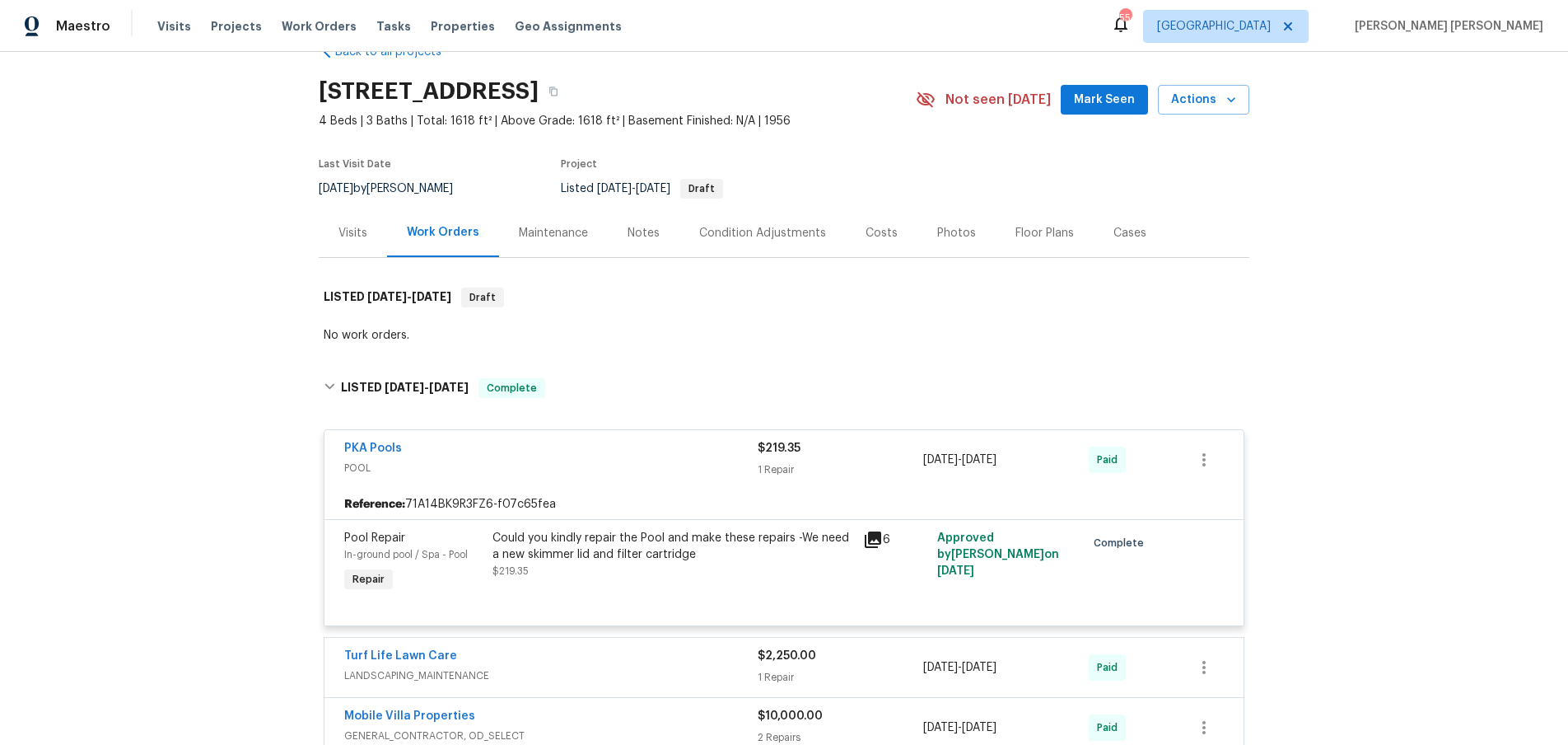
scroll to position [44, 0]
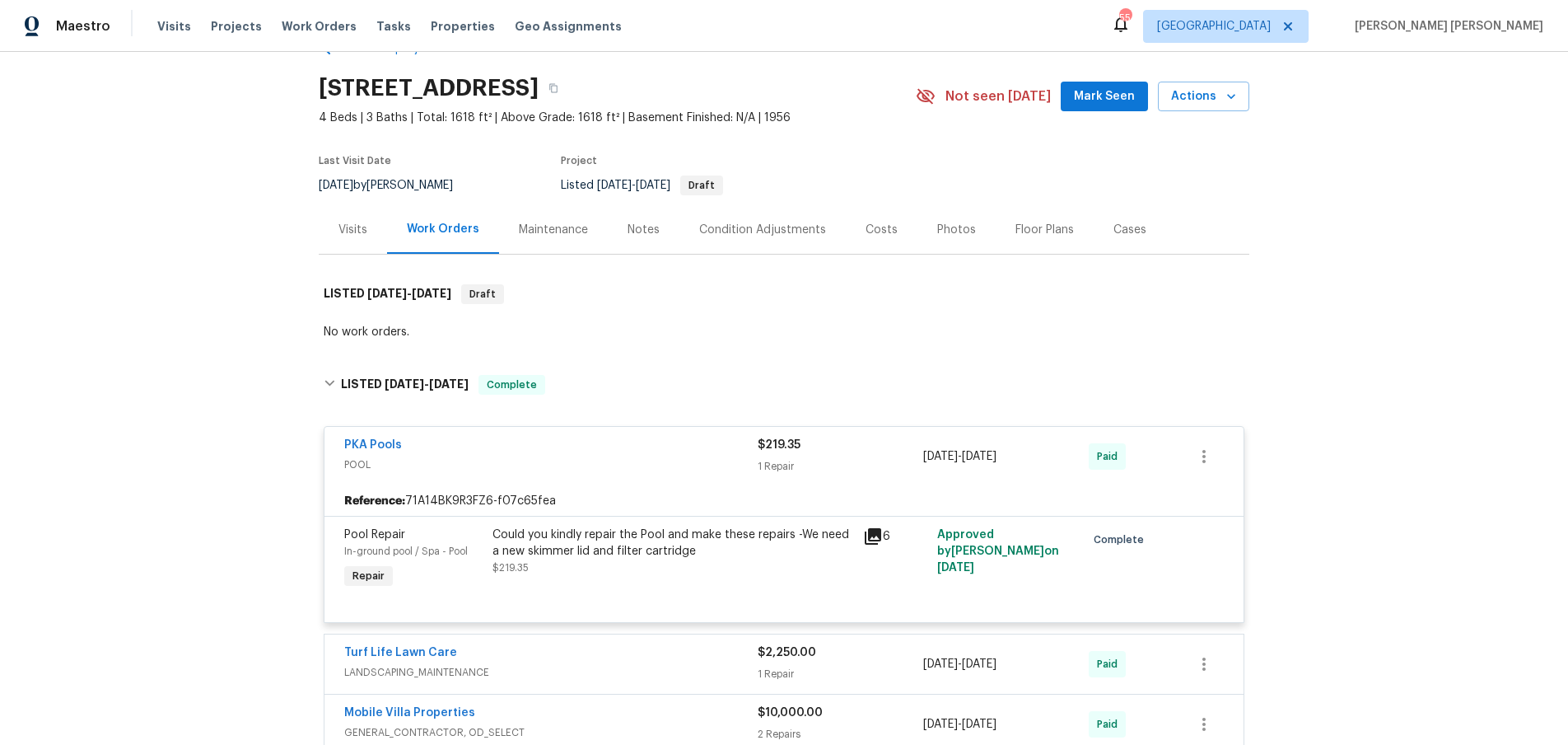
click at [874, 537] on icon at bounding box center [873, 536] width 17 height 17
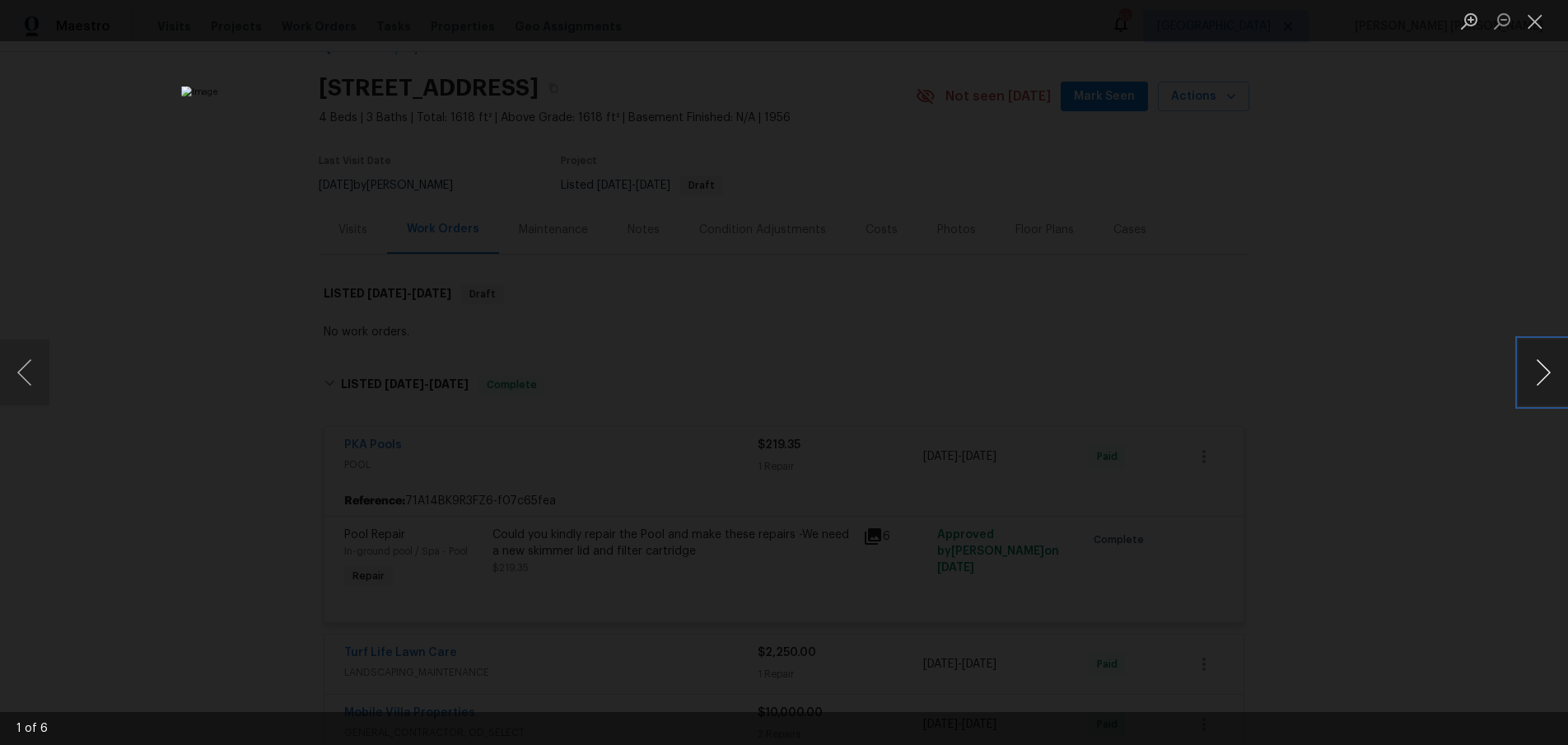
click at [1522, 397] on button "Next image" at bounding box center [1543, 372] width 50 height 65
click at [1408, 537] on div "Lightbox" at bounding box center [784, 372] width 1568 height 745
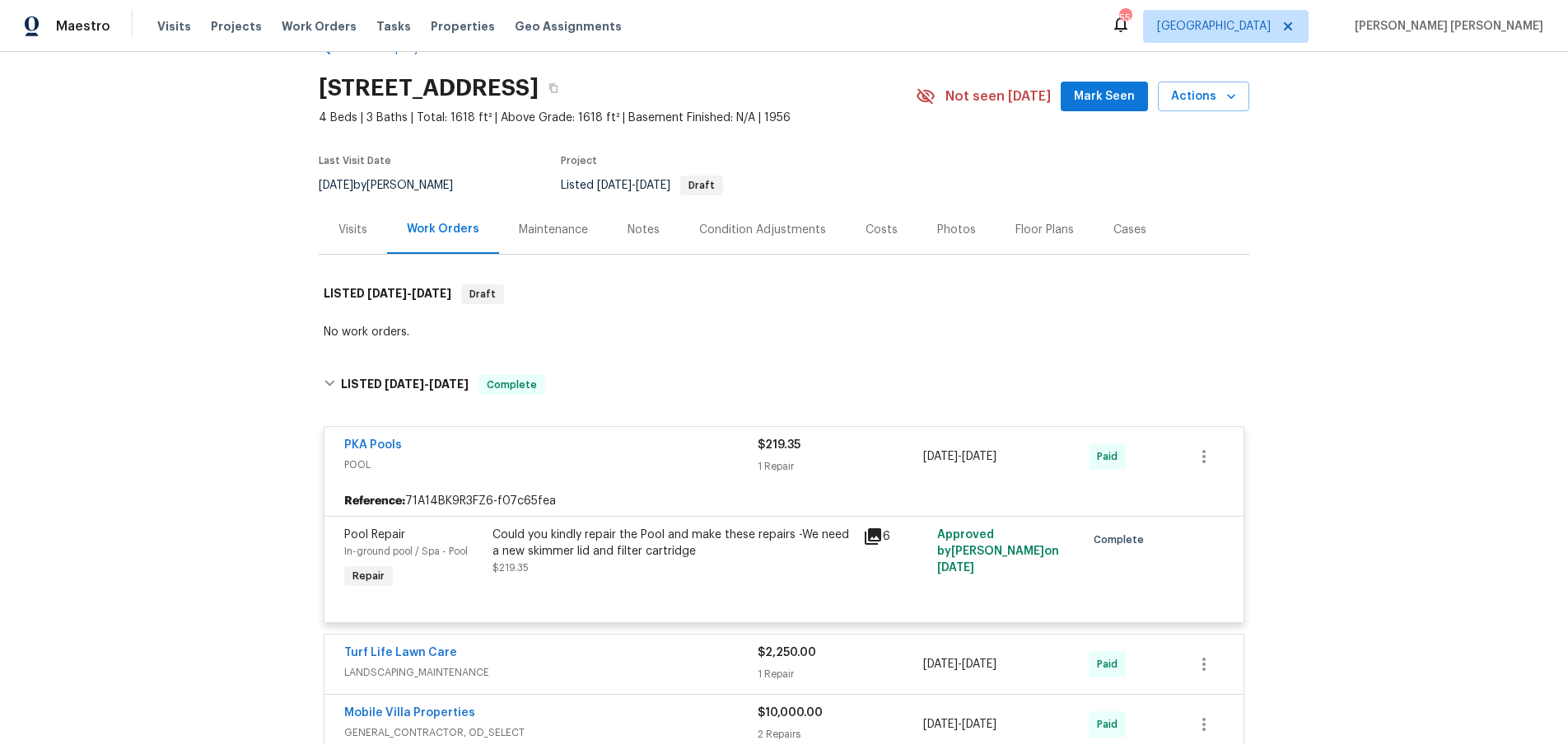
click at [1408, 537] on div "Lightbox" at bounding box center [784, 372] width 1568 height 745
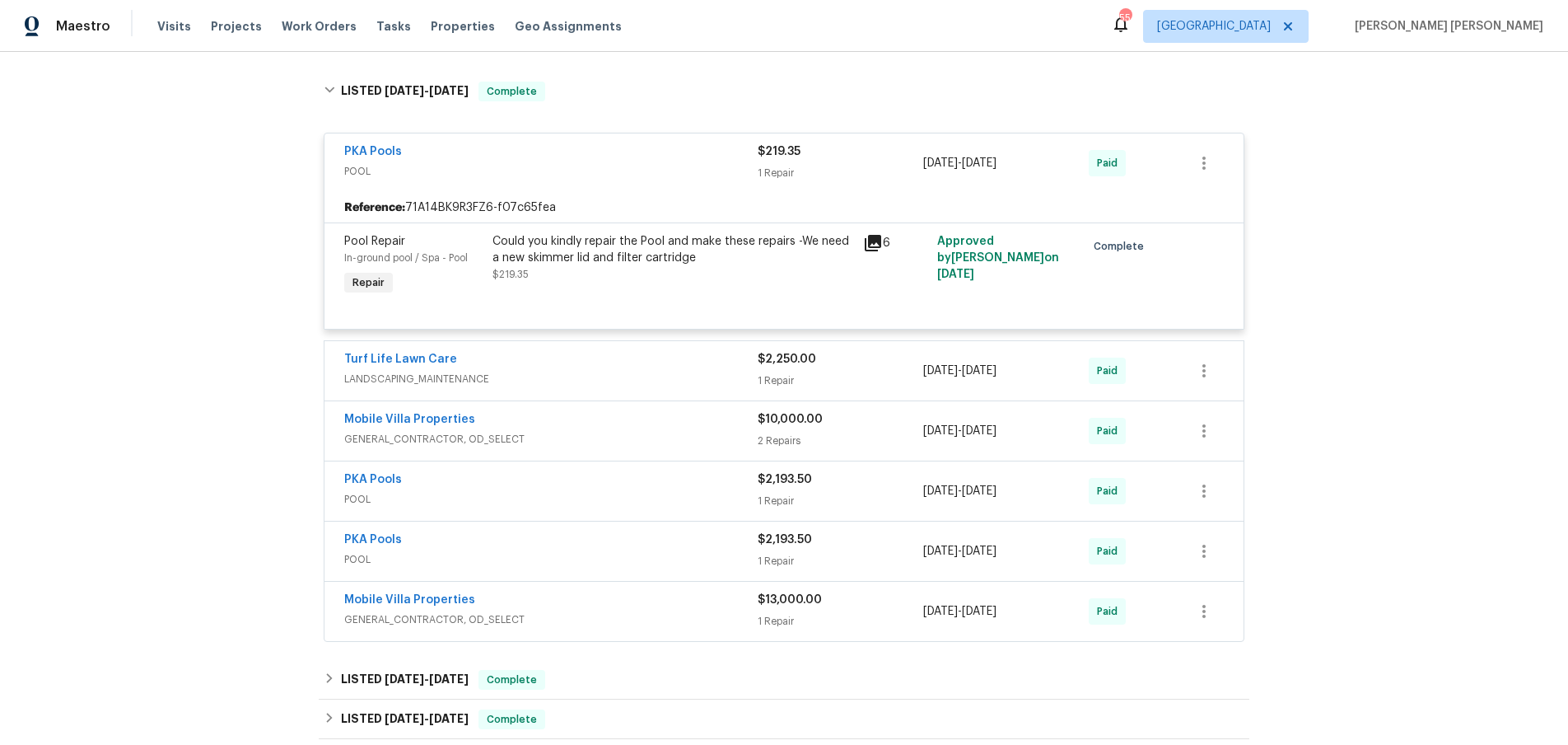
scroll to position [339, 0]
click at [880, 484] on div "$2,193.50" at bounding box center [840, 479] width 165 height 17
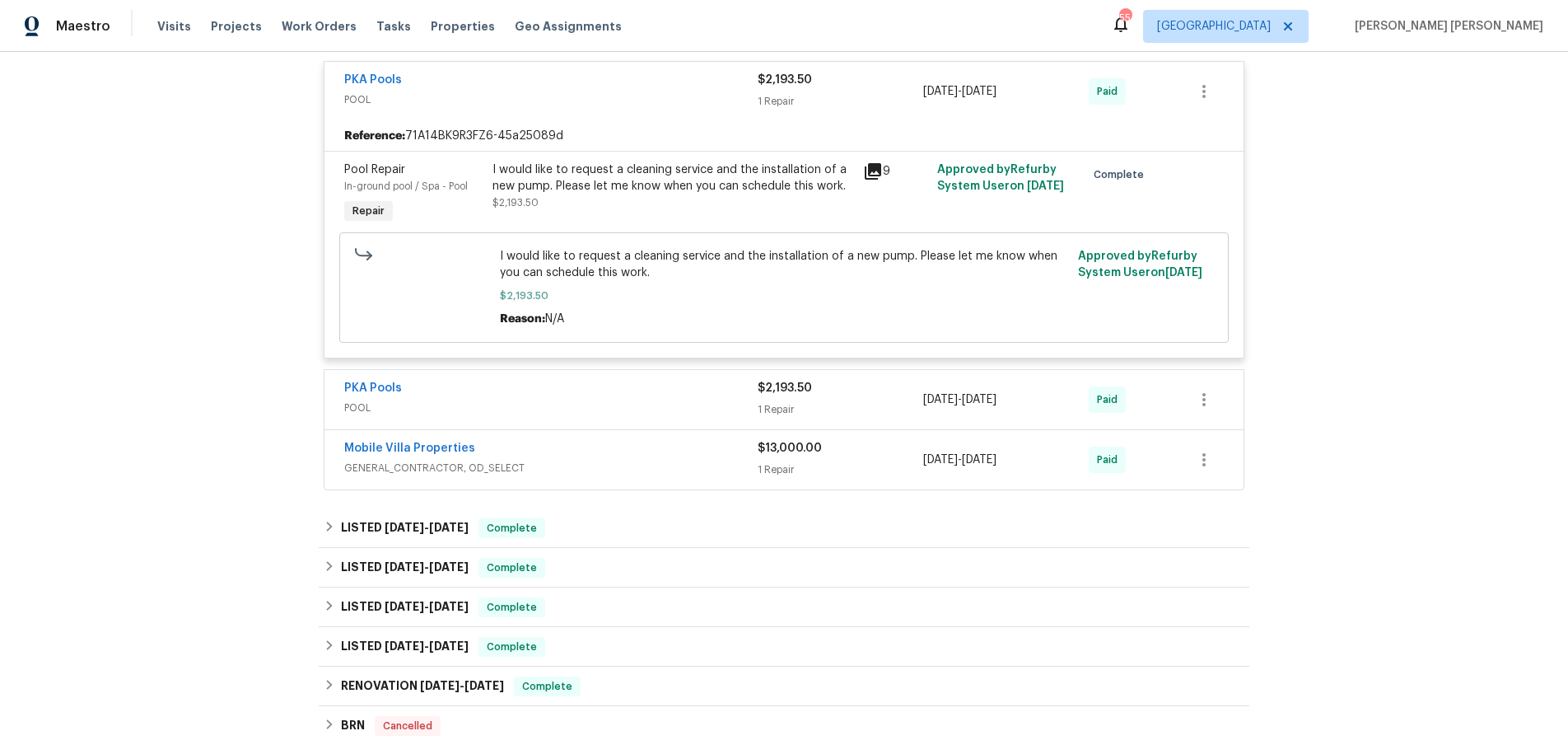
scroll to position [754, 0]
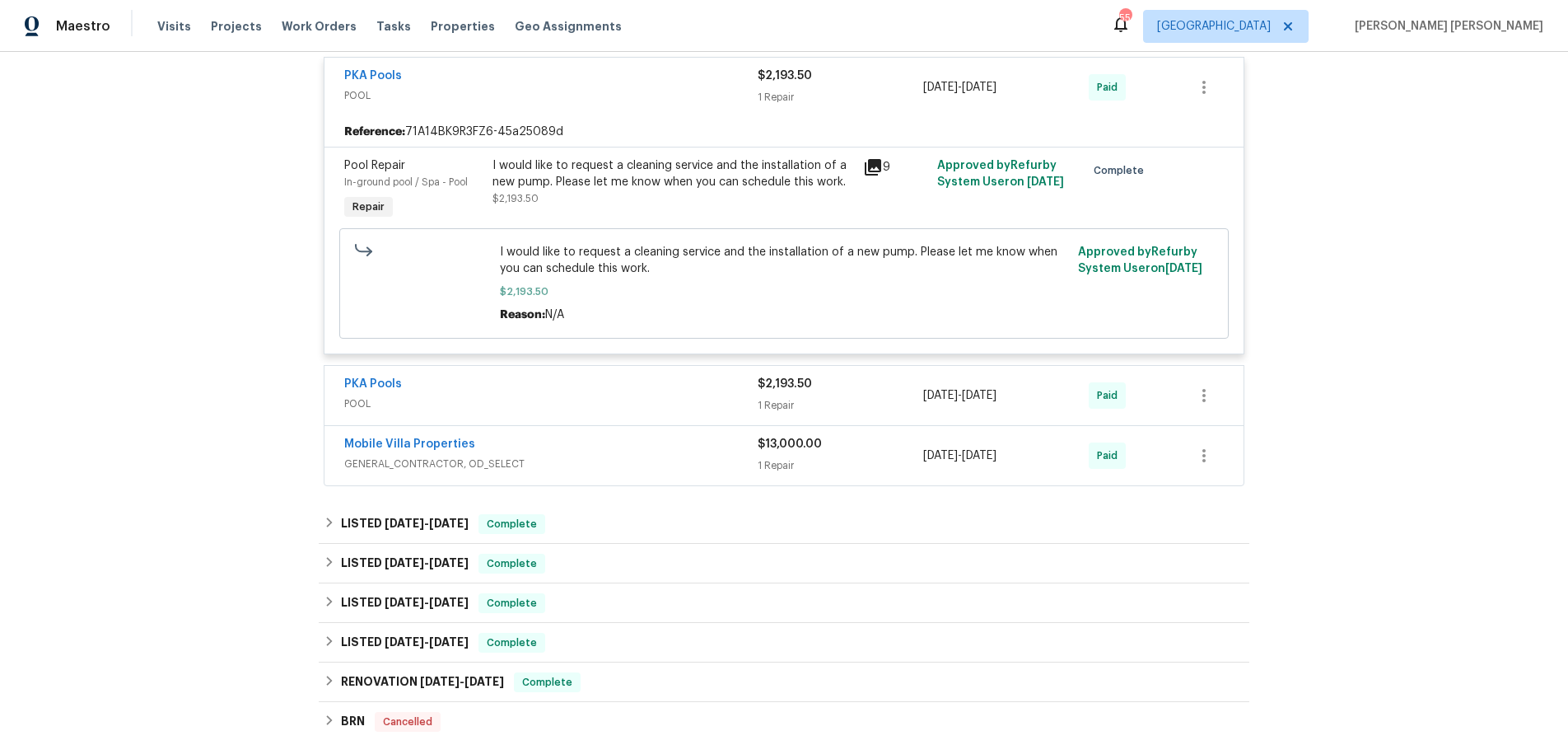
click at [869, 381] on div "$2,193.50" at bounding box center [840, 384] width 165 height 17
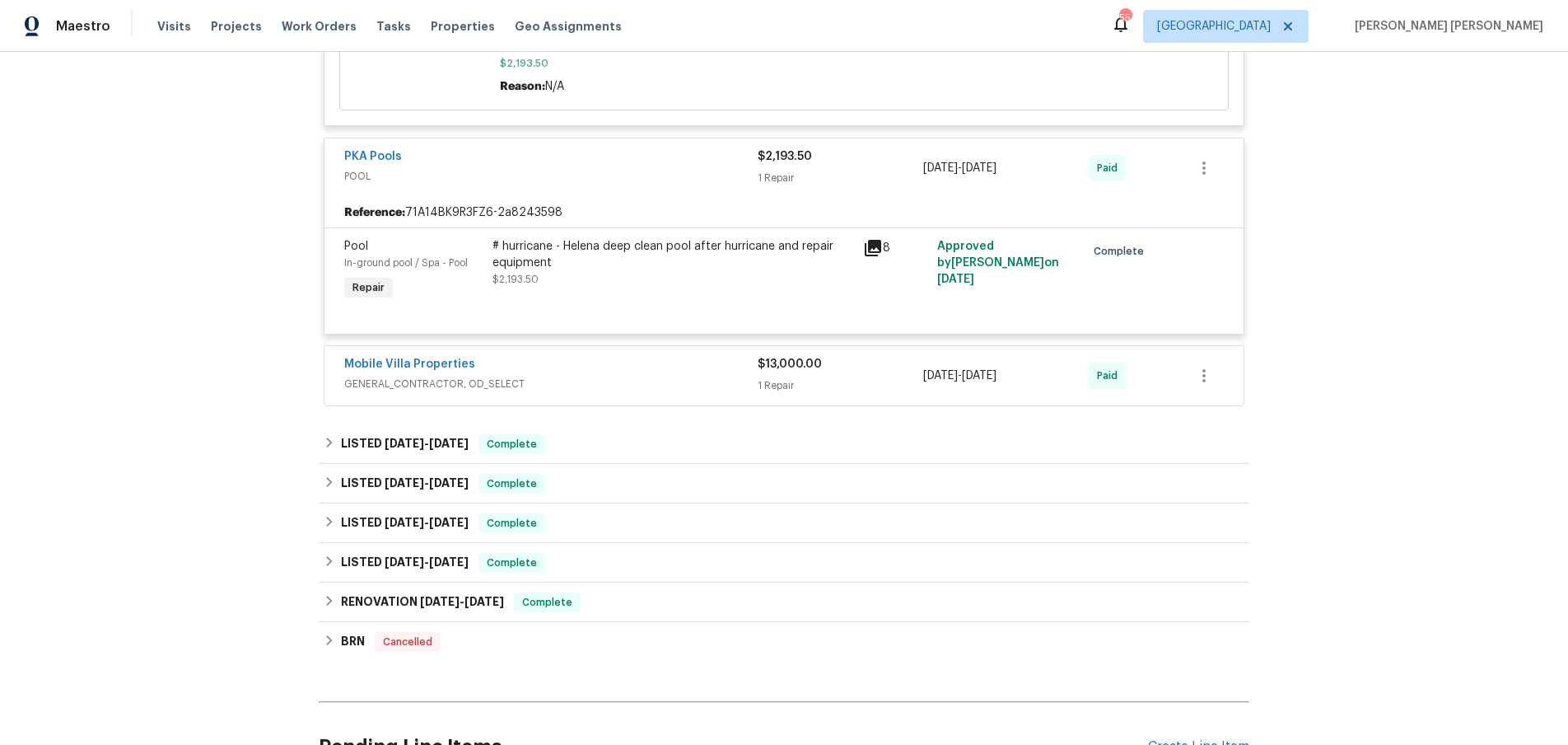
scroll to position [987, 0]
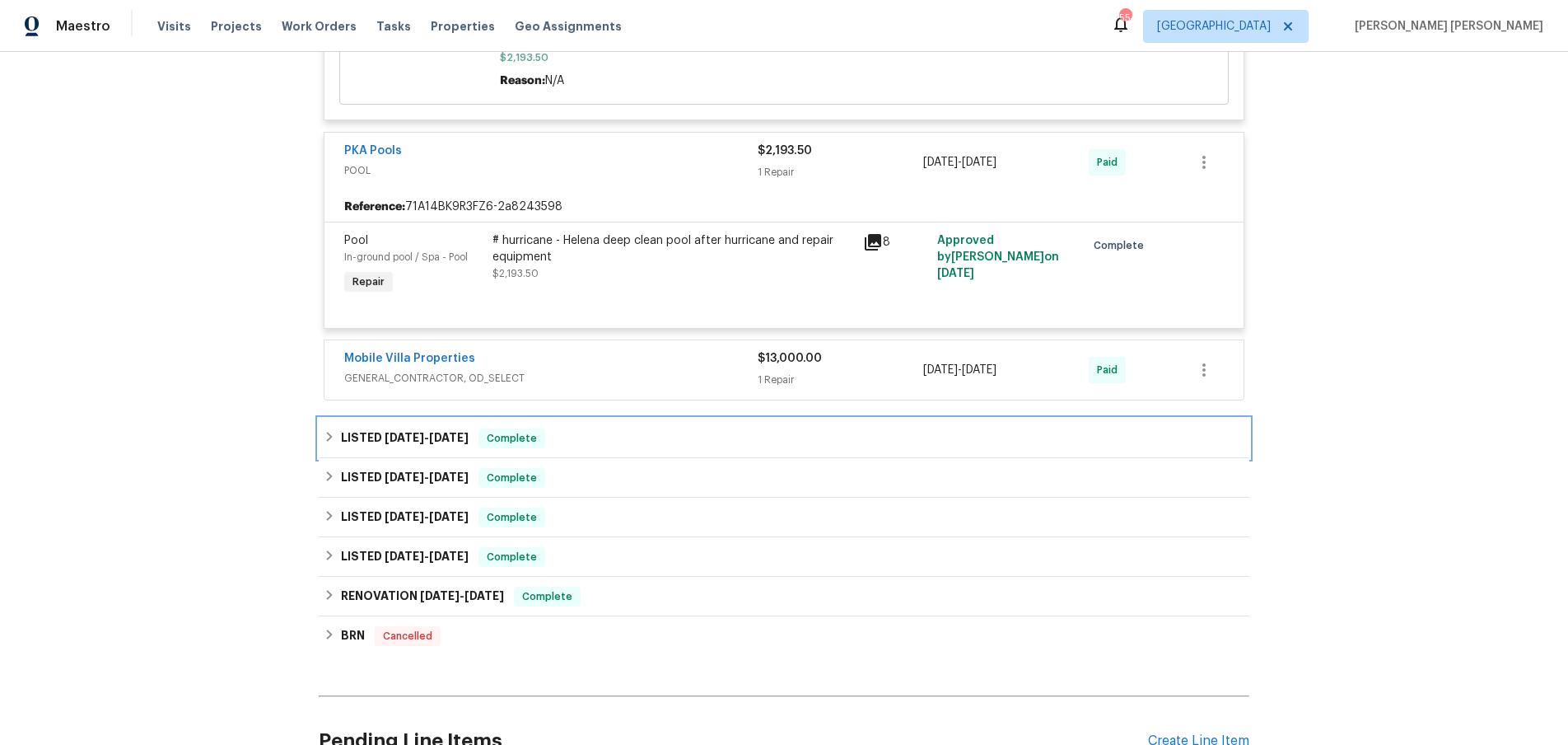
click at [871, 449] on div "LISTED [DATE] - [DATE] Complete" at bounding box center [784, 438] width 930 height 40
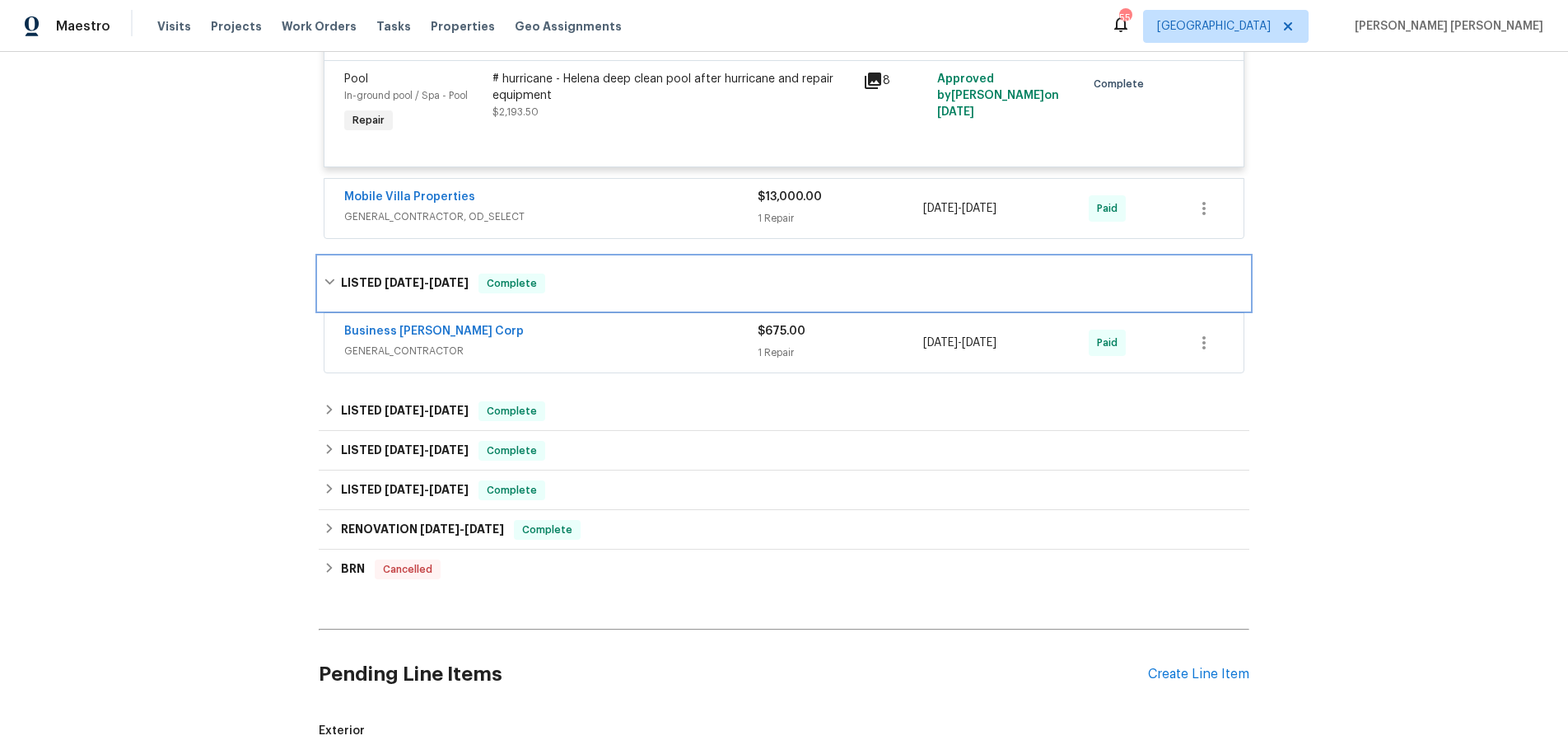
scroll to position [1166, 0]
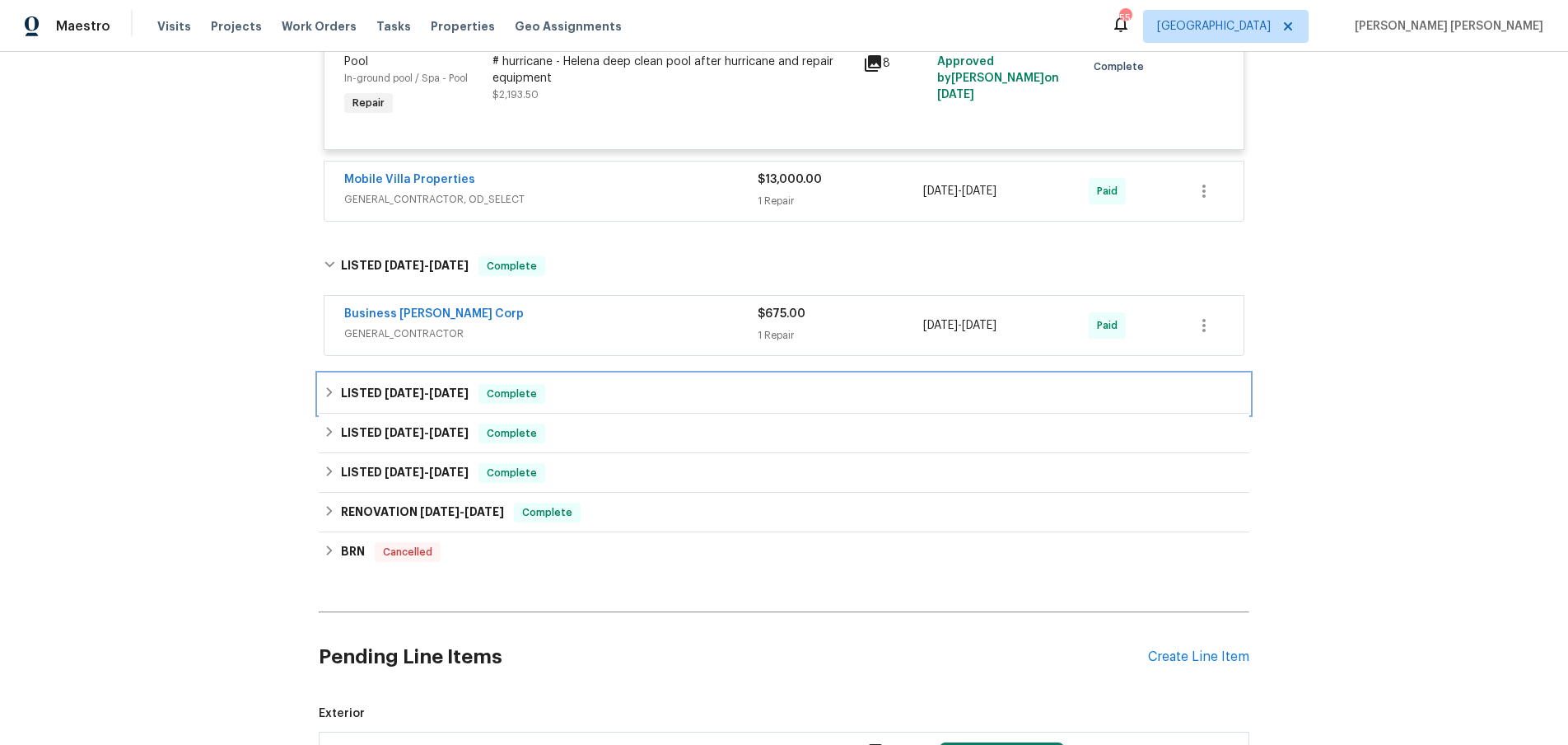
click at [854, 393] on div "LISTED [DATE] - [DATE] Complete" at bounding box center [784, 394] width 921 height 19
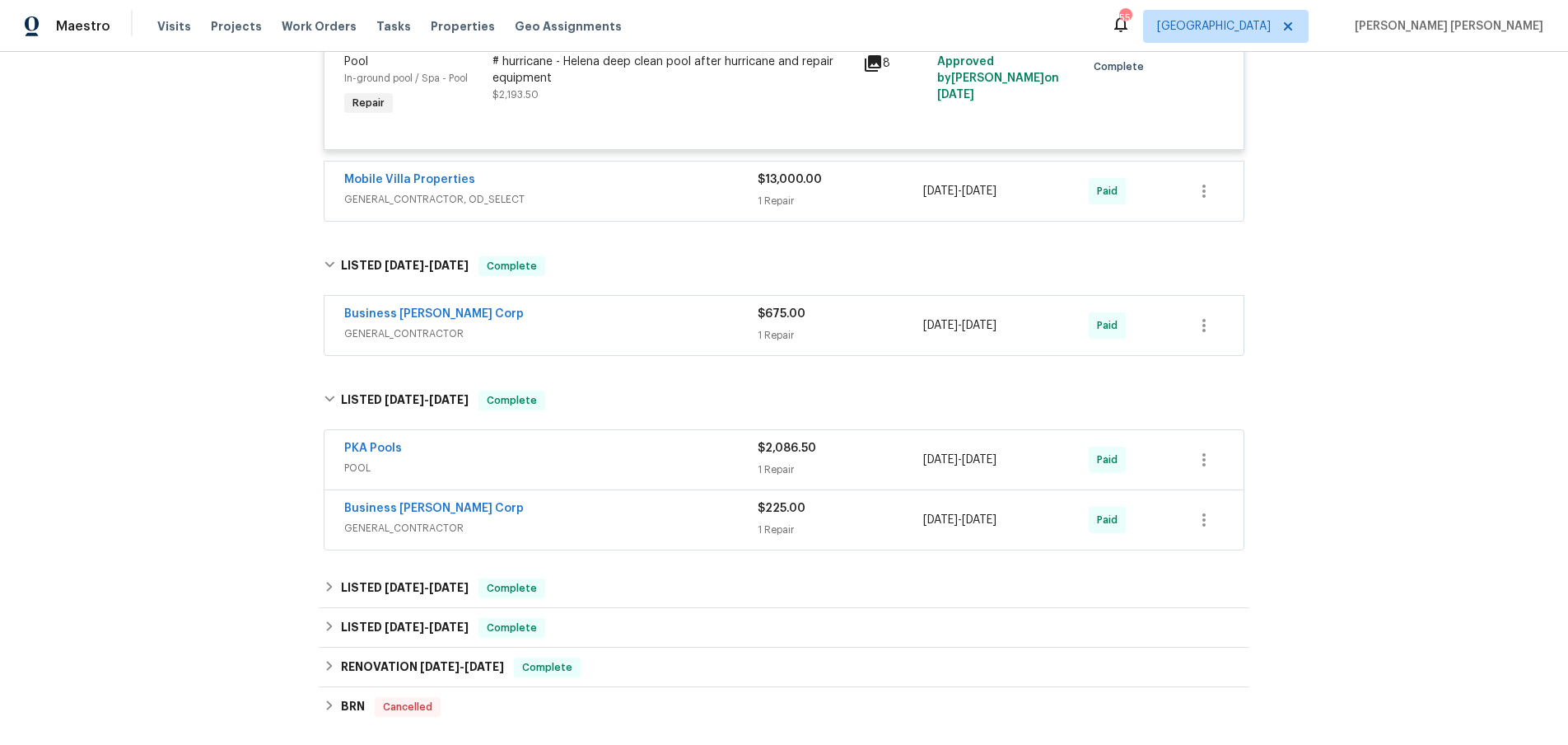
click at [865, 468] on div "1 Repair" at bounding box center [840, 469] width 165 height 17
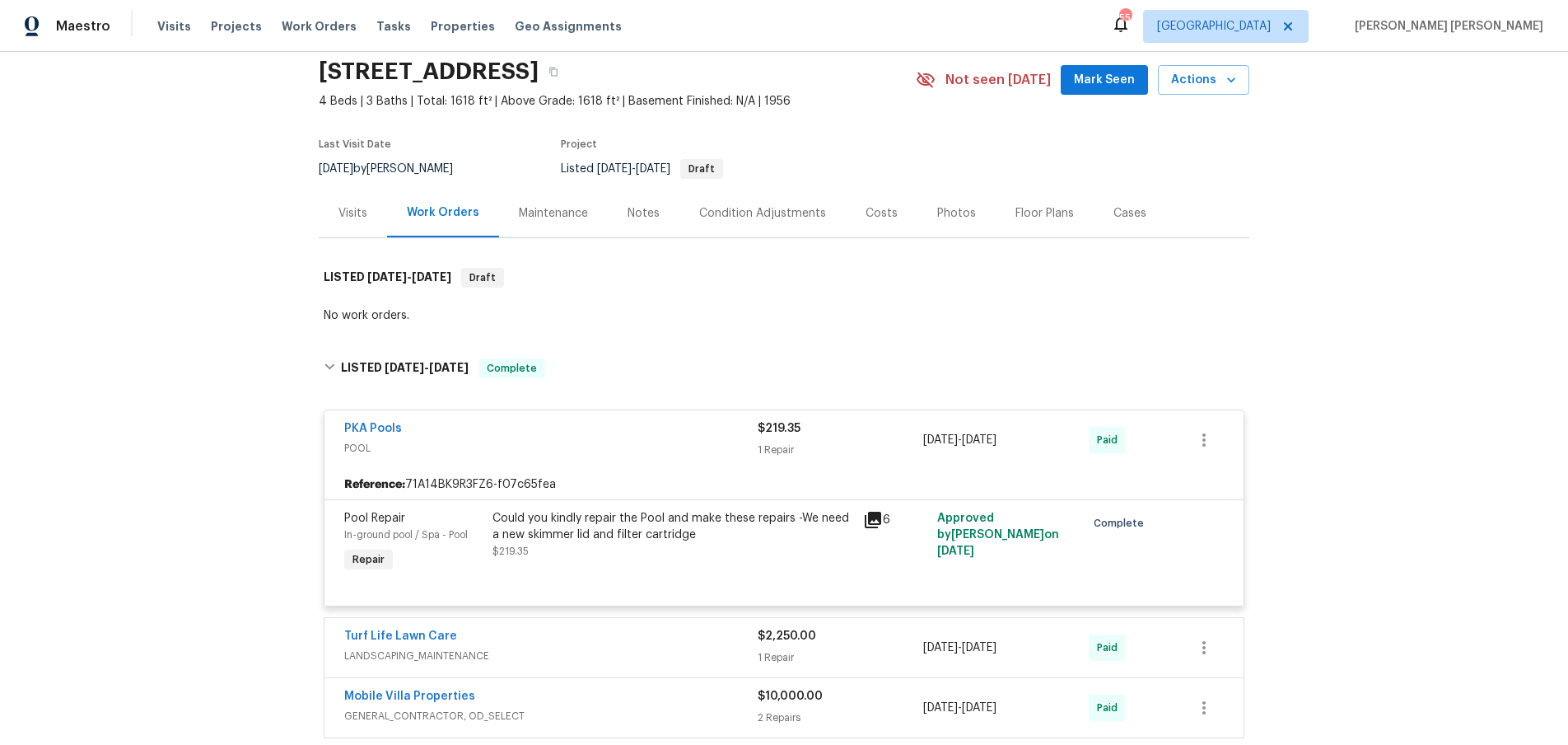
scroll to position [58, 0]
